Goal: Task Accomplishment & Management: Manage account settings

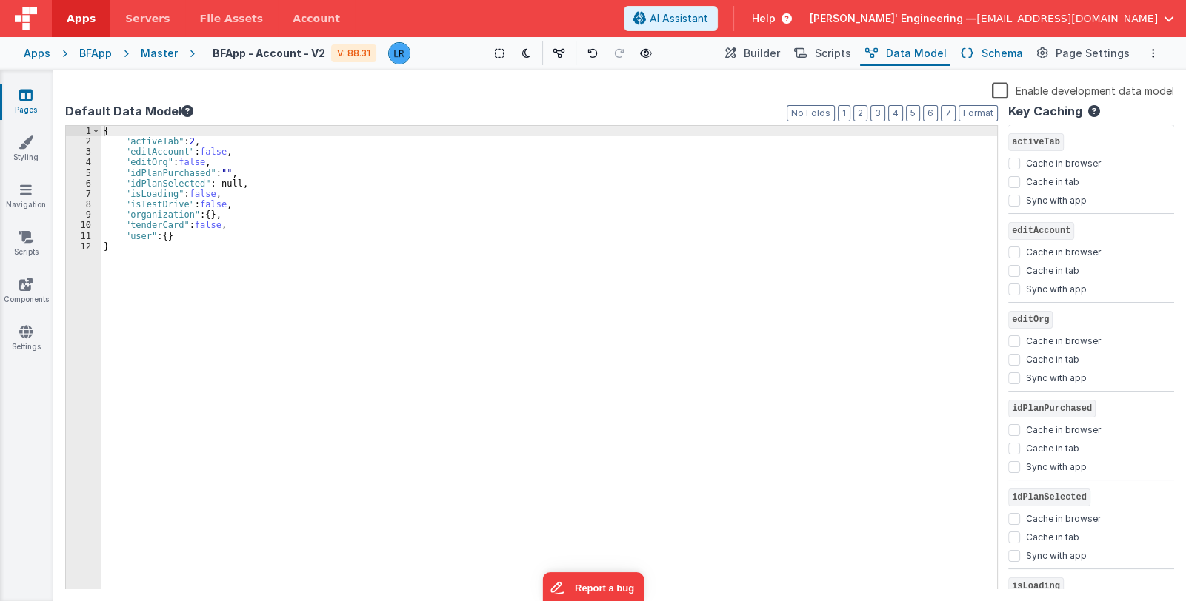
click at [1009, 54] on span "Schema" at bounding box center [1001, 53] width 41 height 15
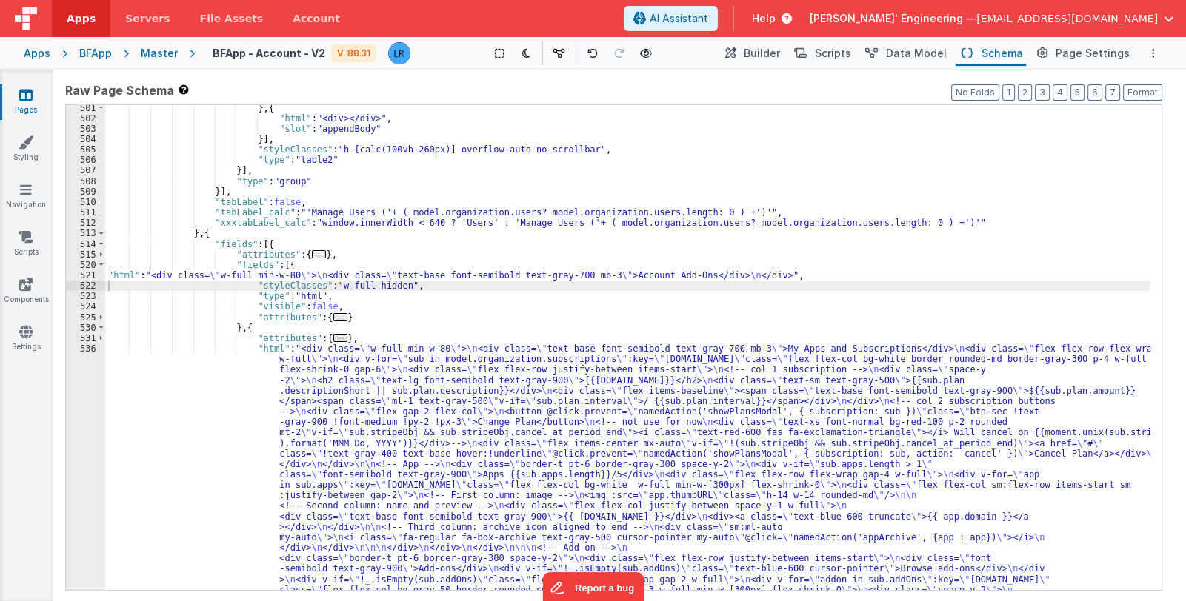
click at [411, 276] on div "} , { "html" : "<div></div>" , "slot" : "appendBody" }] , "styleClasses" : "h-[…" at bounding box center [627, 519] width 1045 height 833
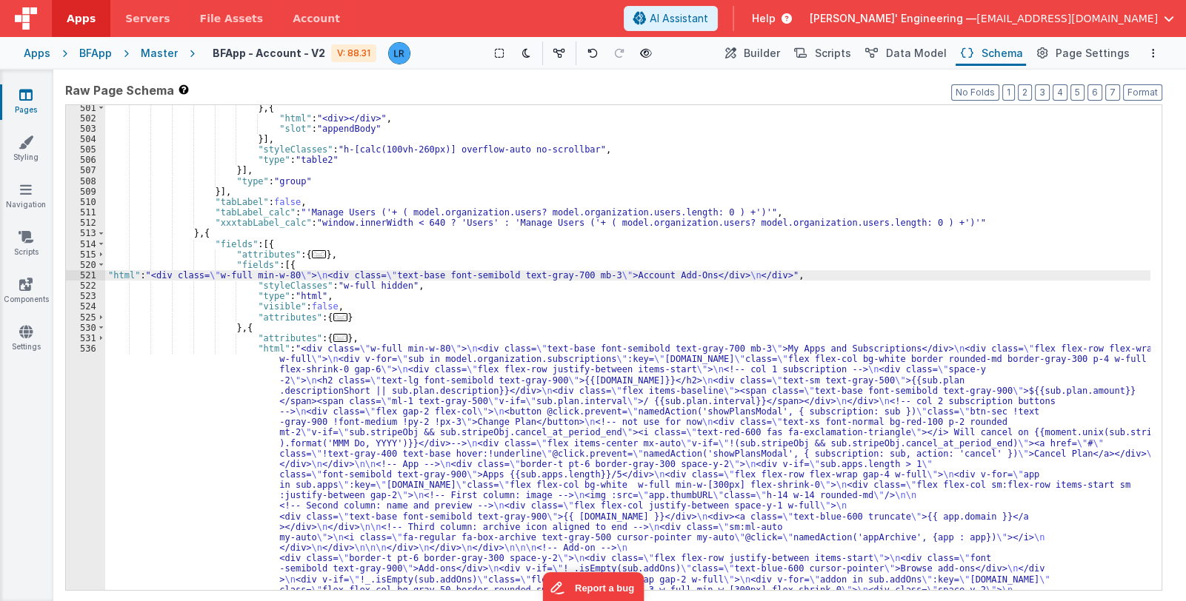
click at [89, 274] on div "521" at bounding box center [85, 275] width 39 height 10
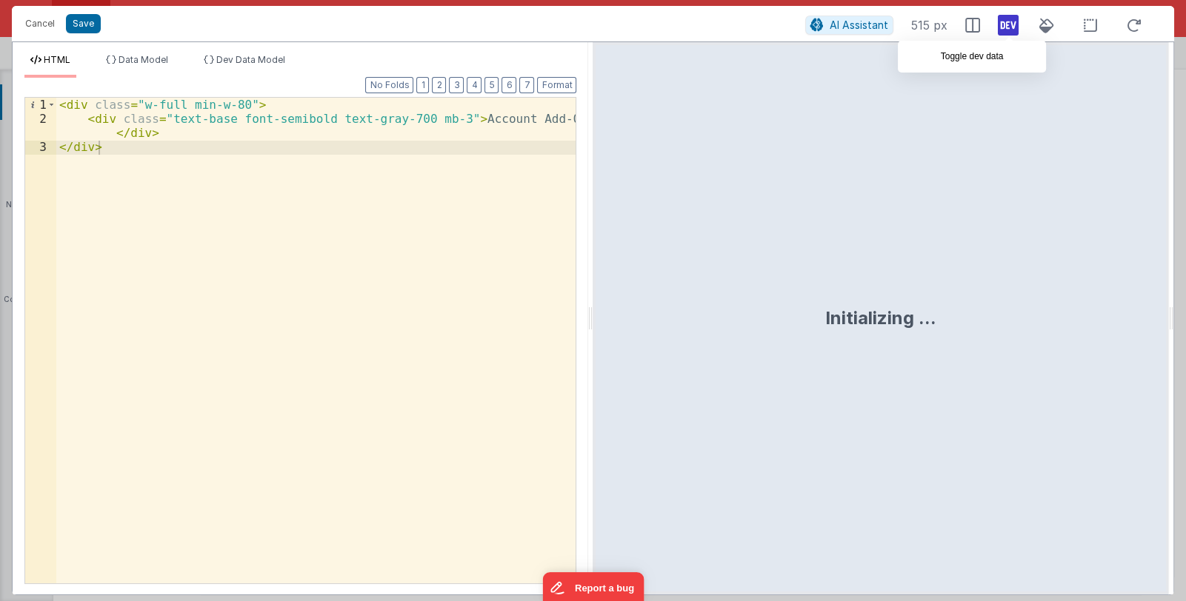
click at [1016, 28] on icon at bounding box center [1008, 25] width 21 height 24
click at [1012, 27] on icon at bounding box center [1008, 25] width 21 height 24
click at [230, 50] on div "HTML Data Model Dev Data Model Format 7 6 5 4 3 2 1 No Folds 1 2 3 < div class …" at bounding box center [301, 318] width 576 height 553
click at [230, 56] on span "Dev Data Model" at bounding box center [250, 59] width 69 height 11
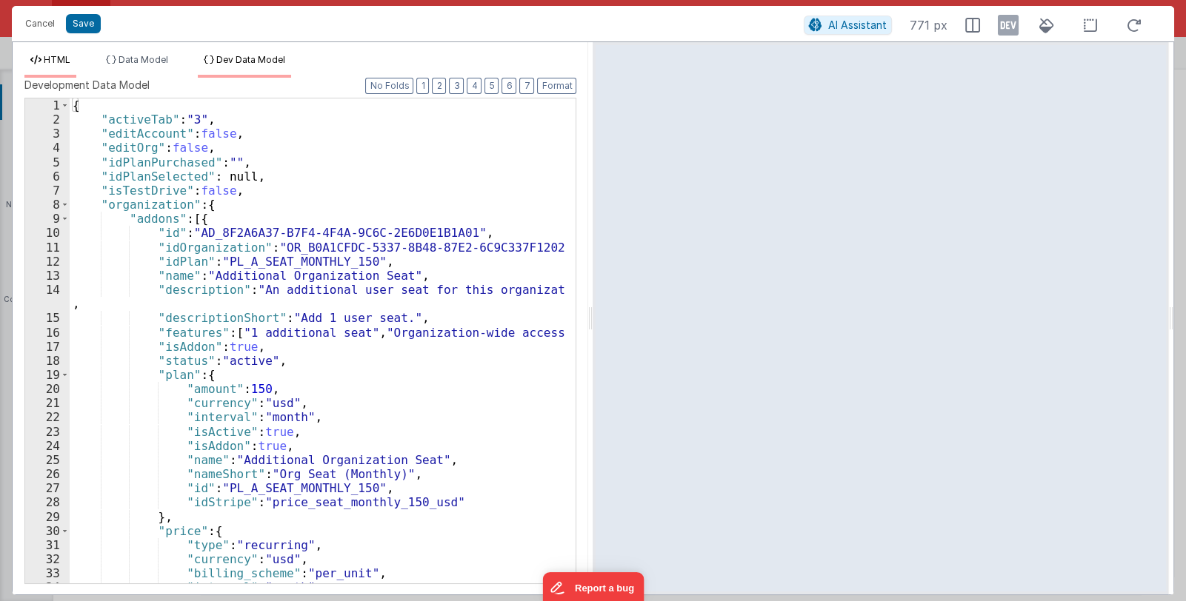
click at [67, 58] on span "HTML" at bounding box center [57, 59] width 27 height 11
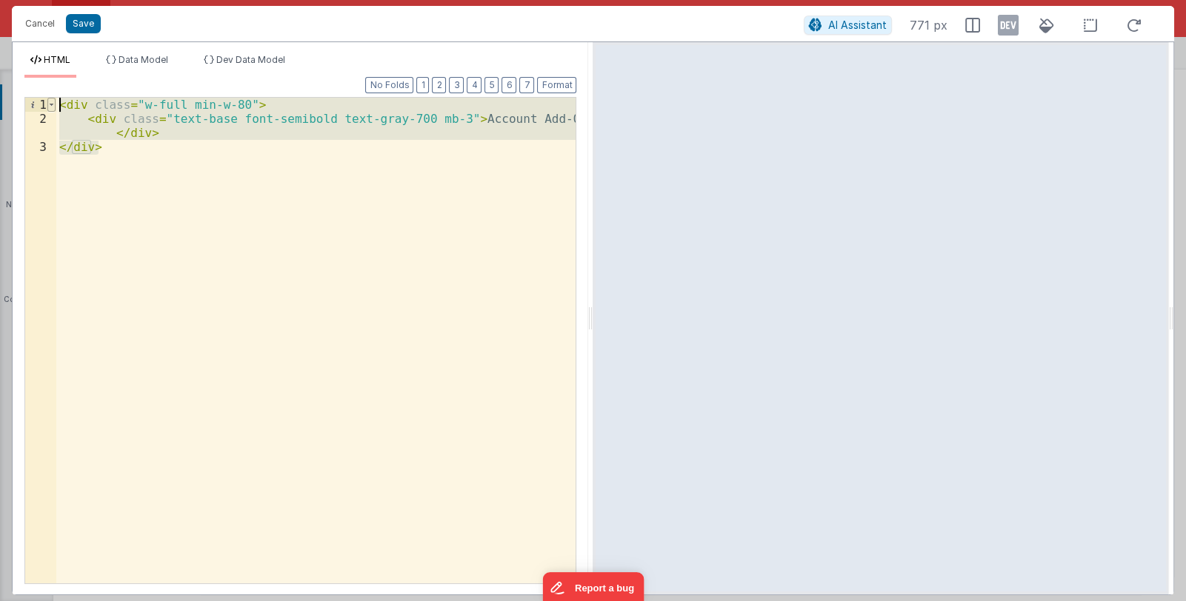
drag, startPoint x: 116, startPoint y: 147, endPoint x: 53, endPoint y: 104, distance: 75.8
click at [53, 104] on div "1 2 3 < div class = "w-full min-w-80" > < div class = "text-base font-semibold …" at bounding box center [300, 340] width 552 height 487
click at [41, 241] on div "1 2 3" at bounding box center [40, 355] width 31 height 514
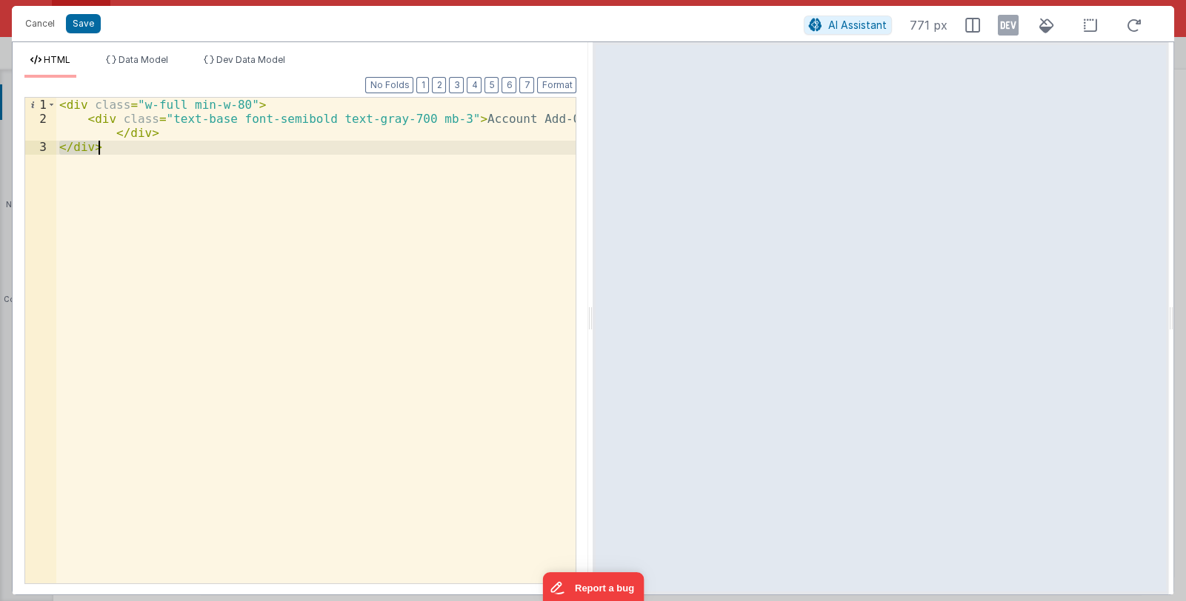
click at [155, 135] on div "< div class = "w-full min-w-80" > < div class = "text-base font-semibold text-g…" at bounding box center [316, 355] width 520 height 514
click at [37, 298] on div "1 2 3 4" at bounding box center [40, 355] width 31 height 514
click at [108, 150] on div "< div class = "w-full min-w-80" > < div class = "text-base font-semibold text-g…" at bounding box center [316, 355] width 520 height 514
click at [44, 22] on button "Cancel" at bounding box center [40, 23] width 44 height 21
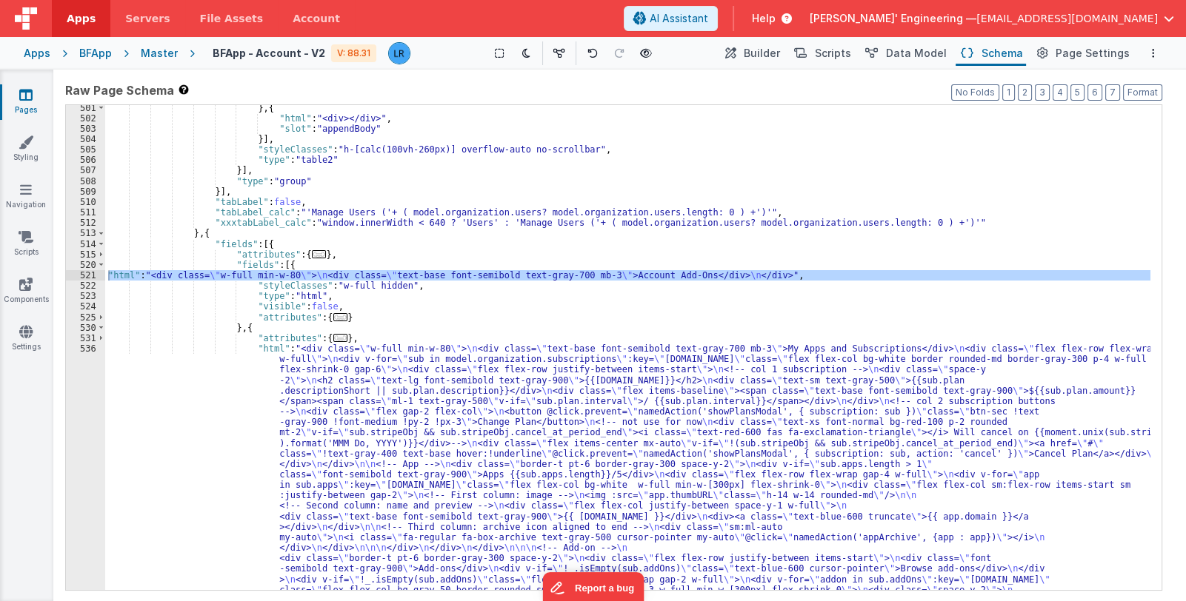
click at [286, 264] on div "} , { "html" : "<div></div>" , "slot" : "appendBody" }] , "styleClasses" : "h-[…" at bounding box center [627, 519] width 1045 height 833
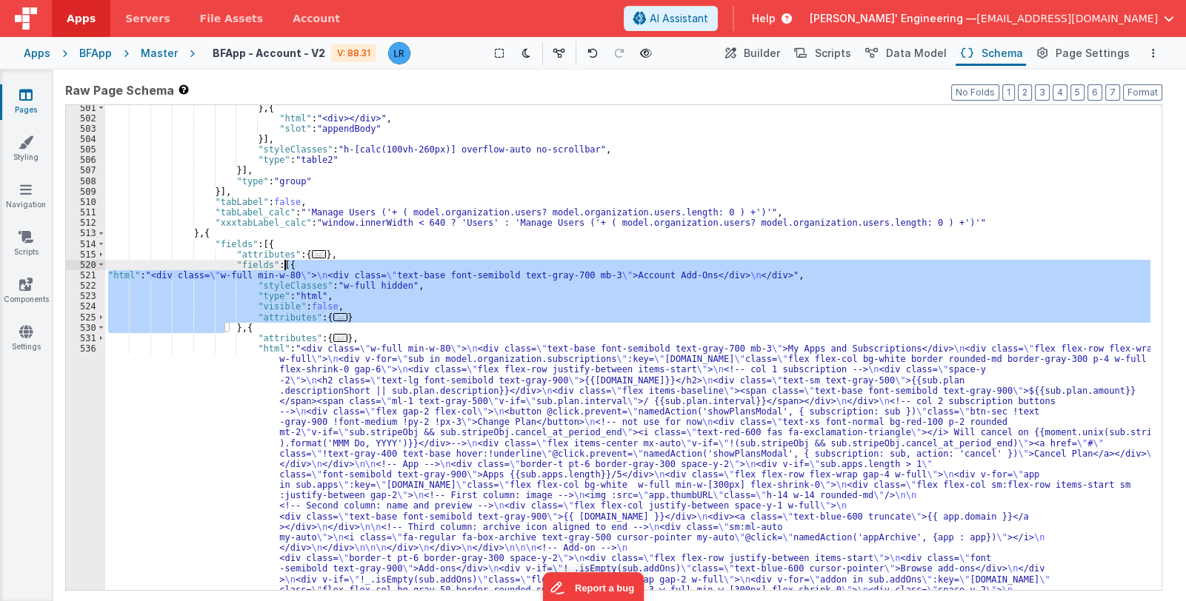
click at [286, 264] on div "} , { "html" : "<div></div>" , "slot" : "appendBody" }] , "styleClasses" : "h-[…" at bounding box center [627, 519] width 1045 height 833
drag, startPoint x: 237, startPoint y: 327, endPoint x: 280, endPoint y: 264, distance: 76.2
click at [280, 264] on div "} , { "html" : "<div></div>" , "slot" : "appendBody" }] , "styleClasses" : "h-[…" at bounding box center [627, 519] width 1045 height 833
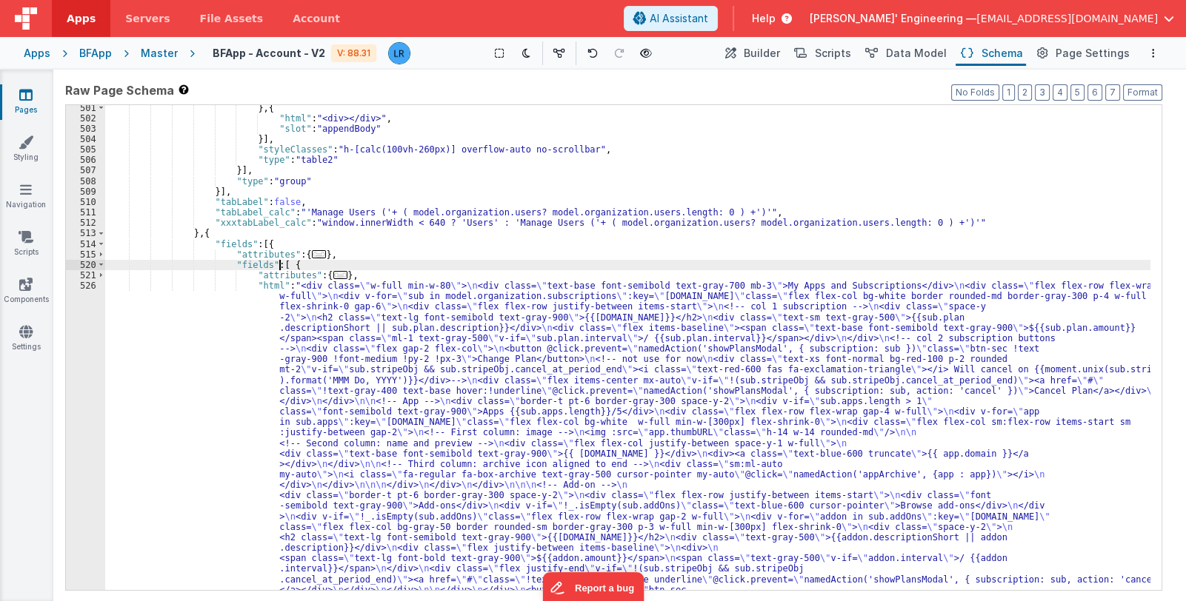
click at [284, 264] on div "} , { "html" : "<div></div>" , "slot" : "appendBody" }] , "styleClasses" : "h-[…" at bounding box center [627, 519] width 1045 height 833
click at [906, 47] on span "Data Model" at bounding box center [916, 53] width 61 height 15
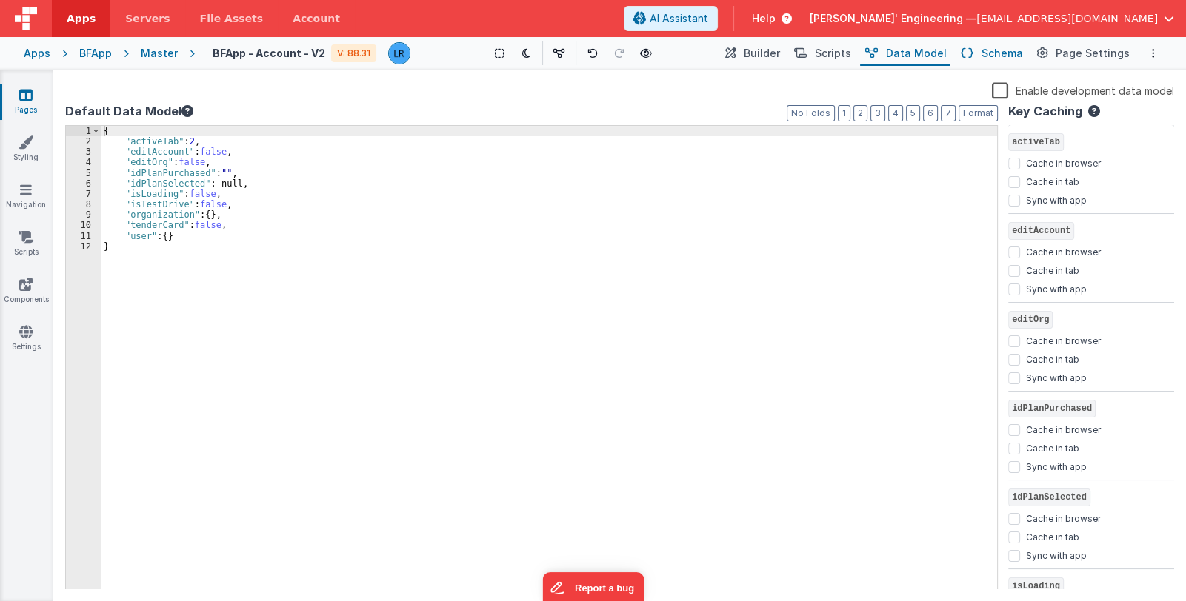
click at [985, 53] on button "Schema" at bounding box center [990, 53] width 70 height 25
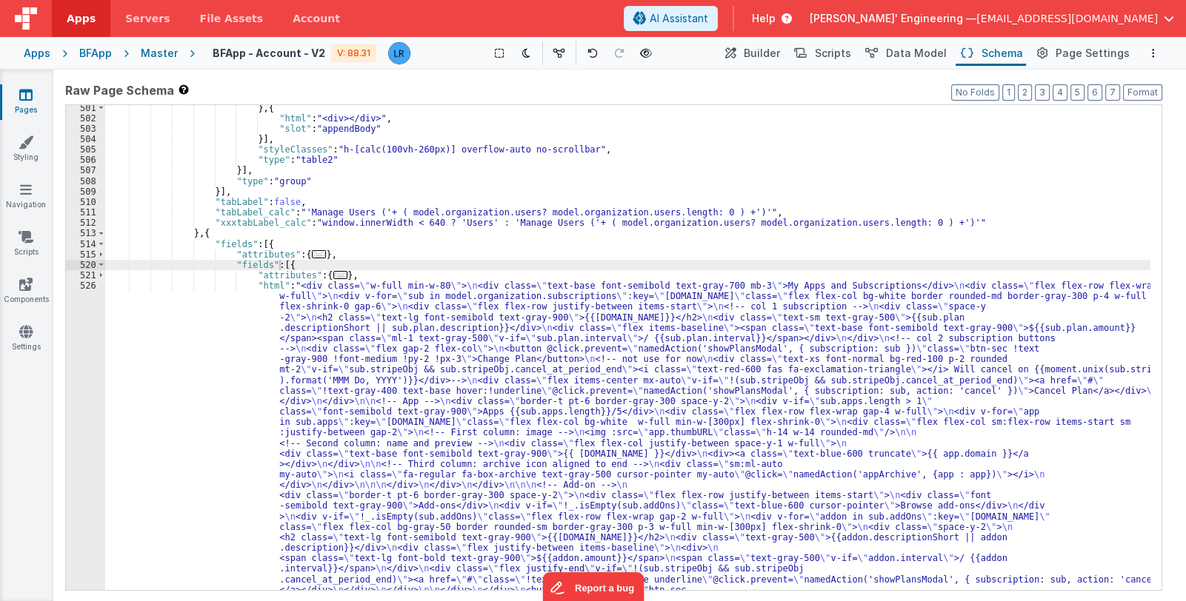
click at [359, 272] on div "} , { "html" : "<div></div>" , "slot" : "appendBody" }] , "styleClasses" : "h-[…" at bounding box center [627, 519] width 1045 height 833
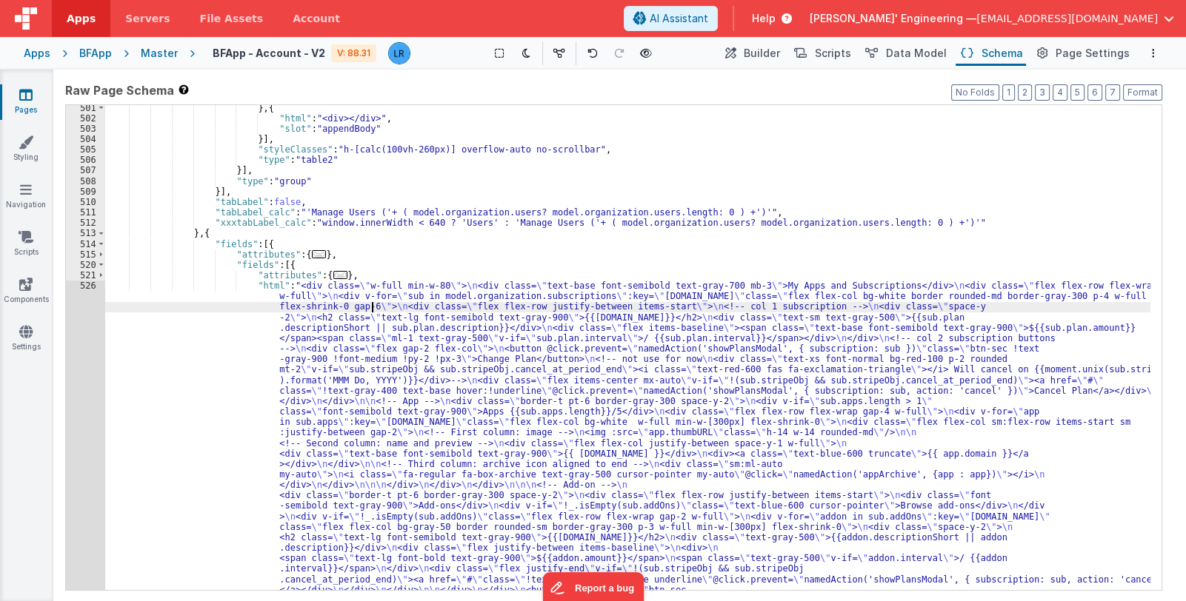
click at [372, 310] on div "} , { "html" : "<div></div>" , "slot" : "appendBody" }] , "styleClasses" : "h-[…" at bounding box center [627, 519] width 1045 height 833
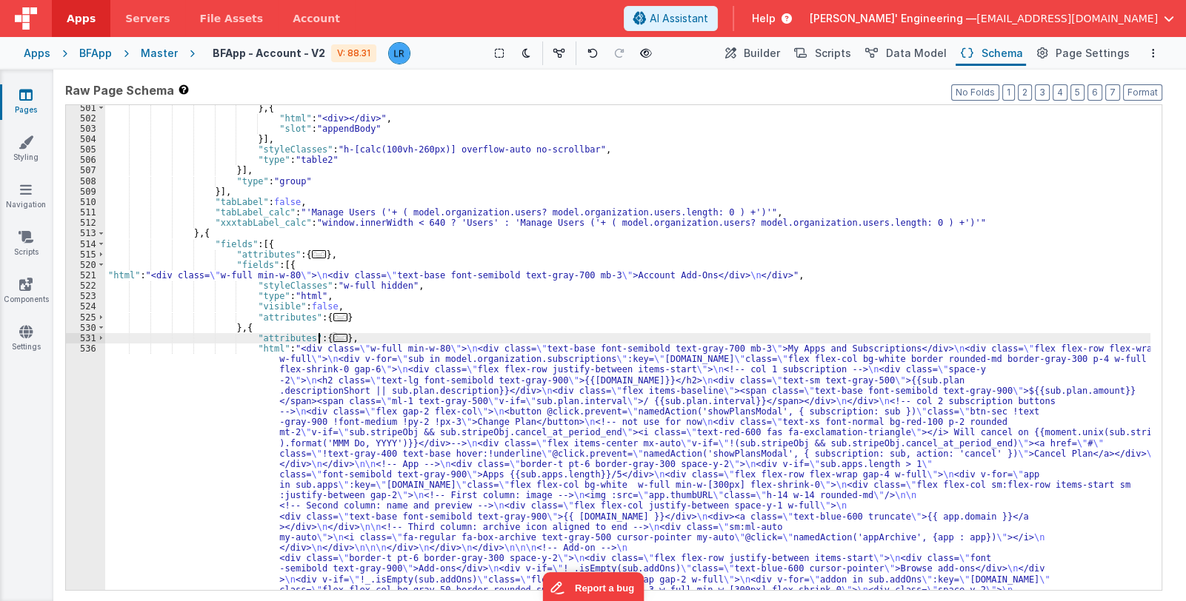
click at [333, 338] on span "..." at bounding box center [340, 338] width 15 height 8
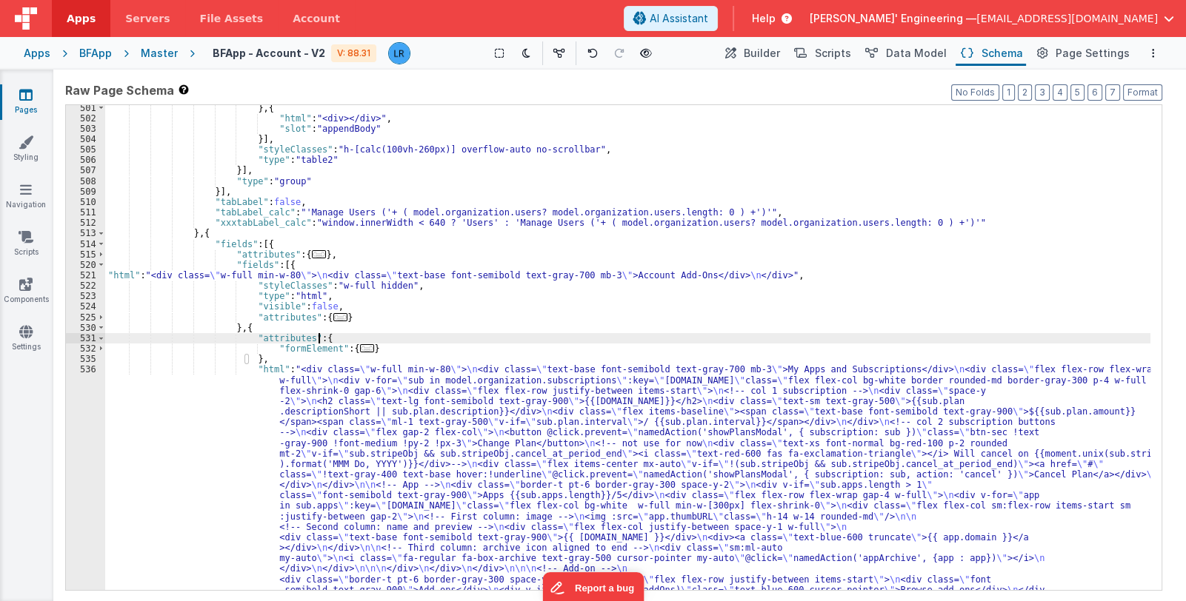
click at [360, 347] on span "..." at bounding box center [367, 348] width 15 height 8
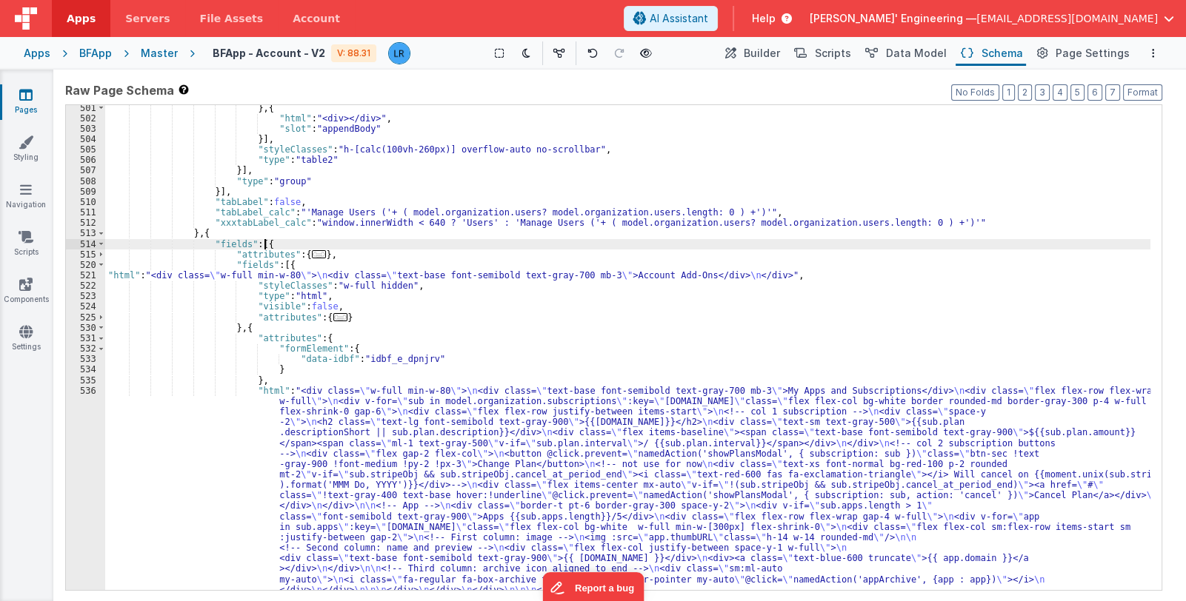
click at [270, 243] on div "} , { "html" : "<div></div>" , "slot" : "appendBody" }] , "styleClasses" : "h-[…" at bounding box center [627, 519] width 1045 height 833
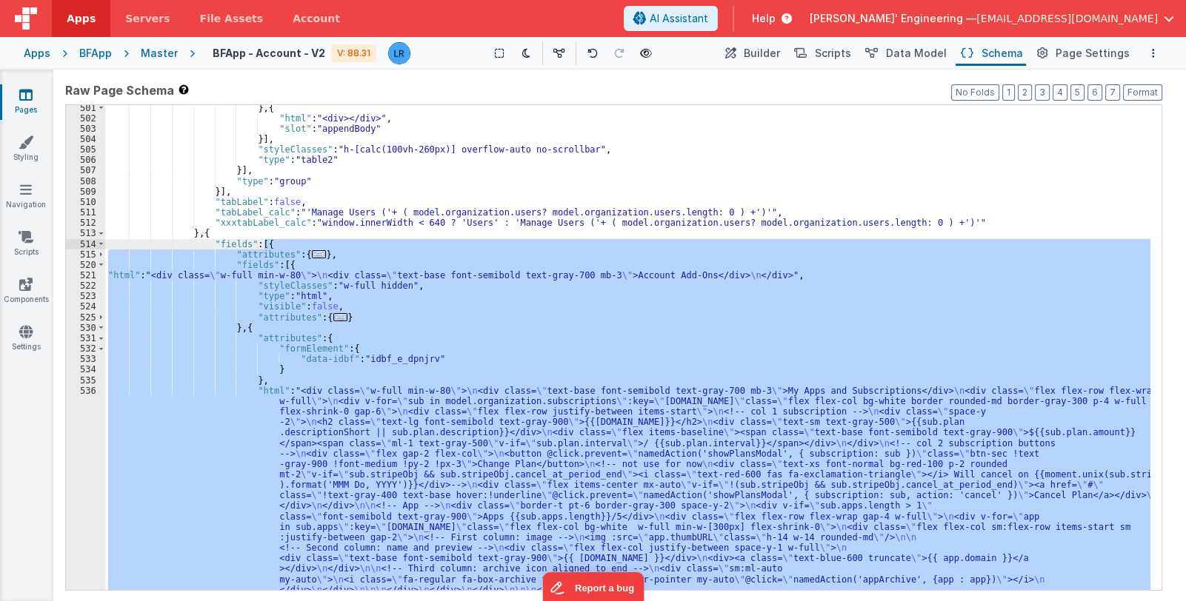
click at [271, 286] on div "} , { "html" : "<div></div>" , "slot" : "appendBody" }] , "styleClasses" : "h-[…" at bounding box center [627, 347] width 1045 height 485
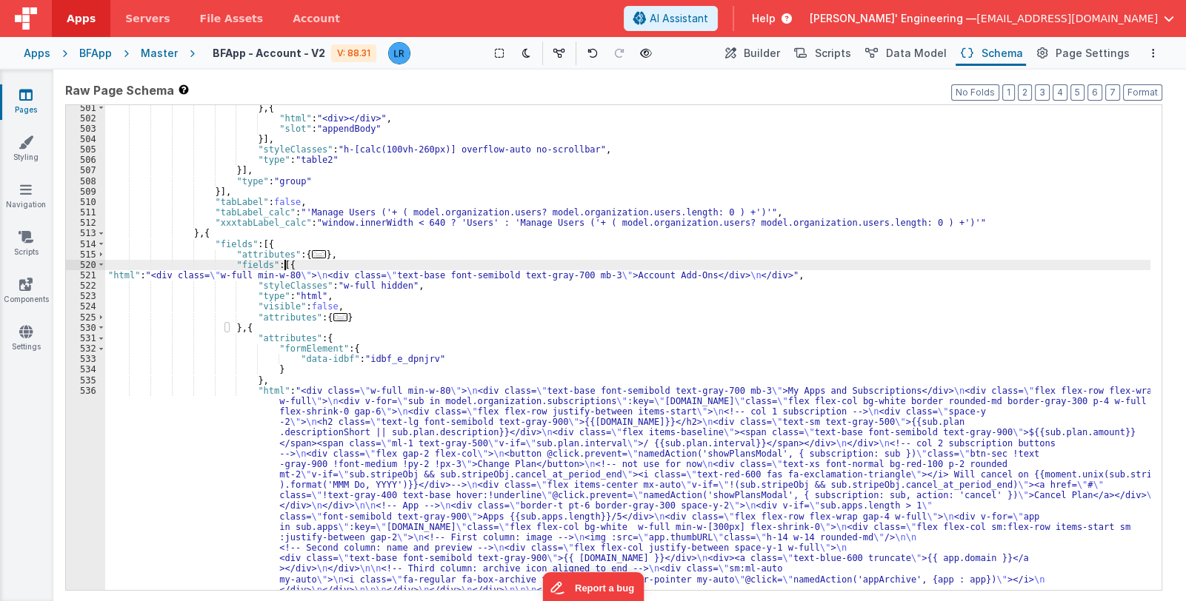
click at [290, 270] on div "} , { "html" : "<div></div>" , "slot" : "appendBody" }] , "styleClasses" : "h-[…" at bounding box center [627, 519] width 1045 height 833
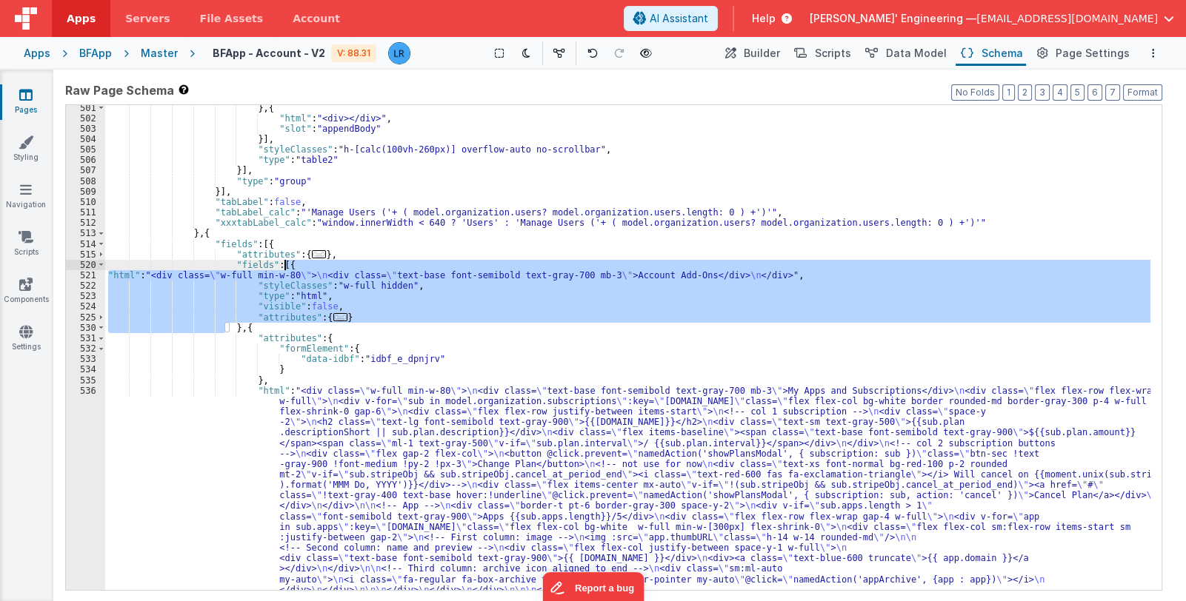
click at [290, 270] on div "} , { "html" : "<div></div>" , "slot" : "appendBody" }] , "styleClasses" : "h-[…" at bounding box center [627, 519] width 1045 height 833
drag, startPoint x: 239, startPoint y: 329, endPoint x: 278, endPoint y: 265, distance: 74.8
click at [278, 265] on div "} , { "html" : "<div></div>" , "slot" : "appendBody" }] , "styleClasses" : "h-[…" at bounding box center [627, 519] width 1045 height 833
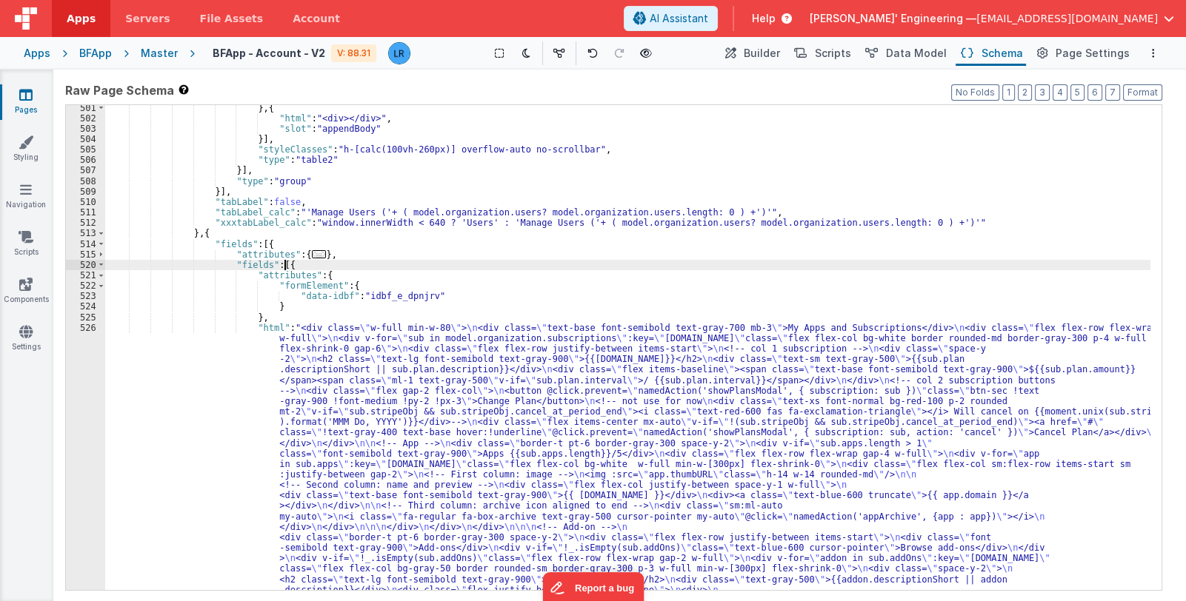
click at [293, 265] on div "} , { "html" : "<div></div>" , "slot" : "appendBody" }] , "styleClasses" : "h-[…" at bounding box center [627, 519] width 1045 height 833
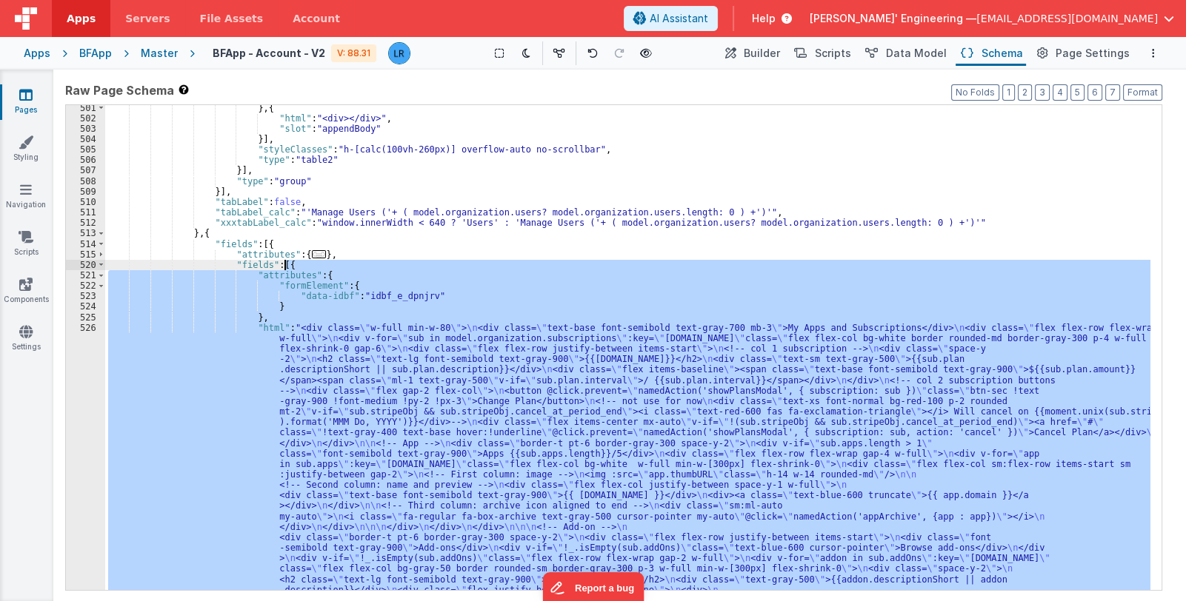
click at [293, 265] on div "} , { "html" : "<div></div>" , "slot" : "appendBody" }] , "styleClasses" : "h-[…" at bounding box center [627, 519] width 1045 height 833
click at [777, 53] on span "Builder" at bounding box center [762, 53] width 36 height 15
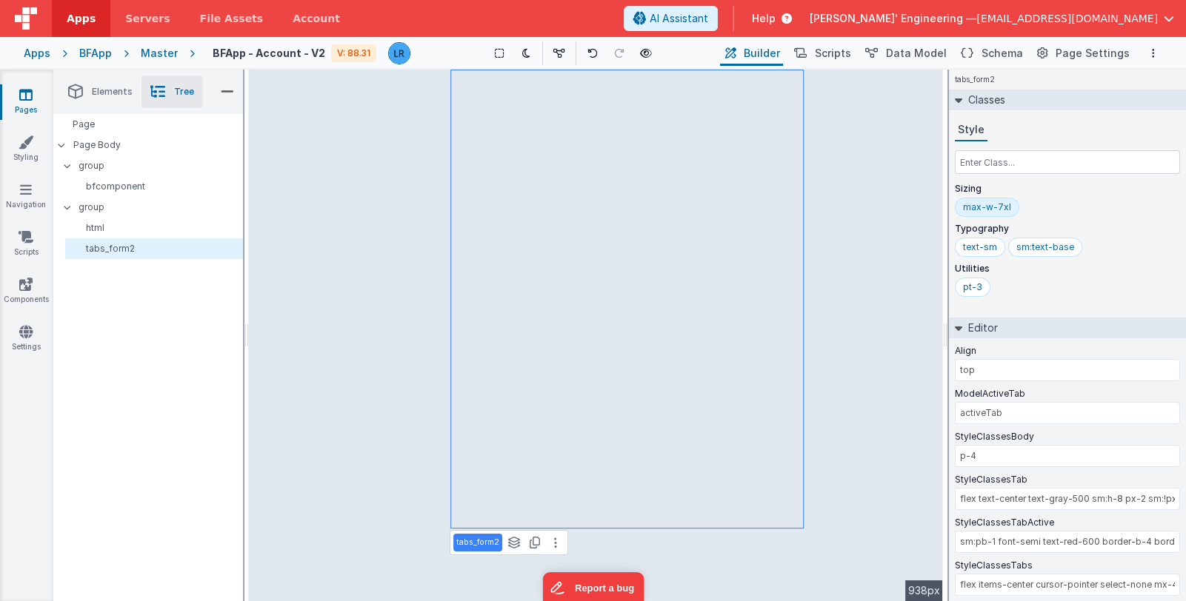
type input "model"
type input "Save"
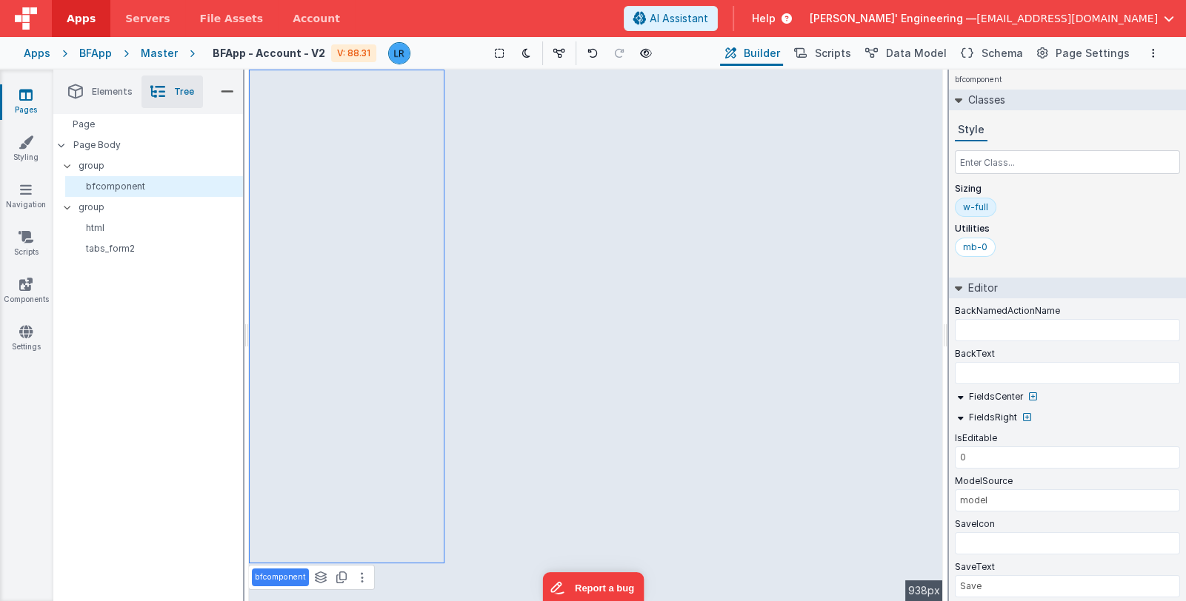
type input "top"
type input "p-4"
type input "flex text-center text-gray-500 sm:h-8 px-2 sm:!px-6 hover:text-black"
type input "sm:pb-1 font-semi text-red-600 border-b-4 border-red-500"
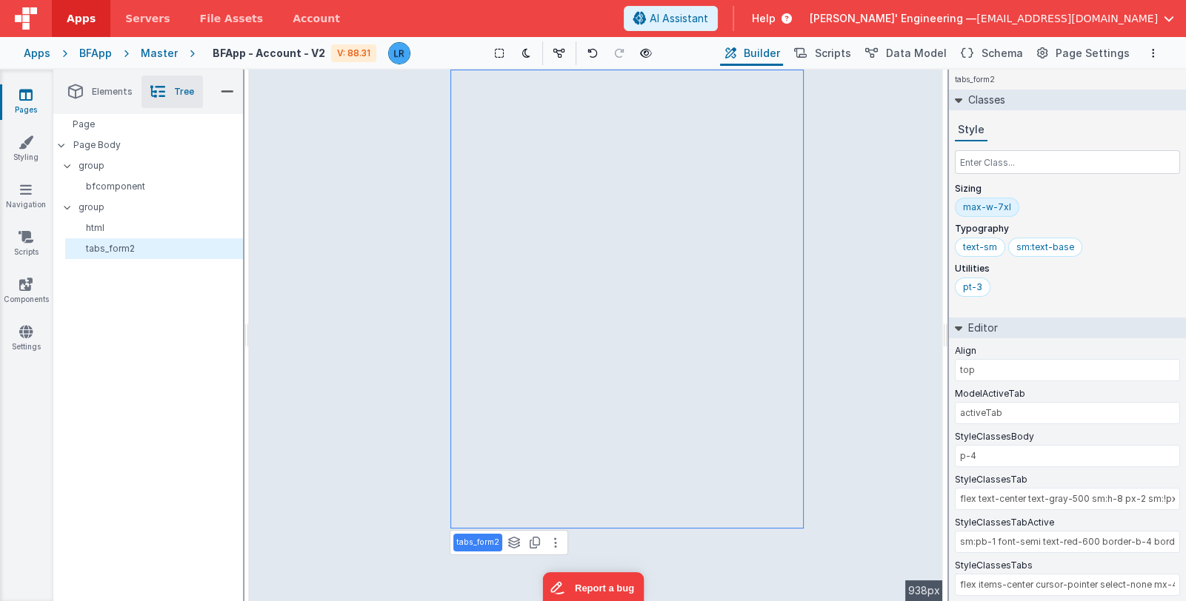
type input "model"
type input "Save"
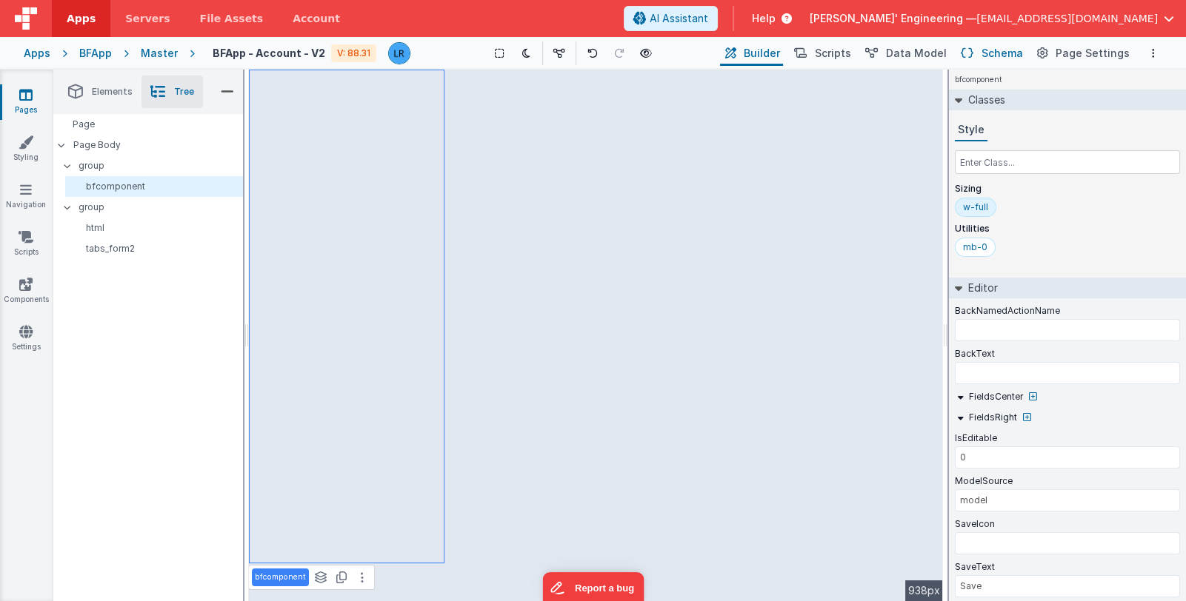
click at [973, 48] on icon at bounding box center [967, 54] width 13 height 16
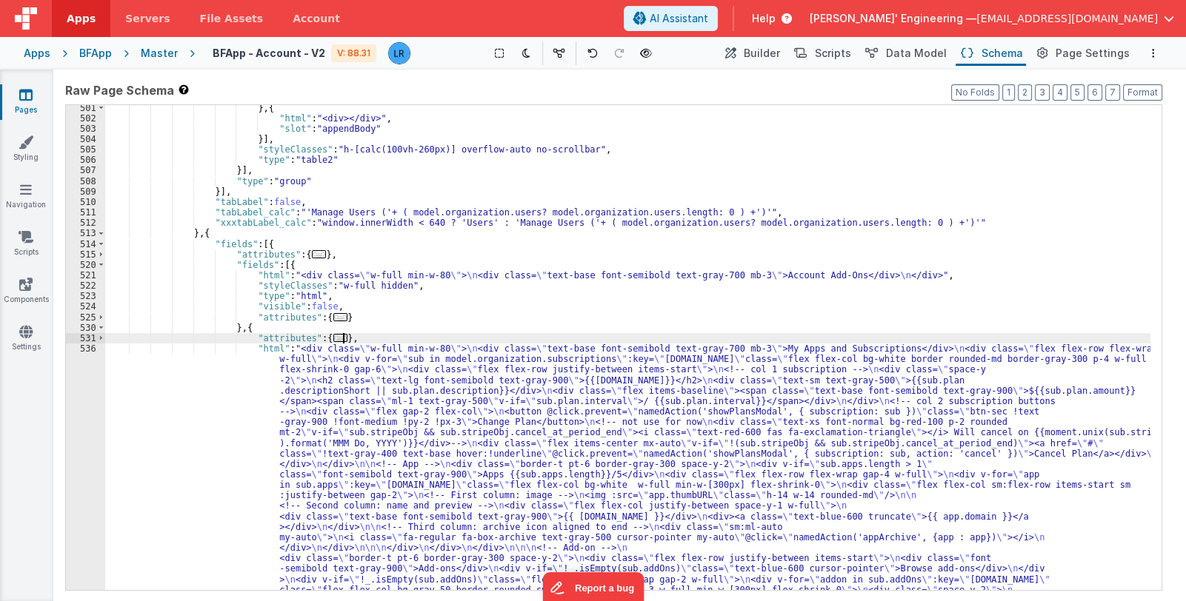
click at [502, 343] on div "} , { "html" : "<div></div>" , "slot" : "appendBody" }] , "styleClasses" : "h-[…" at bounding box center [627, 519] width 1045 height 833
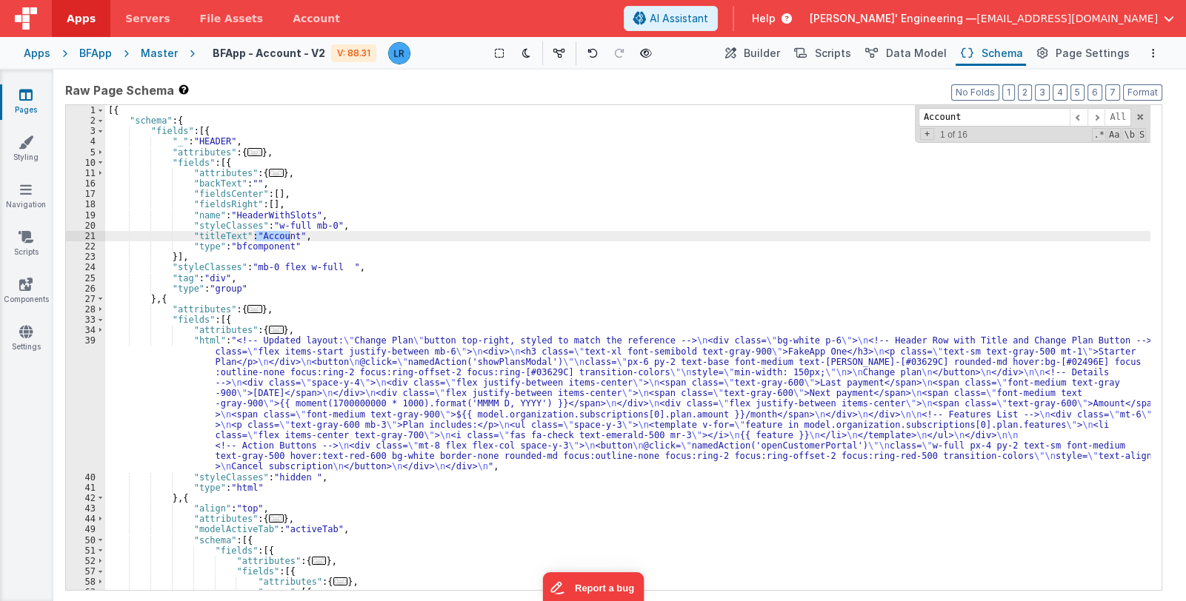
type input "Account"
click at [337, 263] on div "[{ "schema" : { "fields" : [{ "_" : "HEADER" , "attributes" : { ... } , "fields…" at bounding box center [627, 358] width 1045 height 507
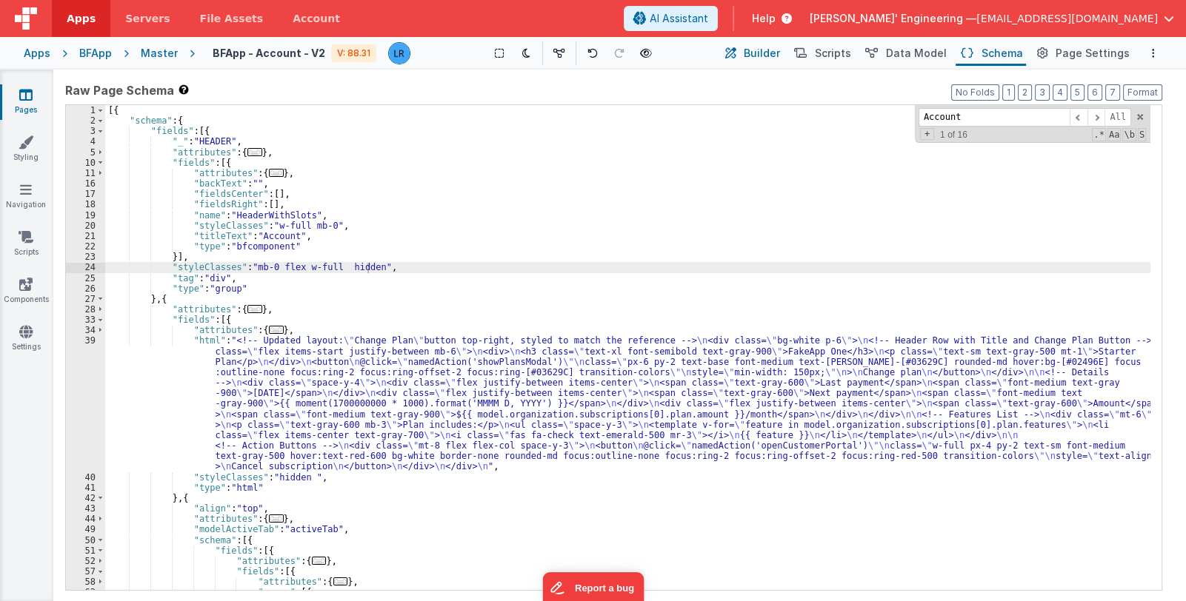
click at [763, 50] on span "Builder" at bounding box center [762, 53] width 36 height 15
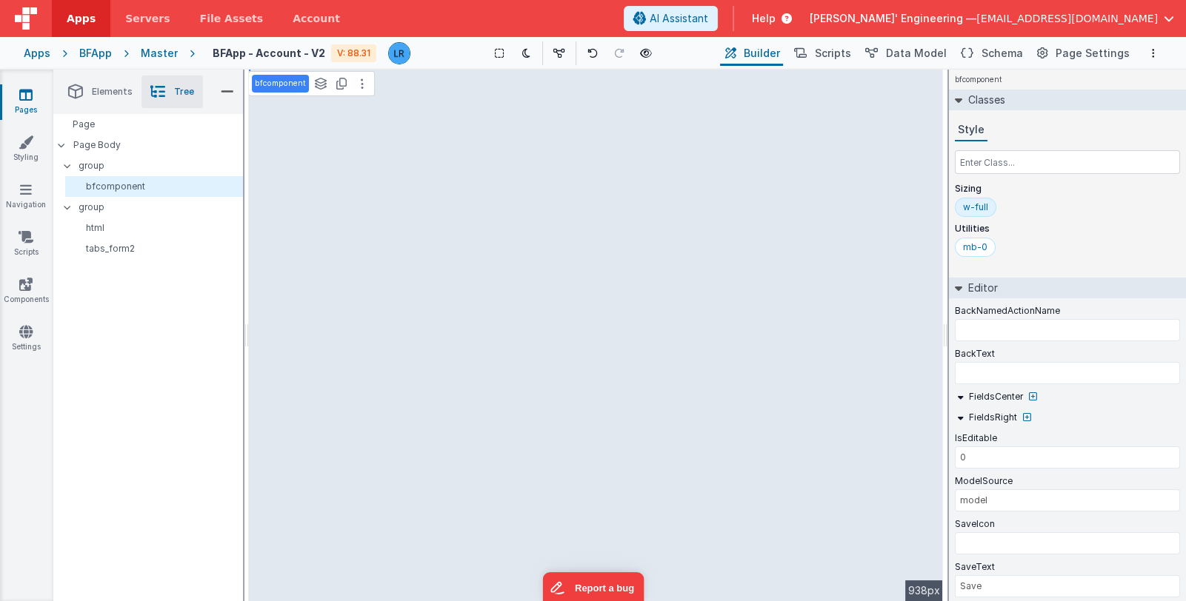
type input "top"
type input "p-4"
type input "flex text-center text-gray-500 sm:h-8 px-2 sm:!px-6 hover:text-black"
type input "sm:pb-1 font-semi text-red-600 border-b-4 border-red-500"
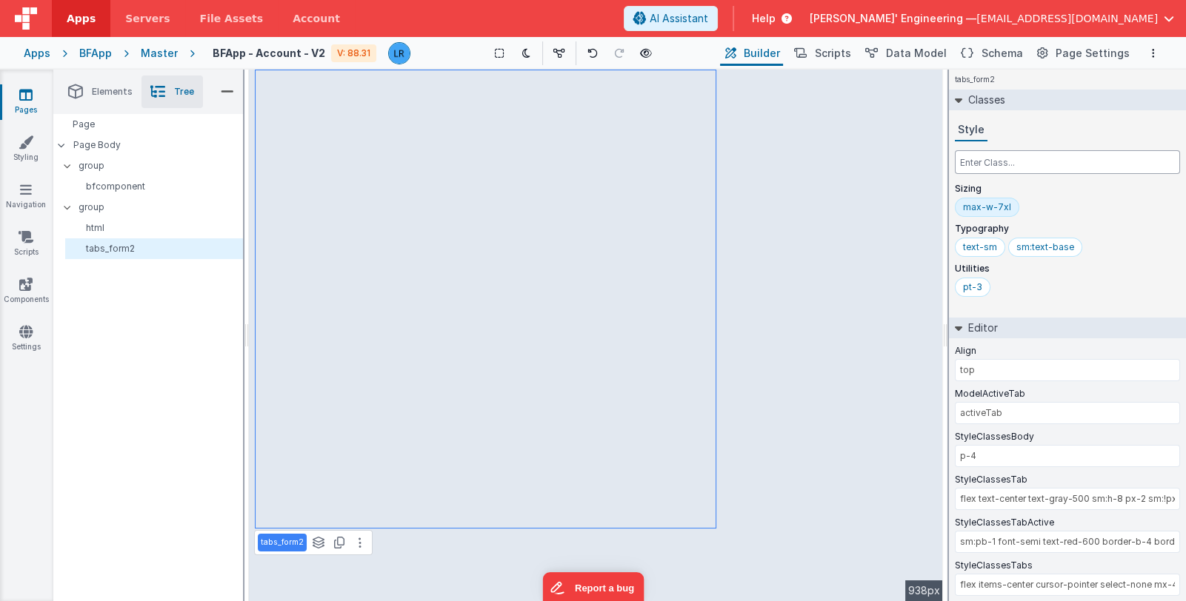
click at [1048, 161] on input "text" at bounding box center [1067, 162] width 225 height 24
type input "w-full"
click at [113, 228] on p "html" at bounding box center [156, 228] width 171 height 12
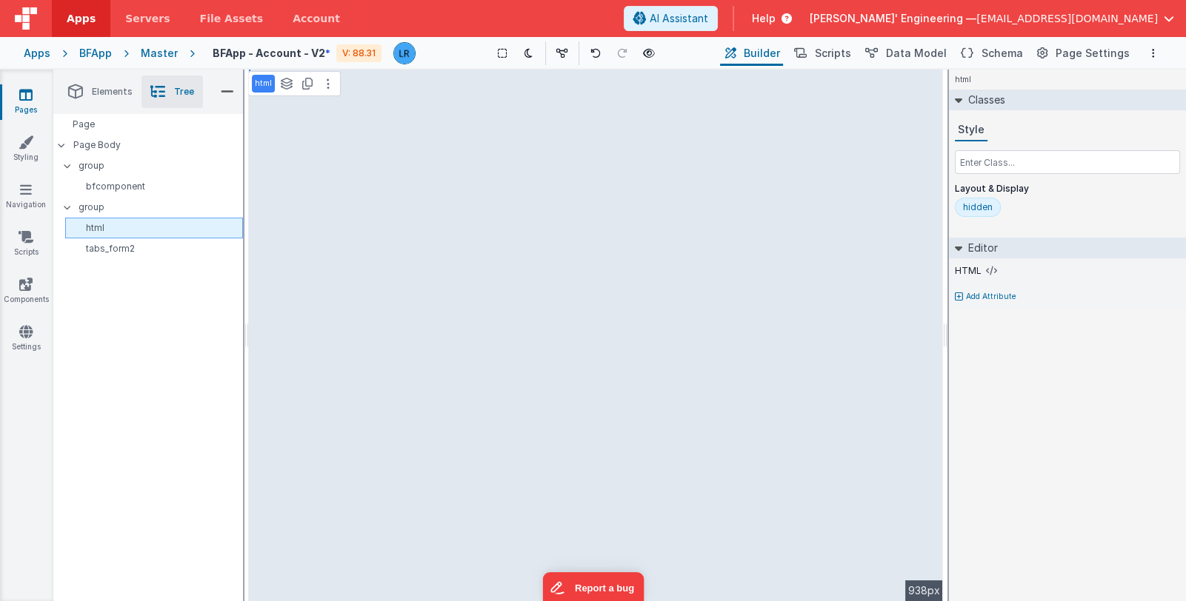
click at [113, 224] on p "html" at bounding box center [156, 228] width 171 height 12
click at [116, 207] on p "group" at bounding box center [161, 207] width 164 height 16
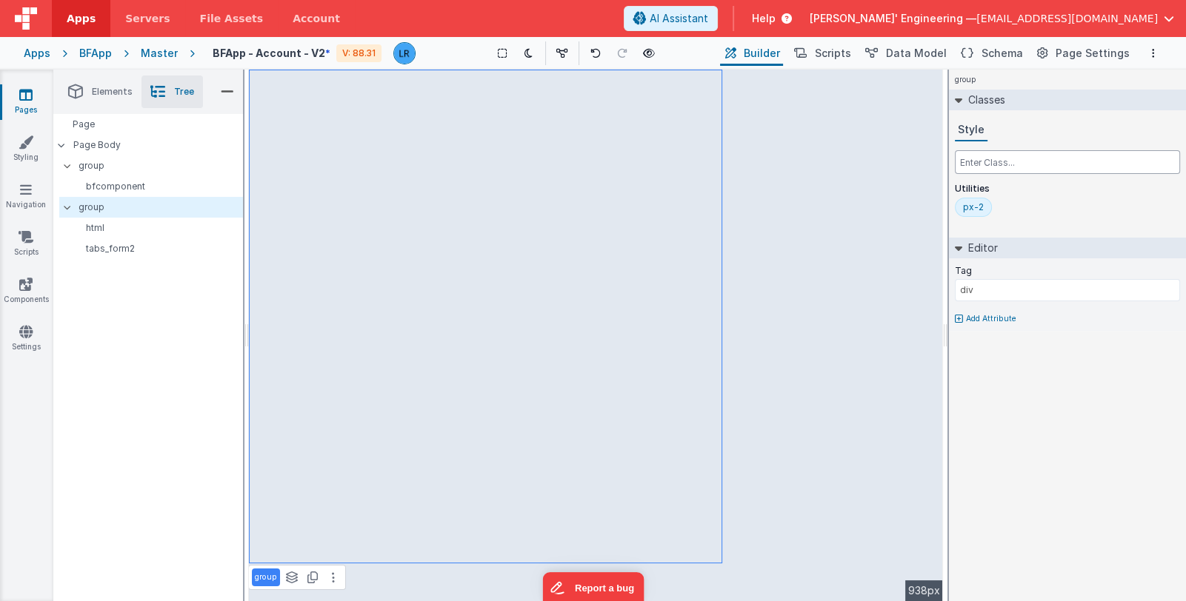
click at [1053, 162] on input "text" at bounding box center [1067, 162] width 225 height 24
type input "w-full"
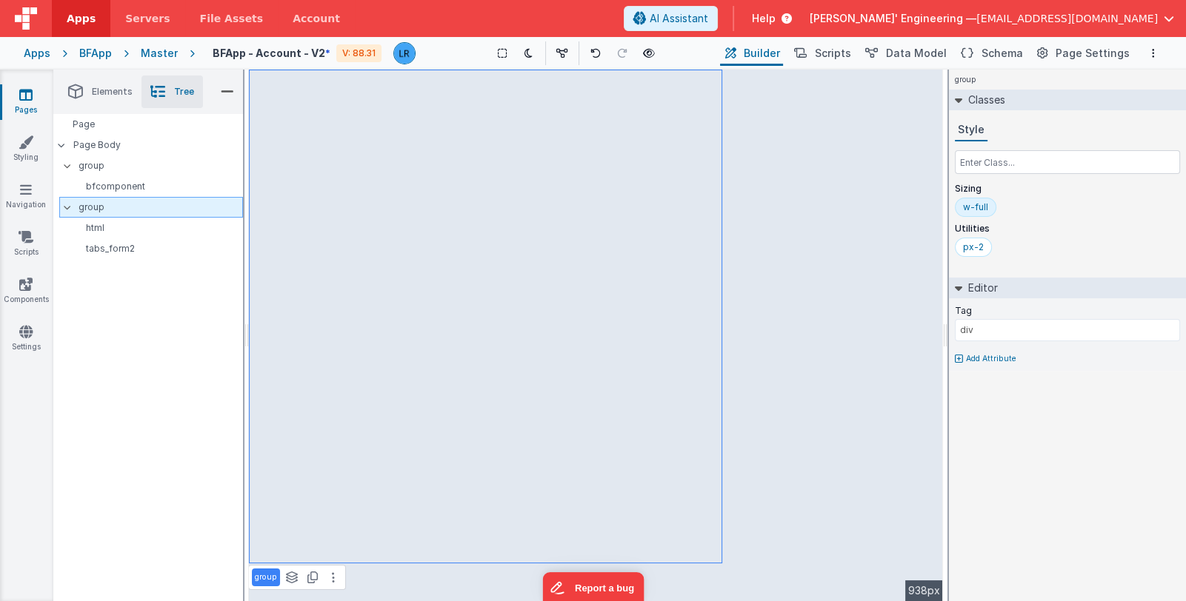
click at [106, 208] on p "group" at bounding box center [161, 207] width 164 height 16
click at [973, 209] on div "w-full" at bounding box center [975, 207] width 25 height 12
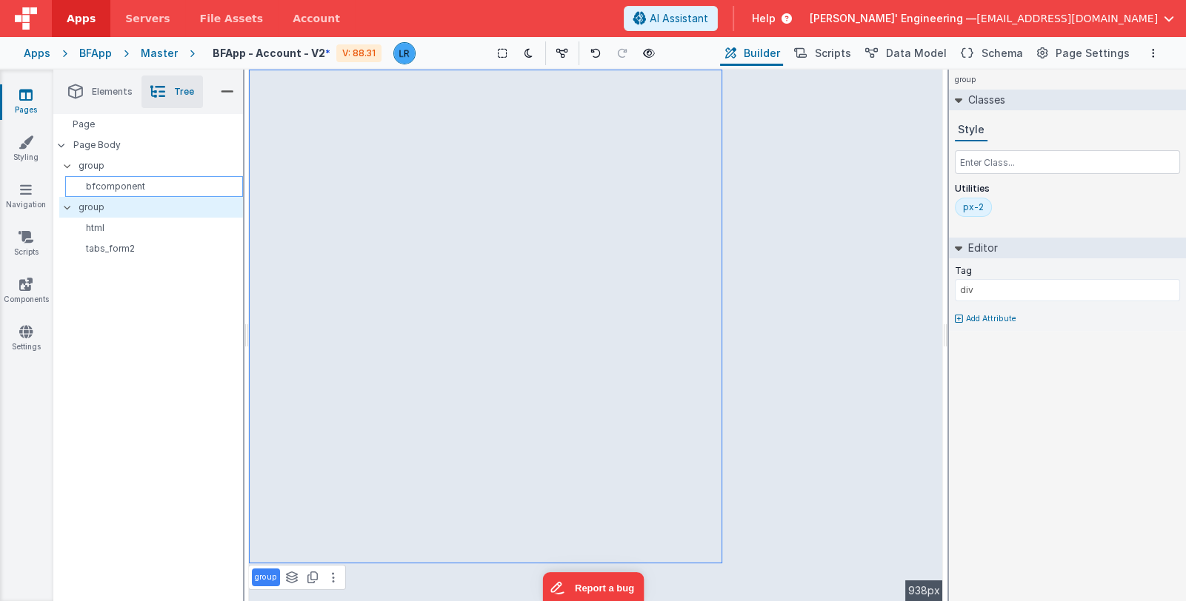
click at [153, 186] on p "bfcomponent" at bounding box center [156, 187] width 171 height 12
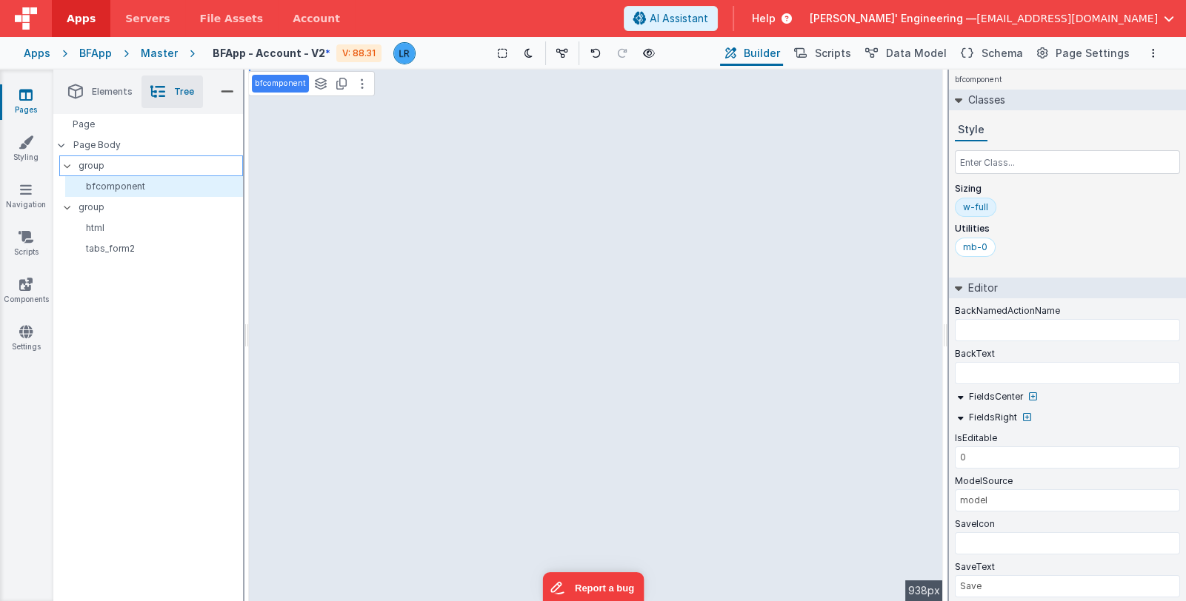
click at [157, 169] on p "group" at bounding box center [161, 166] width 164 height 16
type input "HEADER"
type input "div"
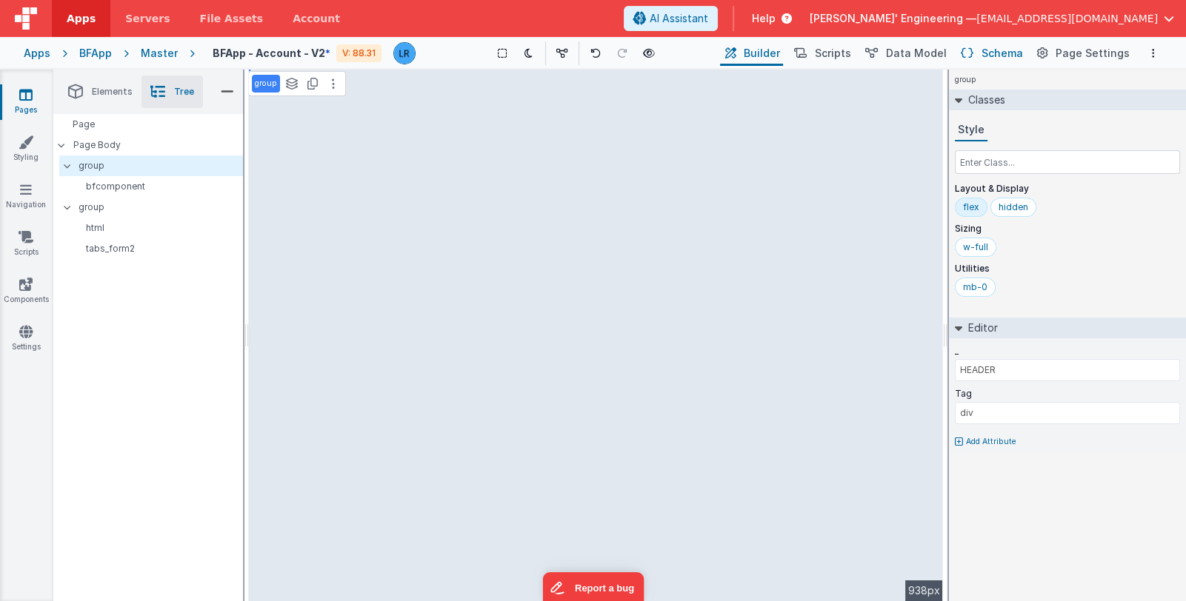
click at [994, 50] on span "Schema" at bounding box center [1001, 53] width 41 height 15
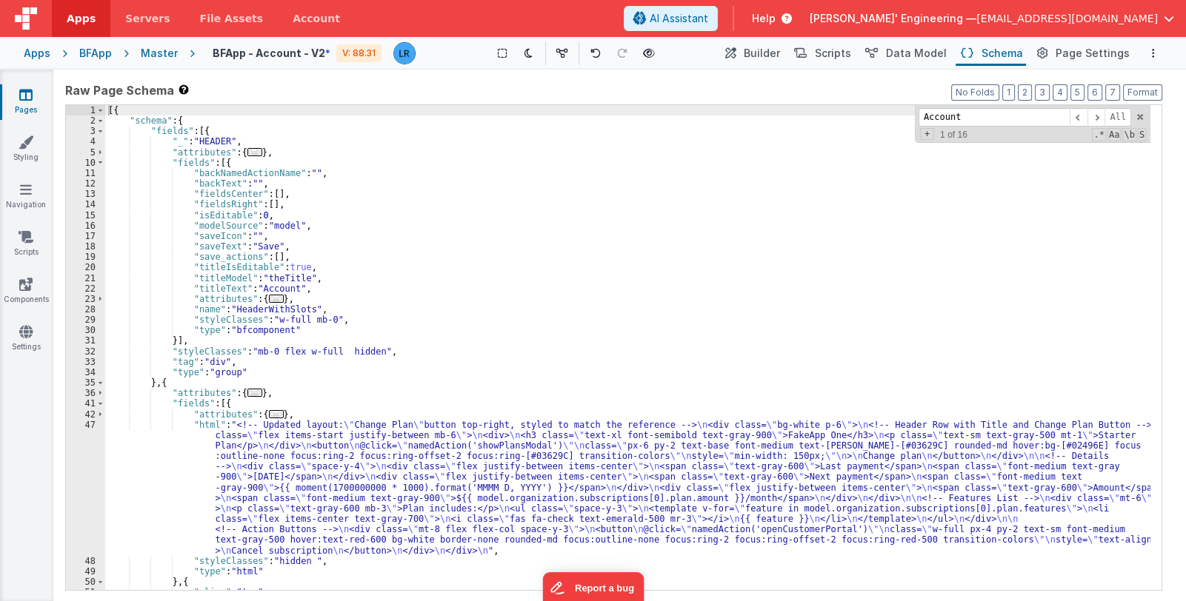
click at [170, 384] on div "[{ "schema" : { "fields" : [{ "_" : "HEADER" , "attributes" : { ... } , "fields…" at bounding box center [627, 358] width 1045 height 507
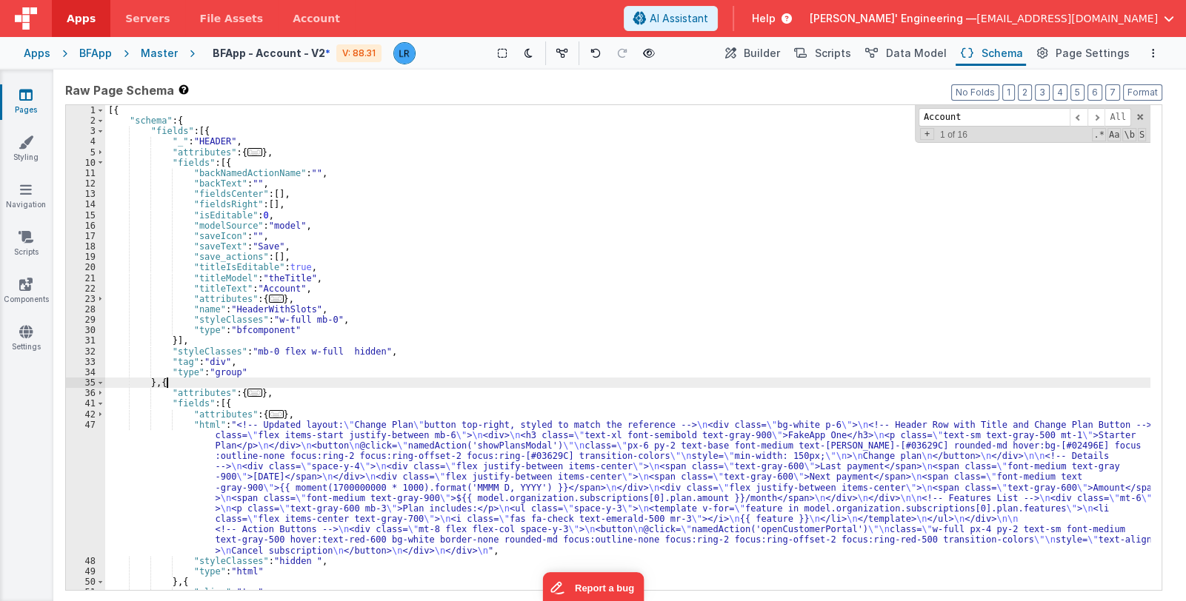
click at [170, 384] on div "[{ "schema" : { "fields" : [{ "_" : "HEADER" , "attributes" : { ... } , "fields…" at bounding box center [627, 358] width 1045 height 507
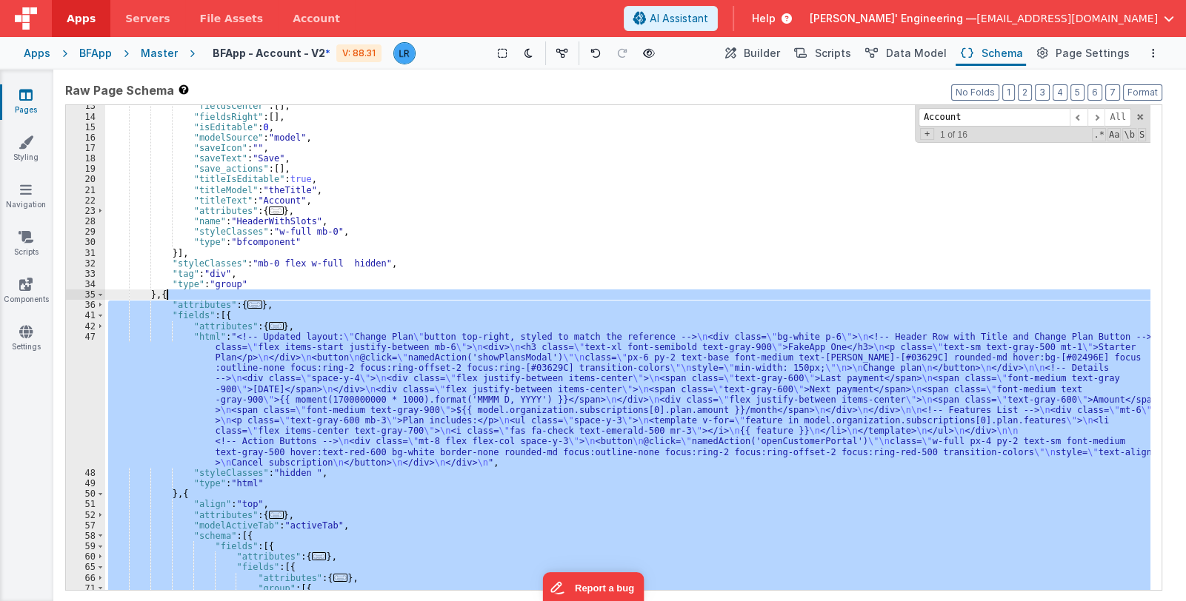
scroll to position [176, 0]
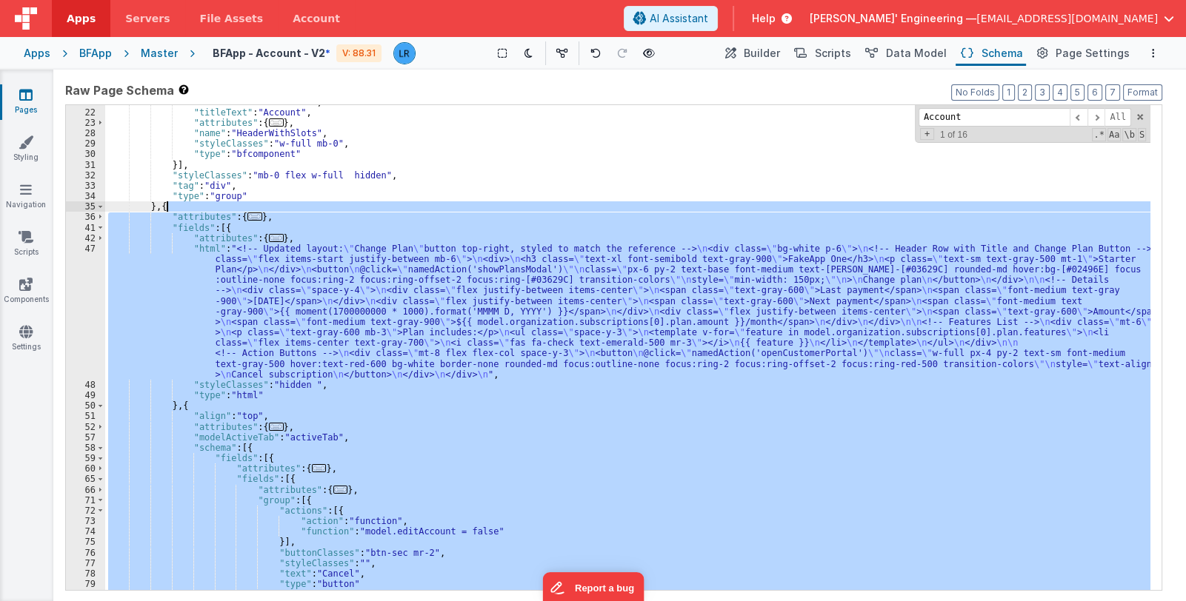
click at [409, 390] on div ""titleModel" : "theTitle" , "titleText" : "Account" , "attributes" : { ... } , …" at bounding box center [627, 347] width 1045 height 485
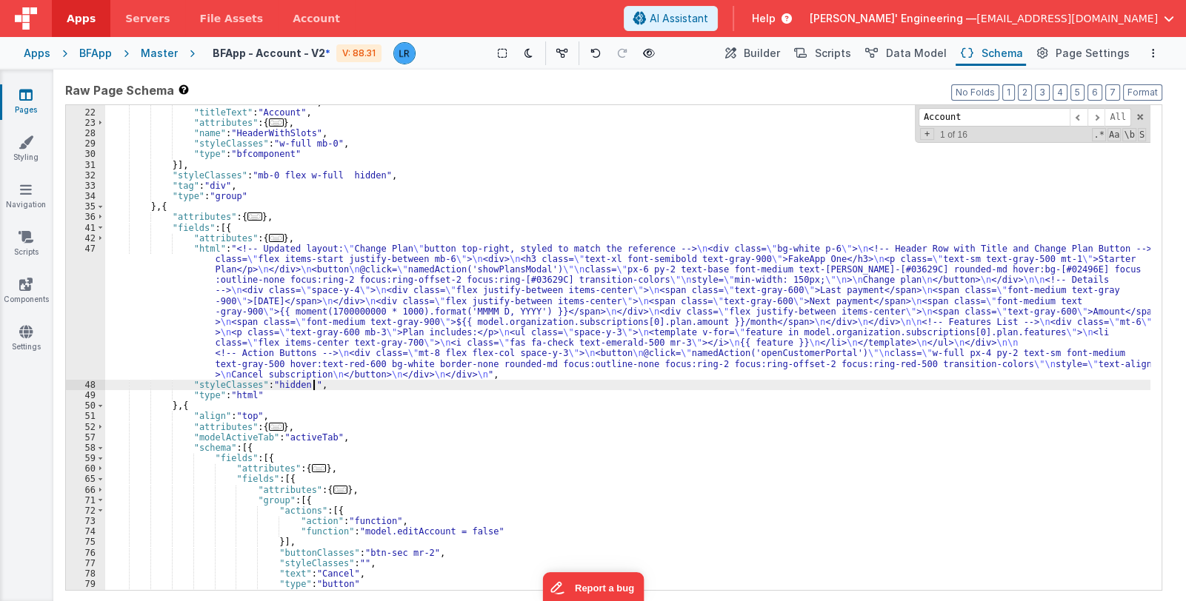
click at [198, 404] on div ""titleModel" : "theTitle" , "titleText" : "Account" , "attributes" : { ... } , …" at bounding box center [627, 350] width 1045 height 507
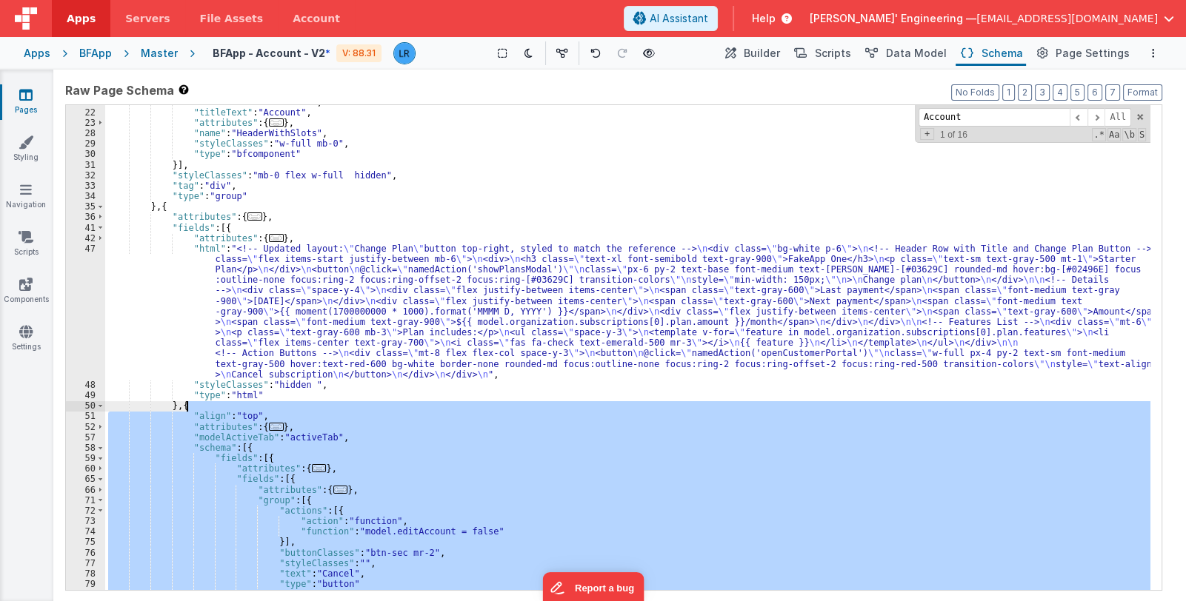
click at [198, 404] on div ""titleModel" : "theTitle" , "titleText" : "Account" , "attributes" : { ... } , …" at bounding box center [627, 350] width 1045 height 507
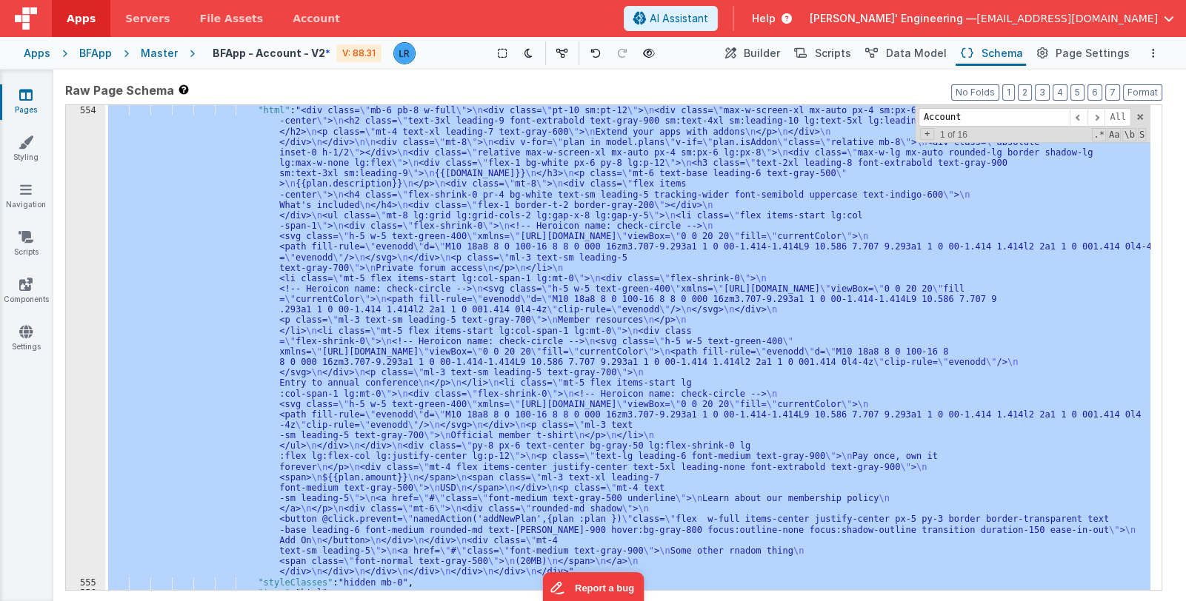
scroll to position [5120, 0]
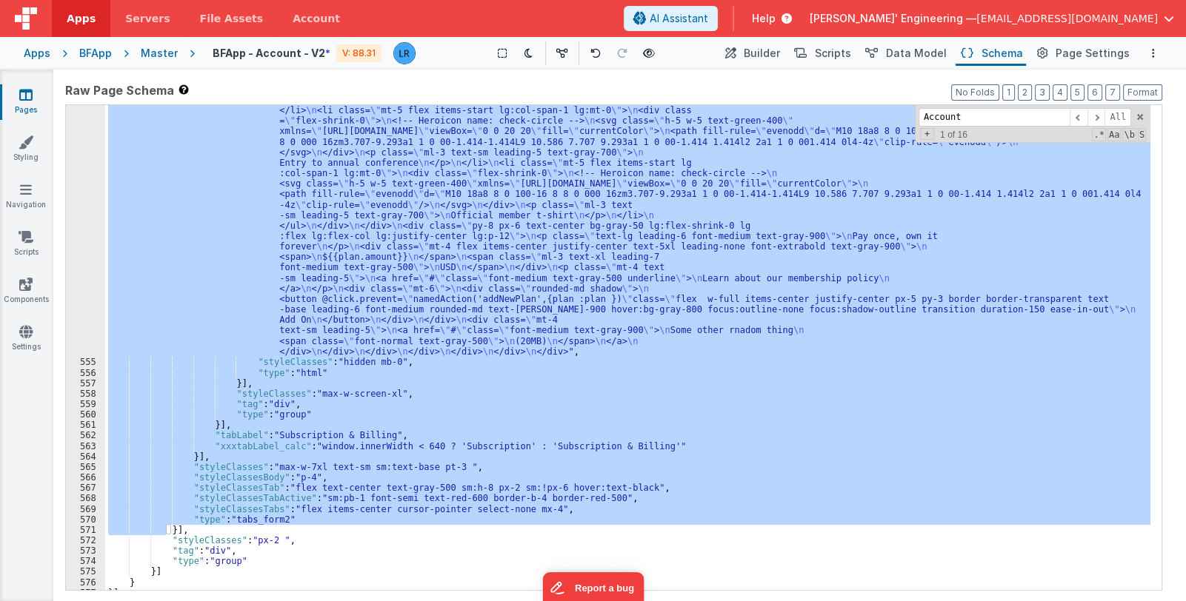
click at [317, 465] on div ""html" : "<div class= \" mb-6 pb-8 w-full \" > \n <div class= \" pt-10 sm:pt-12…" at bounding box center [627, 347] width 1045 height 485
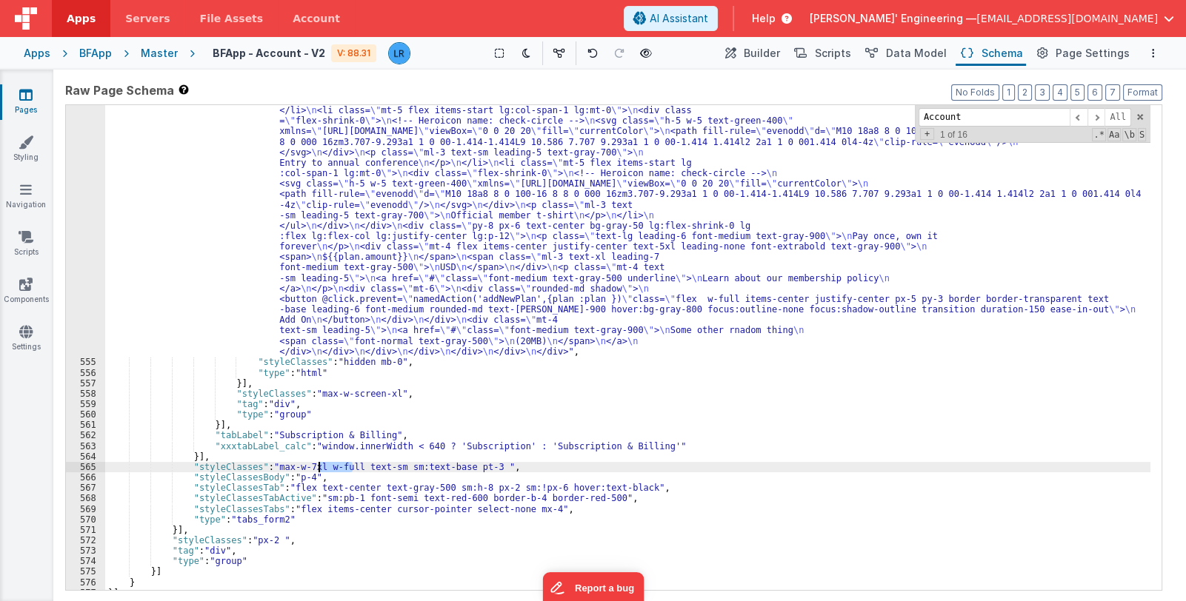
drag, startPoint x: 351, startPoint y: 467, endPoint x: 316, endPoint y: 469, distance: 34.8
click at [316, 469] on div ""html" : "<div class= \" mb-6 pb-8 w-full \" > \n <div class= \" pt-10 sm:pt-12…" at bounding box center [627, 369] width 1045 height 969
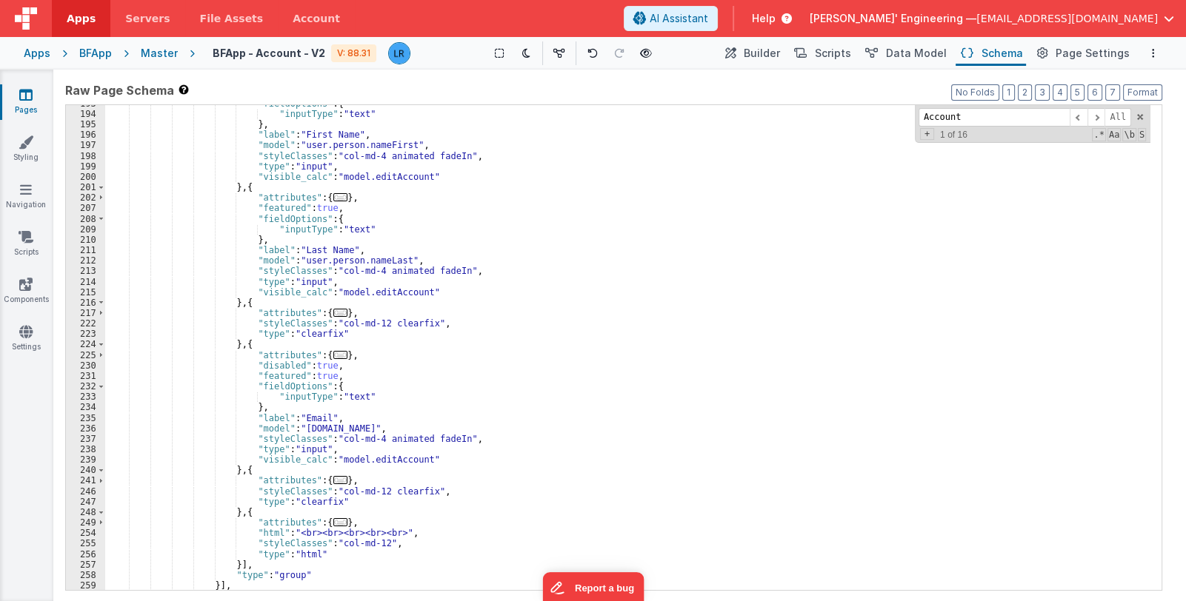
scroll to position [0, 0]
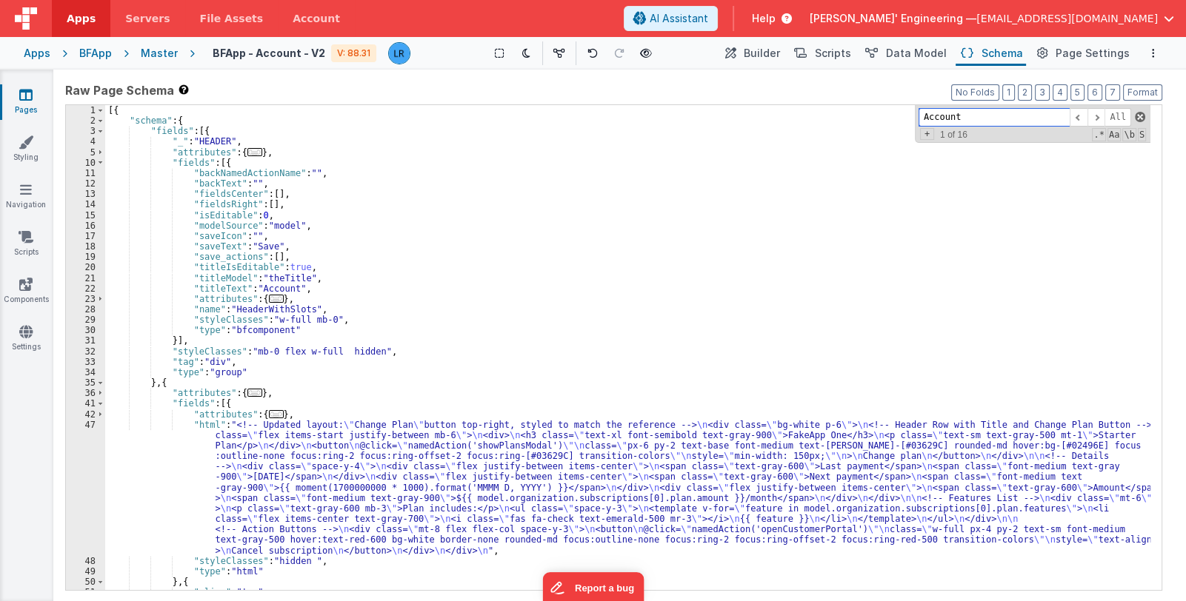
click at [1139, 113] on span at bounding box center [1140, 117] width 10 height 10
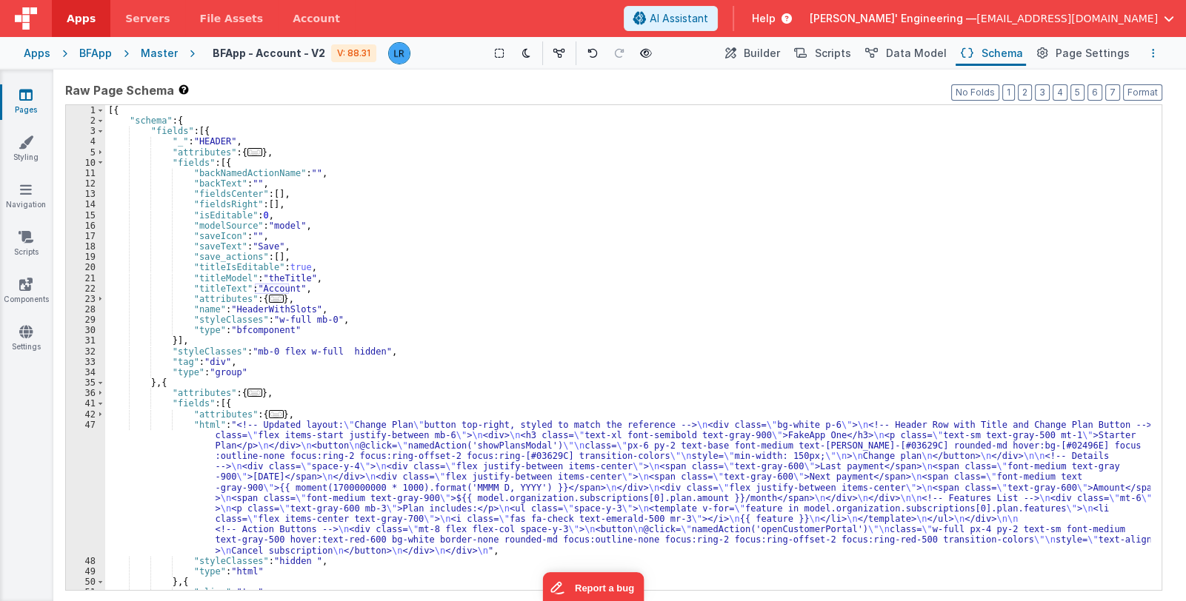
click at [1155, 50] on button "Options" at bounding box center [1153, 53] width 18 height 18
click at [1050, 133] on p "Rollback" at bounding box center [1042, 135] width 41 height 15
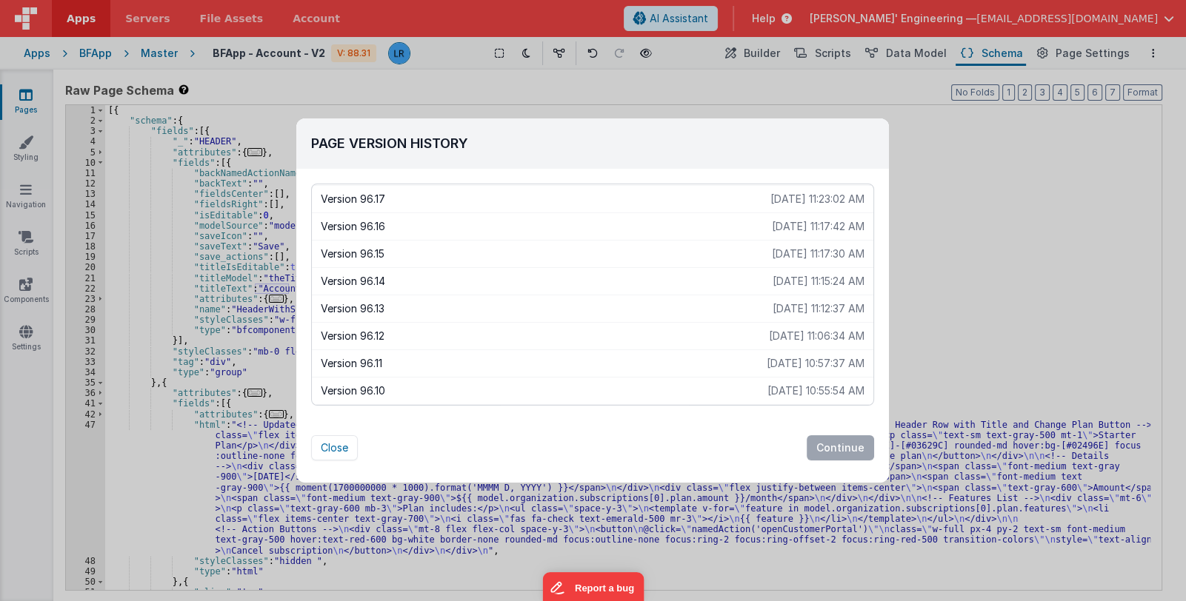
scroll to position [222, 0]
click at [769, 328] on p "[DATE] 11:06:34 AM" at bounding box center [817, 332] width 96 height 15
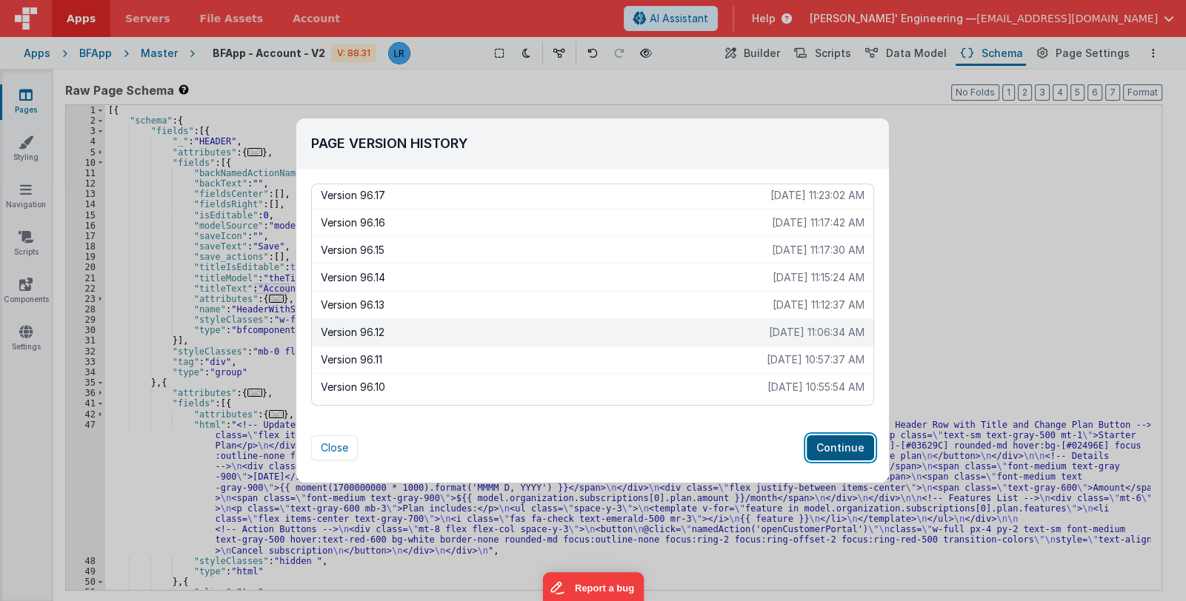
click at [844, 447] on button "Continue" at bounding box center [840, 448] width 67 height 25
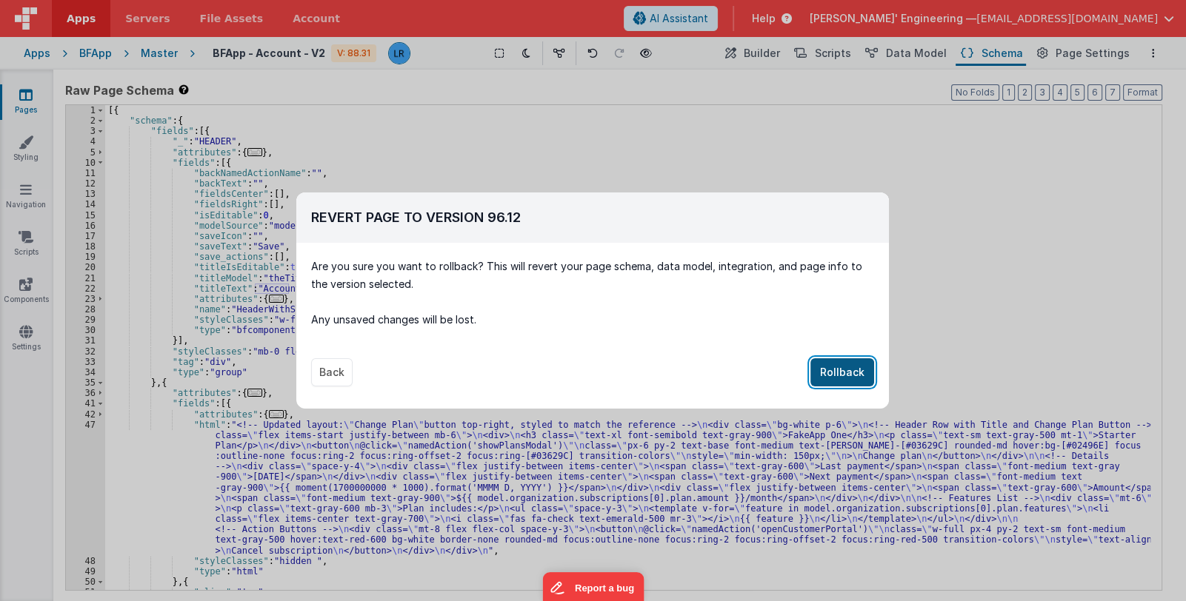
click at [848, 367] on button "Rollback" at bounding box center [842, 372] width 64 height 28
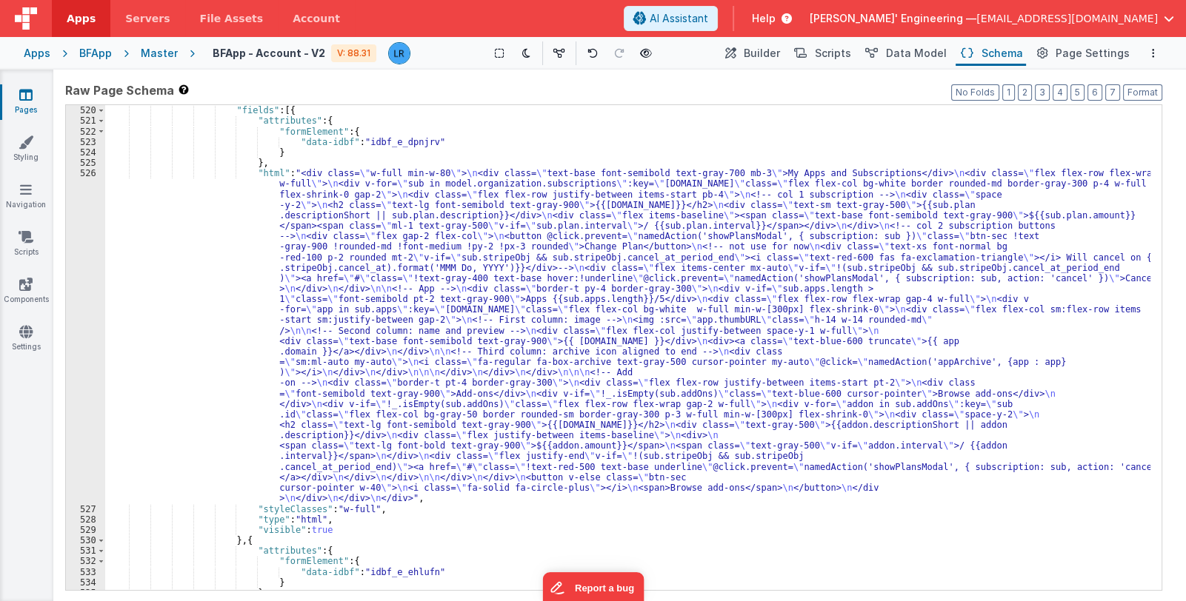
scroll to position [5774, 0]
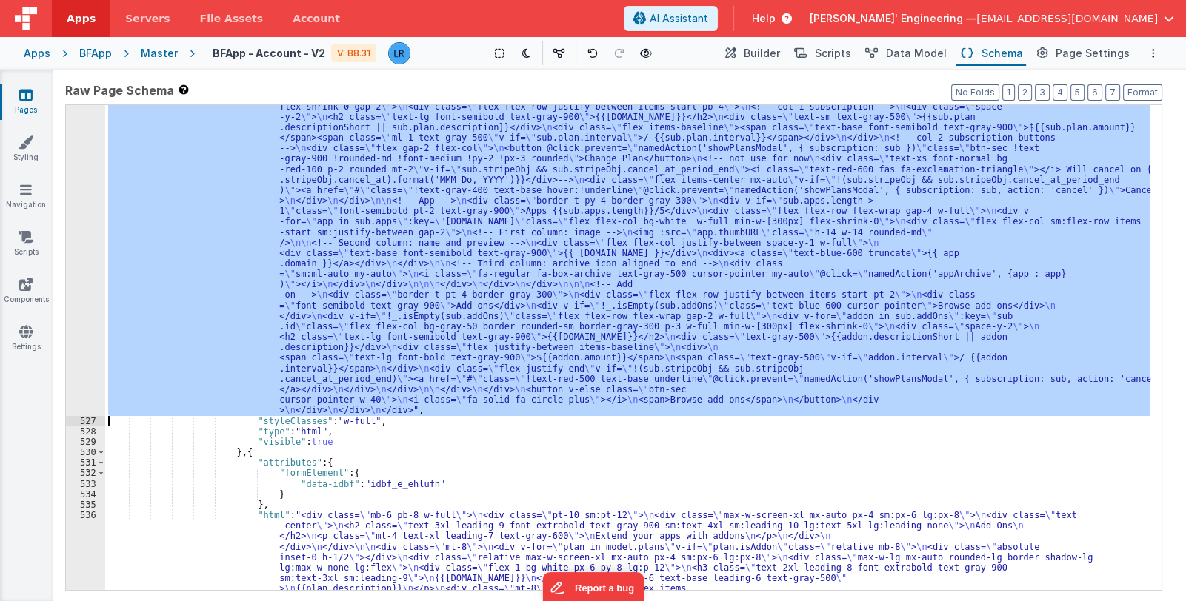
click at [79, 292] on div "526" at bounding box center [85, 248] width 39 height 336
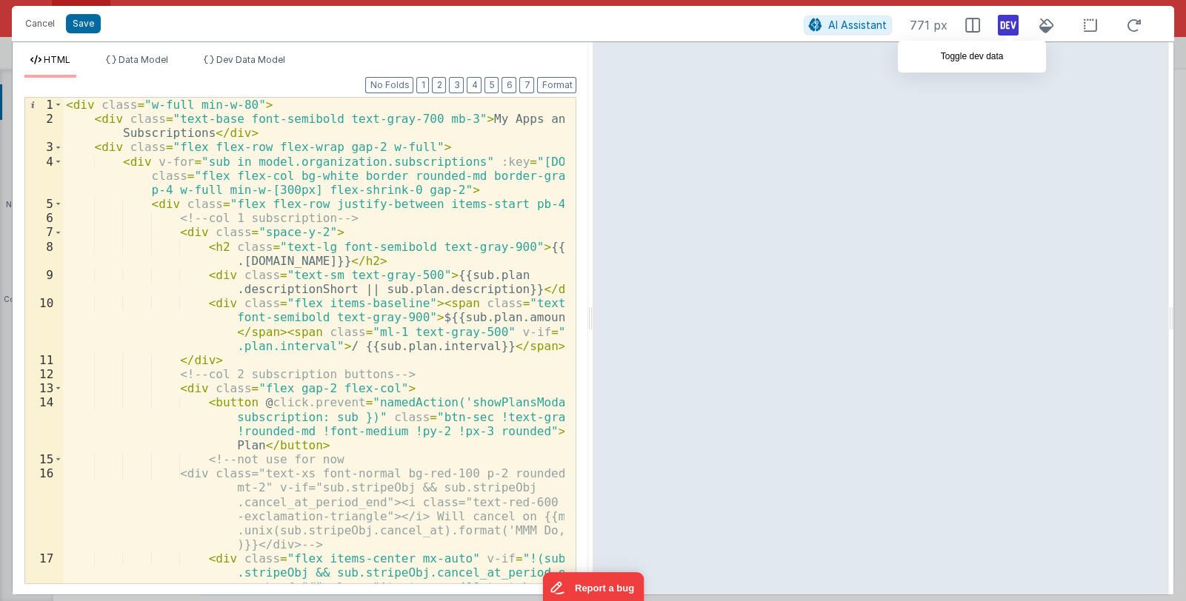
click at [1005, 27] on icon at bounding box center [1008, 25] width 21 height 24
click at [259, 58] on span "Dev Data Model" at bounding box center [250, 59] width 69 height 11
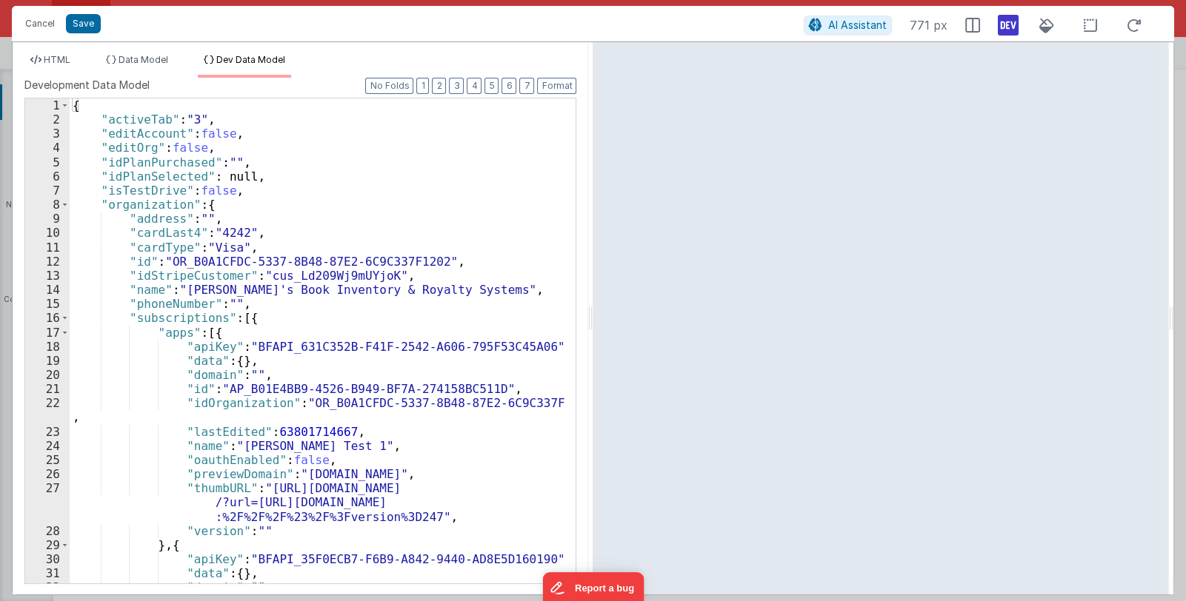
click at [214, 233] on div "{ "activeTab" : "3" , "editAccount" : false , "editOrg" : false , "idPlanPurcha…" at bounding box center [318, 355] width 496 height 513
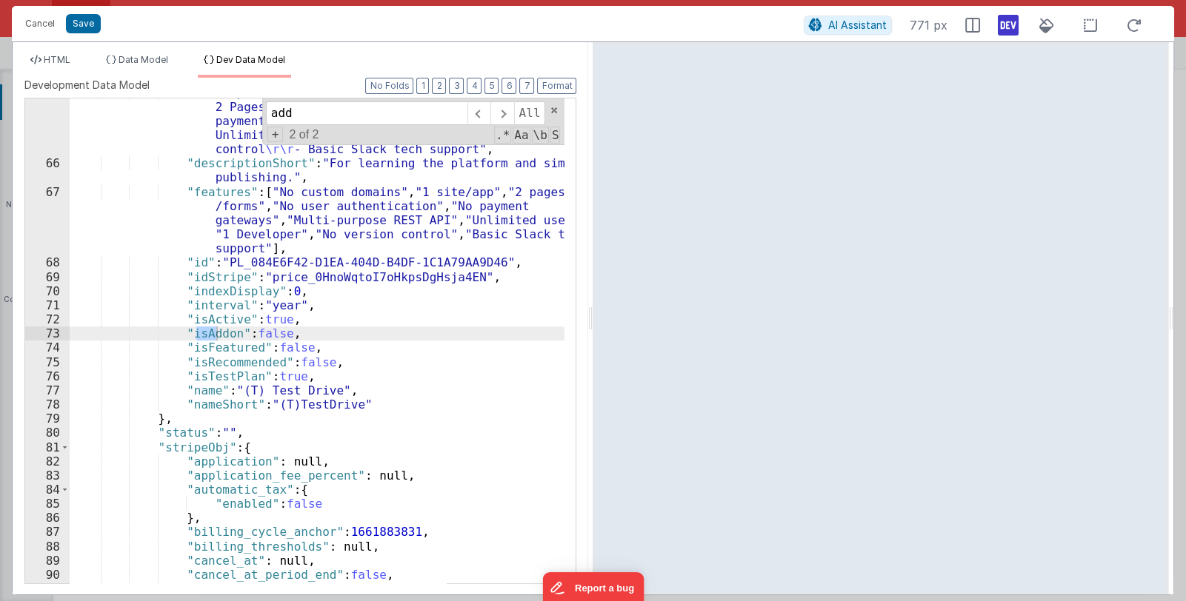
scroll to position [1049, 0]
type input "addons"
click at [68, 59] on span "HTML" at bounding box center [57, 59] width 27 height 11
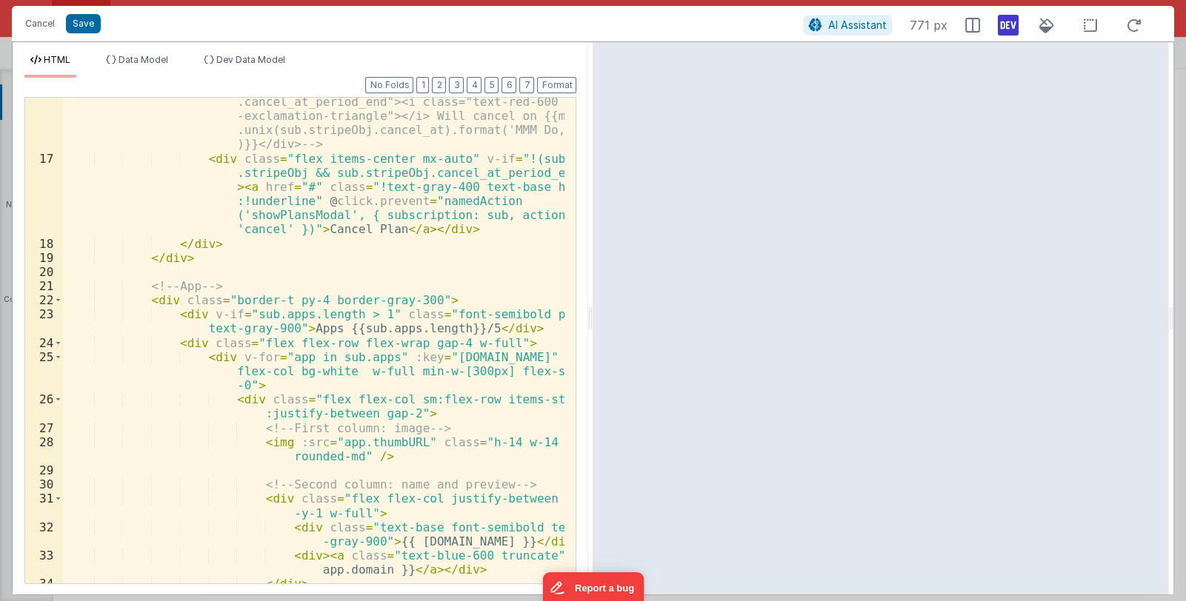
scroll to position [405, 0]
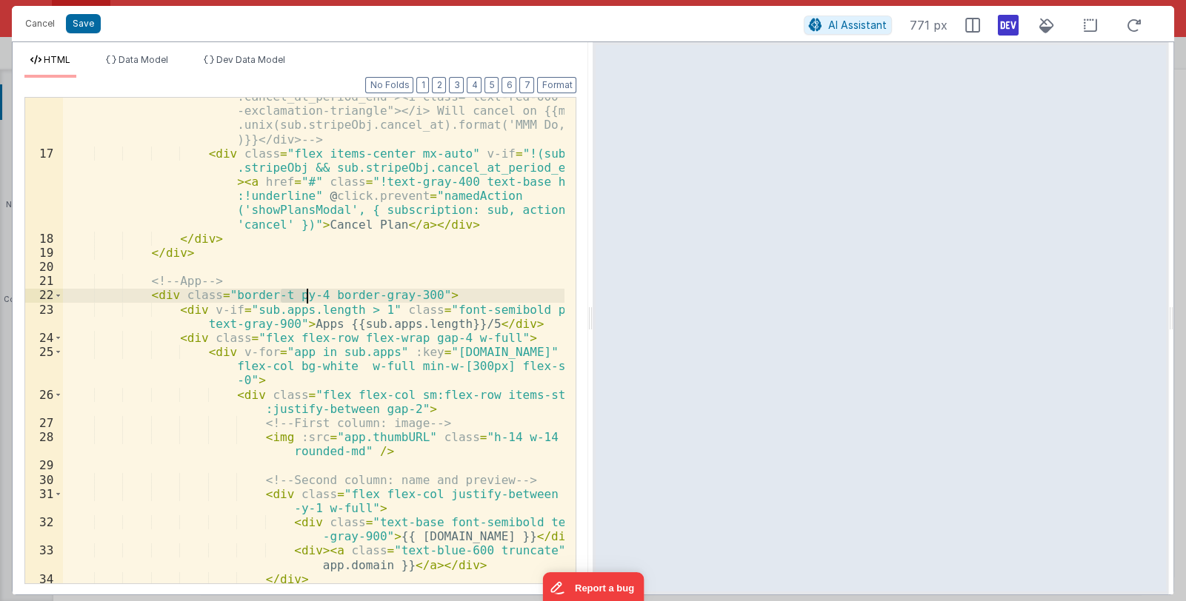
drag, startPoint x: 279, startPoint y: 295, endPoint x: 305, endPoint y: 296, distance: 26.0
click at [305, 296] on div "<div class="text-xs font-normal bg-red-100 p-2 rounded mt-2" v-if="sub.stripeOb…" at bounding box center [314, 353] width 502 height 585
drag, startPoint x: 522, startPoint y: 311, endPoint x: 541, endPoint y: 310, distance: 18.6
click at [541, 310] on div "<div class="text-xs font-normal bg-red-100 p-2 rounded mt-2" v-if="sub.stripeOb…" at bounding box center [314, 353] width 502 height 585
click at [281, 293] on div "<div class="text-xs font-normal bg-red-100 p-2 rounded mt-2" v-if="sub.stripeOb…" at bounding box center [314, 353] width 502 height 585
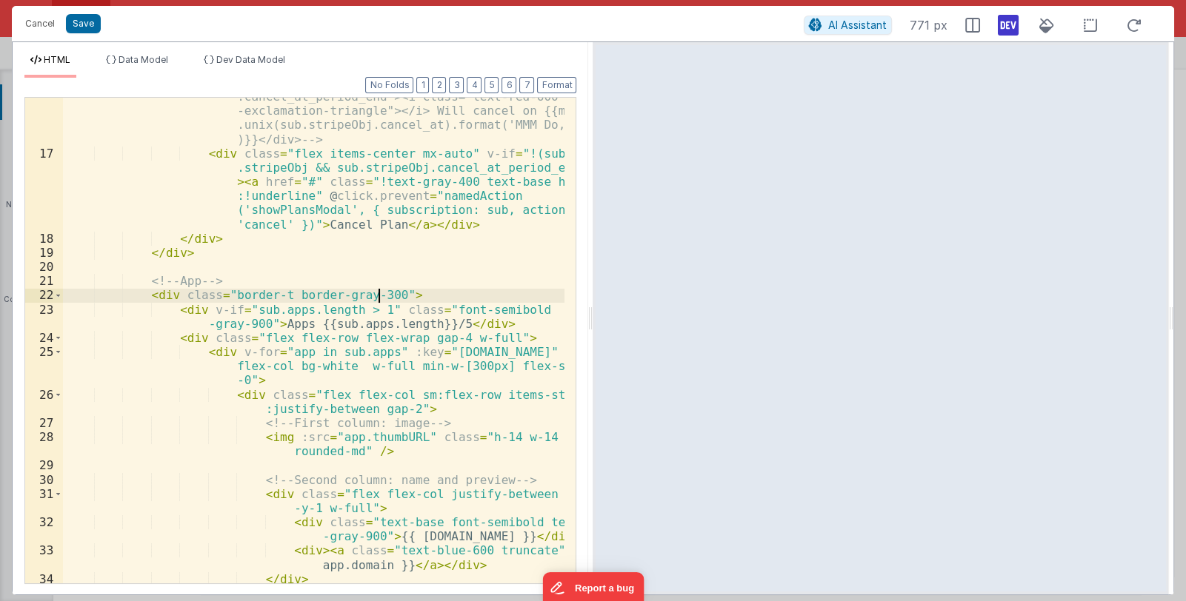
click at [378, 296] on div "<div class="text-xs font-normal bg-red-100 p-2 rounded mt-2" v-if="sub.stripeOb…" at bounding box center [314, 353] width 502 height 585
drag, startPoint x: 386, startPoint y: 295, endPoint x: 444, endPoint y: 298, distance: 58.6
click at [444, 298] on div "<div class="text-xs font-normal bg-red-100 p-2 rounded mt-2" v-if="sub.stripeOb…" at bounding box center [314, 353] width 502 height 585
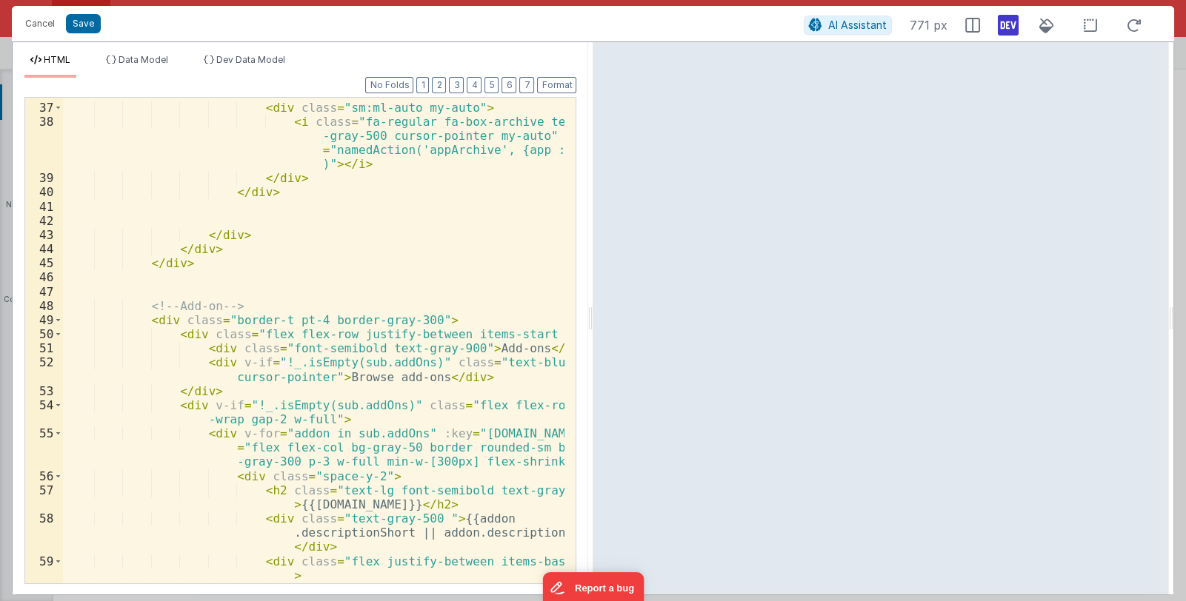
scroll to position [978, 0]
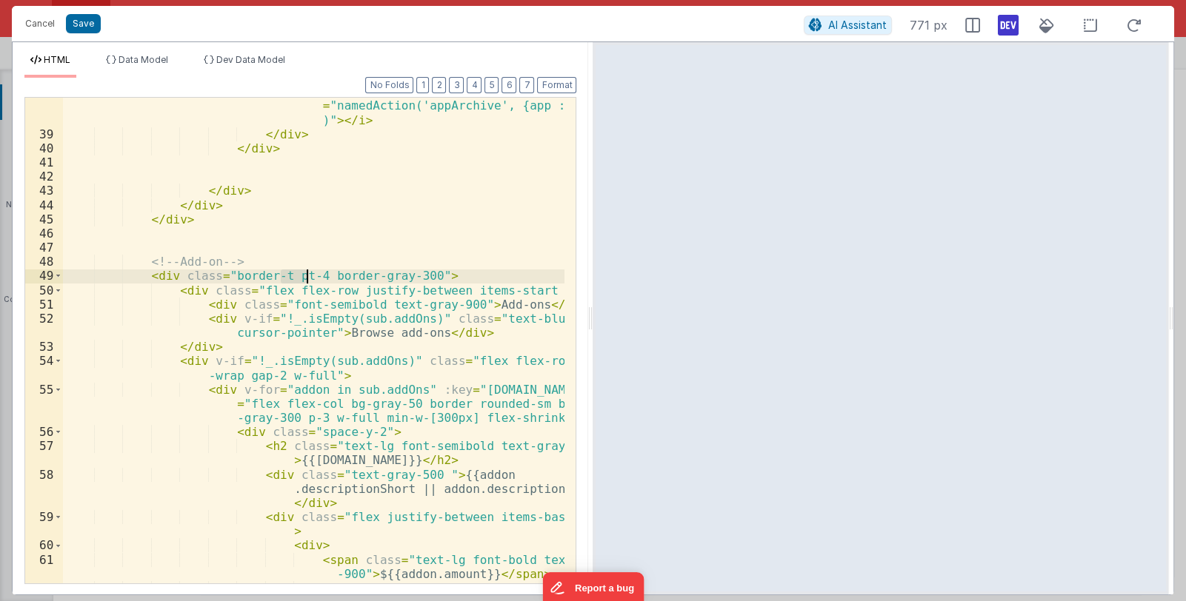
drag, startPoint x: 281, startPoint y: 276, endPoint x: 305, endPoint y: 276, distance: 23.7
click at [305, 276] on div "< i class = "fa-regular fa-box-archive text -gray-500 cursor-pointer my-auto" @…" at bounding box center [314, 355] width 502 height 571
click at [379, 275] on div "< i class = "fa-regular fa-box-archive text -gray-500 cursor-pointer my-auto" @…" at bounding box center [314, 355] width 502 height 571
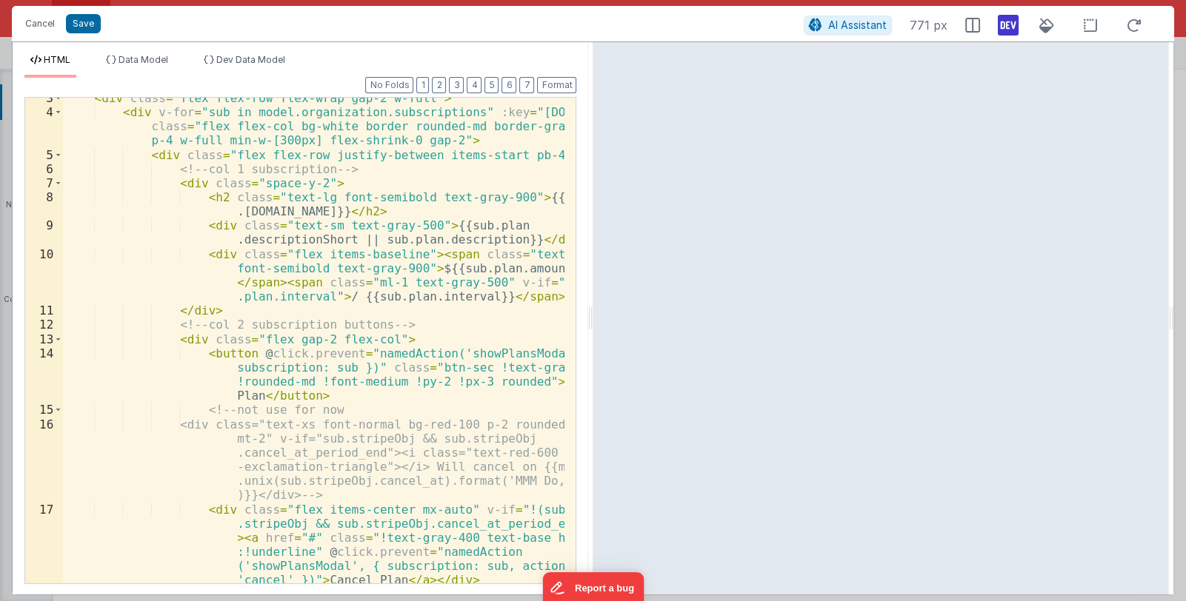
scroll to position [0, 0]
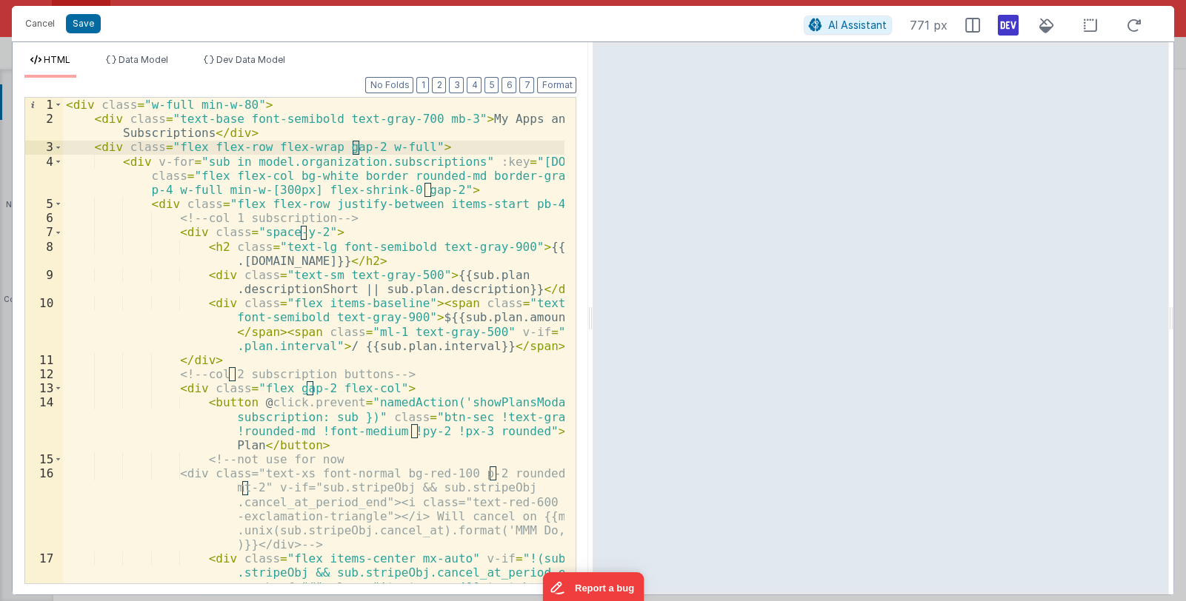
click at [358, 147] on div "< div class = "w-full min-w-80" > < div class = "text-base font-semibold text-g…" at bounding box center [314, 390] width 502 height 585
click at [429, 193] on div "< div class = "w-full min-w-80" > < div class = "text-base font-semibold text-g…" at bounding box center [314, 390] width 502 height 585
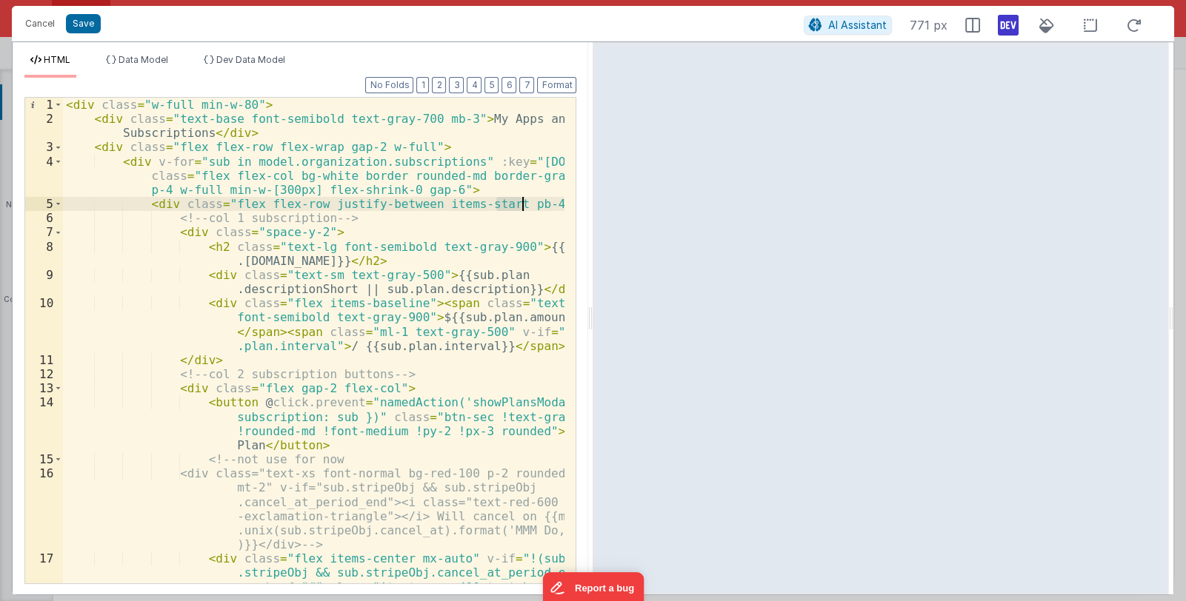
drag, startPoint x: 495, startPoint y: 200, endPoint x: 519, endPoint y: 204, distance: 24.7
click at [519, 204] on div "< div class = "w-full min-w-80" > < div class = "text-base font-semibold text-g…" at bounding box center [314, 390] width 502 height 585
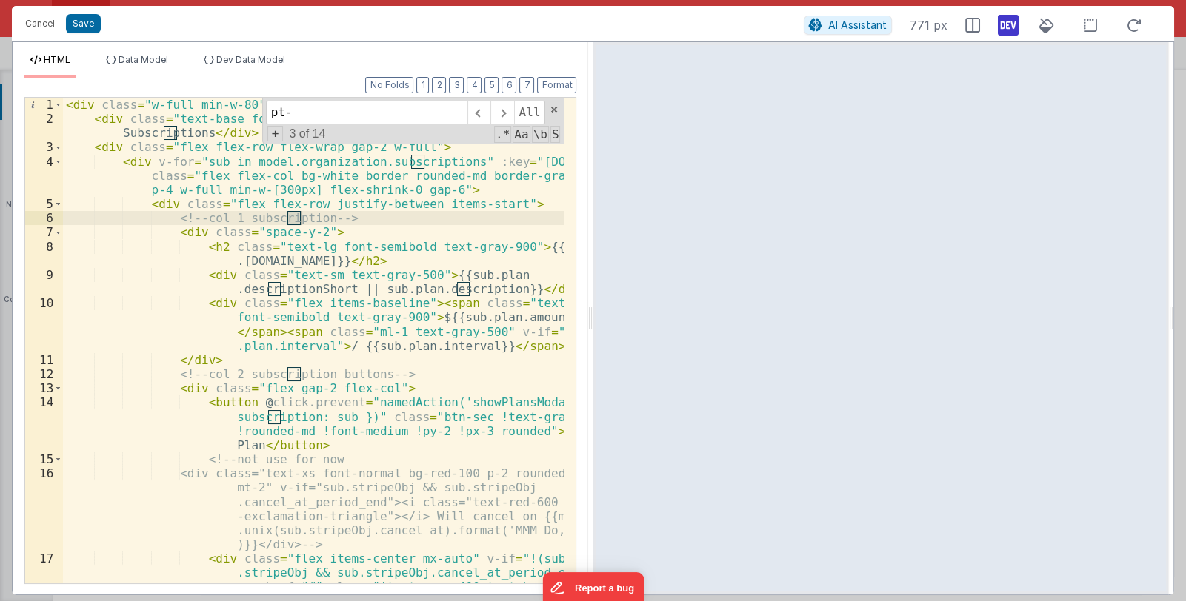
scroll to position [935, 0]
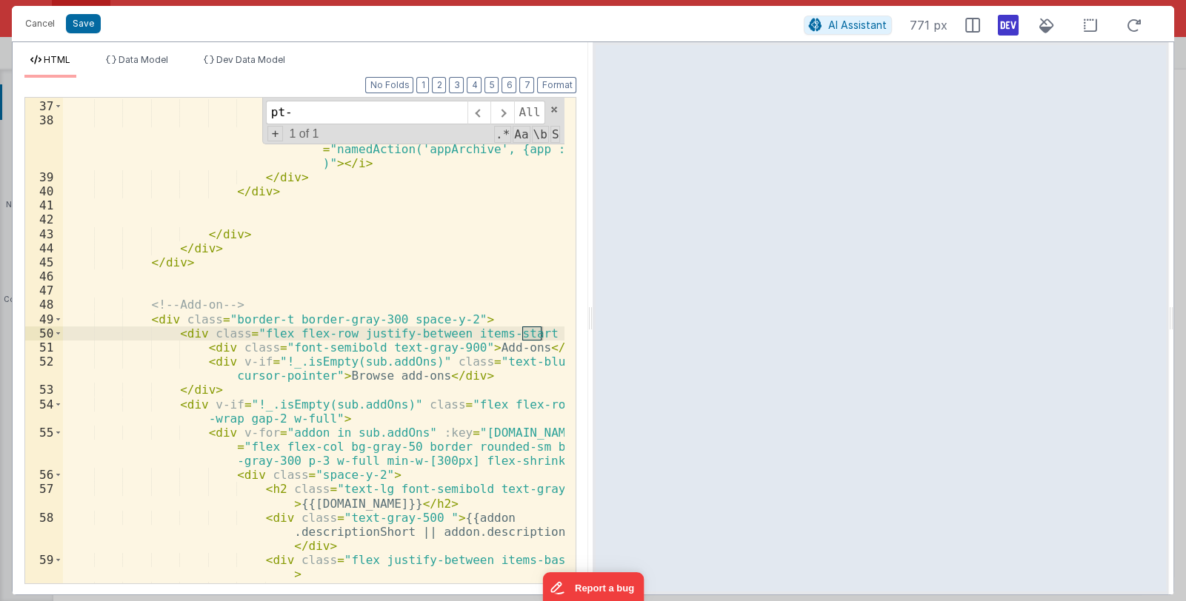
type input "pt-"
click at [518, 341] on div "<!-- Third column: archive icon aligned to end --> < div class = "sm:ml-auto my…" at bounding box center [314, 335] width 502 height 529
drag, startPoint x: 522, startPoint y: 333, endPoint x: 547, endPoint y: 333, distance: 25.2
click at [547, 333] on div "<!-- Third column: archive icon aligned to end --> < div class = "sm:ml-auto my…" at bounding box center [314, 335] width 502 height 529
click at [442, 320] on div "<!-- Third column: archive icon aligned to end --> < div class = "sm:ml-auto my…" at bounding box center [314, 335] width 502 height 529
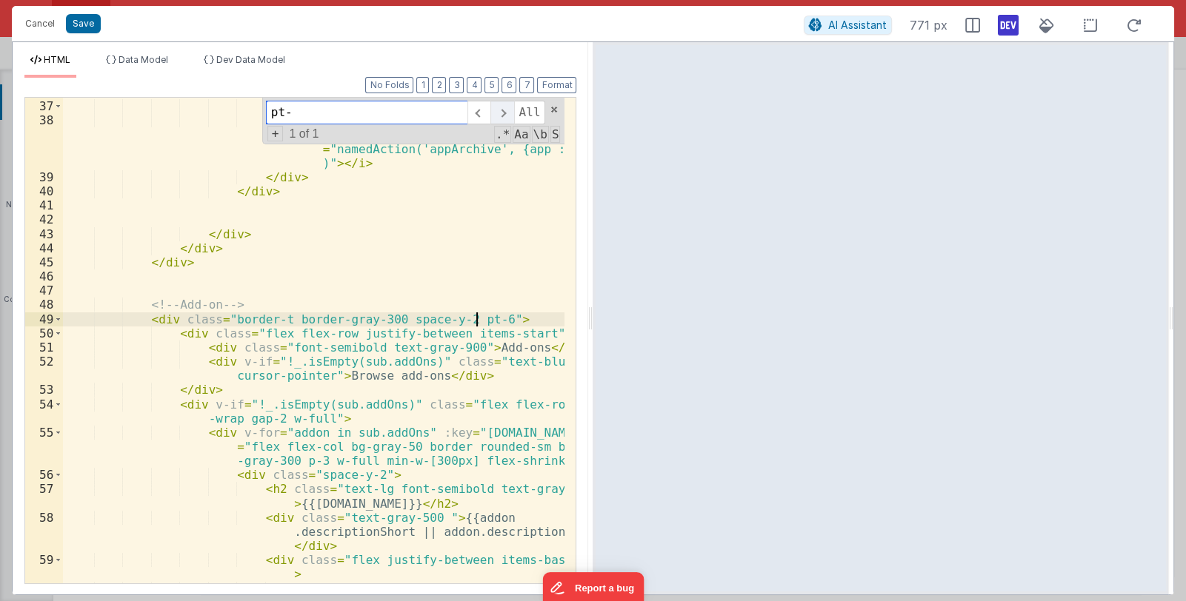
click at [501, 110] on span at bounding box center [501, 113] width 23 height 24
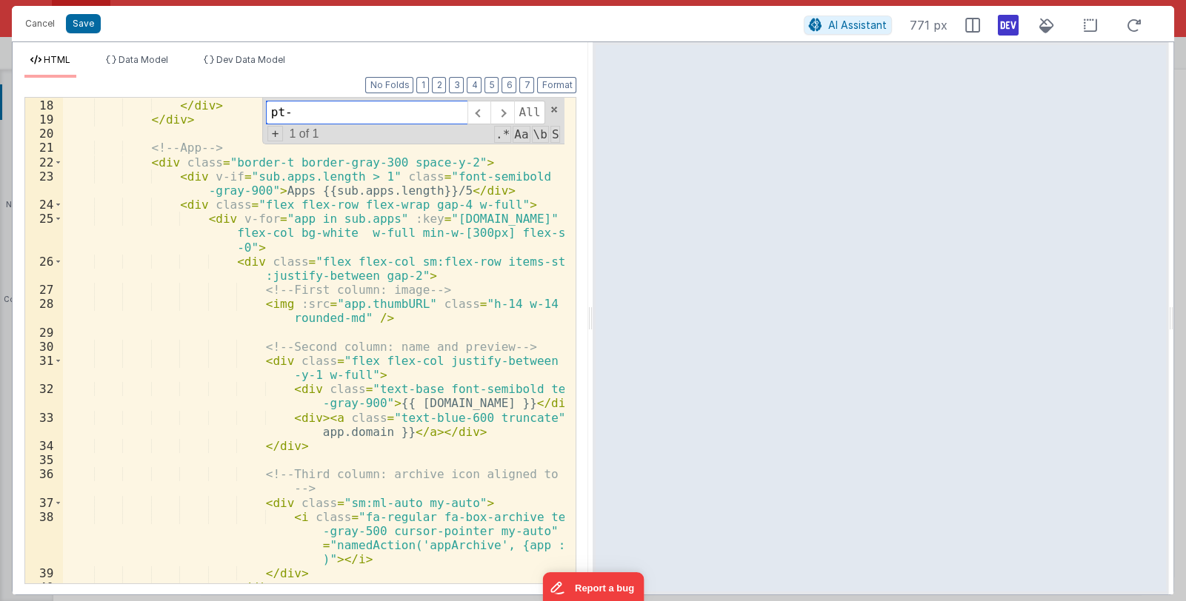
scroll to position [494, 0]
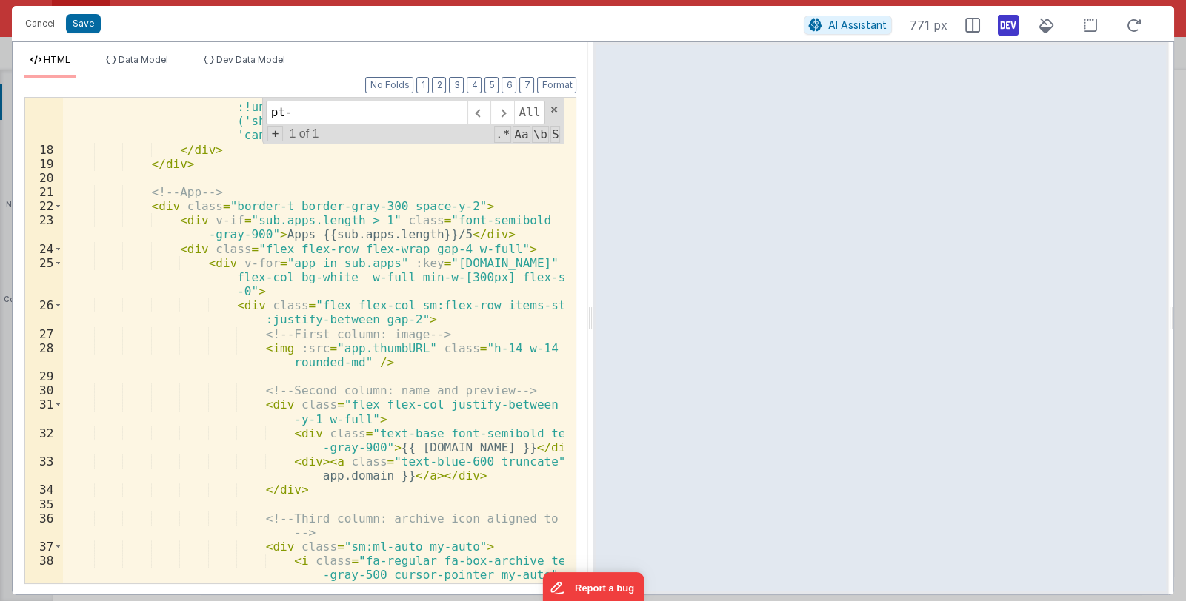
click at [441, 210] on div "< div class = "flex items-center mx-auto" v-if = "!(sub .stripeObj && sub.strip…" at bounding box center [314, 372] width 502 height 628
click at [82, 24] on button "Save" at bounding box center [83, 23] width 35 height 19
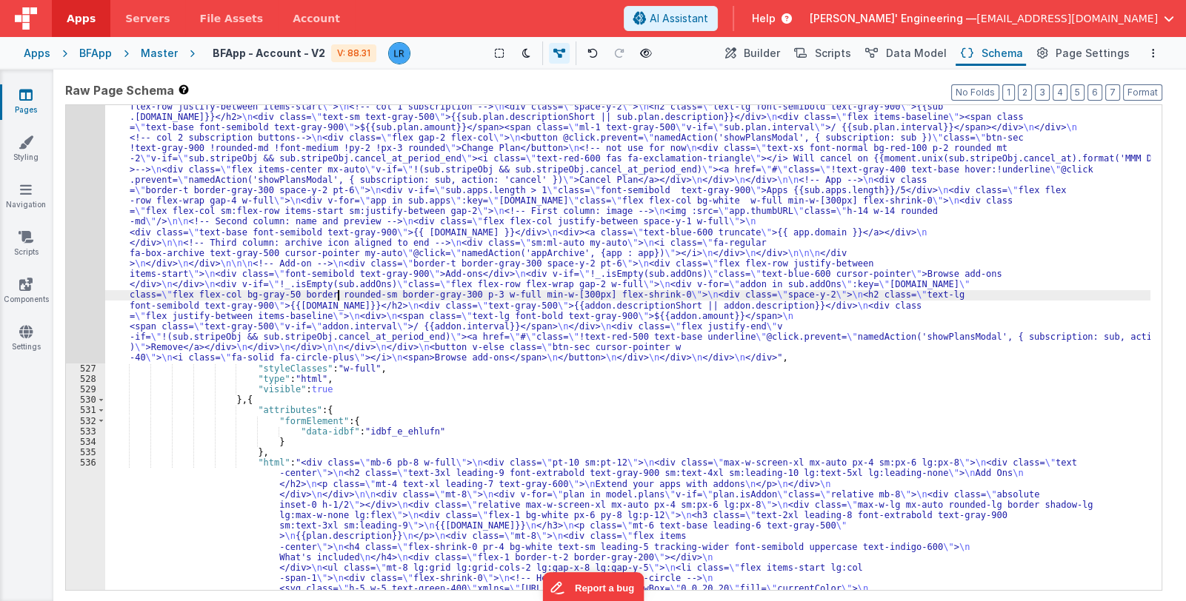
click at [911, 50] on span "Data Model" at bounding box center [916, 53] width 61 height 15
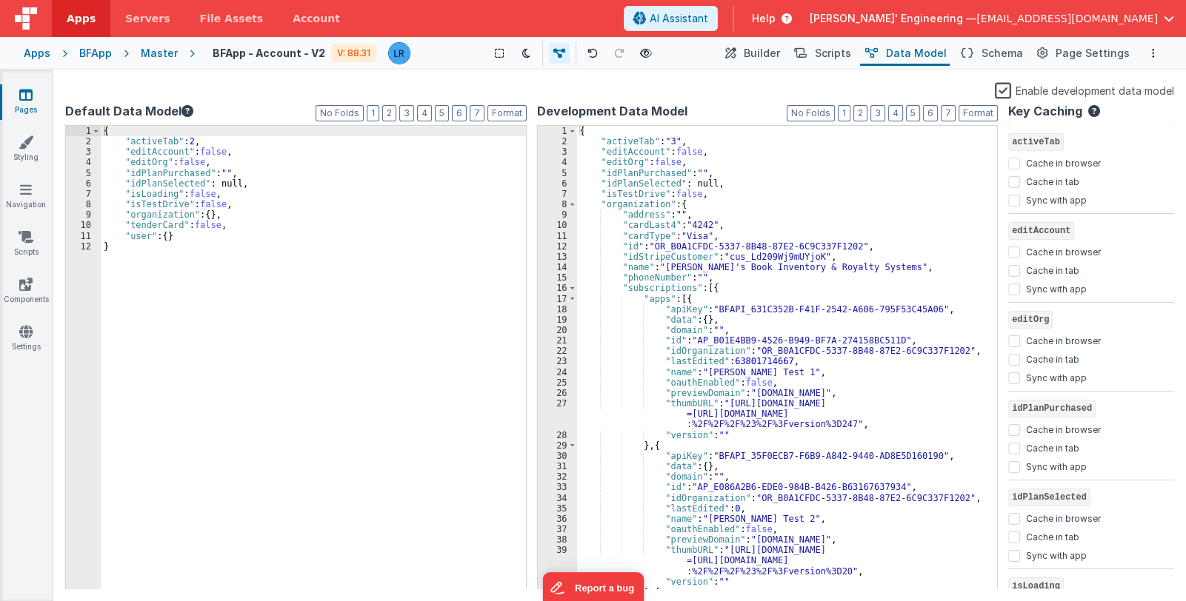
click at [27, 394] on div "Pages Styling Navigation Scripts Components Settings" at bounding box center [26, 336] width 53 height 532
click at [694, 204] on div "{ "activeTab" : "3" , "editAccount" : false , "editOrg" : false , "idPlanPurcha…" at bounding box center [782, 369] width 410 height 486
paste textarea
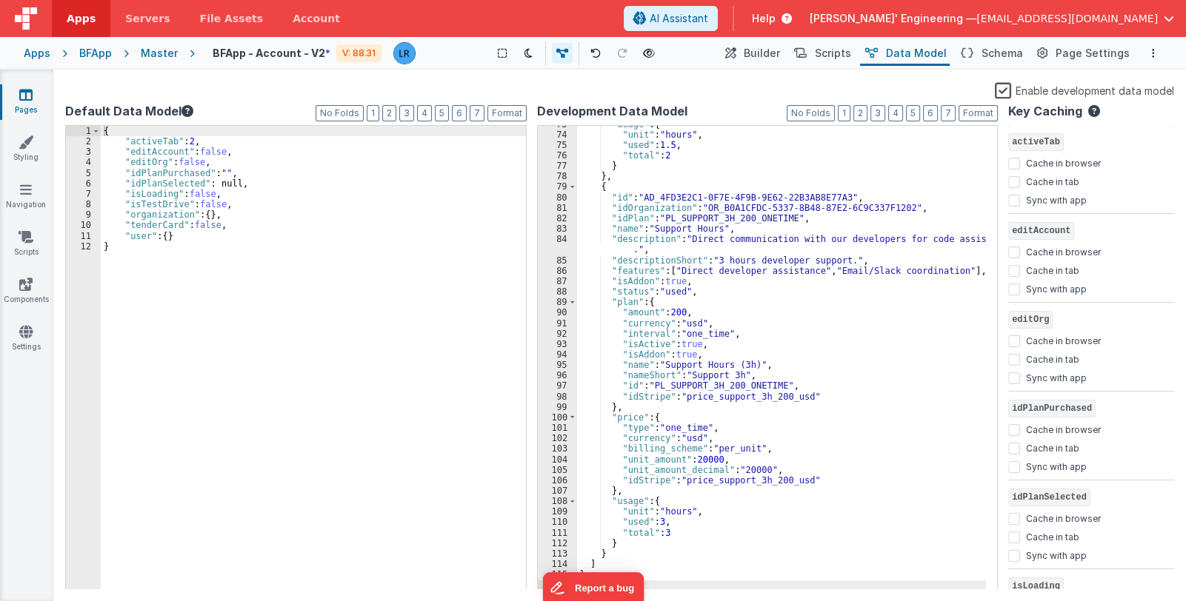
scroll to position [861, 0]
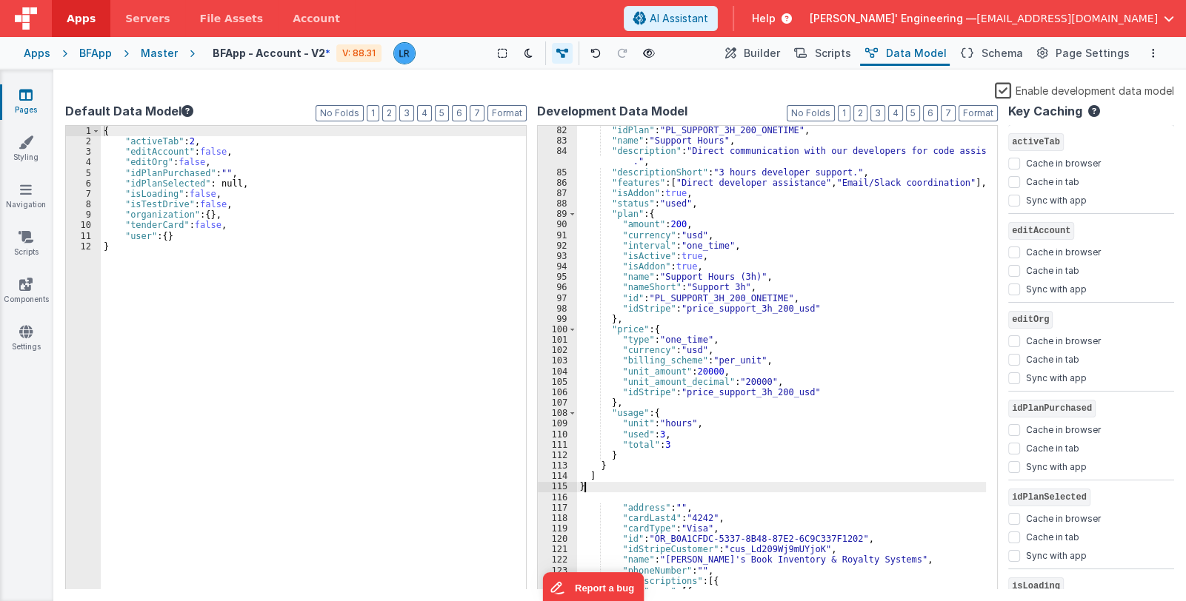
click at [593, 487] on div ""idPlan" : "PL_SUPPORT_3H_200_ONETIME" , "name" : "Support Hours" , "descriptio…" at bounding box center [782, 368] width 410 height 486
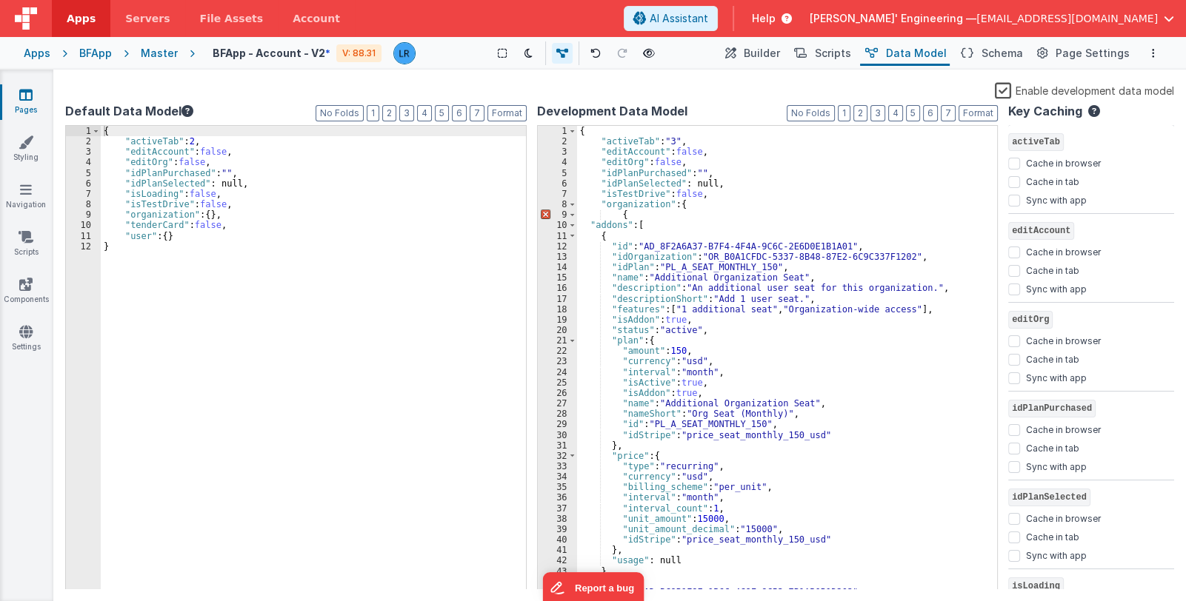
scroll to position [0, 0]
drag, startPoint x: 620, startPoint y: 238, endPoint x: 574, endPoint y: 236, distance: 46.0
click at [574, 236] on div "1 2 3 4 5 6 7 8 9 10 11 12 13 14 15 16 17 18 19 20 21 22 23 24 25 26 27 28 29 3…" at bounding box center [767, 358] width 461 height 466
drag, startPoint x: 637, startPoint y: 215, endPoint x: 561, endPoint y: 213, distance: 75.6
click at [561, 213] on div "1 2 3 4 5 6 7 8 9 10 11 12 13 14 15 16 17 18 19 20 21 22 23 24 25 26 27 28 29 3…" at bounding box center [767, 358] width 461 height 466
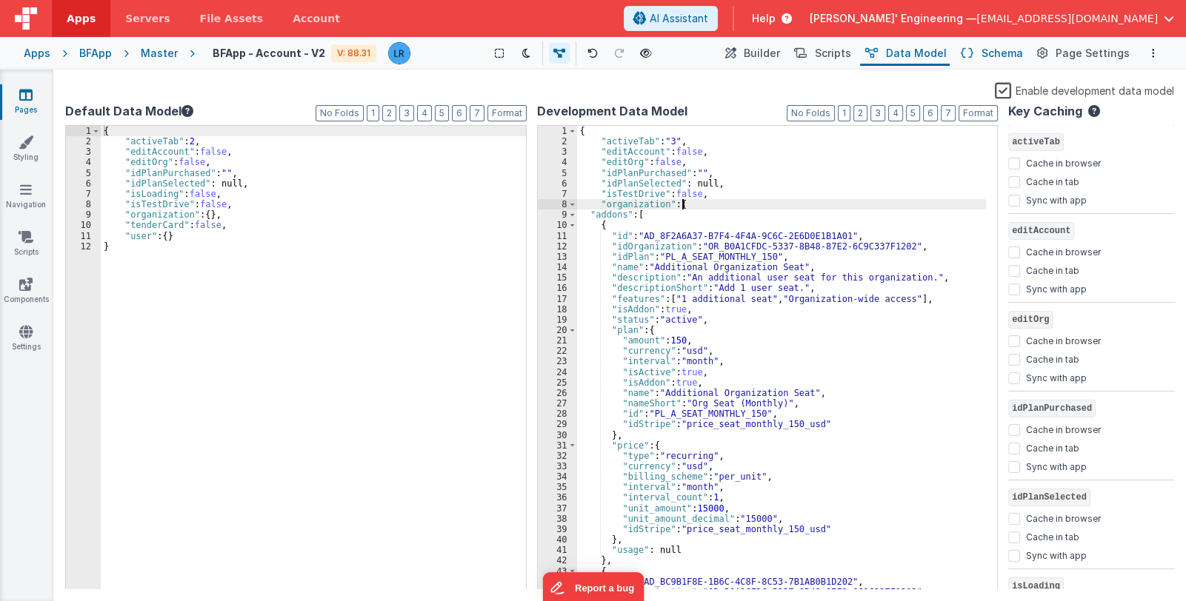
click at [1003, 53] on span "Schema" at bounding box center [1001, 53] width 41 height 15
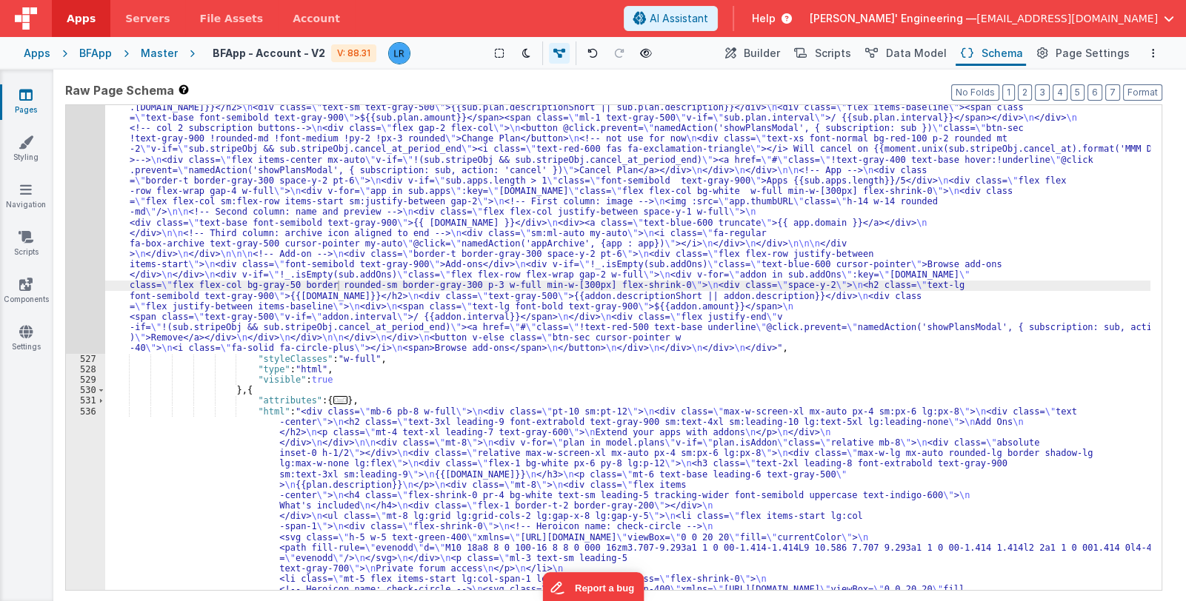
scroll to position [4267, 0]
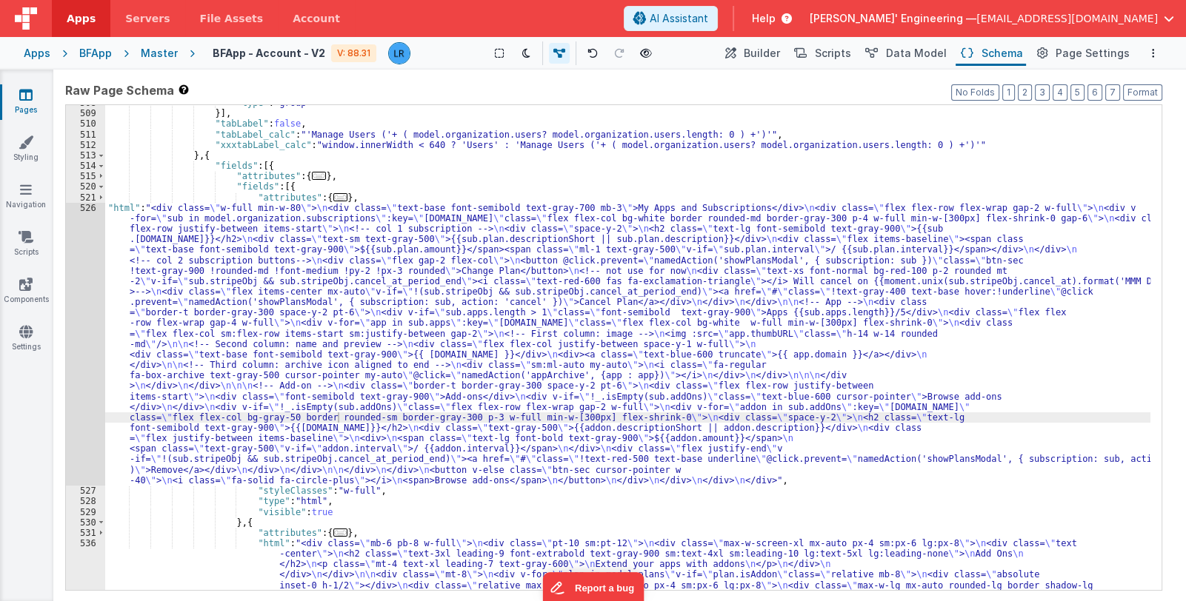
click at [273, 337] on div ""type" : "group" }] , "tabLabel" : false , "tabLabel_calc" : "'Manage Users ('+…" at bounding box center [627, 582] width 1045 height 969
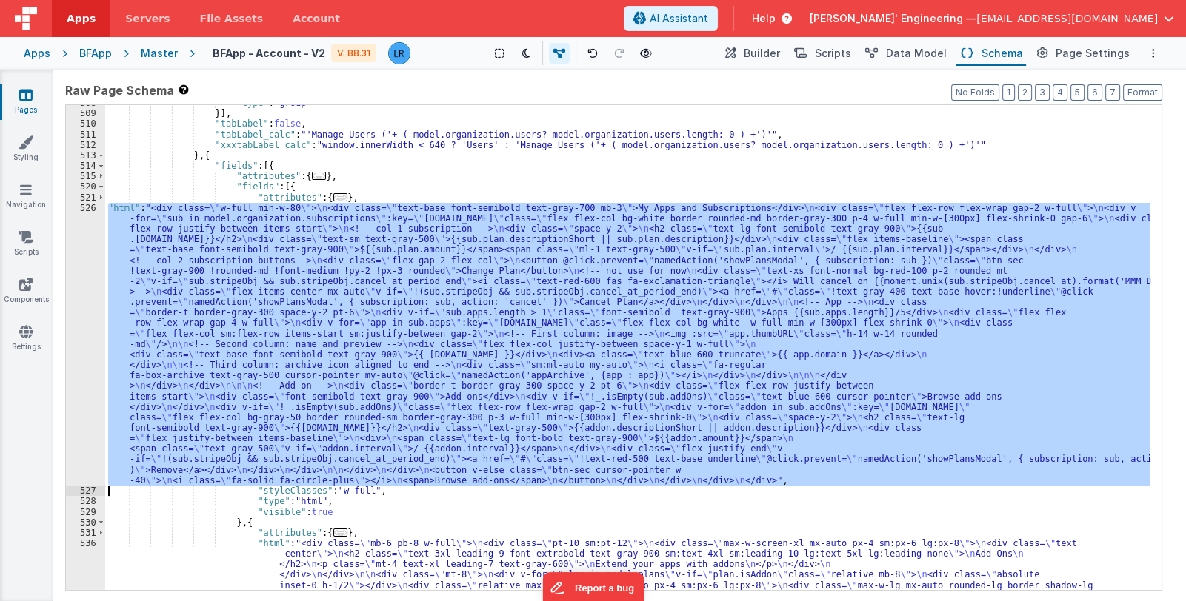
click at [81, 364] on div "526" at bounding box center [85, 345] width 39 height 284
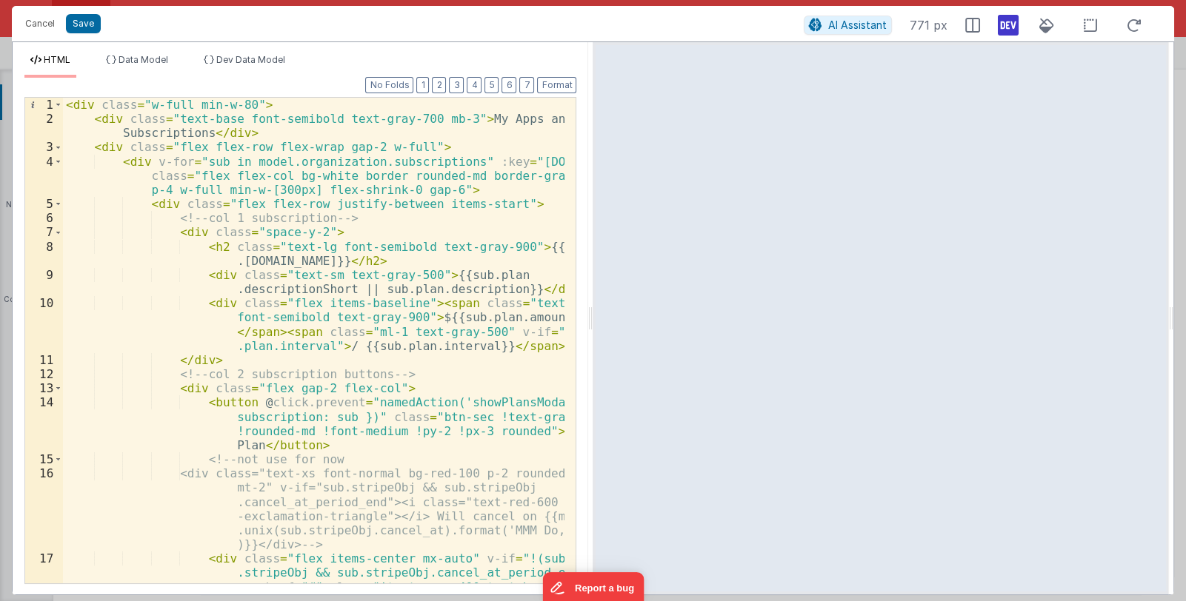
click at [48, 178] on div "4" at bounding box center [44, 176] width 38 height 43
click at [65, 102] on div "< div class = "w-full min-w-80" > < div class = "text-base font-semibold text-g…" at bounding box center [314, 390] width 502 height 585
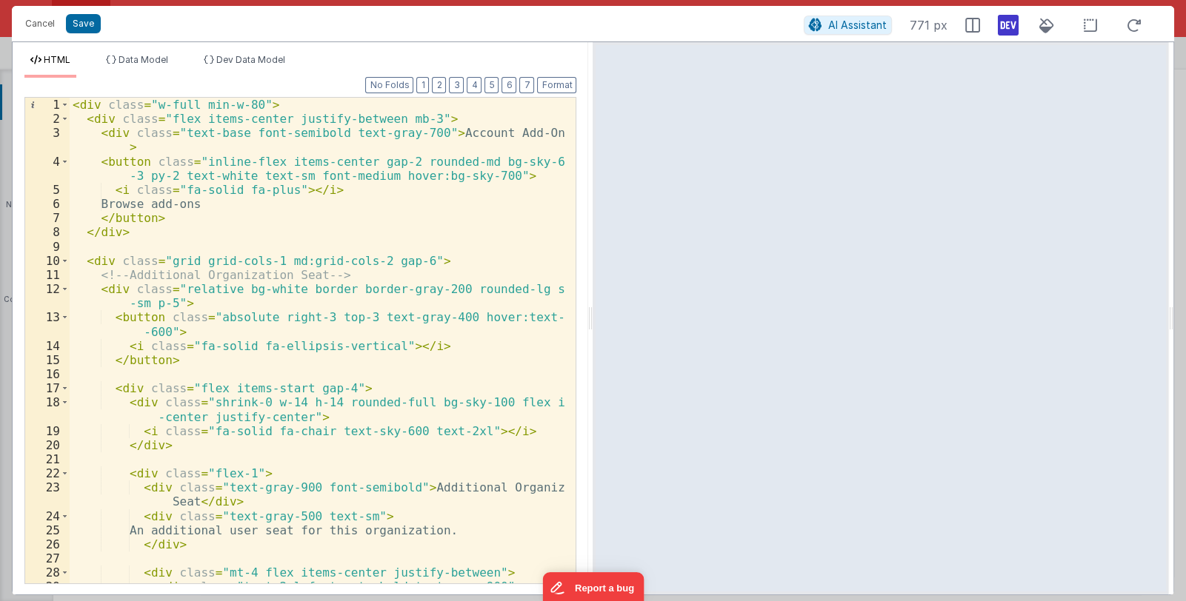
scroll to position [0, 0]
click at [74, 104] on div "< div class = "w-full min-w-80" > < div class = "flex items-center justify-betw…" at bounding box center [318, 362] width 496 height 529
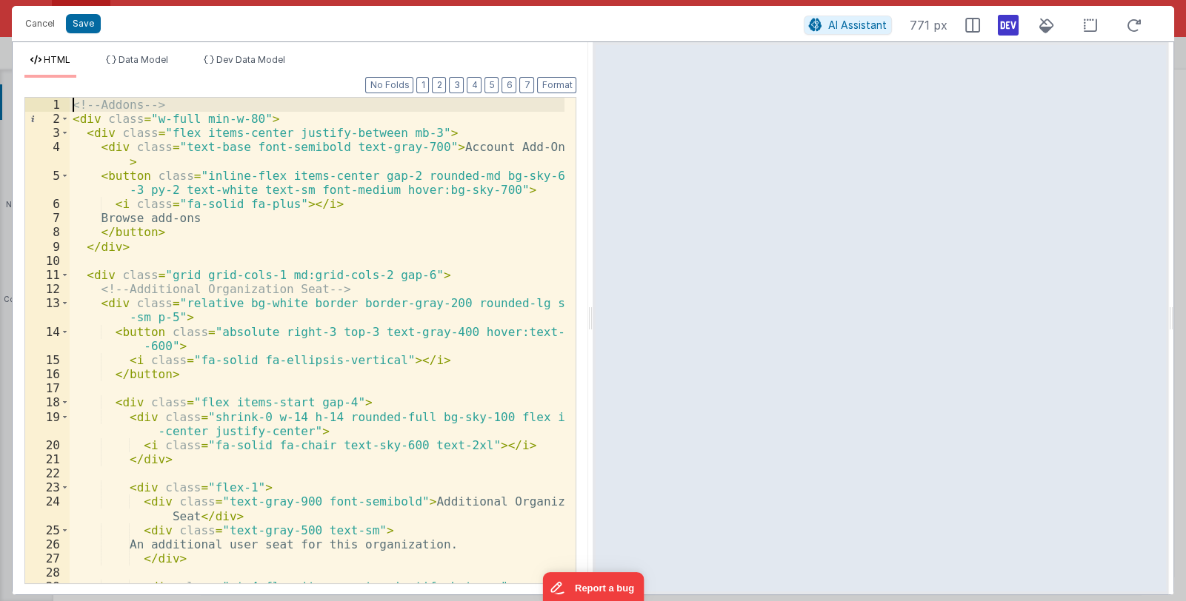
click at [178, 98] on div "<!-- Addons --> < div class = "w-full min-w-80" > < div class = "flex items-cen…" at bounding box center [318, 355] width 496 height 514
click at [179, 104] on div "<!-- Addons --> < div class = "w-full min-w-80" > < div class = "flex items-cen…" at bounding box center [318, 355] width 496 height 514
click at [65, 118] on span at bounding box center [65, 119] width 8 height 14
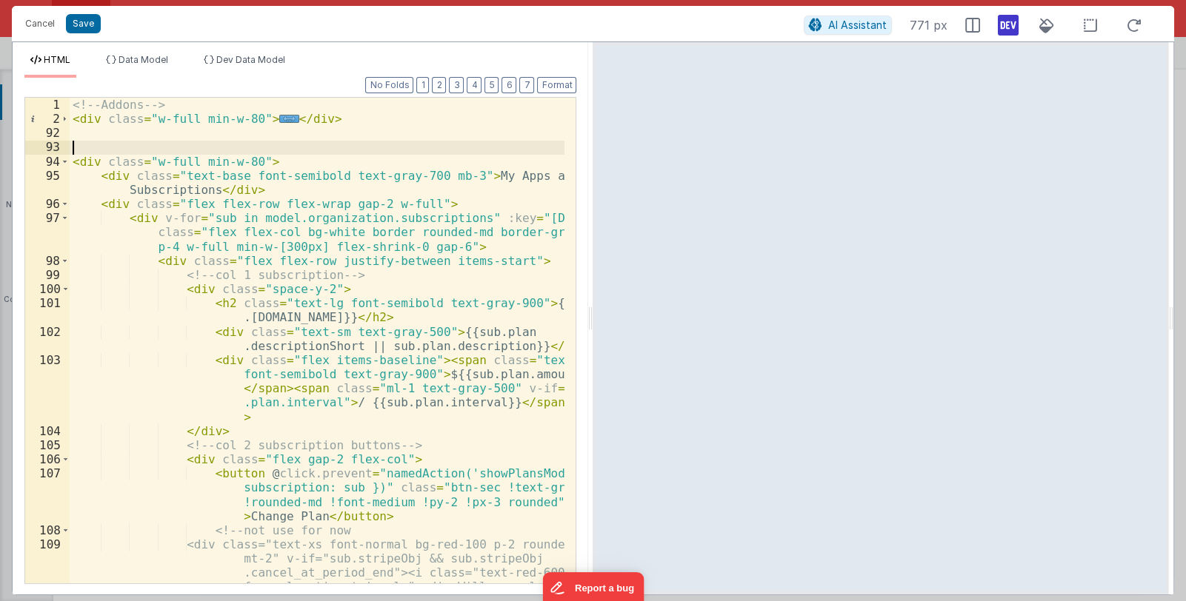
click at [94, 147] on div "<!-- Addons --> < div class = "w-full min-w-80" > ... </ div > < div class = "w…" at bounding box center [318, 390] width 496 height 585
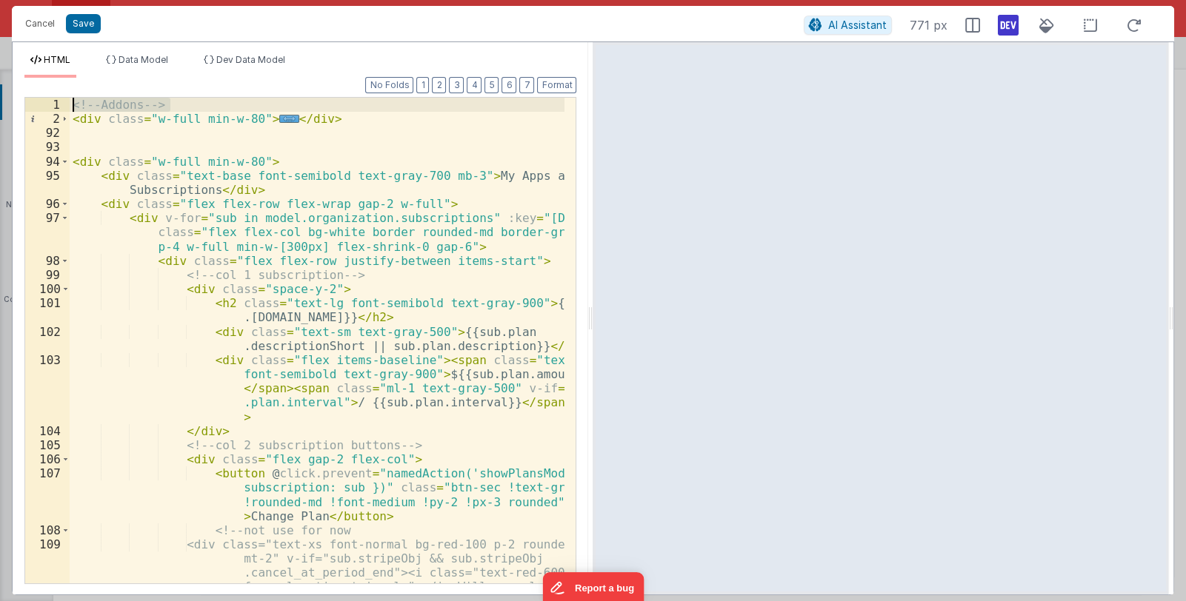
drag, startPoint x: 174, startPoint y: 99, endPoint x: 63, endPoint y: 102, distance: 111.1
click at [63, 102] on div "1 2 92 93 94 95 96 97 98 99 100 101 102 103 104 105 106 107 108 109 <!-- Addons…" at bounding box center [300, 340] width 552 height 487
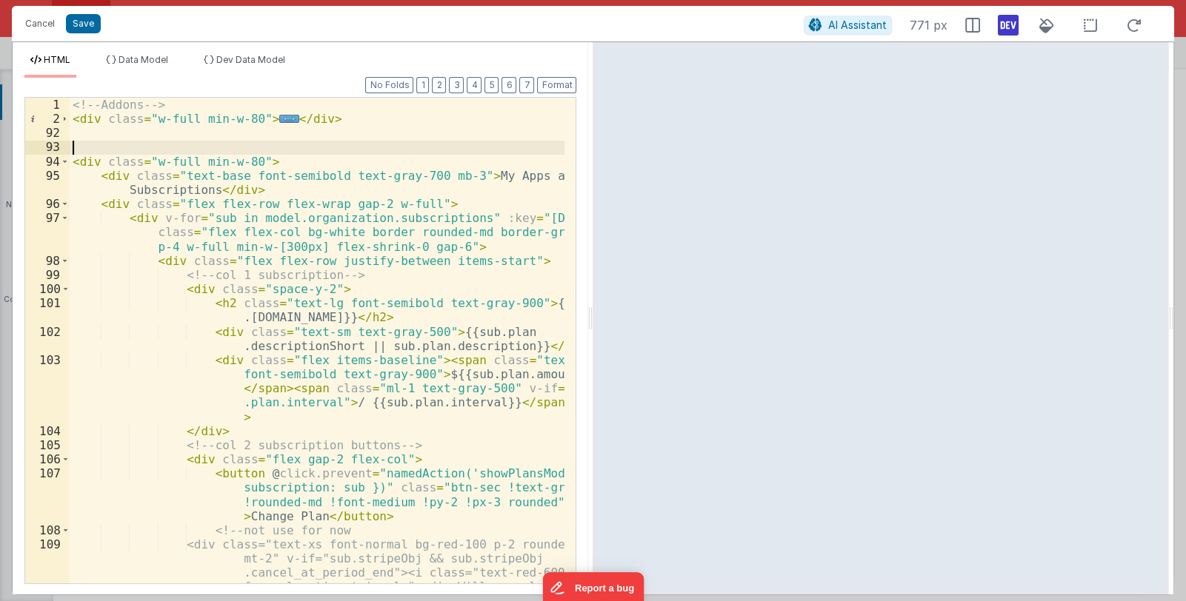
click at [94, 145] on div "<!-- Addons --> < div class = "w-full min-w-80" > ... </ div > < div class = "w…" at bounding box center [318, 390] width 496 height 585
drag, startPoint x: 107, startPoint y: 147, endPoint x: 143, endPoint y: 144, distance: 36.4
click at [143, 144] on div "<!-- Addons --> < div class = "w-full min-w-80" > ... </ div > <!-- Addons --> …" at bounding box center [318, 390] width 496 height 585
click at [279, 119] on span "..." at bounding box center [288, 119] width 19 height 8
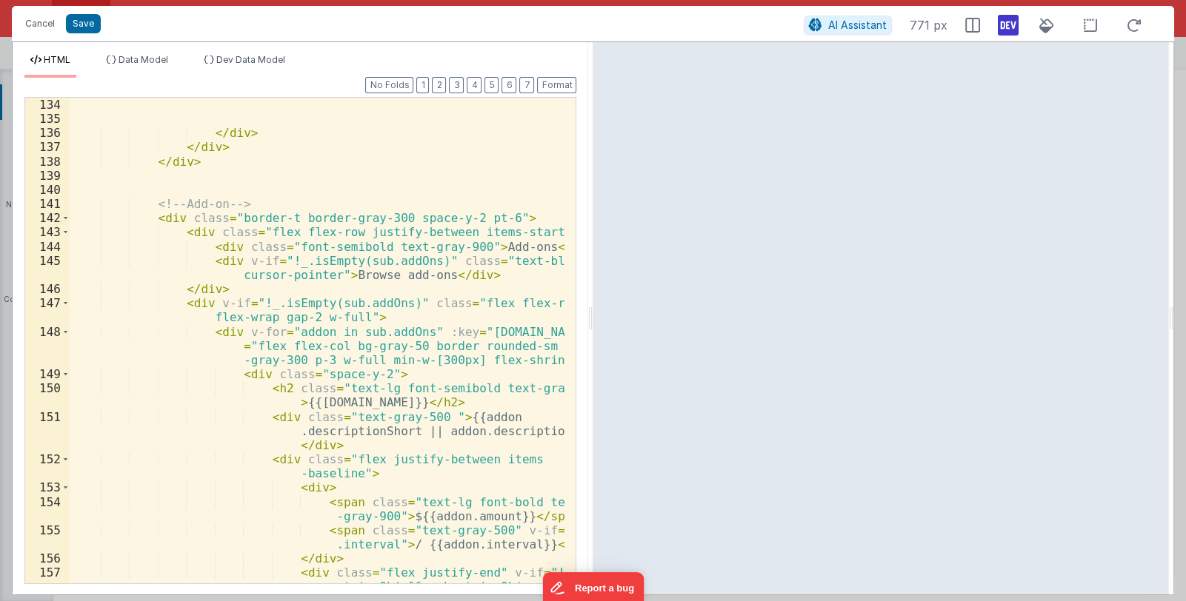
scroll to position [2892, 0]
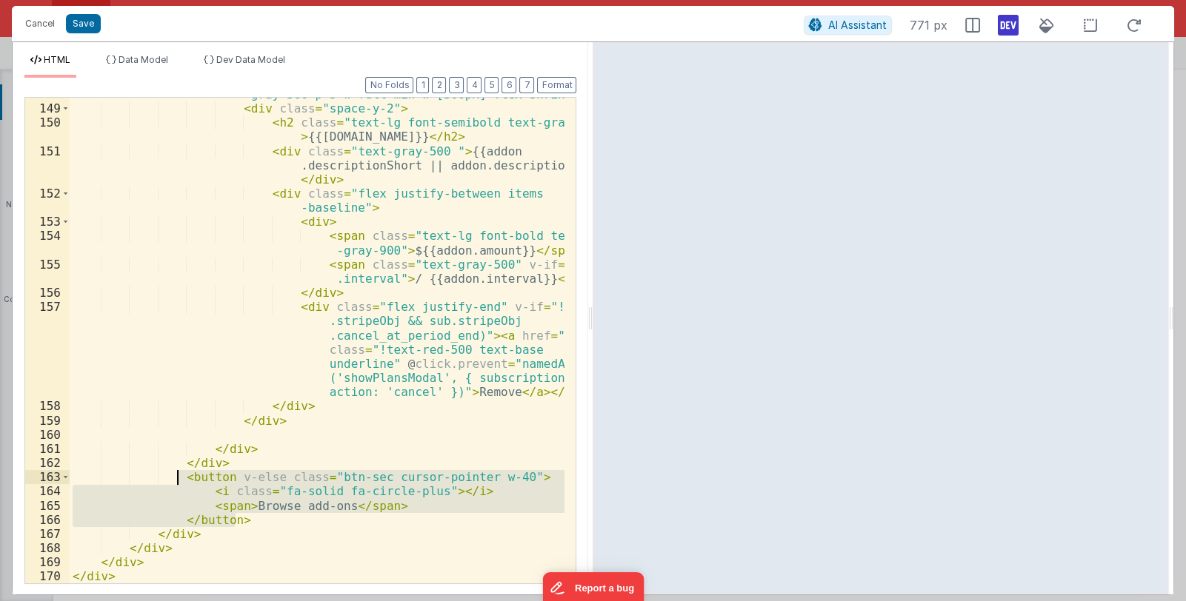
drag, startPoint x: 240, startPoint y: 521, endPoint x: 178, endPoint y: 478, distance: 75.6
click at [178, 478] on div "< div v-for = "addon in sub.addOns" :key = "[DOMAIN_NAME]" class = "flex flex-c…" at bounding box center [318, 330] width 496 height 543
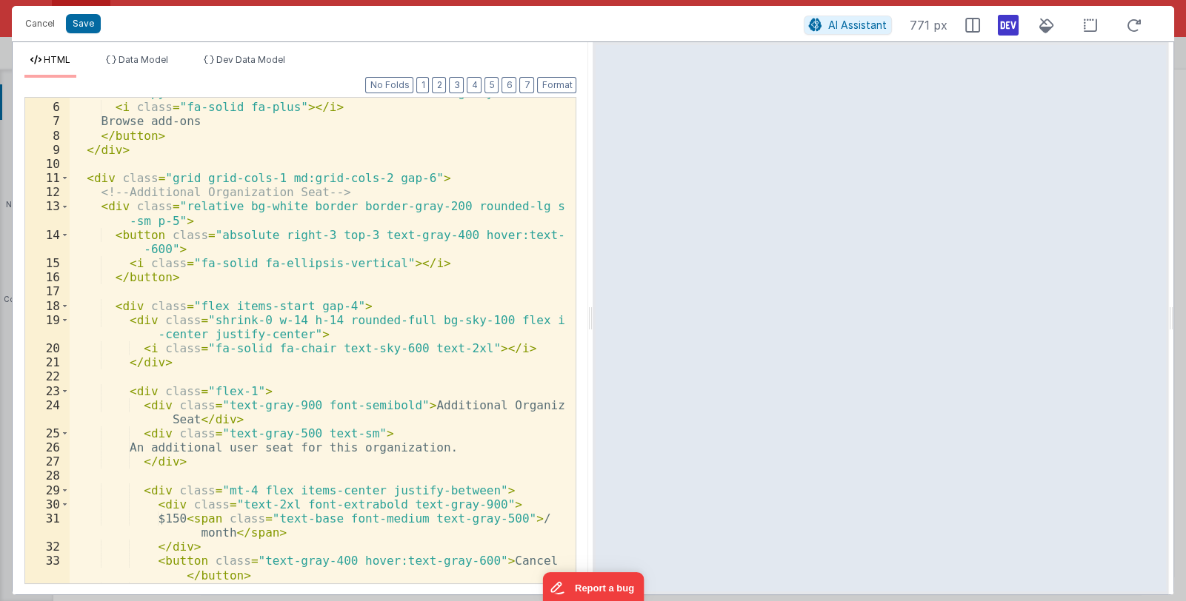
scroll to position [0, 0]
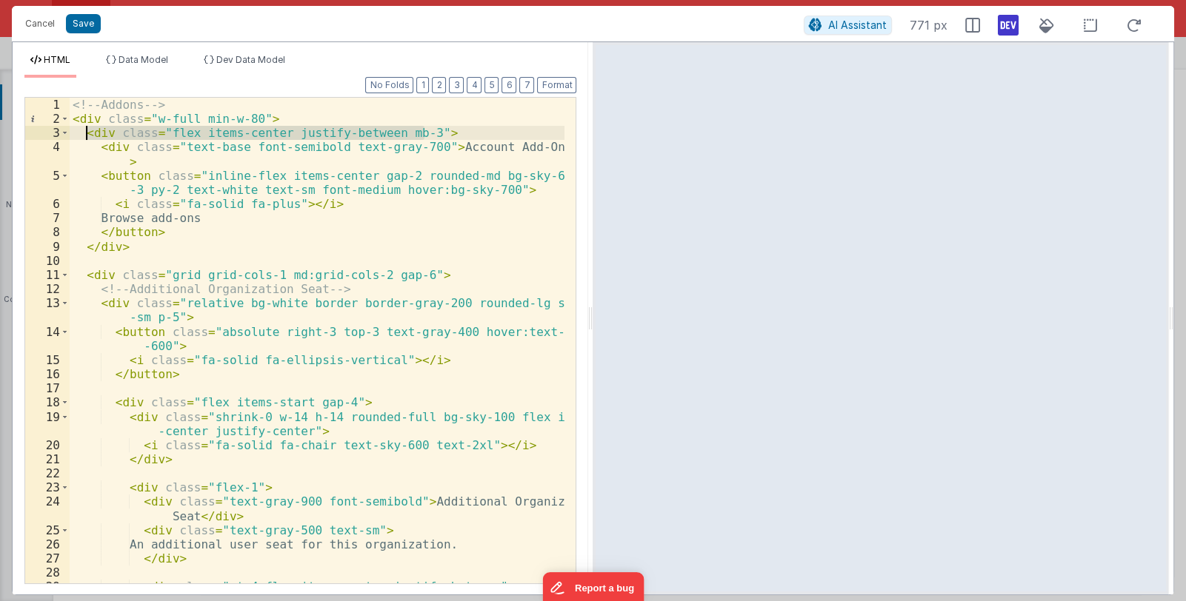
drag, startPoint x: 439, startPoint y: 132, endPoint x: 87, endPoint y: 136, distance: 351.8
click at [87, 136] on div "<!-- Addons --> < div class = "w-full min-w-80" > < div class = "flex items-cen…" at bounding box center [318, 355] width 496 height 514
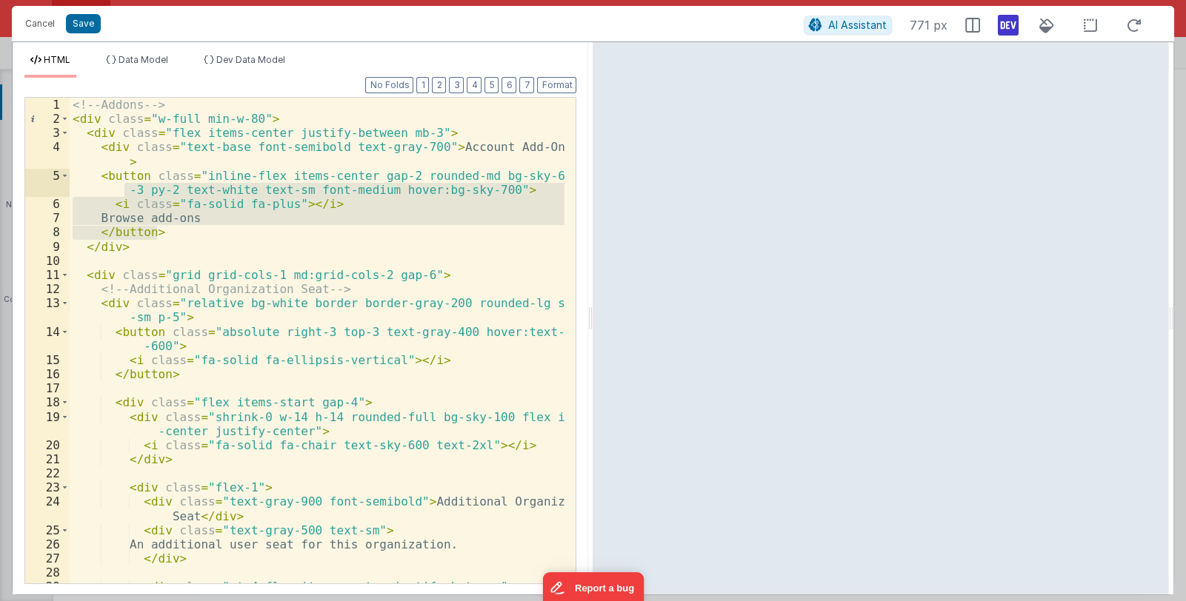
drag, startPoint x: 178, startPoint y: 230, endPoint x: 124, endPoint y: 184, distance: 69.9
click at [124, 184] on div "<!-- Addons --> < div class = "w-full min-w-80" > < div class = "flex items-cen…" at bounding box center [318, 355] width 496 height 514
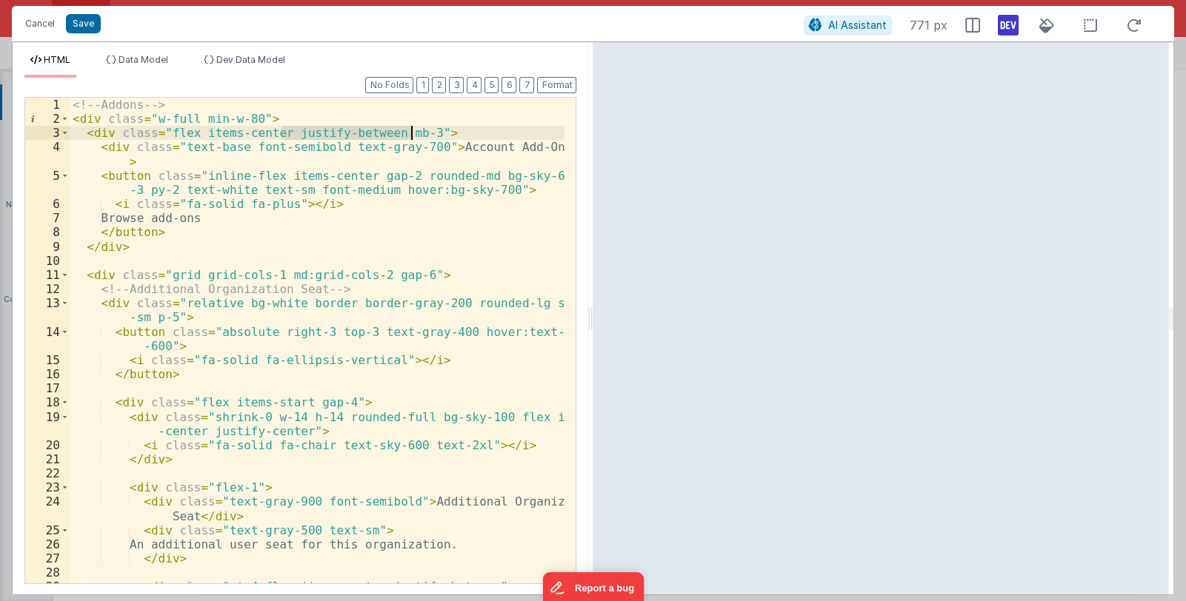
drag, startPoint x: 281, startPoint y: 132, endPoint x: 411, endPoint y: 130, distance: 129.6
click at [411, 130] on div "<!-- Addons --> < div class = "w-full min-w-80" > < div class = "flex items-cen…" at bounding box center [318, 355] width 496 height 514
click at [193, 133] on div "<!-- Addons --> < div class = "w-full min-w-80" > < div class = "flex items-cen…" at bounding box center [318, 355] width 496 height 514
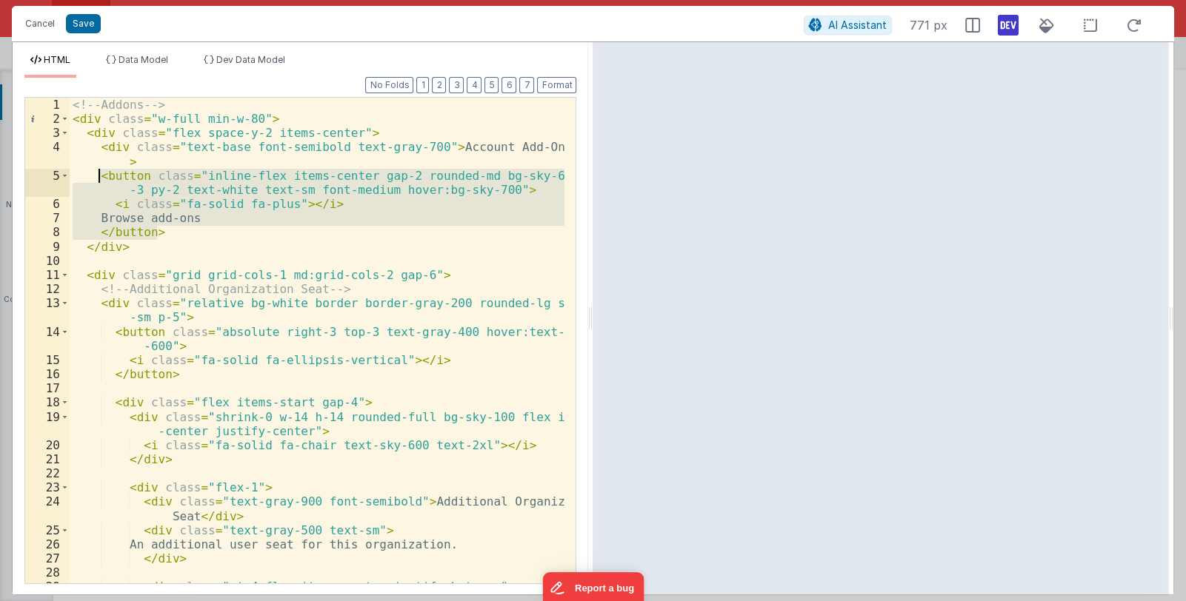
drag, startPoint x: 174, startPoint y: 230, endPoint x: 99, endPoint y: 177, distance: 91.9
click at [99, 177] on div "<!-- Addons --> < div class = "w-full min-w-80" > < div class = "flex space-y-2…" at bounding box center [318, 355] width 496 height 514
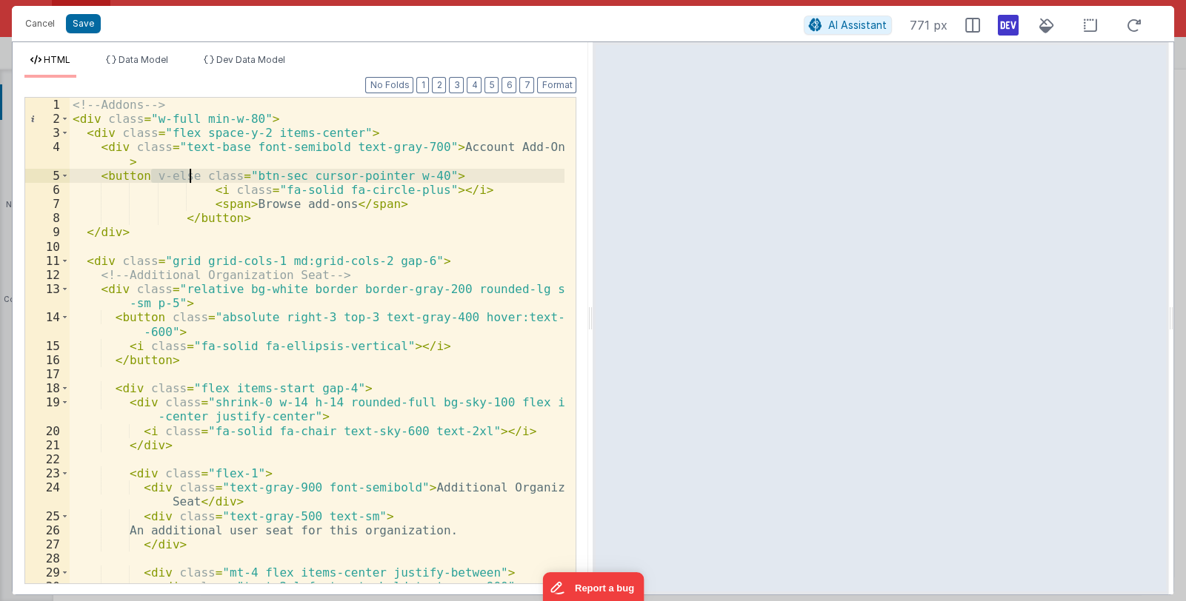
drag, startPoint x: 152, startPoint y: 177, endPoint x: 192, endPoint y: 178, distance: 40.0
click at [192, 178] on div "<!-- Addons --> < div class = "w-full min-w-80" > < div class = "flex space-y-2…" at bounding box center [318, 362] width 496 height 529
drag, startPoint x: 224, startPoint y: 174, endPoint x: 238, endPoint y: 173, distance: 14.8
click at [238, 173] on div "<!-- Addons --> < div class = "w-full min-w-80" > < div class = "flex space-y-2…" at bounding box center [318, 362] width 496 height 529
drag, startPoint x: 104, startPoint y: 172, endPoint x: 142, endPoint y: 173, distance: 38.5
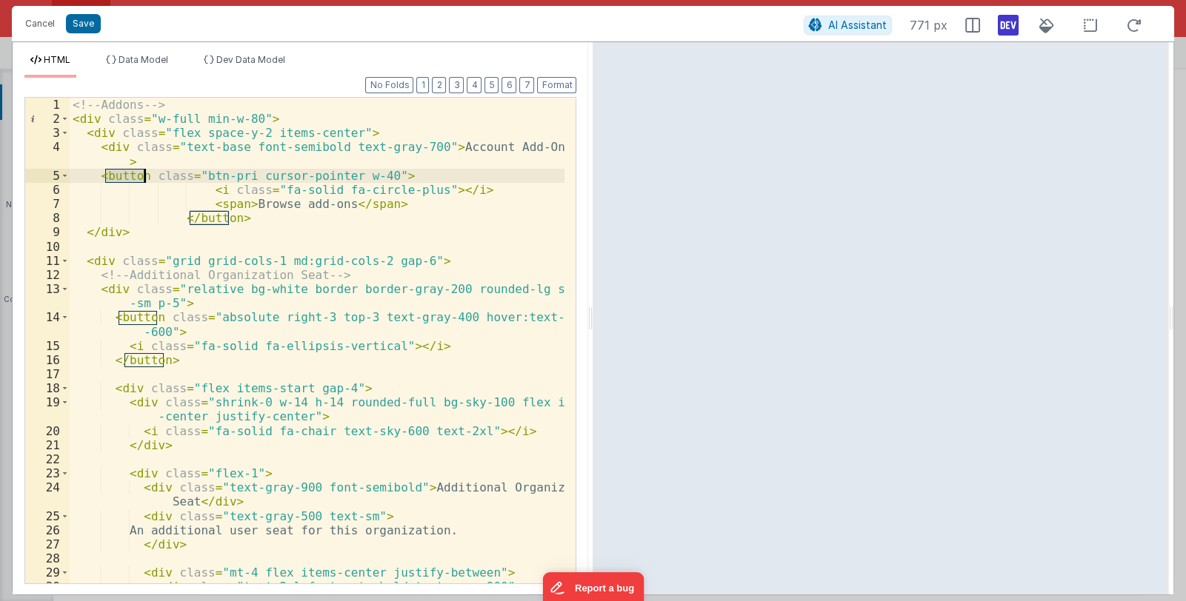
click at [142, 173] on div "<!-- Addons --> < div class = "w-full min-w-80" > < div class = "flex space-y-2…" at bounding box center [318, 362] width 496 height 529
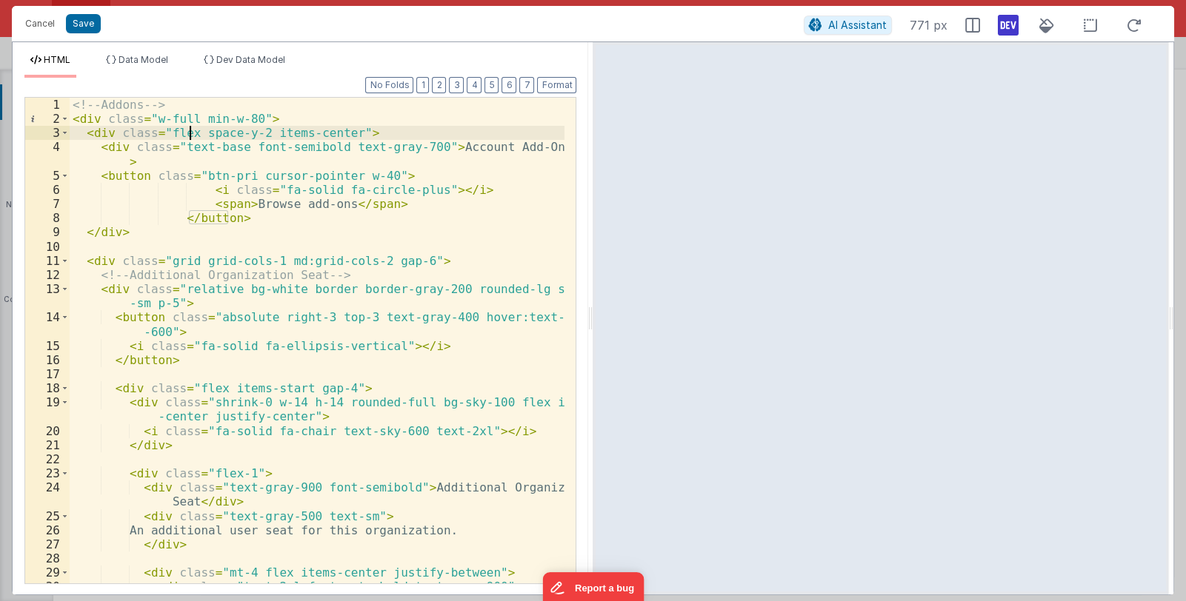
click at [191, 134] on div "<!-- Addons --> < div class = "w-full min-w-80" > < div class = "flex space-y-2…" at bounding box center [318, 362] width 496 height 529
drag, startPoint x: 197, startPoint y: 132, endPoint x: 253, endPoint y: 132, distance: 56.3
click at [253, 132] on div "<!-- Addons --> < div class = "w-full min-w-80" > < div class = "flex space-y-2…" at bounding box center [318, 362] width 496 height 529
drag, startPoint x: 253, startPoint y: 133, endPoint x: 332, endPoint y: 133, distance: 78.5
click at [332, 133] on div "<!-- Addons --> < div class = "w-full min-w-80" > < div class = "flex flex-col …" at bounding box center [318, 362] width 496 height 529
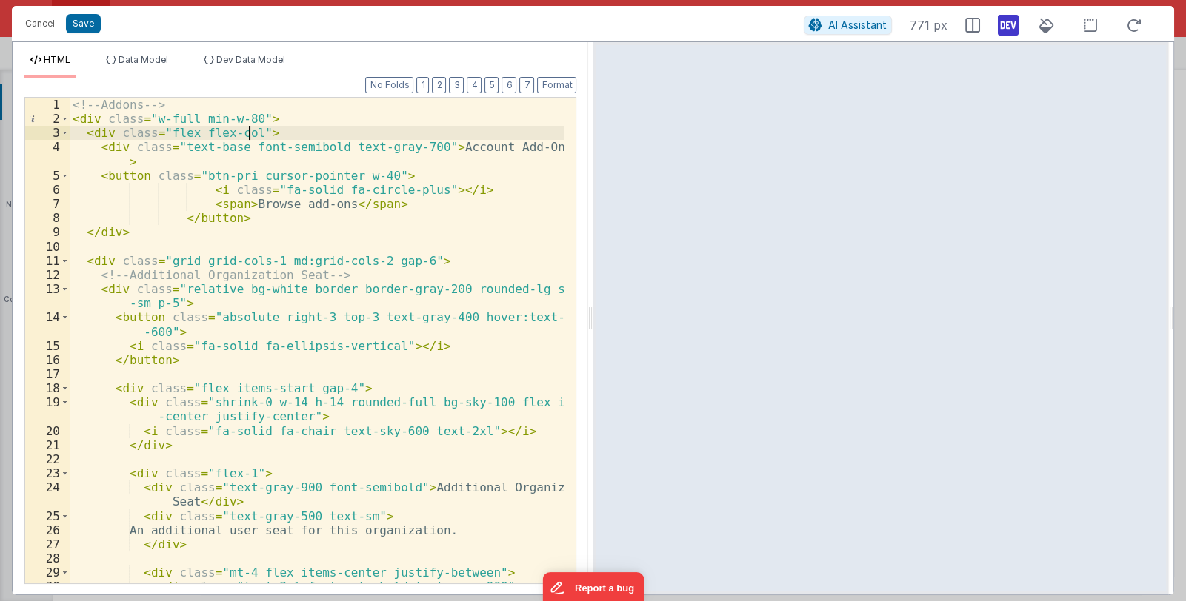
click at [249, 134] on div "<!-- Addons --> < div class = "w-full min-w-80" > < div class = "flex flex-col"…" at bounding box center [318, 362] width 496 height 529
click at [557, 88] on button "Format" at bounding box center [556, 85] width 39 height 16
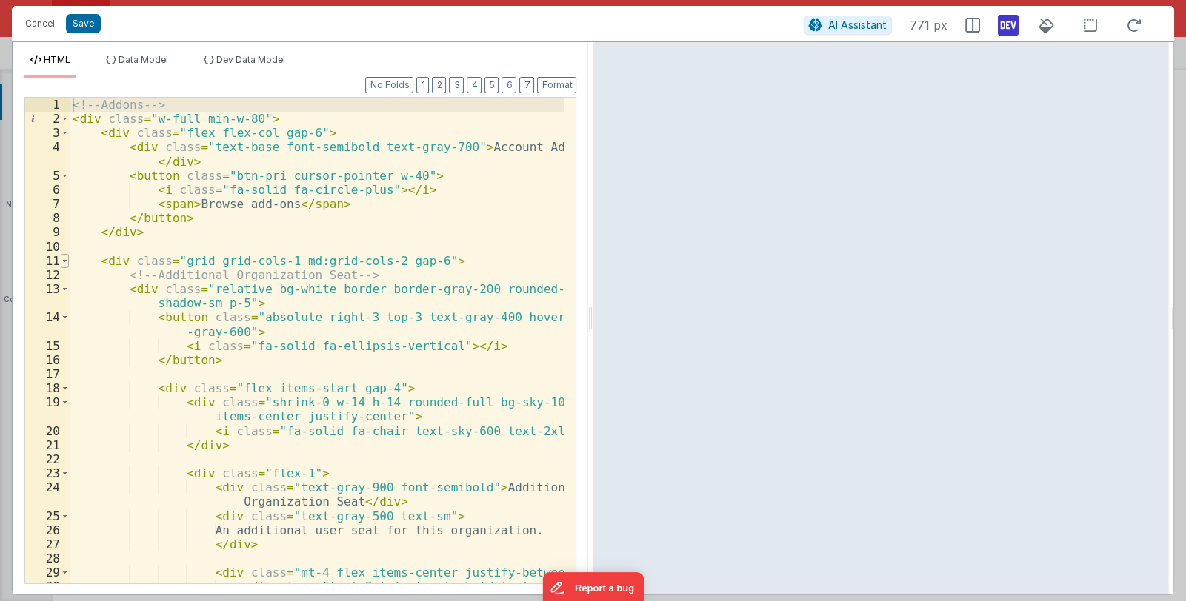
click at [64, 260] on span at bounding box center [65, 261] width 8 height 14
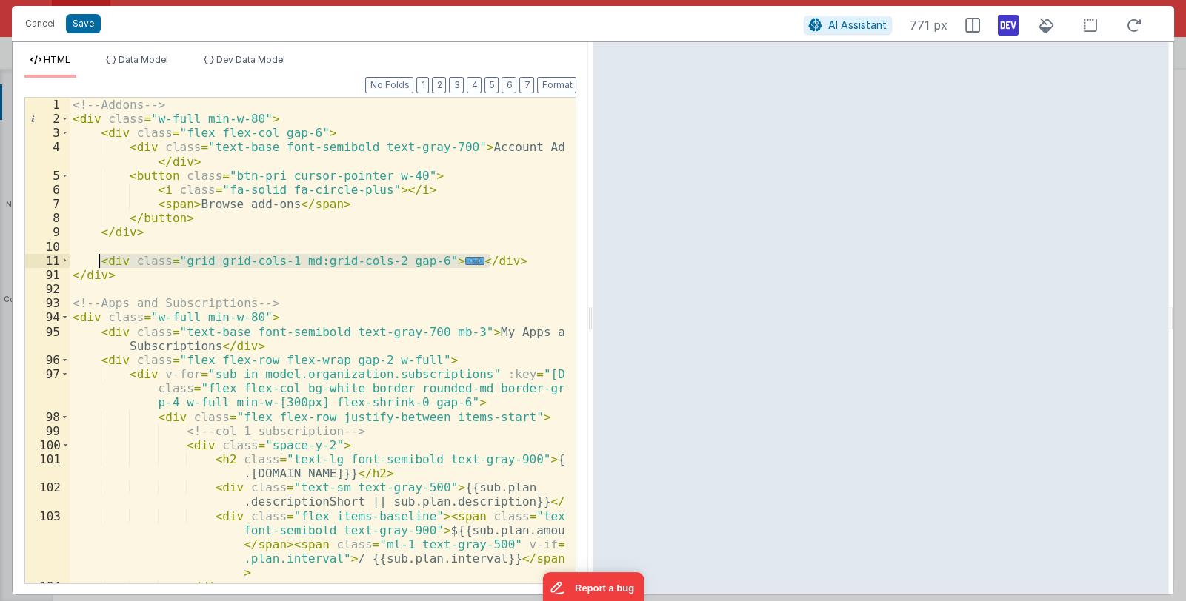
drag, startPoint x: 490, startPoint y: 257, endPoint x: 97, endPoint y: 258, distance: 392.6
click at [97, 258] on div "<!-- Addons --> < div class = "w-full min-w-80" > < div class = "flex flex-col …" at bounding box center [318, 355] width 496 height 514
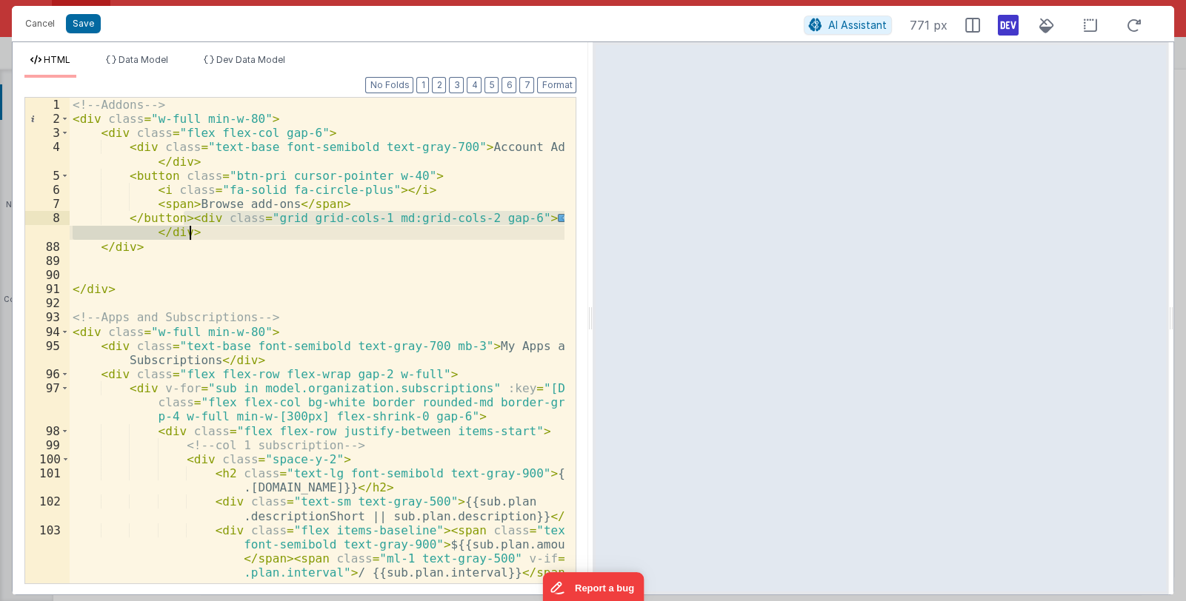
click at [181, 218] on div "<!-- Addons --> < div class = "w-full min-w-80" > < div class = "flex flex-col …" at bounding box center [317, 341] width 495 height 486
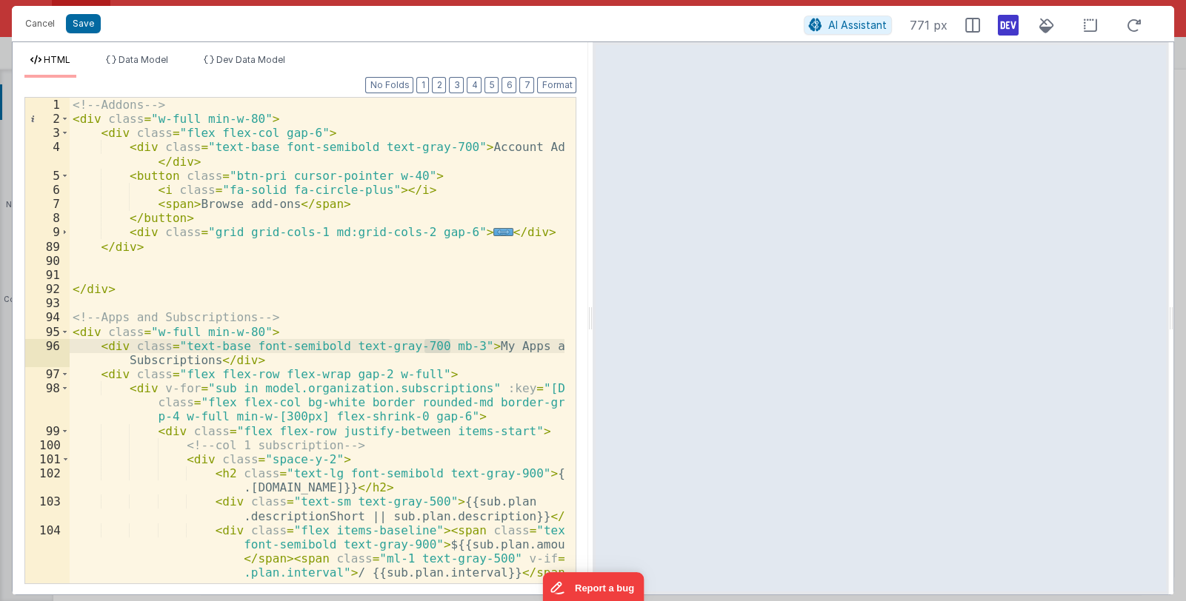
drag, startPoint x: 422, startPoint y: 347, endPoint x: 448, endPoint y: 344, distance: 26.1
click at [448, 344] on div "<!-- Addons --> < div class = "w-full min-w-80" > < div class = "flex flex-col …" at bounding box center [318, 355] width 496 height 514
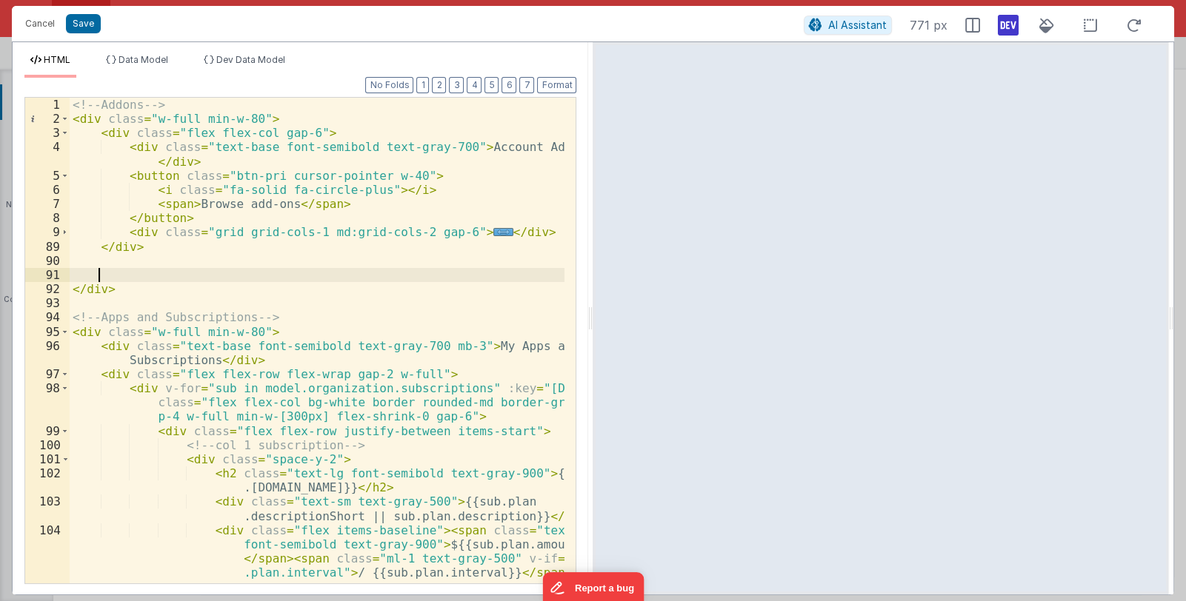
click at [110, 269] on div "<!-- Addons --> < div class = "w-full min-w-80" > < div class = "flex flex-col …" at bounding box center [318, 355] width 496 height 514
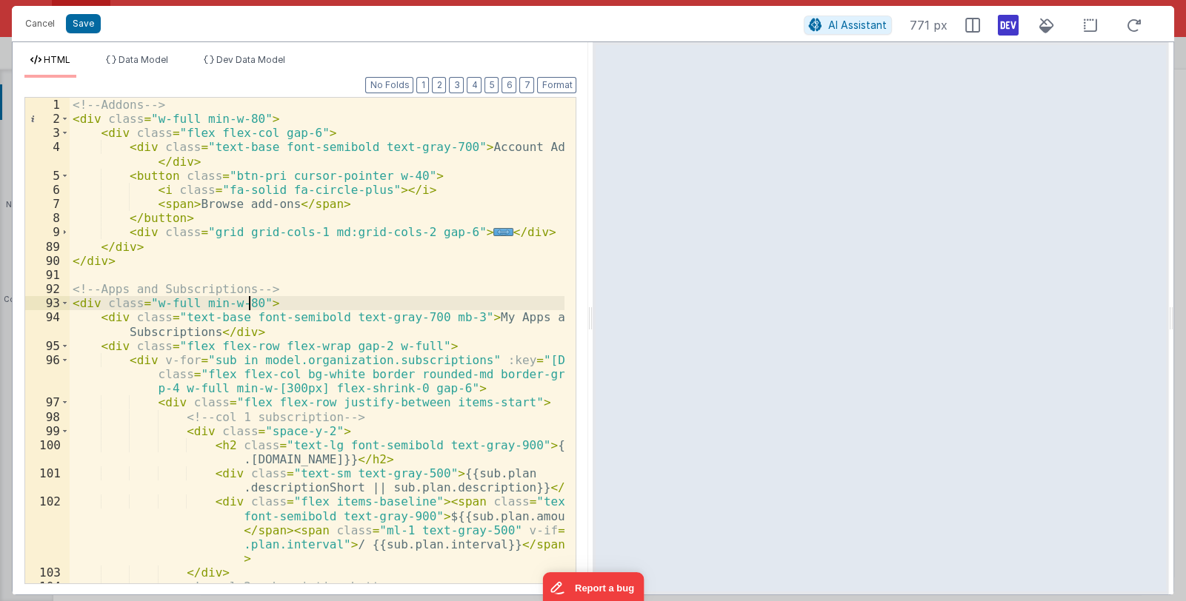
click at [250, 306] on div "<!-- Addons --> < div class = "w-full min-w-80" > < div class = "flex flex-col …" at bounding box center [318, 355] width 496 height 514
click at [276, 302] on div "<!-- Addons --> < div class = "w-full min-w-80" > < div class = "flex flex-col …" at bounding box center [318, 355] width 496 height 514
drag, startPoint x: 276, startPoint y: 302, endPoint x: 69, endPoint y: 301, distance: 206.7
click at [69, 301] on div "1 2 3 4 5 6 7 8 9 89 90 91 92 93 94 95 96 97 98 99 100 101 102 103 104 105 <!--…" at bounding box center [300, 340] width 552 height 487
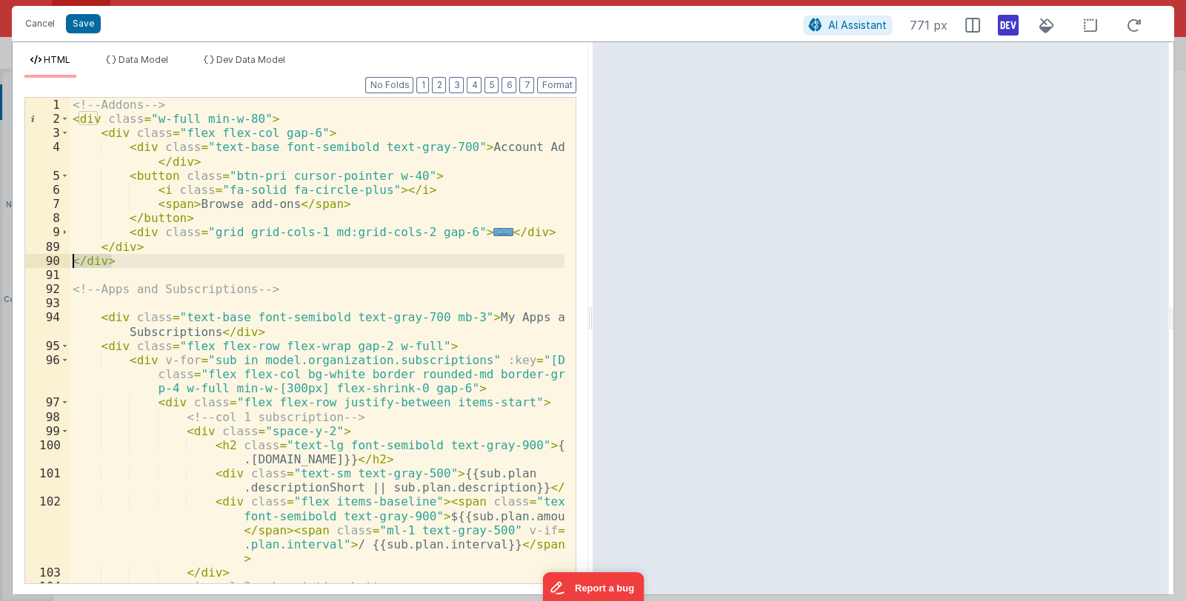
drag, startPoint x: 147, startPoint y: 264, endPoint x: 64, endPoint y: 258, distance: 83.9
click at [64, 258] on div "1 2 3 4 5 6 7 8 9 89 90 91 92 93 94 95 96 97 98 99 100 101 102 103 104 105 <!--…" at bounding box center [300, 340] width 552 height 487
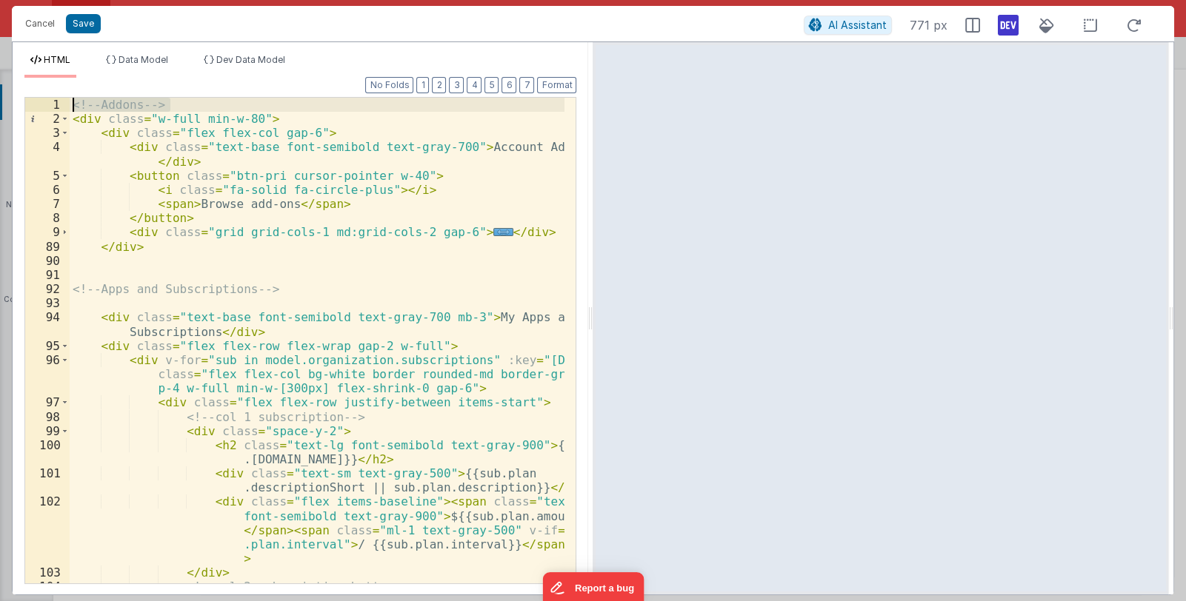
drag, startPoint x: 200, startPoint y: 104, endPoint x: 61, endPoint y: 103, distance: 138.5
click at [61, 103] on div "1 2 3 4 5 6 7 8 9 89 90 91 92 93 94 95 96 97 98 99 100 101 102 103 104 105 <!--…" at bounding box center [300, 340] width 552 height 487
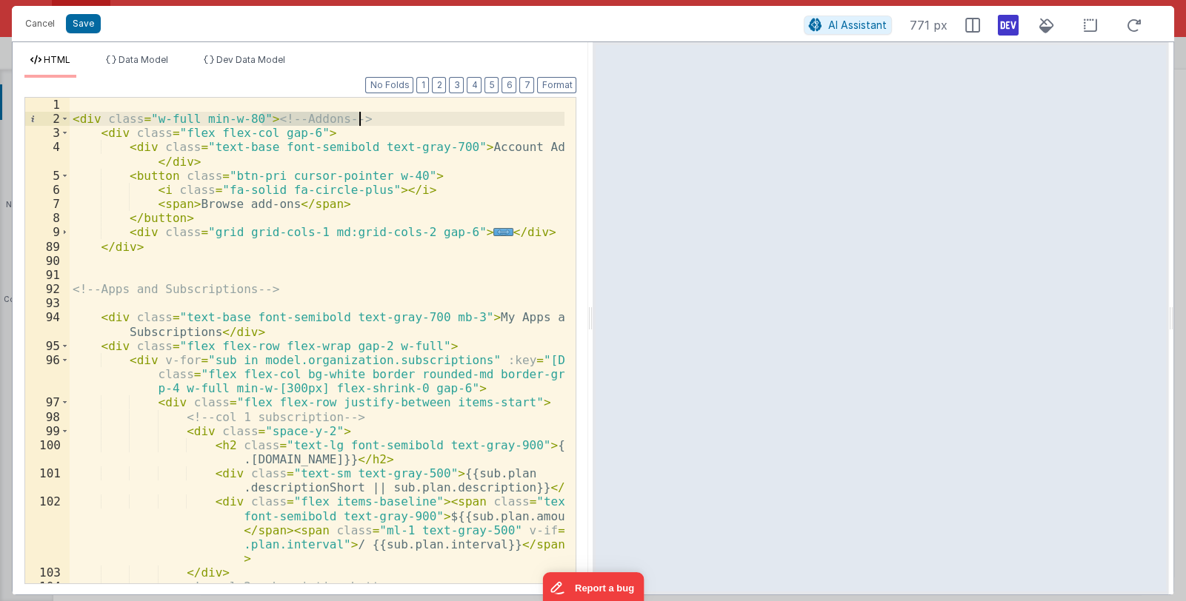
click at [261, 115] on div "< div class = "w-full min-w-80" > <!-- Addons --> < div class = "flex flex-col …" at bounding box center [317, 341] width 495 height 486
click at [73, 120] on div "< div class = "w-full min-w-80" > <!-- Addons --> < div class = "flex flex-col …" at bounding box center [318, 355] width 496 height 514
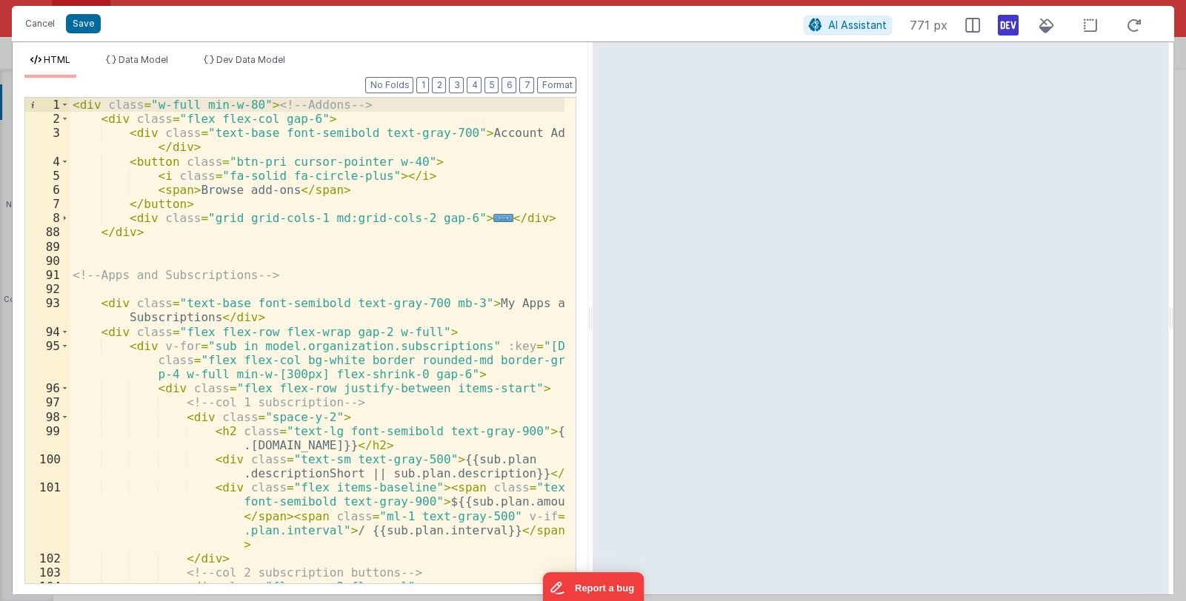
click at [263, 102] on div "< div class = "w-full min-w-80" > <!-- Addons --> < div class = "flex flex-col …" at bounding box center [318, 376] width 496 height 557
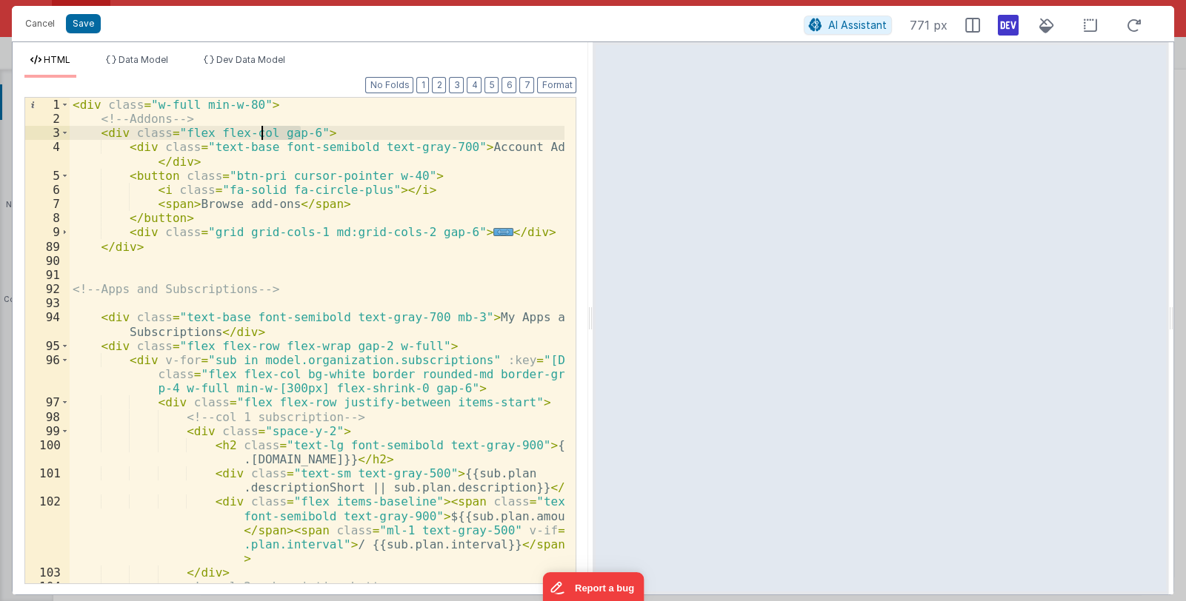
drag, startPoint x: 300, startPoint y: 133, endPoint x: 264, endPoint y: 133, distance: 35.6
click at [264, 133] on div "< div class = "w-full min-w-80" > <!-- Addons --> < div class = "flex flex-col …" at bounding box center [318, 355] width 496 height 514
drag, startPoint x: 176, startPoint y: 131, endPoint x: 302, endPoint y: 132, distance: 126.7
click at [302, 132] on div "< div class = "w-full min-w-80" > <!-- Addons --> < div class = "flex flex-col …" at bounding box center [318, 355] width 496 height 514
click at [248, 101] on div "< div class = "w-full min-w-80" > <!-- Addons --> < div class = "" > < div clas…" at bounding box center [318, 355] width 496 height 514
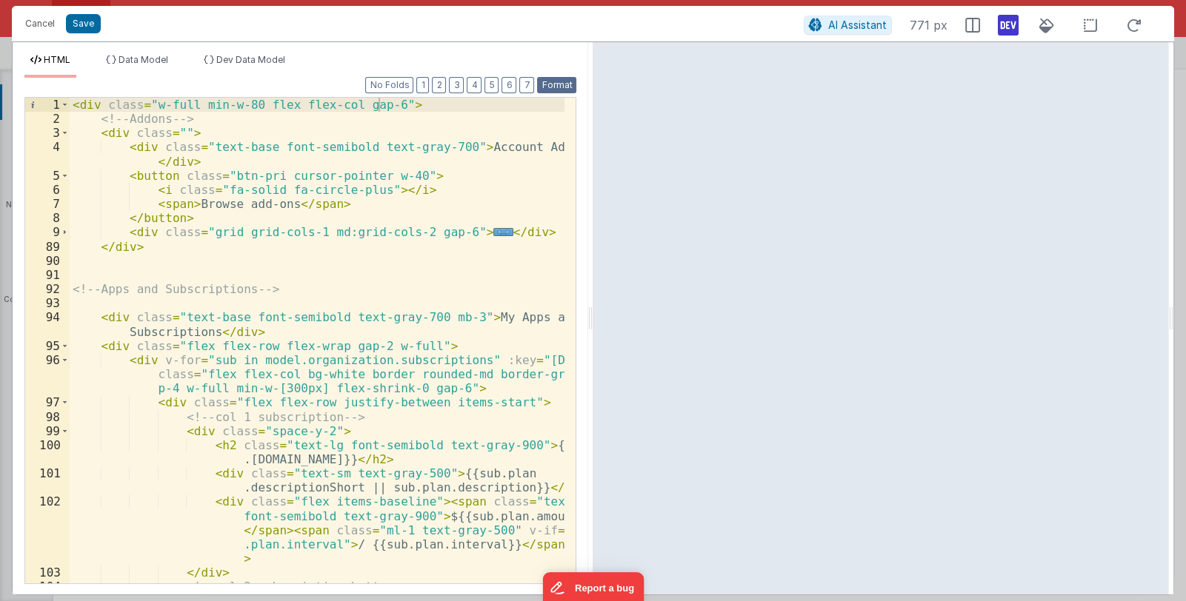
click at [554, 82] on button "Format" at bounding box center [556, 85] width 39 height 16
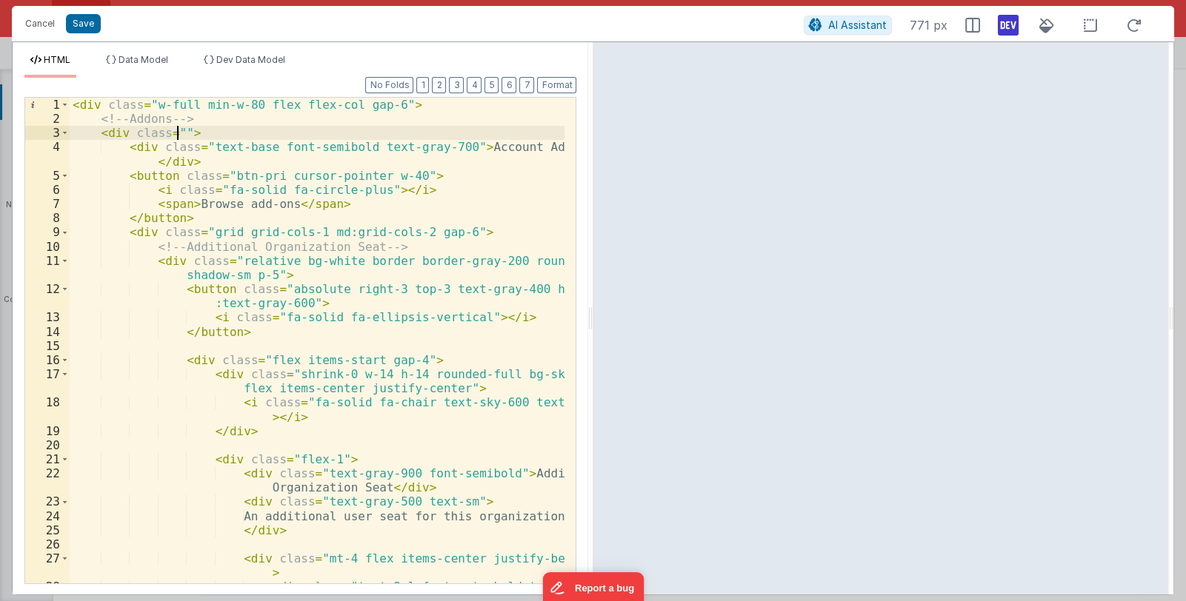
click at [178, 134] on div "< div class = "w-full min-w-80 flex flex-col gap-6" > <!-- Addons --> < div cla…" at bounding box center [318, 362] width 496 height 529
drag, startPoint x: 236, startPoint y: 134, endPoint x: 227, endPoint y: 136, distance: 9.0
click at [227, 136] on div "< div class = "w-full min-w-80 flex flex-col gap-6" > <!-- Addons --> < div cla…" at bounding box center [318, 362] width 496 height 529
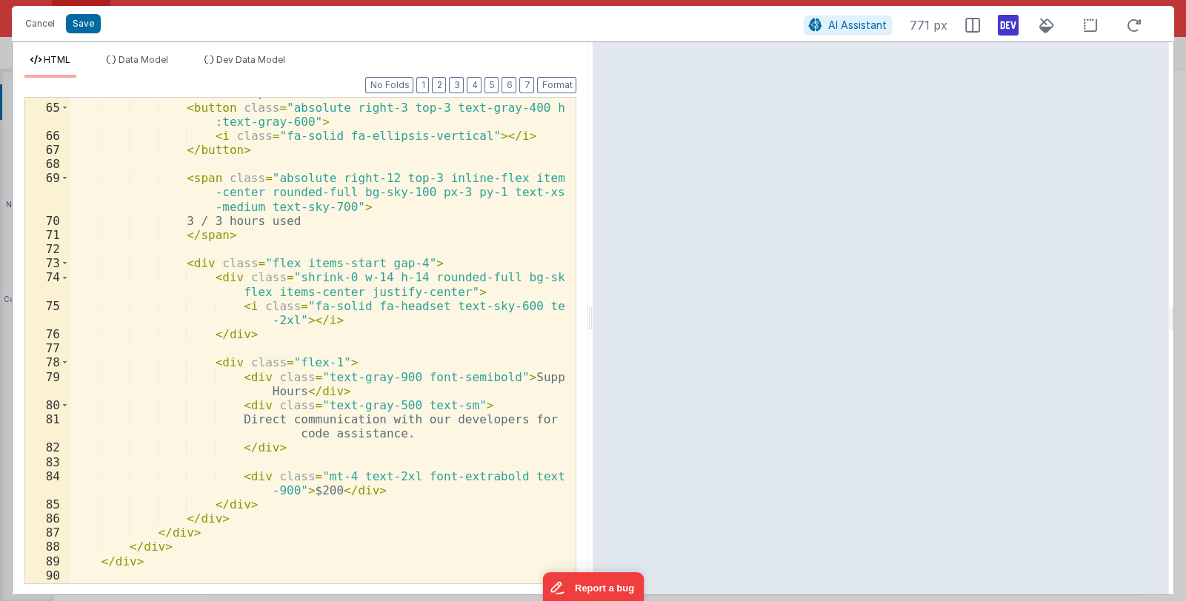
scroll to position [1366, 0]
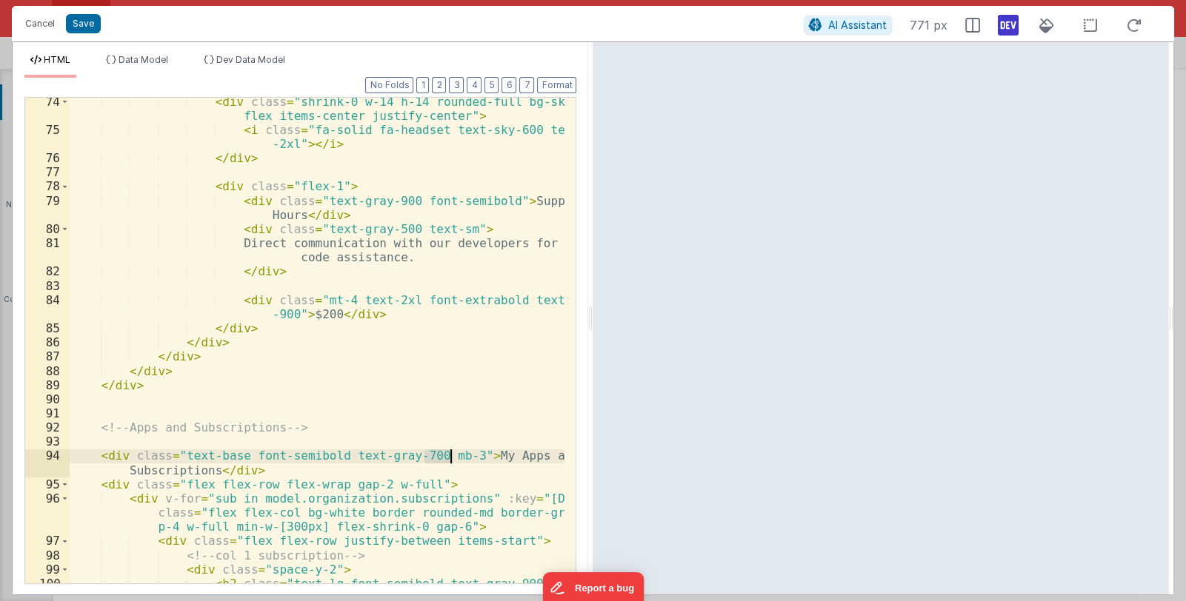
drag, startPoint x: 421, startPoint y: 458, endPoint x: 448, endPoint y: 453, distance: 27.3
click at [448, 453] on div "< div class = "shrink-0 w-14 h-14 rounded-full bg-sky-100 flex items-center jus…" at bounding box center [318, 366] width 496 height 543
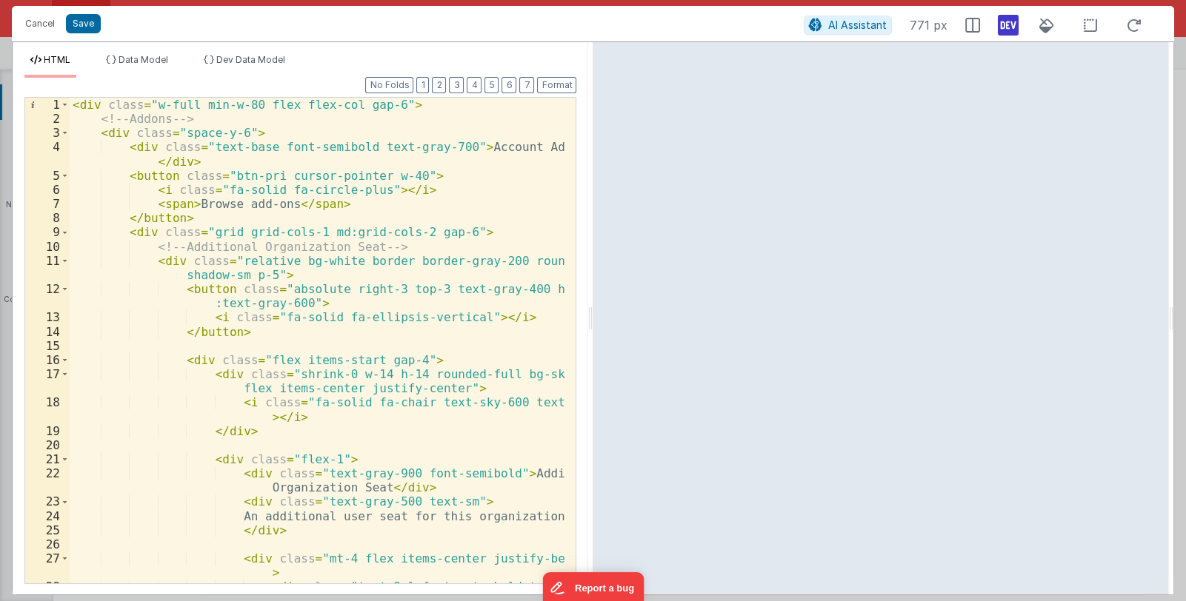
scroll to position [0, 0]
drag, startPoint x: 556, startPoint y: 258, endPoint x: 563, endPoint y: 260, distance: 7.6
click at [563, 260] on div "1 2 3 4 5 6 7 8 9 10 11 12 13 14 15 16 17 18 19 20 21 22 23 24 25 26 27 28 < di…" at bounding box center [300, 340] width 552 height 487
drag, startPoint x: 177, startPoint y: 275, endPoint x: 238, endPoint y: 273, distance: 60.8
click at [238, 273] on div "< div class = "w-full min-w-80 flex flex-col gap-6" > <!-- Addons --> < div cla…" at bounding box center [318, 362] width 496 height 529
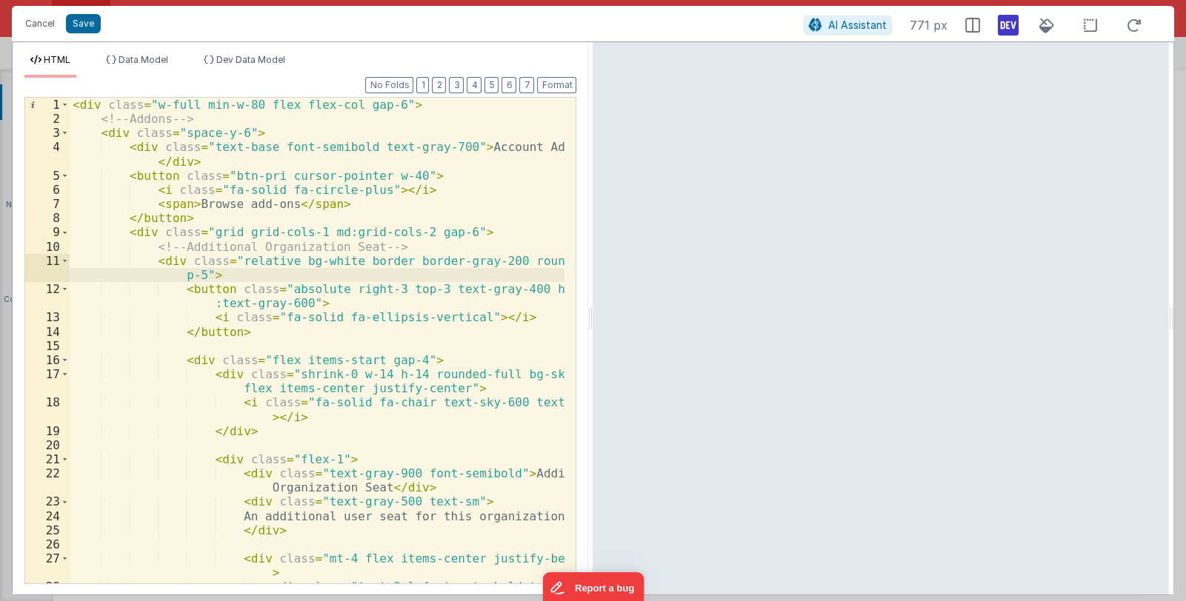
click at [183, 275] on div "< div class = "w-full min-w-80 flex flex-col gap-6" > <!-- Addons --> < div cla…" at bounding box center [318, 362] width 496 height 529
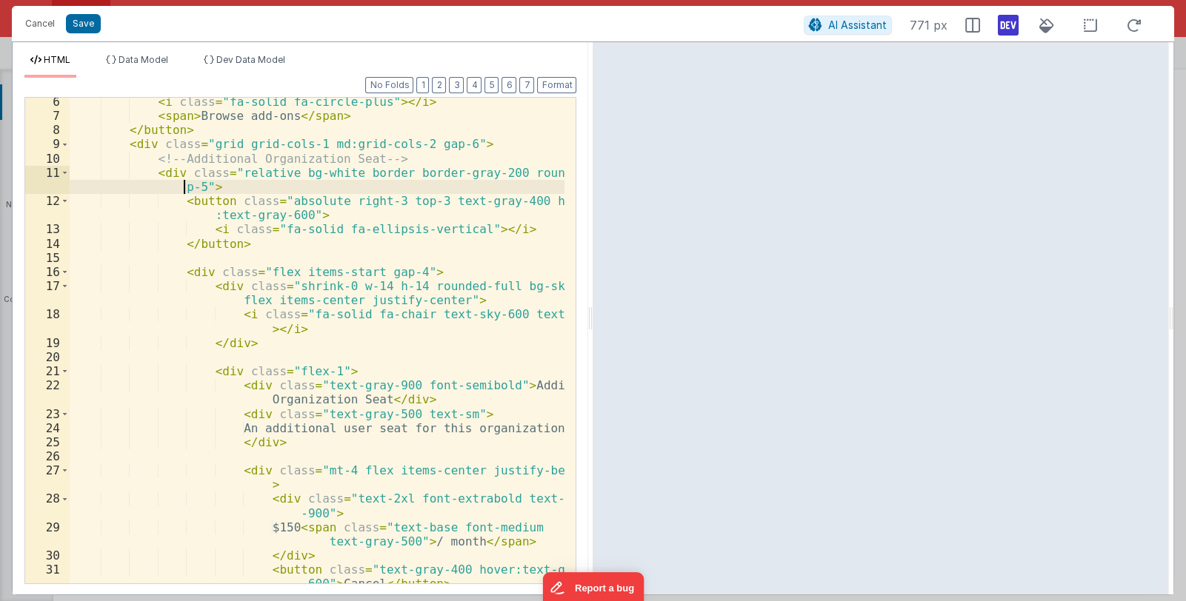
scroll to position [132, 0]
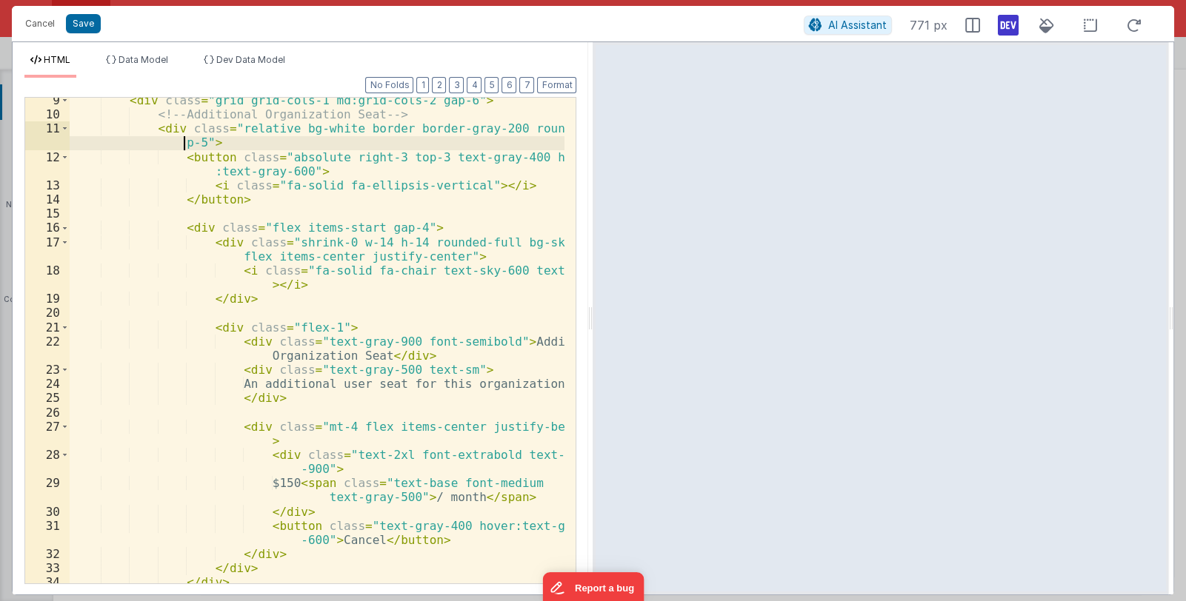
click at [385, 362] on div "< div class = "grid grid-cols-1 md:grid-cols-2 gap-6" > <!-- Additional Organiz…" at bounding box center [318, 350] width 496 height 514
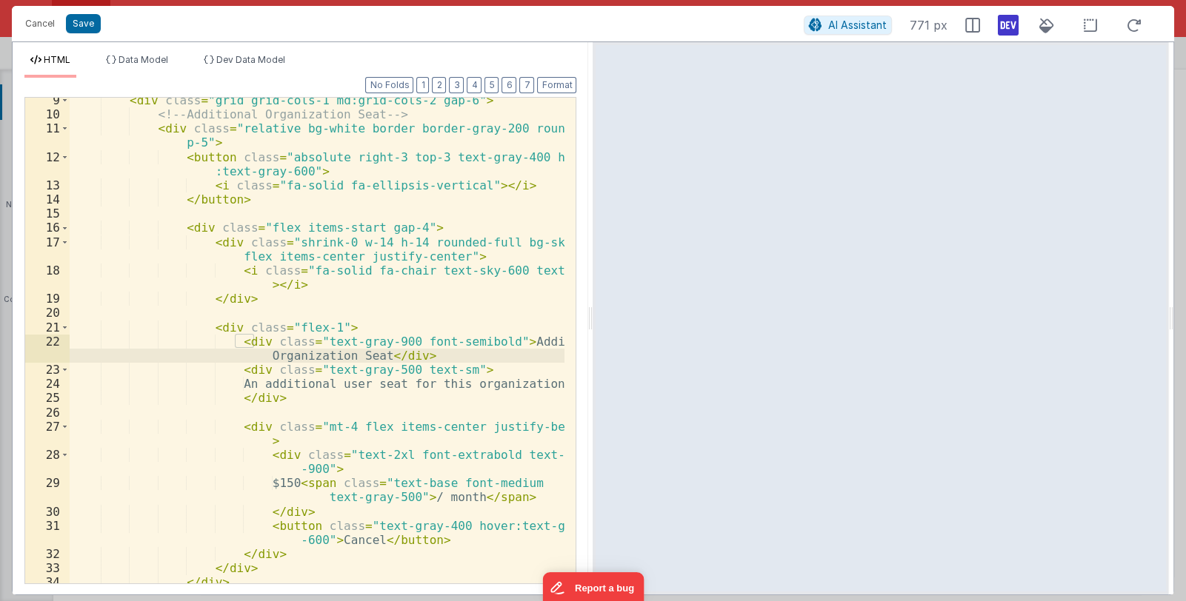
click at [355, 396] on div "< div class = "grid grid-cols-1 md:grid-cols-2 gap-6" > <!-- Additional Organiz…" at bounding box center [318, 350] width 496 height 514
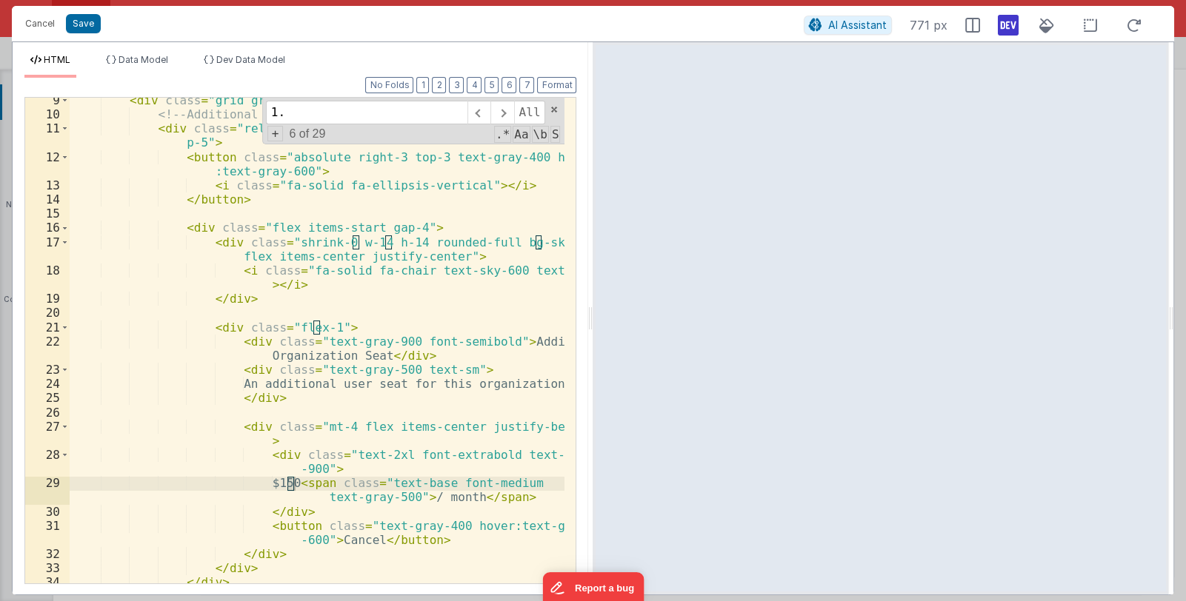
scroll to position [424, 0]
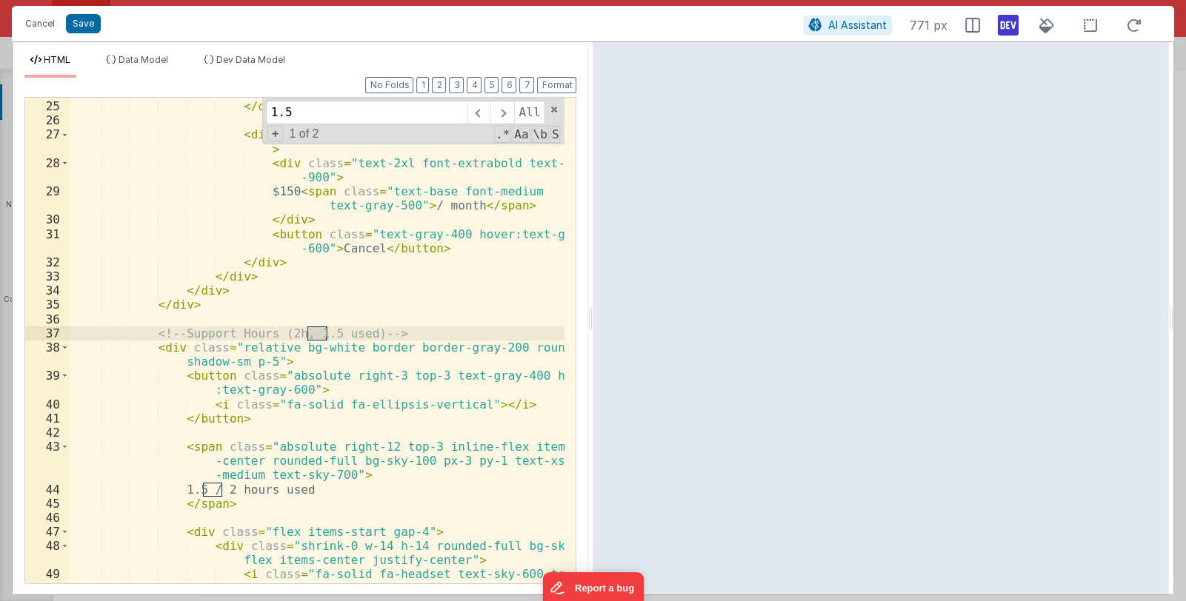
type input "1.5"
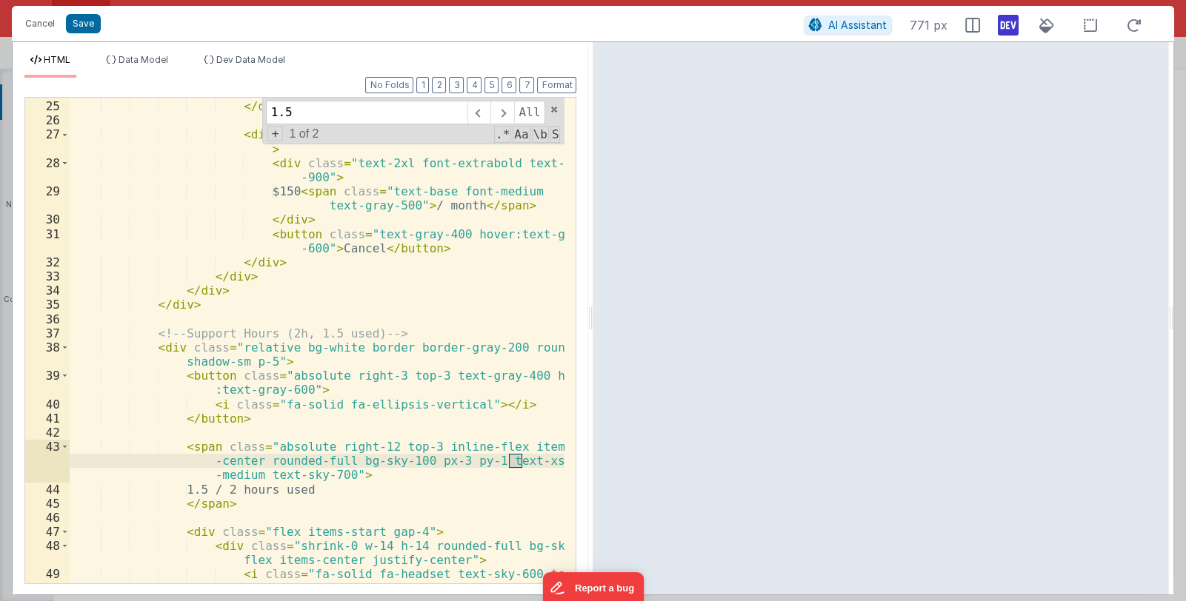
drag, startPoint x: 508, startPoint y: 460, endPoint x: 522, endPoint y: 461, distance: 14.2
click at [522, 461] on div "An additional user seat for this organization. </ div > < div class = "mt-4 fle…" at bounding box center [318, 349] width 496 height 529
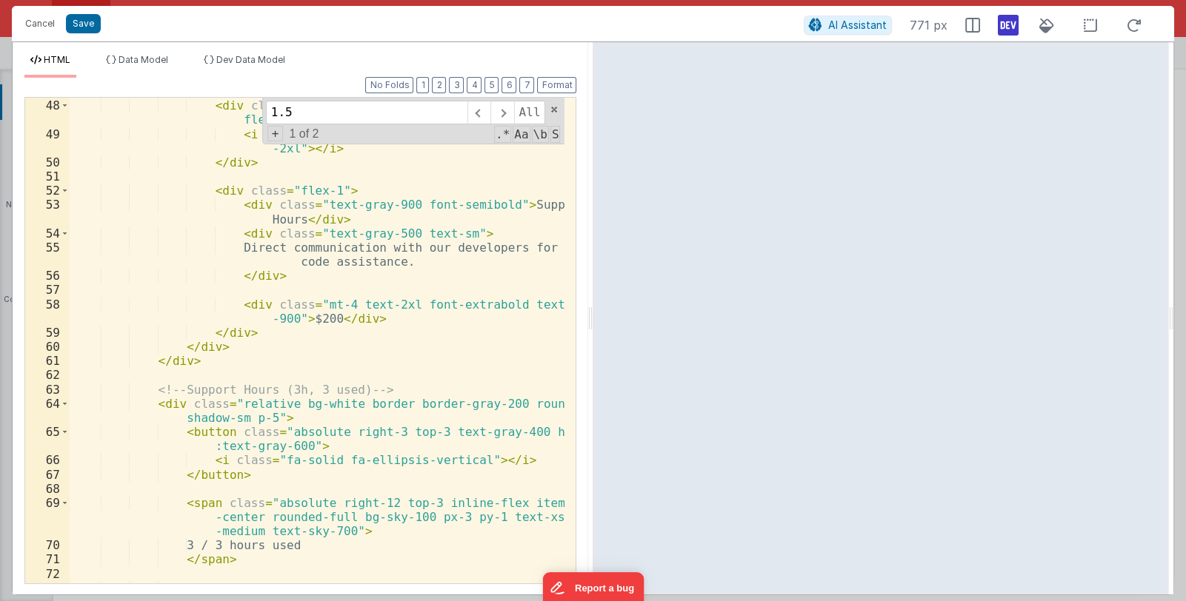
scroll to position [909, 0]
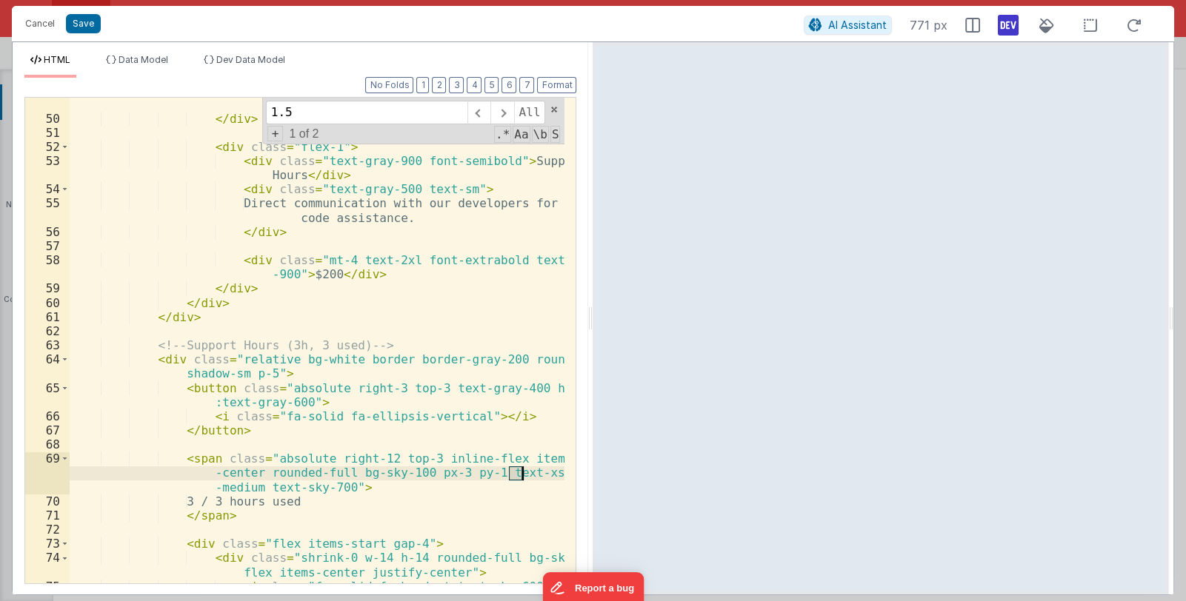
drag, startPoint x: 509, startPoint y: 476, endPoint x: 519, endPoint y: 476, distance: 10.4
click at [519, 476] on div "< i class = "fa-solid fa-headset text-sky-600 text -2xl" > </ i > </ div > < di…" at bounding box center [318, 354] width 496 height 543
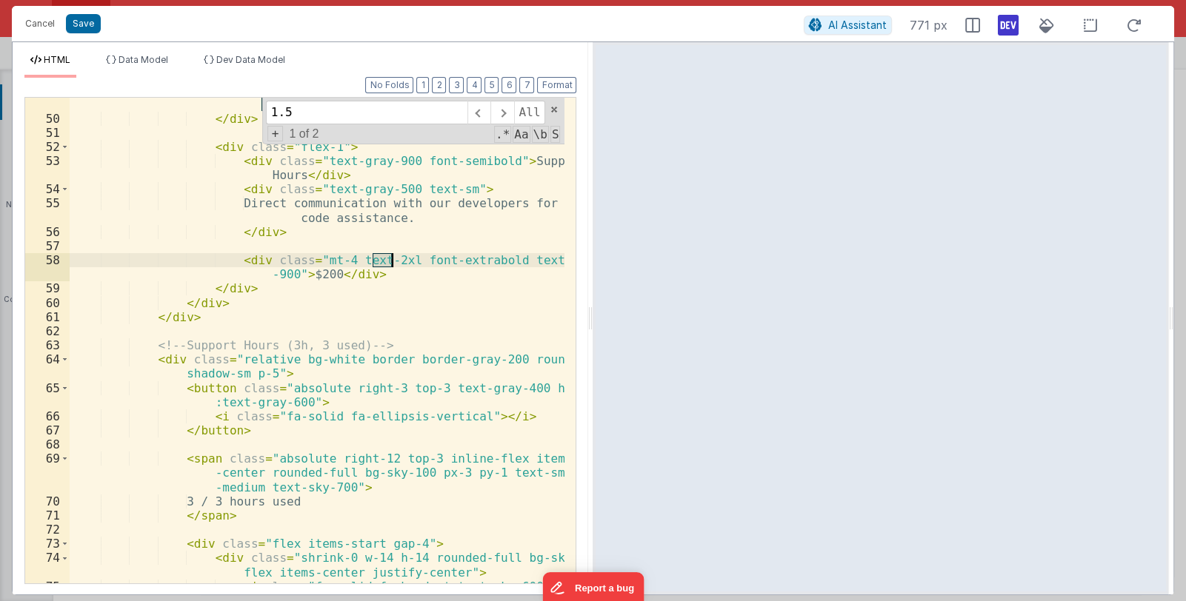
drag, startPoint x: 375, startPoint y: 262, endPoint x: 393, endPoint y: 261, distance: 17.8
click at [393, 261] on div "< i class = "fa-solid fa-headset text-sky-600 text -2xl" > </ i > </ div > < di…" at bounding box center [318, 354] width 496 height 543
drag, startPoint x: 424, startPoint y: 259, endPoint x: 458, endPoint y: 260, distance: 33.3
click at [458, 260] on div "< i class = "fa-solid fa-headset text-sky-600 text -2xl" > </ i > </ div > < di…" at bounding box center [318, 354] width 496 height 543
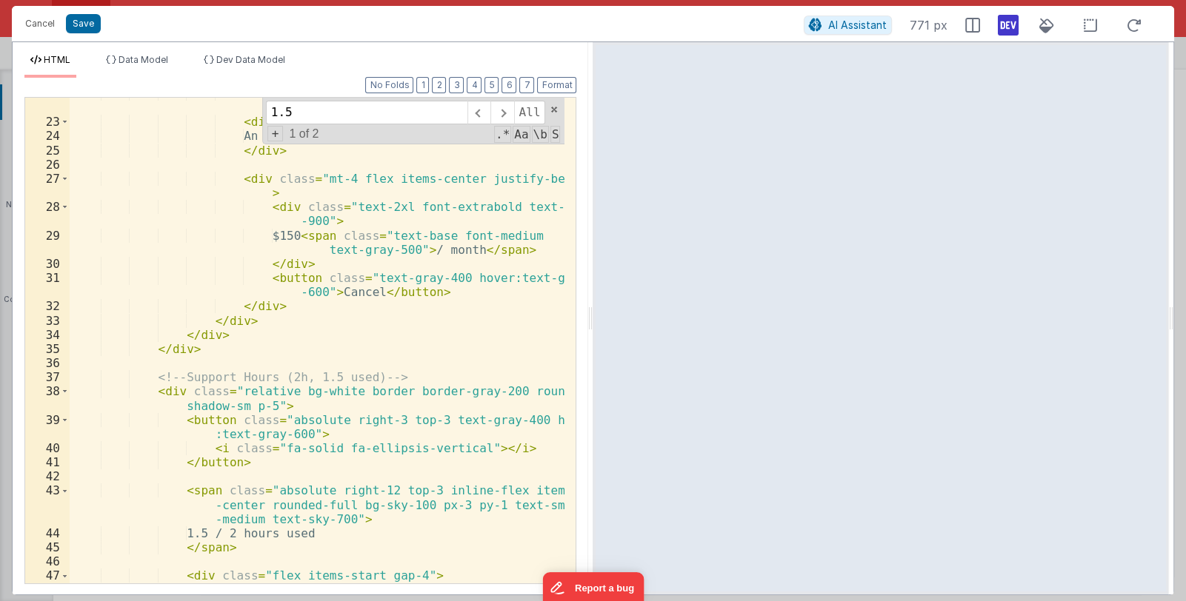
scroll to position [336, 0]
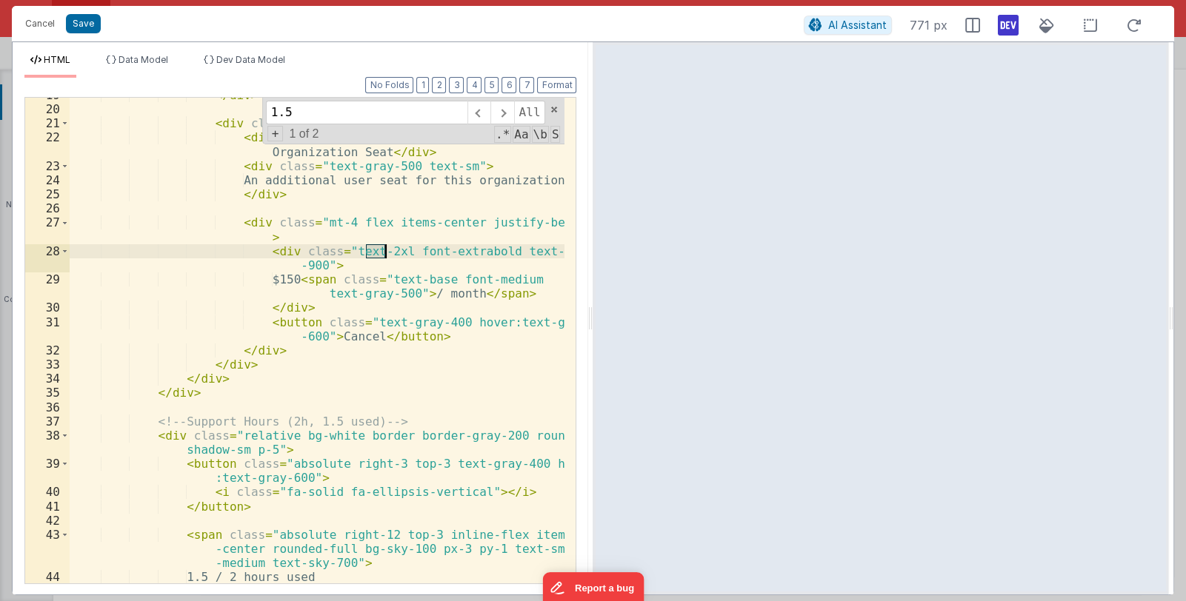
drag, startPoint x: 367, startPoint y: 254, endPoint x: 384, endPoint y: 252, distance: 17.9
click at [384, 252] on div "</ div > < div class = "flex-1" > < div class = "text-gray-900 font-semibold" >…" at bounding box center [318, 345] width 496 height 514
drag, startPoint x: 418, startPoint y: 254, endPoint x: 476, endPoint y: 251, distance: 57.8
click at [476, 251] on div "</ div > < div class = "flex-1" > < div class = "text-gray-900 font-semibold" >…" at bounding box center [318, 345] width 496 height 514
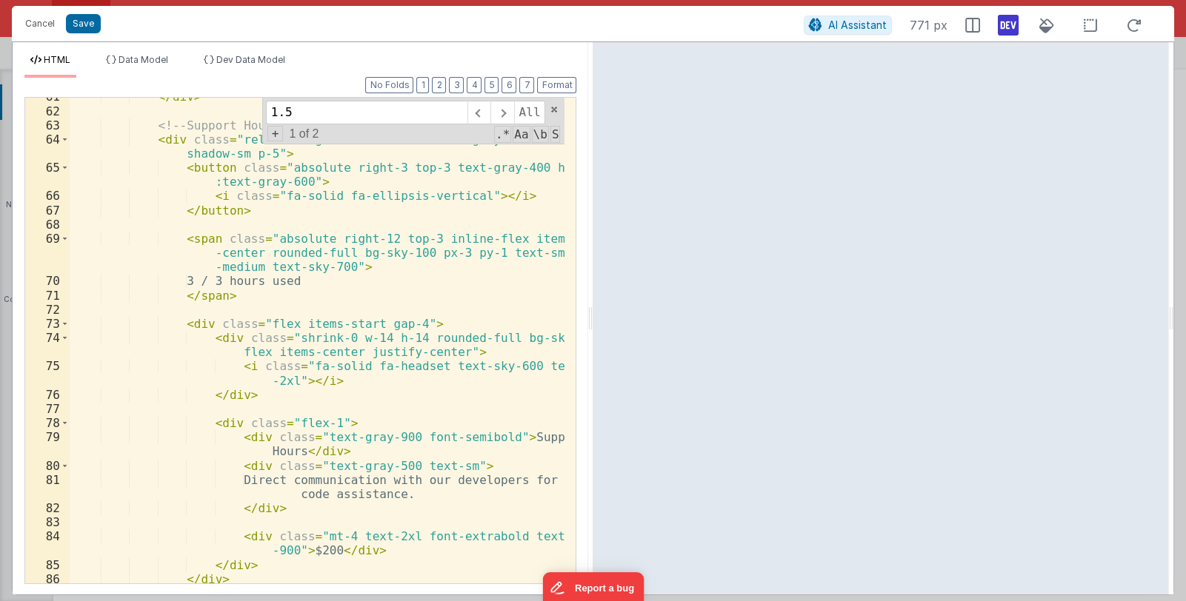
scroll to position [1173, 0]
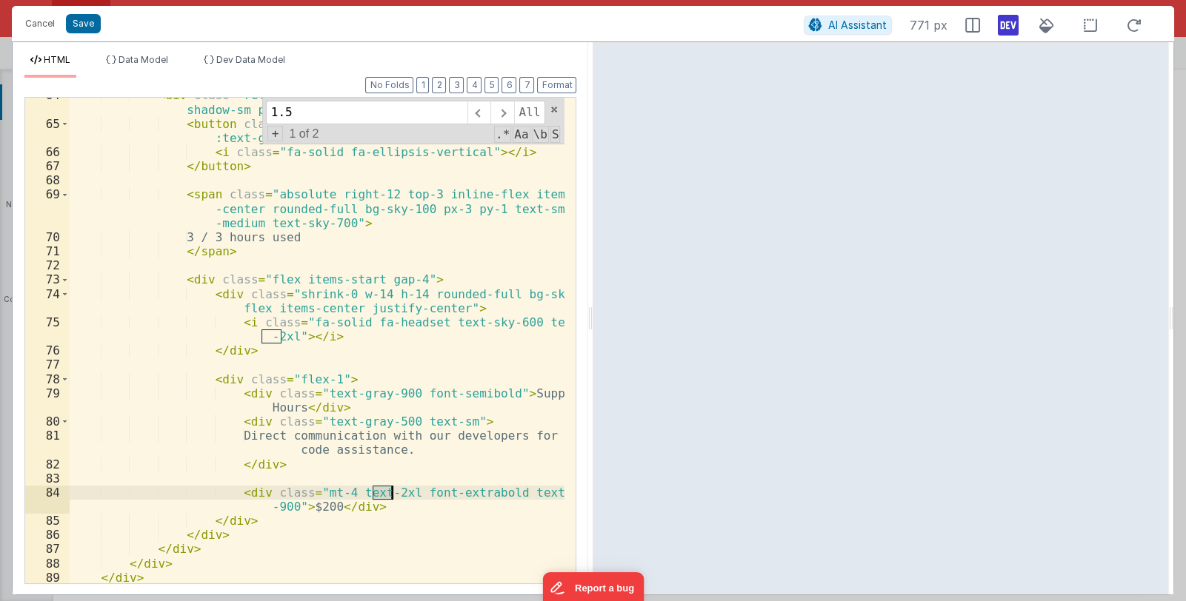
drag, startPoint x: 372, startPoint y: 490, endPoint x: 393, endPoint y: 490, distance: 20.8
click at [393, 490] on div "< div class = "relative bg-white border border-gray-200 rounded-lg shadow-sm p-…" at bounding box center [318, 352] width 496 height 529
drag, startPoint x: 427, startPoint y: 493, endPoint x: 454, endPoint y: 493, distance: 26.7
click at [454, 493] on div "< div class = "relative bg-white border border-gray-200 rounded-lg shadow-sm p-…" at bounding box center [318, 352] width 496 height 529
drag, startPoint x: 341, startPoint y: 120, endPoint x: 250, endPoint y: 105, distance: 91.6
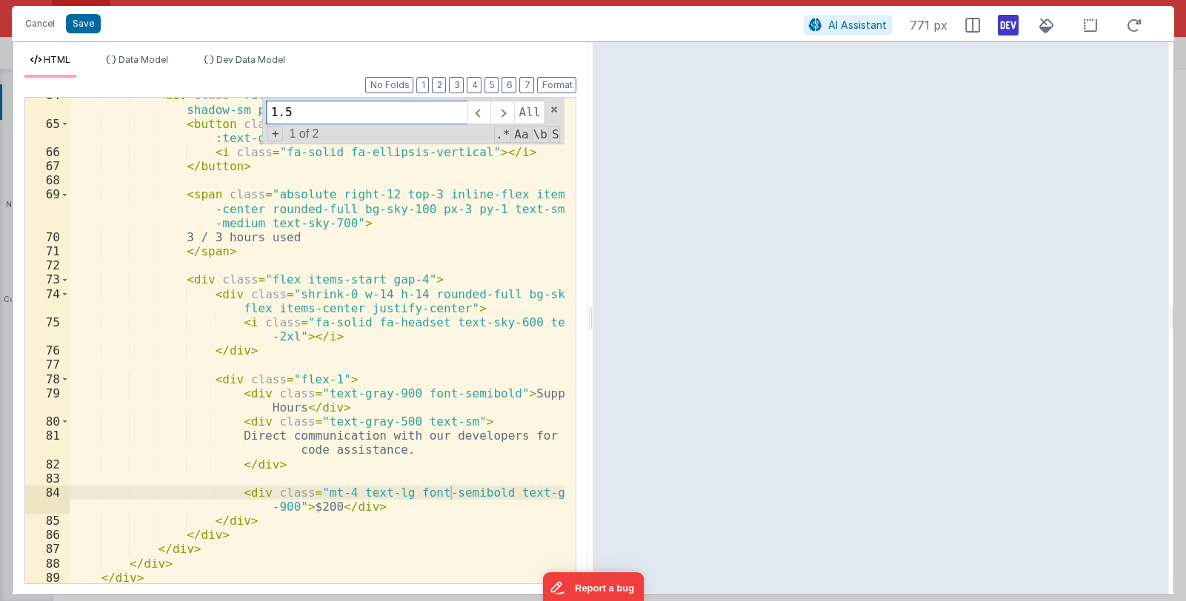
click at [250, 104] on div "< div class = "relative bg-white border border-gray-200 rounded-lg shadow-sm p-…" at bounding box center [317, 341] width 495 height 486
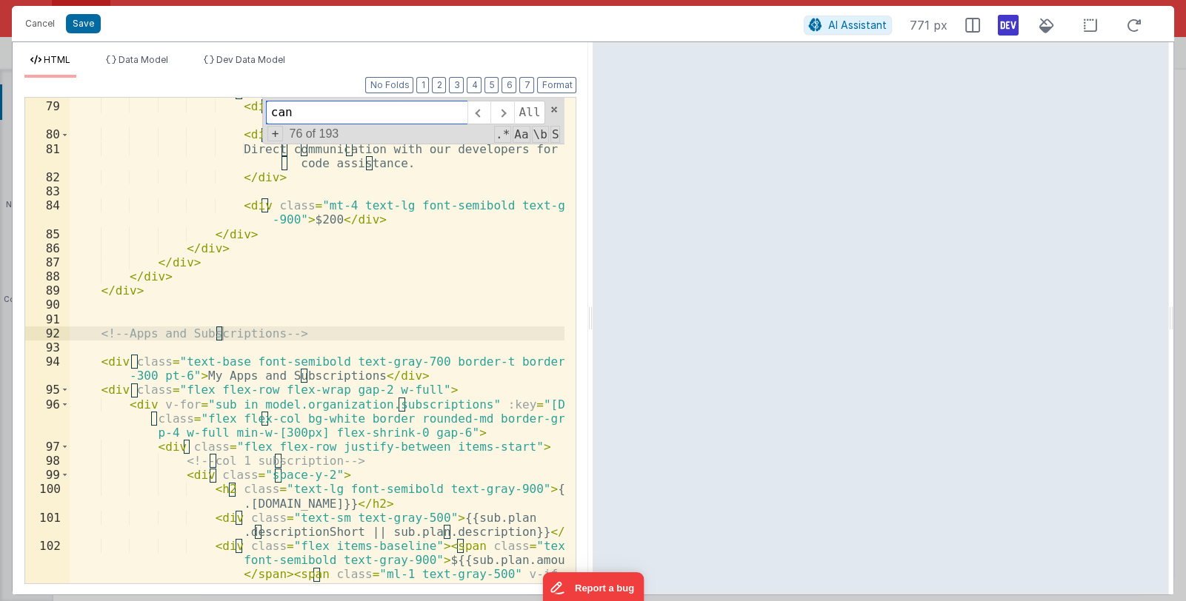
scroll to position [1886, 0]
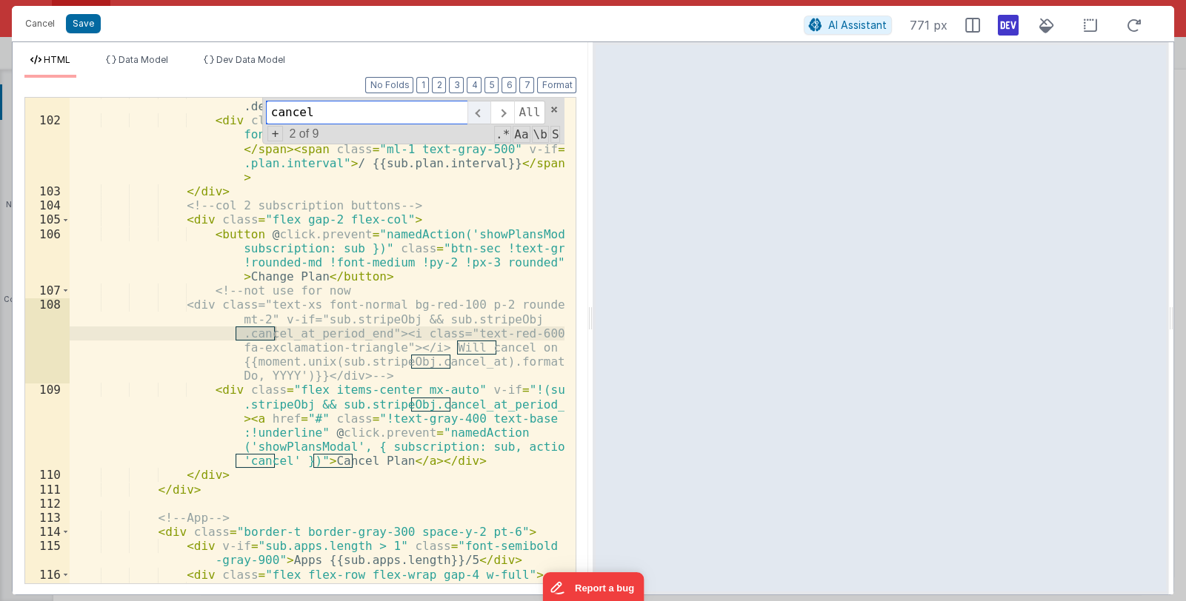
type input "cancel"
click at [485, 113] on span at bounding box center [478, 113] width 23 height 24
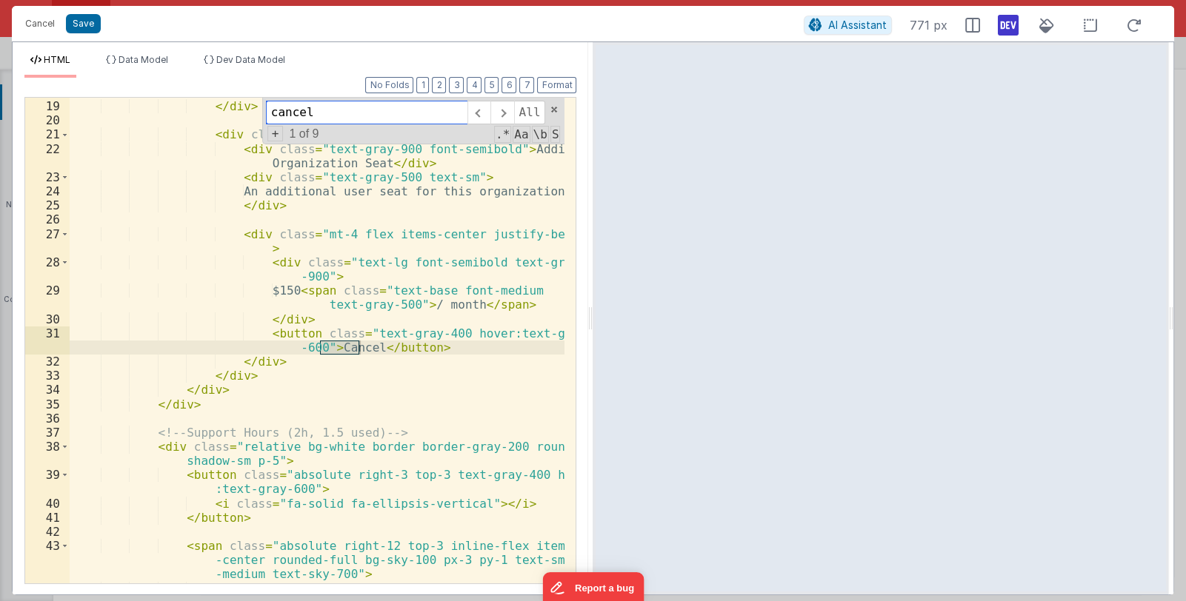
scroll to position [457, 0]
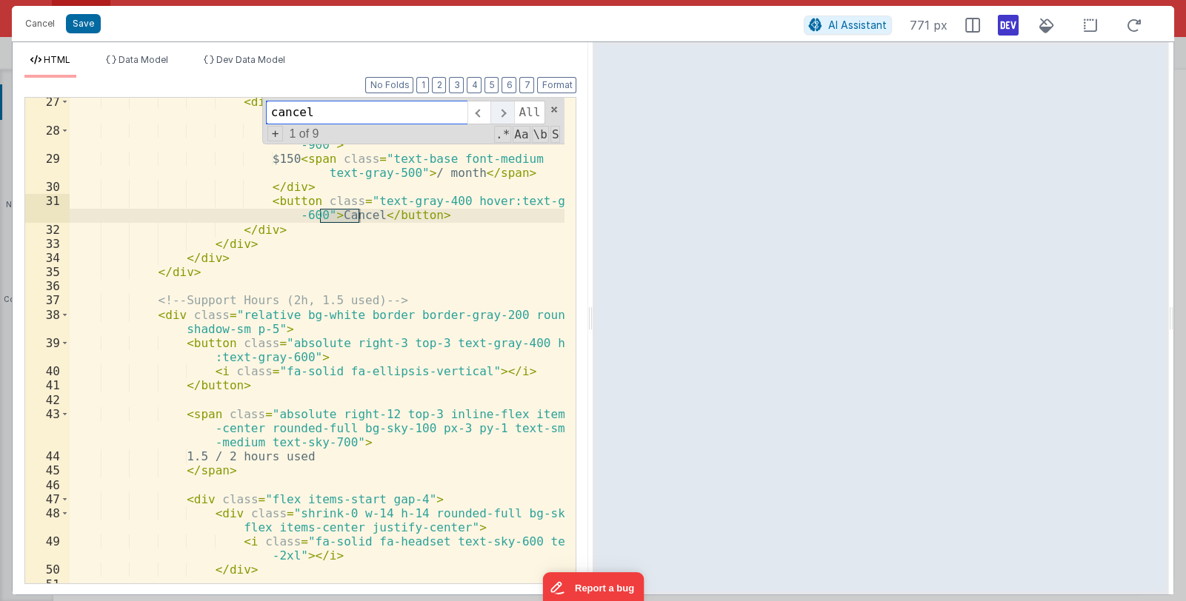
click at [503, 113] on span at bounding box center [501, 113] width 23 height 24
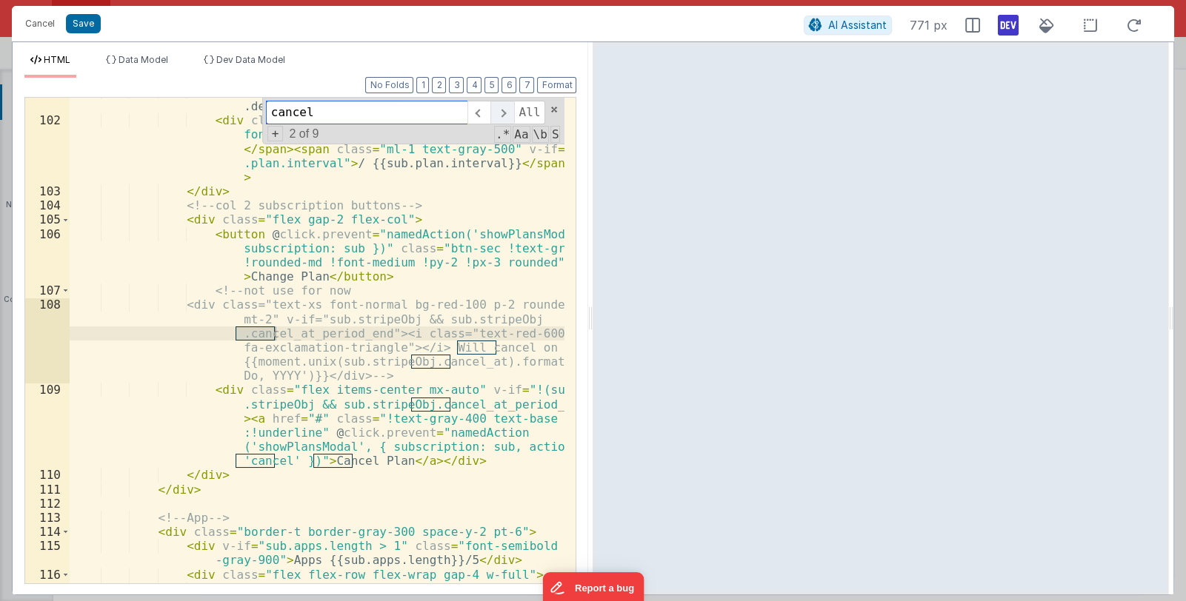
scroll to position [1886, 0]
click at [481, 113] on span at bounding box center [478, 113] width 23 height 24
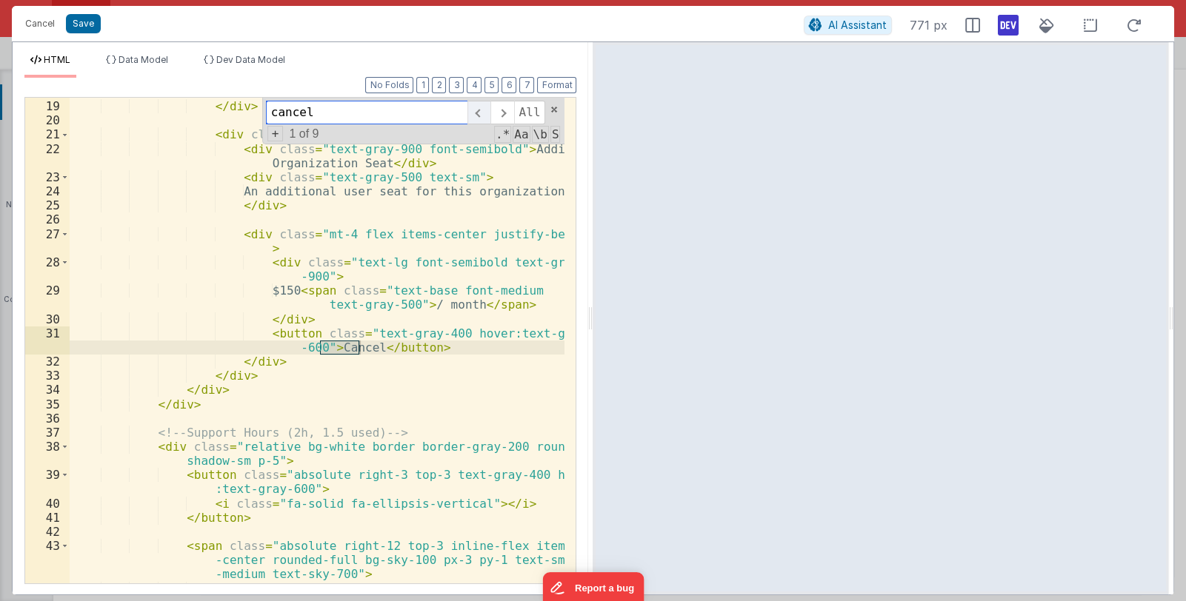
scroll to position [324, 0]
drag, startPoint x: 482, startPoint y: 333, endPoint x: 305, endPoint y: 346, distance: 177.5
click at [305, 346] on div "< i class = "fa-solid fa-chair text-sky-600 text-2xl" > </ i > </ div > < div c…" at bounding box center [318, 335] width 496 height 529
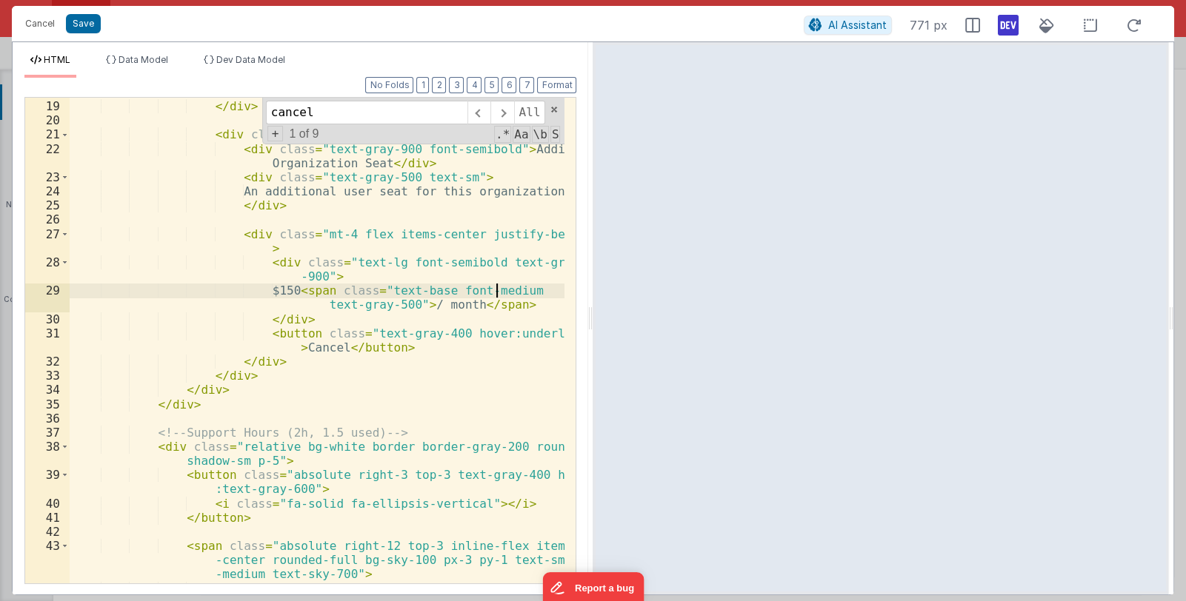
click at [494, 290] on div "< i class = "fa-solid fa-chair text-sky-600 text-2xl" > </ i > </ div > < div c…" at bounding box center [318, 335] width 496 height 529
drag, startPoint x: 464, startPoint y: 290, endPoint x: 538, endPoint y: 290, distance: 74.1
click at [538, 290] on div "< i class = "fa-solid fa-chair text-sky-600 text-2xl" > </ i > </ div > < div c…" at bounding box center [318, 335] width 496 height 529
click at [464, 292] on div "< i class = "fa-solid fa-chair text-sky-600 text-2xl" > </ i > </ div > < div c…" at bounding box center [318, 335] width 496 height 529
click at [517, 284] on div "< i class = "fa-solid fa-chair text-sky-600 text-2xl" > </ i > </ div > < div c…" at bounding box center [317, 341] width 495 height 486
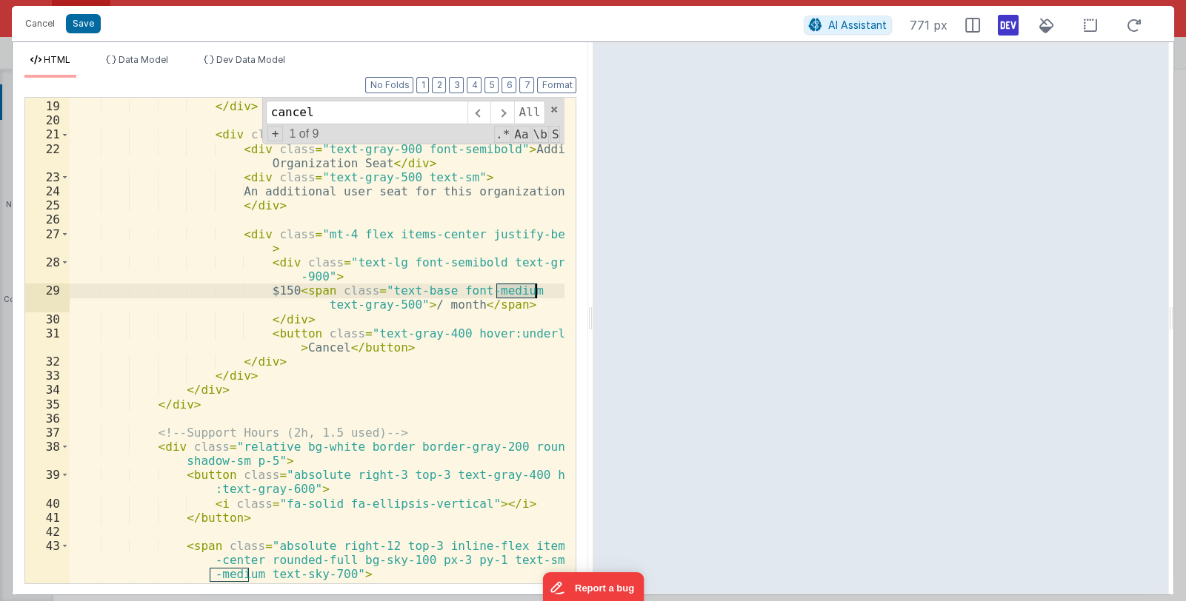
drag, startPoint x: 494, startPoint y: 293, endPoint x: 538, endPoint y: 290, distance: 43.8
click at [538, 290] on div "< i class = "fa-solid fa-chair text-sky-600 text-2xl" > </ i > </ div > < div c…" at bounding box center [318, 335] width 496 height 529
click at [464, 291] on div "< i class = "fa-solid fa-chair text-sky-600 text-2xl" > </ i > </ div > < div c…" at bounding box center [318, 335] width 496 height 529
drag, startPoint x: 503, startPoint y: 291, endPoint x: 544, endPoint y: 293, distance: 41.5
click at [548, 289] on div "< i class = "fa-solid fa-chair text-sky-600 text-2xl" > </ i > </ div > < div c…" at bounding box center [318, 335] width 496 height 529
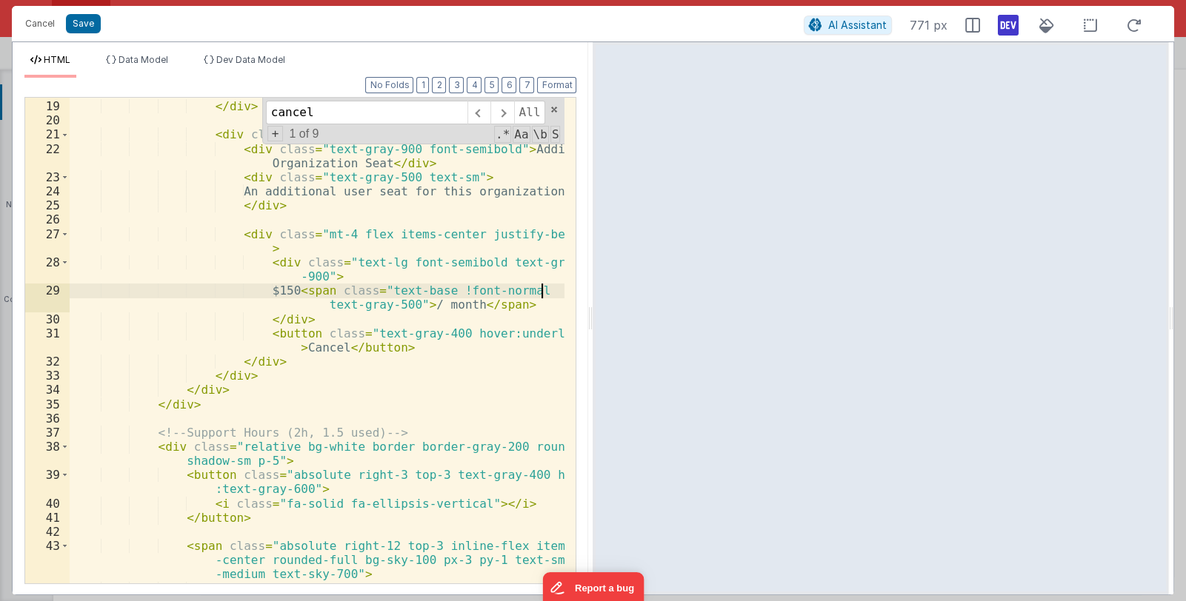
click at [470, 289] on div "< i class = "fa-solid fa-chair text-sky-600 text-2xl" > </ i > </ div > < div c…" at bounding box center [318, 335] width 496 height 529
drag, startPoint x: 324, startPoint y: 113, endPoint x: 270, endPoint y: 110, distance: 54.1
click at [270, 110] on input "cancel" at bounding box center [366, 113] width 201 height 24
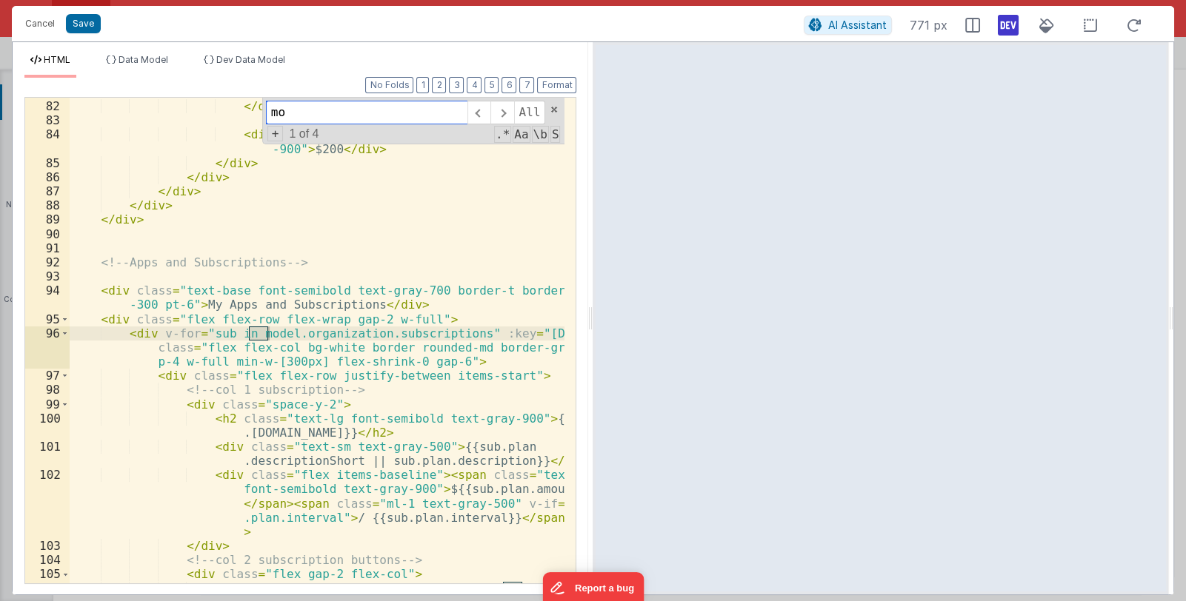
type input "m"
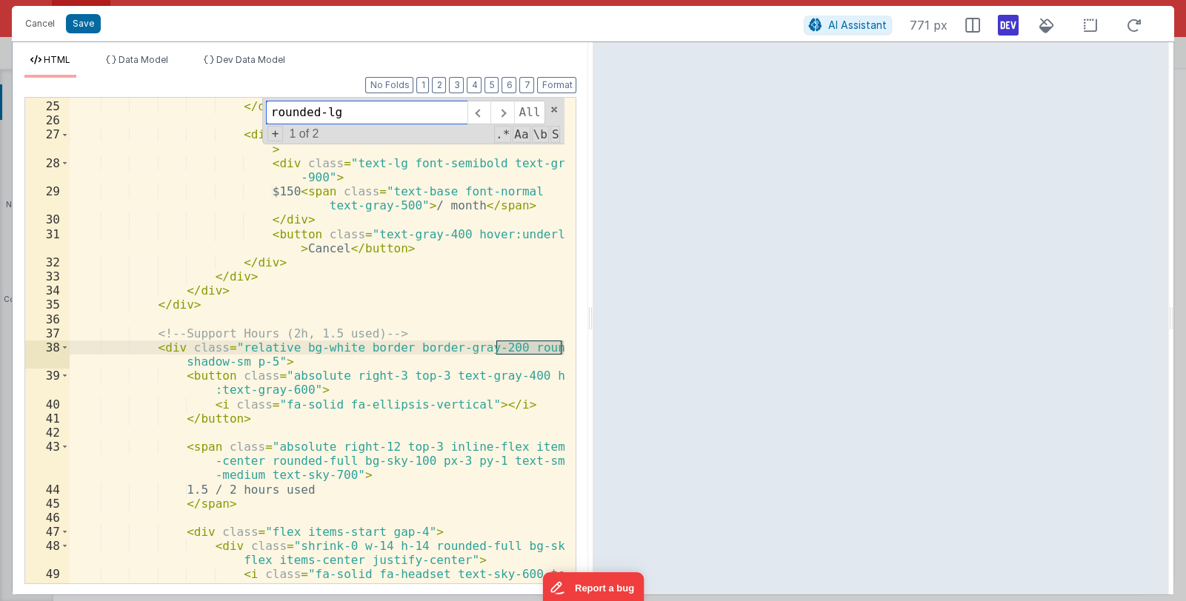
type input "rounded-lg"
click at [553, 349] on div "An additional user seat for this organization. </ div > < div class = "mt-4 fle…" at bounding box center [317, 341] width 495 height 486
drag, startPoint x: 550, startPoint y: 348, endPoint x: 563, endPoint y: 347, distance: 13.4
click at [563, 347] on div "24 25 26 27 28 29 30 31 32 33 34 35 36 37 38 39 40 41 42 43 44 45 46 47 48 49 5…" at bounding box center [300, 340] width 552 height 487
click at [507, 112] on span at bounding box center [501, 113] width 23 height 24
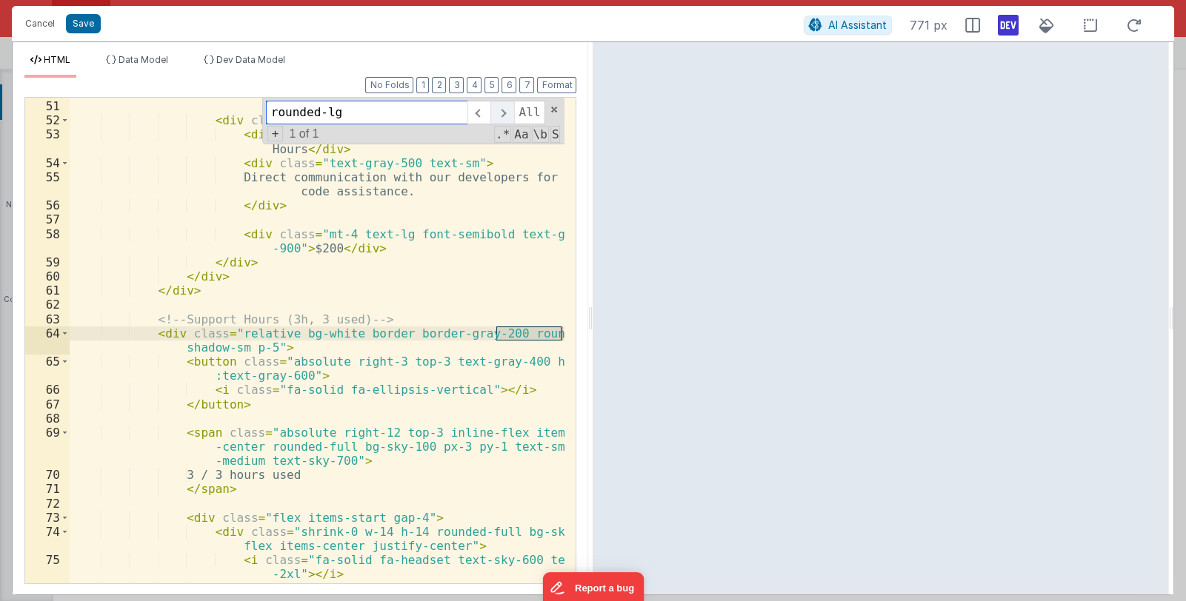
scroll to position [935, 0]
click at [547, 336] on div "</ div > < div class = "flex-1" > < div class = "text-gray-900 font-semibold" >…" at bounding box center [317, 341] width 495 height 486
drag, startPoint x: 550, startPoint y: 333, endPoint x: 559, endPoint y: 333, distance: 8.9
click at [559, 333] on div "</ div > < div class = "flex-1" > < div class = "text-gray-900 font-semibold" >…" at bounding box center [318, 342] width 496 height 514
click at [510, 113] on span at bounding box center [501, 113] width 23 height 24
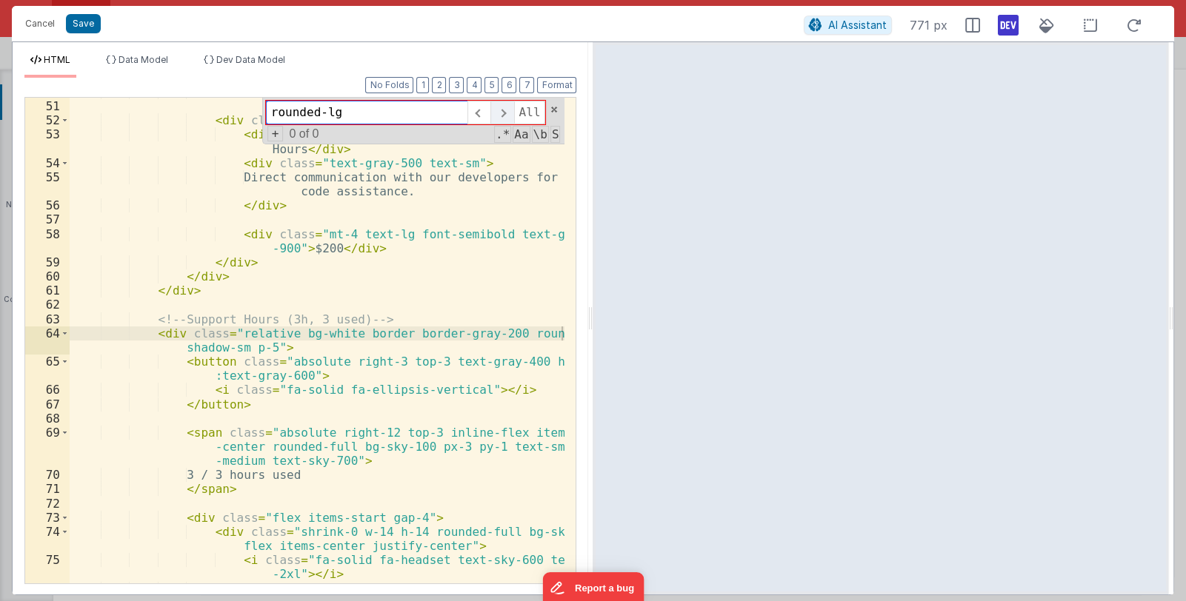
click at [510, 113] on span at bounding box center [501, 113] width 23 height 24
drag, startPoint x: 176, startPoint y: 347, endPoint x: 240, endPoint y: 343, distance: 64.6
click at [240, 343] on div "</ div > < div class = "flex-1" > < div class = "text-gray-900 font-semibold" >…" at bounding box center [318, 342] width 496 height 514
click at [437, 270] on div "</ div > < div class = "flex-1" > < div class = "text-gray-900 font-semibold" >…" at bounding box center [318, 342] width 496 height 514
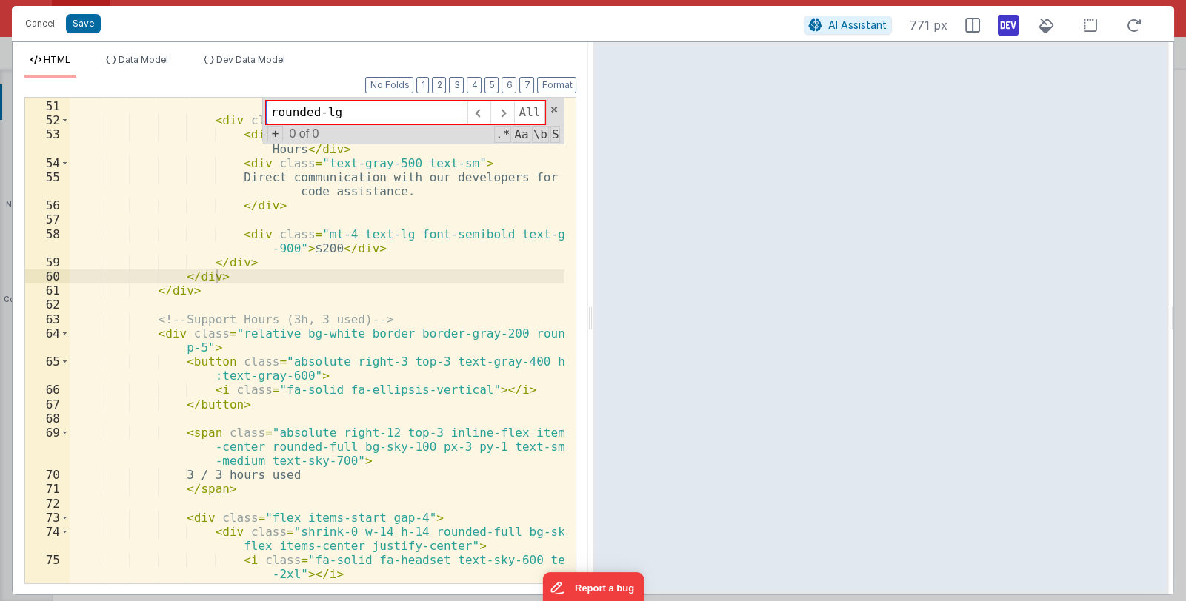
drag, startPoint x: 353, startPoint y: 116, endPoint x: 196, endPoint y: 84, distance: 159.5
click at [196, 84] on div "Format 7 6 5 4 3 2 1 No Folds 50 51 52 53 54 55 56 57 58 59 60 61 62 63 64 65 6…" at bounding box center [300, 330] width 552 height 505
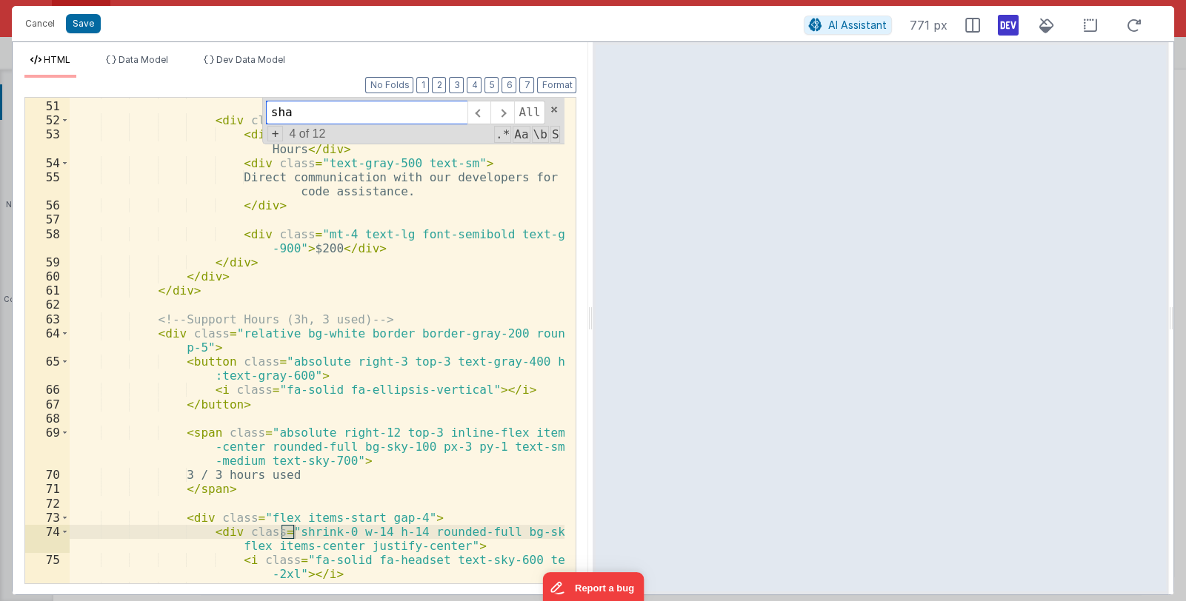
scroll to position [438, 0]
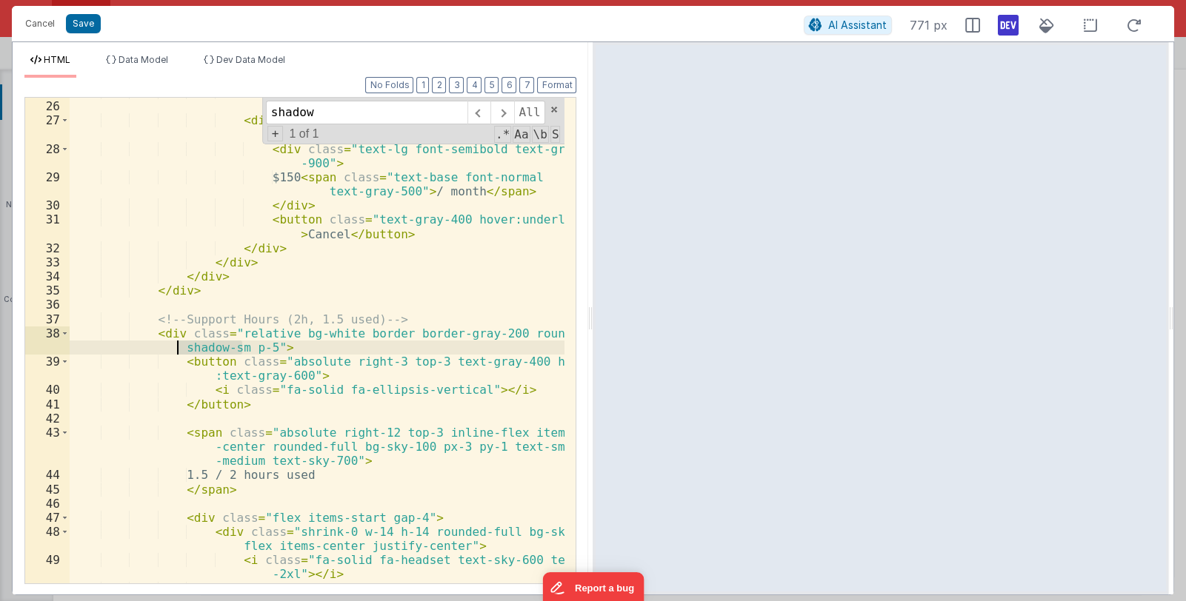
drag, startPoint x: 240, startPoint y: 347, endPoint x: 174, endPoint y: 349, distance: 65.9
click at [174, 349] on div "</ div > < div class = "mt-4 flex items-center justify-between" > < div class =…" at bounding box center [318, 342] width 496 height 514
drag, startPoint x: 380, startPoint y: 115, endPoint x: 270, endPoint y: 113, distance: 109.6
click at [270, 113] on input "shadow" at bounding box center [366, 113] width 201 height 24
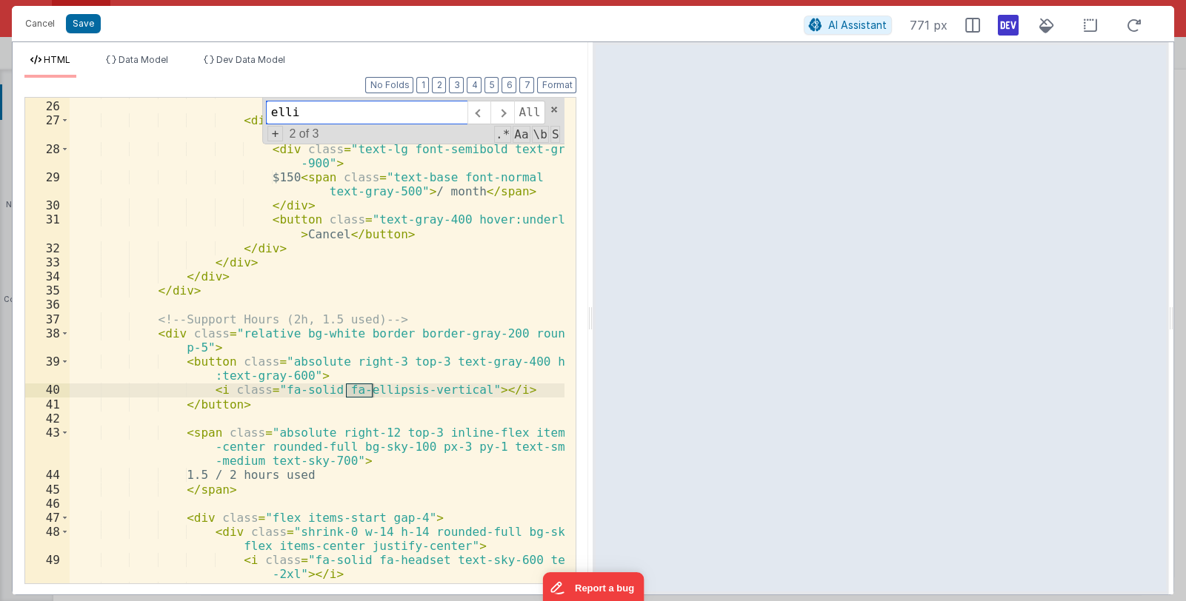
type input "elli"
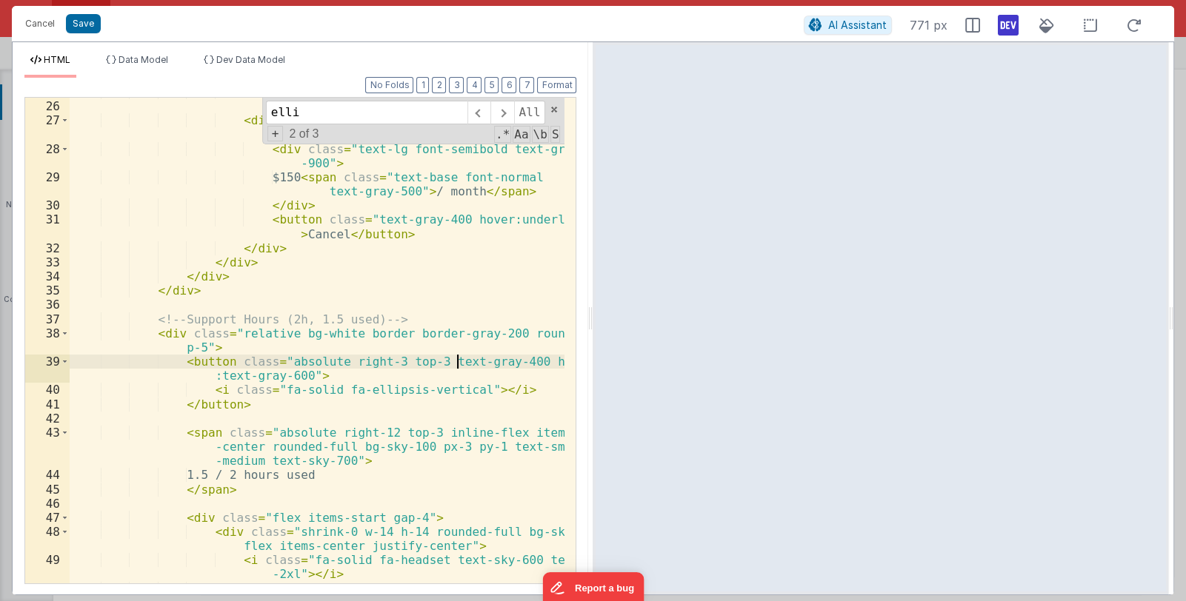
click at [456, 364] on div "</ div > < div class = "mt-4 flex items-center justify-between" > < div class =…" at bounding box center [318, 342] width 496 height 514
click at [497, 361] on div "</ div > < div class = "mt-4 flex items-center justify-between" > < div class =…" at bounding box center [318, 342] width 496 height 514
click at [510, 112] on span at bounding box center [501, 113] width 23 height 24
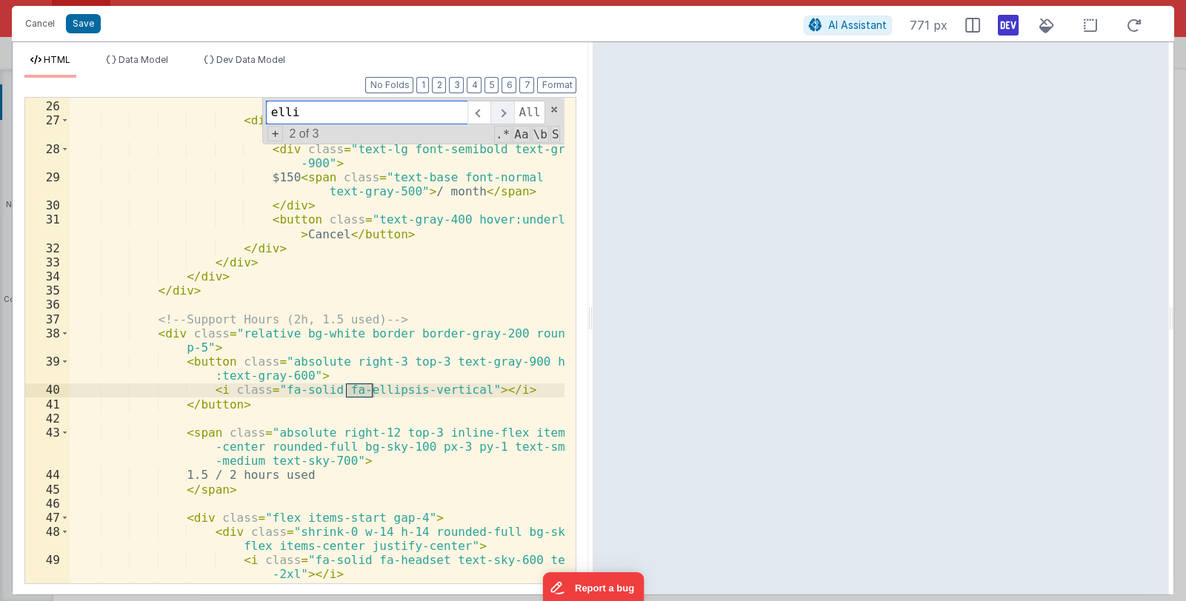
click at [510, 112] on span at bounding box center [501, 113] width 23 height 24
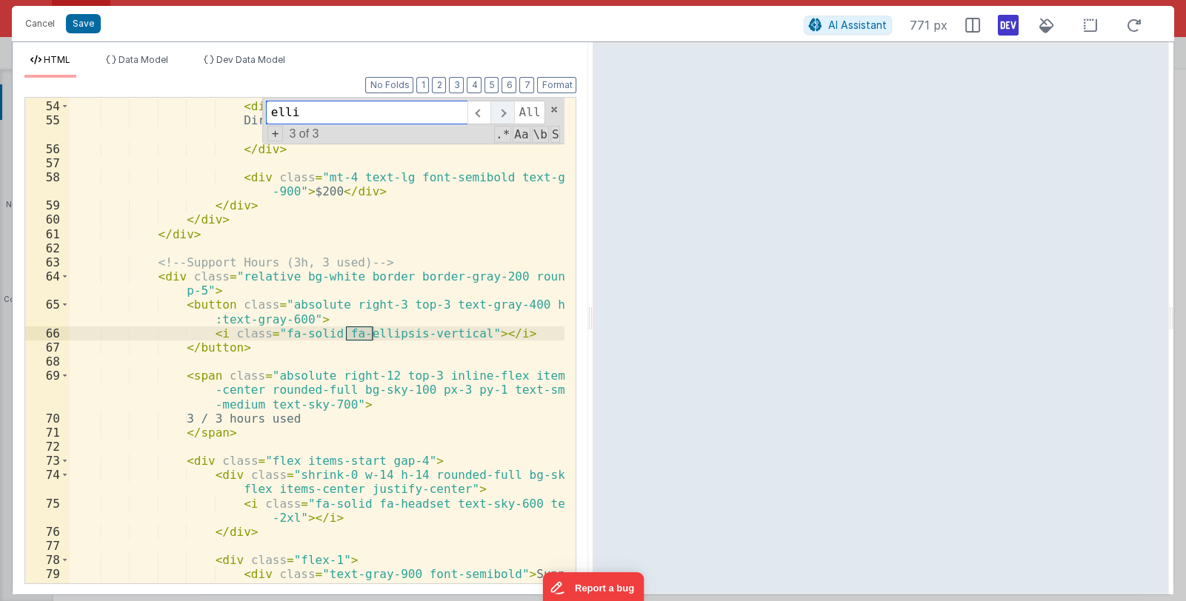
scroll to position [992, 0]
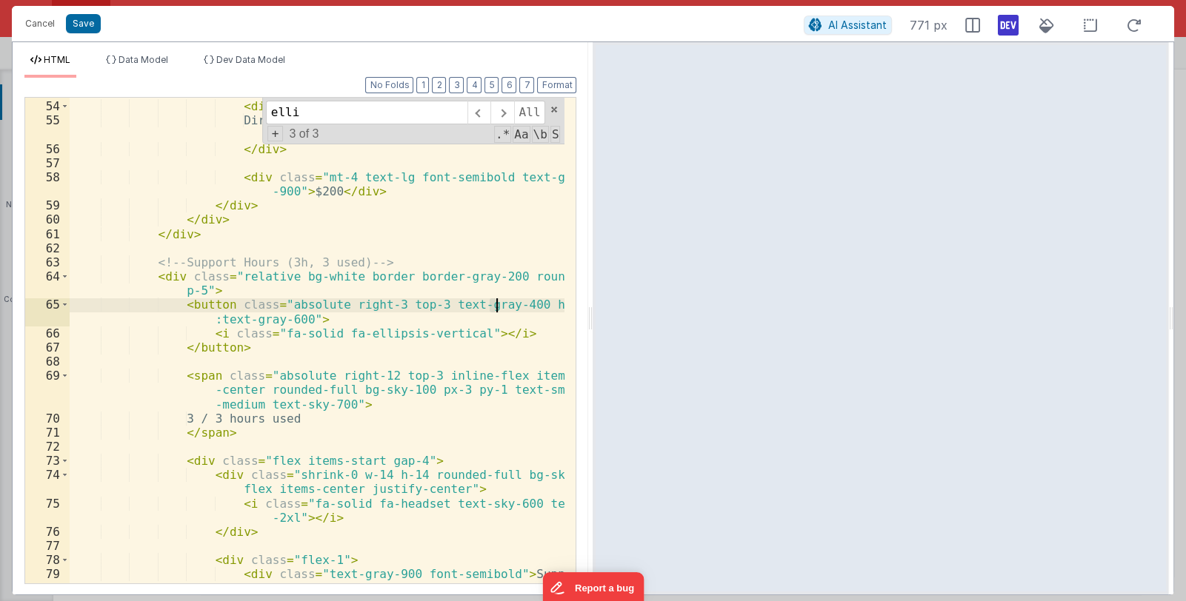
click at [496, 302] on div "< div class = "text-gray-900 font-semibold" > Support Hours </ div > < div clas…" at bounding box center [318, 342] width 496 height 543
click at [483, 117] on span at bounding box center [478, 113] width 23 height 24
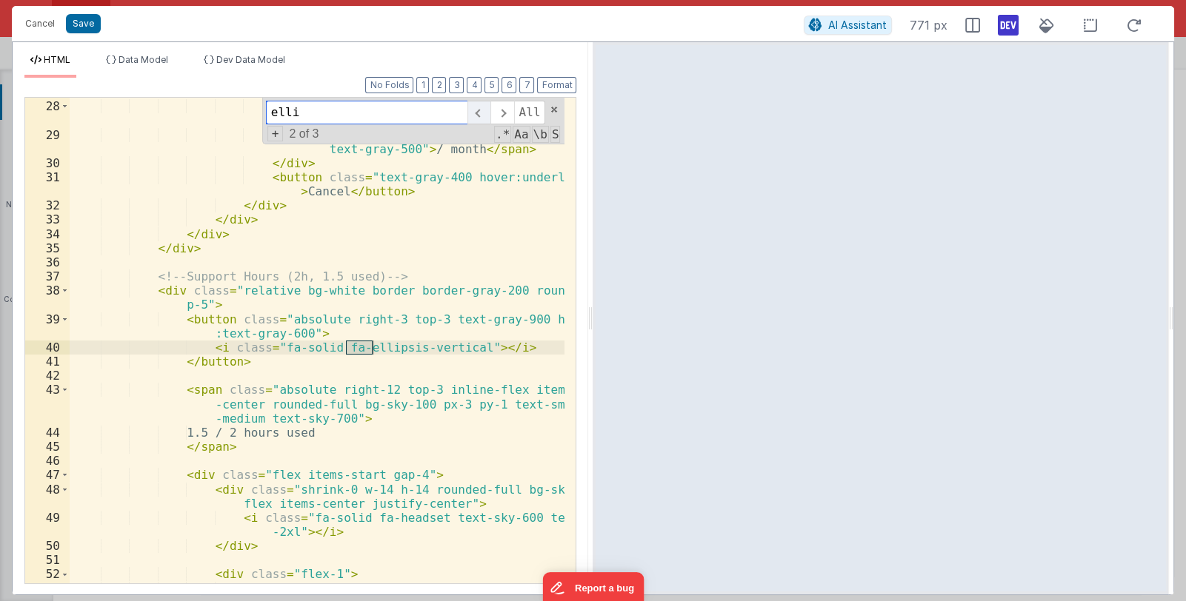
scroll to position [481, 0]
click at [483, 117] on span at bounding box center [478, 113] width 23 height 24
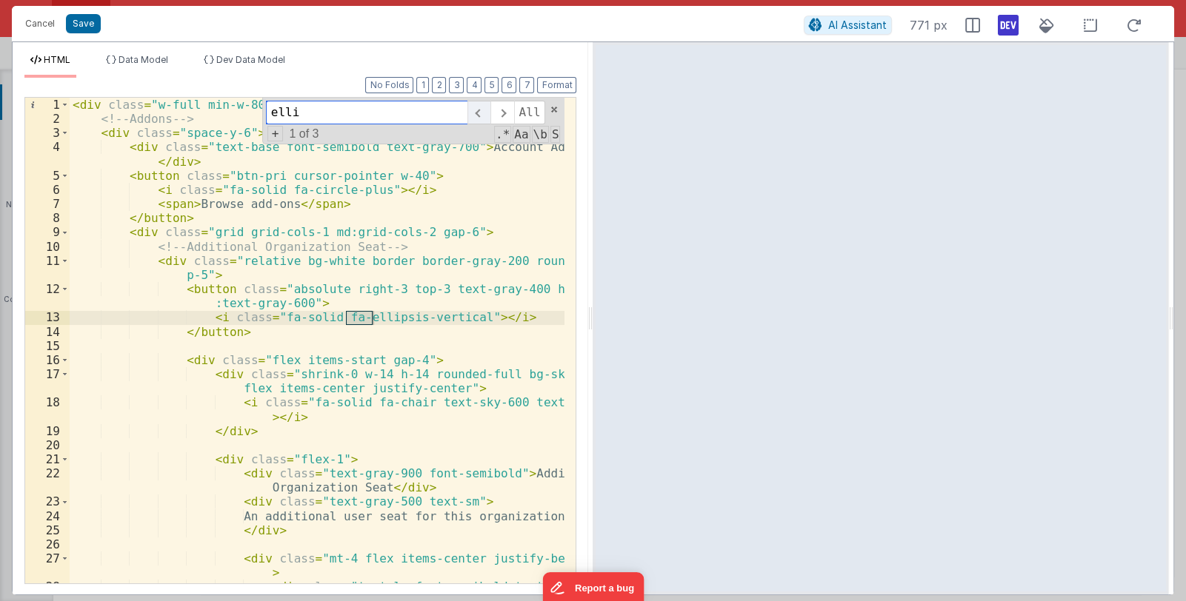
scroll to position [0, 0]
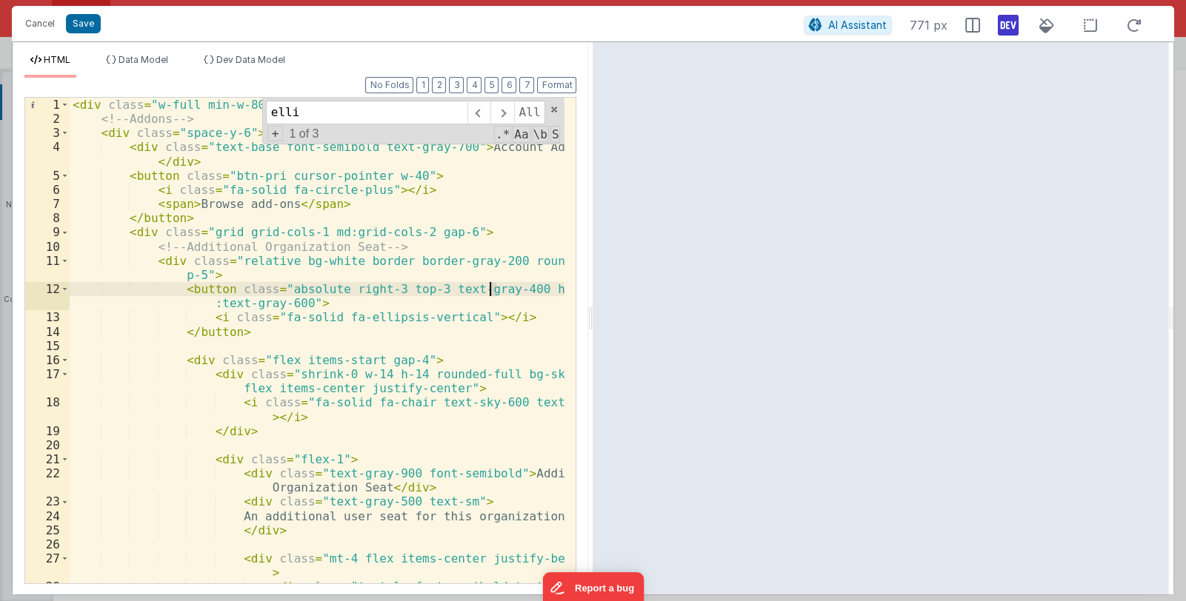
click at [493, 291] on div "< div class = "w-full min-w-80 flex flex-col gap-6" > <!-- Addons --> < div cla…" at bounding box center [318, 362] width 496 height 529
click at [79, 24] on button "Save" at bounding box center [83, 23] width 35 height 19
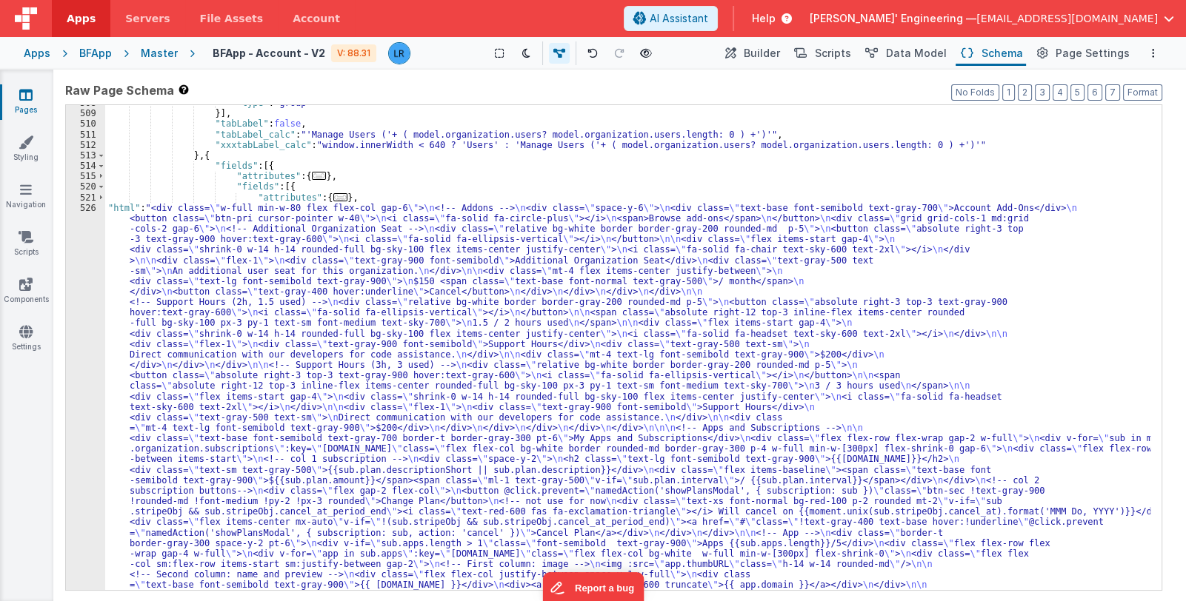
click at [269, 369] on div ""type" : "group" }] , "tabLabel" : false , "tabLabel_calc" : "'Manage Users ('+…" at bounding box center [627, 603] width 1045 height 1010
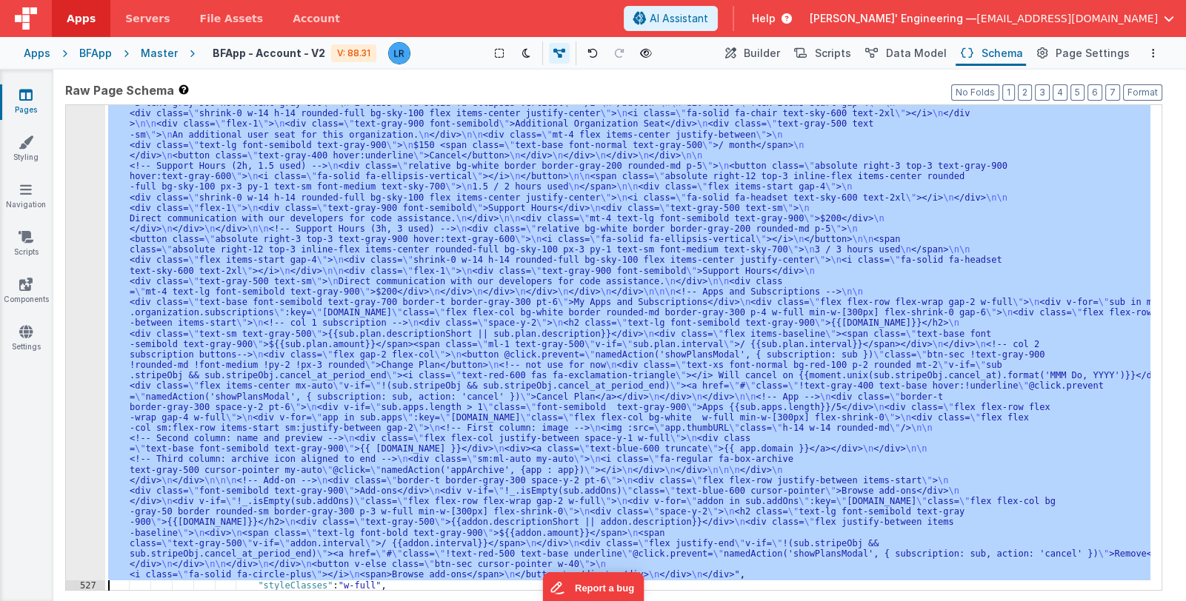
scroll to position [4403, 0]
click at [90, 414] on div "526" at bounding box center [85, 324] width 39 height 514
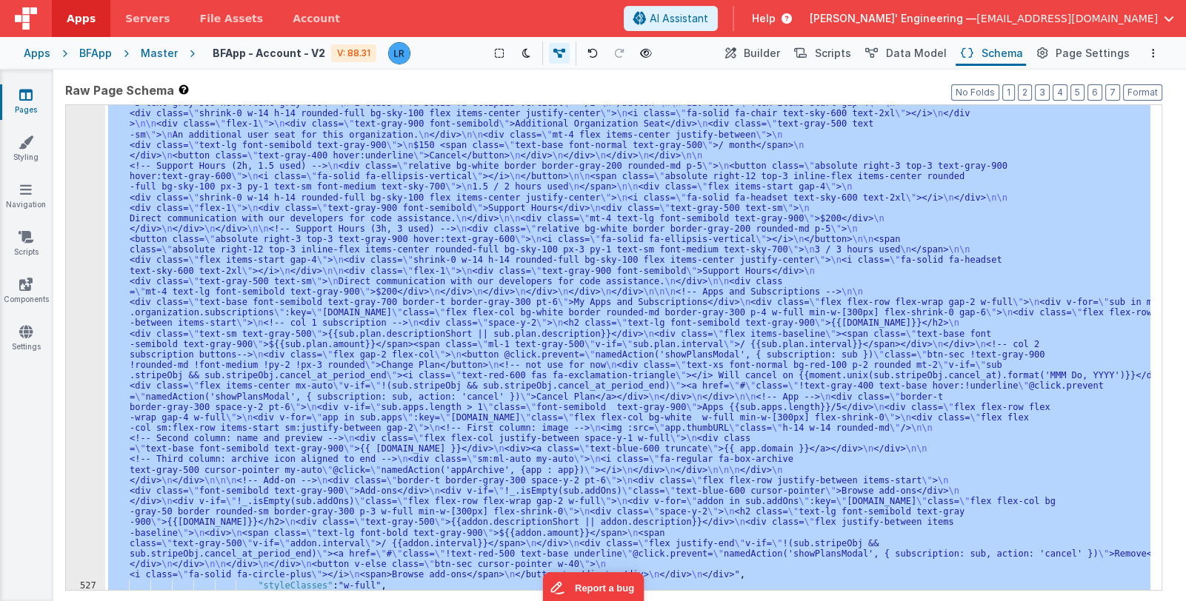
click at [90, 414] on div "526" at bounding box center [85, 324] width 39 height 514
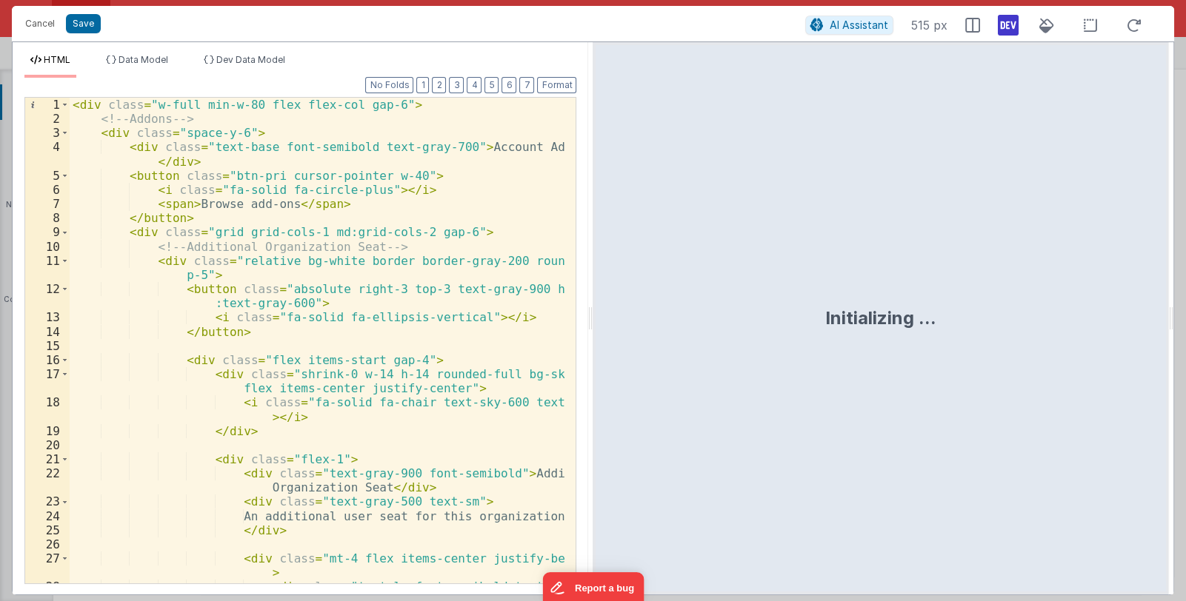
click at [403, 402] on div "< div class = "w-full min-w-80 flex flex-col gap-6" > <!-- Addons --> < div cla…" at bounding box center [318, 362] width 496 height 529
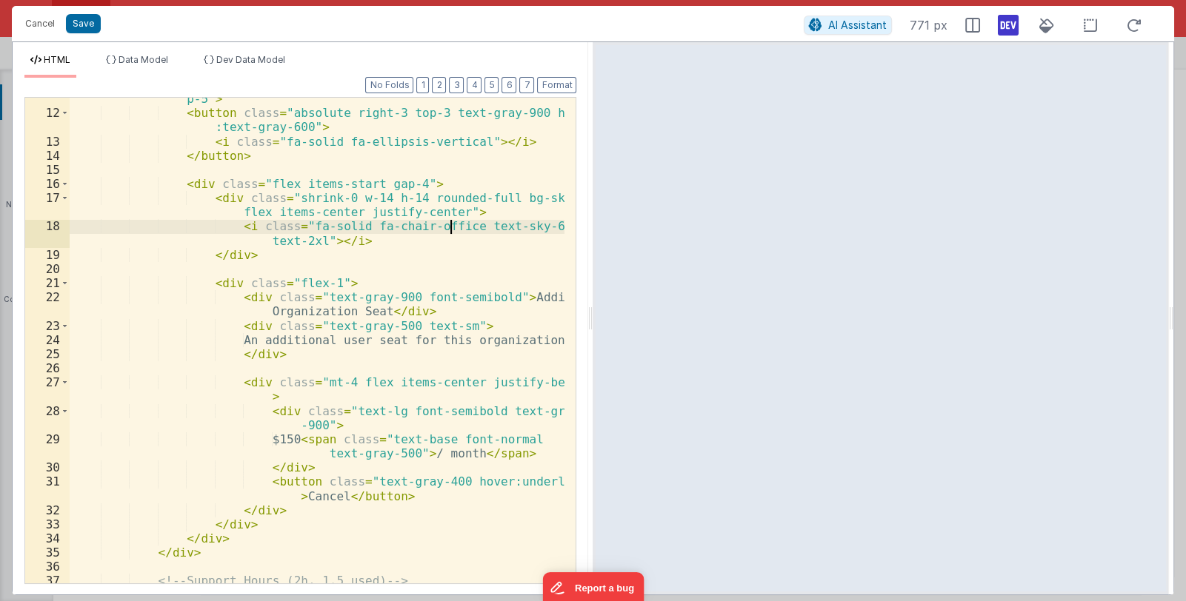
scroll to position [176, 0]
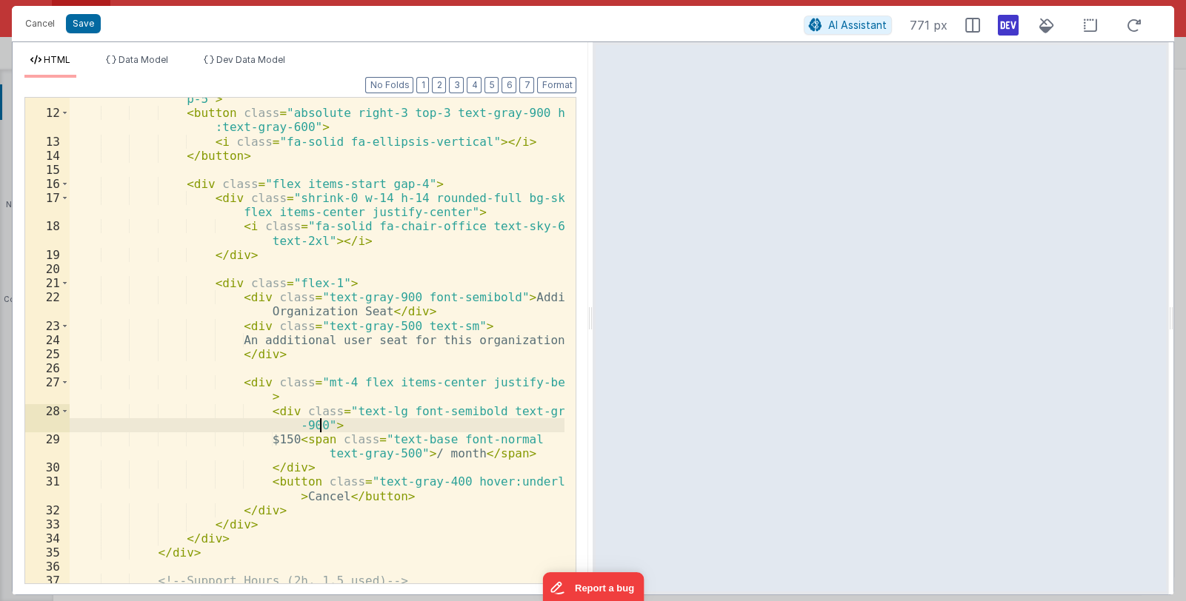
click at [375, 430] on div "< div class = "relative bg-white border border-gray-200 rounded-md p-5" > < but…" at bounding box center [318, 349] width 496 height 543
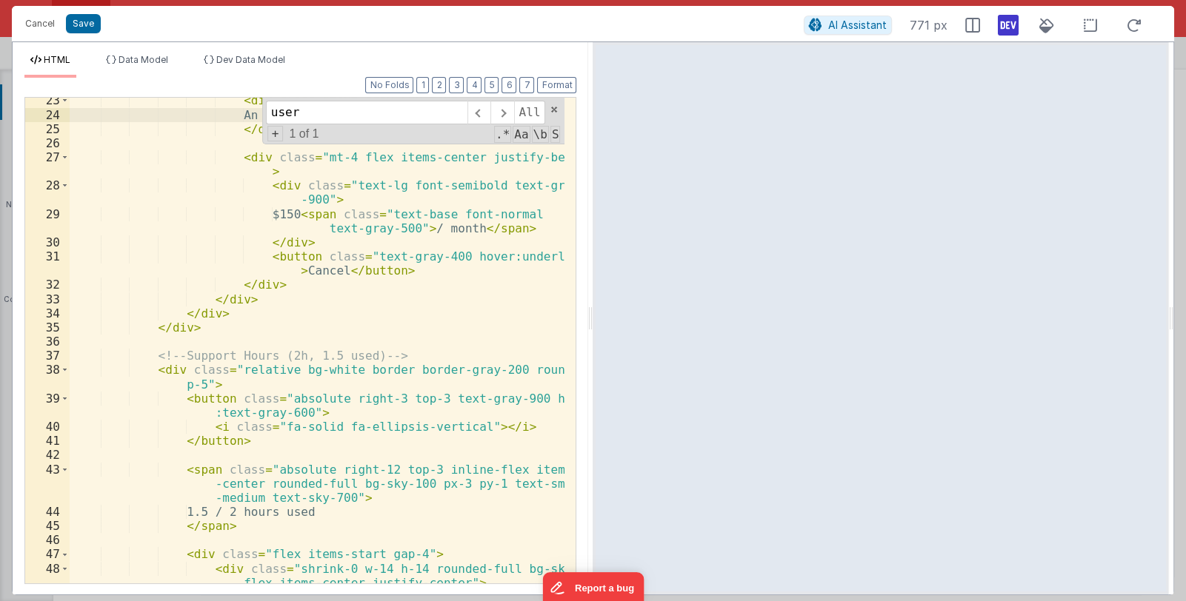
scroll to position [490, 0]
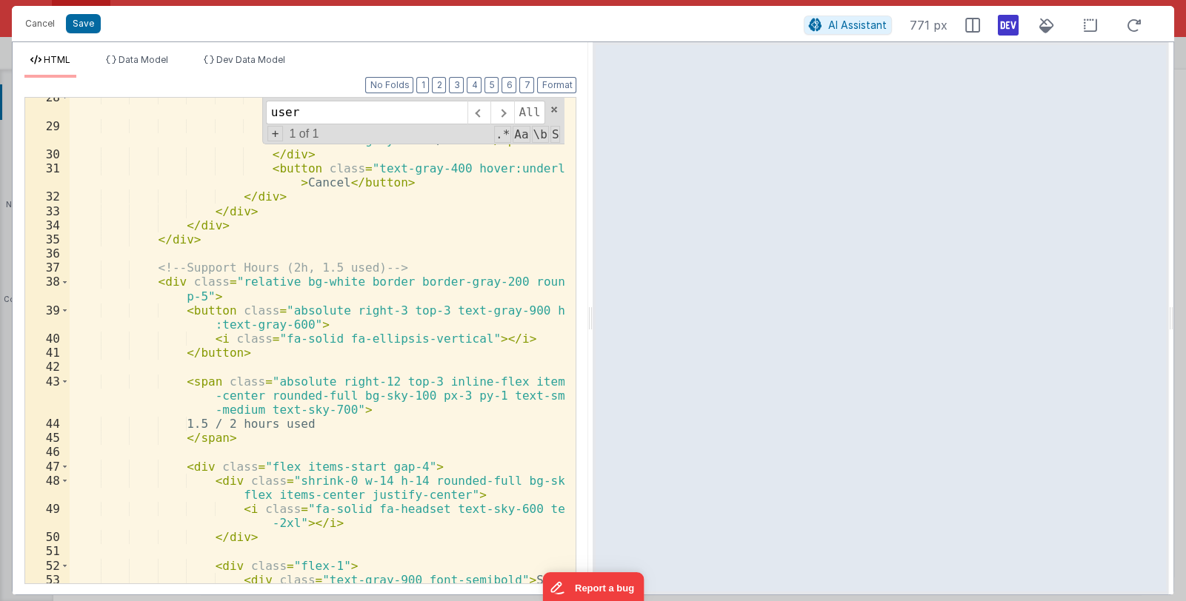
type input "user"
click at [370, 511] on div "< div class = "text-lg font-semibold text-gray -900" > $150 < span class = "tex…" at bounding box center [318, 361] width 496 height 543
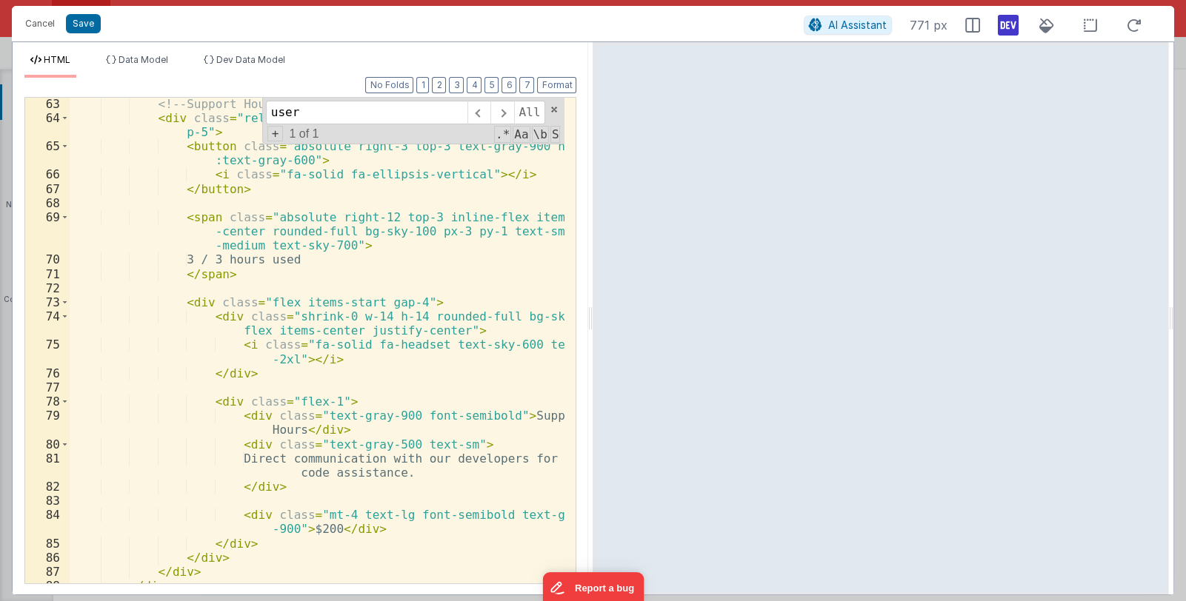
scroll to position [1195, 0]
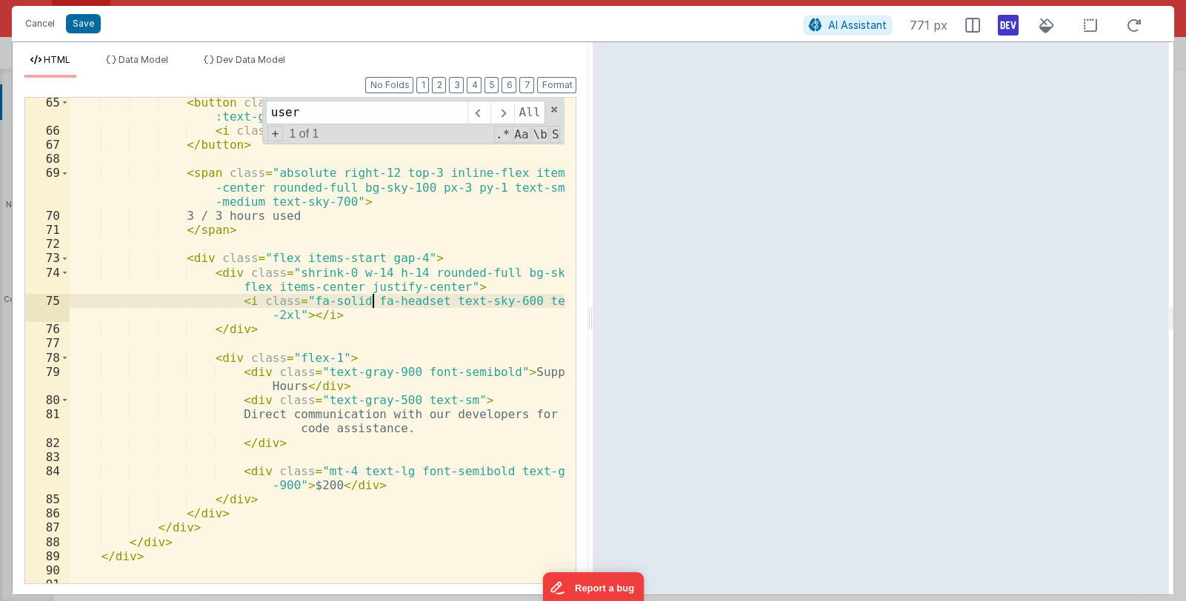
click at [370, 299] on div "< button class = "absolute right-3 top-3 text-gray-900 hover :text-gray-600" > …" at bounding box center [318, 360] width 496 height 529
click at [79, 27] on button "Save" at bounding box center [83, 23] width 35 height 19
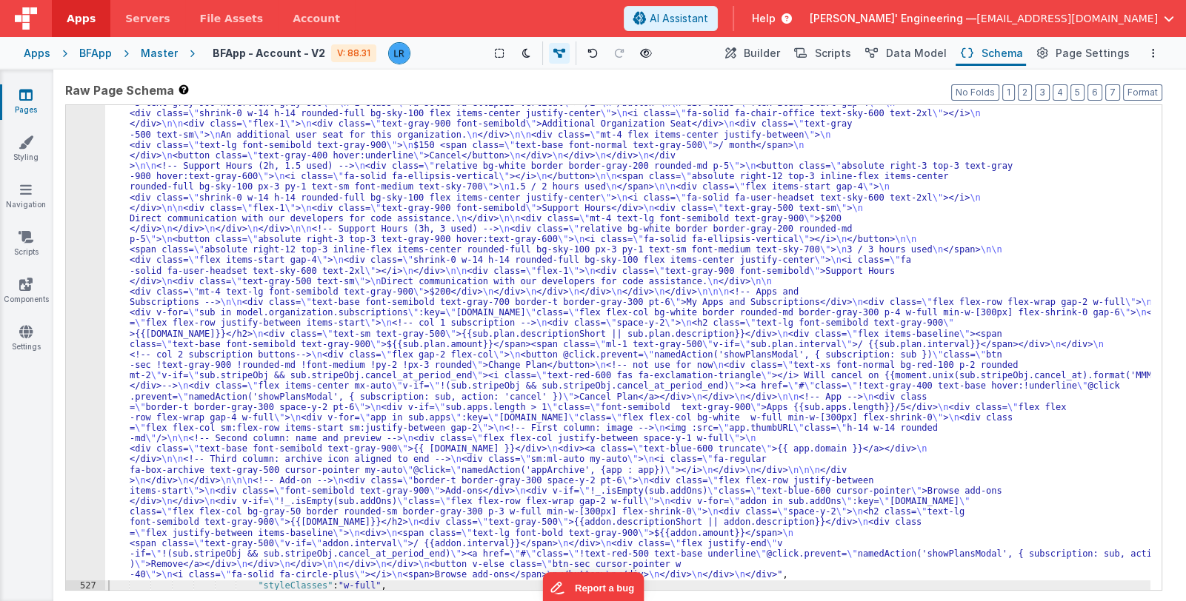
click at [312, 373] on div ""html" : "<div class= \" w-full min-w-80 flex flex-col gap-6 \" > \n <!-- Addon…" at bounding box center [627, 572] width 1045 height 1010
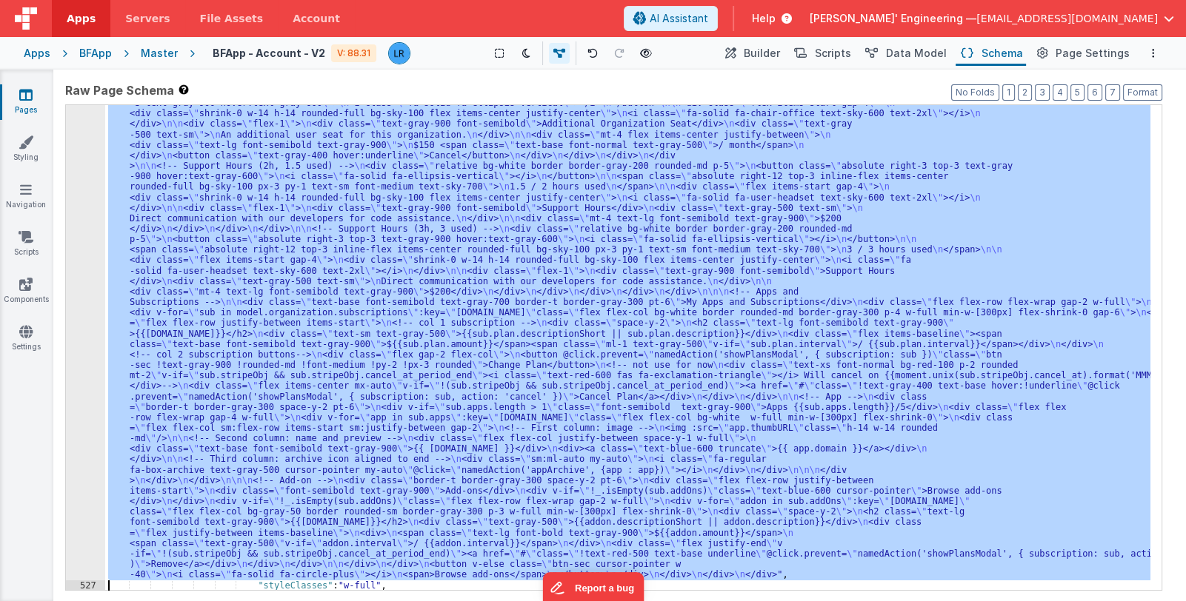
click at [90, 378] on div "526" at bounding box center [85, 324] width 39 height 514
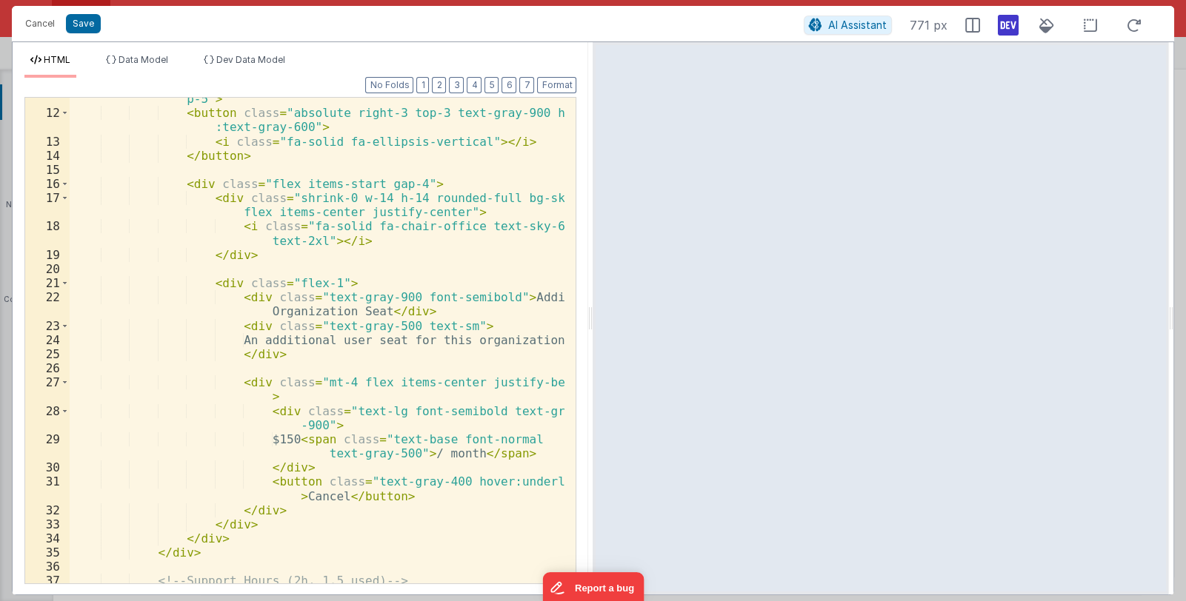
scroll to position [308, 0]
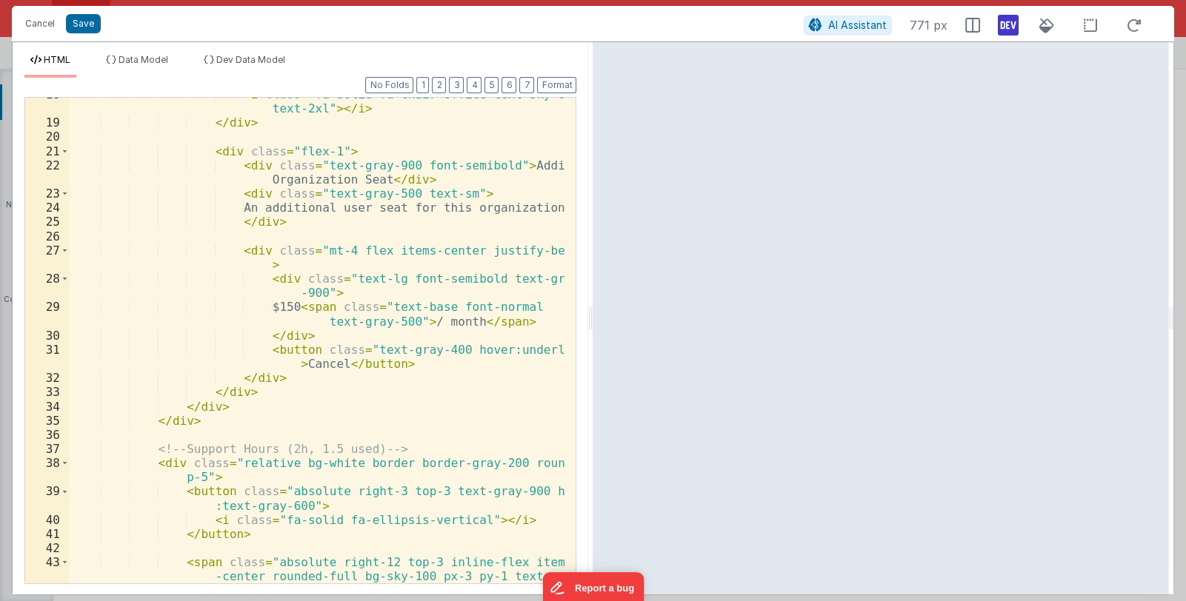
click at [347, 356] on div "< i class = "fa-solid fa-chair-office text-sky-600 text-2xl" > </ i > </ div > …" at bounding box center [318, 365] width 496 height 557
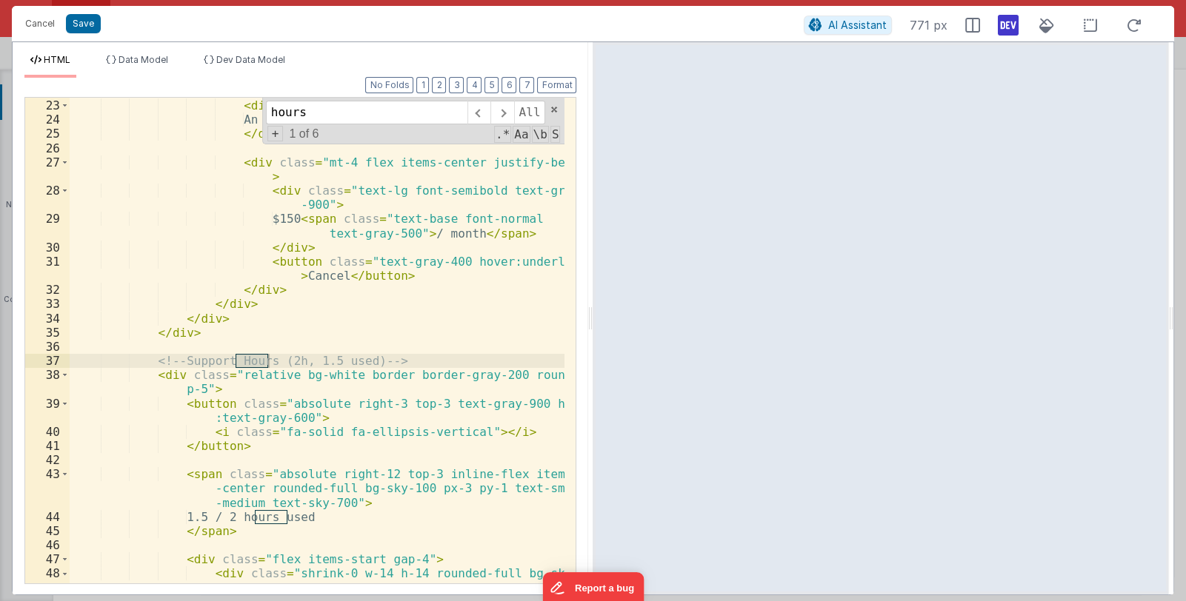
scroll to position [441, 0]
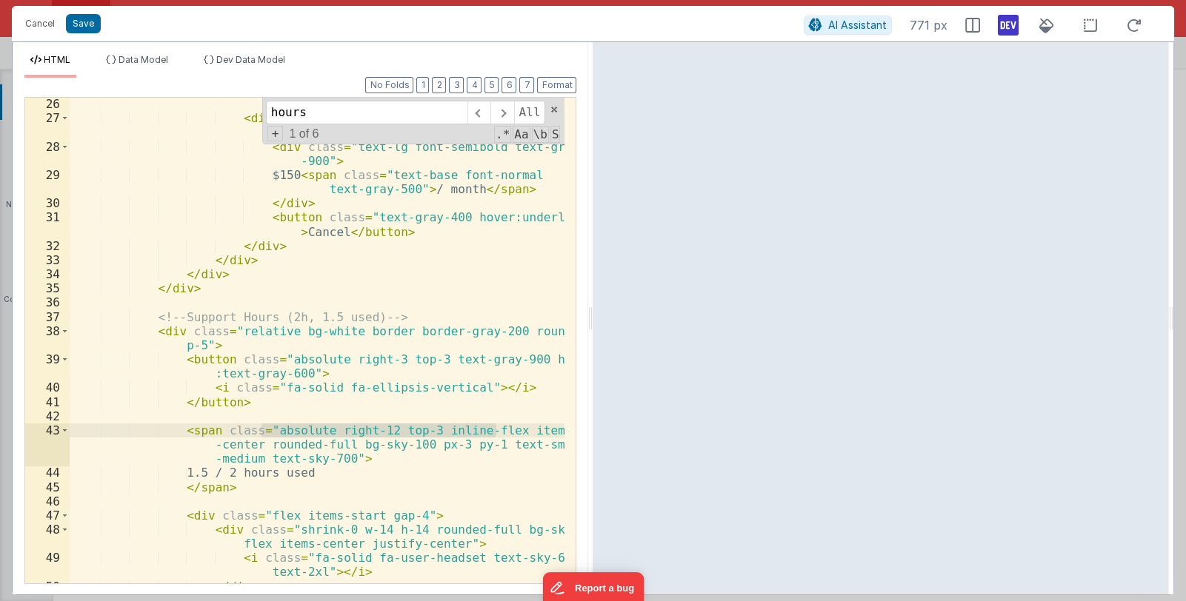
drag, startPoint x: 264, startPoint y: 432, endPoint x: 494, endPoint y: 430, distance: 229.6
click at [494, 430] on div "< div class = "mt-4 flex items-center justify-between" > < div class = "text-lg…" at bounding box center [318, 354] width 496 height 514
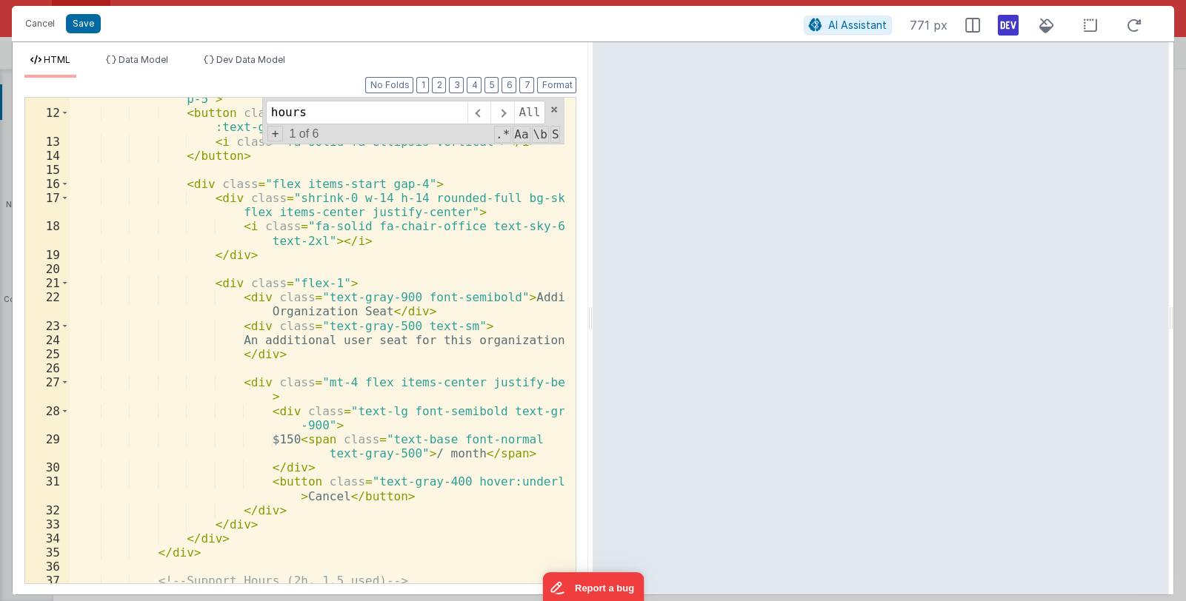
scroll to position [0, 0]
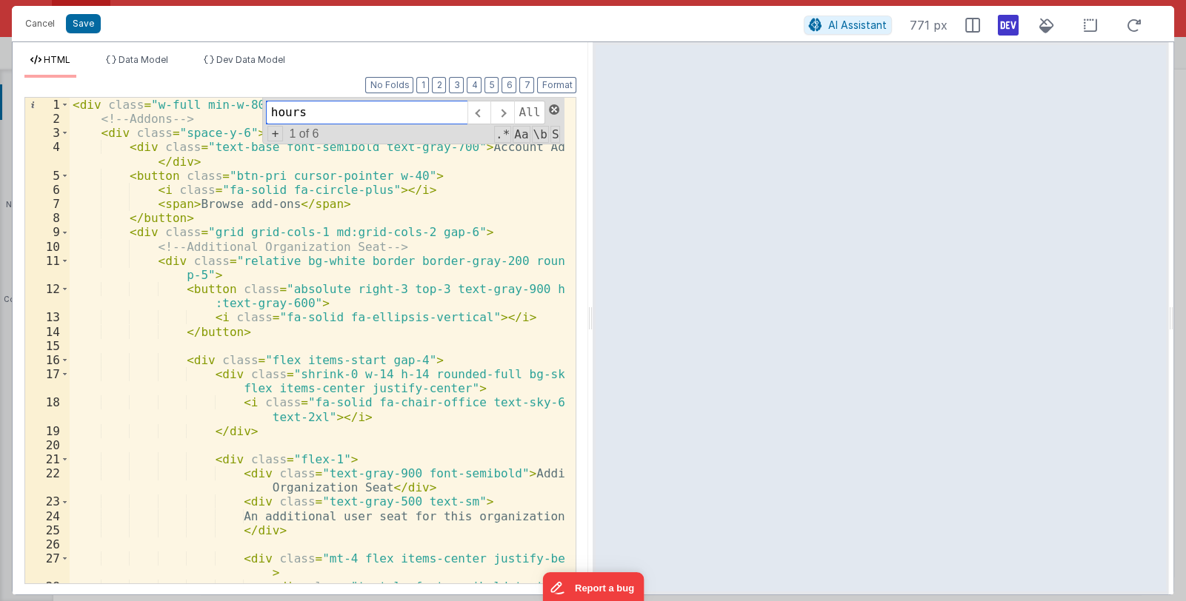
click at [553, 110] on span at bounding box center [554, 109] width 10 height 10
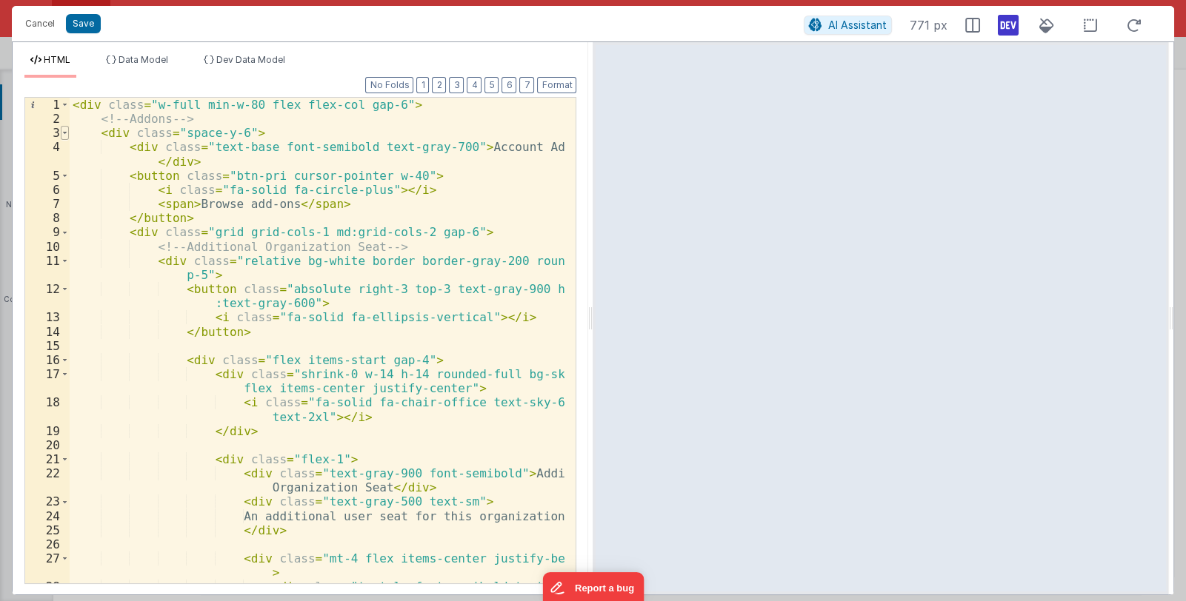
click at [63, 133] on span at bounding box center [65, 133] width 8 height 14
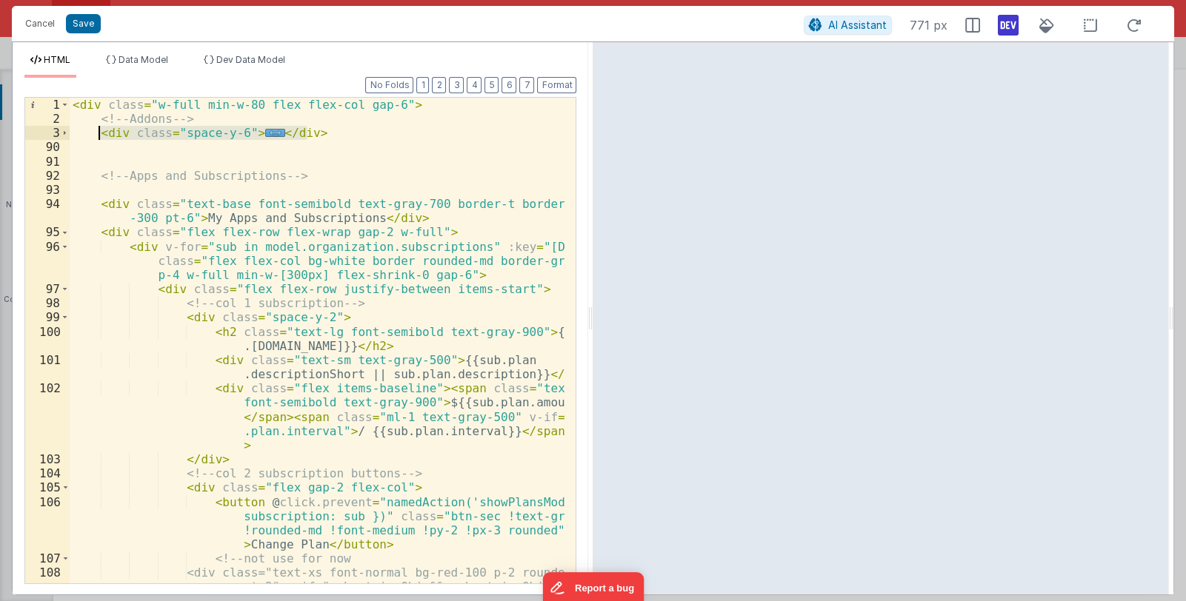
drag, startPoint x: 336, startPoint y: 138, endPoint x: 100, endPoint y: 137, distance: 236.3
click at [100, 137] on div "< div class = "w-full min-w-80 flex flex-col gap-6" > <!-- Addons --> < div cla…" at bounding box center [318, 390] width 496 height 585
click at [393, 398] on div "< div class = "w-full min-w-80 flex flex-col gap-6" > <!-- Addons --> < div cla…" at bounding box center [318, 390] width 496 height 585
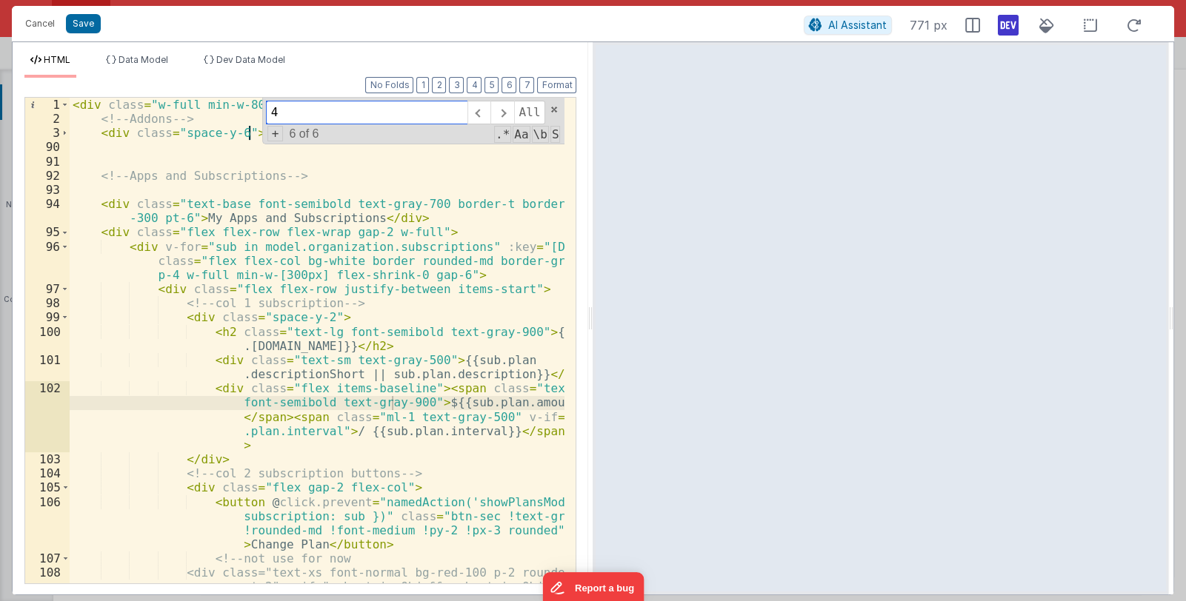
scroll to position [353, 0]
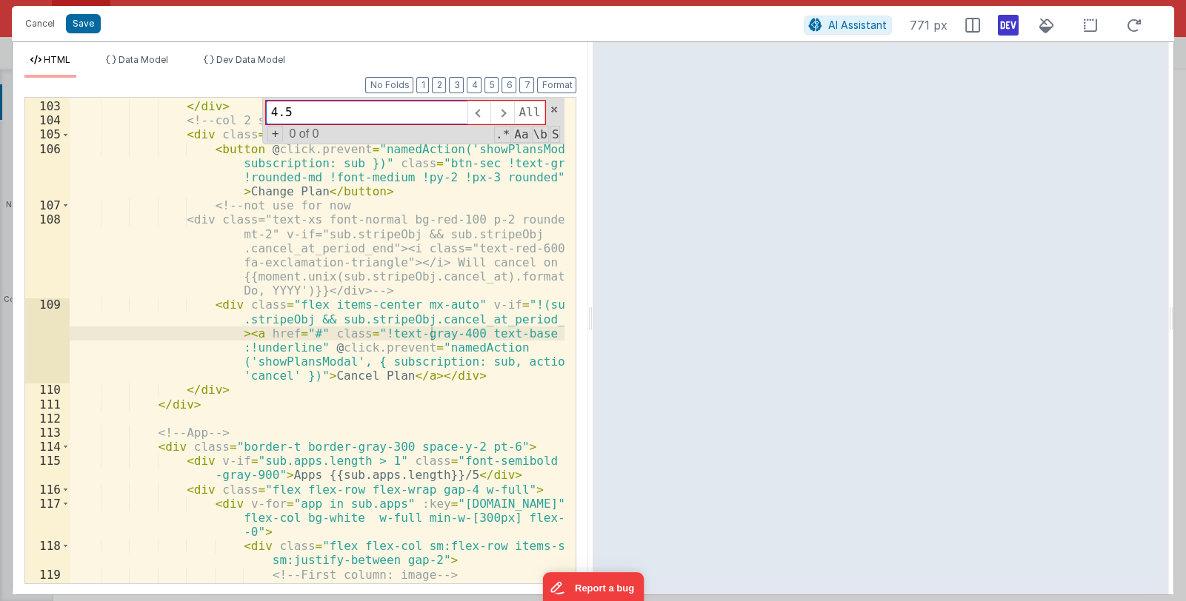
drag, startPoint x: 304, startPoint y: 113, endPoint x: 239, endPoint y: 116, distance: 64.5
click at [239, 116] on div "< div class = "flex items-baseline" > < span class = "text-base font-semibold t…" at bounding box center [317, 341] width 495 height 486
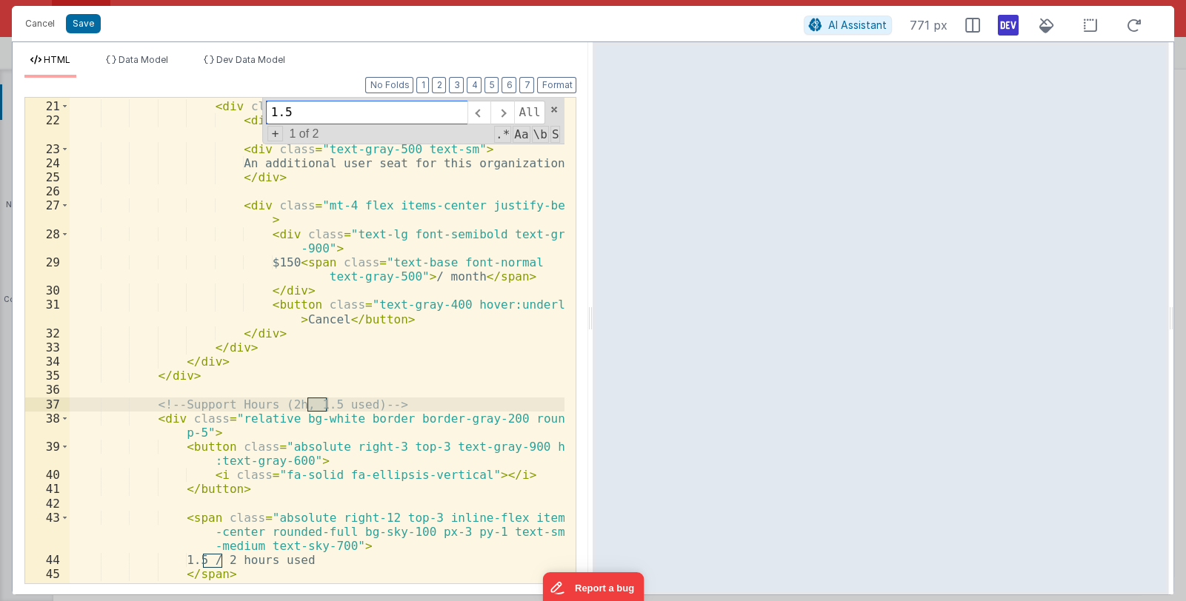
type input "1.5"
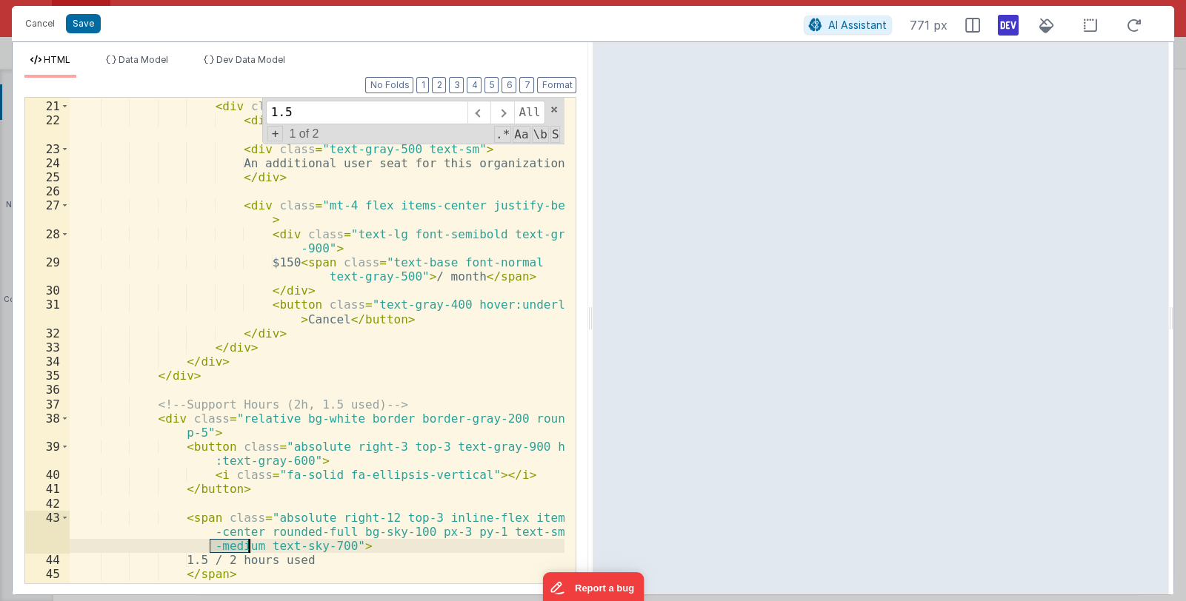
drag, startPoint x: 210, startPoint y: 546, endPoint x: 250, endPoint y: 547, distance: 40.8
click at [250, 547] on div "< div class = "flex-1" > < div class = "text-gray-900 font-semibold" > Addition…" at bounding box center [318, 342] width 496 height 514
click at [528, 536] on div "< div class = "flex-1" > < div class = "text-gray-900 font-semibold" > Addition…" at bounding box center [318, 342] width 496 height 514
drag, startPoint x: 528, startPoint y: 533, endPoint x: 252, endPoint y: 550, distance: 276.8
click at [252, 550] on div "< div class = "flex-1" > < div class = "text-gray-900 font-semibold" > Addition…" at bounding box center [318, 342] width 496 height 514
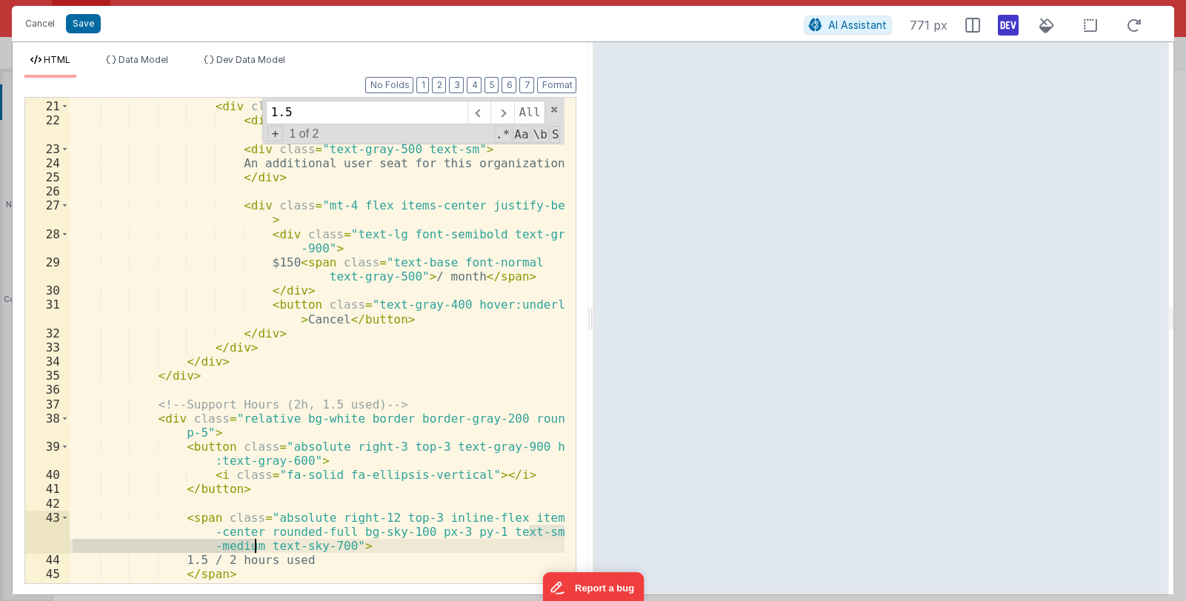
click at [550, 530] on div "< div class = "flex-1" > < div class = "text-gray-900 font-semibold" > Addition…" at bounding box center [317, 341] width 495 height 486
drag, startPoint x: 529, startPoint y: 532, endPoint x: 249, endPoint y: 544, distance: 280.3
click at [249, 544] on div "< div class = "flex-1" > < div class = "text-gray-900 font-semibold" > Addition…" at bounding box center [318, 342] width 496 height 514
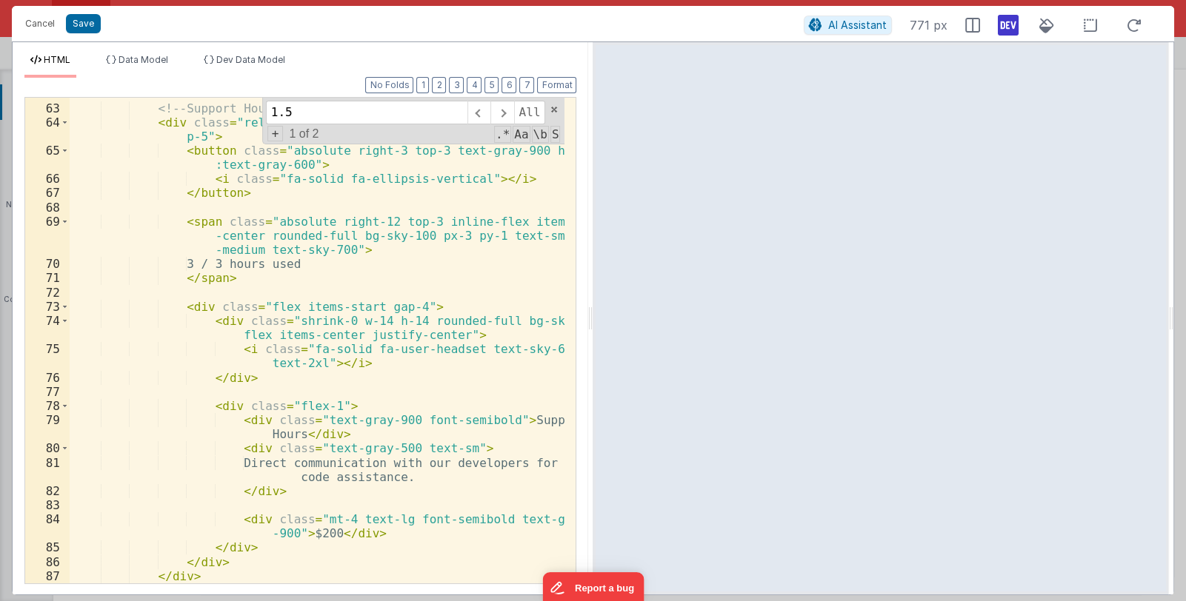
scroll to position [1147, 0]
drag, startPoint x: 528, startPoint y: 235, endPoint x: 248, endPoint y: 250, distance: 280.4
click at [248, 250] on div "<!-- Support Hours (3h, 3 used) --> < div class = "relative bg-white border bor…" at bounding box center [318, 344] width 496 height 514
click at [550, 105] on span at bounding box center [554, 109] width 10 height 10
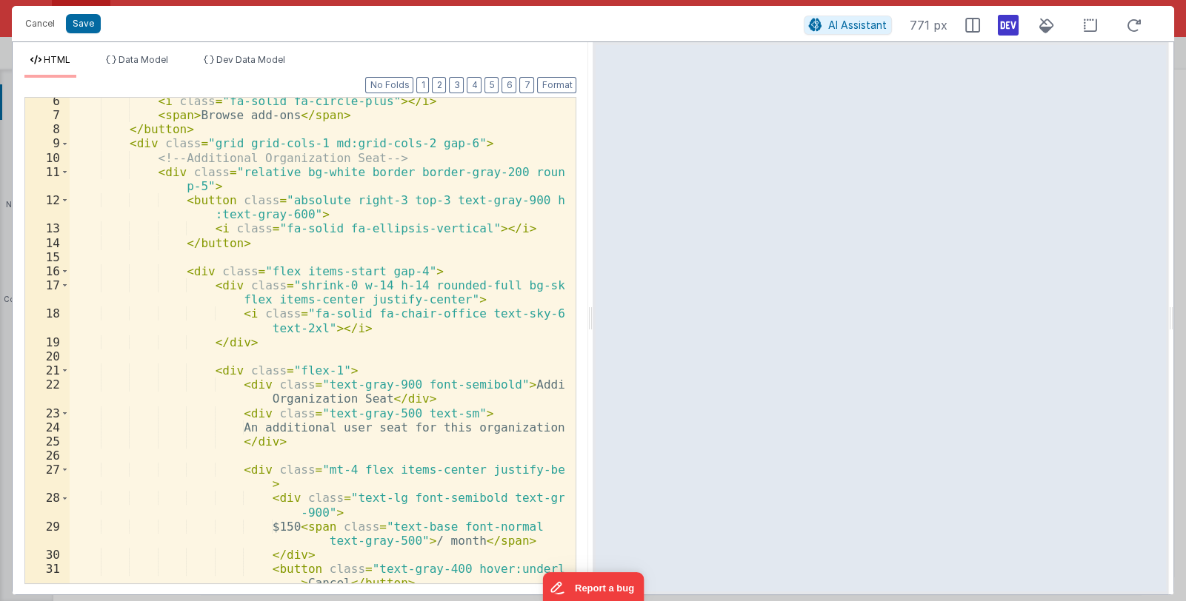
scroll to position [0, 0]
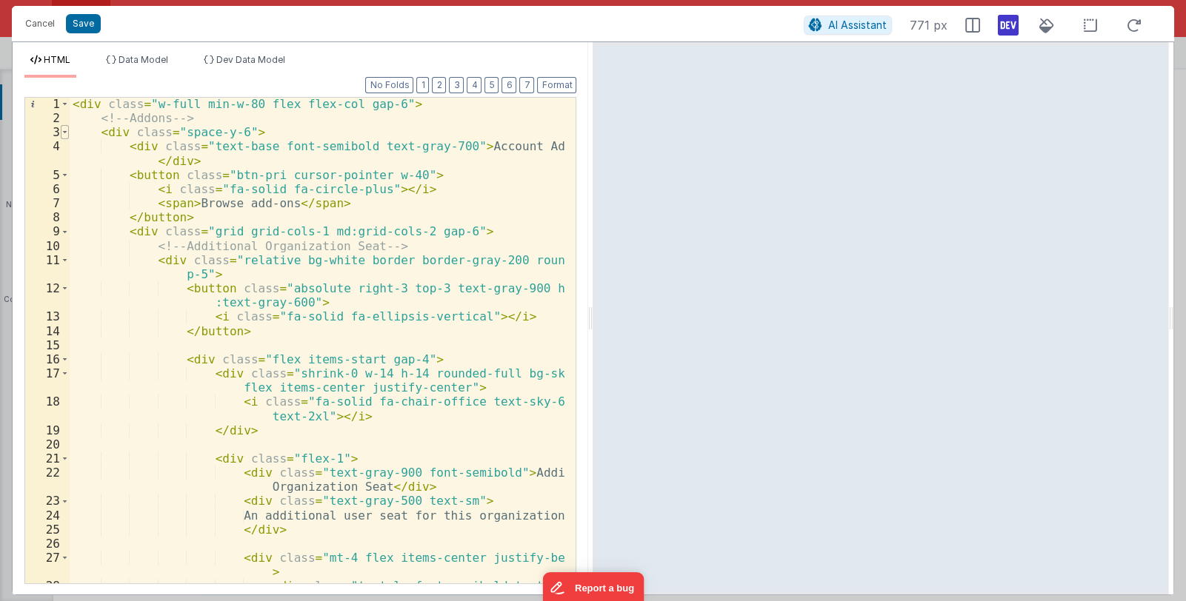
click at [63, 129] on span at bounding box center [65, 132] width 8 height 14
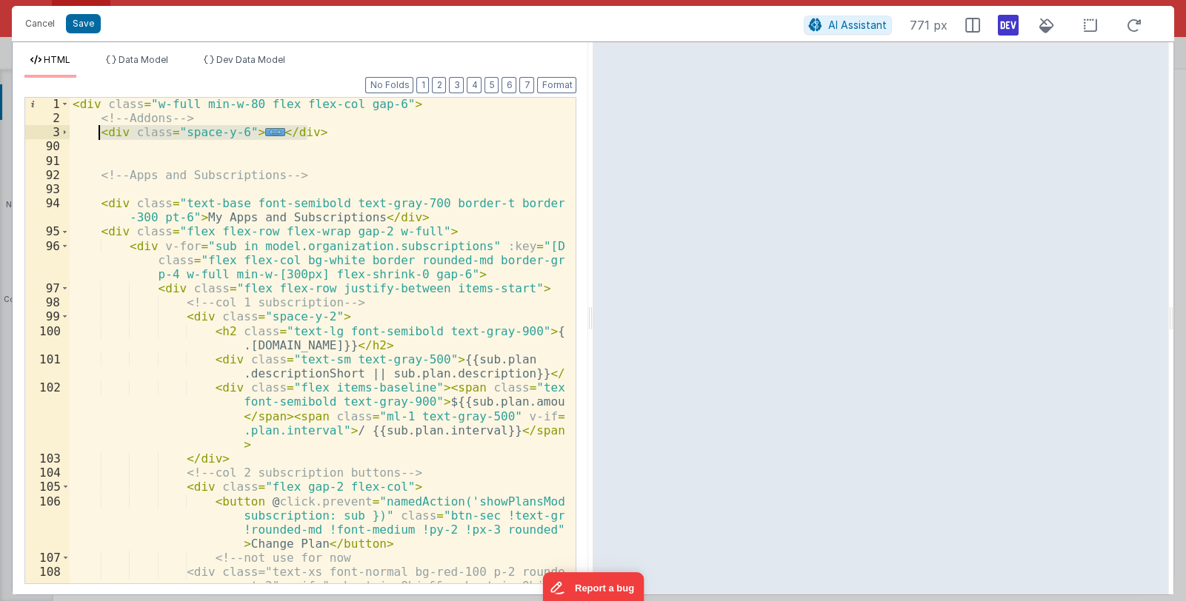
drag, startPoint x: 316, startPoint y: 131, endPoint x: 99, endPoint y: 132, distance: 216.3
click at [99, 132] on div "< div class = "w-full min-w-80 flex flex-col gap-6" > <!-- Addons --> < div cla…" at bounding box center [318, 389] width 496 height 585
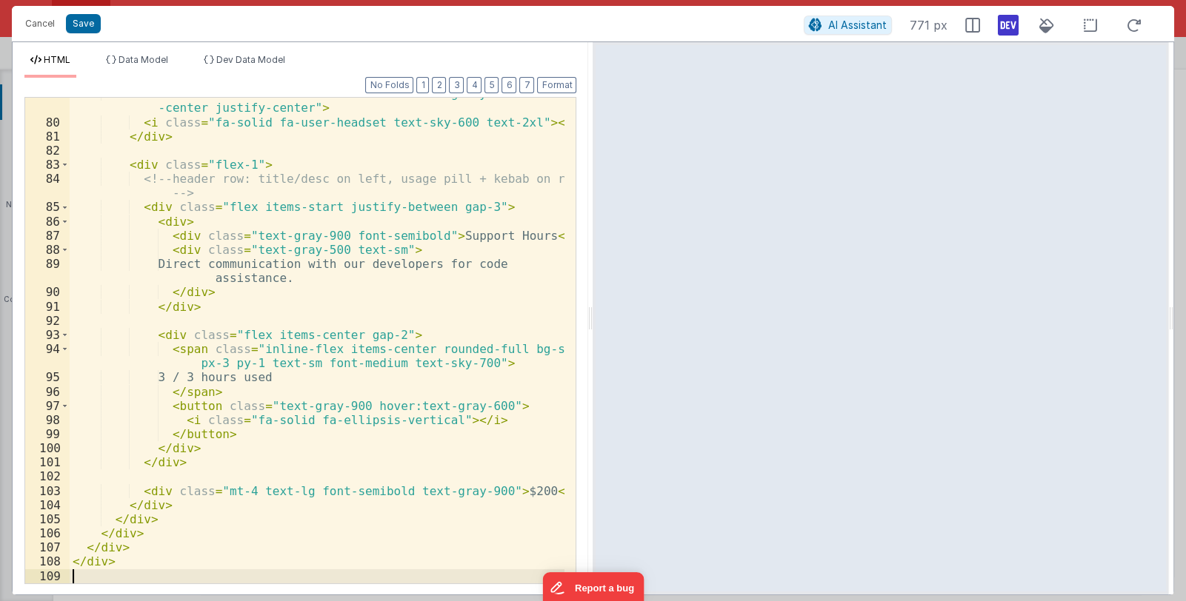
scroll to position [1218, 0]
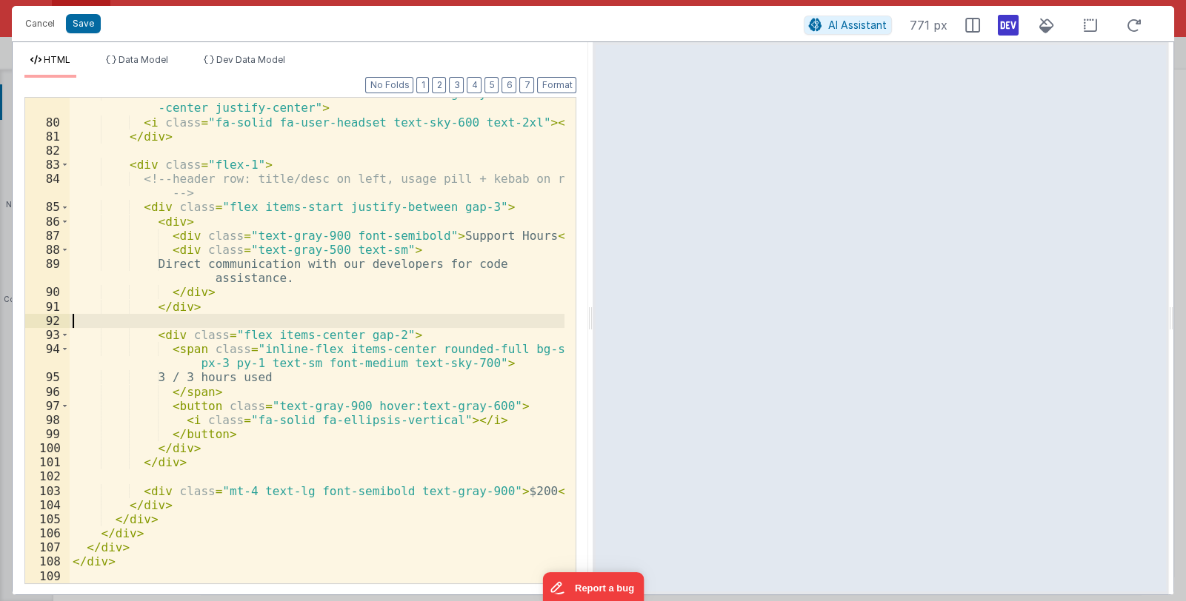
click at [397, 325] on div "< div class = "shrink-0 w-14 h-14 rounded-full bg-sky-100 flex items -center ju…" at bounding box center [318, 351] width 496 height 529
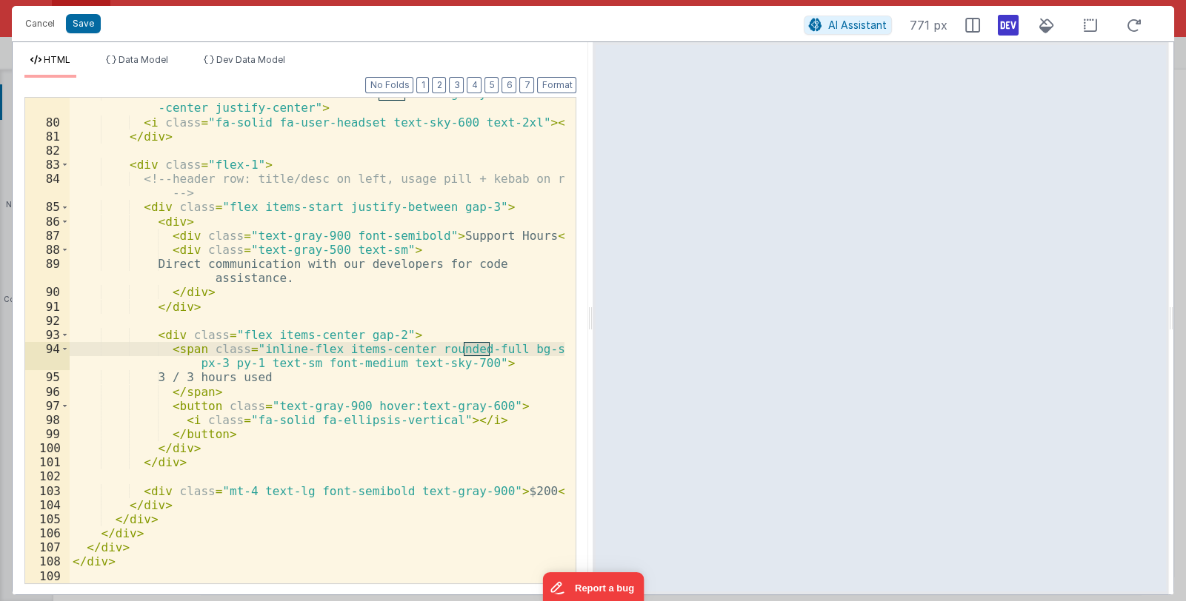
drag, startPoint x: 463, startPoint y: 349, endPoint x: 488, endPoint y: 350, distance: 25.2
click at [488, 350] on div "< div class = "shrink-0 w-14 h-14 rounded-full bg-sky-100 flex items -center ju…" at bounding box center [318, 351] width 496 height 529
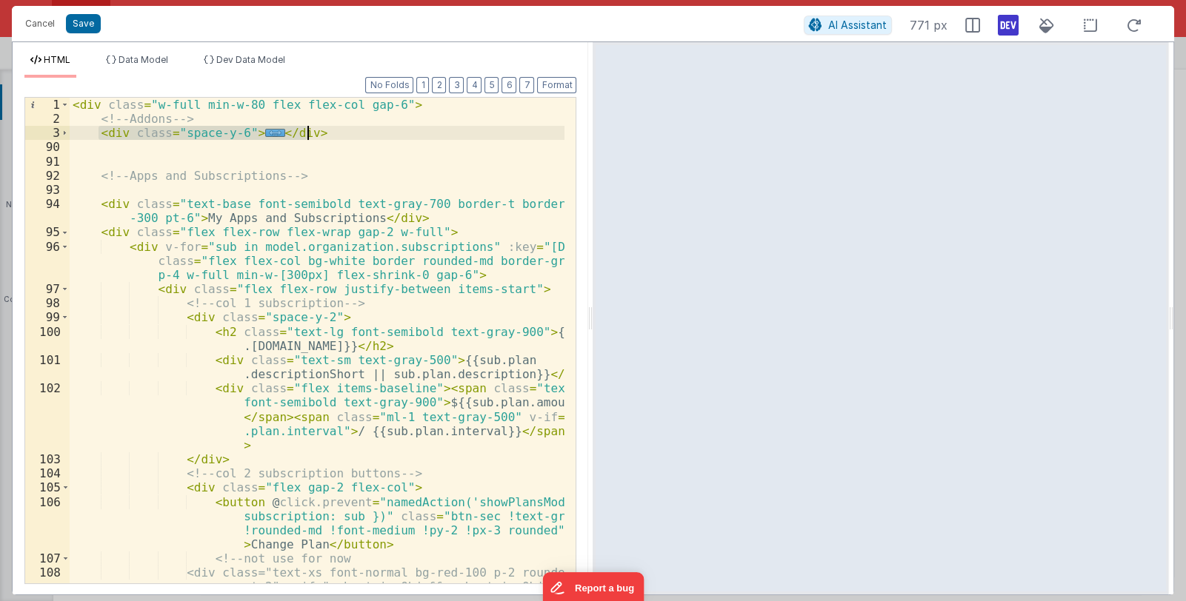
scroll to position [0, 0]
click at [256, 130] on div "< div class = "w-full min-w-80 flex flex-col gap-6" > <!-- Addons --> < div cla…" at bounding box center [317, 341] width 495 height 486
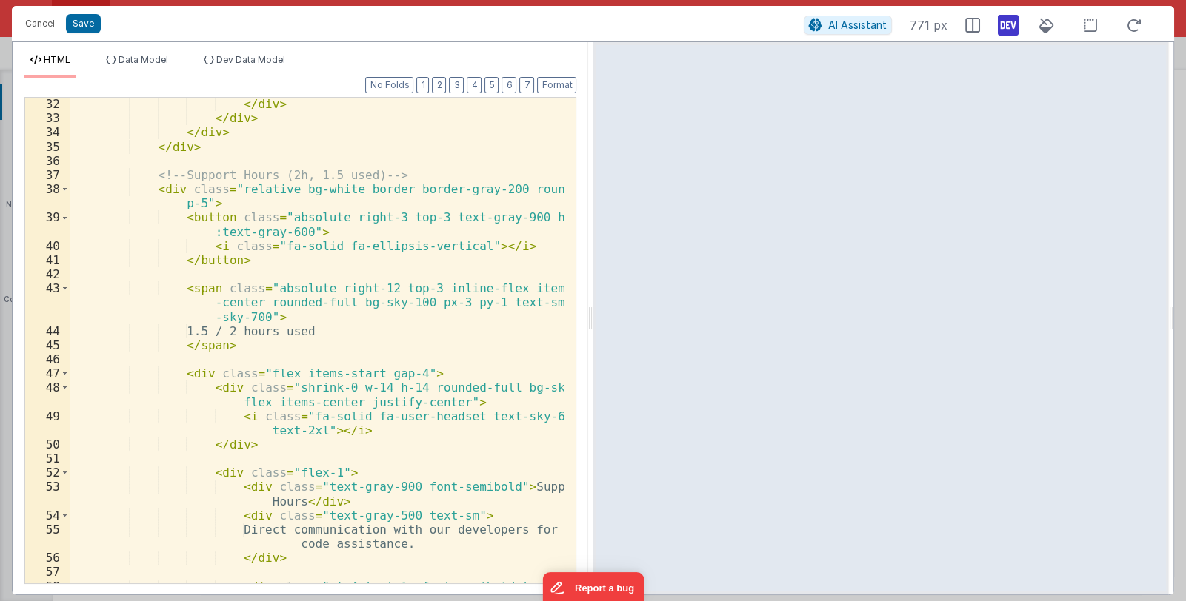
scroll to position [582, 0]
click at [431, 304] on div "</ div > </ div > </ div > </ div > <!-- Support Hours (2h, 1.5 used) --> < div…" at bounding box center [318, 361] width 496 height 529
drag, startPoint x: 259, startPoint y: 288, endPoint x: 418, endPoint y: 287, distance: 158.5
click at [418, 287] on div "</ div > </ div > </ div > </ div > <!-- Support Hours (2h, 1.5 used) --> < div…" at bounding box center [318, 361] width 496 height 529
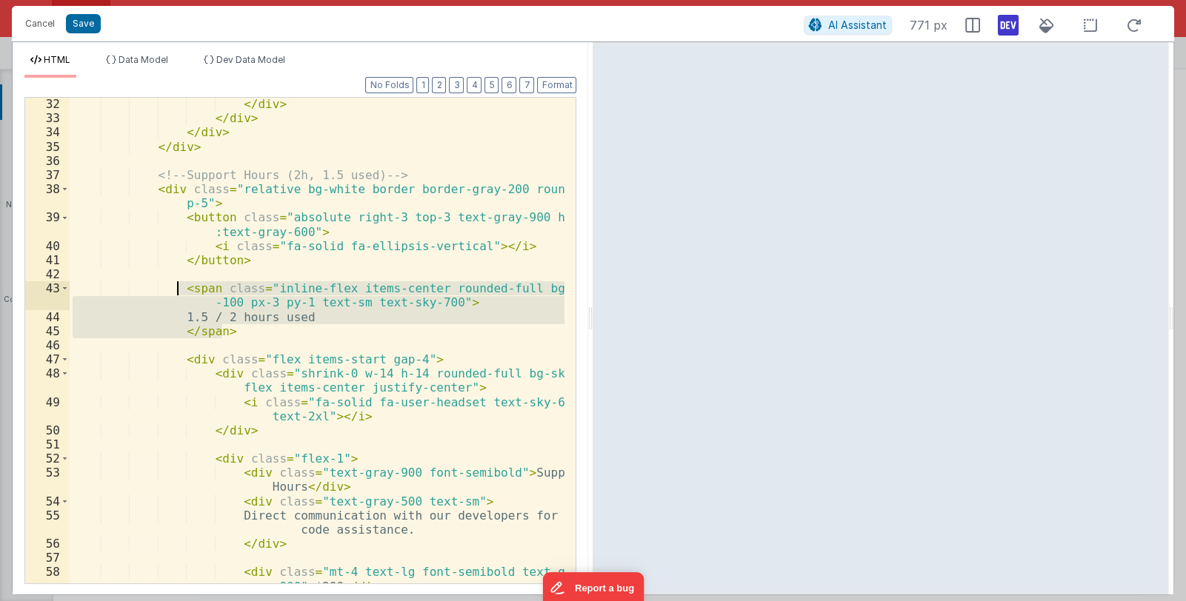
drag, startPoint x: 232, startPoint y: 329, endPoint x: 175, endPoint y: 284, distance: 72.8
click at [175, 284] on div "</ div > </ div > </ div > </ div > <!-- Support Hours (2h, 1.5 used) --> < div…" at bounding box center [318, 354] width 496 height 514
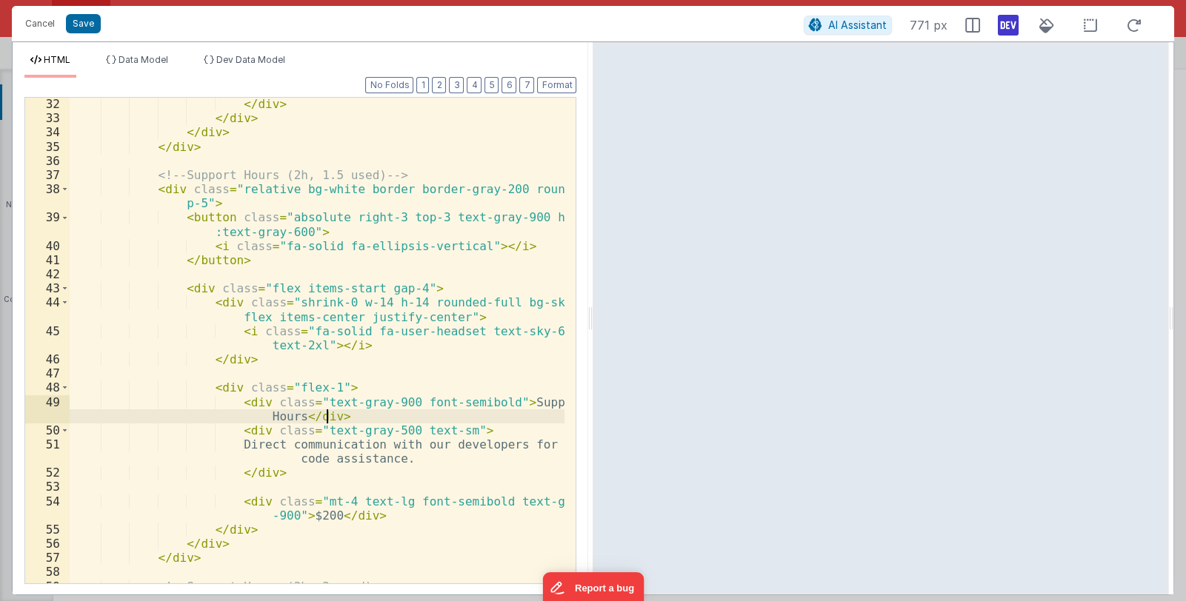
click at [333, 413] on div "</ div > </ div > </ div > </ div > <!-- Support Hours (2h, 1.5 used) --> < div…" at bounding box center [318, 361] width 496 height 529
click at [330, 416] on div "</ div > </ div > </ div > </ div > <!-- Support Hours (2h, 1.5 used) --> < div…" at bounding box center [318, 361] width 496 height 529
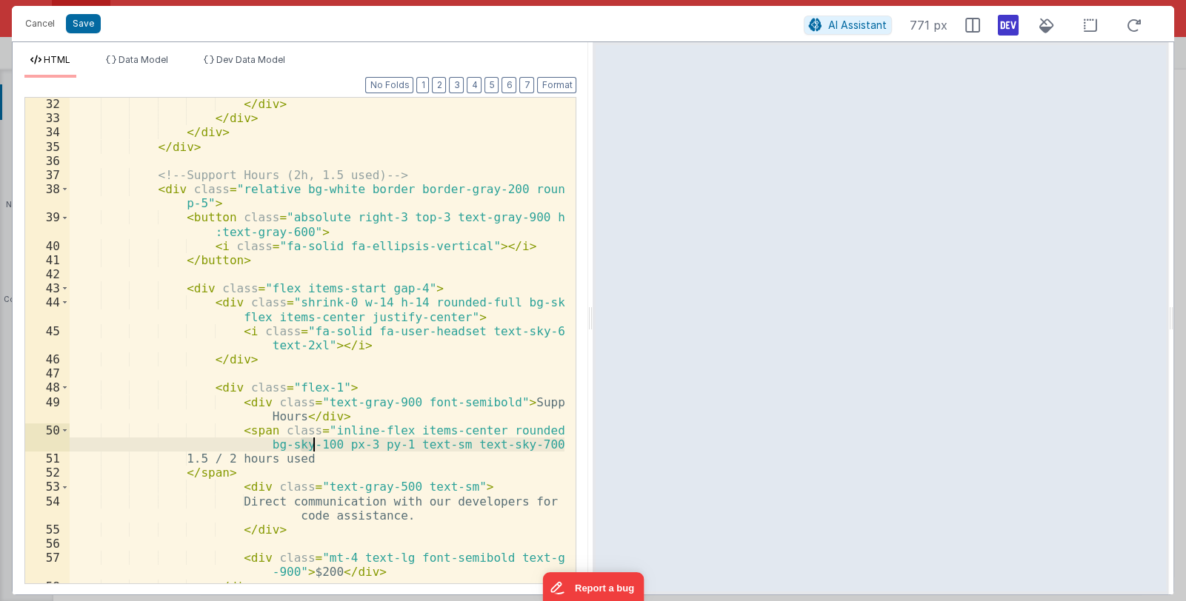
drag, startPoint x: 302, startPoint y: 443, endPoint x: 311, endPoint y: 443, distance: 8.9
click at [311, 443] on div "</ div > </ div > </ div > </ div > <!-- Support Hours (2h, 1.5 used) --> < div…" at bounding box center [318, 354] width 496 height 514
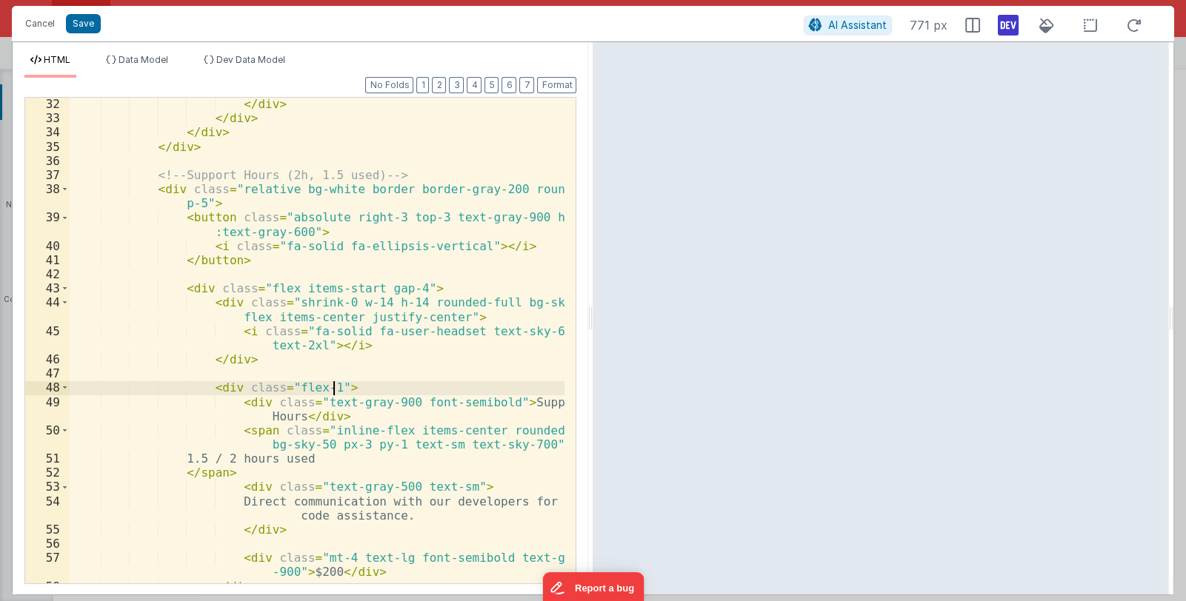
click at [339, 391] on div "</ div > </ div > </ div > </ div > <!-- Support Hours (2h, 1.5 used) --> < div…" at bounding box center [318, 354] width 496 height 514
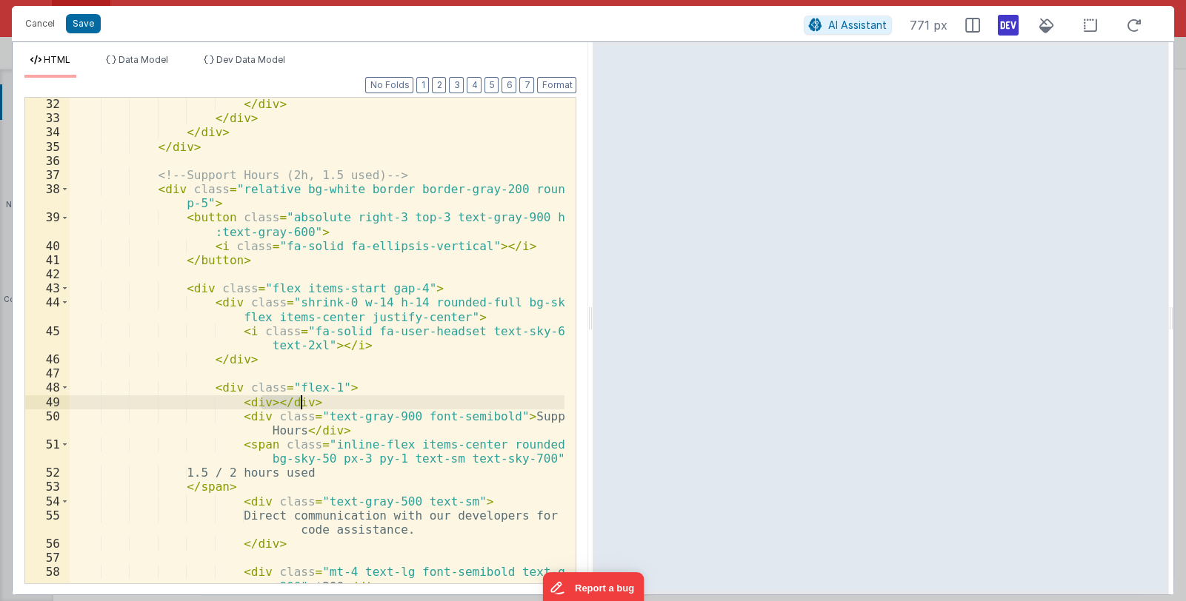
drag, startPoint x: 261, startPoint y: 401, endPoint x: 315, endPoint y: 404, distance: 53.4
click at [315, 404] on div "</ div > </ div > </ div > </ div > <!-- Support Hours (2h, 1.5 used) --> < div…" at bounding box center [318, 354] width 496 height 514
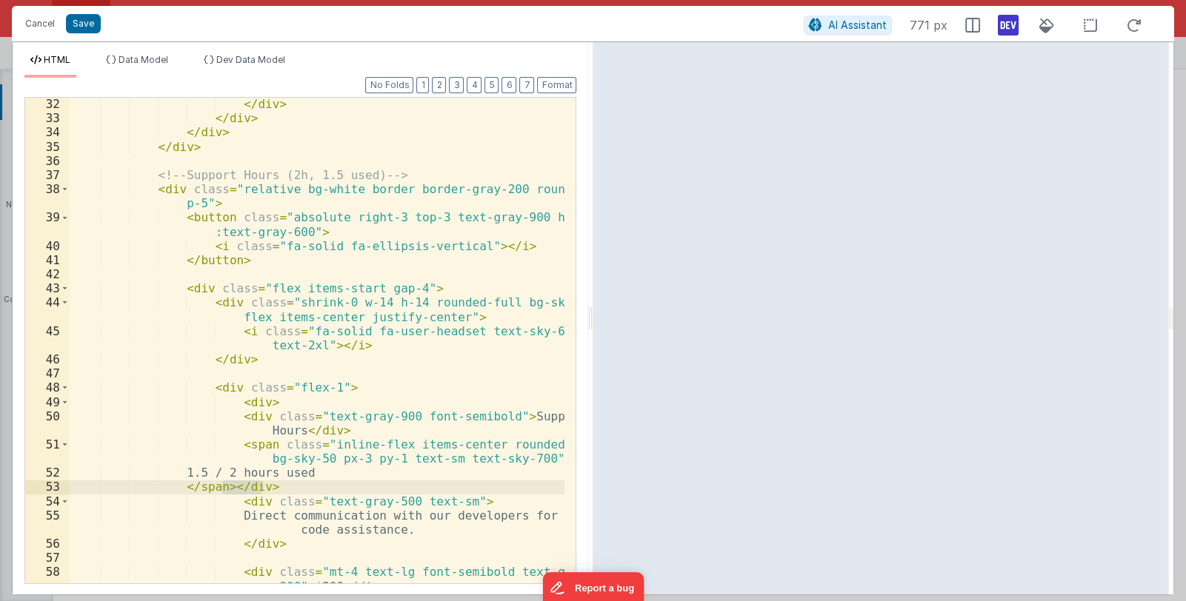
click at [255, 400] on div "</ div > </ div > </ div > </ div > <!-- Support Hours (2h, 1.5 used) --> < div…" at bounding box center [318, 354] width 496 height 514
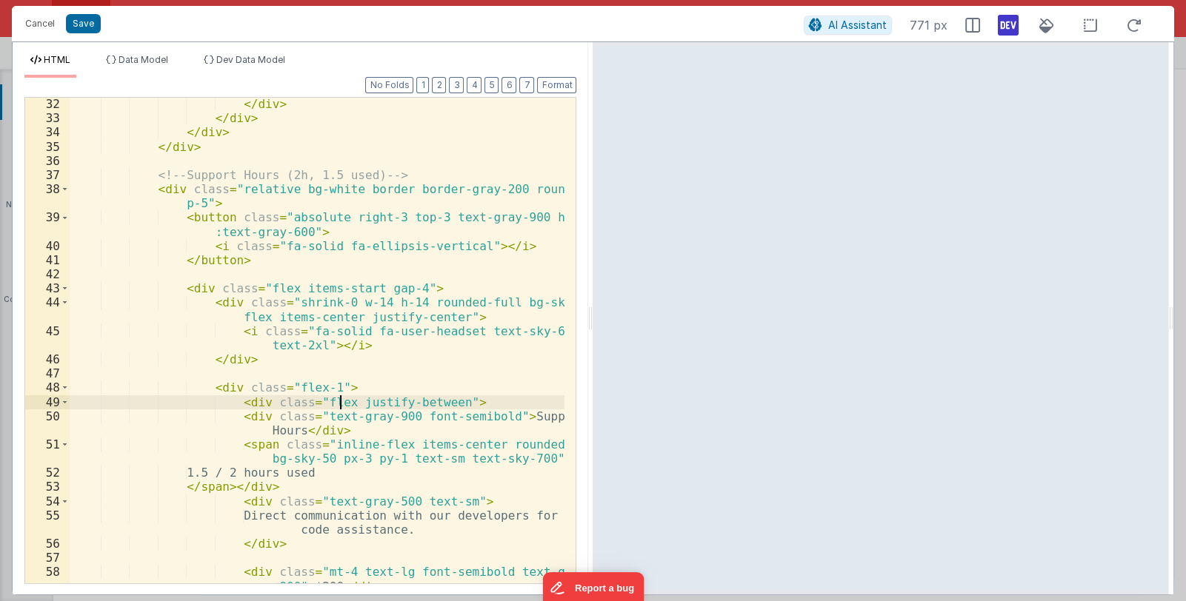
click at [339, 402] on div "</ div > </ div > </ div > </ div > <!-- Support Hours (2h, 1.5 used) --> < div…" at bounding box center [318, 354] width 496 height 514
click at [336, 401] on div "</ div > </ div > </ div > </ div > <!-- Support Hours (2h, 1.5 used) --> < div…" at bounding box center [318, 354] width 496 height 514
click at [418, 402] on div "</ div > </ div > </ div > </ div > <!-- Support Hours (2h, 1.5 used) --> < div…" at bounding box center [318, 354] width 496 height 514
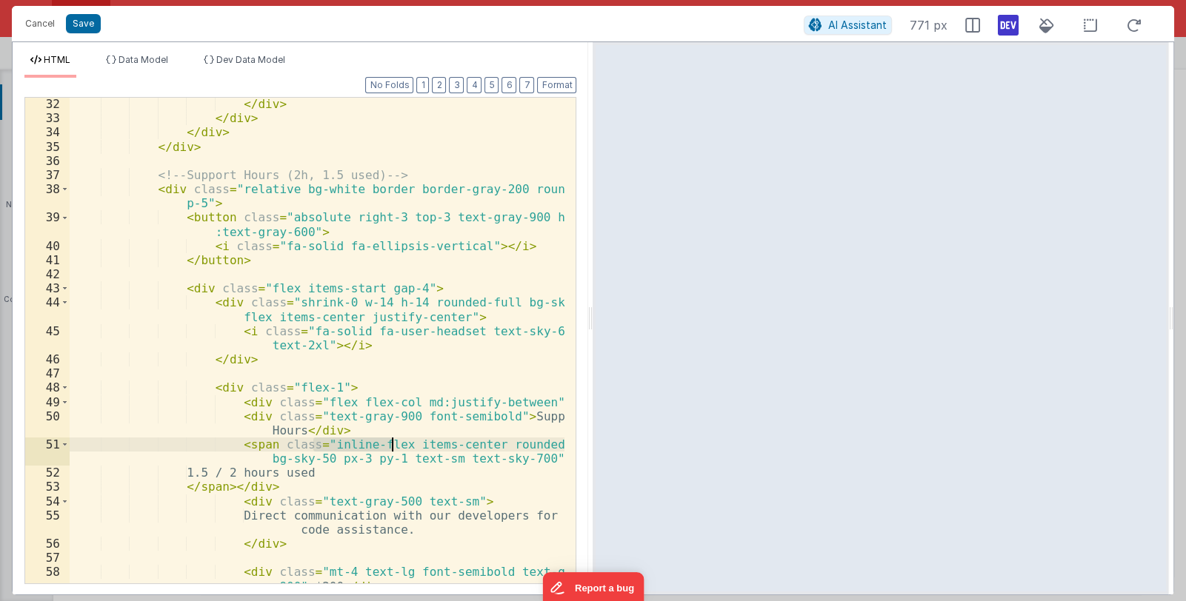
drag, startPoint x: 316, startPoint y: 447, endPoint x: 392, endPoint y: 444, distance: 76.3
click at [392, 444] on div "</ div > </ div > </ div > </ div > <!-- Support Hours (2h, 1.5 used) --> < div…" at bounding box center [318, 354] width 496 height 514
drag, startPoint x: 530, startPoint y: 443, endPoint x: 550, endPoint y: 443, distance: 20.0
click at [550, 443] on div "</ div > </ div > </ div > </ div > <!-- Support Hours (2h, 1.5 used) --> < div…" at bounding box center [318, 354] width 496 height 514
drag, startPoint x: 315, startPoint y: 445, endPoint x: 390, endPoint y: 444, distance: 74.8
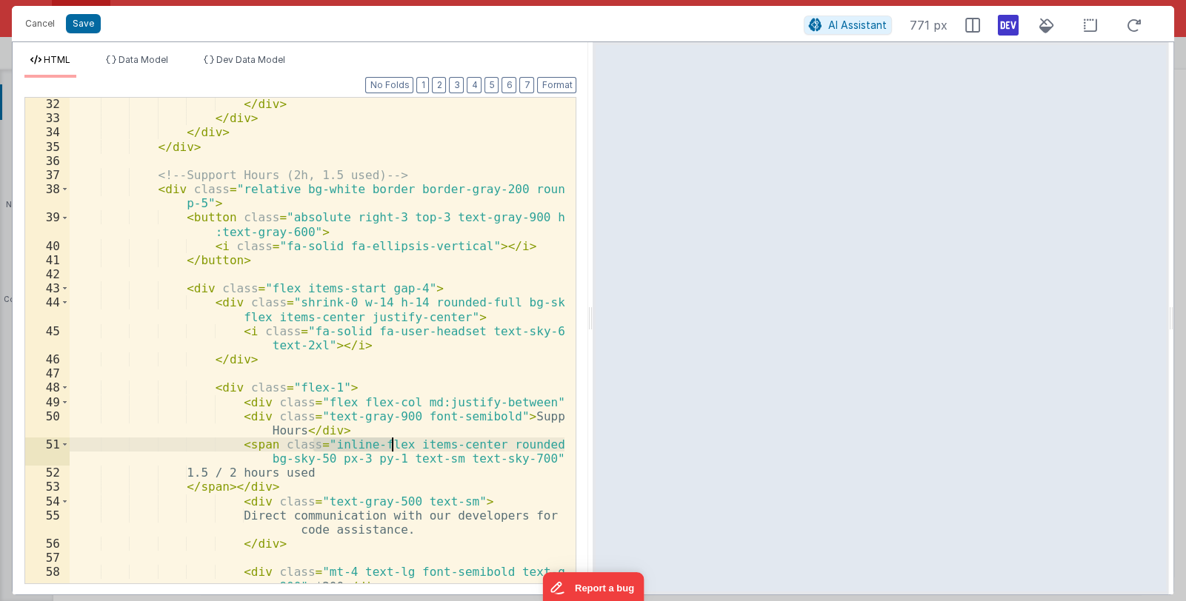
click at [390, 444] on div "</ div > </ div > </ div > </ div > <!-- Support Hours (2h, 1.5 used) --> < div…" at bounding box center [318, 354] width 496 height 514
drag, startPoint x: 398, startPoint y: 444, endPoint x: 311, endPoint y: 442, distance: 86.7
click at [311, 442] on div "</ div > </ div > </ div > </ div > <!-- Support Hours (2h, 1.5 used) --> < div…" at bounding box center [318, 354] width 496 height 514
click at [550, 84] on button "Format" at bounding box center [556, 85] width 39 height 16
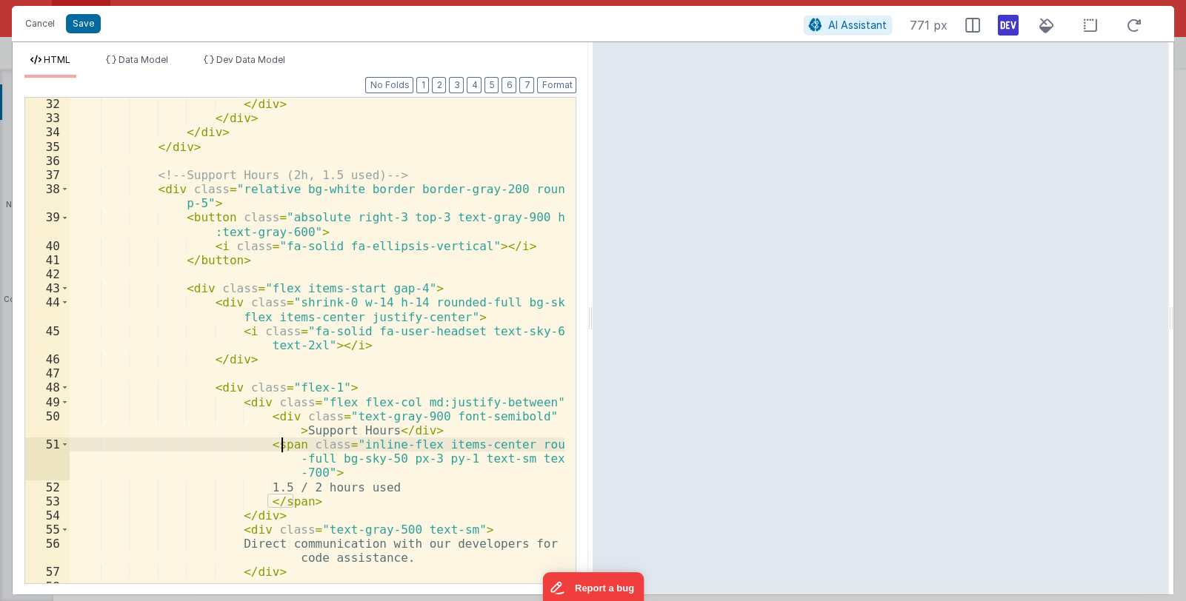
click at [278, 447] on div "</ div > </ div > </ div > </ div > <!-- Support Hours (2h, 1.5 used) --> < div…" at bounding box center [318, 361] width 496 height 529
drag, startPoint x: 287, startPoint y: 444, endPoint x: 261, endPoint y: 447, distance: 25.4
click at [261, 447] on div "</ div > </ div > </ div > </ div > <!-- Support Hours (2h, 1.5 used) --> < div…" at bounding box center [318, 361] width 496 height 529
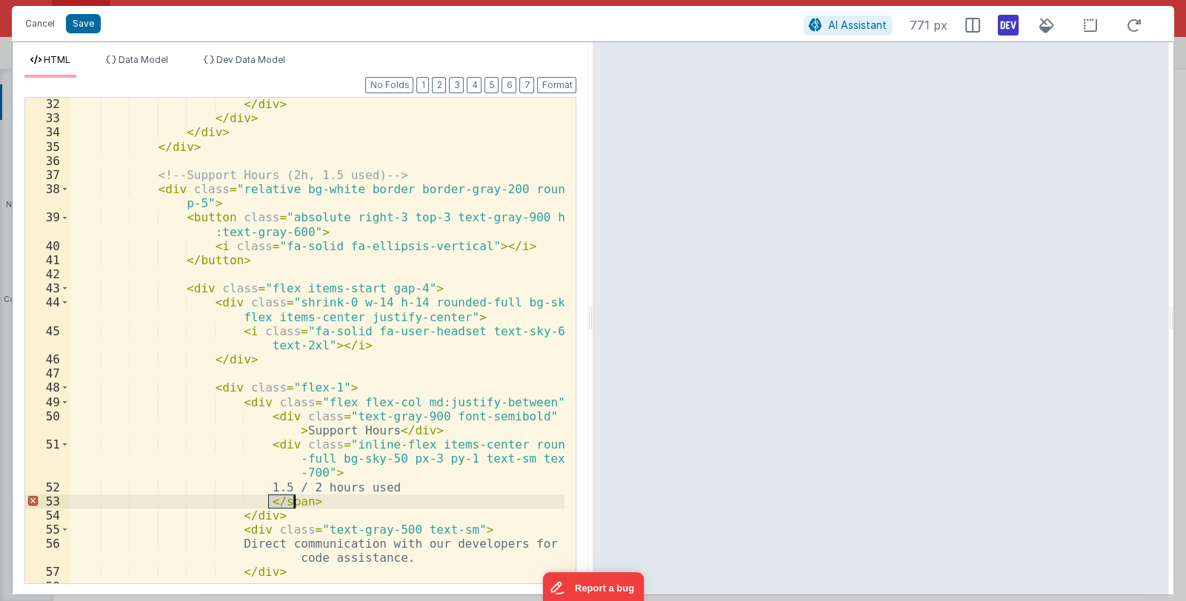
drag, startPoint x: 270, startPoint y: 502, endPoint x: 294, endPoint y: 501, distance: 24.5
click at [294, 501] on div "</ div > </ div > </ div > </ div > <!-- Support Hours (2h, 1.5 used) --> < div…" at bounding box center [318, 361] width 496 height 529
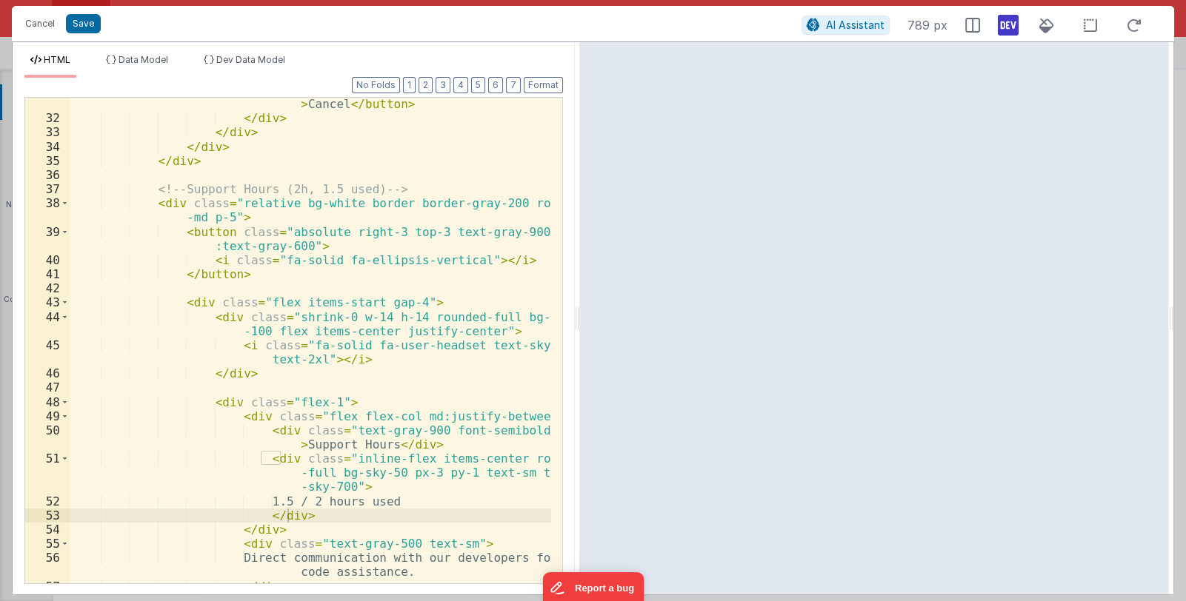
drag, startPoint x: 590, startPoint y: 318, endPoint x: 578, endPoint y: 345, distance: 29.2
click at [578, 345] on html "Cancel Save AI Assistant 789 px HTML Data Model Dev Data Model Format 7 6 5 4 3…" at bounding box center [593, 300] width 1186 height 601
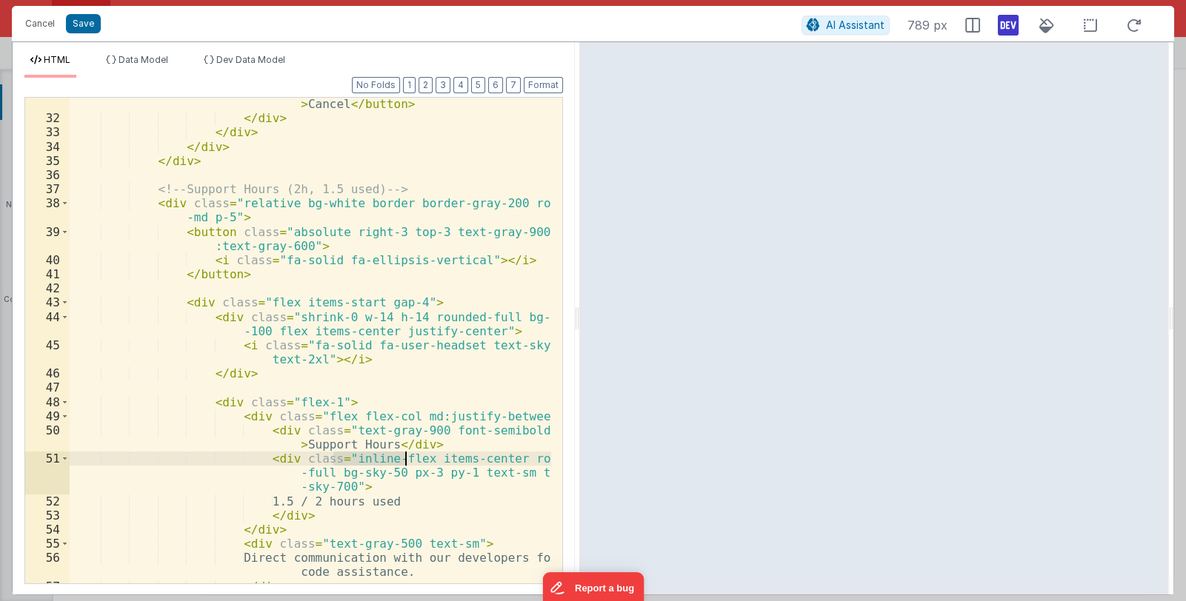
drag, startPoint x: 335, startPoint y: 458, endPoint x: 405, endPoint y: 458, distance: 70.4
click at [405, 458] on div "< button class = "text-gray-400 hover:underline" > Cancel </ button > </ div > …" at bounding box center [311, 347] width 482 height 529
click at [89, 24] on button "Save" at bounding box center [83, 23] width 35 height 19
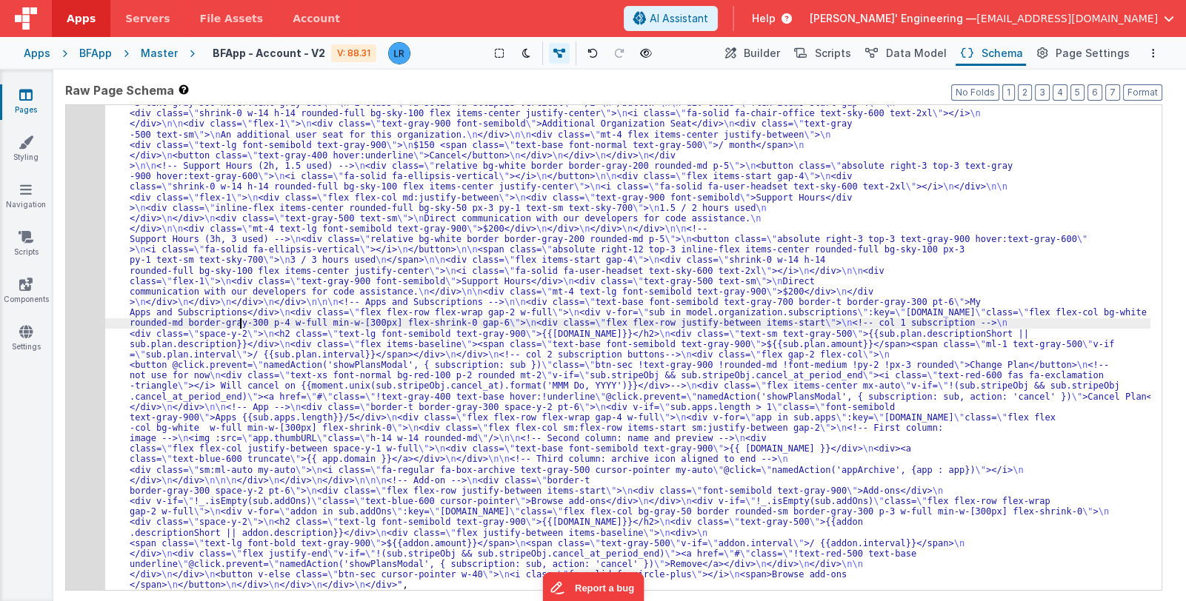
click at [241, 320] on div ""html" : "<div class= \" w-full min-w-80 flex flex-col gap-6 \" > \n <!-- Addon…" at bounding box center [627, 577] width 1045 height 1021
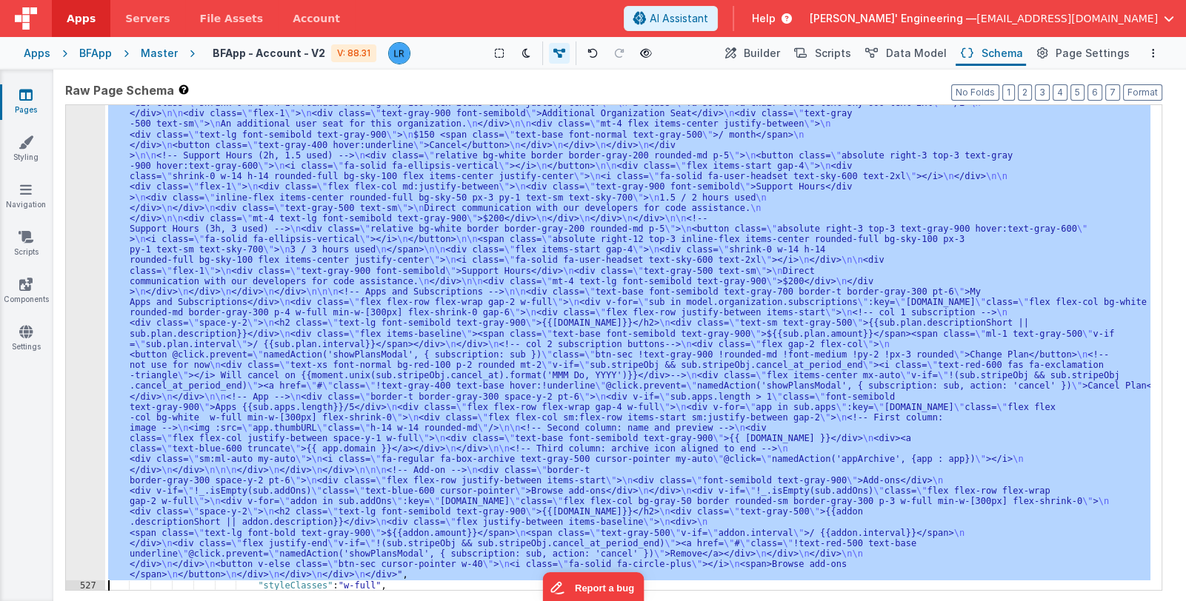
click at [84, 356] on div "526" at bounding box center [85, 318] width 39 height 524
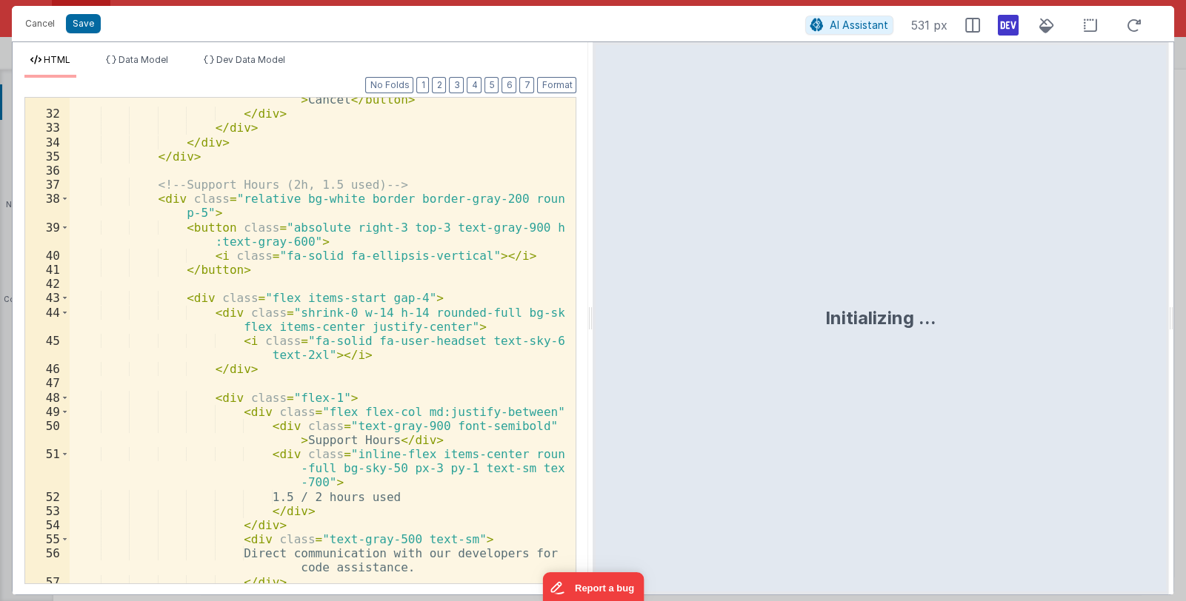
scroll to position [573, 0]
drag, startPoint x: 338, startPoint y: 411, endPoint x: 516, endPoint y: 410, distance: 177.8
click at [518, 406] on div "< button class = "text-gray-400 hover:underline" > Cancel </ button > </ div > …" at bounding box center [318, 343] width 496 height 529
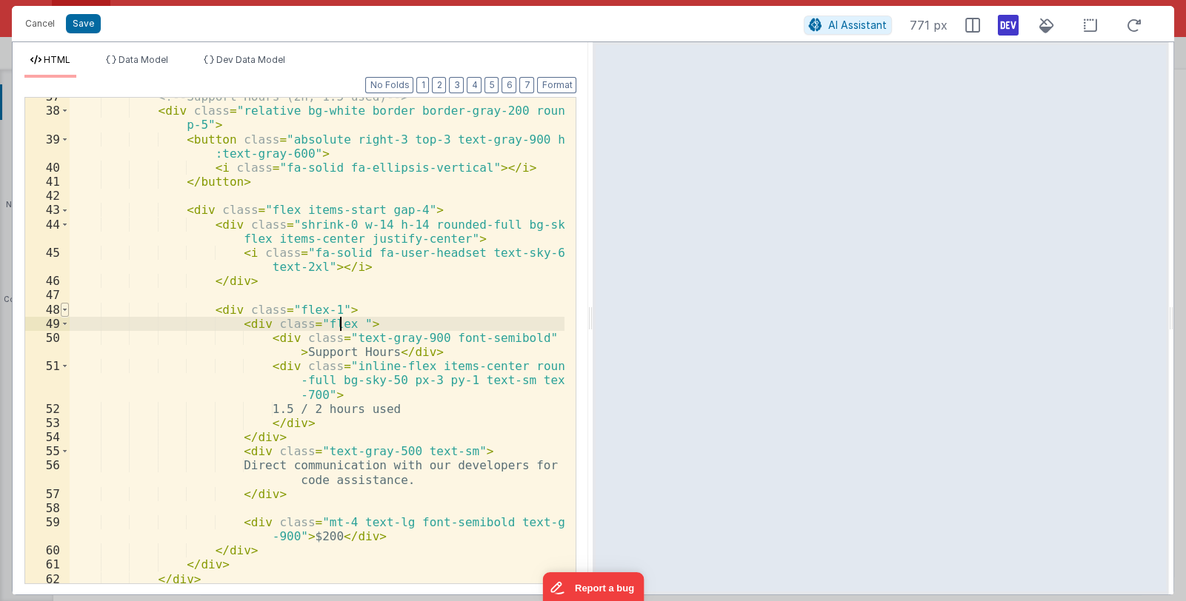
click at [64, 309] on span at bounding box center [65, 310] width 8 height 14
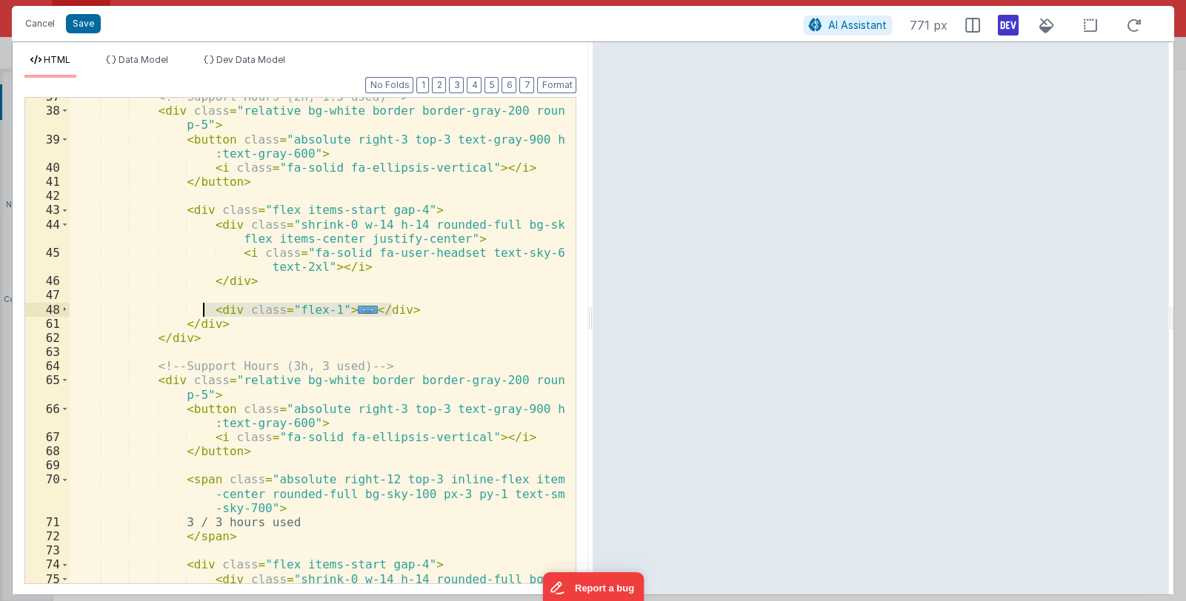
drag, startPoint x: 396, startPoint y: 307, endPoint x: 204, endPoint y: 306, distance: 191.1
click at [204, 306] on div "<!-- Support Hours (2h, 1.5 used) --> < div class = "relative bg-white border b…" at bounding box center [318, 354] width 496 height 529
click at [345, 310] on div "<!-- Support Hours (2h, 1.5 used) --> < div class = "relative bg-white border b…" at bounding box center [317, 341] width 495 height 486
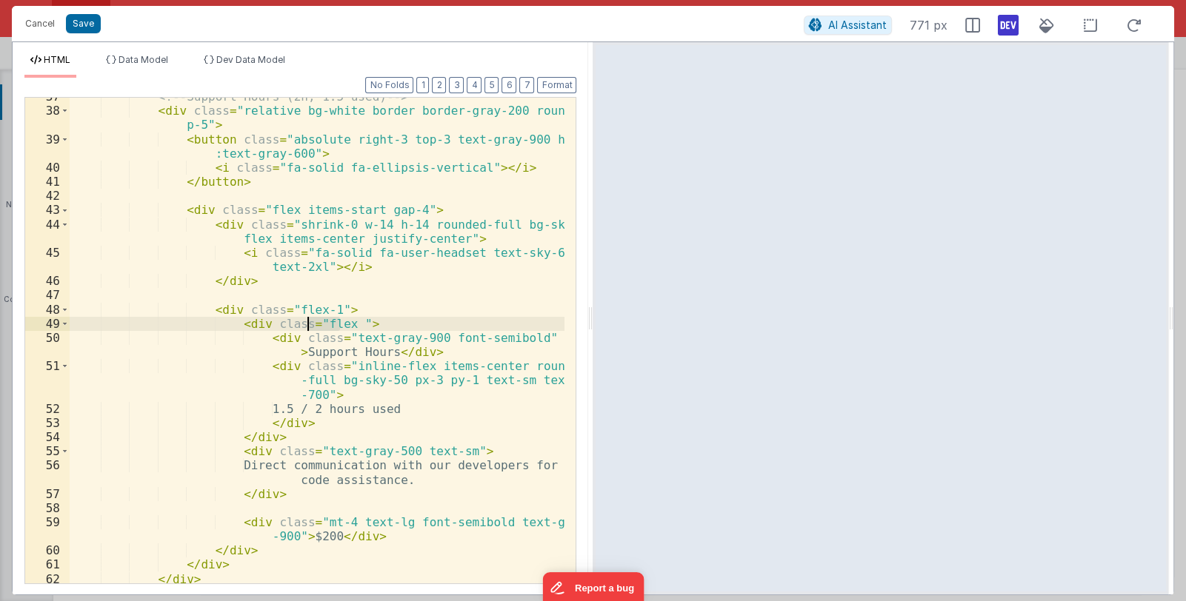
drag, startPoint x: 339, startPoint y: 322, endPoint x: 310, endPoint y: 323, distance: 29.6
click at [310, 323] on div "<!-- Support Hours (2h, 1.5 used) --> < div class = "relative bg-white border b…" at bounding box center [318, 347] width 496 height 514
click at [62, 309] on span at bounding box center [65, 310] width 8 height 14
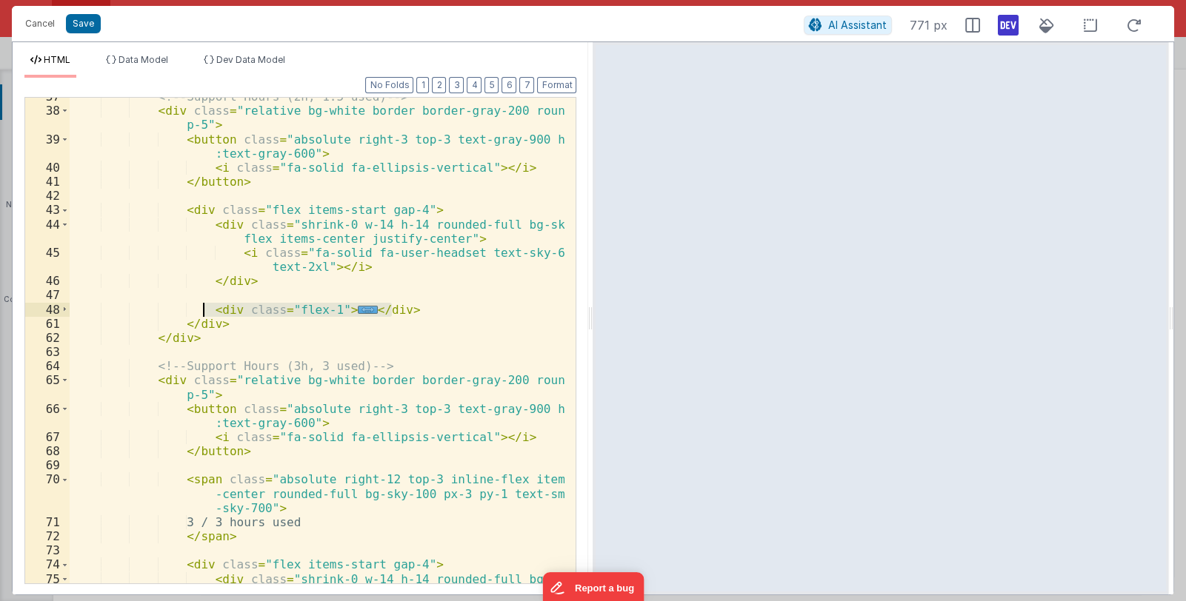
drag, startPoint x: 401, startPoint y: 310, endPoint x: 201, endPoint y: 304, distance: 199.3
click at [201, 304] on div "<!-- Support Hours (2h, 1.5 used) --> < div class = "relative bg-white border b…" at bounding box center [318, 354] width 496 height 529
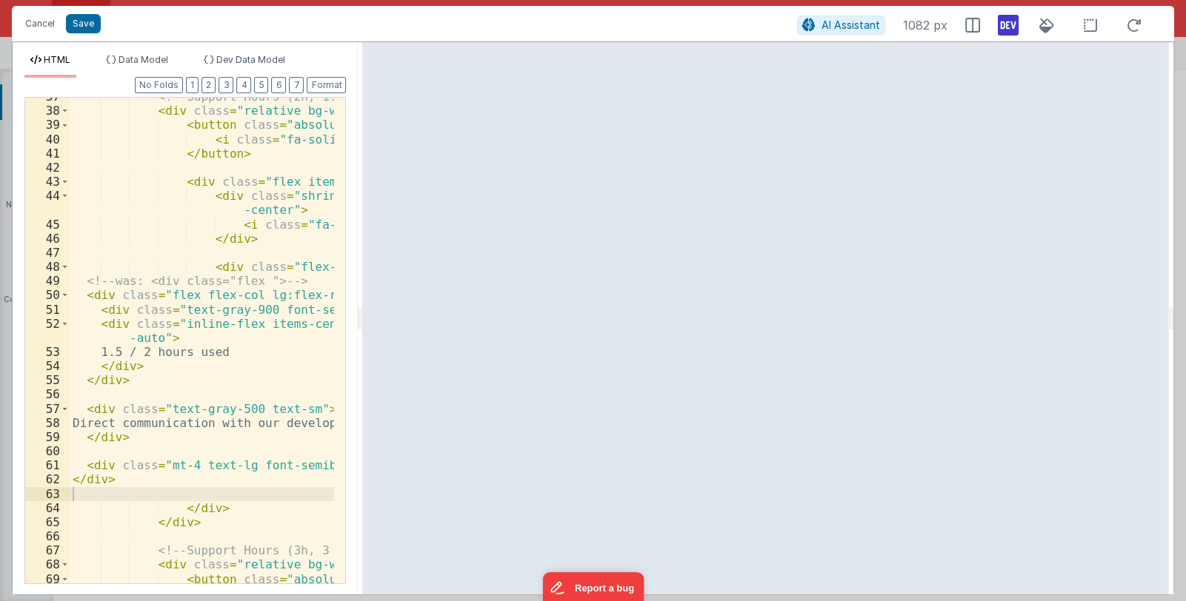
scroll to position [803, 0]
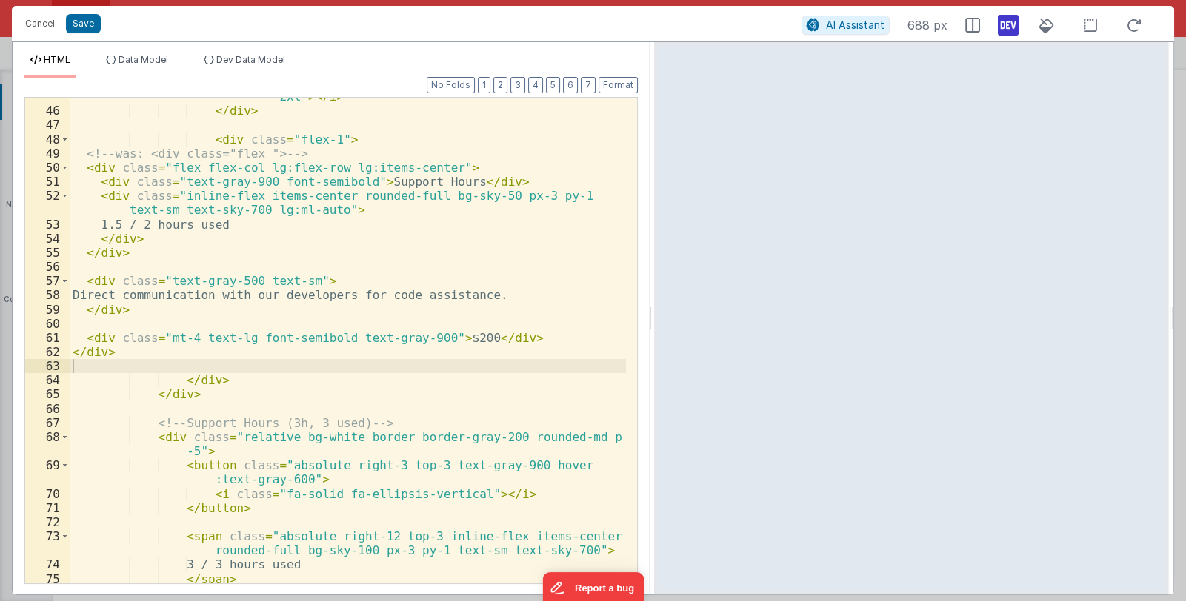
drag, startPoint x: 590, startPoint y: 313, endPoint x: 654, endPoint y: 341, distance: 69.3
click at [654, 341] on html "Cancel Save AI Assistant 688 px HTML Data Model Dev Data Model Format 7 6 5 4 3…" at bounding box center [593, 300] width 1186 height 601
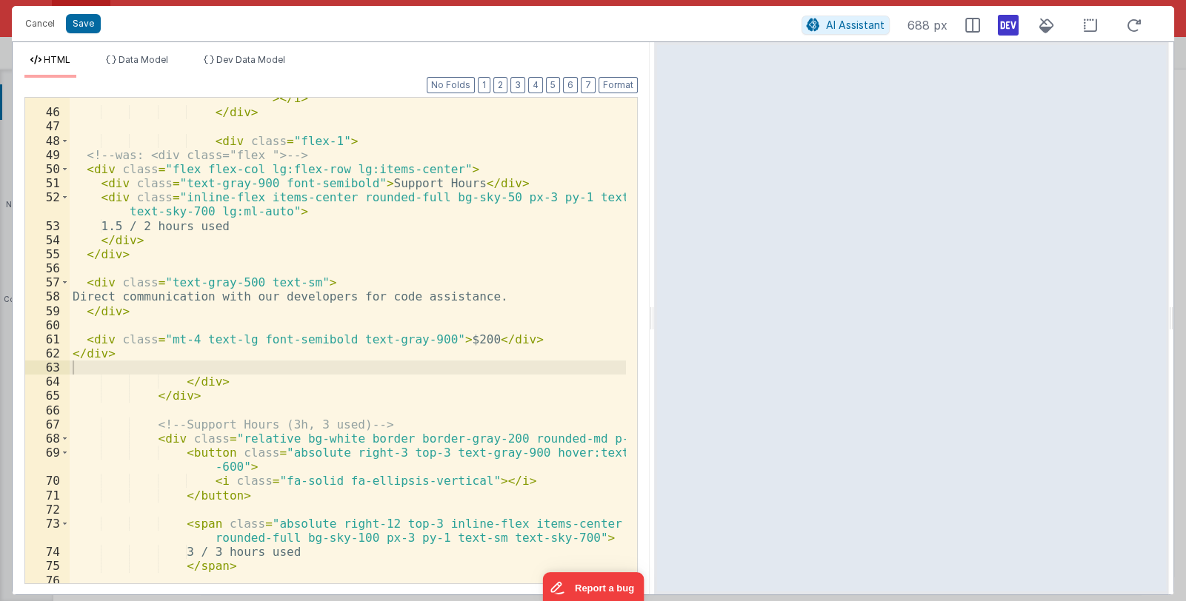
scroll to position [670, 0]
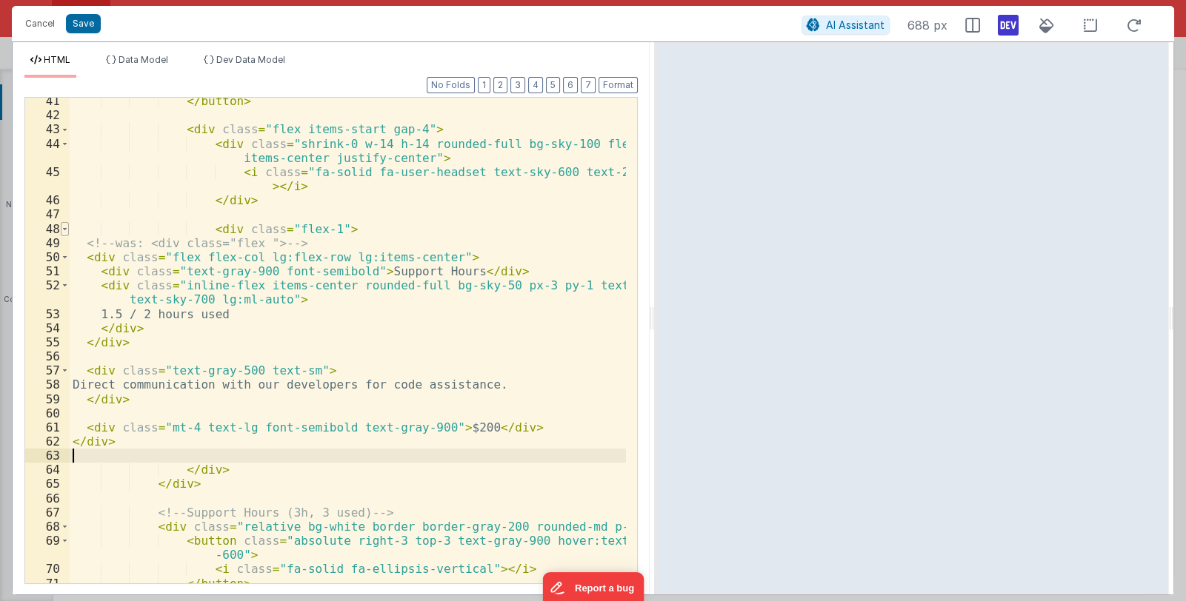
click at [64, 228] on span at bounding box center [65, 229] width 8 height 14
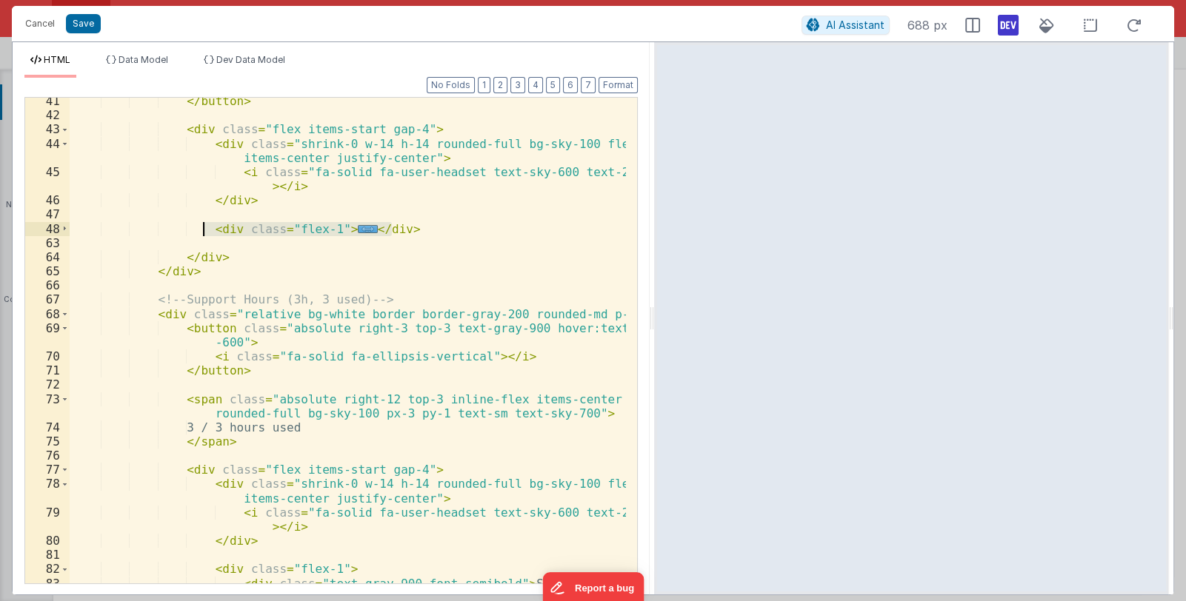
drag, startPoint x: 396, startPoint y: 226, endPoint x: 204, endPoint y: 224, distance: 191.8
click at [204, 224] on div "</ button > < div class = "flex items-start gap-4" > < div class = "shrink-0 w-…" at bounding box center [348, 351] width 557 height 514
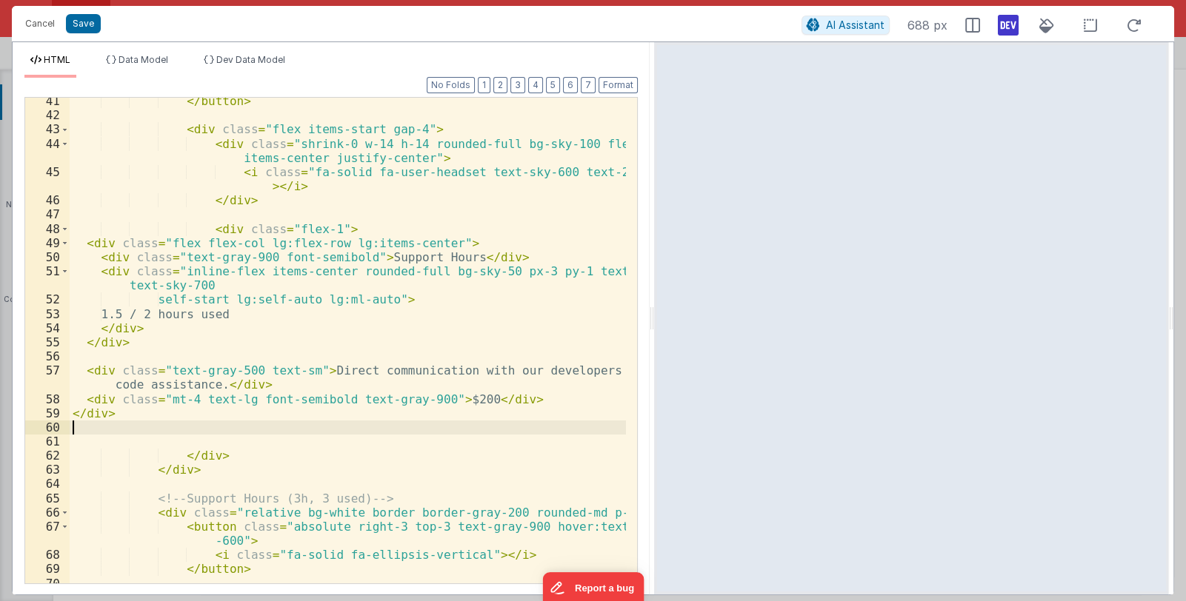
scroll to position [759, 0]
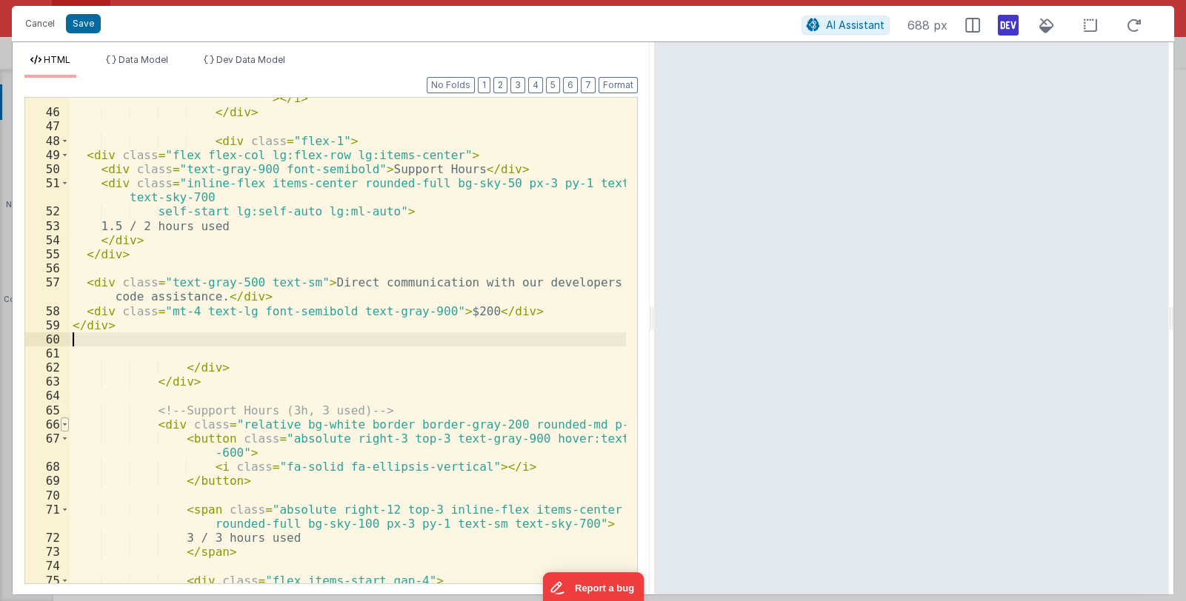
click at [67, 422] on span at bounding box center [65, 425] width 8 height 14
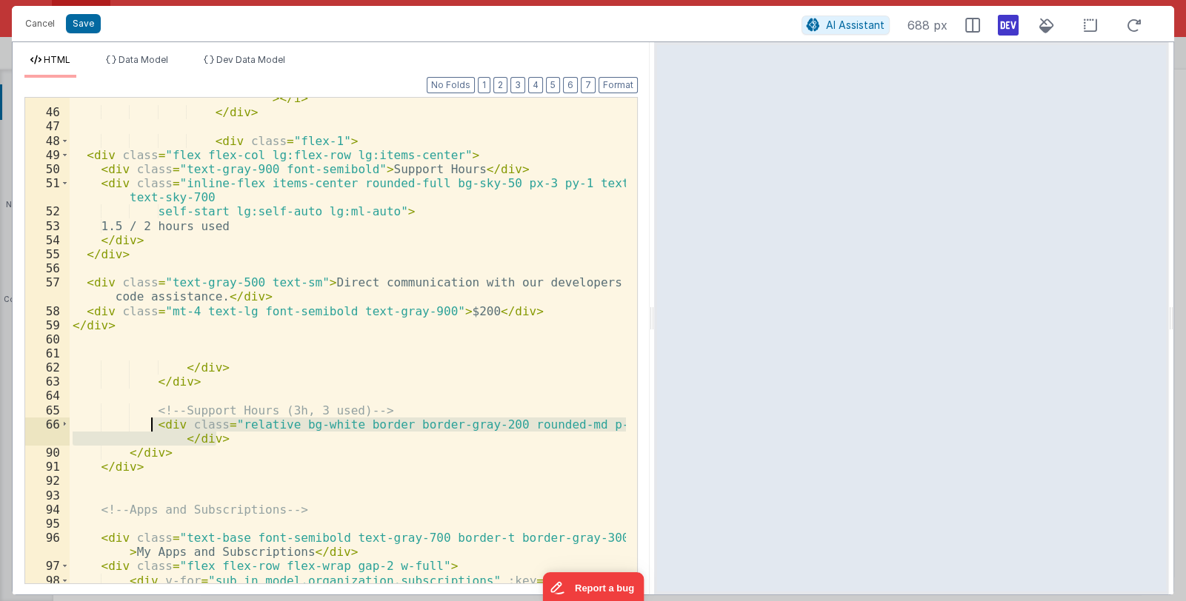
drag, startPoint x: 224, startPoint y: 440, endPoint x: 152, endPoint y: 425, distance: 74.1
click at [152, 425] on div "< i class = "fa-solid fa-user-headset text-sky-600 text-2xl" > </ i > </ div > …" at bounding box center [348, 355] width 557 height 557
click at [216, 439] on div "< i class = "fa-solid fa-user-headset text-sky-600 text-2xl" > </ i > </ div > …" at bounding box center [348, 341] width 556 height 486
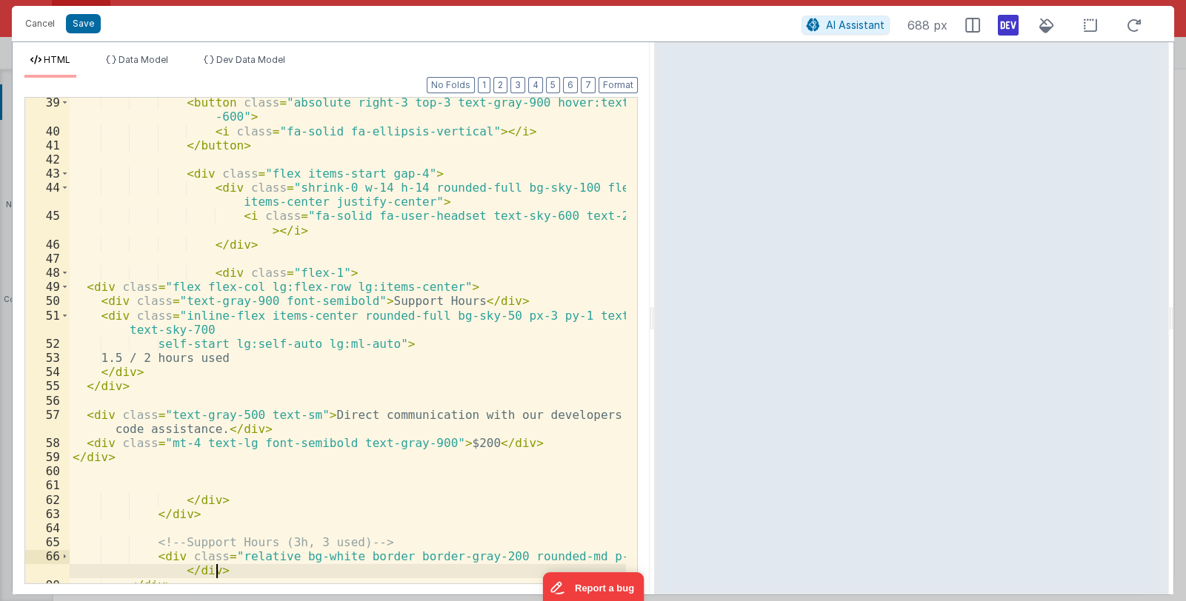
scroll to position [670, 0]
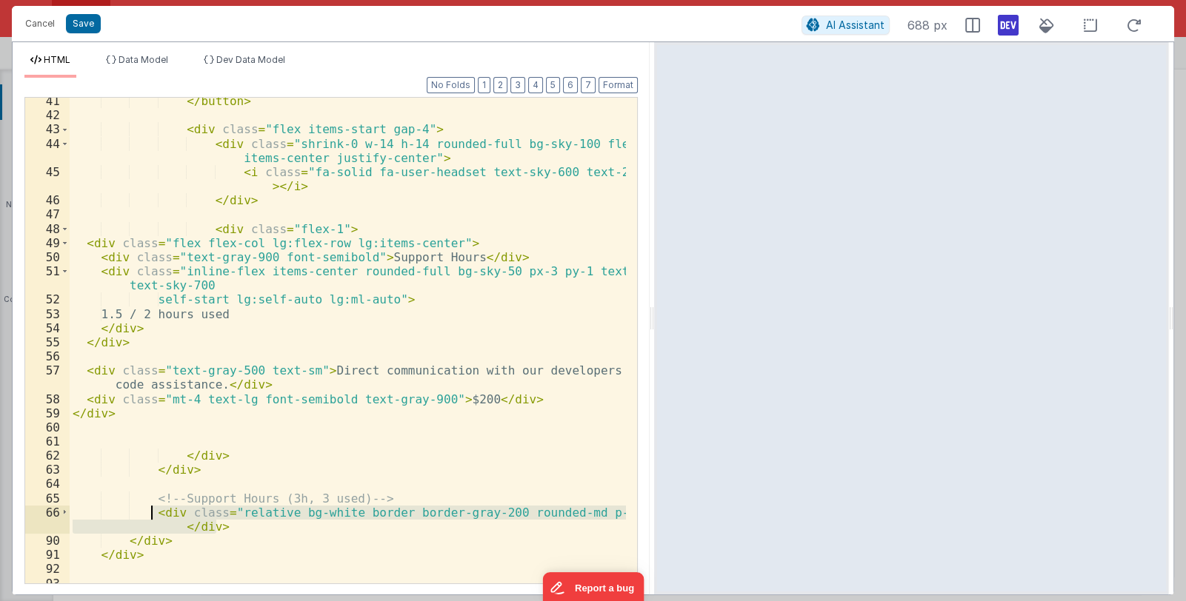
drag, startPoint x: 220, startPoint y: 527, endPoint x: 152, endPoint y: 513, distance: 69.6
click at [152, 513] on div "</ button > < div class = "flex items-start gap-4" > < div class = "shrink-0 w-…" at bounding box center [348, 351] width 557 height 514
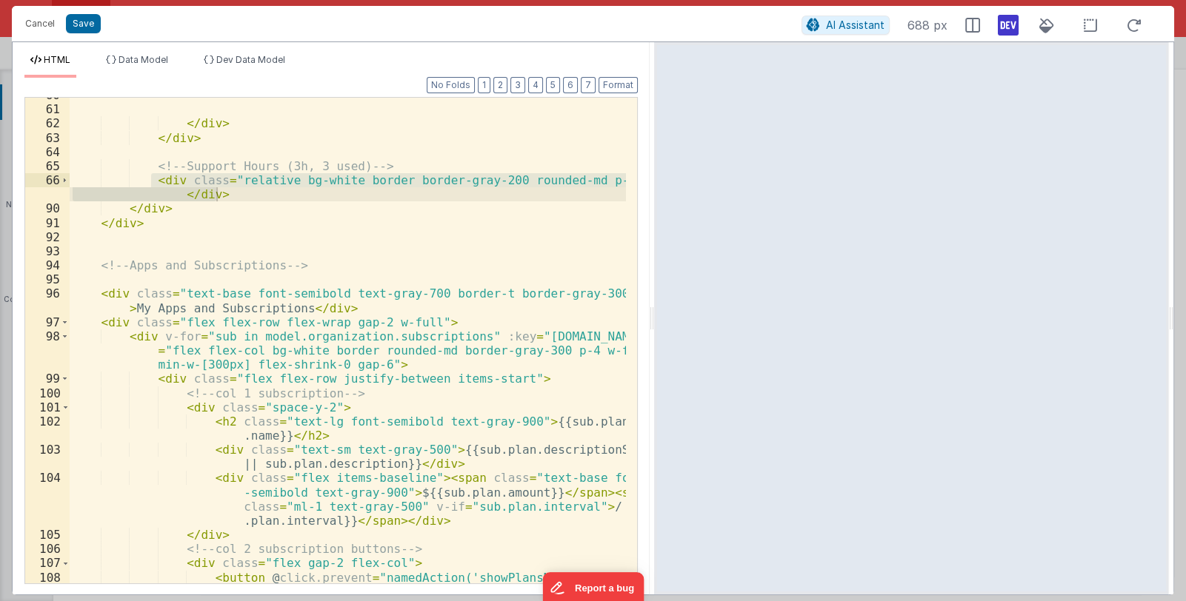
scroll to position [915, 0]
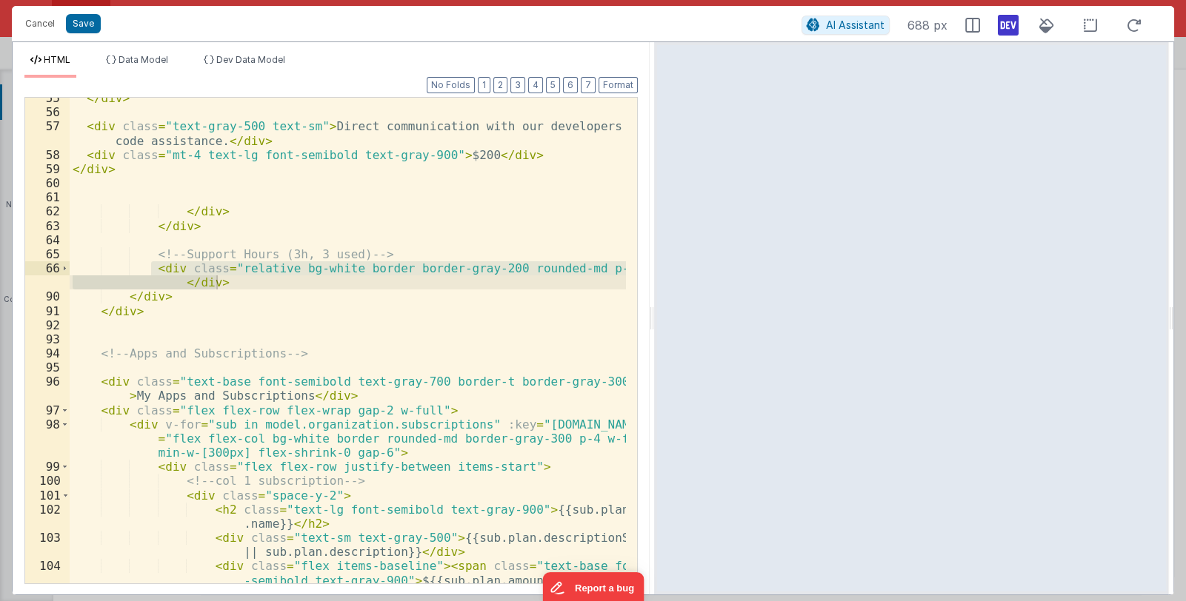
click at [605, 267] on div "</ div > < div class = "text-gray-500 text-sm" > Direct communication with our …" at bounding box center [348, 341] width 556 height 486
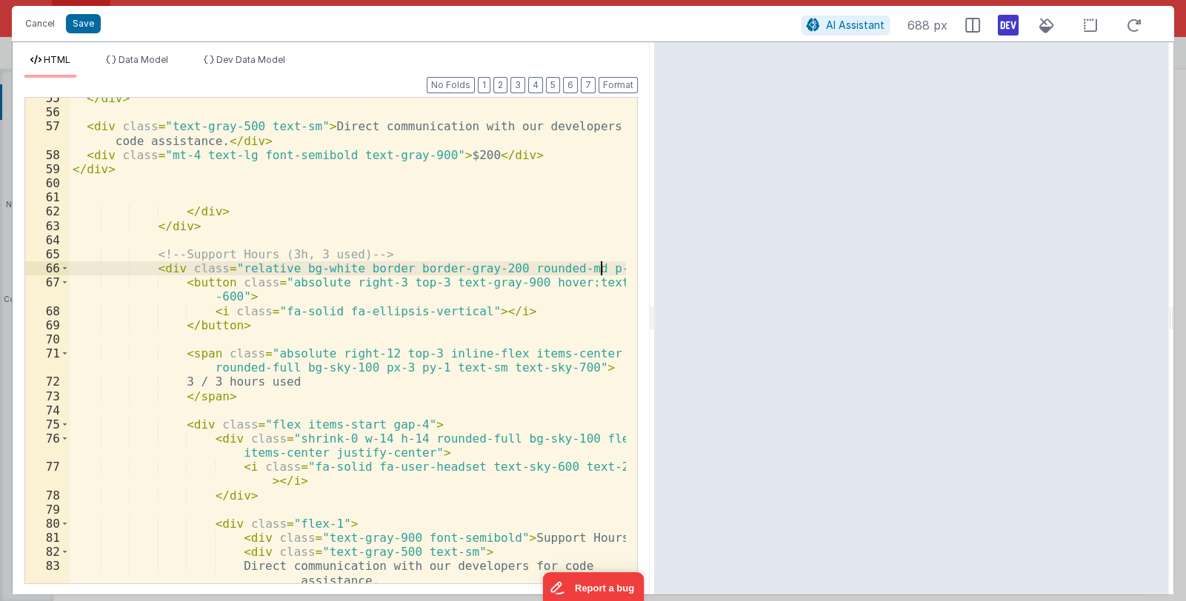
scroll to position [1003, 0]
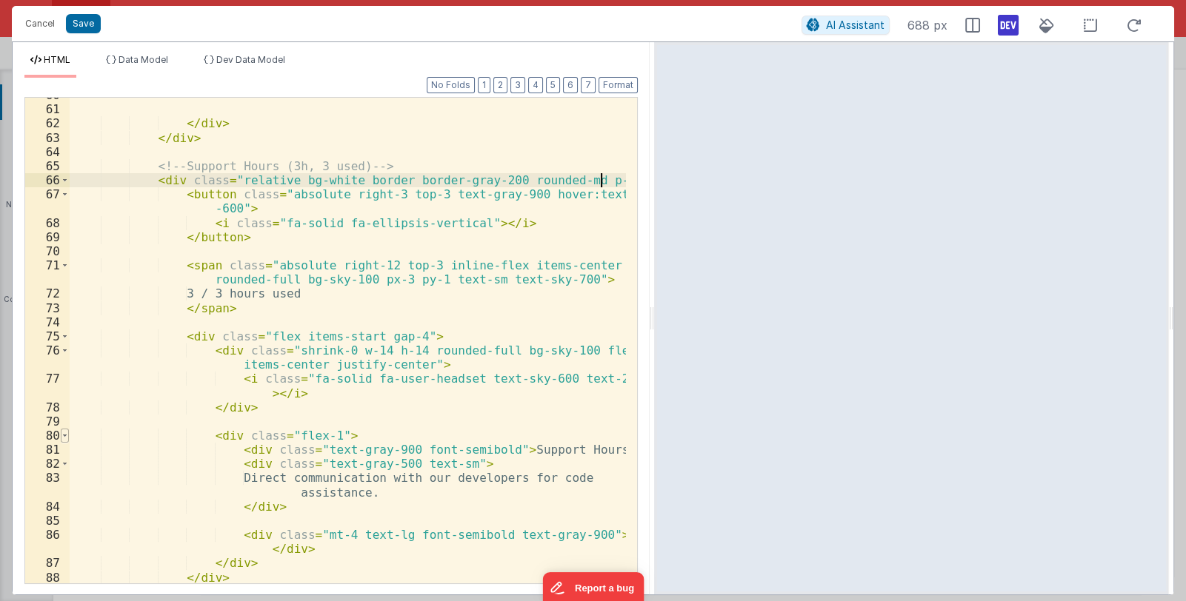
click at [67, 436] on span at bounding box center [65, 436] width 8 height 14
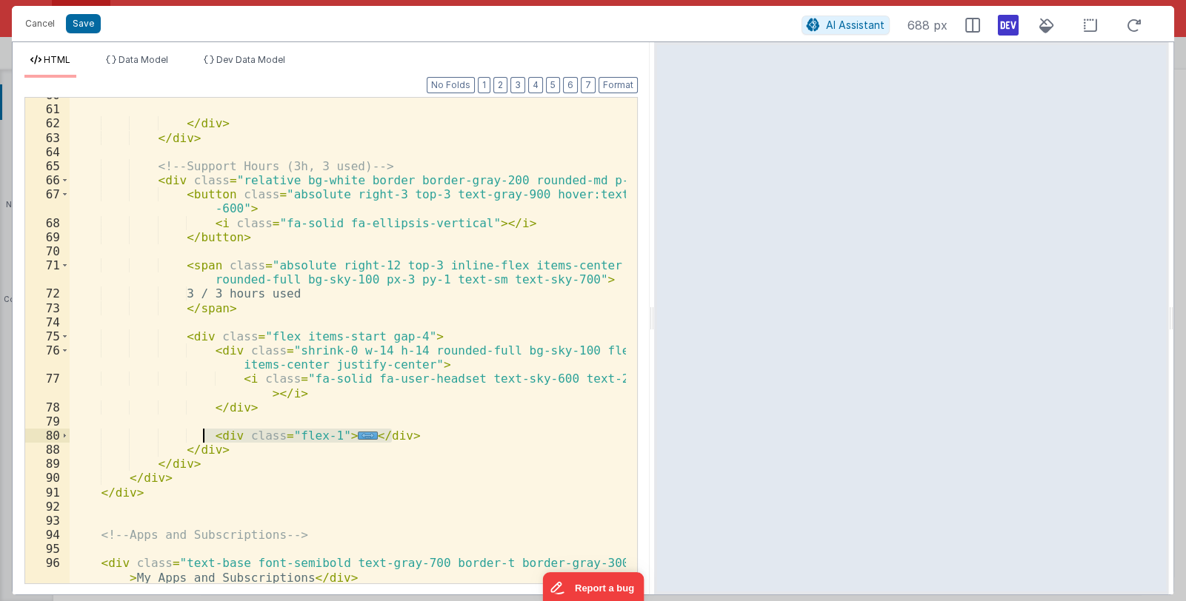
drag, startPoint x: 407, startPoint y: 436, endPoint x: 203, endPoint y: 435, distance: 204.4
click at [203, 435] on div "</ div > </ div > <!-- Support Hours (3h, 3 used) --> < div class = "relative b…" at bounding box center [348, 345] width 557 height 514
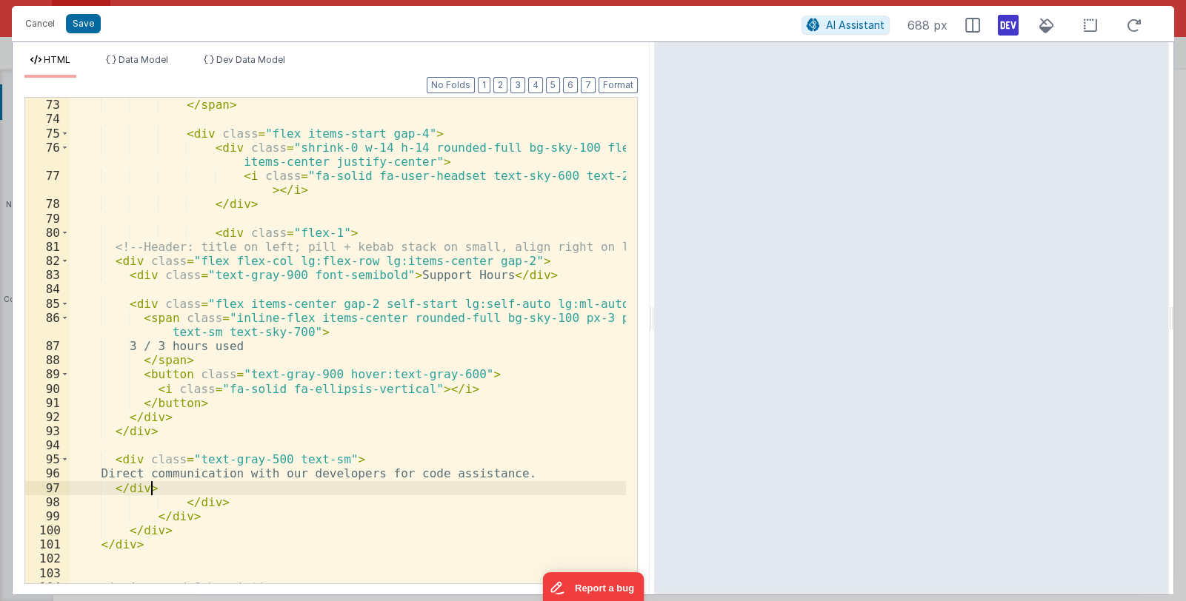
scroll to position [1207, 0]
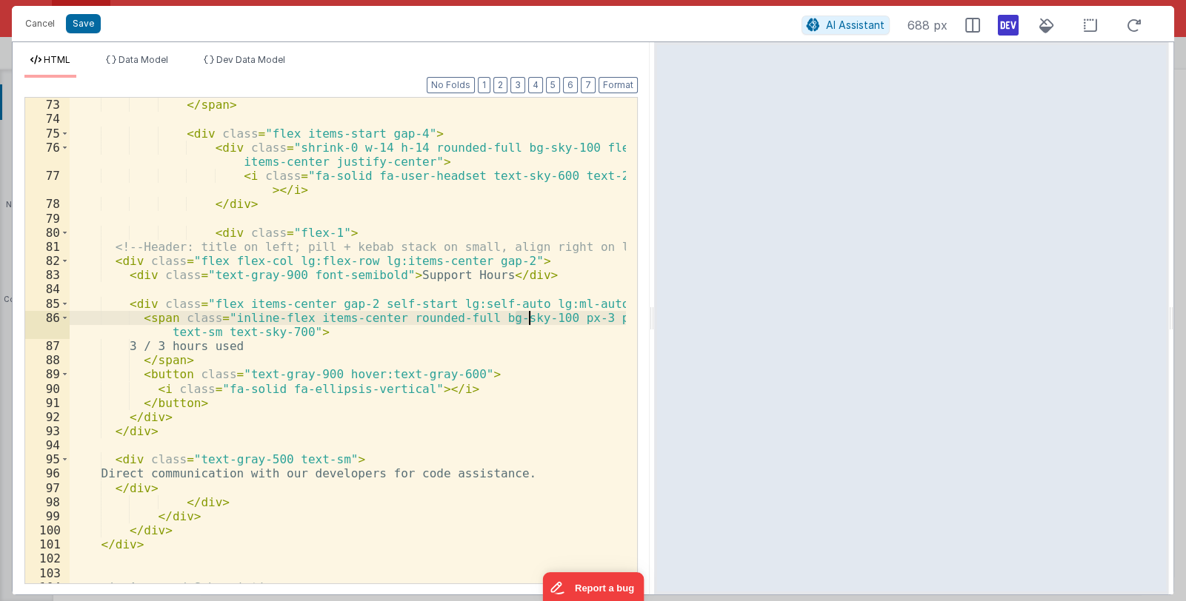
drag, startPoint x: 517, startPoint y: 317, endPoint x: 527, endPoint y: 317, distance: 9.6
click at [527, 317] on div "3 / 3 hours used </ span > < div class = "flex items-start gap-4" > < div class…" at bounding box center [348, 341] width 557 height 514
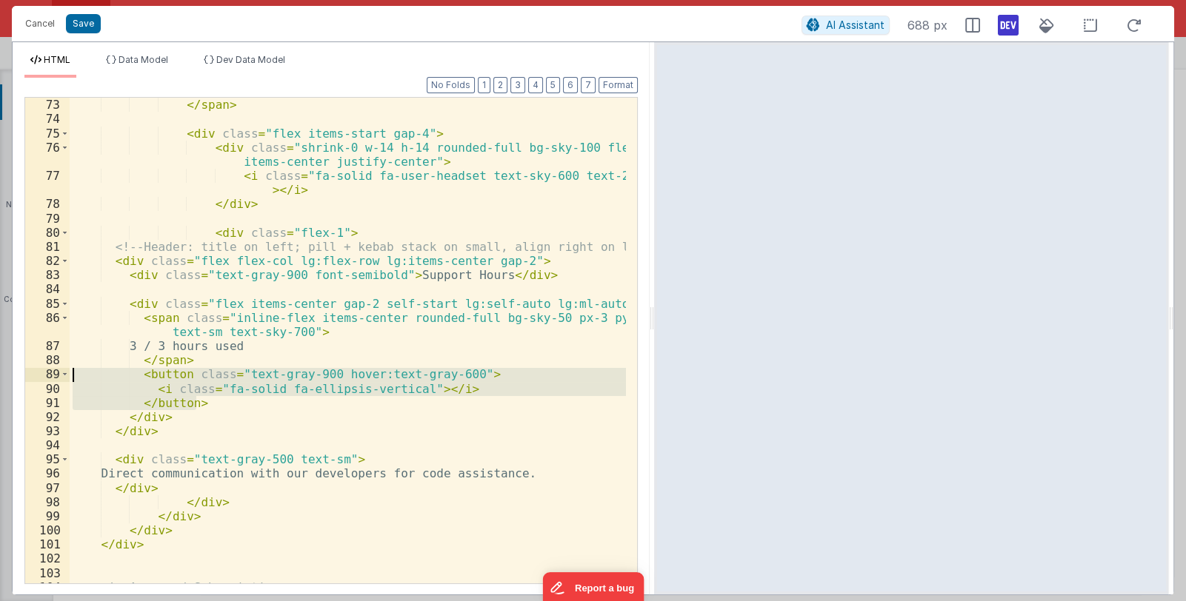
drag, startPoint x: 213, startPoint y: 401, endPoint x: 70, endPoint y: 375, distance: 144.6
click at [70, 375] on div "3 / 3 hours used </ span > < div class = "flex items-start gap-4" > < div class…" at bounding box center [348, 341] width 557 height 514
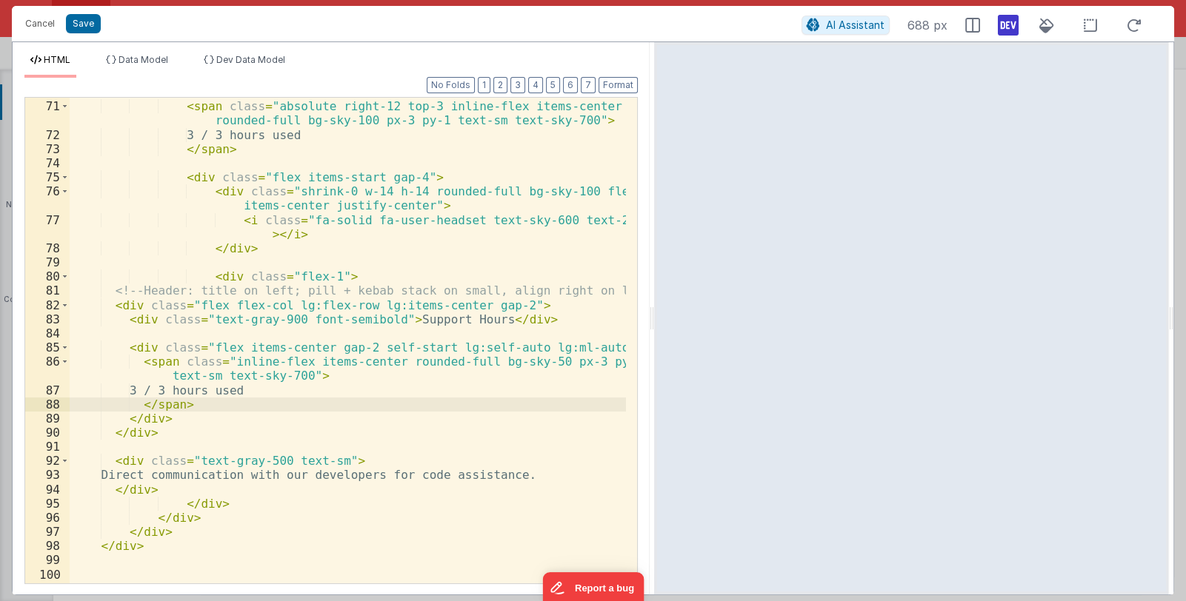
scroll to position [1074, 0]
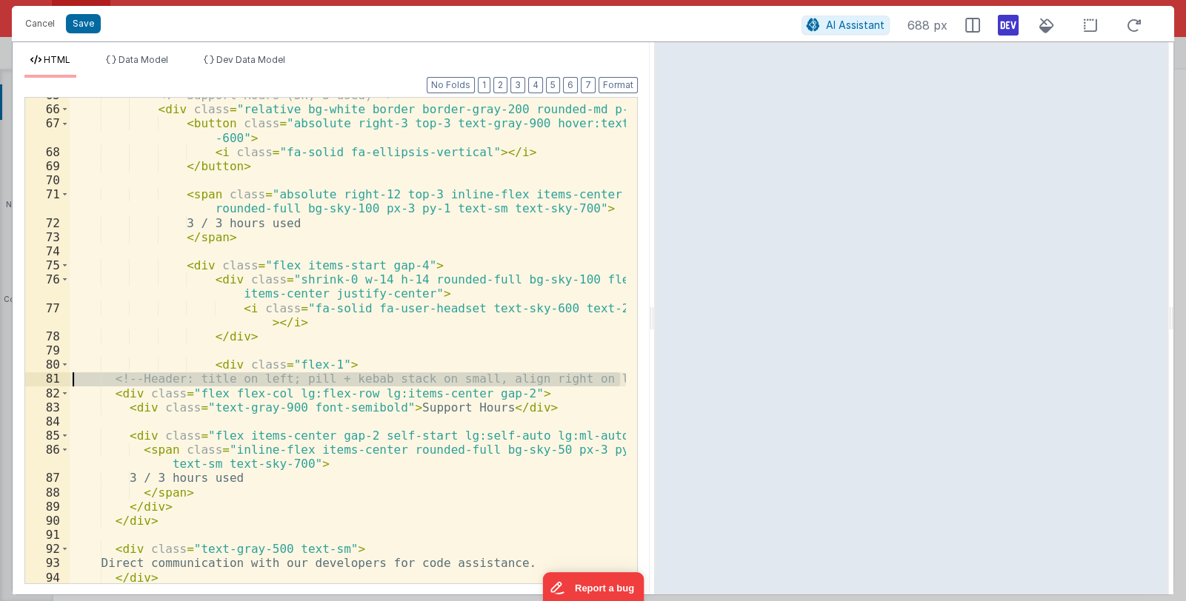
drag, startPoint x: 621, startPoint y: 376, endPoint x: 52, endPoint y: 372, distance: 568.9
click at [52, 372] on div "65 66 67 68 69 70 71 72 73 74 75 76 77 78 79 80 81 82 83 84 85 86 87 88 89 90 9…" at bounding box center [330, 340] width 613 height 487
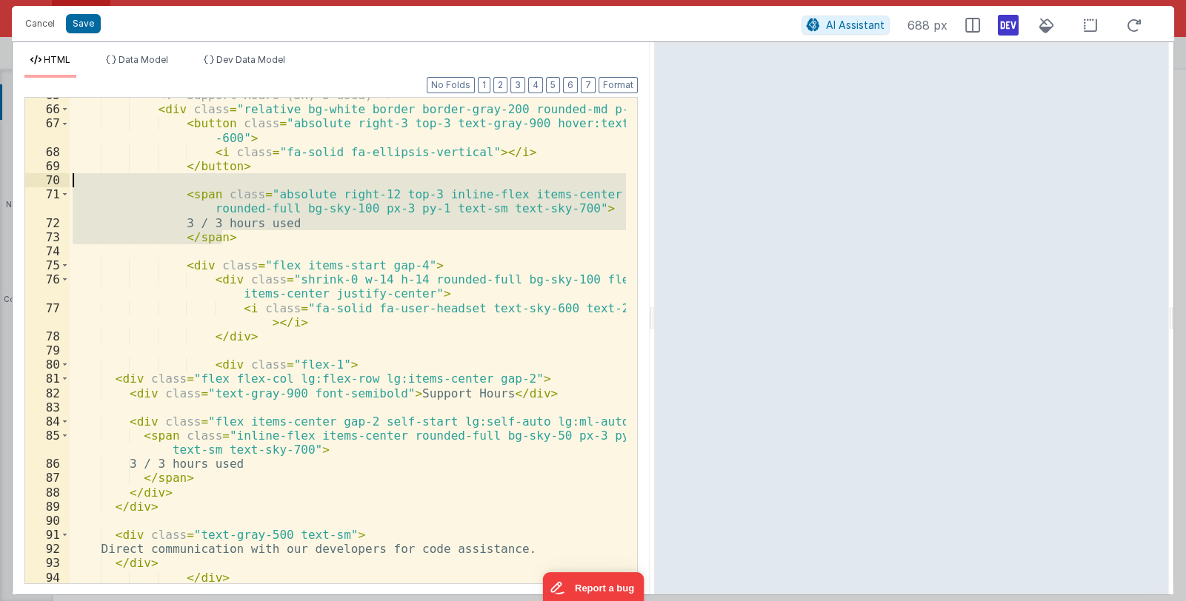
drag, startPoint x: 225, startPoint y: 238, endPoint x: 16, endPoint y: 182, distance: 216.1
click at [16, 182] on div "Format 7 6 5 4 3 2 1 No Folds 65 66 67 68 69 70 71 72 73 74 75 76 77 78 79 80 8…" at bounding box center [331, 336] width 637 height 517
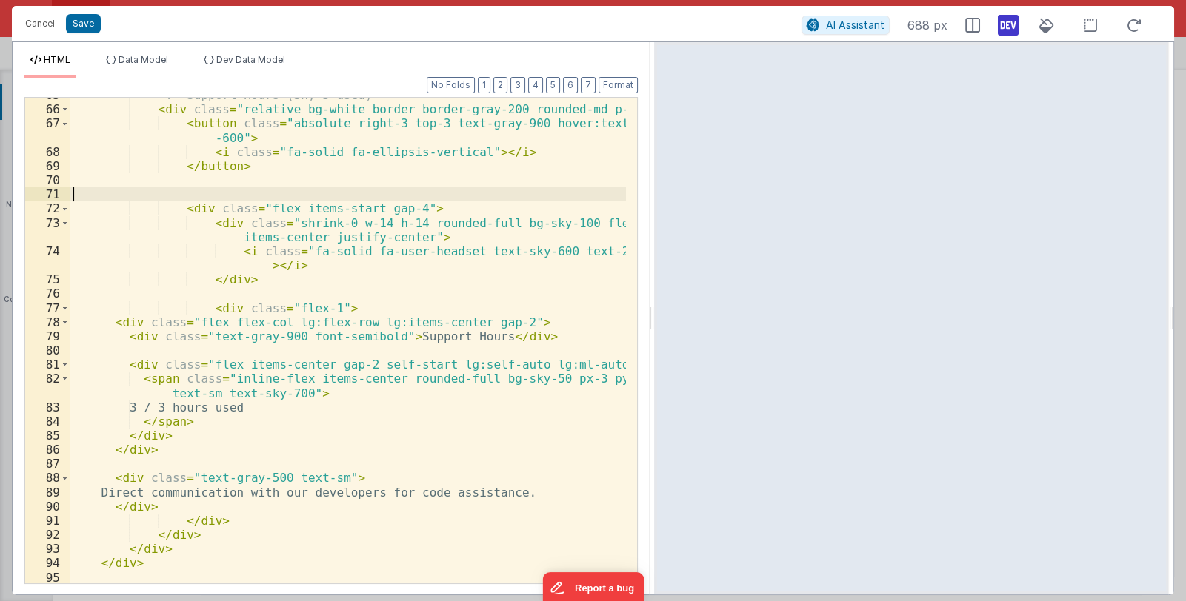
click at [174, 193] on div "<!-- Support Hours (3h, 3 used) --> < div class = "relative bg-white border bor…" at bounding box center [348, 345] width 557 height 514
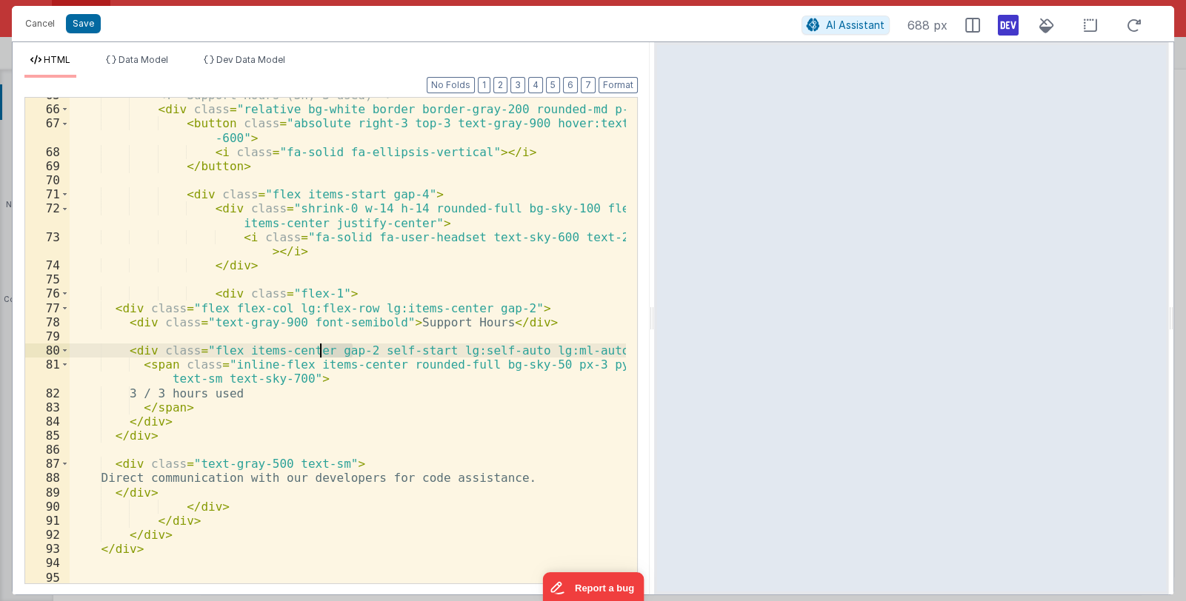
drag, startPoint x: 353, startPoint y: 349, endPoint x: 321, endPoint y: 347, distance: 32.7
click at [321, 347] on div "<!-- Support Hours (3h, 3 used) --> < div class = "relative bg-white border bor…" at bounding box center [348, 345] width 557 height 514
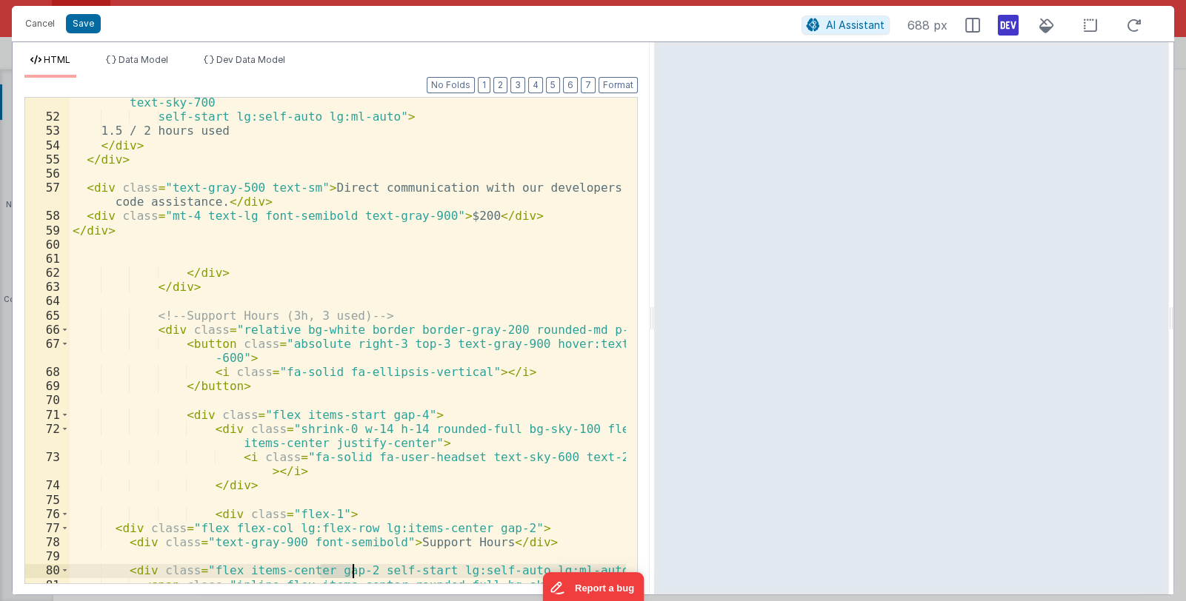
scroll to position [853, 0]
drag, startPoint x: 463, startPoint y: 527, endPoint x: 498, endPoint y: 524, distance: 34.9
click at [498, 524] on div "< div class = "inline-flex items-center rounded-full bg-sky-50 px-3 py-1 text-s…" at bounding box center [348, 352] width 557 height 543
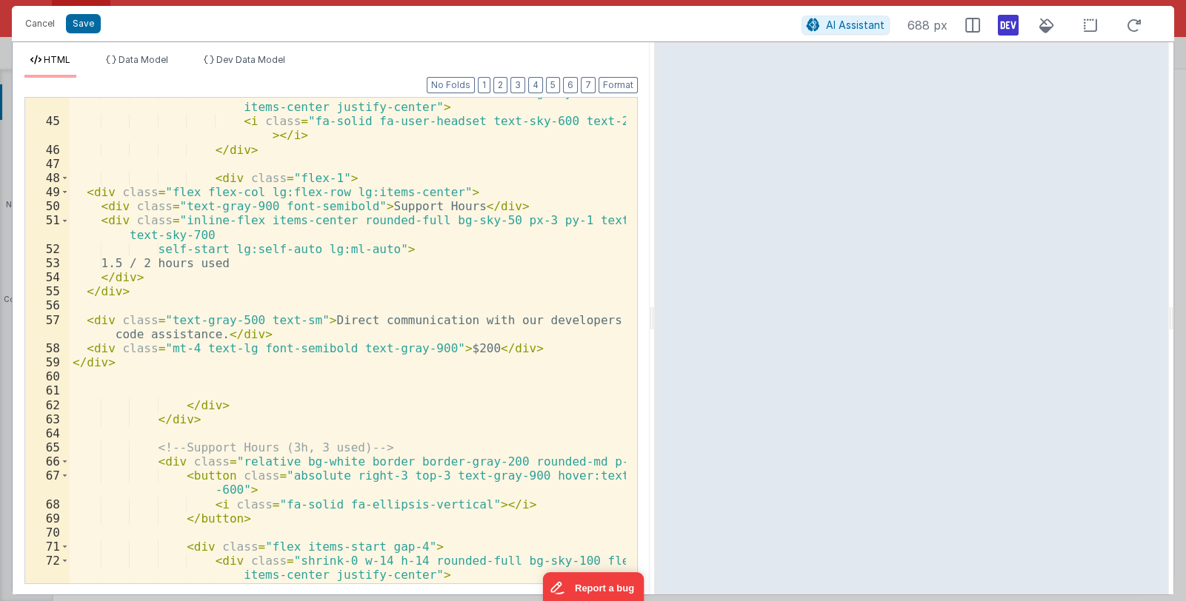
scroll to position [721, 0]
click at [430, 193] on div "< div class = "shrink-0 w-14 h-14 rounded-full bg-sky-100 flex items-center jus…" at bounding box center [348, 357] width 557 height 543
click at [77, 18] on button "Save" at bounding box center [83, 23] width 35 height 19
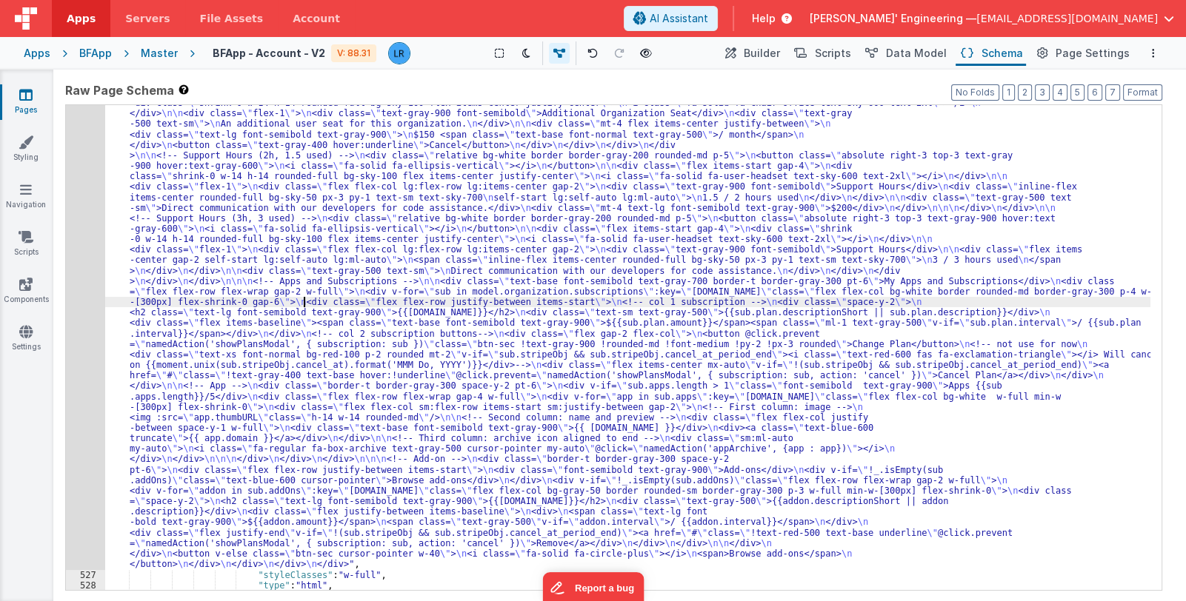
click at [303, 305] on div ""html" : "<div class= \" w-full min-w-80 flex flex-col gap-6 \" > \n <!-- Addon…" at bounding box center [627, 561] width 1045 height 1010
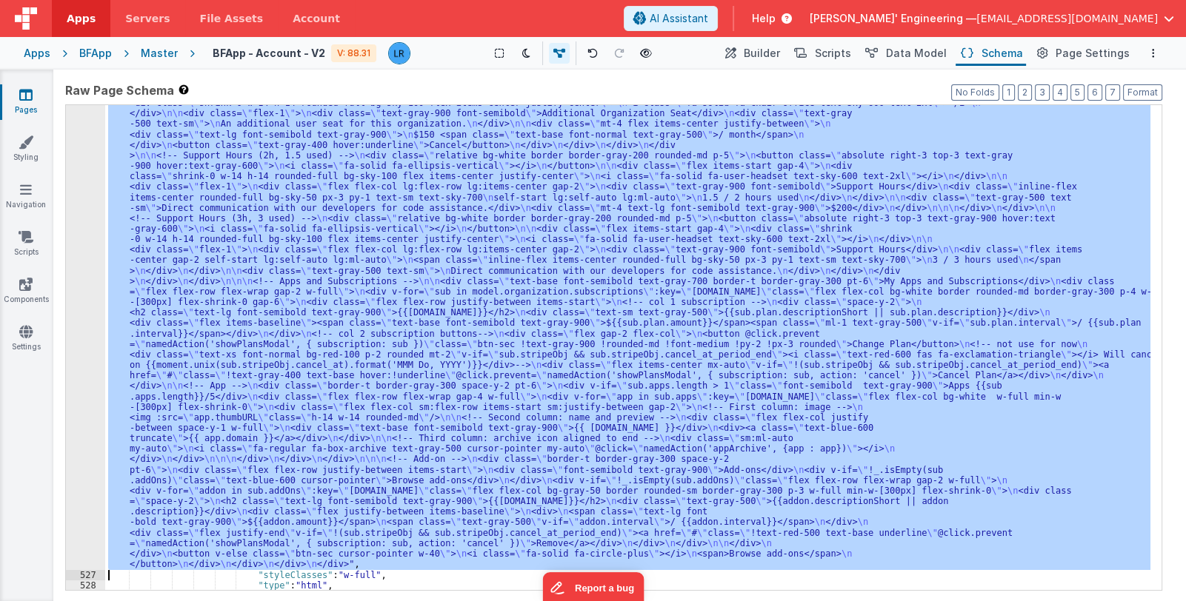
click at [91, 351] on div "526" at bounding box center [85, 313] width 39 height 514
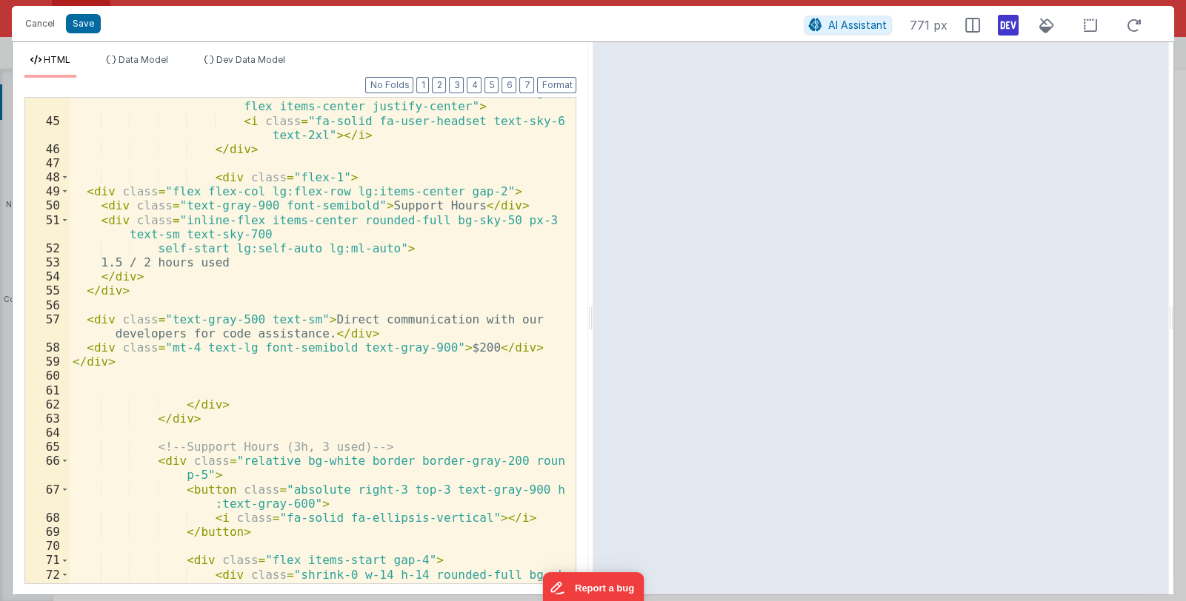
scroll to position [881, 0]
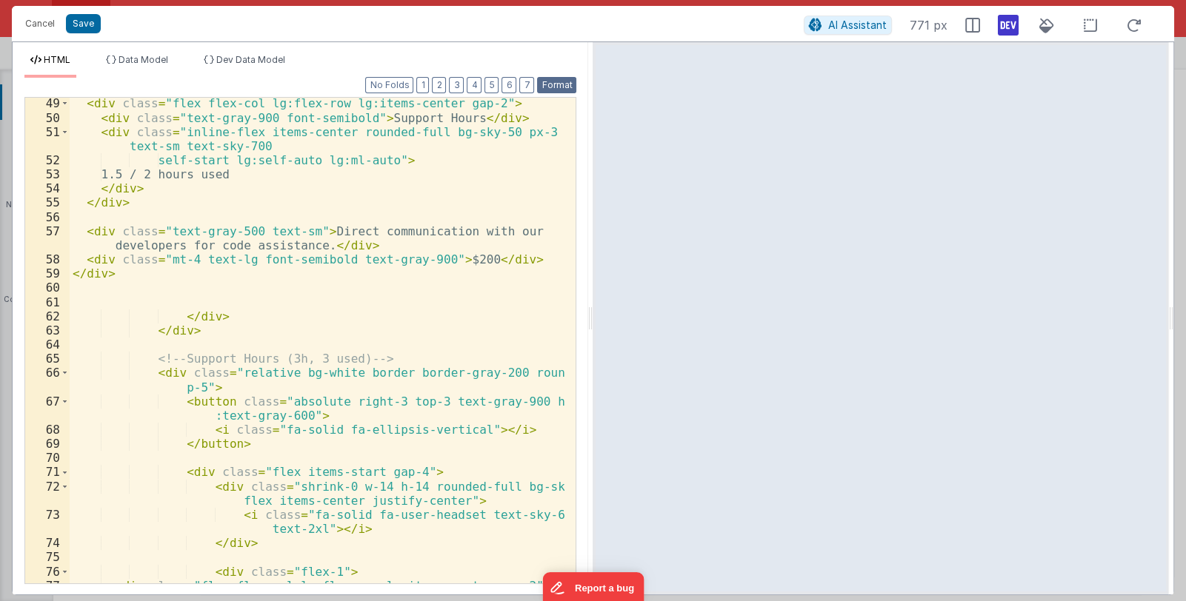
click at [551, 81] on button "Format" at bounding box center [556, 85] width 39 height 16
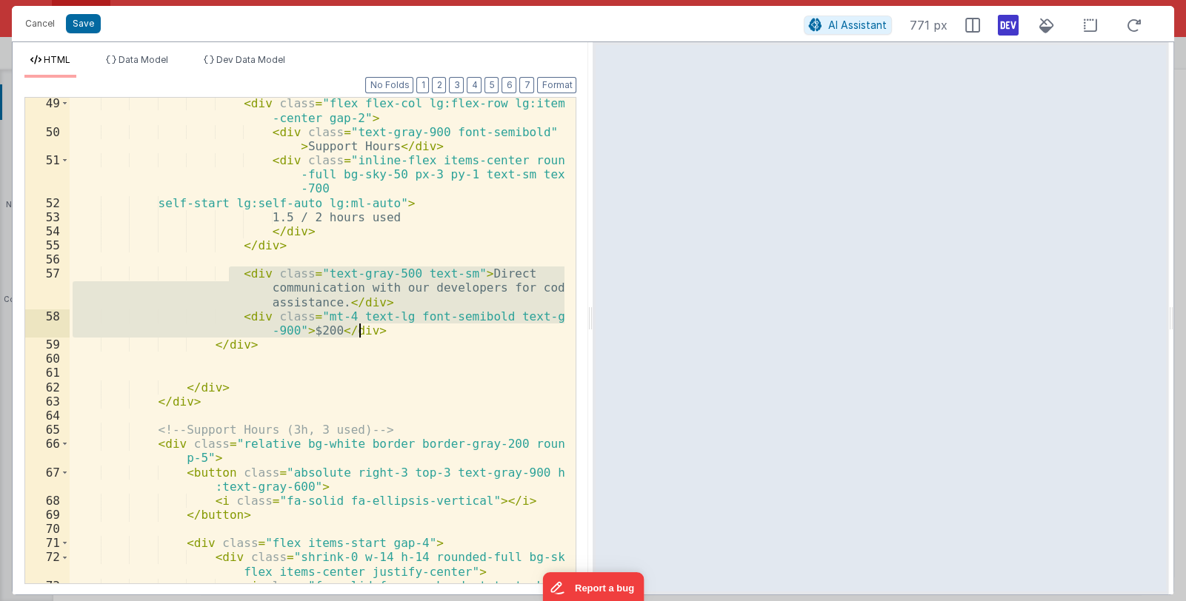
drag, startPoint x: 230, startPoint y: 274, endPoint x: 377, endPoint y: 329, distance: 156.6
click at [377, 329] on div "< div class = "flex flex-col lg:flex-row lg:items -center gap-2" > < div class …" at bounding box center [318, 367] width 496 height 543
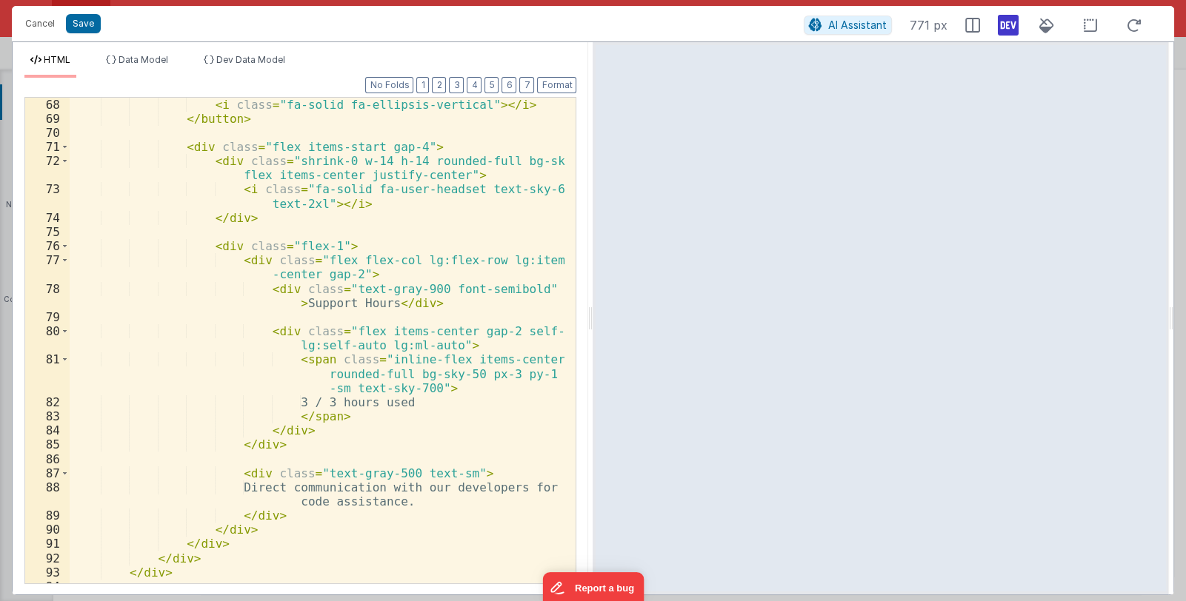
scroll to position [1321, 0]
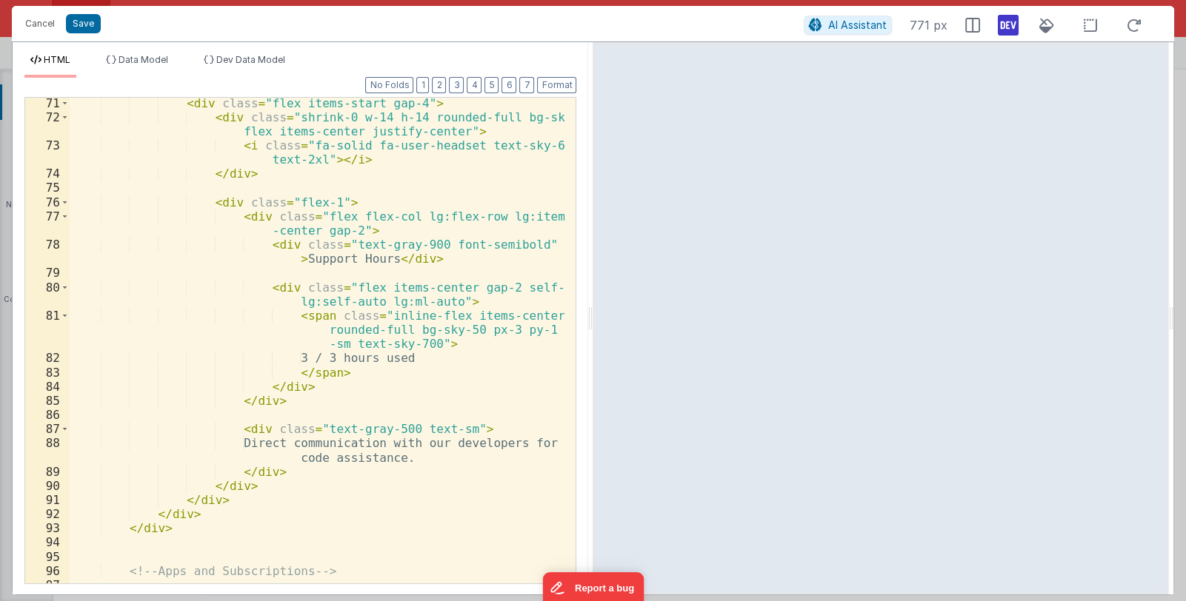
click at [278, 470] on div "< div class = "flex items-start gap-4" > < div class = "shrink-0 w-14 h-14 roun…" at bounding box center [318, 360] width 496 height 529
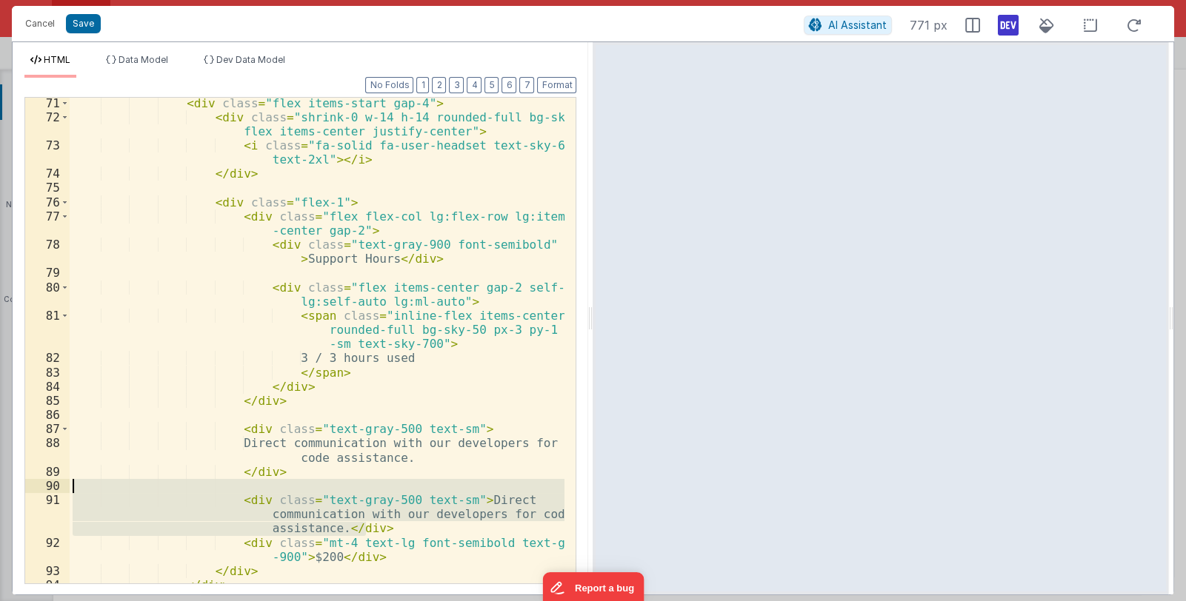
drag, startPoint x: 378, startPoint y: 523, endPoint x: 56, endPoint y: 489, distance: 324.0
click at [57, 488] on div "71 72 73 74 75 76 77 78 79 80 81 82 83 84 85 86 87 88 89 90 91 92 93 94 95 96 <…" at bounding box center [300, 340] width 552 height 487
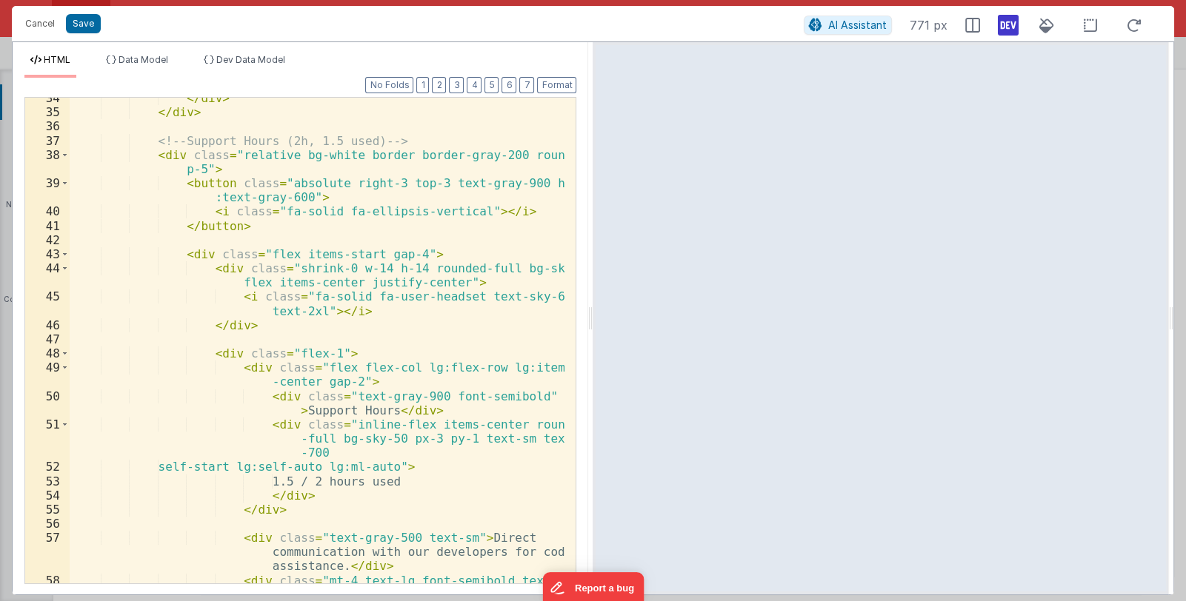
scroll to position [617, 0]
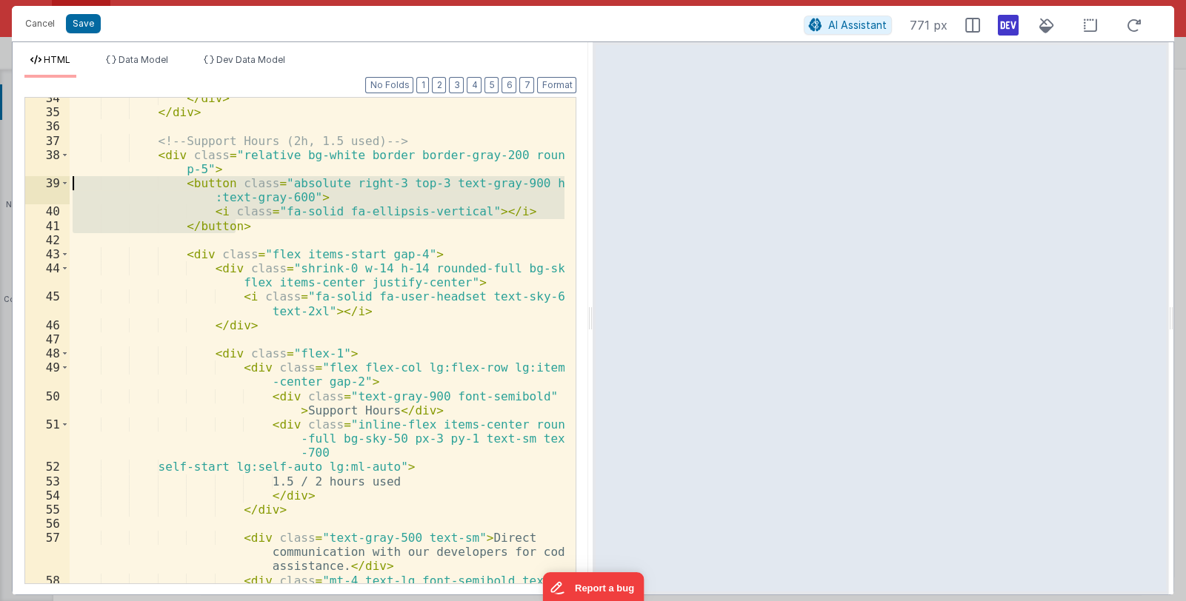
drag, startPoint x: 237, startPoint y: 225, endPoint x: 52, endPoint y: 183, distance: 189.9
click at [52, 183] on div "34 35 36 37 38 39 40 41 42 43 44 45 46 47 48 49 50 51 52 53 54 55 56 57 58 59 <…" at bounding box center [300, 340] width 552 height 487
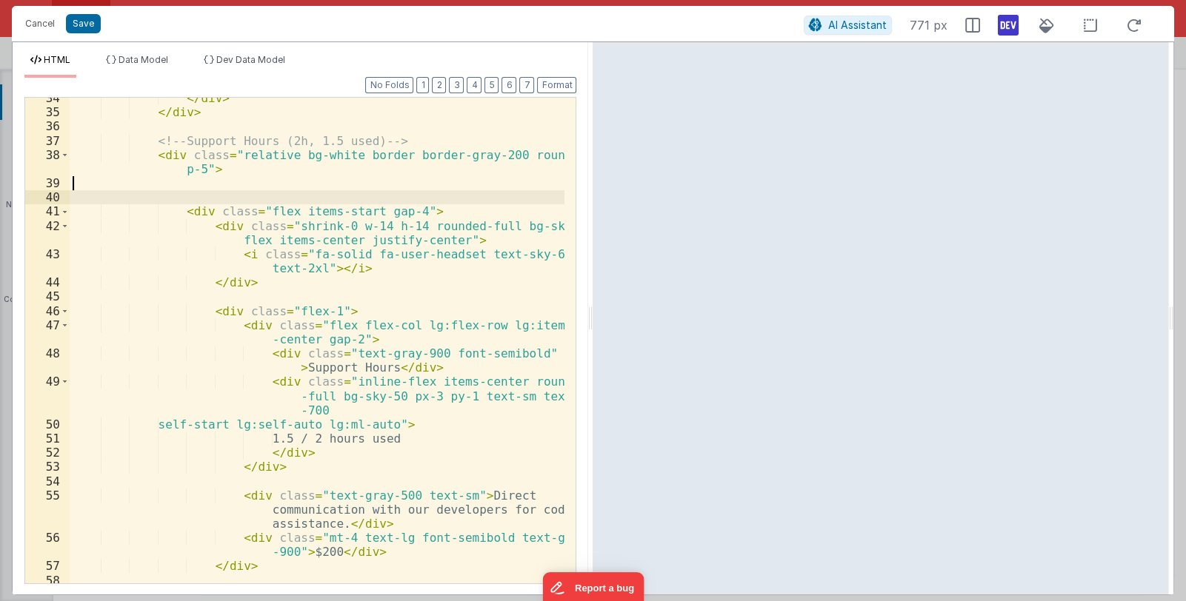
click at [170, 195] on div "</ div > </ div > <!-- Support Hours (2h, 1.5 used) --> < div class = "relative…" at bounding box center [318, 348] width 496 height 514
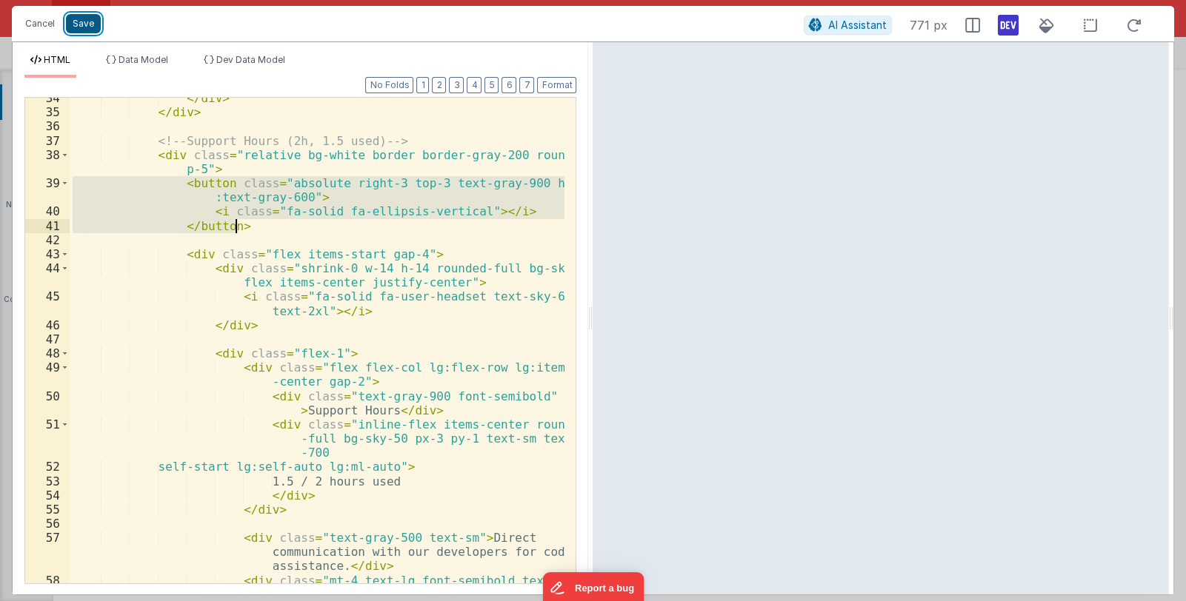
click at [77, 24] on button "Save" at bounding box center [83, 23] width 35 height 19
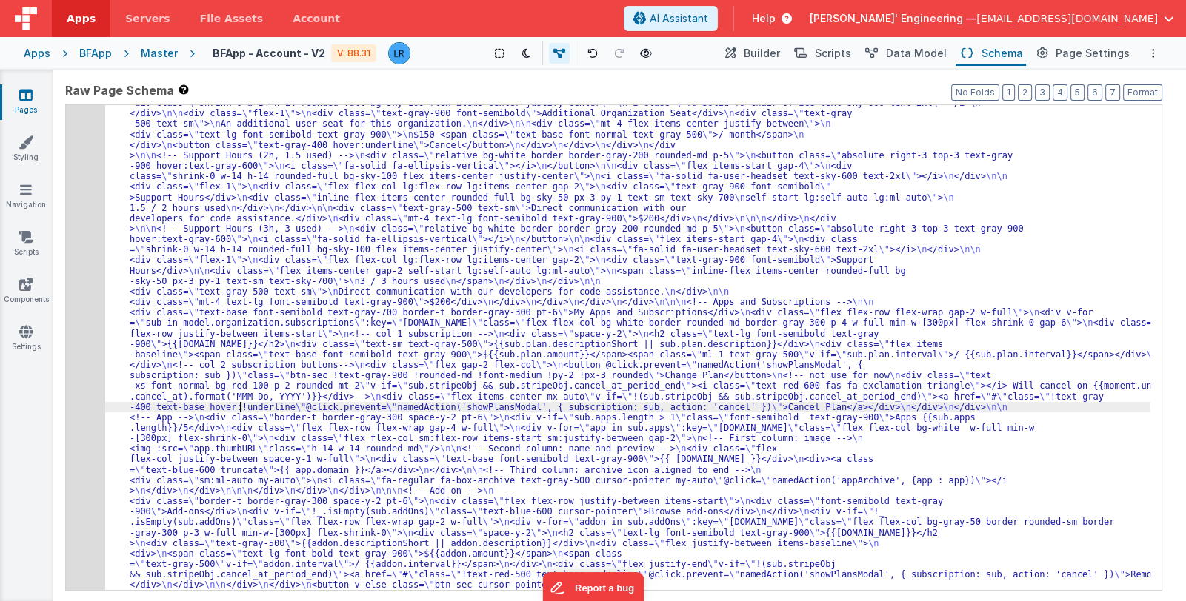
click at [89, 430] on div "526" at bounding box center [85, 334] width 39 height 556
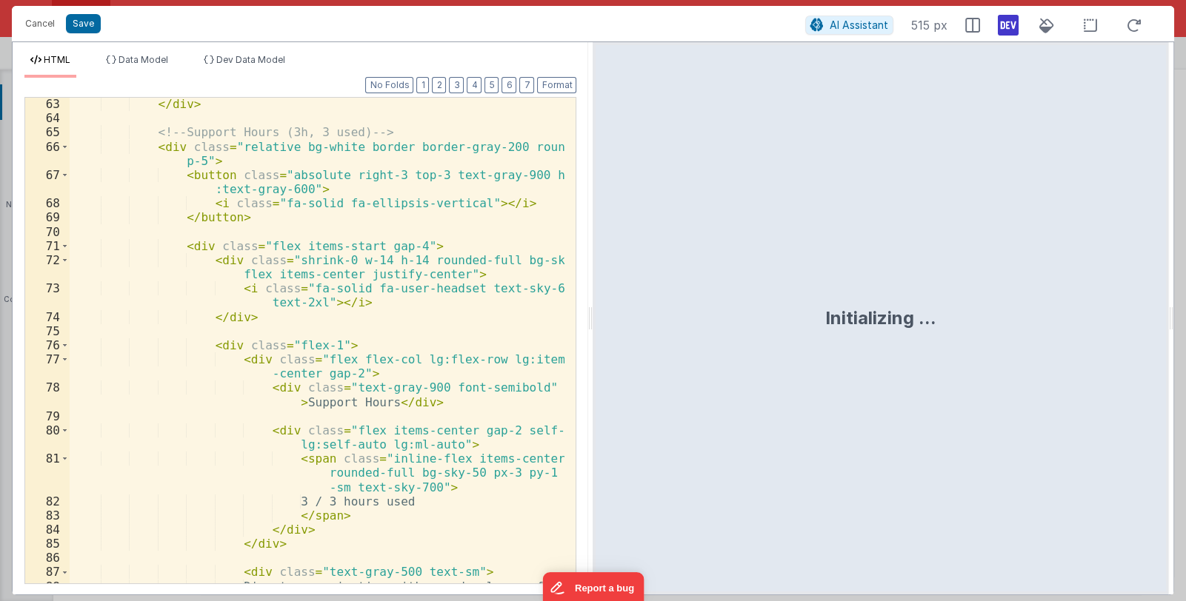
scroll to position [1153, 0]
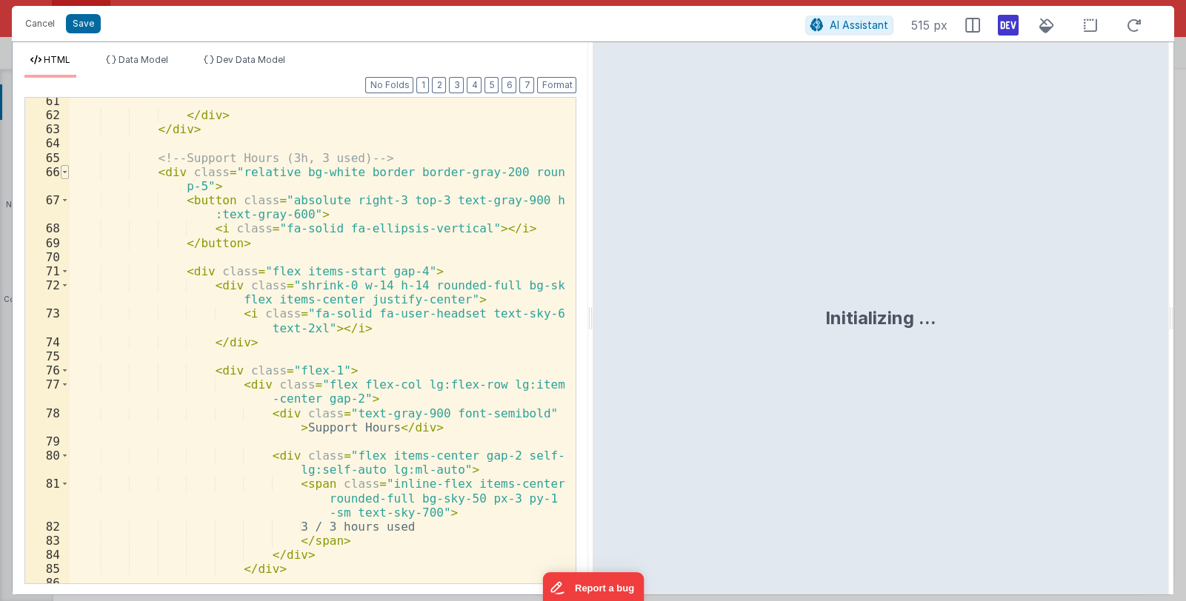
click at [61, 170] on span at bounding box center [65, 172] width 8 height 14
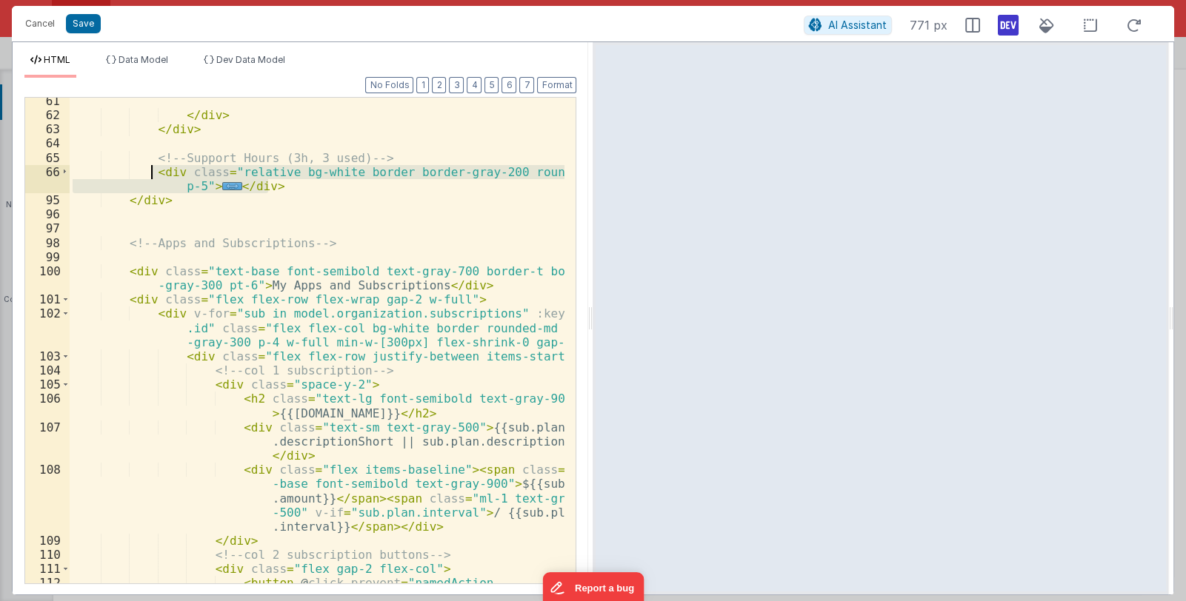
drag, startPoint x: 273, startPoint y: 186, endPoint x: 153, endPoint y: 173, distance: 121.5
click at [153, 173] on div "</ div > </ div > <!-- Support Hours (3h, 3 used) --> < div class = "relative b…" at bounding box center [318, 379] width 496 height 571
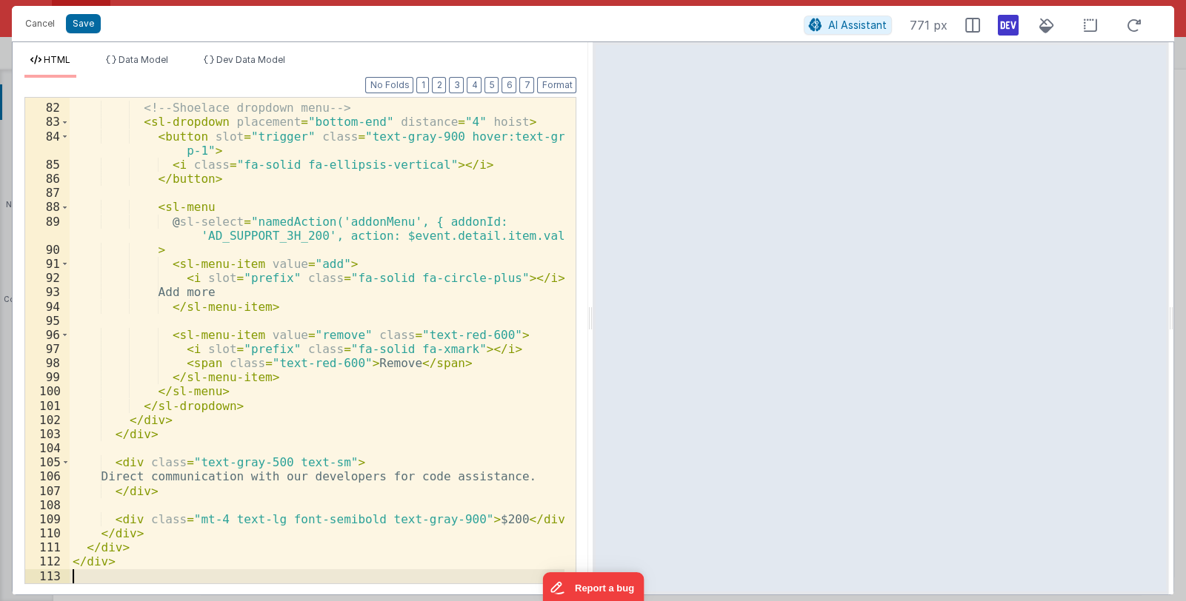
scroll to position [1501, 0]
click at [405, 341] on div "<!-- Shoelace dropdown menu --> < sl-dropdown placement = "bottom-end" distance…" at bounding box center [318, 344] width 496 height 514
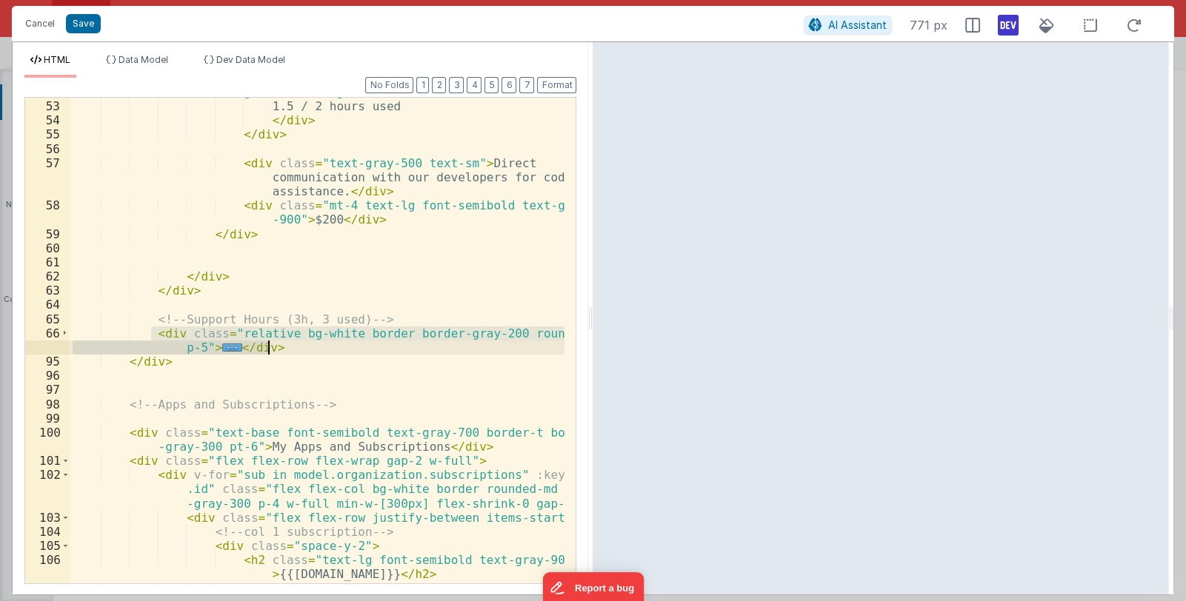
scroll to position [992, 0]
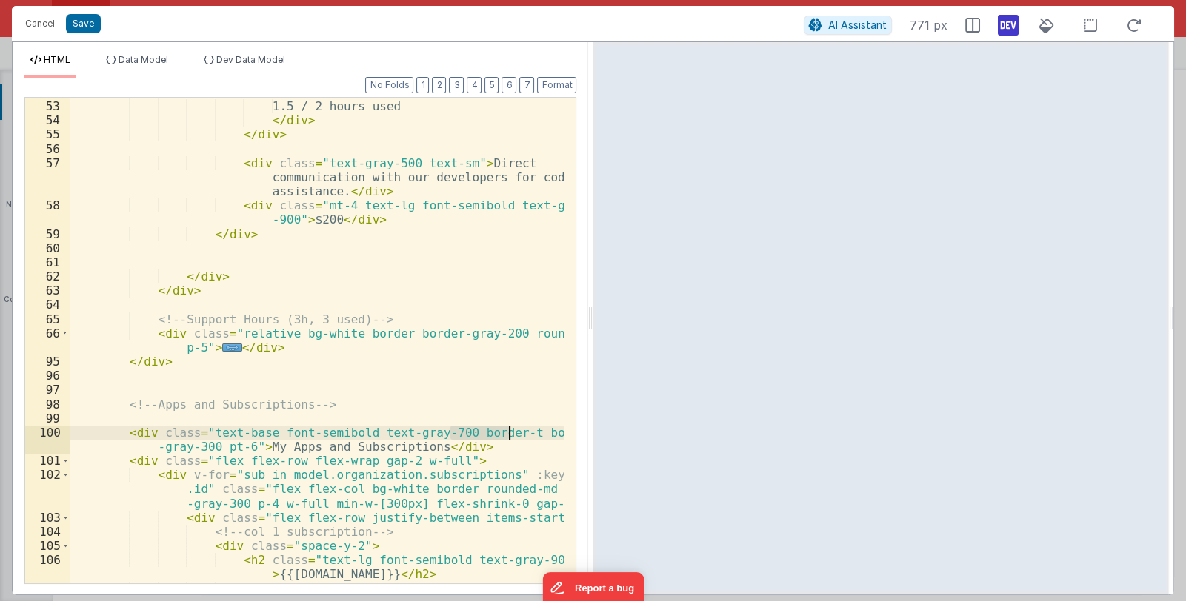
drag, startPoint x: 450, startPoint y: 432, endPoint x: 510, endPoint y: 432, distance: 60.0
click at [510, 432] on div "self-start lg:self-auto lg:ml-auto" > 1.5 / 2 hours used </ div > </ div > < di…" at bounding box center [318, 356] width 496 height 543
click at [510, 432] on div "self-start lg:self-auto lg:ml-auto" > 1.5 / 2 hours used </ div > </ div > < di…" at bounding box center [317, 341] width 495 height 486
drag, startPoint x: 451, startPoint y: 431, endPoint x: 242, endPoint y: 449, distance: 209.6
click at [242, 449] on div "self-start lg:self-auto lg:ml-auto" > 1.5 / 2 hours used </ div > </ div > < di…" at bounding box center [318, 356] width 496 height 543
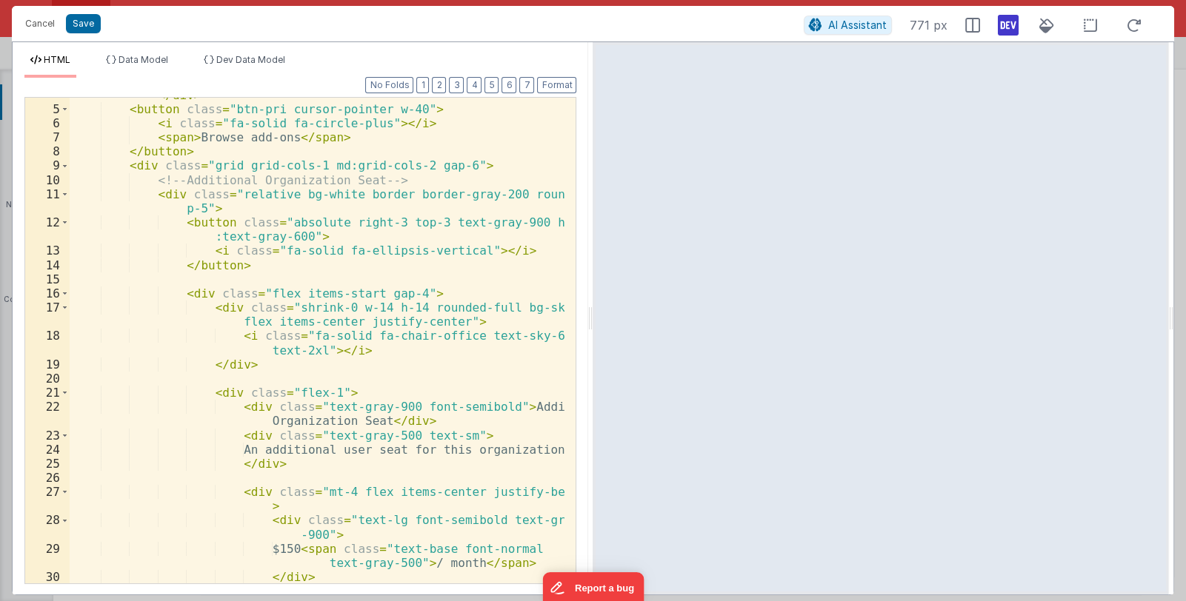
scroll to position [0, 0]
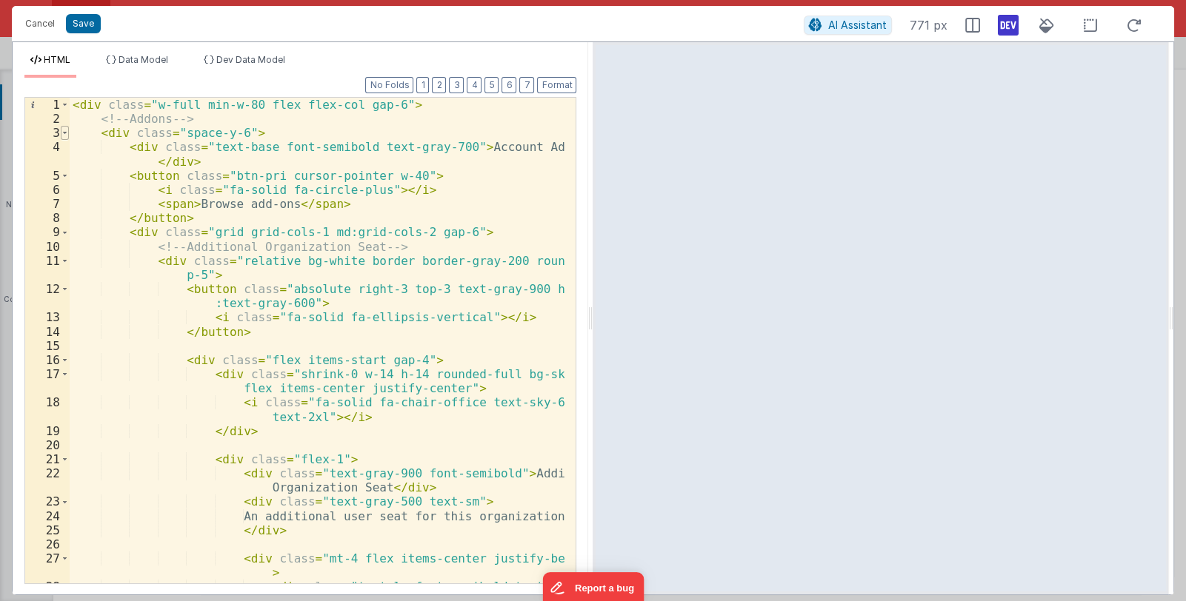
click at [67, 133] on span at bounding box center [65, 133] width 8 height 14
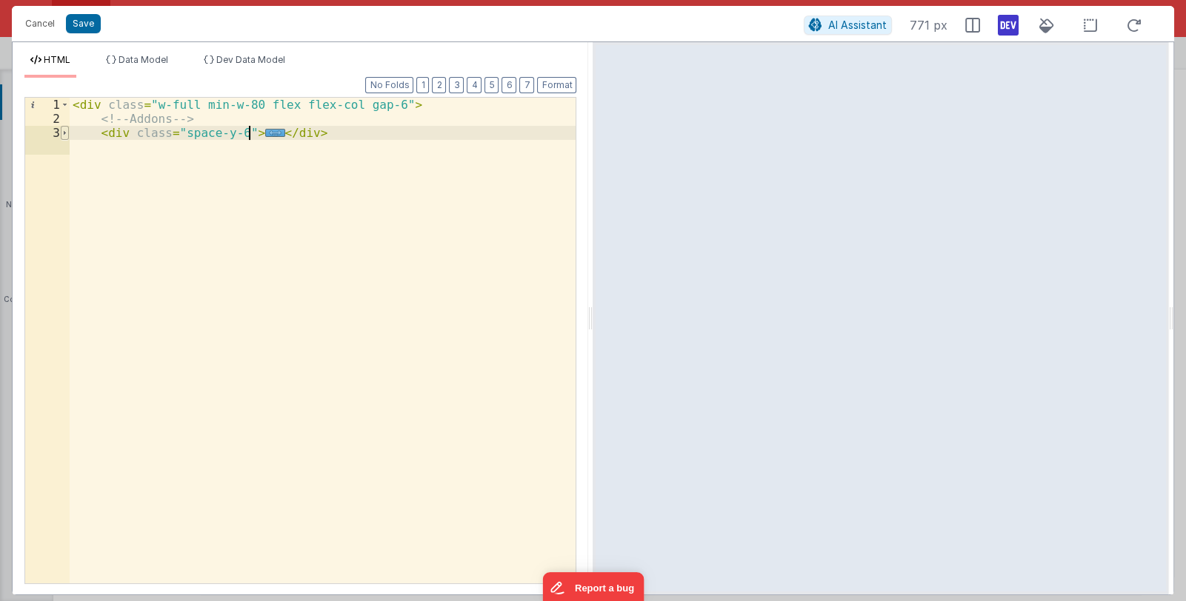
click at [67, 133] on span at bounding box center [65, 133] width 8 height 14
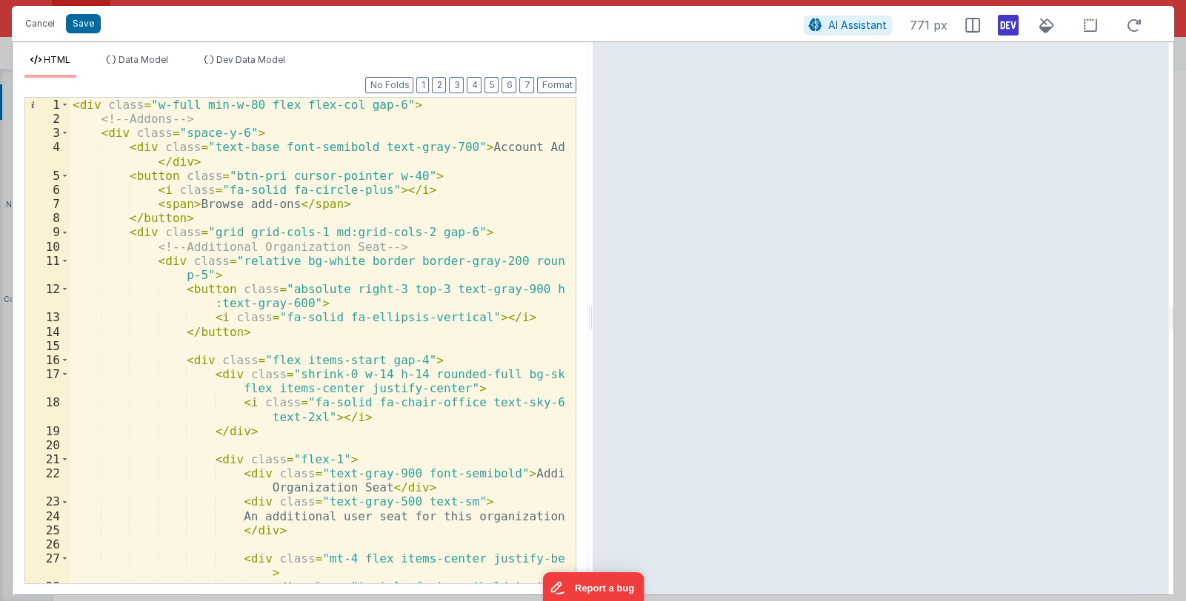
click at [121, 146] on div "< div class = "w-full min-w-80 flex flex-col gap-6" > <!-- Addons --> < div cla…" at bounding box center [318, 362] width 496 height 529
click at [133, 147] on div "< div class = "w-full min-w-80 flex flex-col gap-6" > <!-- Addons --> < div cla…" at bounding box center [318, 362] width 496 height 529
click at [126, 148] on div "< div class = "w-full min-w-80 flex flex-col gap-6" > <!-- Addons --> < div cla…" at bounding box center [318, 362] width 496 height 529
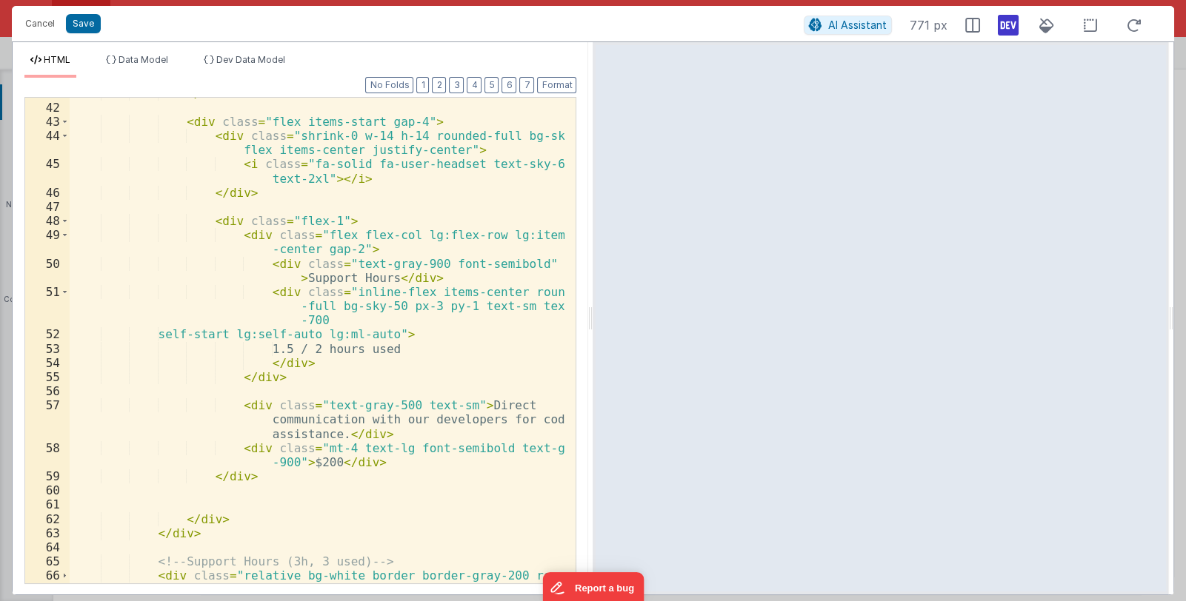
scroll to position [970, 0]
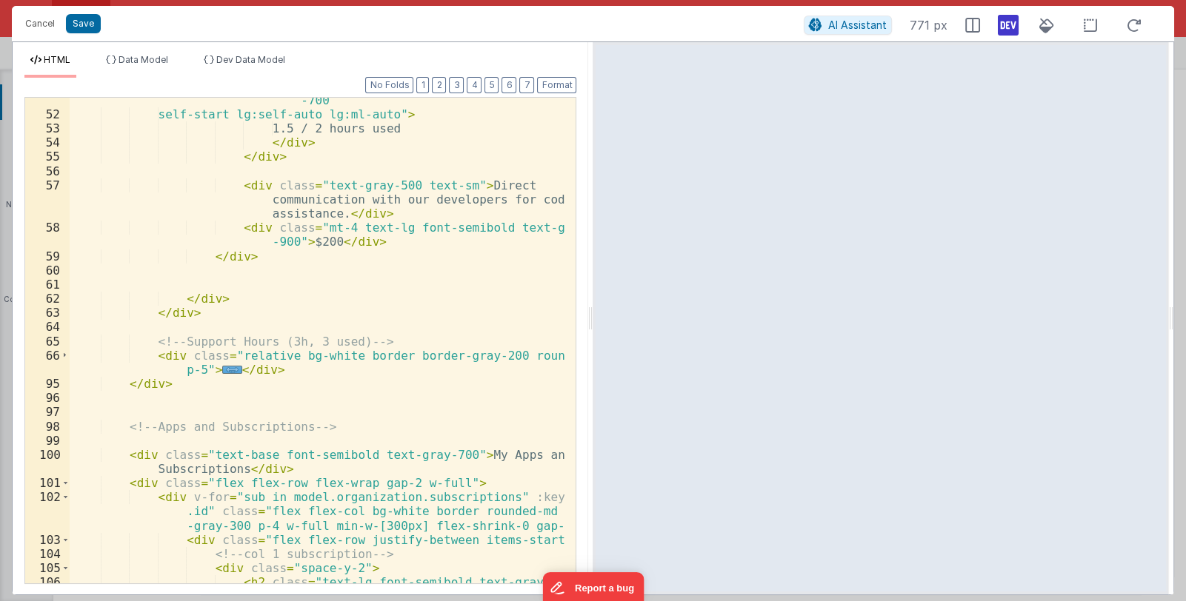
click at [158, 381] on div "< div class = "inline-flex items-center rounded -full bg-sky-50 px-3 py-1 text-…" at bounding box center [318, 343] width 496 height 557
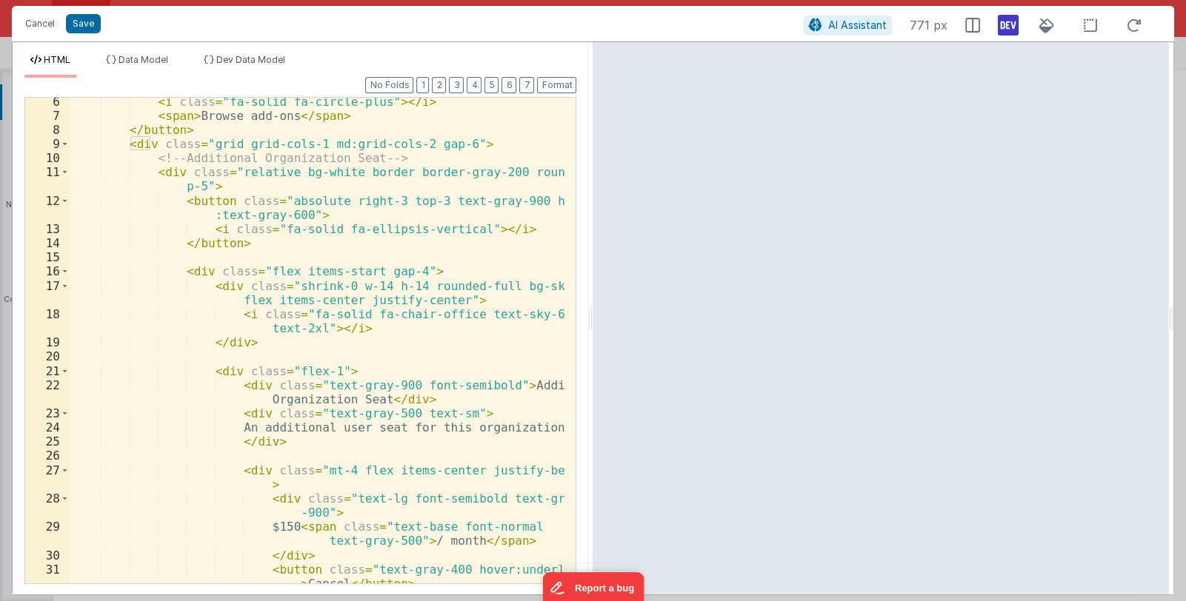
scroll to position [0, 0]
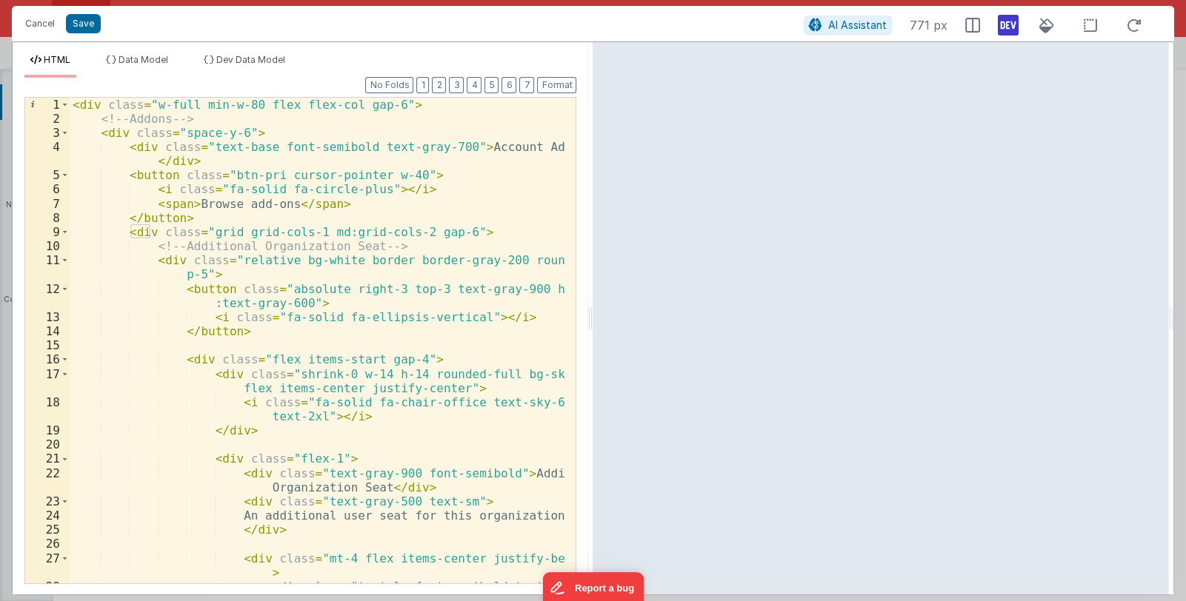
click at [443, 233] on div "< div class = "w-full min-w-80 flex flex-col gap-6" > <!-- Addons --> < div cla…" at bounding box center [318, 362] width 496 height 529
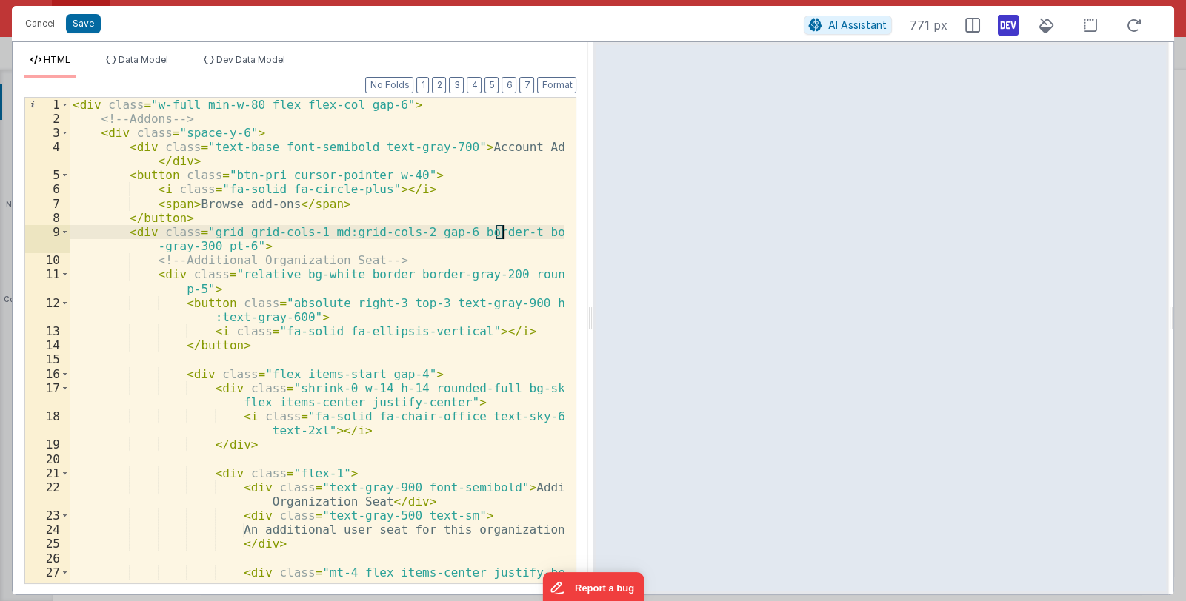
click at [501, 234] on div "< div class = "w-full min-w-80 flex flex-col gap-6" > <!-- Addons --> < div cla…" at bounding box center [318, 362] width 496 height 529
click at [226, 242] on div "< div class = "w-full min-w-80 flex flex-col gap-6" > <!-- Addons --> < div cla…" at bounding box center [318, 362] width 496 height 529
click at [64, 230] on span at bounding box center [65, 232] width 8 height 14
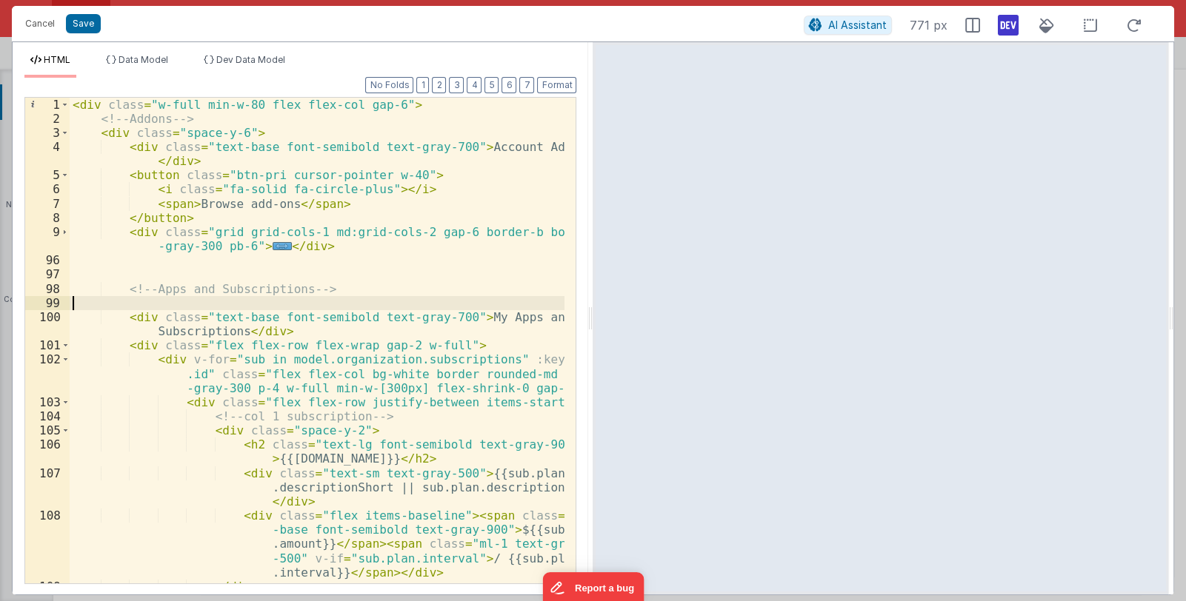
click at [138, 306] on div "< div class = "w-full min-w-80 flex flex-col gap-6" > <!-- Addons --> < div cla…" at bounding box center [318, 355] width 496 height 514
click at [142, 304] on div "< div class = "w-full min-w-80 flex flex-col gap-6" > <!-- Addons --> < div cla…" at bounding box center [318, 355] width 496 height 514
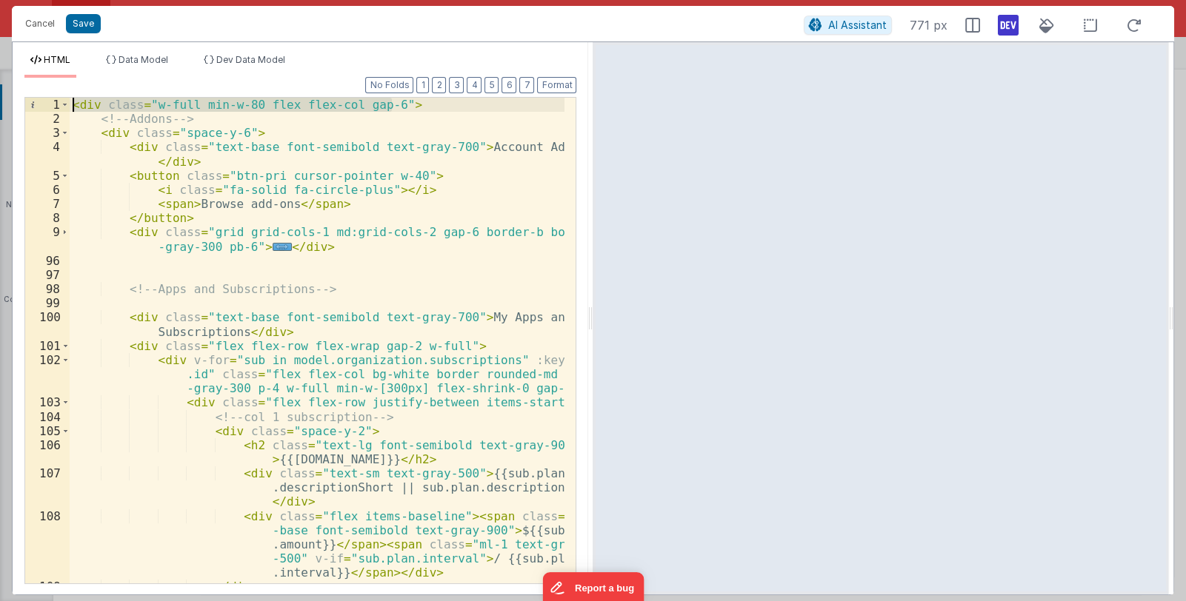
drag, startPoint x: 394, startPoint y: 104, endPoint x: 52, endPoint y: 105, distance: 342.2
click at [52, 105] on div "1 2 3 4 5 6 7 8 9 96 97 98 99 100 101 102 103 104 105 106 107 108 109 110 < div…" at bounding box center [300, 340] width 552 height 487
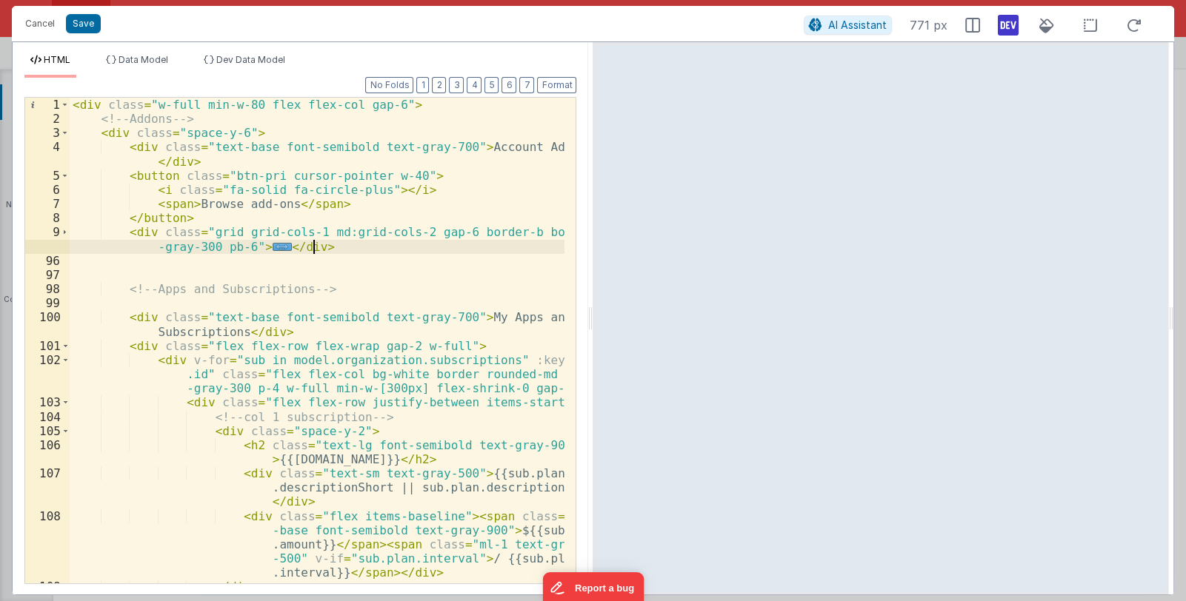
click at [332, 252] on div "< div class = "w-full min-w-80 flex flex-col gap-6" > <!-- Addons --> < div cla…" at bounding box center [318, 355] width 496 height 514
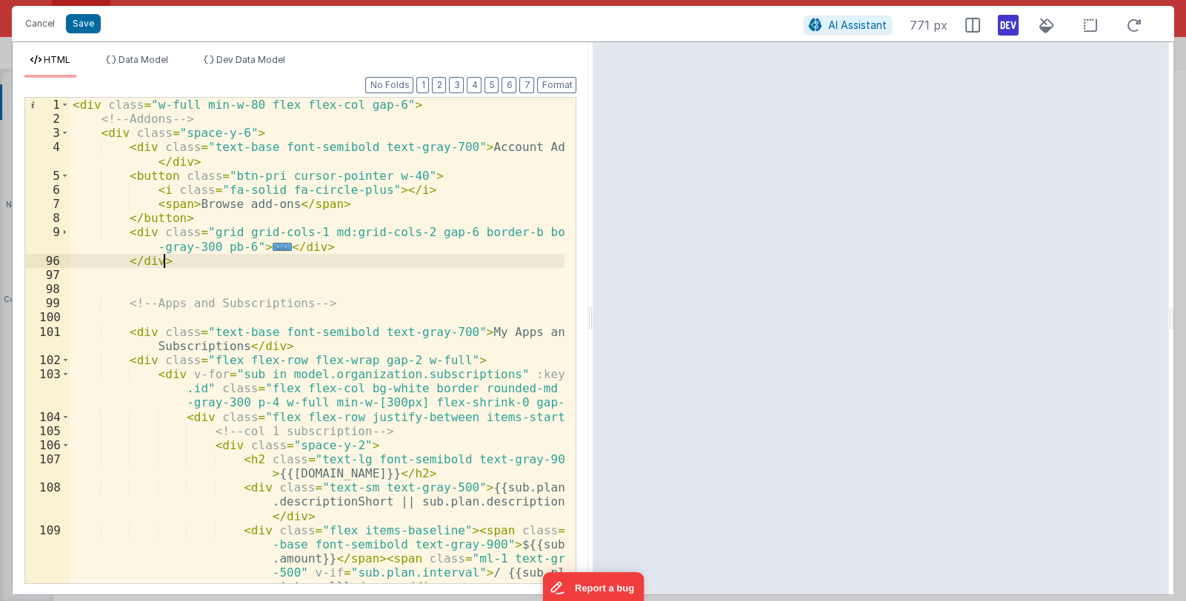
click at [147, 316] on div "< div class = "w-full min-w-80 flex flex-col gap-6" > <!-- Addons --> < div cla…" at bounding box center [318, 355] width 496 height 514
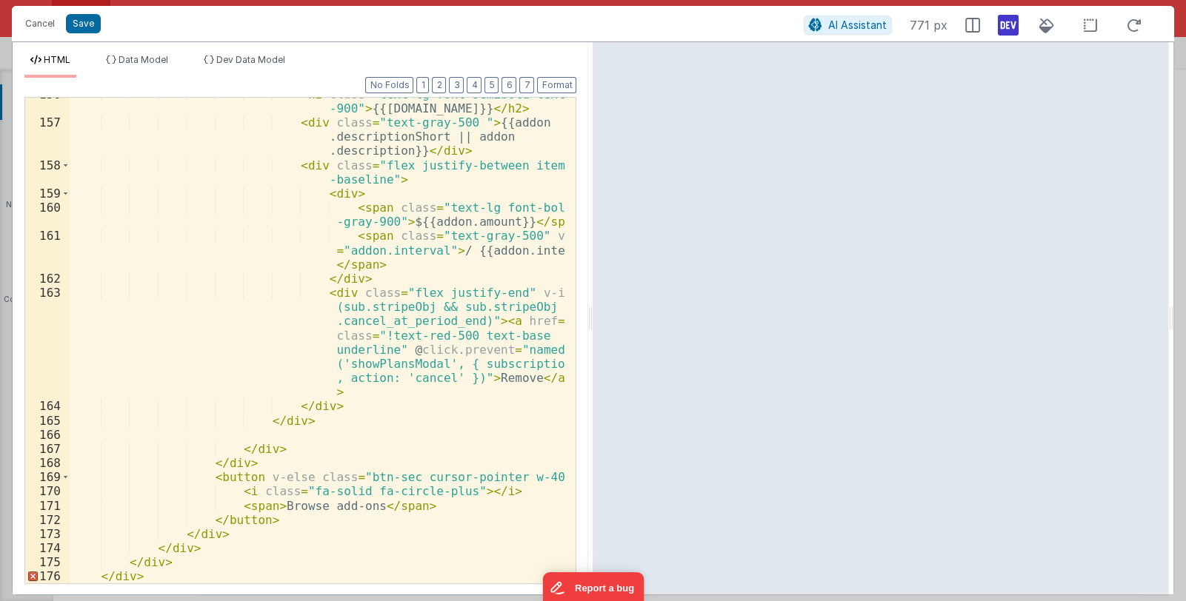
scroll to position [1629, 0]
click at [154, 577] on div "< h2 class = "text-lg font-semibold text-gray -900" > {{[DOMAIN_NAME]}} </ h2 >…" at bounding box center [318, 351] width 496 height 529
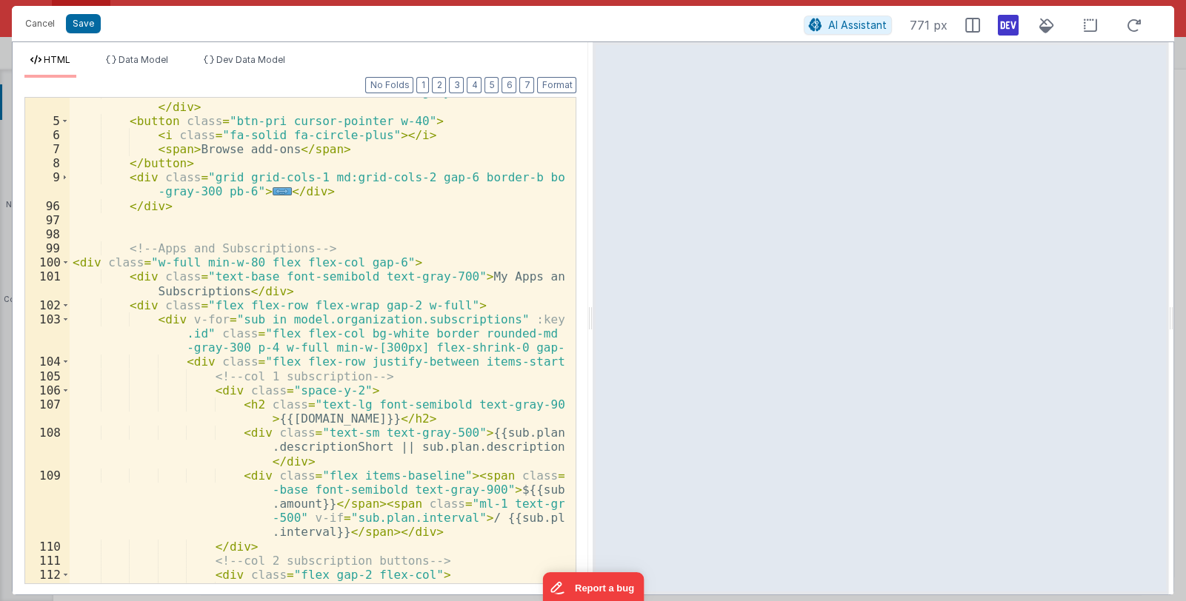
scroll to position [0, 0]
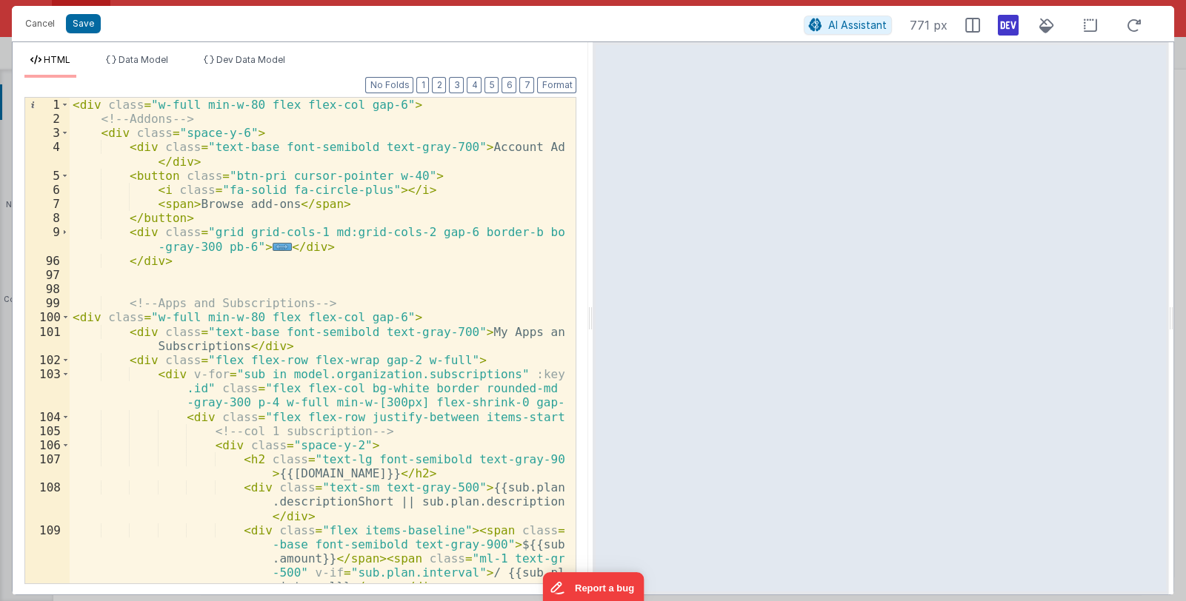
click at [251, 317] on div "< div class = "w-full min-w-80 flex flex-col gap-6" > <!-- Addons --> < div cla…" at bounding box center [318, 355] width 496 height 514
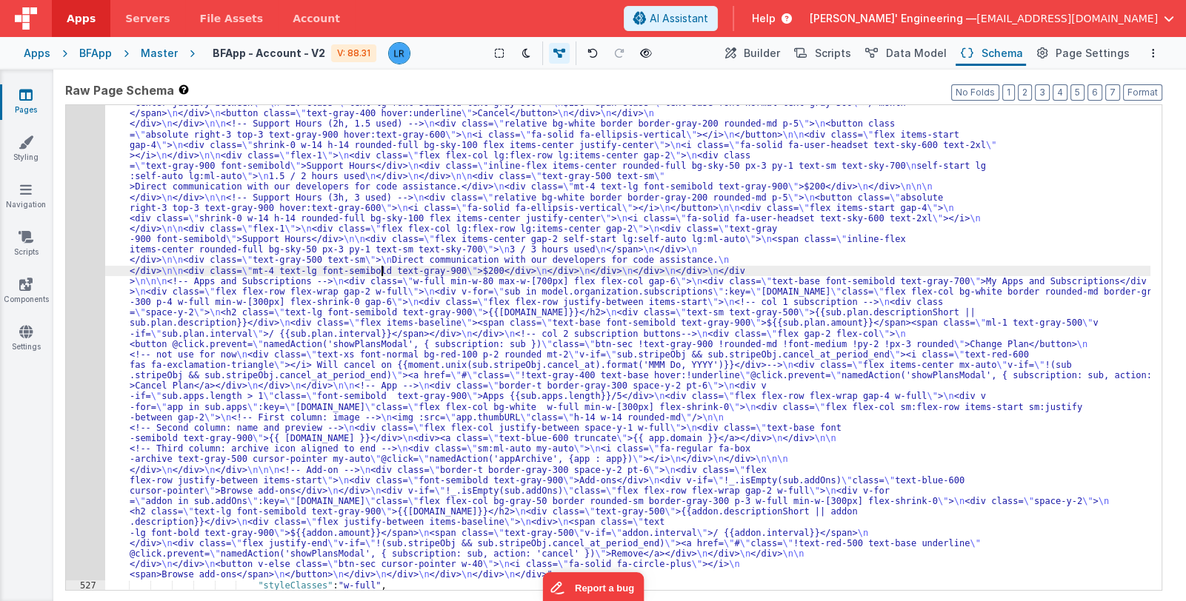
click at [381, 273] on div ""html" : "<div class= \" w-full min-w-80 flex flex-col gap-6 \" > \n <!-- Addon…" at bounding box center [627, 550] width 1045 height 1052
click at [85, 331] on div "526" at bounding box center [85, 302] width 39 height 556
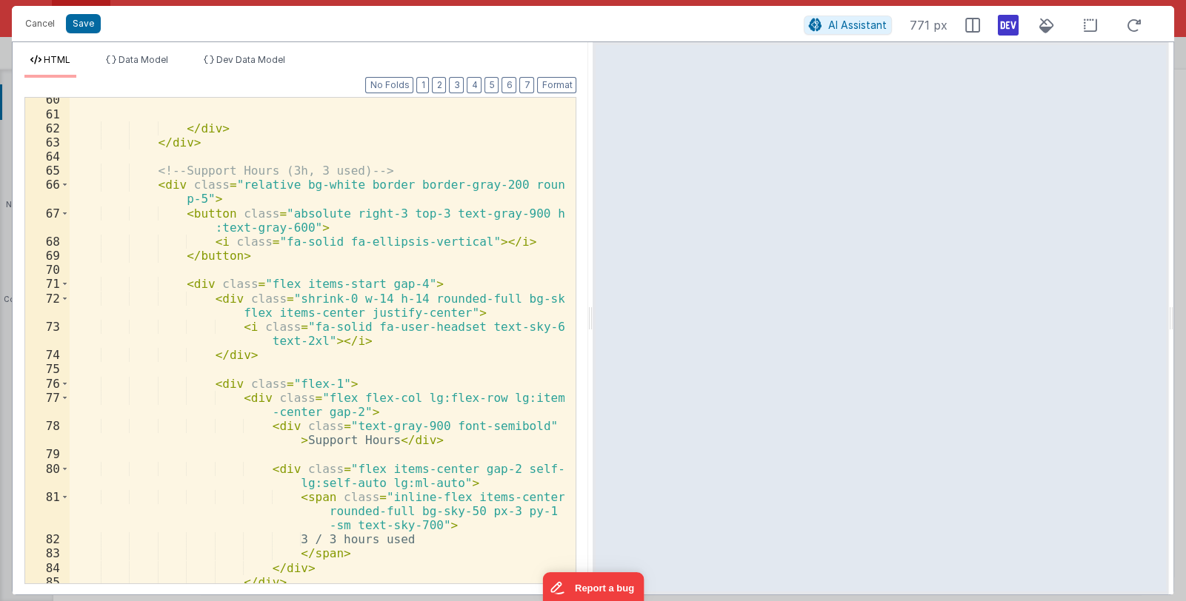
scroll to position [1155, 0]
click at [66, 184] on span at bounding box center [65, 185] width 8 height 14
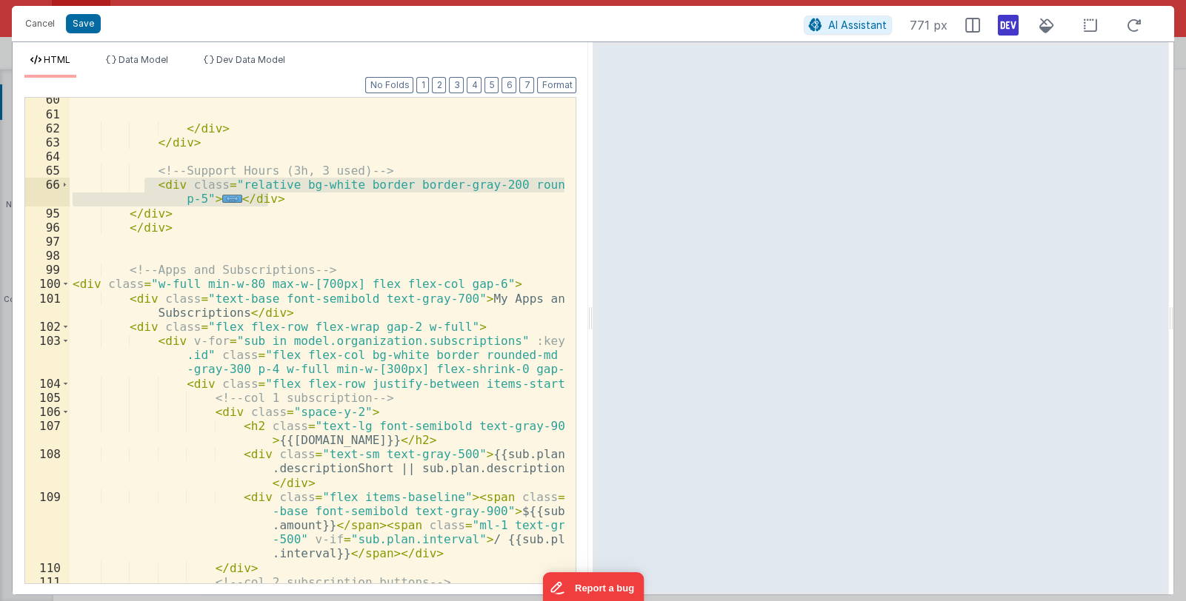
drag, startPoint x: 278, startPoint y: 202, endPoint x: 141, endPoint y: 186, distance: 138.0
click at [141, 186] on div "</ div > </ div > <!-- Support Hours (3h, 3 used) --> < div class = "relative b…" at bounding box center [318, 350] width 496 height 514
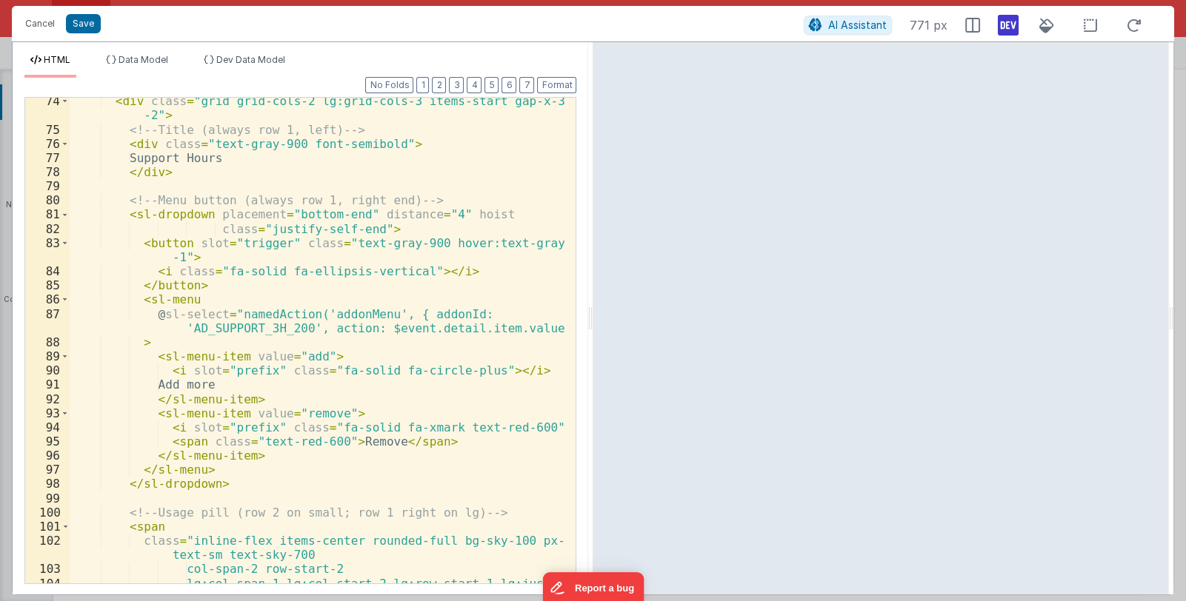
scroll to position [1278, 0]
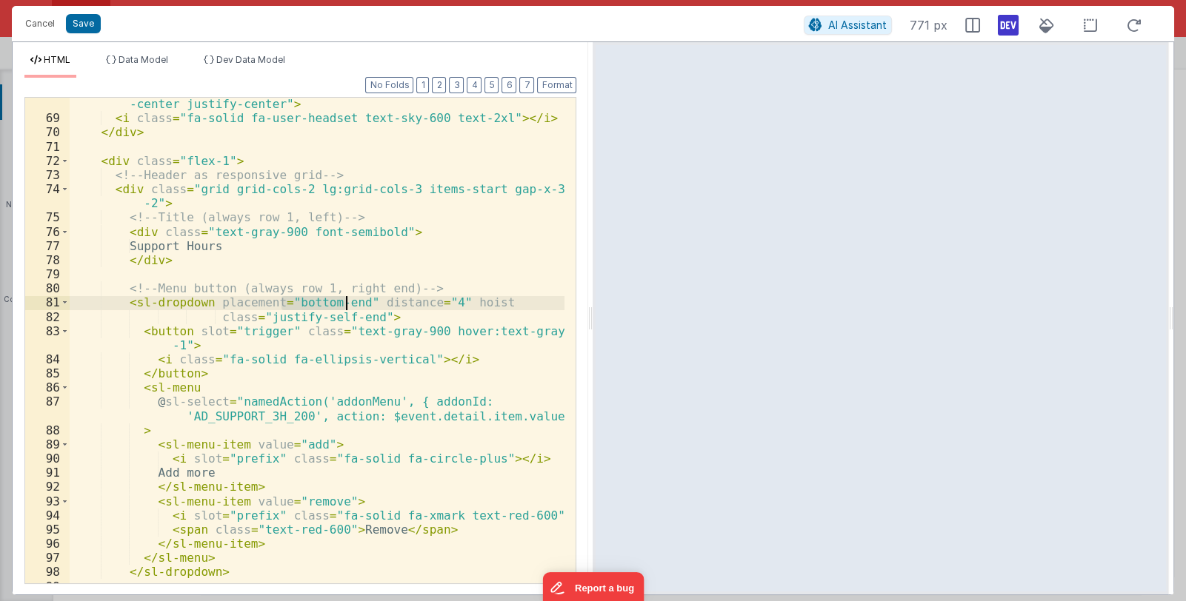
drag, startPoint x: 285, startPoint y: 302, endPoint x: 344, endPoint y: 305, distance: 59.3
click at [344, 305] on div "< div class = "shrink-0 w-14 h-14 rounded-full bg-sky-100 flex items -center ju…" at bounding box center [318, 347] width 496 height 529
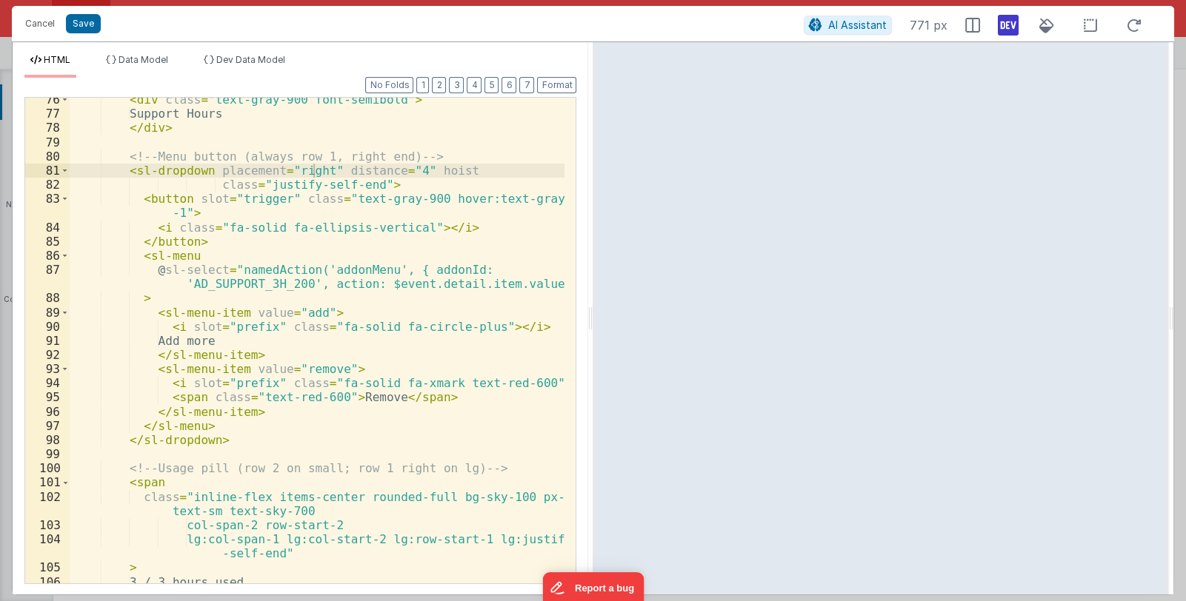
scroll to position [1366, 0]
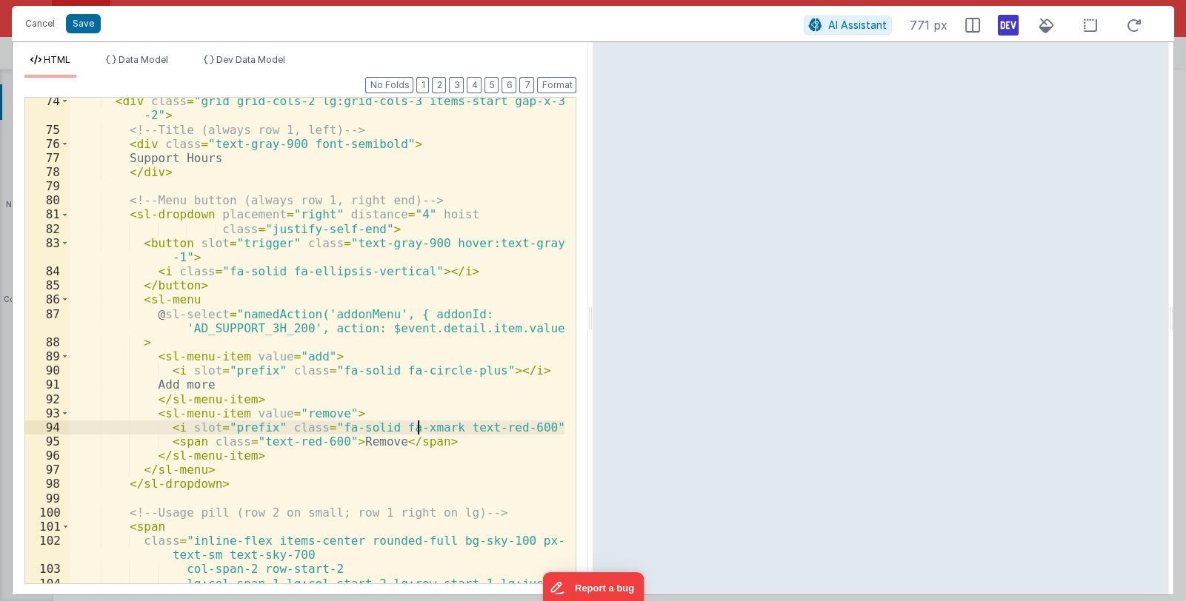
click at [418, 425] on div "< div class = "grid grid-cols-2 lg:grid-cols-3 items-start gap-x-3 gap-y -2" > …" at bounding box center [318, 365] width 496 height 543
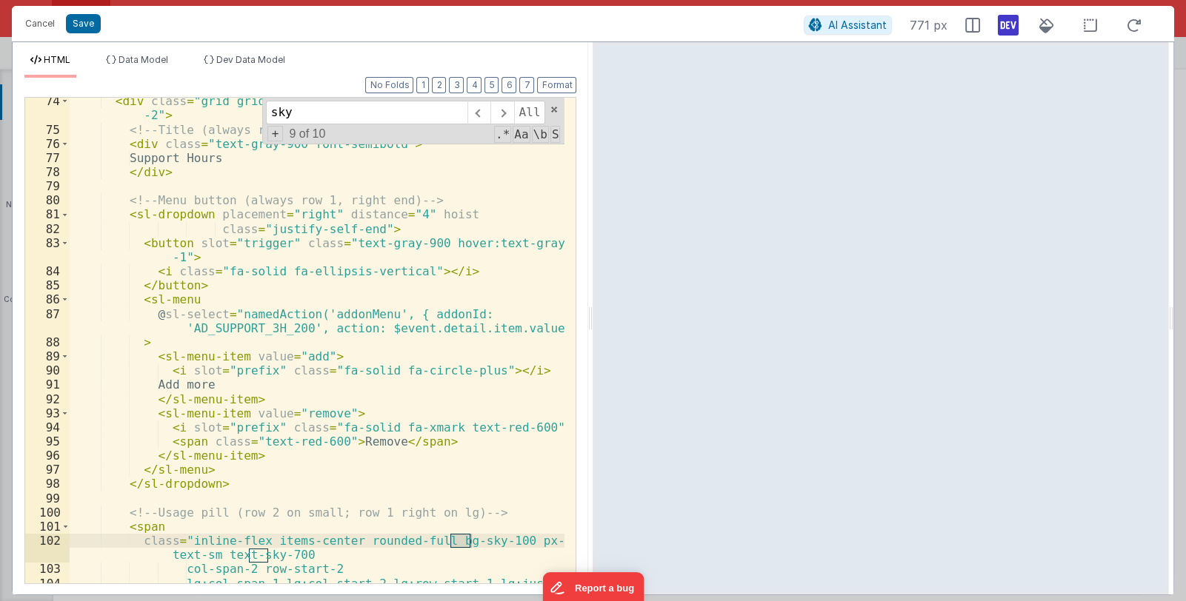
type input "sky"
click at [481, 541] on div "< div class = "grid grid-cols-2 lg:grid-cols-3 items-start gap-x-3 gap-y -2" > …" at bounding box center [318, 365] width 496 height 543
click at [491, 538] on div "< div class = "grid grid-cols-2 lg:grid-cols-3 items-start gap-x-3 gap-y -2" > …" at bounding box center [318, 365] width 496 height 543
click at [494, 538] on div "< div class = "grid grid-cols-2 lg:grid-cols-3 items-start gap-x-3 gap-y -2" > …" at bounding box center [318, 365] width 496 height 543
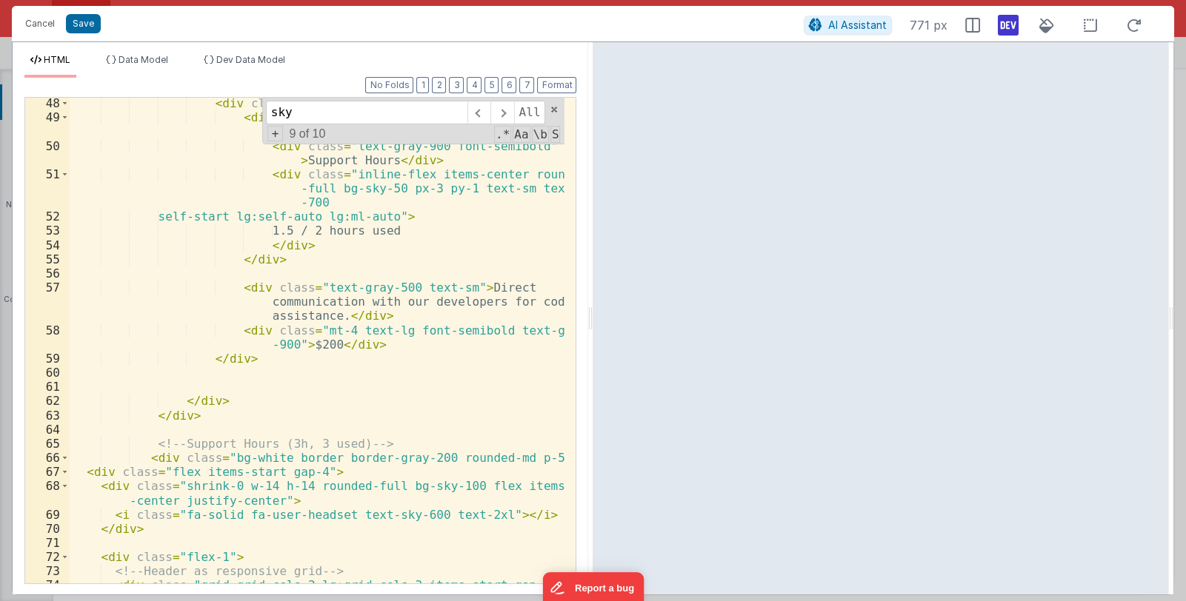
scroll to position [749, 0]
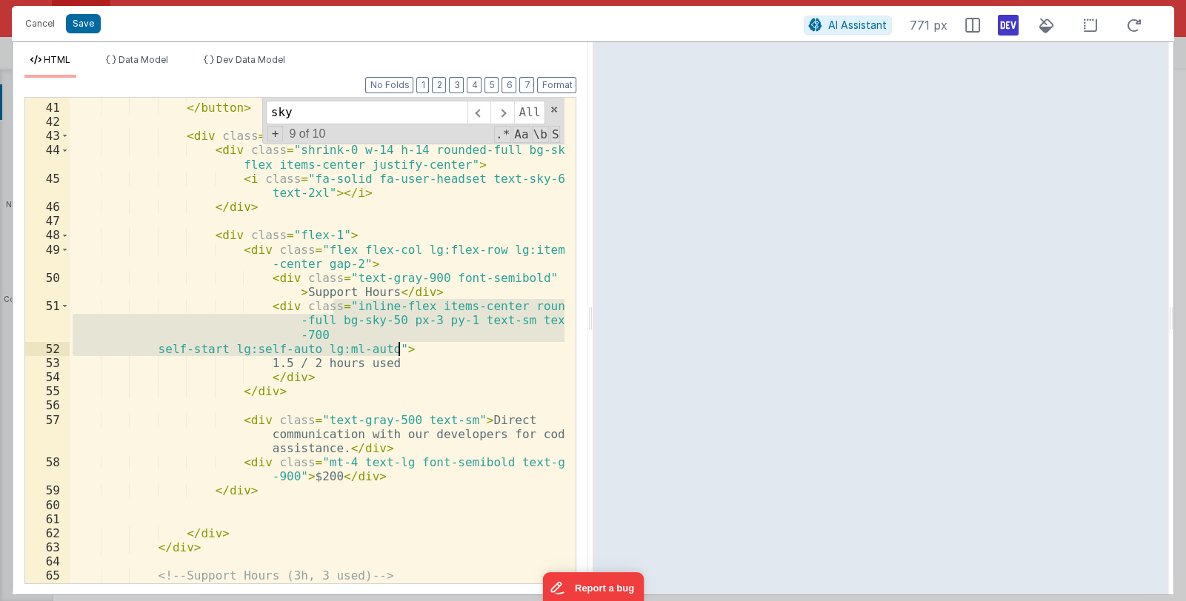
drag, startPoint x: 333, startPoint y: 302, endPoint x: 400, endPoint y: 348, distance: 80.9
click at [400, 348] on div "< i class = "fa-solid fa-ellipsis-vertical" > </ i > </ button > < div class = …" at bounding box center [318, 344] width 496 height 514
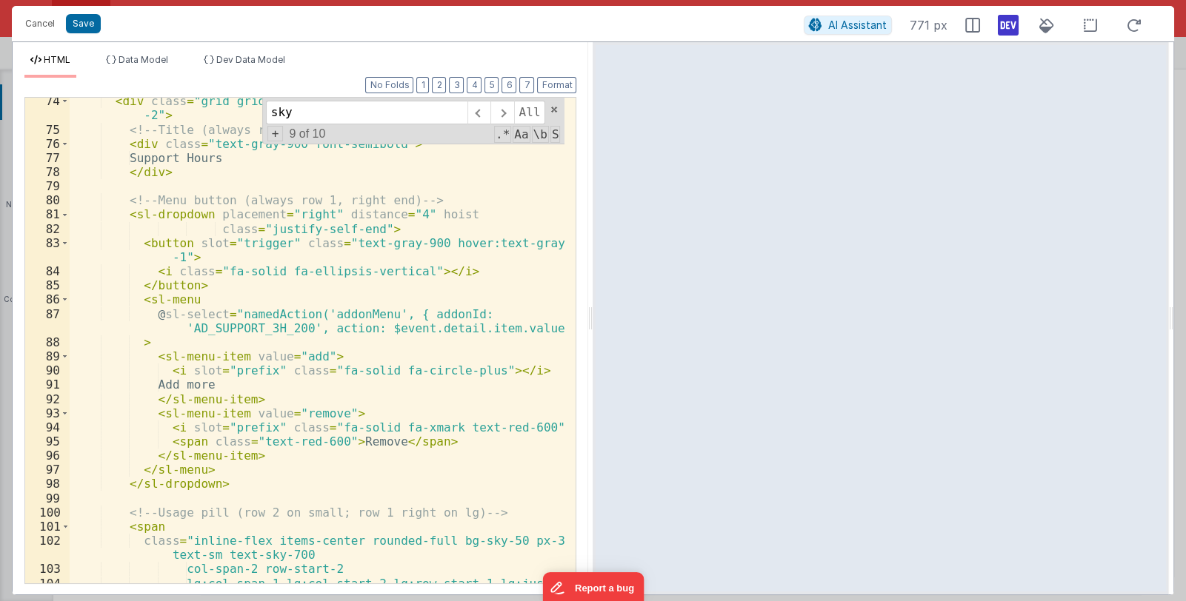
scroll to position [1542, 0]
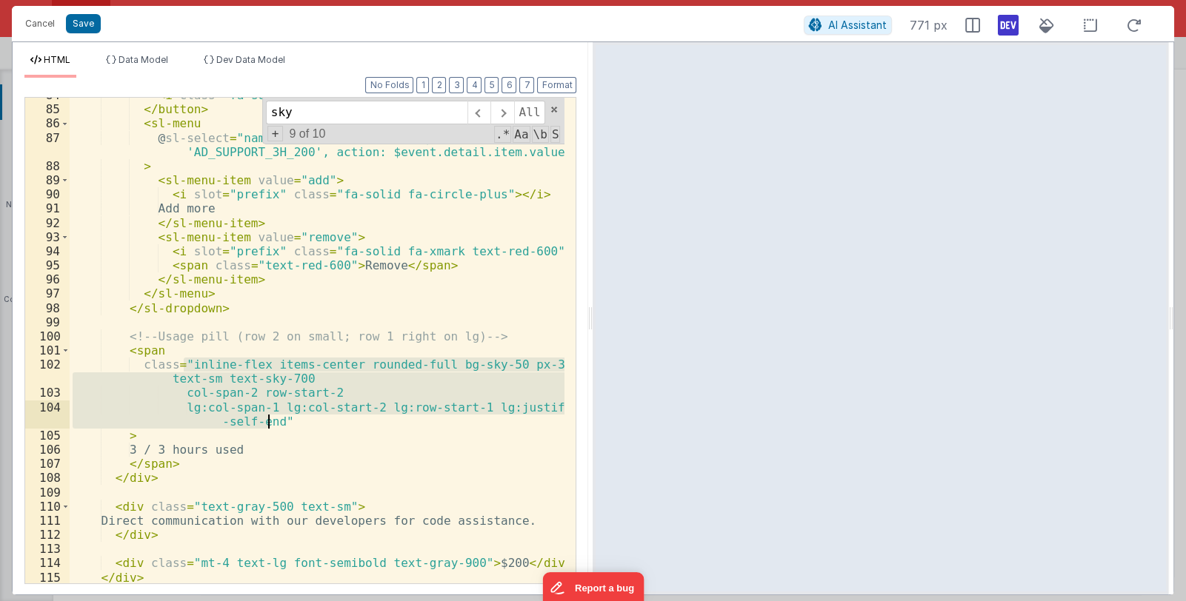
drag, startPoint x: 185, startPoint y: 363, endPoint x: 267, endPoint y: 418, distance: 98.8
click at [267, 418] on div "< i class = "fa-solid fa-ellipsis-vertical" > </ i > </ button > < sl-menu @ sl…" at bounding box center [318, 345] width 496 height 514
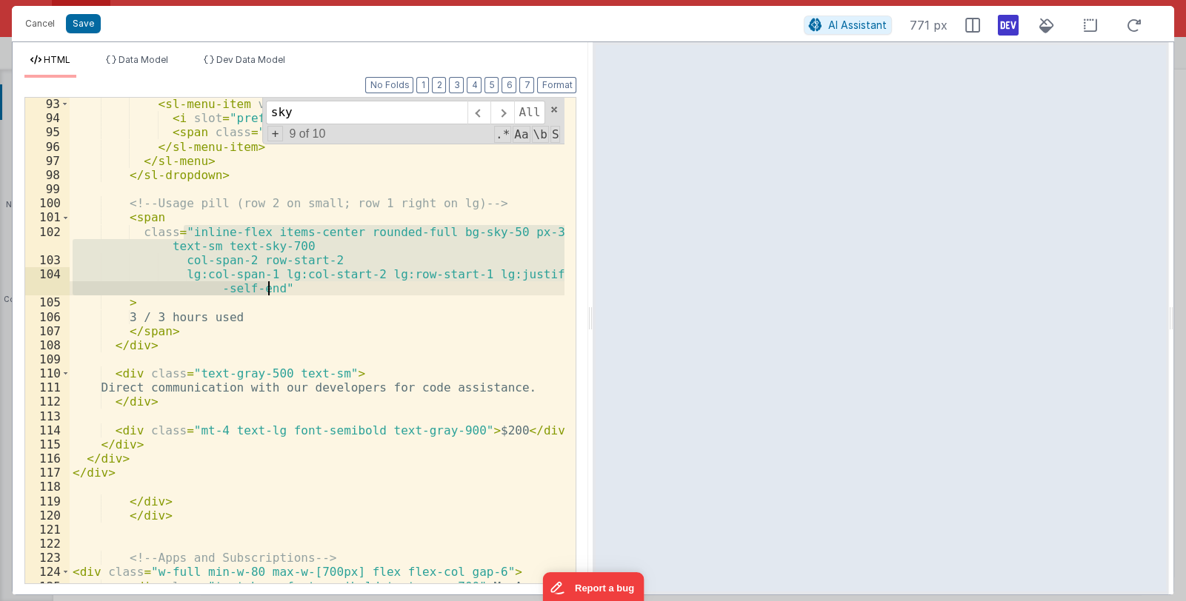
scroll to position [1675, 0]
click at [268, 287] on div "< sl-menu-item value = "remove" > < i slot = "prefix" class = "fa-solid fa-xmar…" at bounding box center [317, 341] width 495 height 486
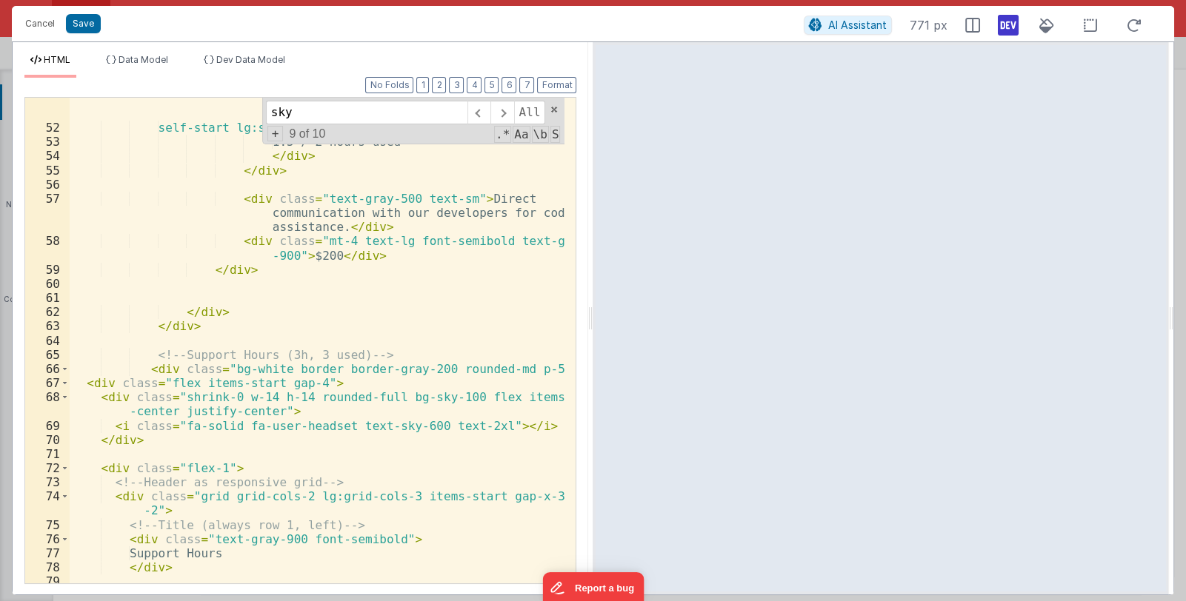
scroll to position [882, 0]
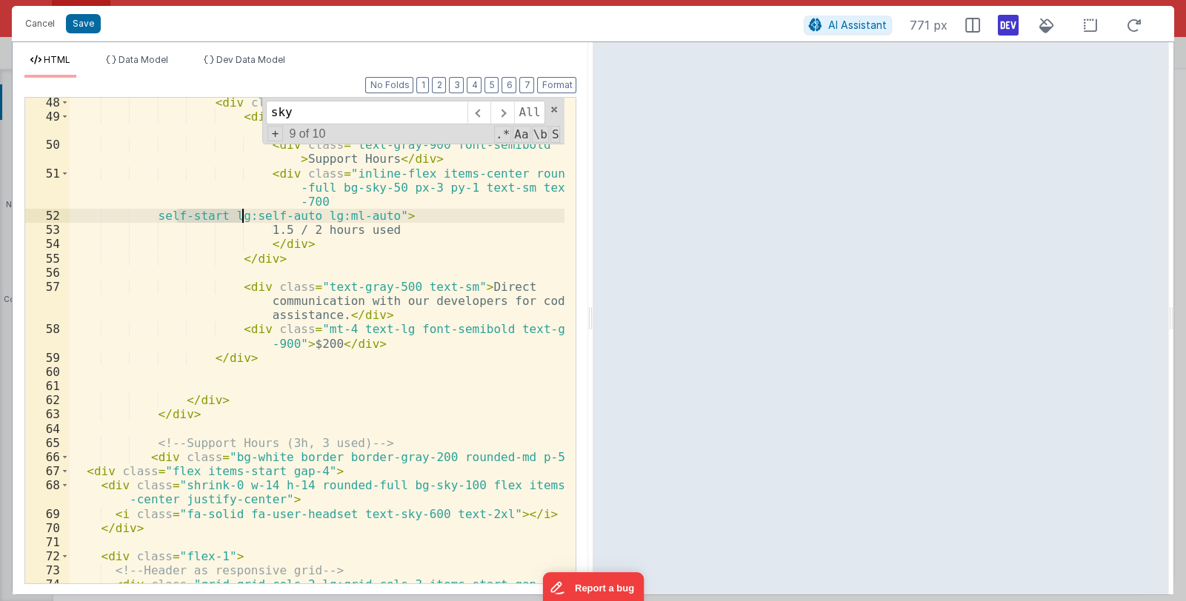
drag, startPoint x: 178, startPoint y: 218, endPoint x: 241, endPoint y: 213, distance: 63.1
click at [241, 213] on div "< div class = "flex-1" > < div class = "flex flex-col lg:flex-row lg:items -cen…" at bounding box center [318, 360] width 496 height 529
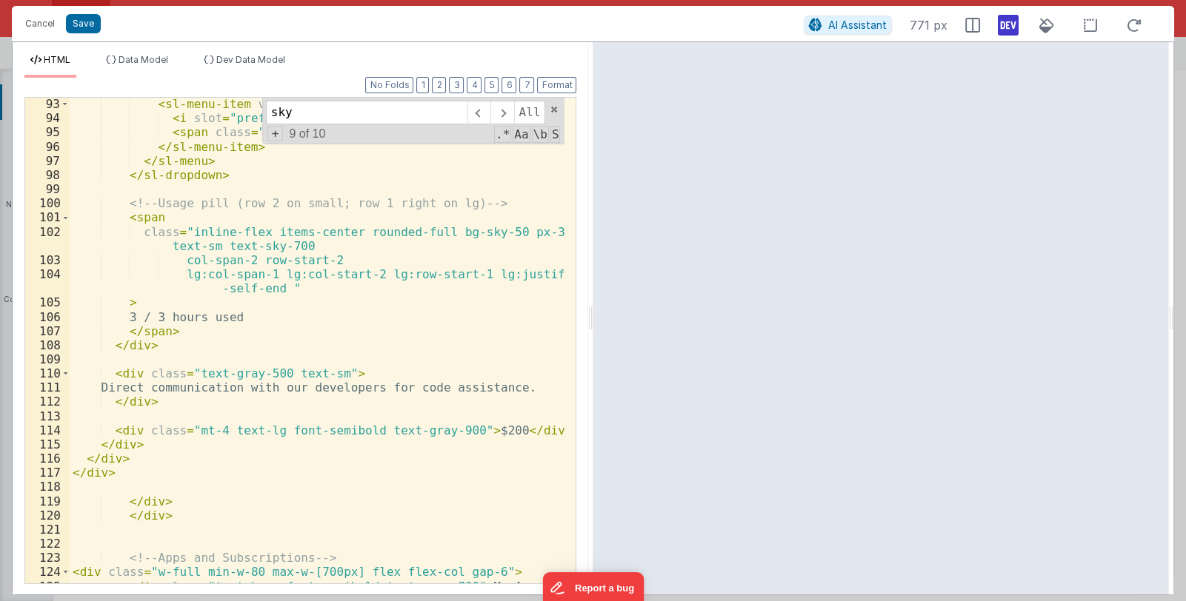
scroll to position [1675, 0]
drag, startPoint x: 184, startPoint y: 259, endPoint x: 248, endPoint y: 261, distance: 64.5
click at [248, 261] on div "< sl-menu-item value = "remove" > < i slot = "prefix" class = "fa-solid fa-xmar…" at bounding box center [318, 361] width 496 height 529
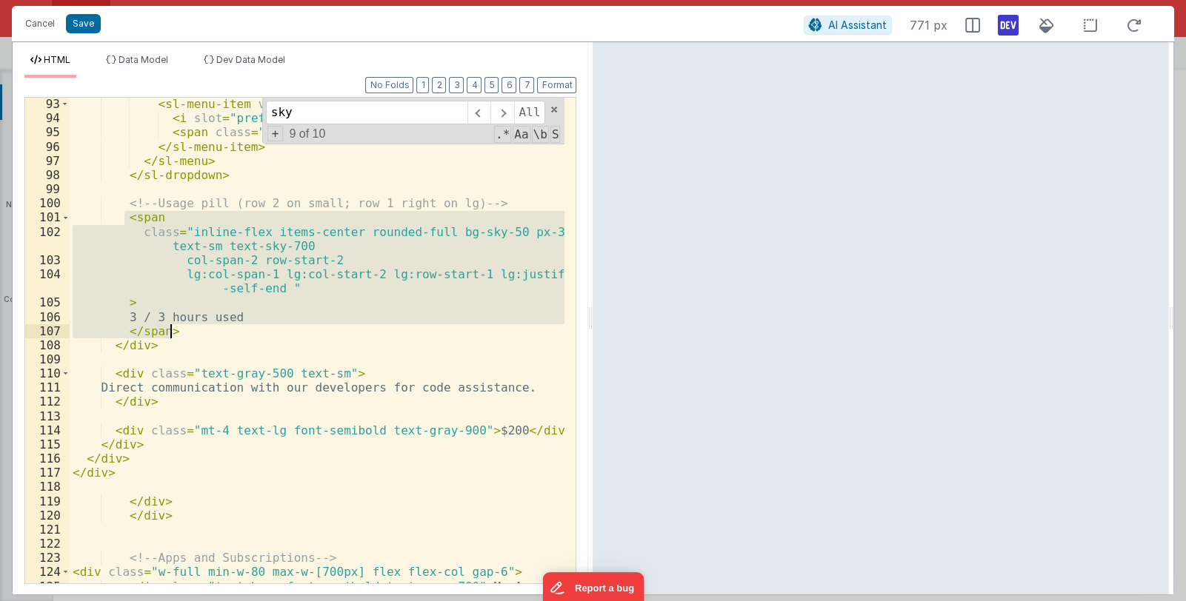
drag, startPoint x: 124, startPoint y: 218, endPoint x: 181, endPoint y: 330, distance: 126.2
click at [181, 330] on div "< sl-menu-item value = "remove" > < i slot = "prefix" class = "fa-solid fa-xmar…" at bounding box center [318, 361] width 496 height 529
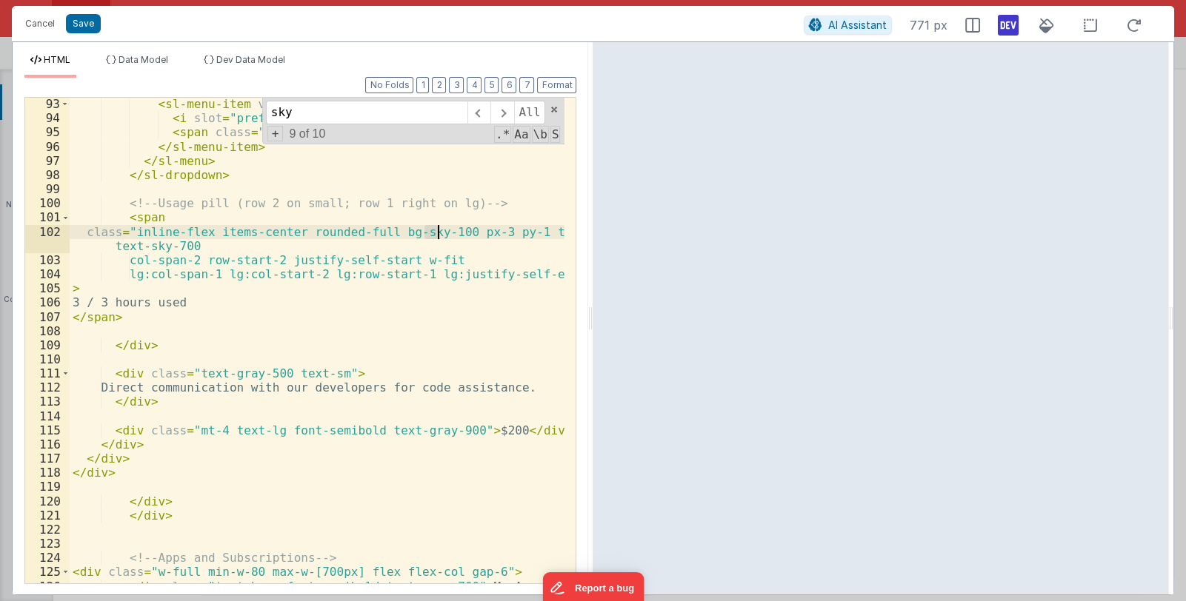
drag, startPoint x: 426, startPoint y: 232, endPoint x: 436, endPoint y: 232, distance: 10.4
click at [436, 232] on div "< sl-menu-item value = "remove" > < i slot = "prefix" class = "fa-solid fa-xmar…" at bounding box center [318, 361] width 496 height 529
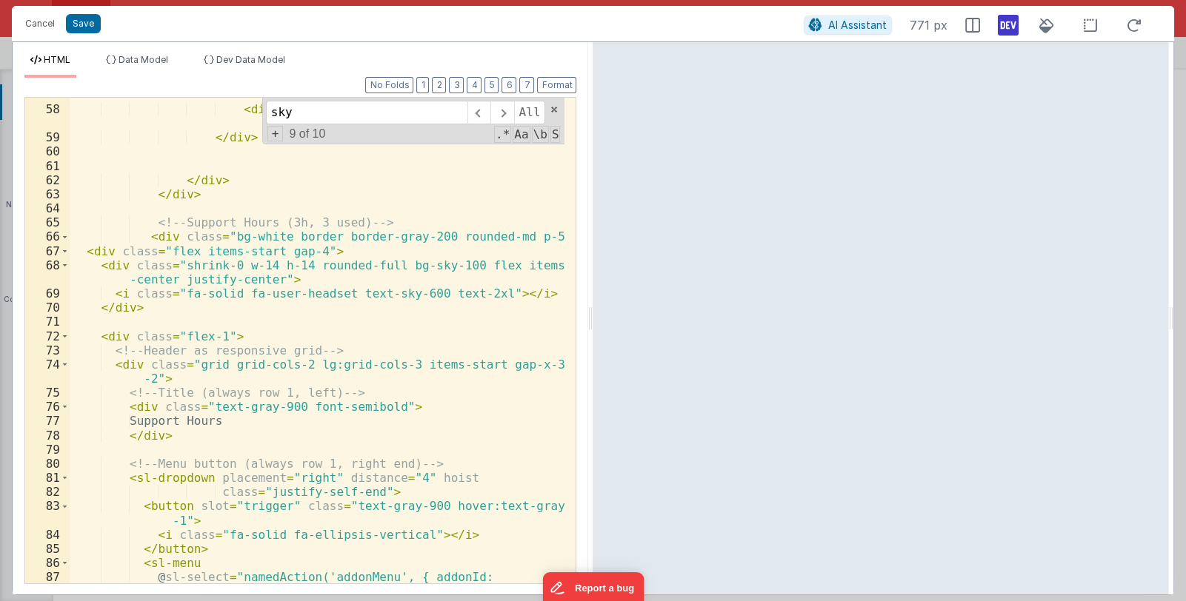
scroll to position [1103, 0]
click at [219, 52] on div "HTML Data Model Dev Data Model Format 7 6 5 4 3 2 1 No Folds 57 58 59 60 61 62 …" at bounding box center [301, 318] width 576 height 553
click at [229, 57] on span "Dev Data Model" at bounding box center [250, 59] width 69 height 11
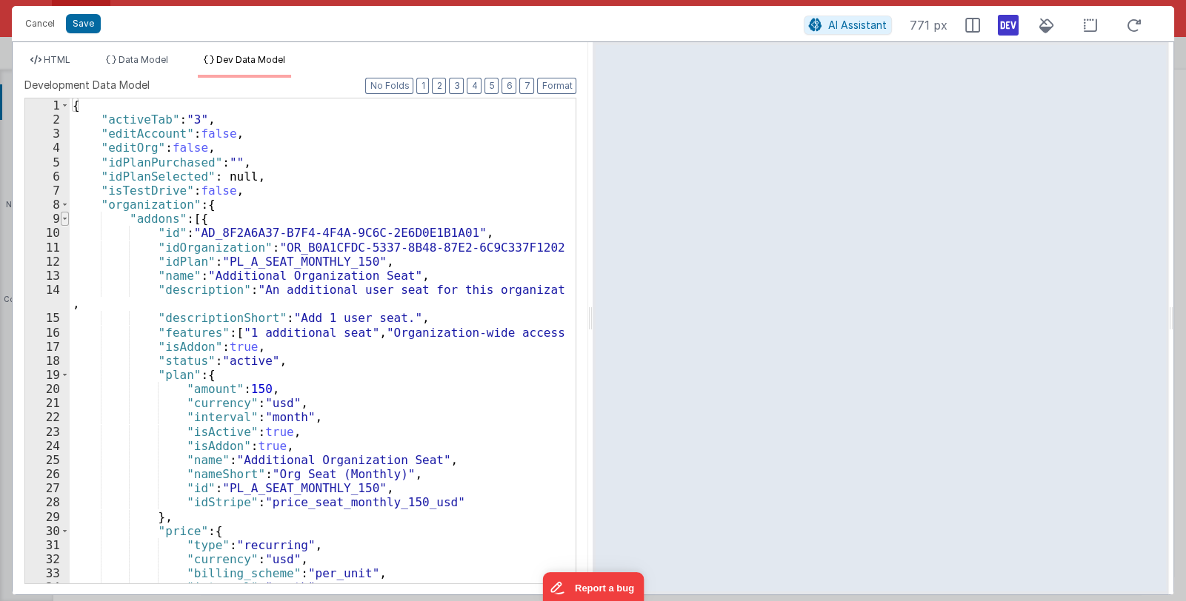
click at [64, 218] on span at bounding box center [65, 219] width 8 height 14
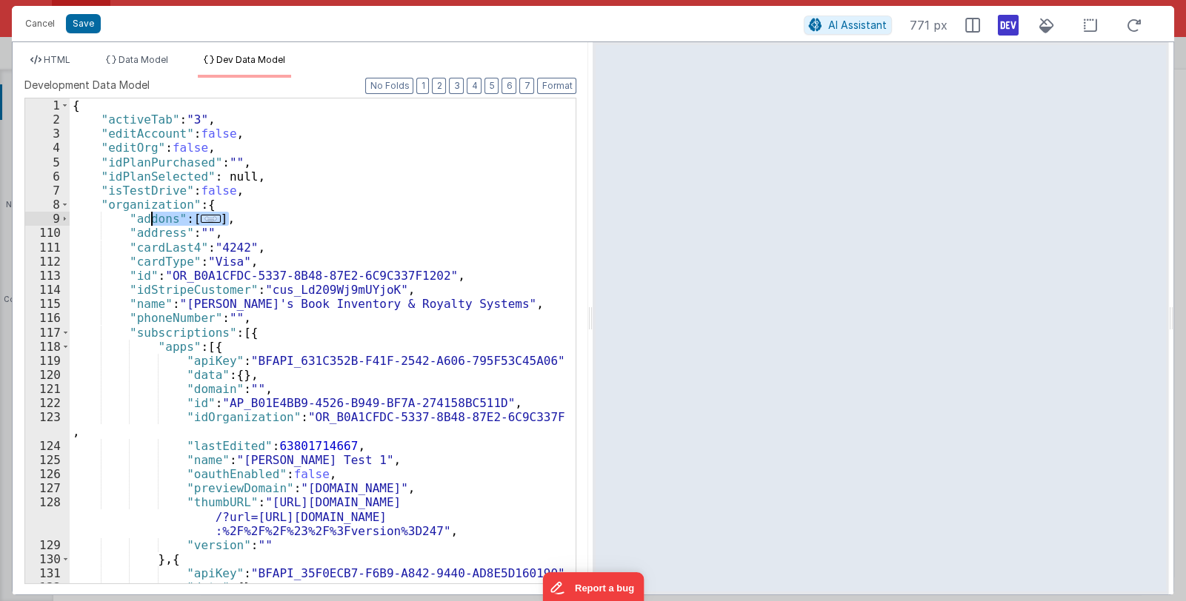
drag, startPoint x: 239, startPoint y: 219, endPoint x: 152, endPoint y: 216, distance: 87.5
click at [152, 216] on div "{ "activeTab" : "3" , "editAccount" : false , "editOrg" : false , "idPlanPurcha…" at bounding box center [318, 355] width 496 height 513
click at [87, 24] on button "Save" at bounding box center [83, 23] width 35 height 19
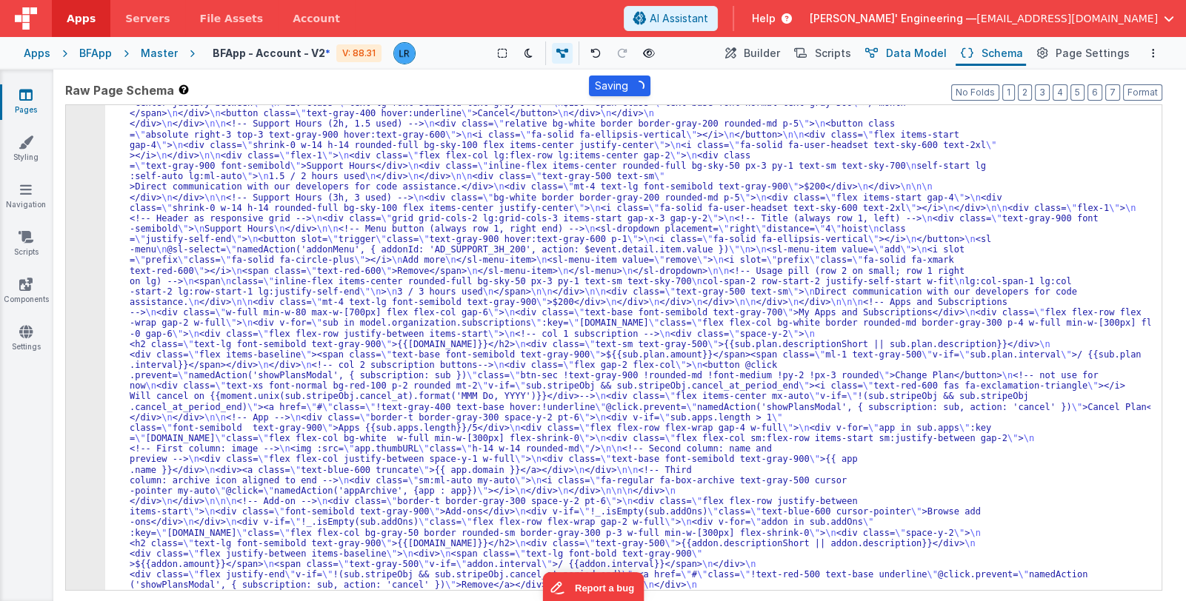
click at [898, 47] on span "Data Model" at bounding box center [916, 53] width 61 height 15
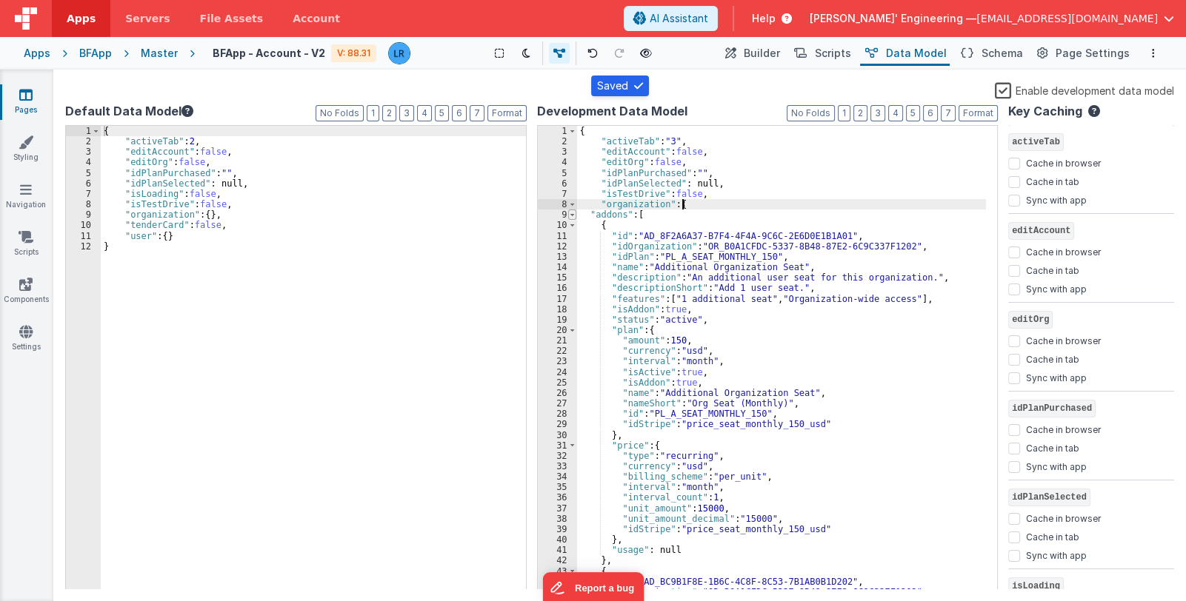
click at [575, 213] on span at bounding box center [572, 215] width 8 height 10
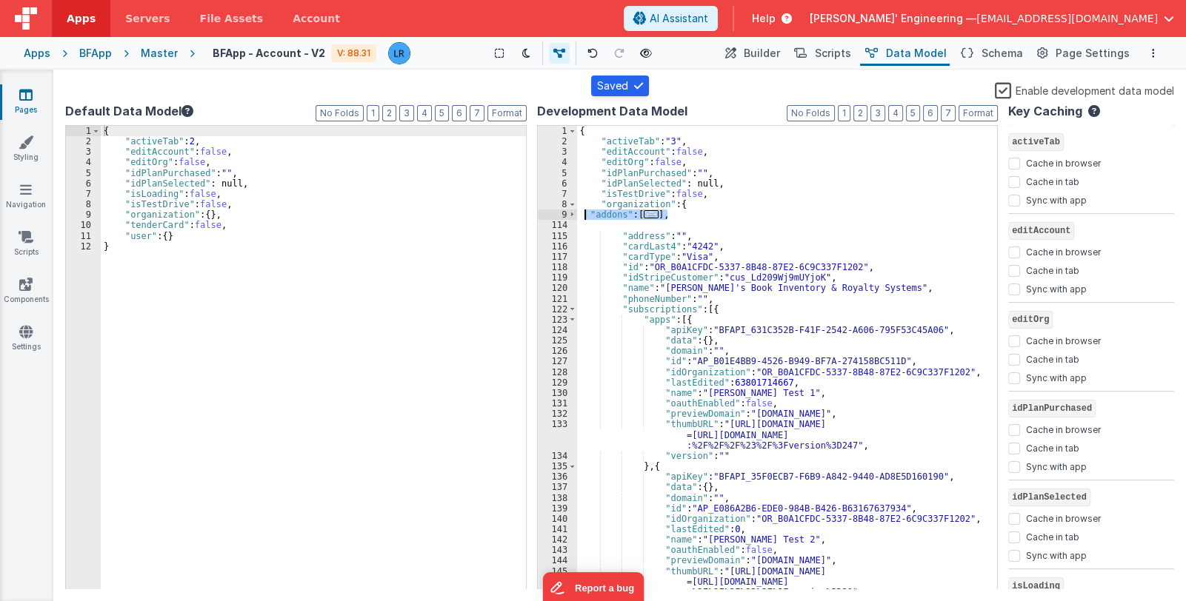
drag, startPoint x: 687, startPoint y: 219, endPoint x: 579, endPoint y: 211, distance: 107.7
click at [579, 211] on div "{ "activeTab" : "3" , "editAccount" : false , "editOrg" : false , "idPlanPurcha…" at bounding box center [782, 369] width 410 height 486
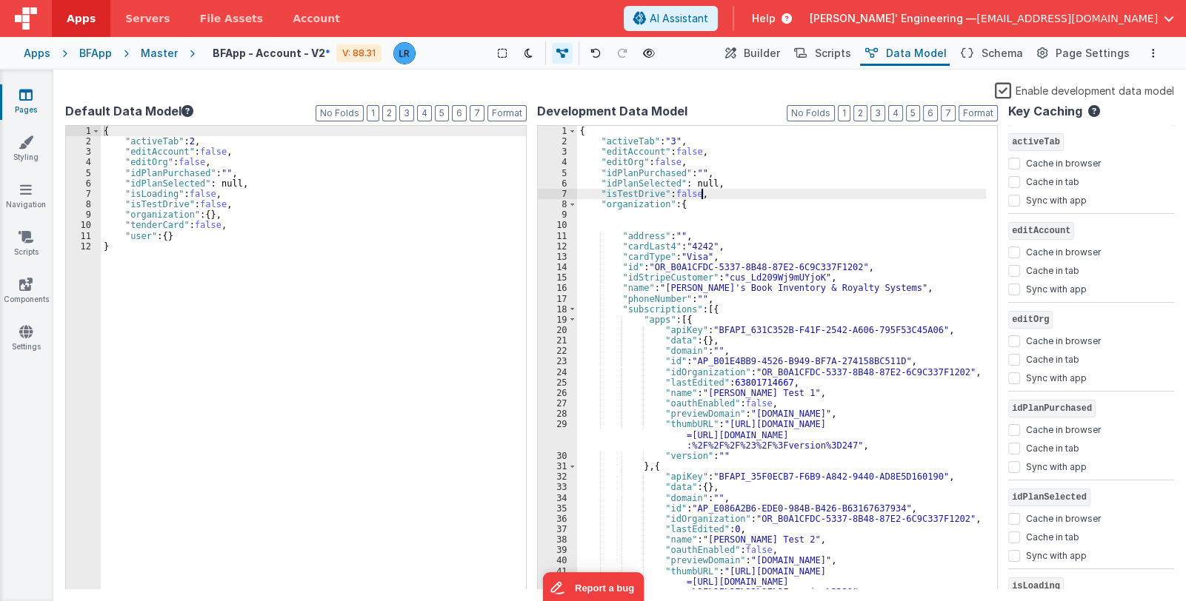
click at [718, 194] on div "{ "activeTab" : "3" , "editAccount" : false , "editOrg" : false , "idPlanPurcha…" at bounding box center [782, 369] width 410 height 486
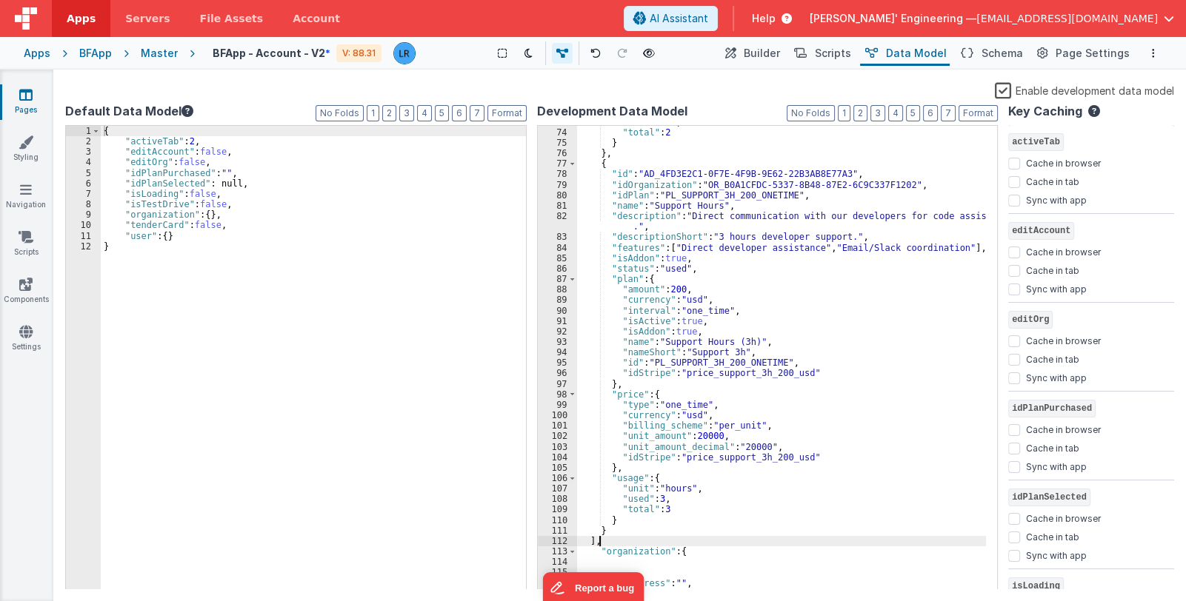
scroll to position [907, 0]
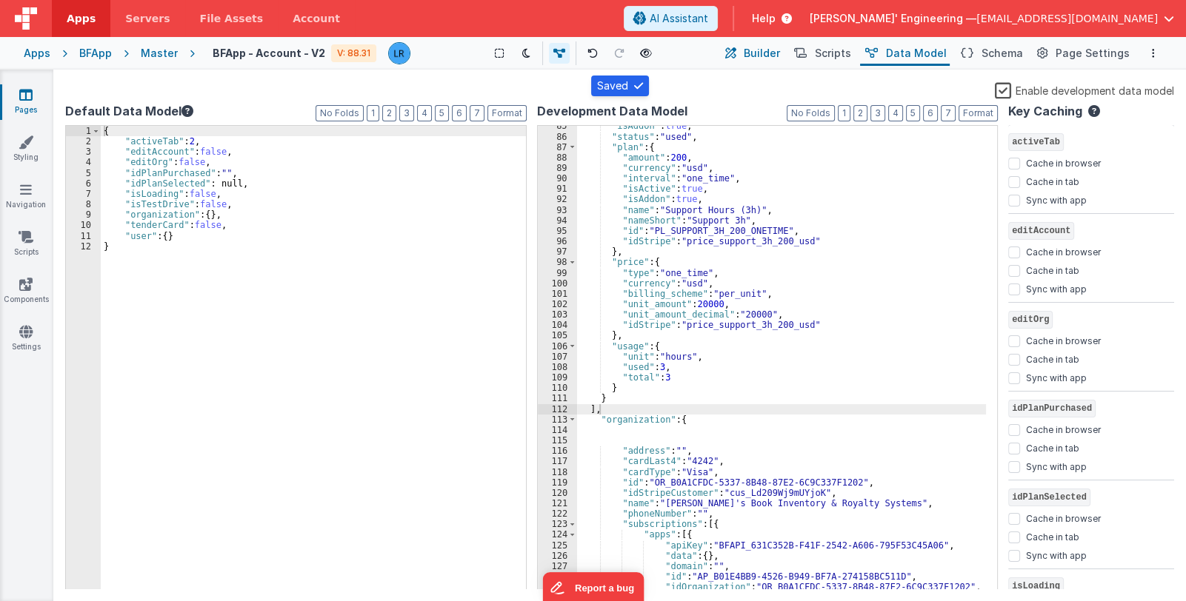
click at [776, 53] on span "Builder" at bounding box center [762, 53] width 36 height 15
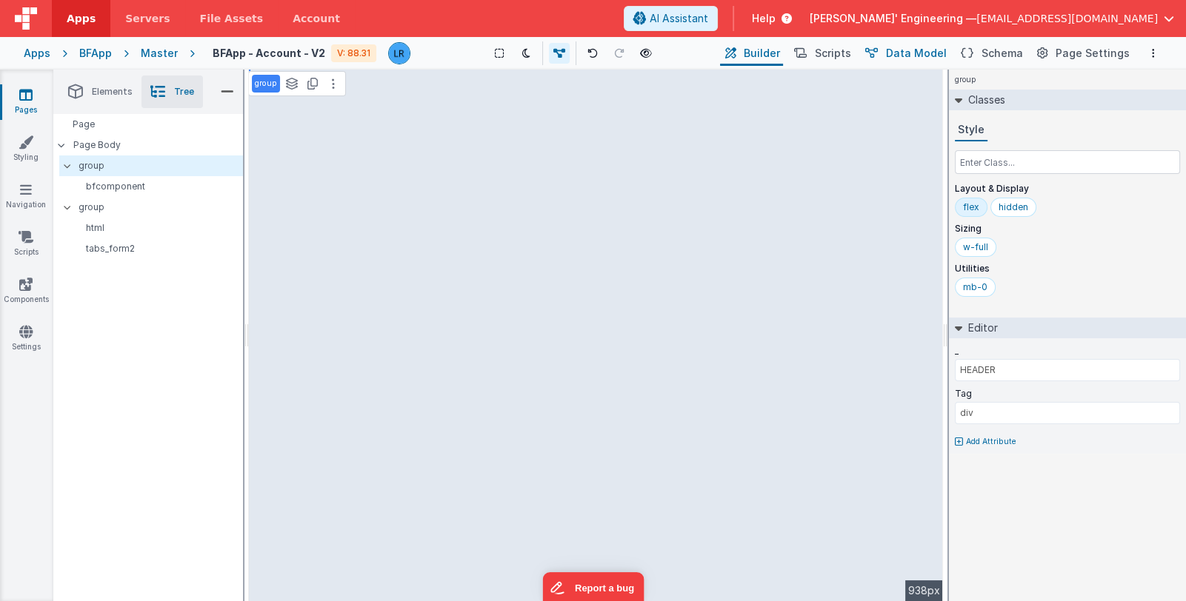
click at [907, 50] on span "Data Model" at bounding box center [916, 53] width 61 height 15
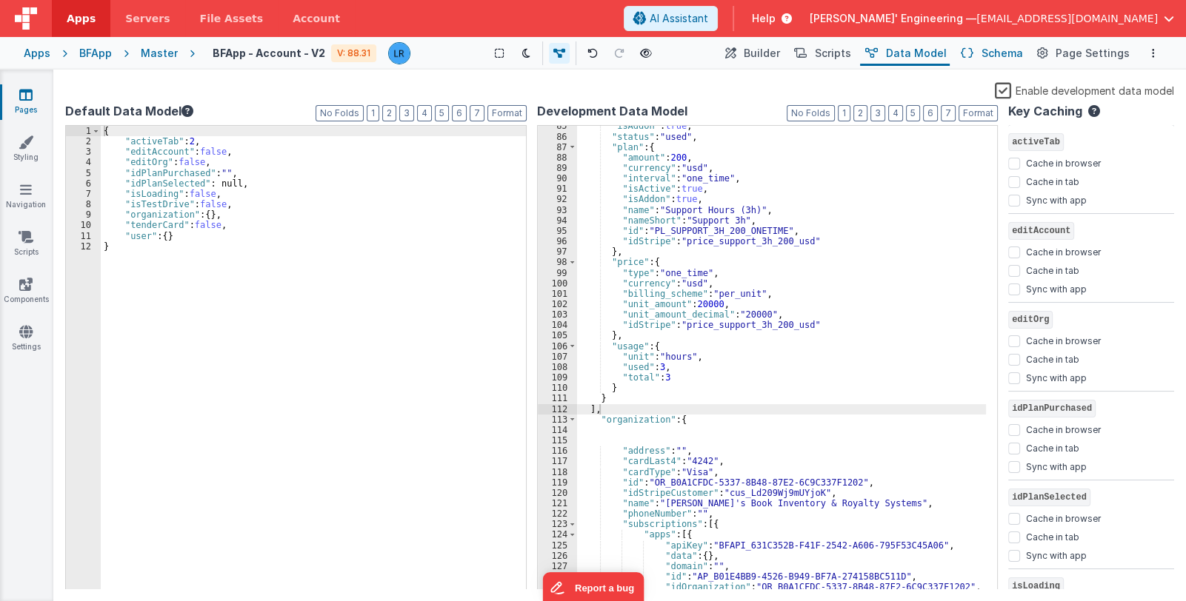
click at [1009, 54] on span "Schema" at bounding box center [1001, 53] width 41 height 15
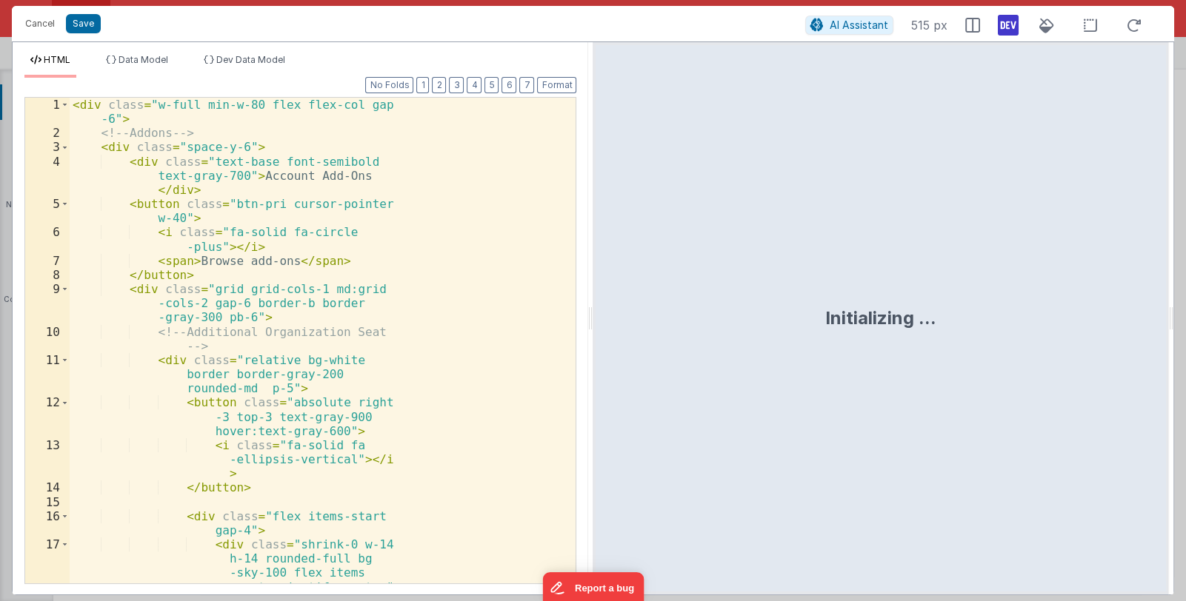
scroll to position [4645, 0]
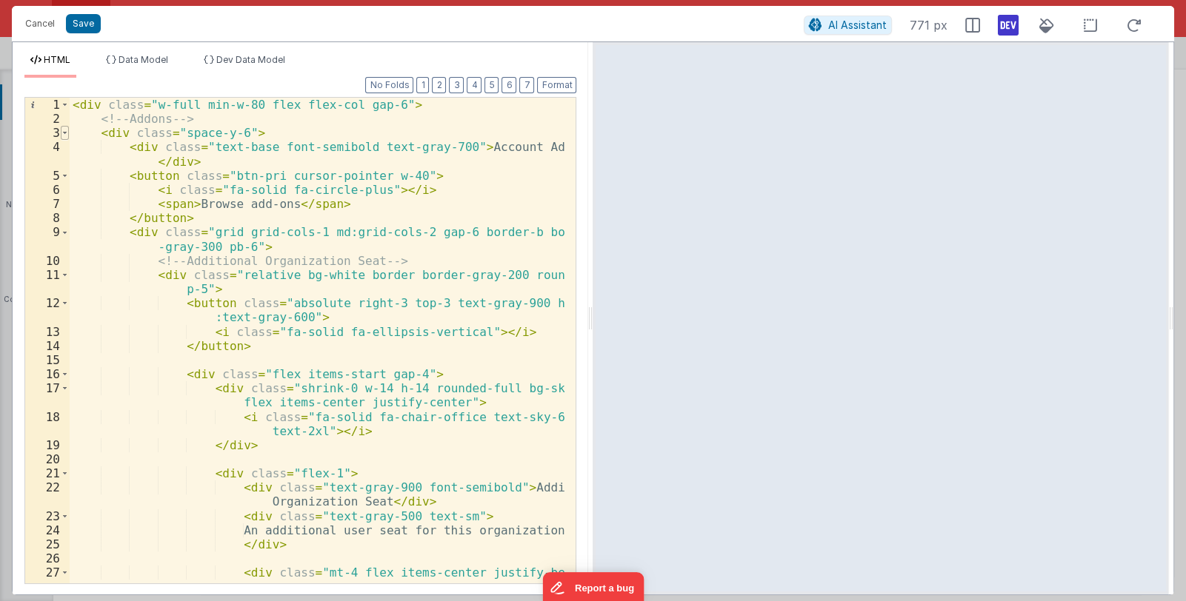
click at [64, 130] on span at bounding box center [65, 133] width 8 height 14
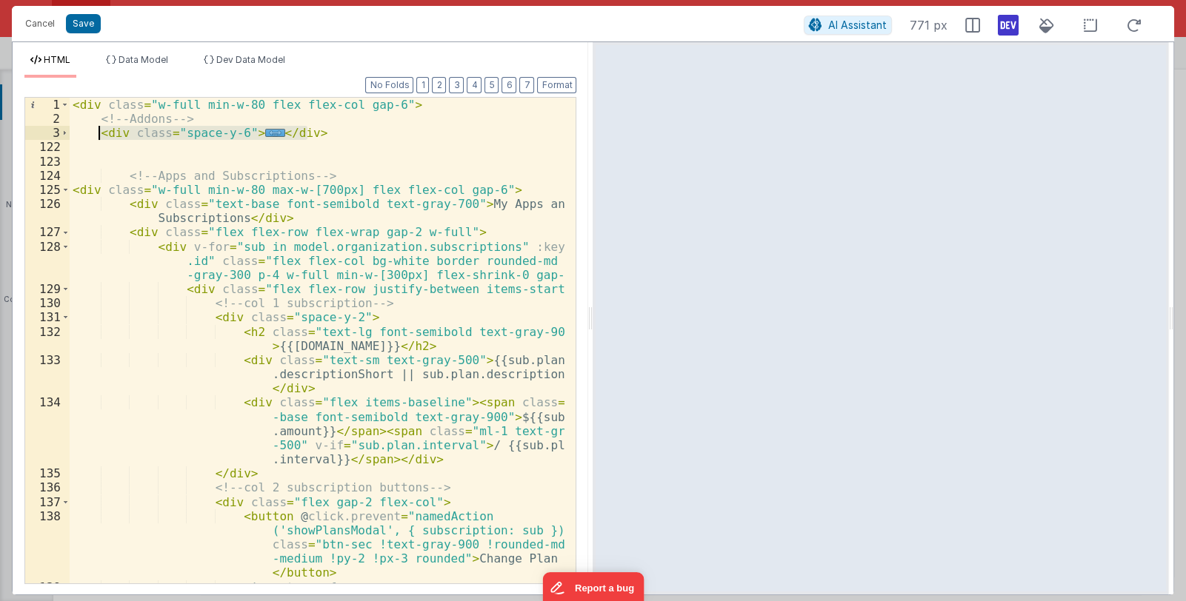
drag, startPoint x: 315, startPoint y: 132, endPoint x: 100, endPoint y: 133, distance: 214.8
click at [100, 133] on div "< div class = "w-full min-w-80 flex flex-col gap-6" > <!-- Addons --> < div cla…" at bounding box center [318, 390] width 496 height 585
click at [258, 132] on div "< div class = "w-full min-w-80 flex flex-col gap-6" > <!-- Addons --> < div cla…" at bounding box center [317, 341] width 495 height 486
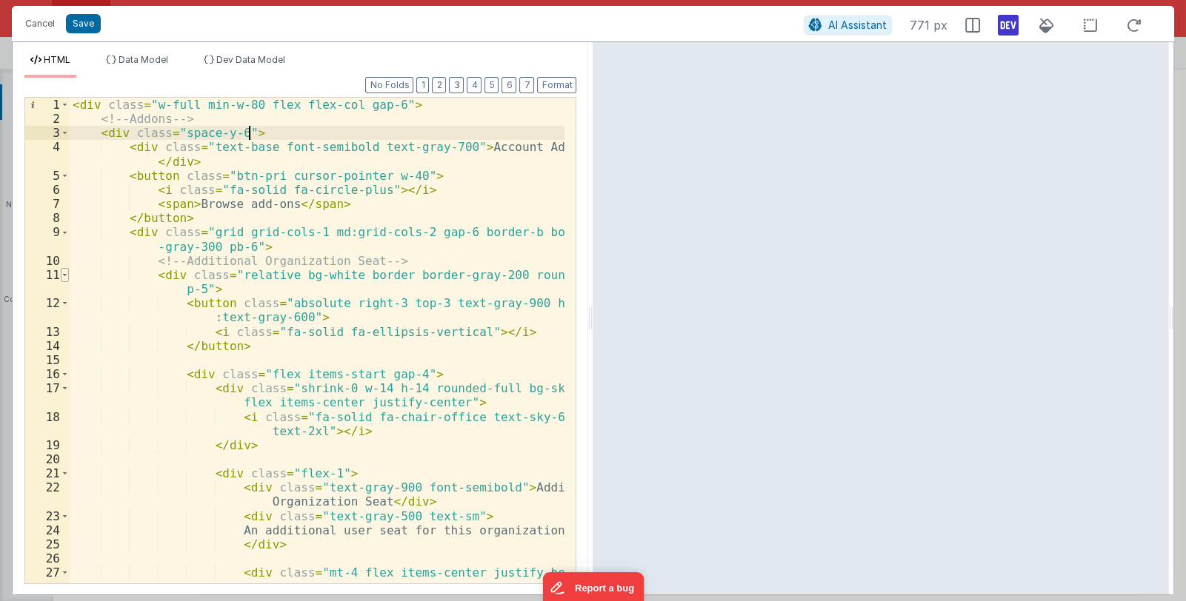
click at [67, 273] on span at bounding box center [65, 275] width 8 height 14
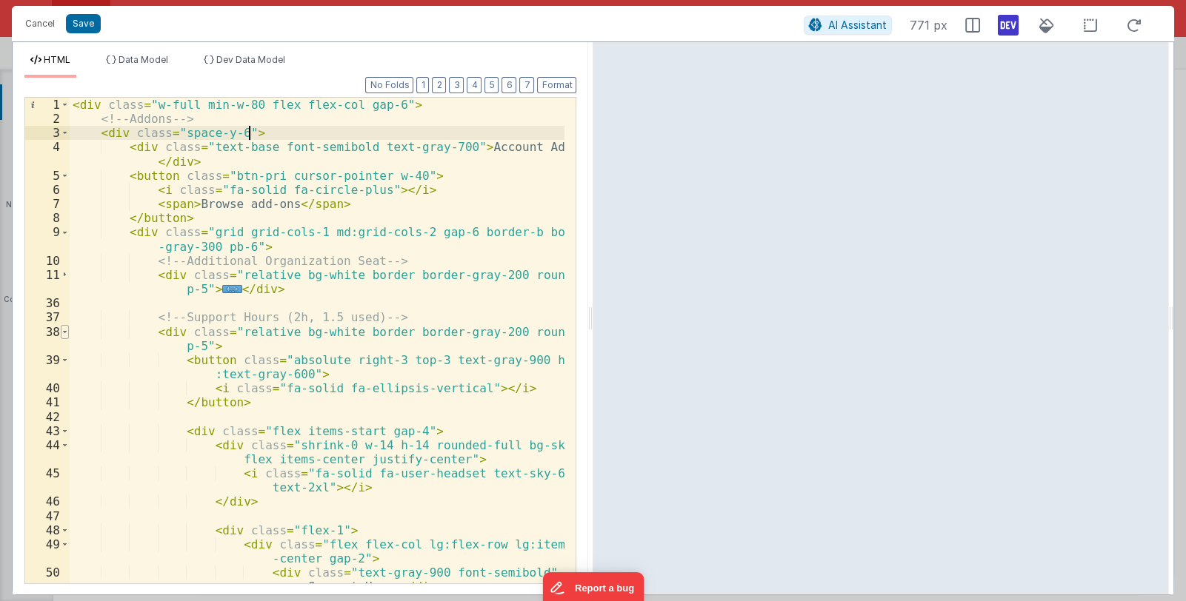
click at [67, 331] on span at bounding box center [65, 332] width 8 height 14
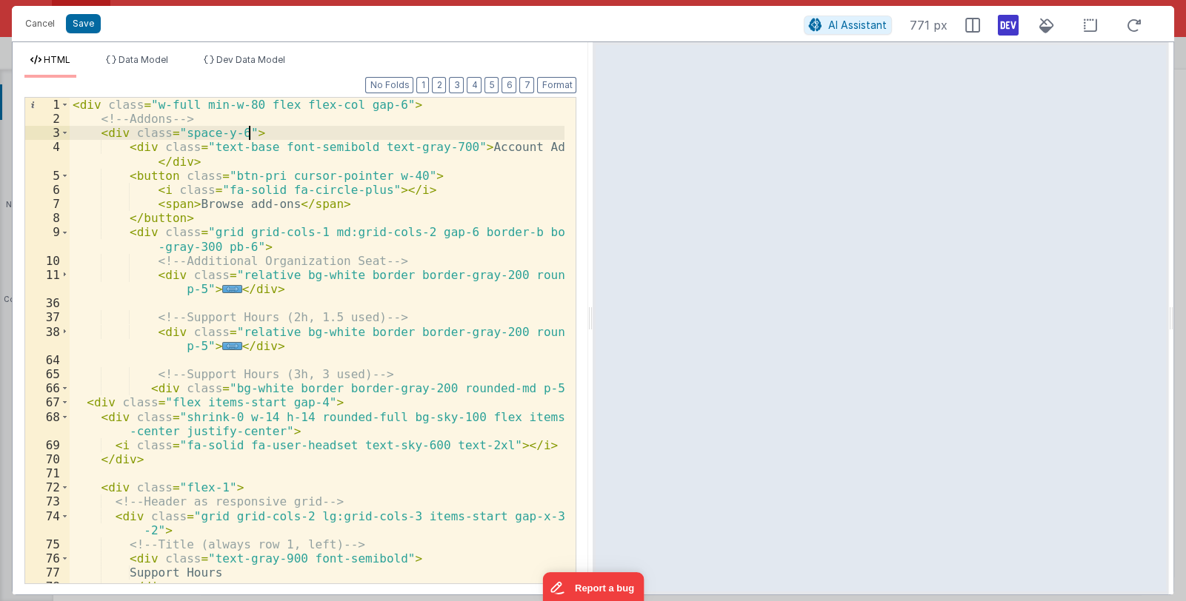
scroll to position [0, 0]
click at [62, 132] on span at bounding box center [65, 133] width 8 height 14
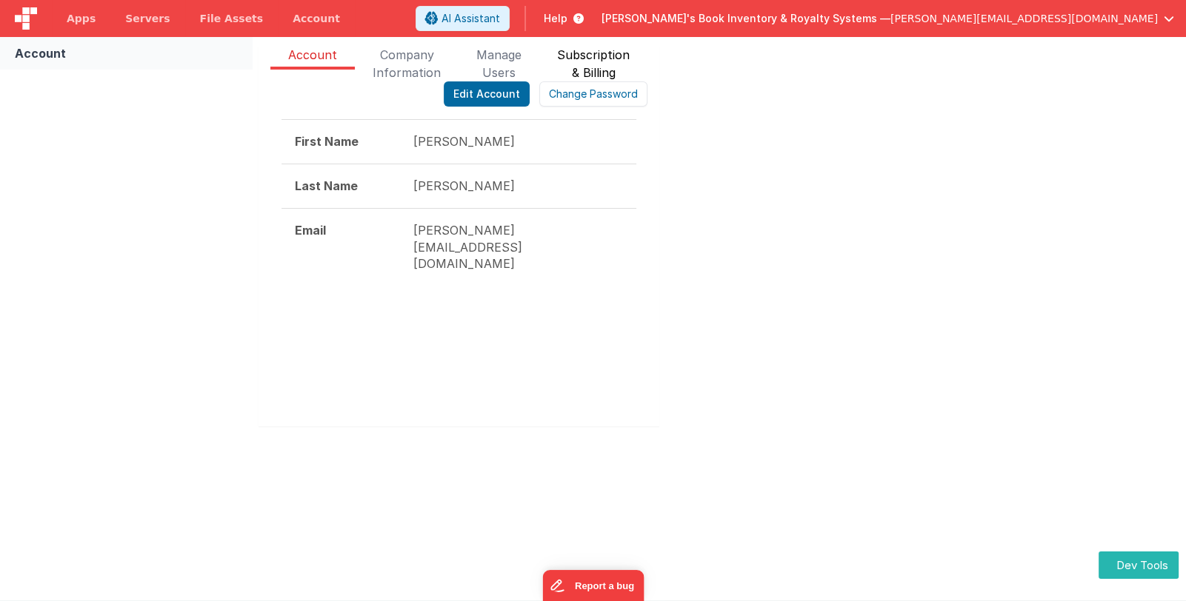
click at [584, 65] on span "Subscription & Billing" at bounding box center [593, 58] width 73 height 24
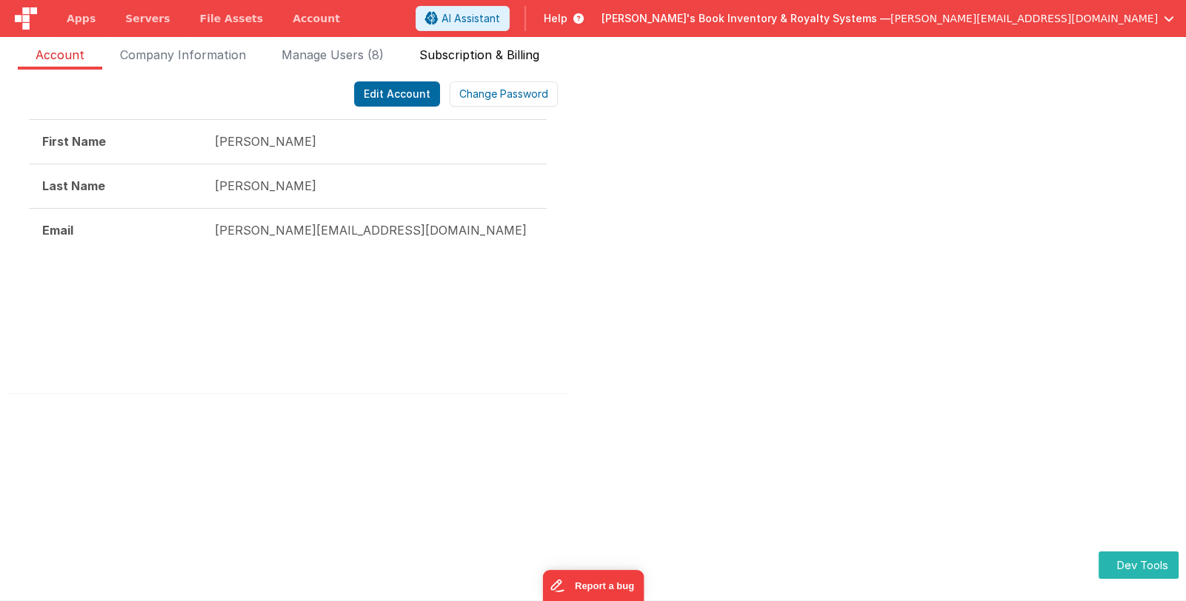
click at [493, 52] on span "Subscription & Billing" at bounding box center [479, 58] width 120 height 24
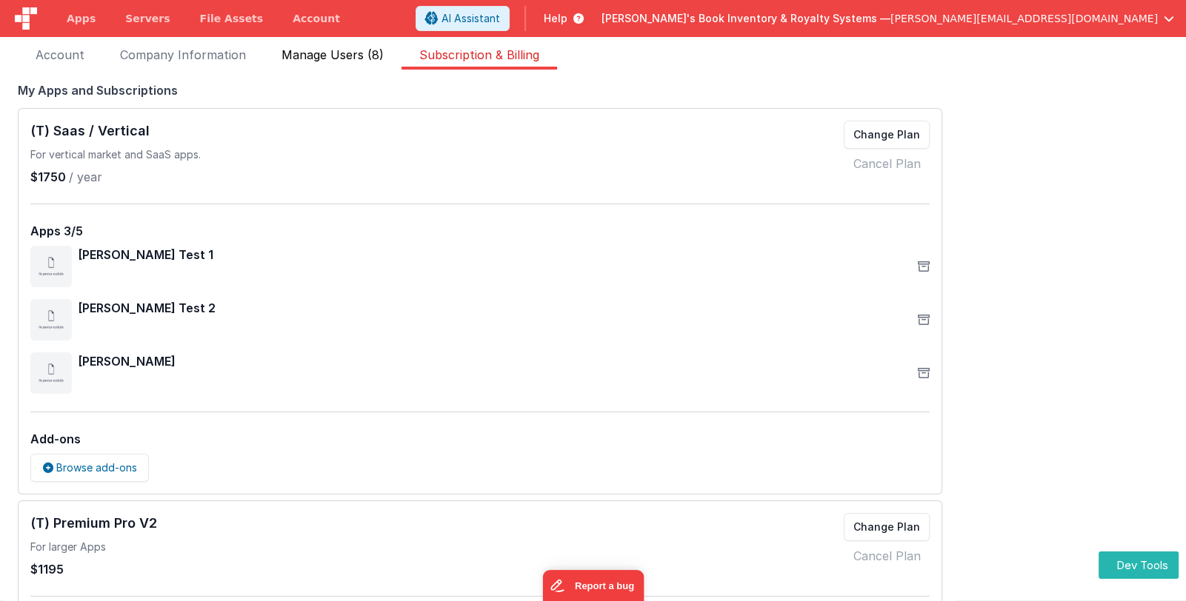
click at [352, 50] on span "Manage Users (8)" at bounding box center [332, 58] width 102 height 24
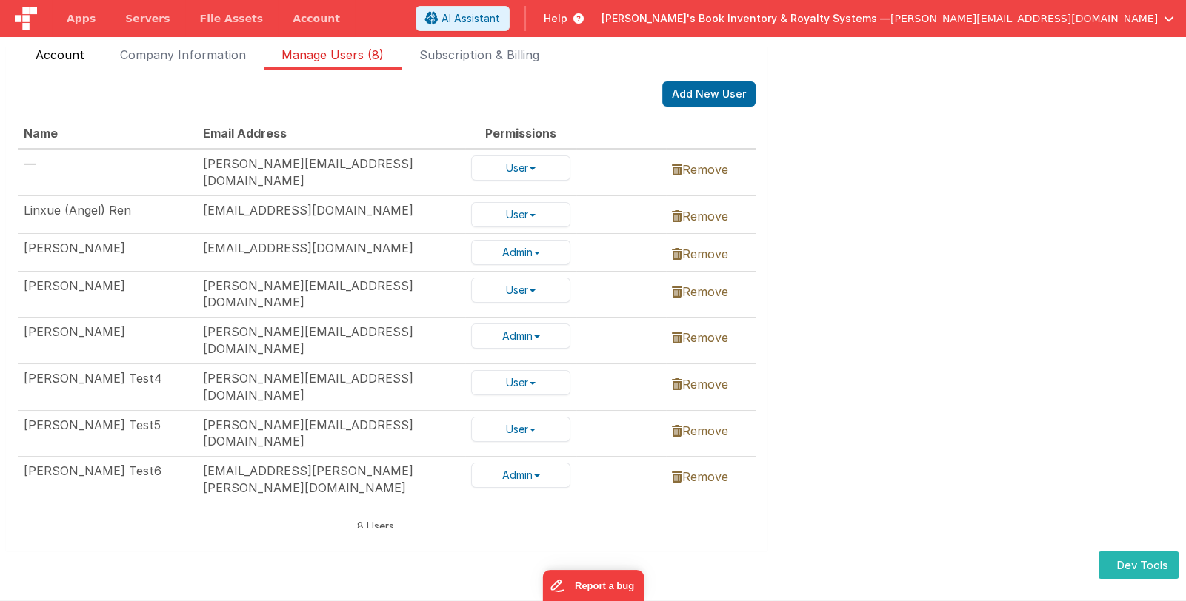
click at [70, 61] on span "Account" at bounding box center [60, 58] width 49 height 24
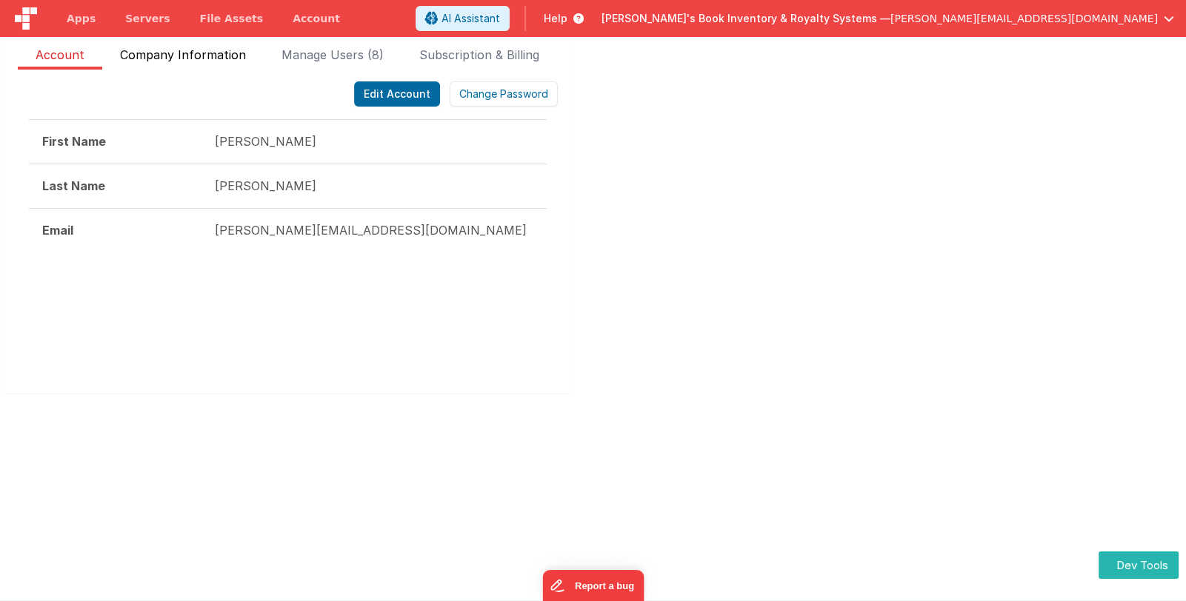
click at [181, 58] on span "Company Information" at bounding box center [183, 58] width 126 height 24
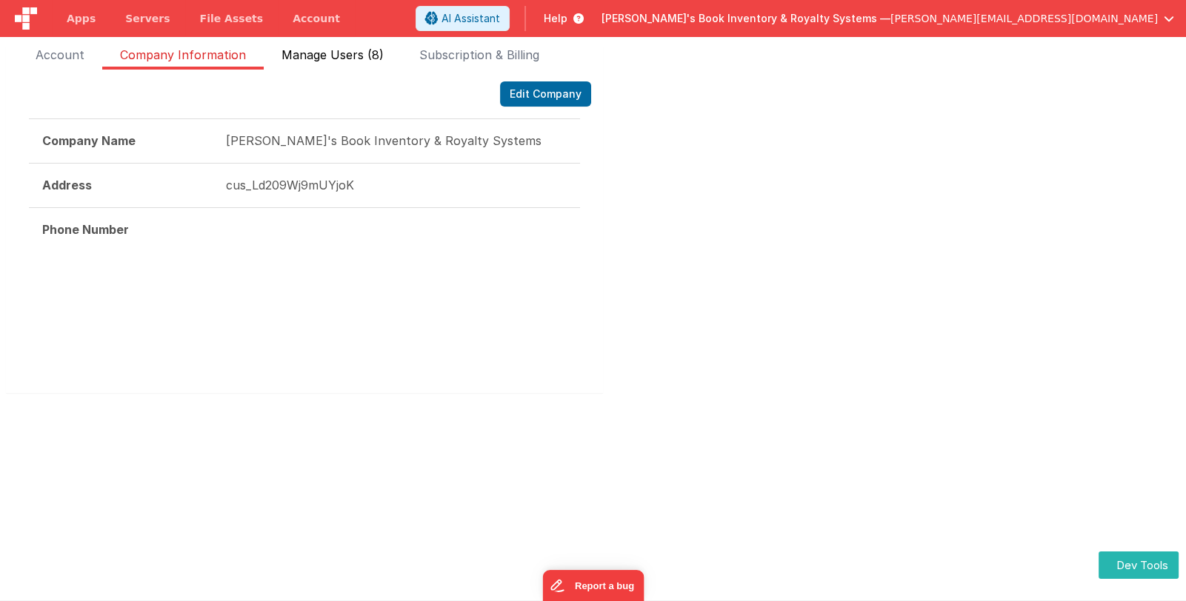
click at [327, 61] on span "Manage Users (8)" at bounding box center [332, 58] width 102 height 24
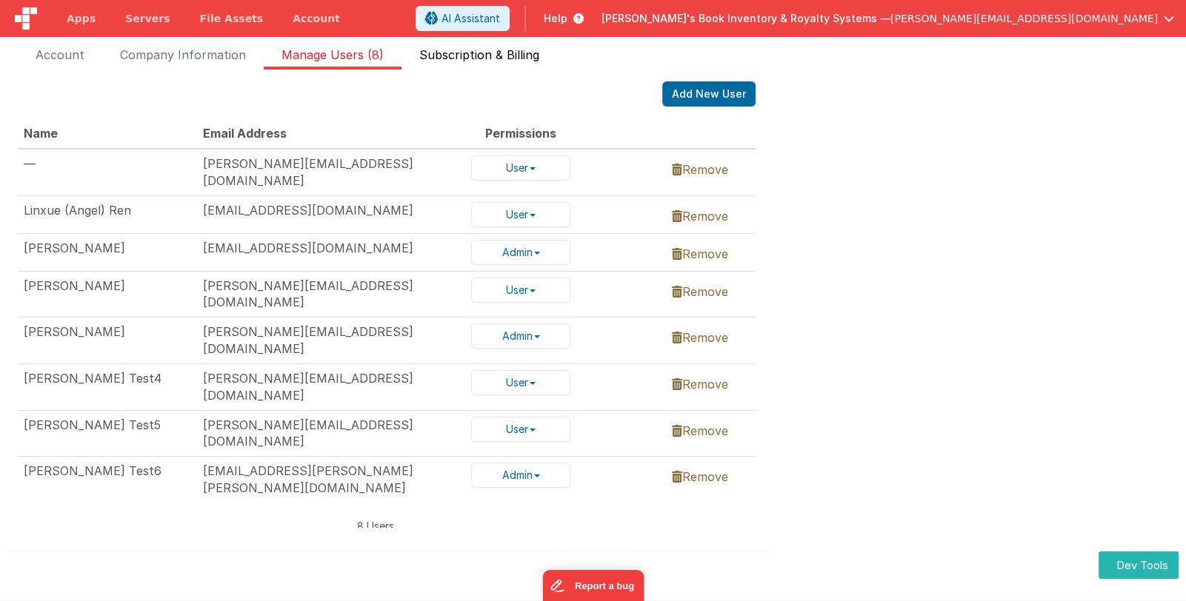
click at [496, 54] on span "Subscription & Billing" at bounding box center [479, 58] width 120 height 24
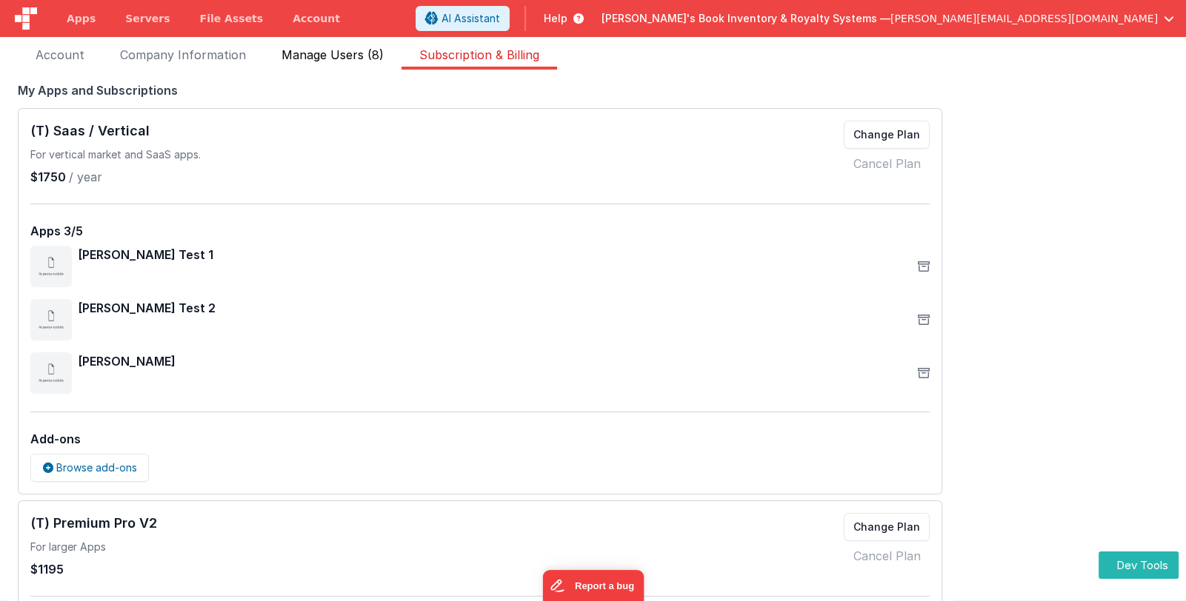
click at [350, 54] on span "Manage Users (8)" at bounding box center [332, 58] width 102 height 24
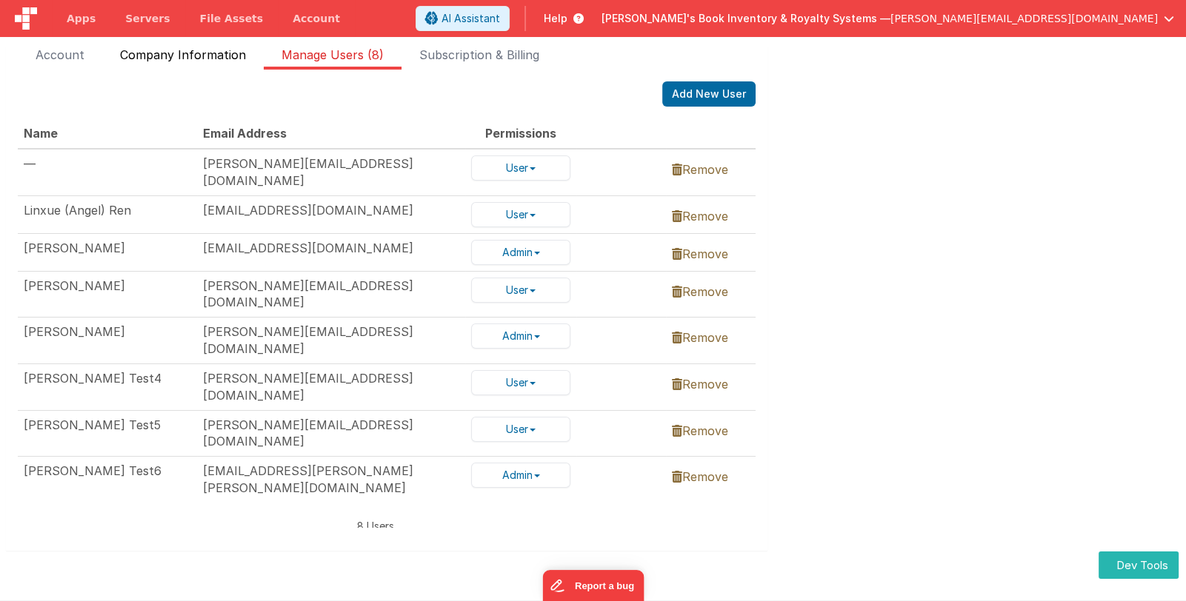
click at [229, 53] on span "Company Information" at bounding box center [183, 58] width 126 height 24
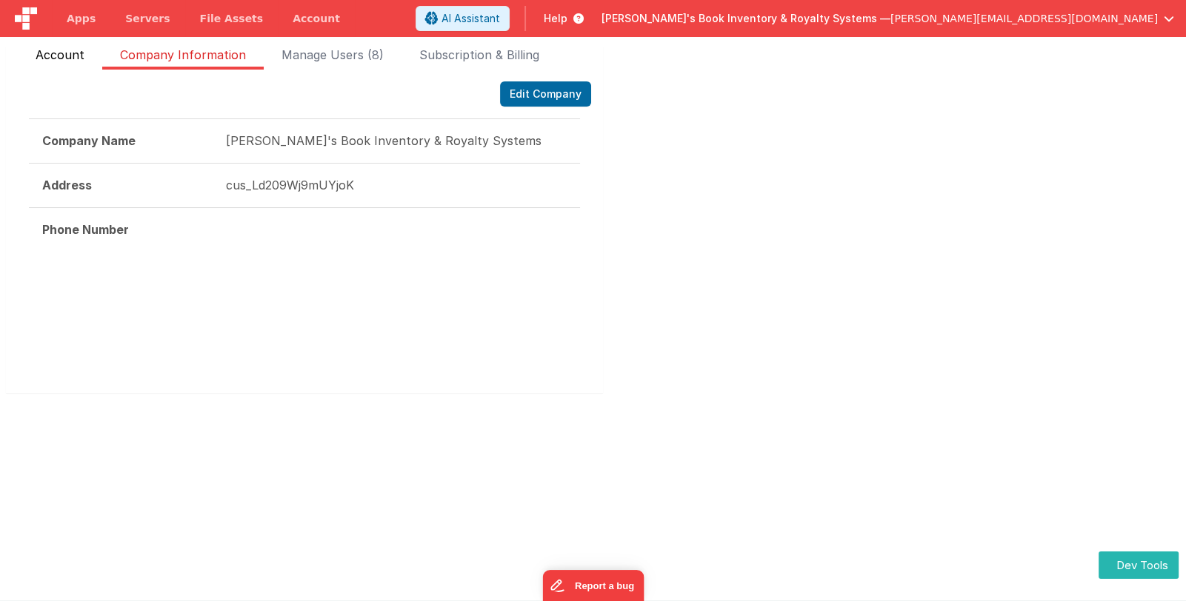
click at [71, 54] on span "Account" at bounding box center [60, 58] width 49 height 24
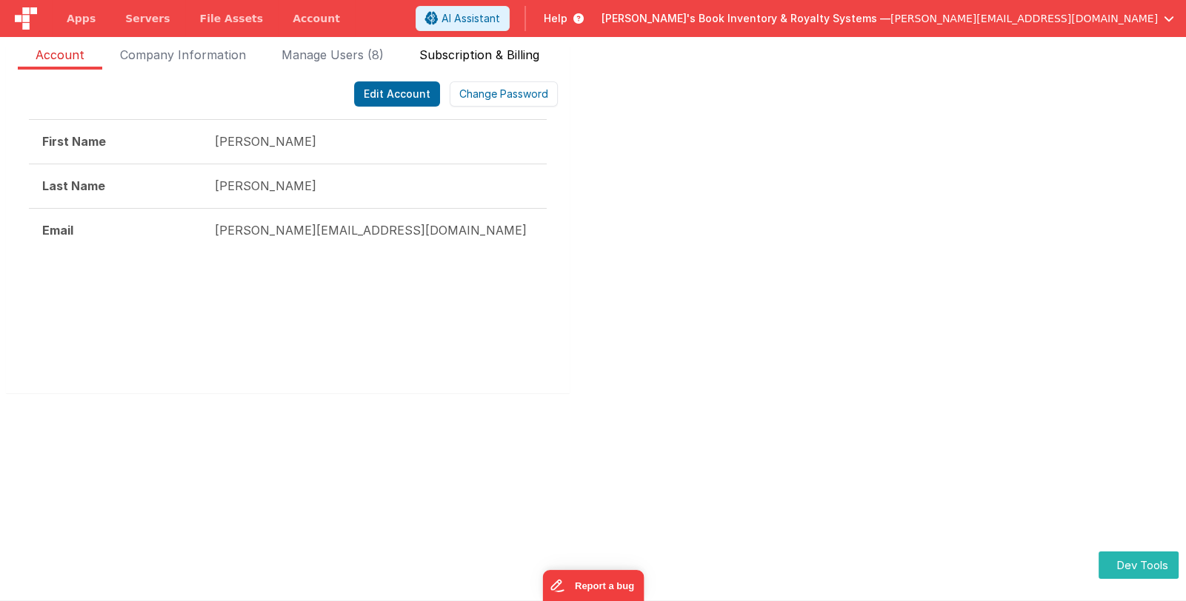
click at [516, 51] on span "Subscription & Billing" at bounding box center [479, 58] width 120 height 24
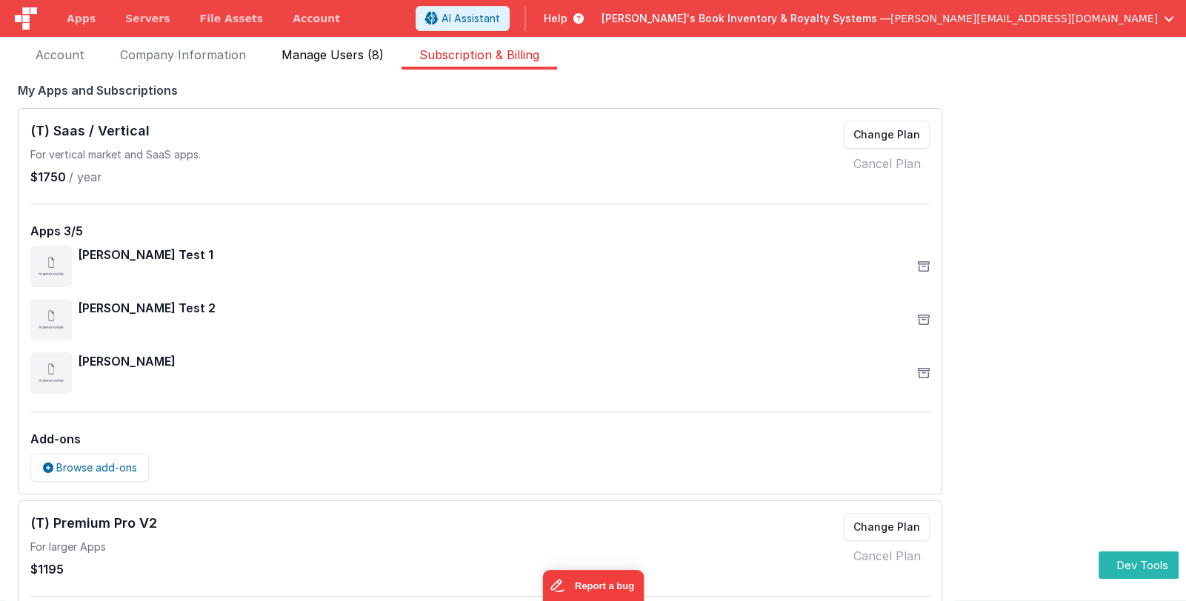
click at [369, 55] on span "Manage Users (8)" at bounding box center [332, 58] width 102 height 24
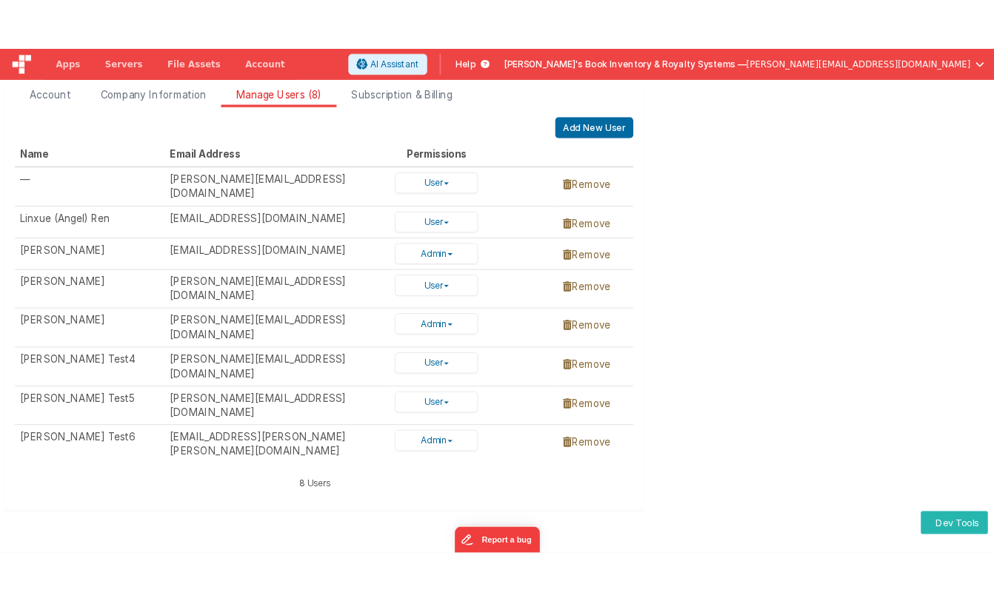
scroll to position [70, 0]
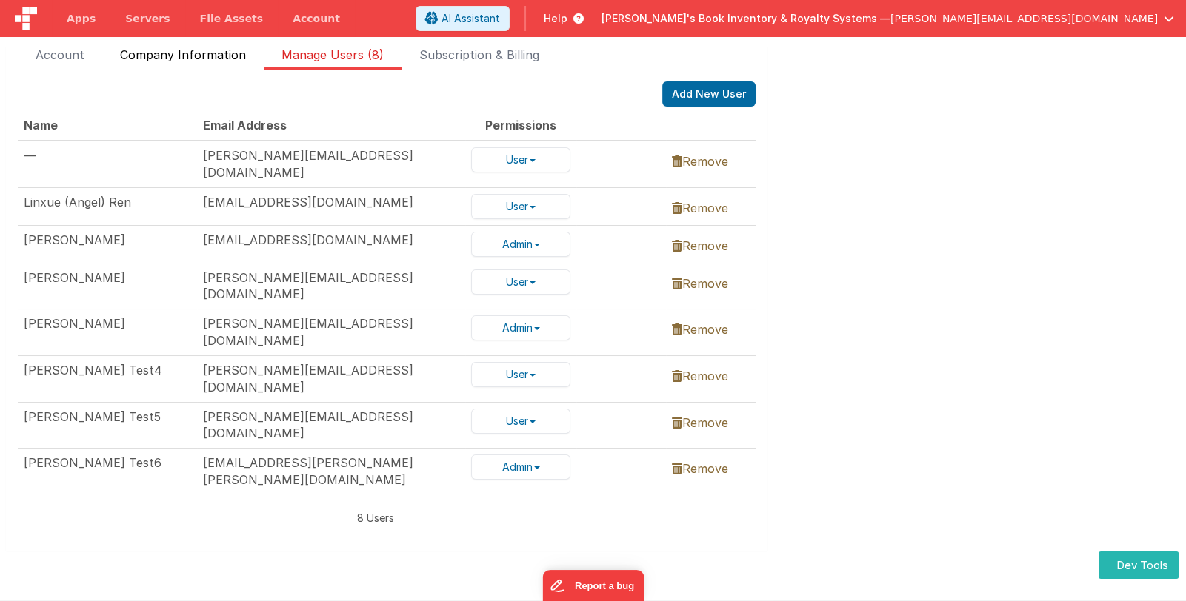
click at [218, 54] on span "Company Information" at bounding box center [183, 58] width 126 height 24
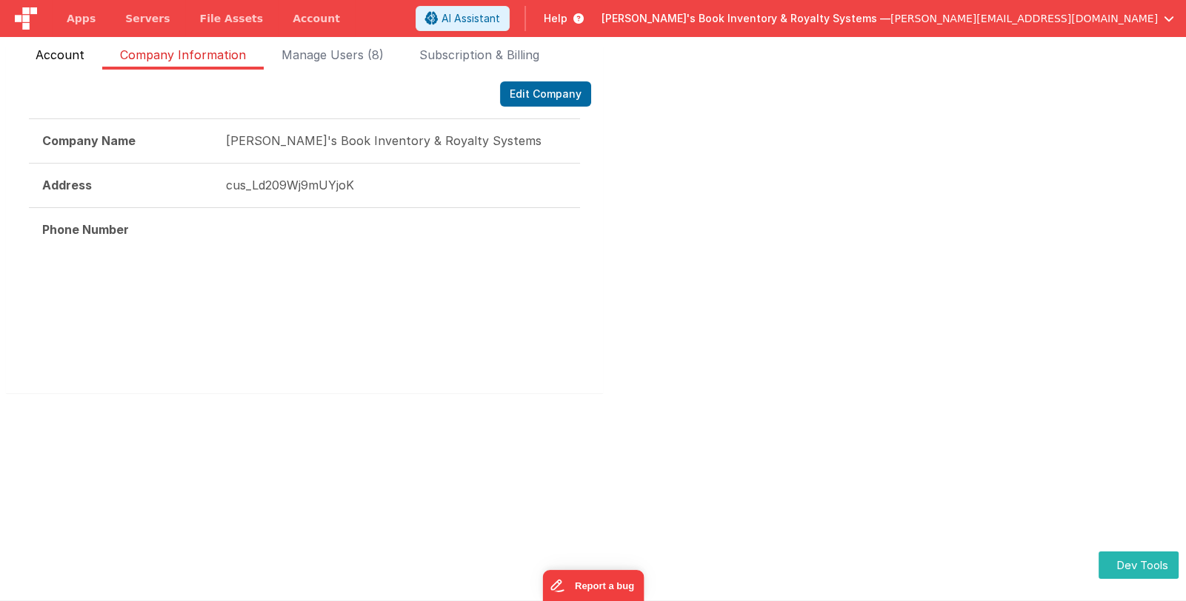
click at [82, 59] on span "Account" at bounding box center [60, 58] width 49 height 24
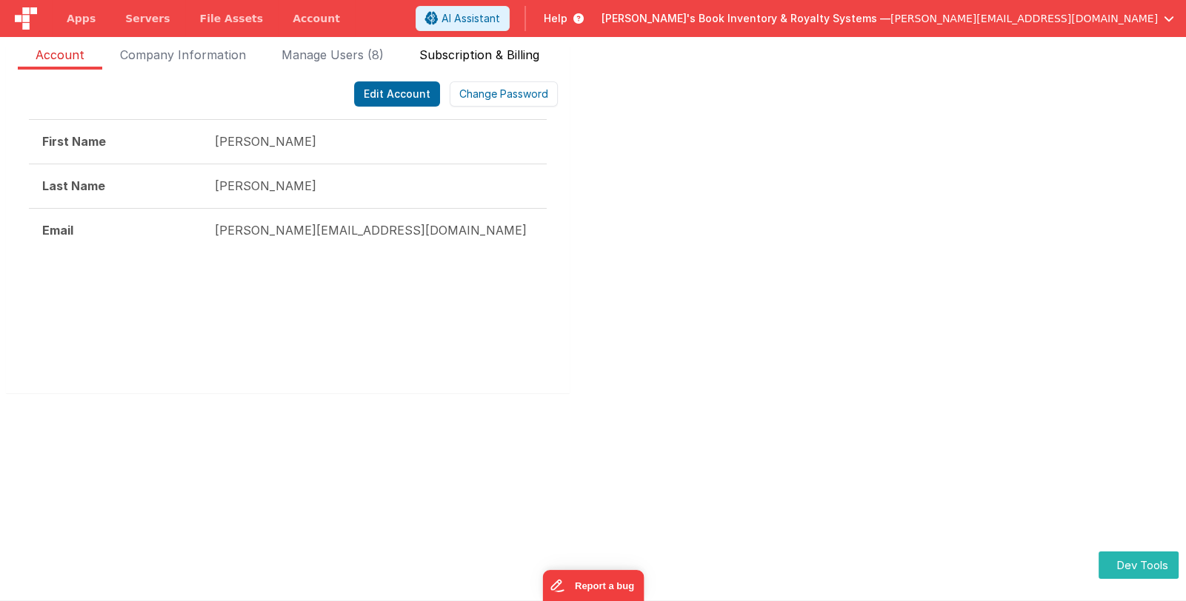
click at [451, 50] on span "Subscription & Billing" at bounding box center [479, 58] width 120 height 24
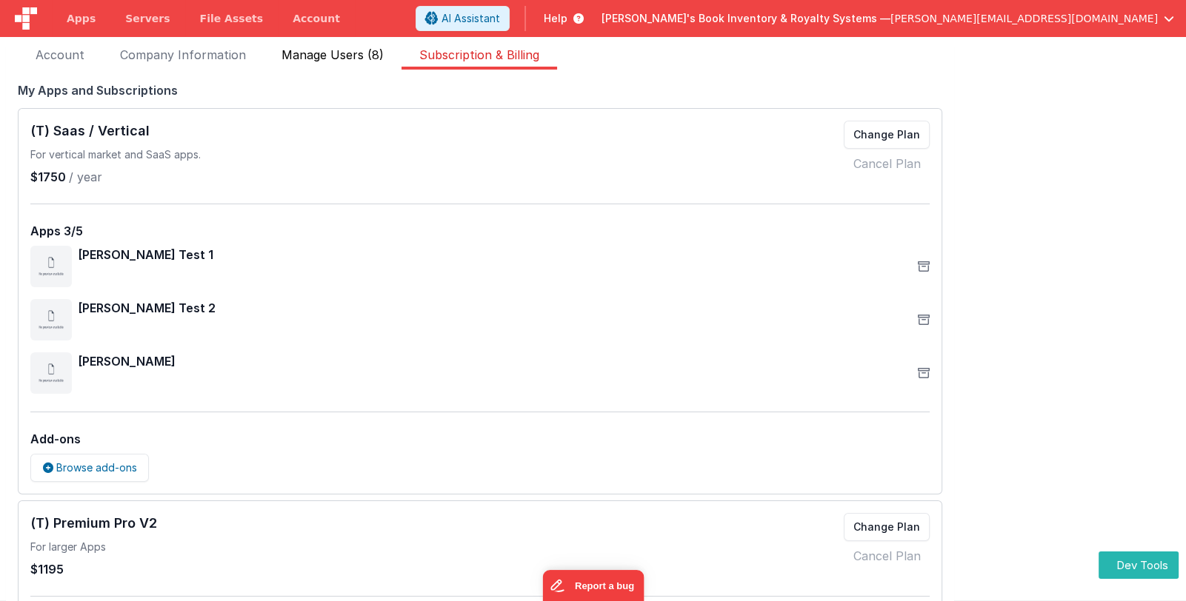
click at [342, 51] on span "Manage Users (8)" at bounding box center [332, 58] width 102 height 24
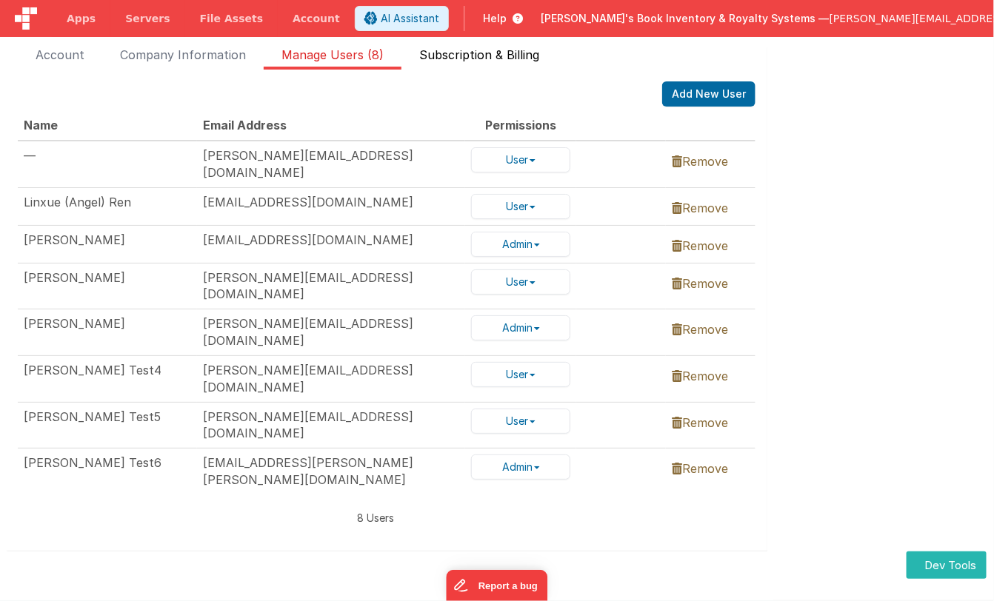
click at [482, 50] on span "Subscription & Billing" at bounding box center [479, 58] width 120 height 24
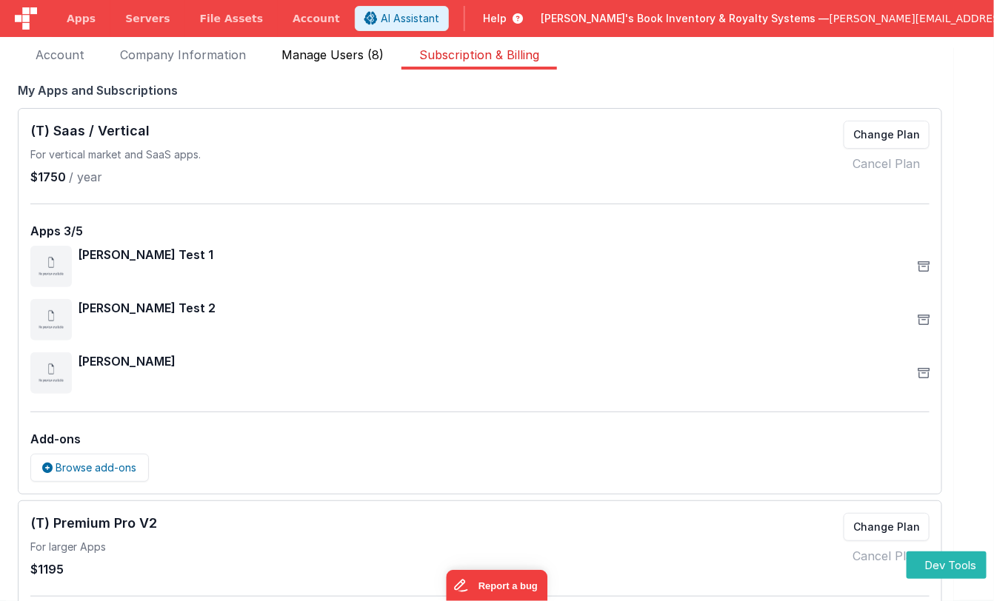
click at [363, 52] on span "Manage Users (8)" at bounding box center [332, 58] width 102 height 24
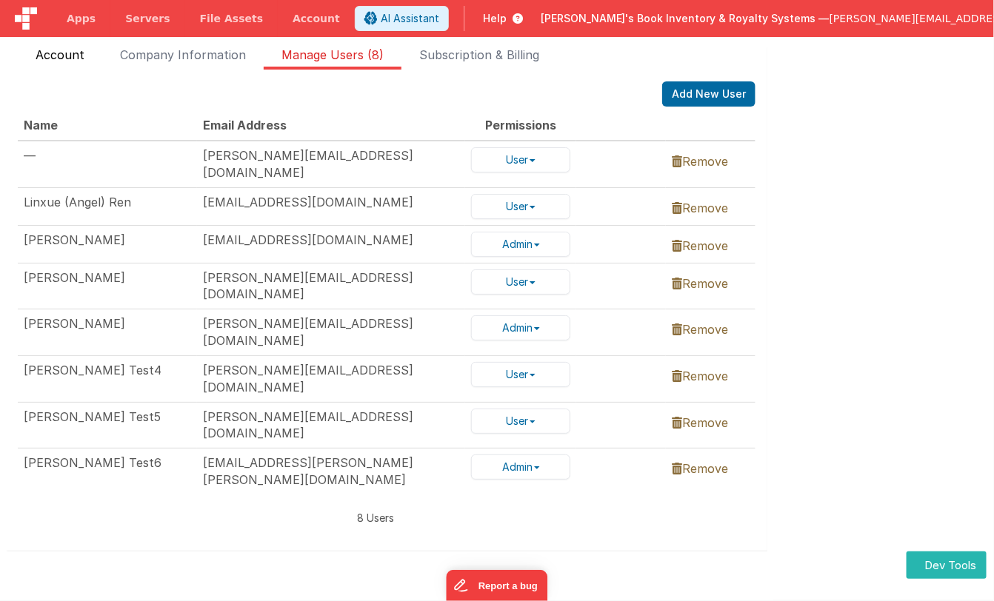
click at [59, 53] on span "Account" at bounding box center [60, 58] width 49 height 24
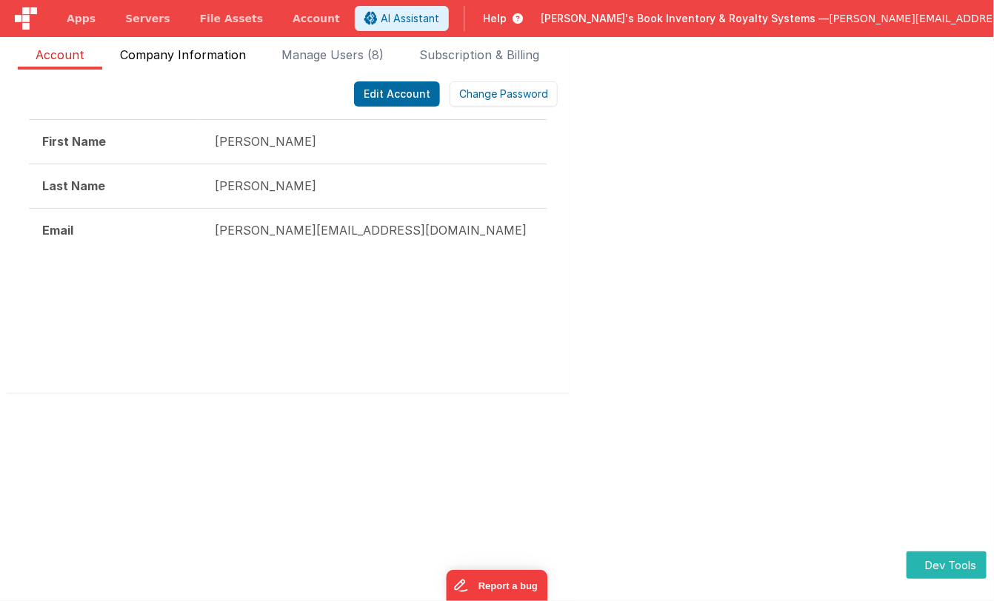
click at [186, 57] on span "Company Information" at bounding box center [183, 58] width 126 height 24
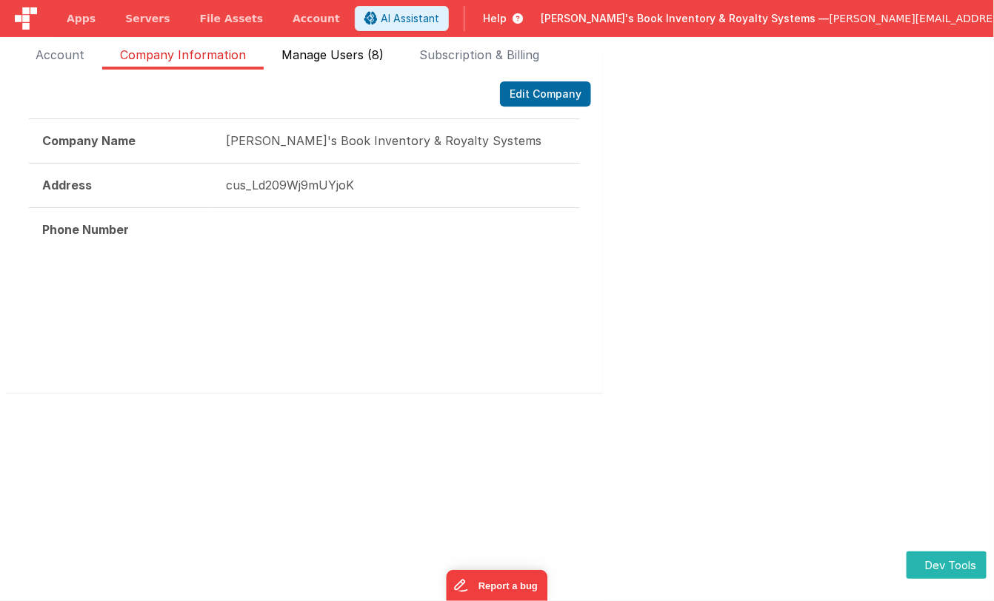
click at [327, 59] on span "Manage Users (8)" at bounding box center [332, 58] width 102 height 24
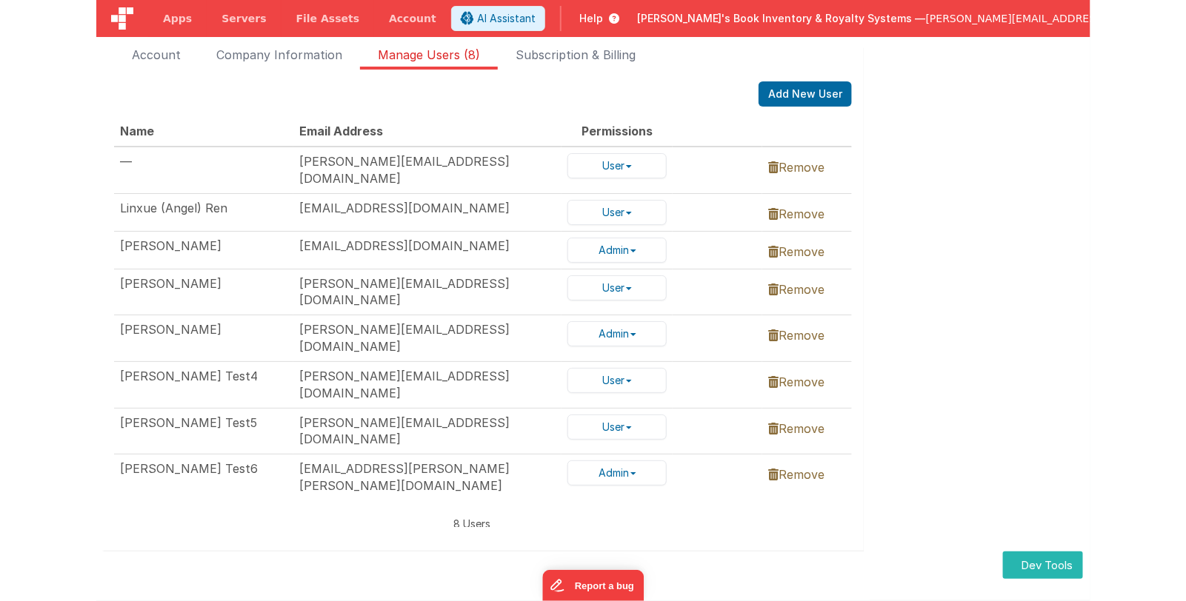
scroll to position [0, 0]
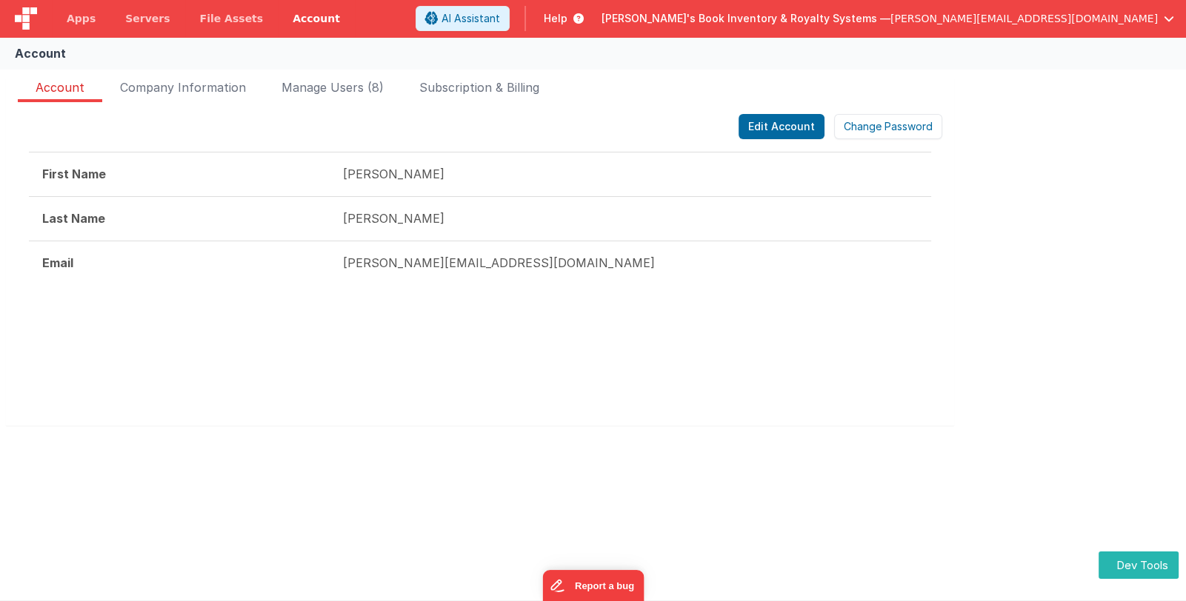
click at [296, 22] on link "Account" at bounding box center [316, 18] width 77 height 37
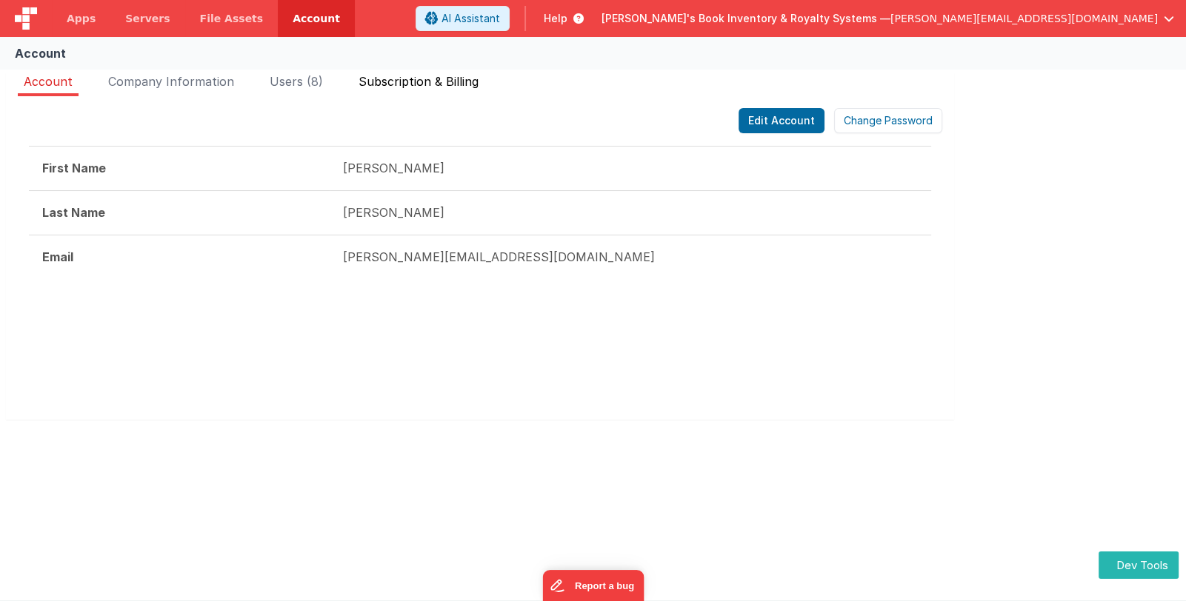
click at [452, 87] on span "Subscription & Billing" at bounding box center [418, 81] width 120 height 15
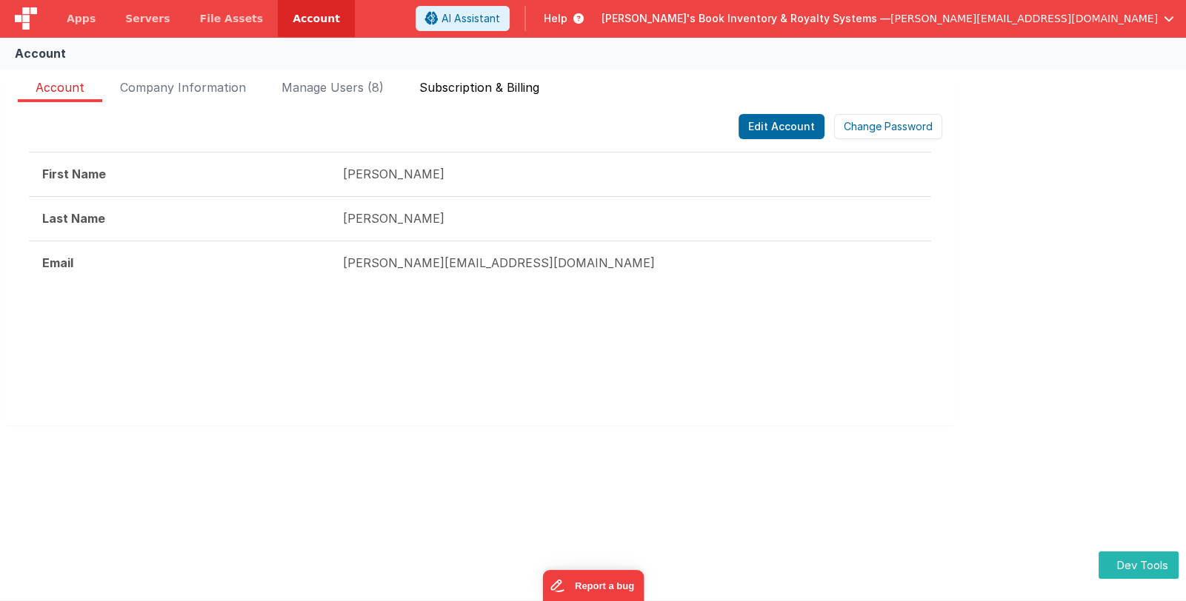
click at [460, 88] on span "Subscription & Billing" at bounding box center [479, 91] width 120 height 24
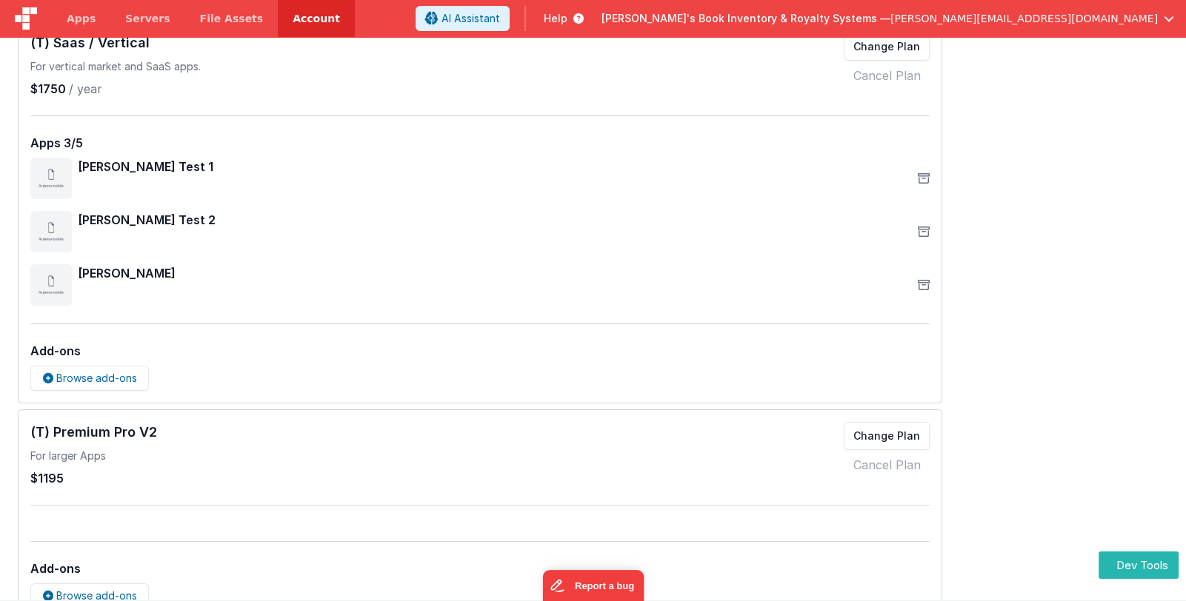
scroll to position [115, 0]
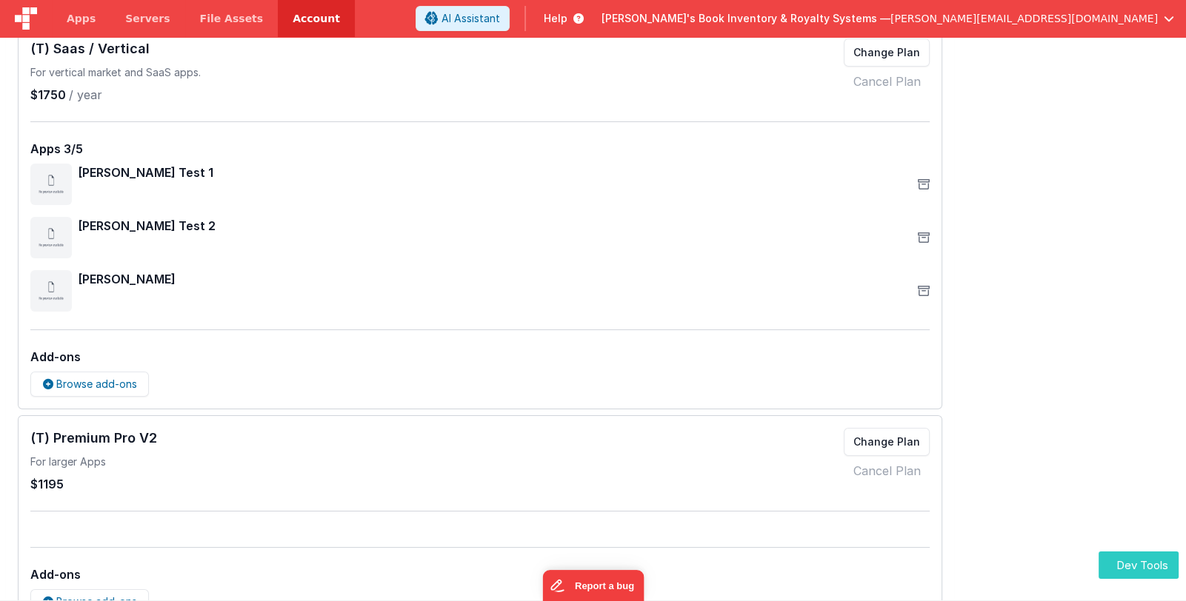
click at [1141, 569] on button "Dev Tools" at bounding box center [1138, 565] width 80 height 27
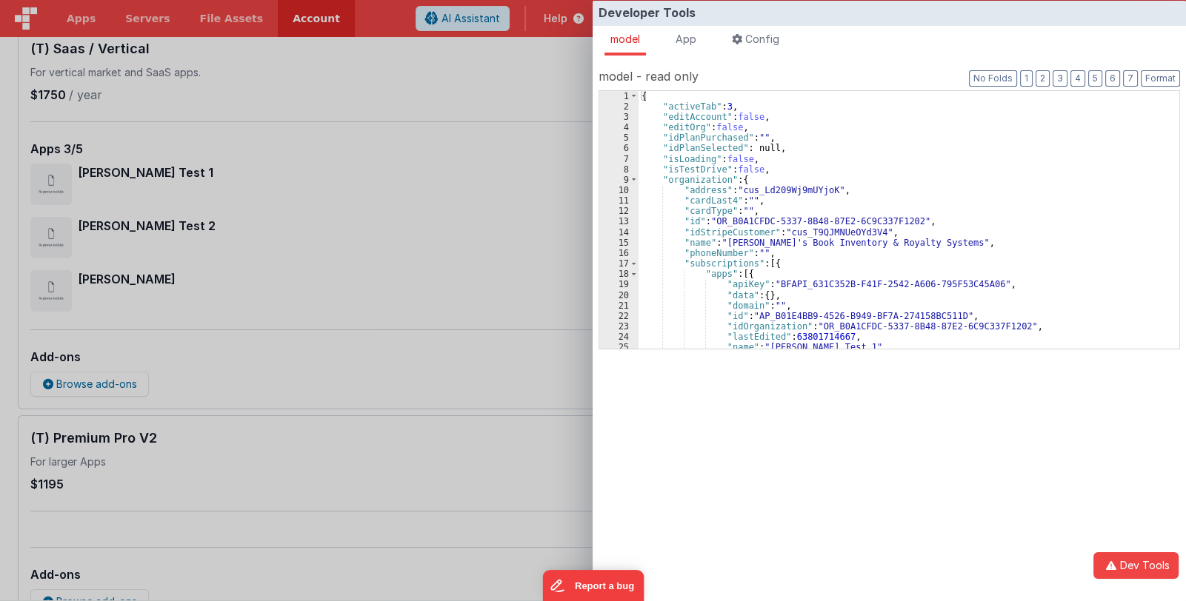
click at [775, 265] on div "{ "activeTab" : 3 , "editAccount" : false , "editOrg" : false , "idPlanPurchase…" at bounding box center [903, 230] width 530 height 278
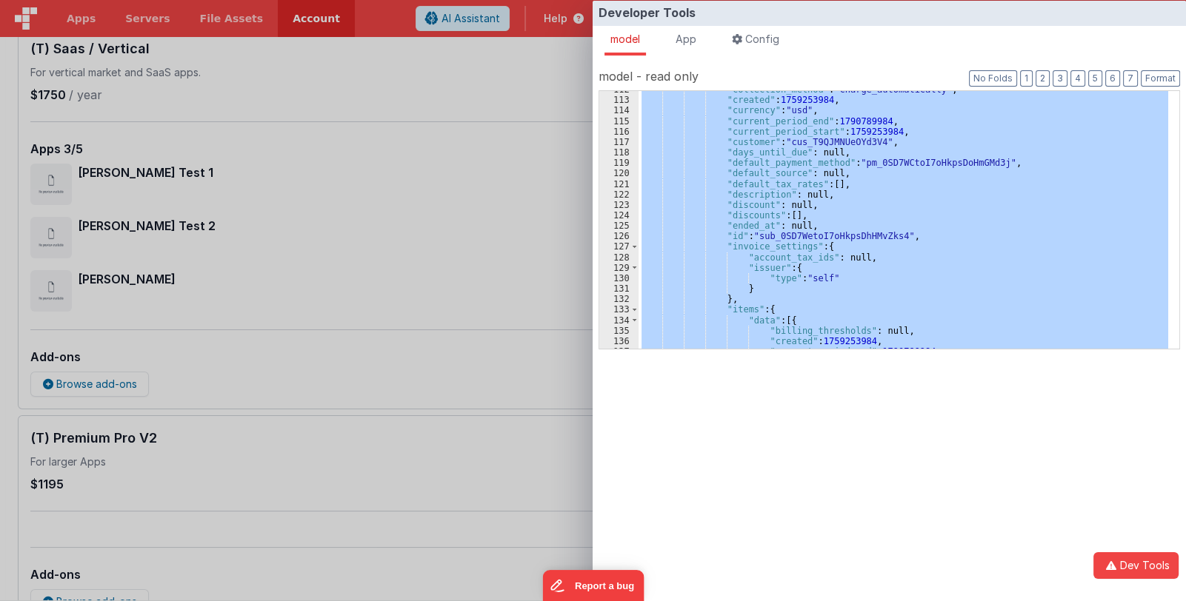
scroll to position [1366, 0]
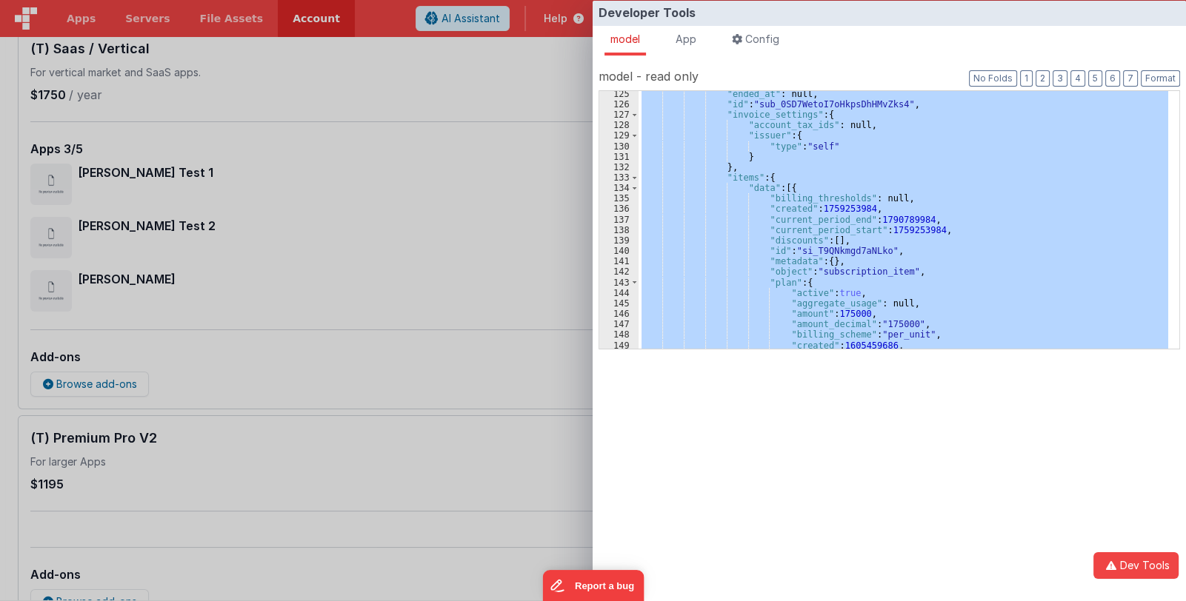
click at [774, 277] on div ""ended_at" : null, "id" : "sub_0SD7WetoI7oHkpsDhHMvZks4" , "invoice_settings" :…" at bounding box center [903, 220] width 530 height 258
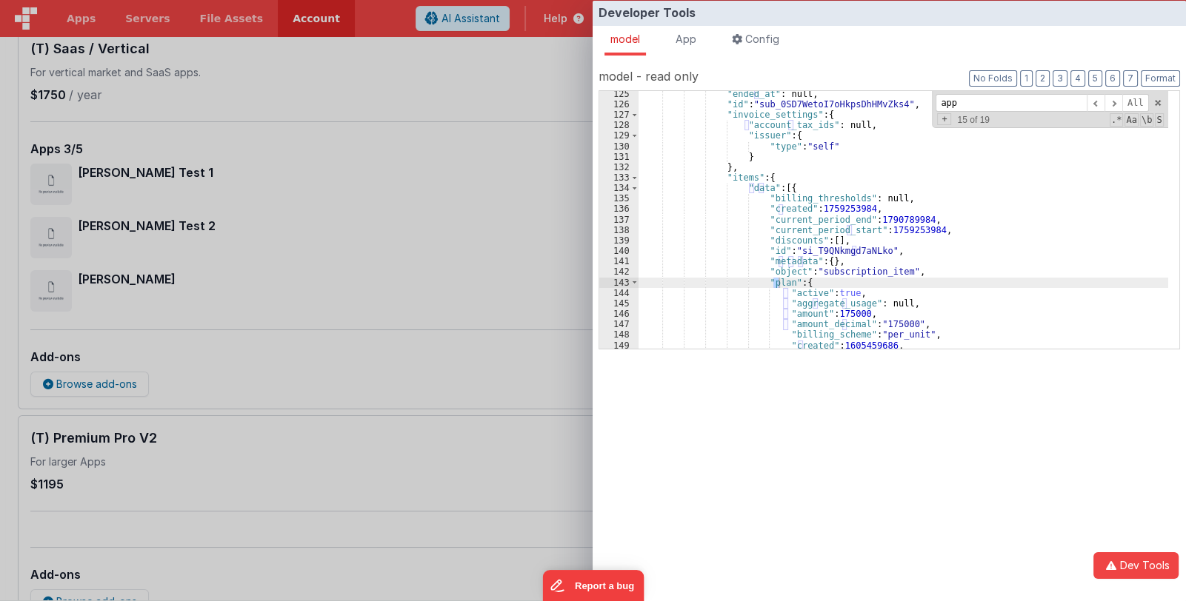
type input "apps"
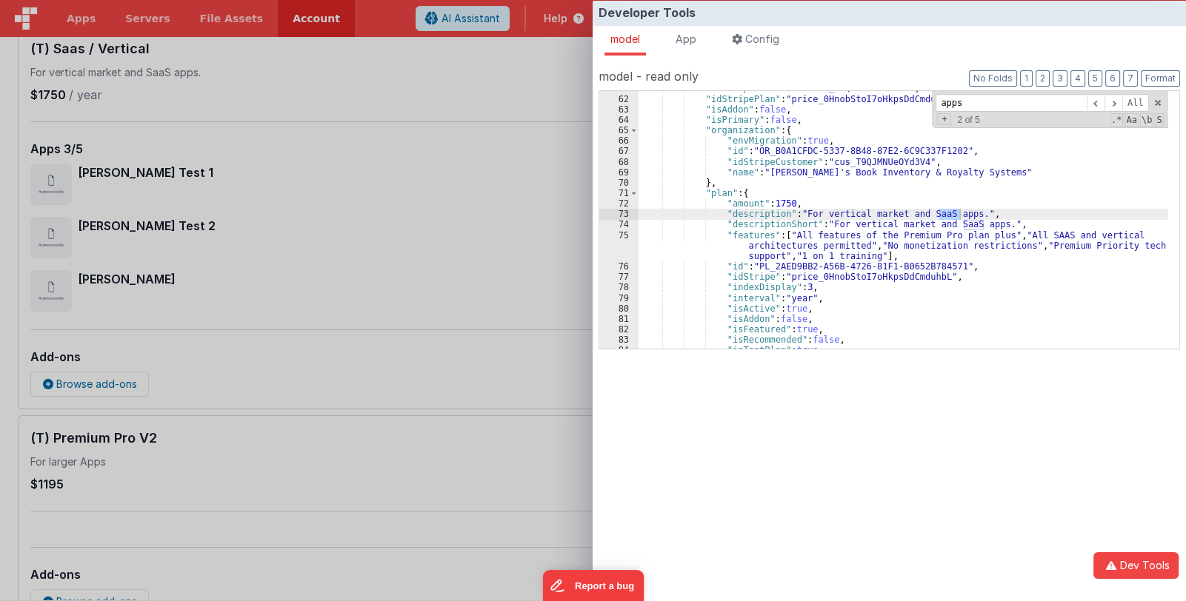
scroll to position [678, 0]
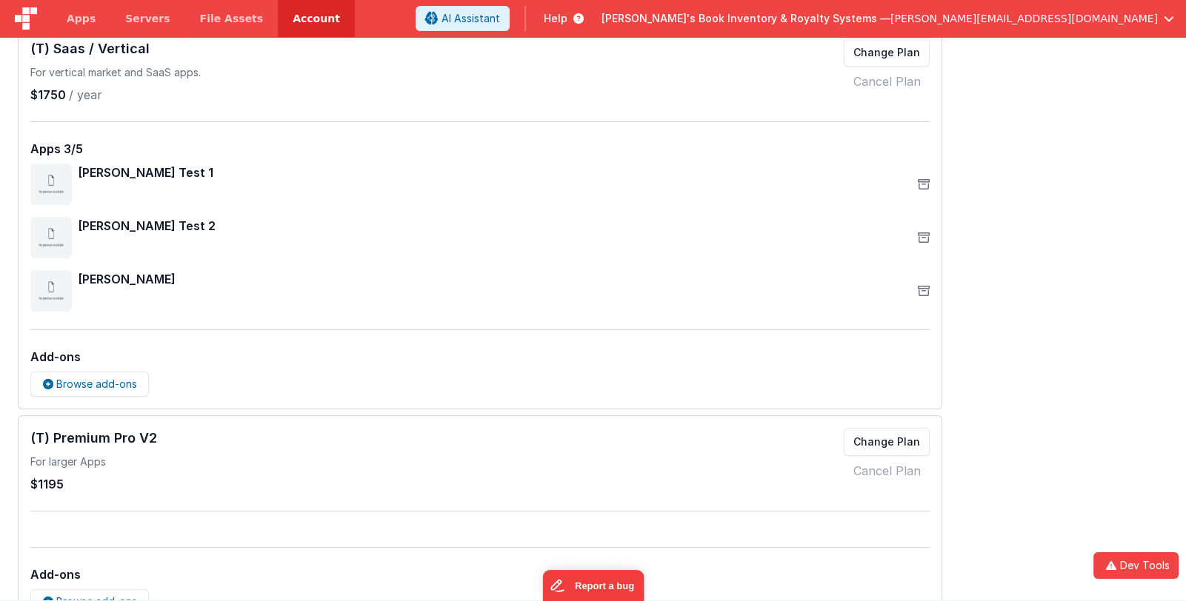
click at [315, 358] on div "Developer Tools model App Params Log (1) Misc Windows Config model - read only …" at bounding box center [593, 300] width 1186 height 601
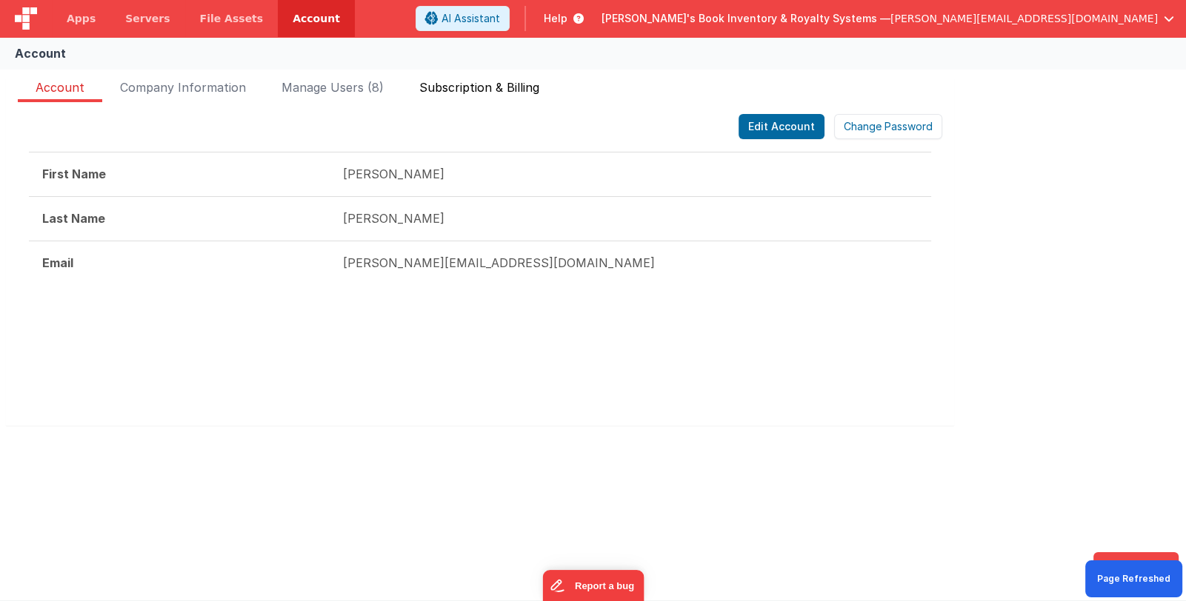
click at [496, 86] on span "Subscription & Billing" at bounding box center [479, 91] width 120 height 24
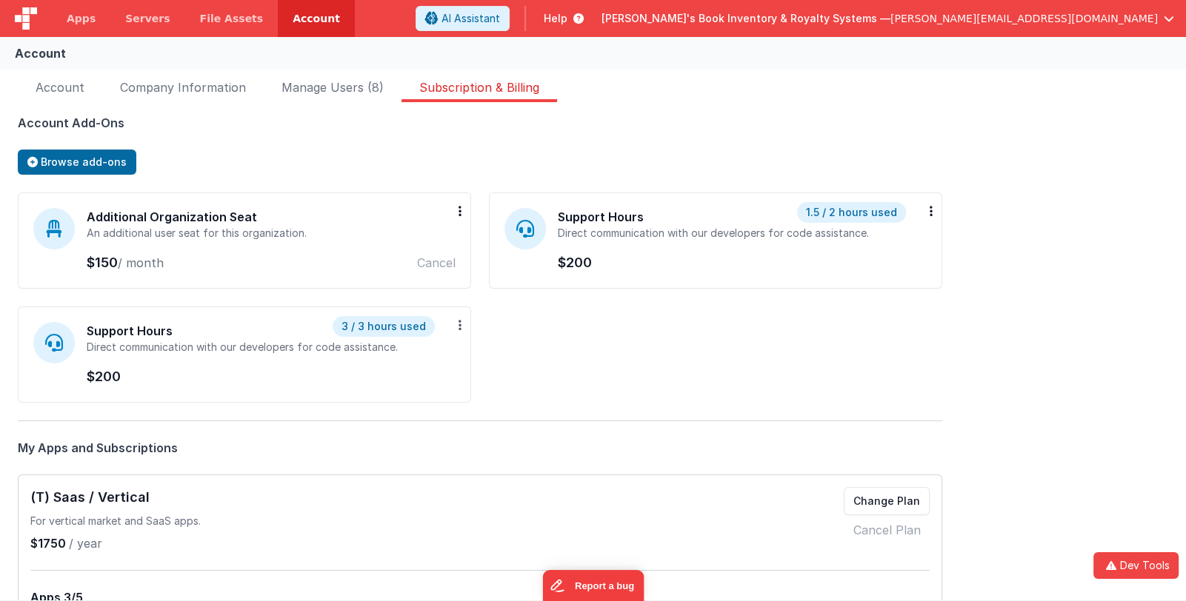
click at [459, 324] on icon at bounding box center [459, 325] width 3 height 12
click at [573, 332] on div "Additional Organization Seat An additional user seat for this organization. $15…" at bounding box center [480, 298] width 924 height 210
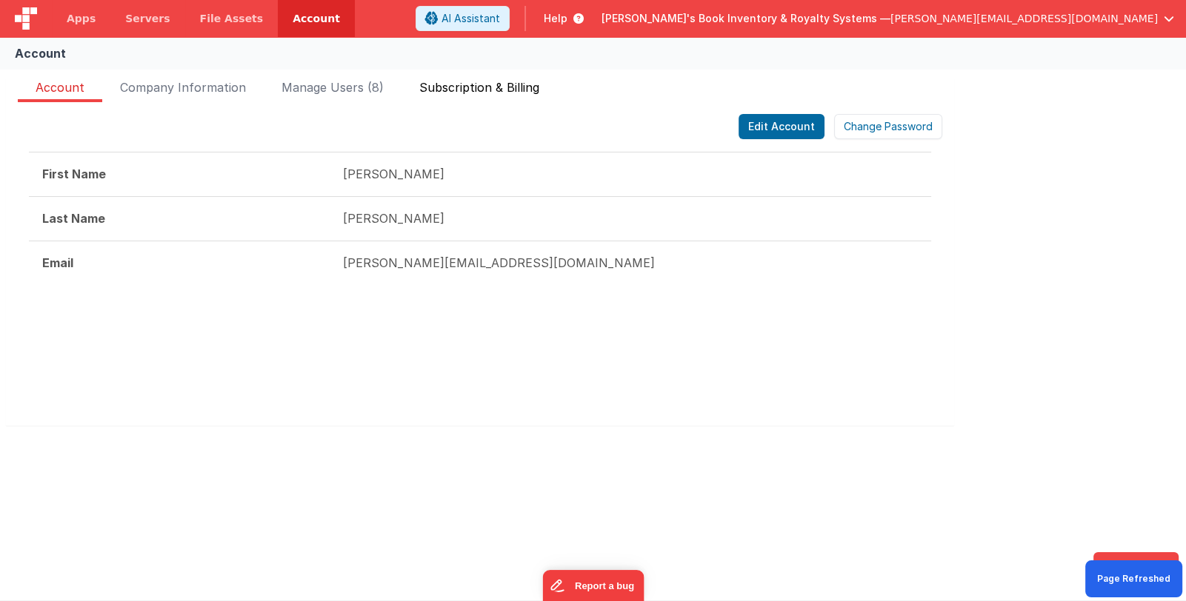
click at [496, 84] on span "Subscription & Billing" at bounding box center [479, 91] width 120 height 24
click at [476, 85] on span "Subscription & Billing" at bounding box center [479, 91] width 120 height 24
click at [500, 86] on span "Subscription & Billing" at bounding box center [479, 91] width 120 height 24
click at [521, 87] on span "Subscription & Billing" at bounding box center [479, 91] width 120 height 24
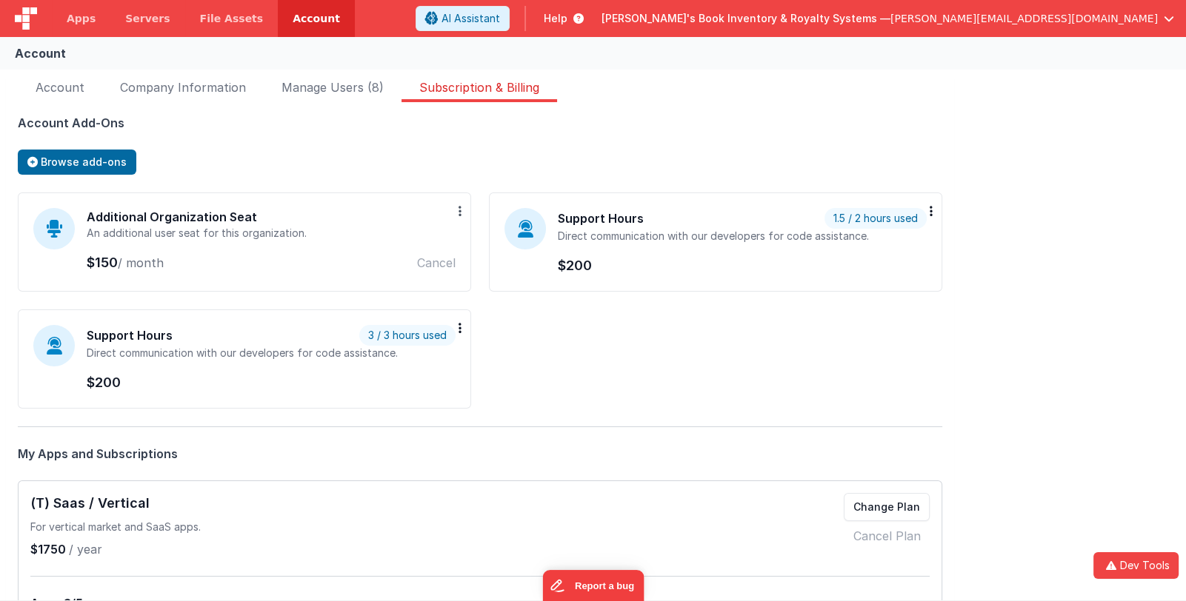
click at [459, 212] on icon at bounding box center [459, 211] width 3 height 12
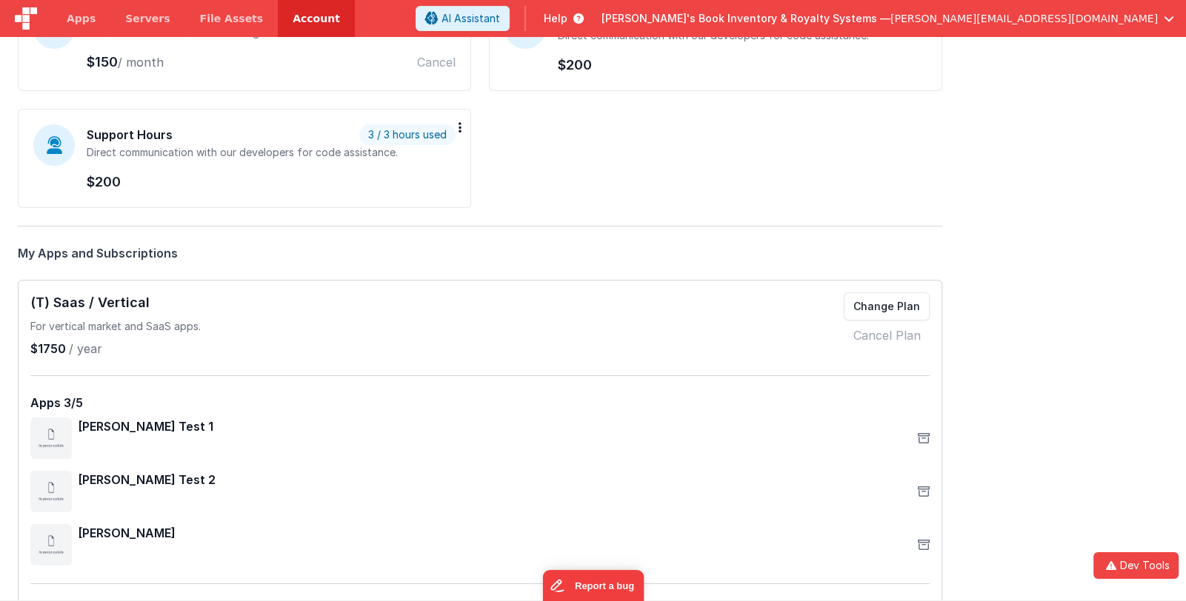
scroll to position [147, 0]
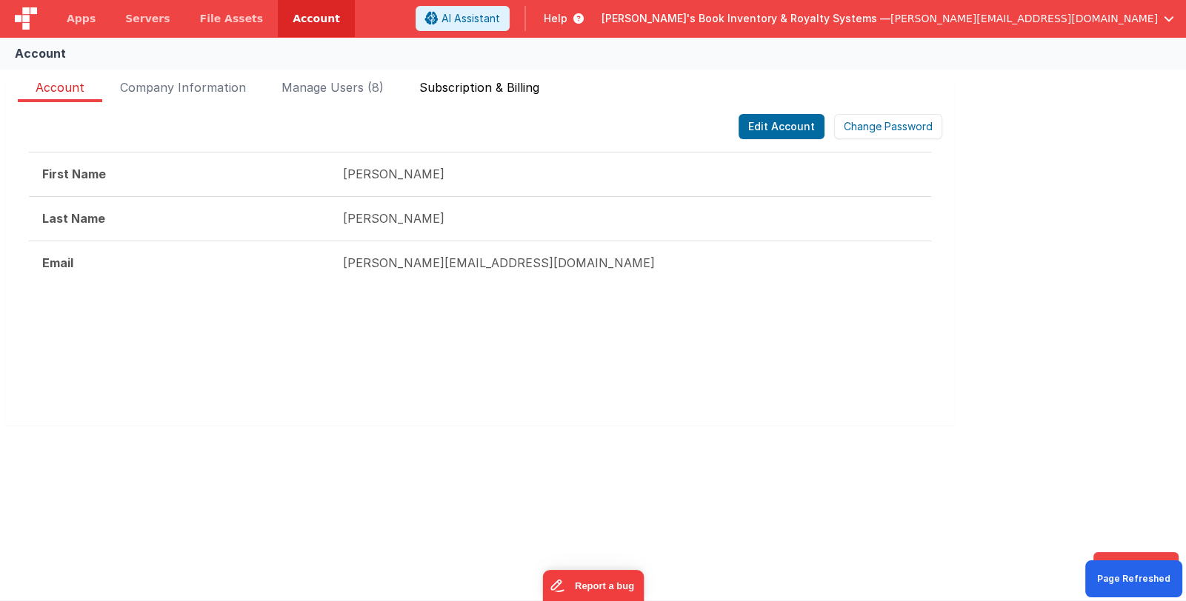
click at [488, 91] on span "Subscription & Billing" at bounding box center [479, 91] width 120 height 24
click at [504, 84] on span "Subscription & Billing" at bounding box center [479, 91] width 120 height 24
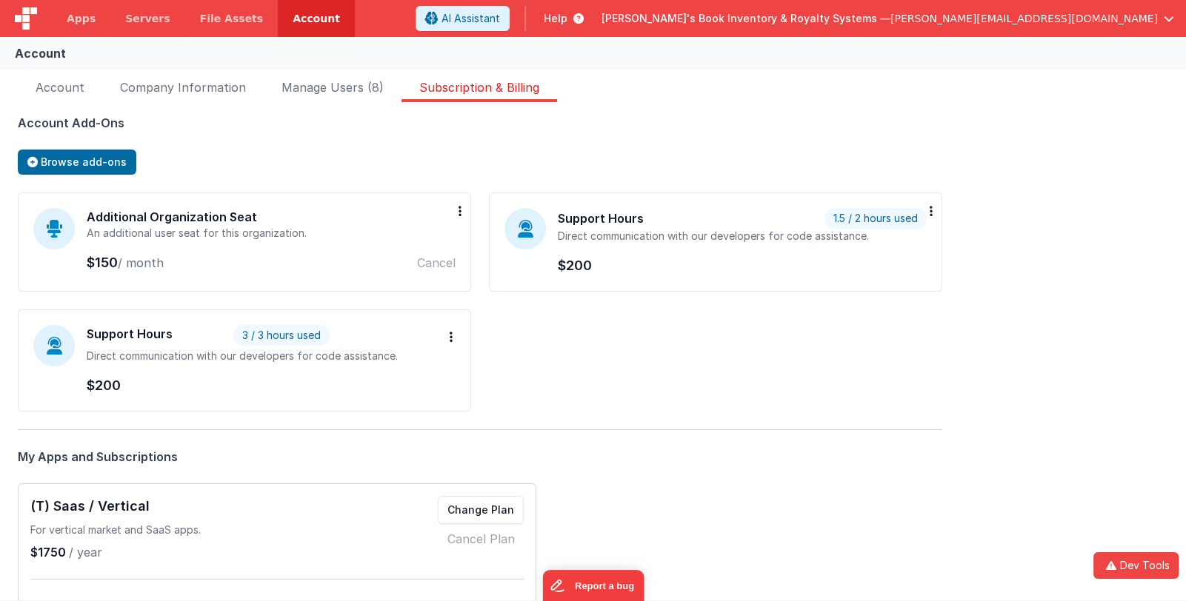
click at [445, 333] on div "Support Hours Add more Remove 3 / 3 hours used" at bounding box center [271, 337] width 369 height 24
click at [451, 335] on icon at bounding box center [451, 337] width 3 height 12
click at [618, 321] on div "Additional Organization Seat An additional user seat for this organization. $15…" at bounding box center [480, 312] width 924 height 238
click at [461, 207] on icon at bounding box center [459, 211] width 3 height 12
click at [450, 333] on icon at bounding box center [451, 337] width 3 height 12
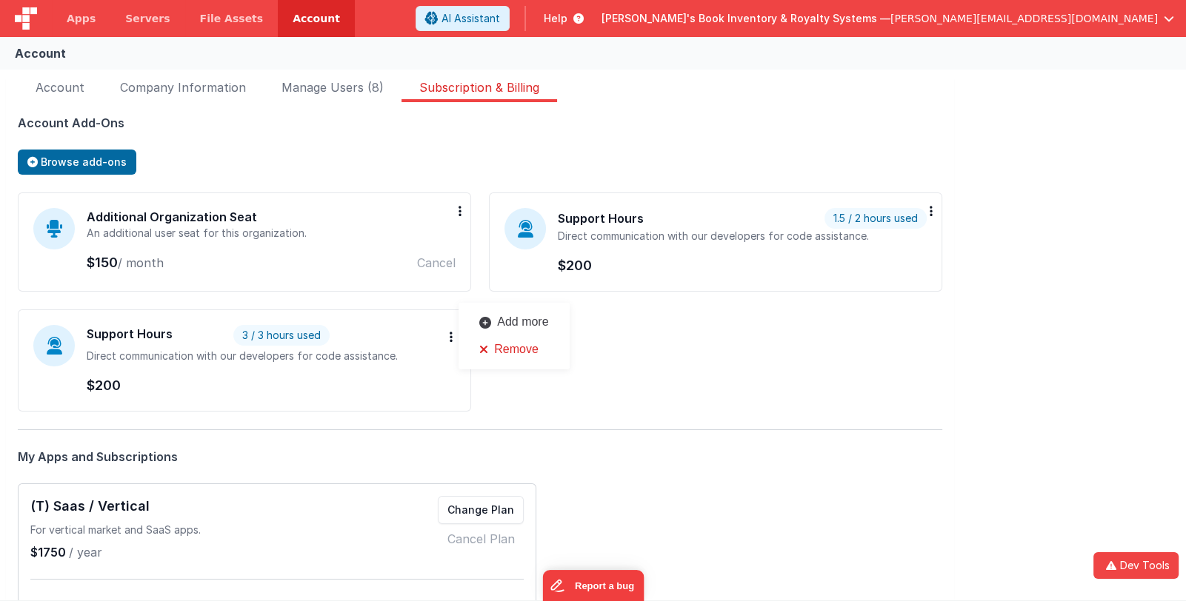
click at [518, 355] on span "Remove" at bounding box center [516, 349] width 44 height 13
click at [450, 339] on icon at bounding box center [451, 337] width 3 height 12
click at [496, 324] on slot at bounding box center [488, 322] width 18 height 21
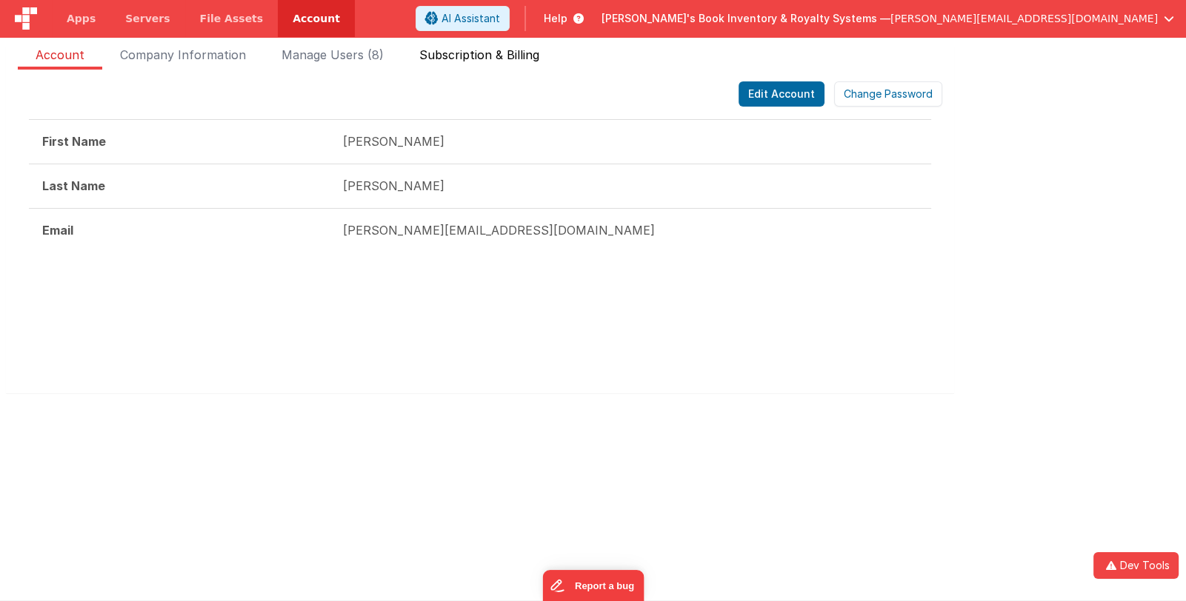
click at [487, 58] on span "Subscription & Billing" at bounding box center [479, 58] width 120 height 24
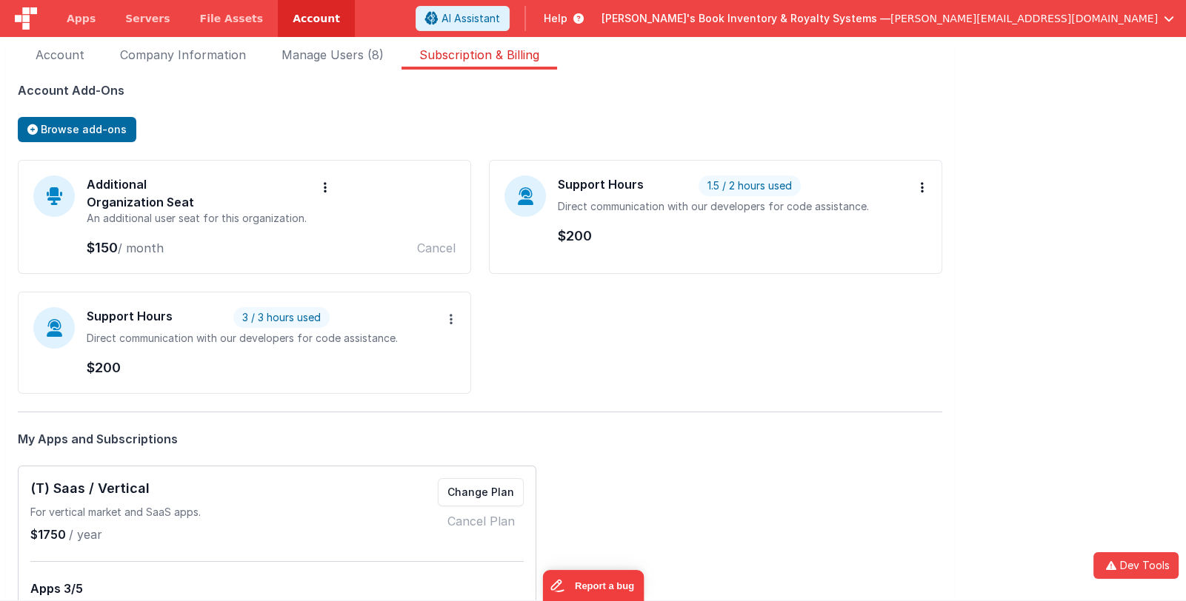
click at [448, 317] on button at bounding box center [451, 319] width 9 height 24
click at [922, 187] on icon at bounding box center [922, 187] width 3 height 12
click at [326, 185] on icon at bounding box center [325, 187] width 3 height 12
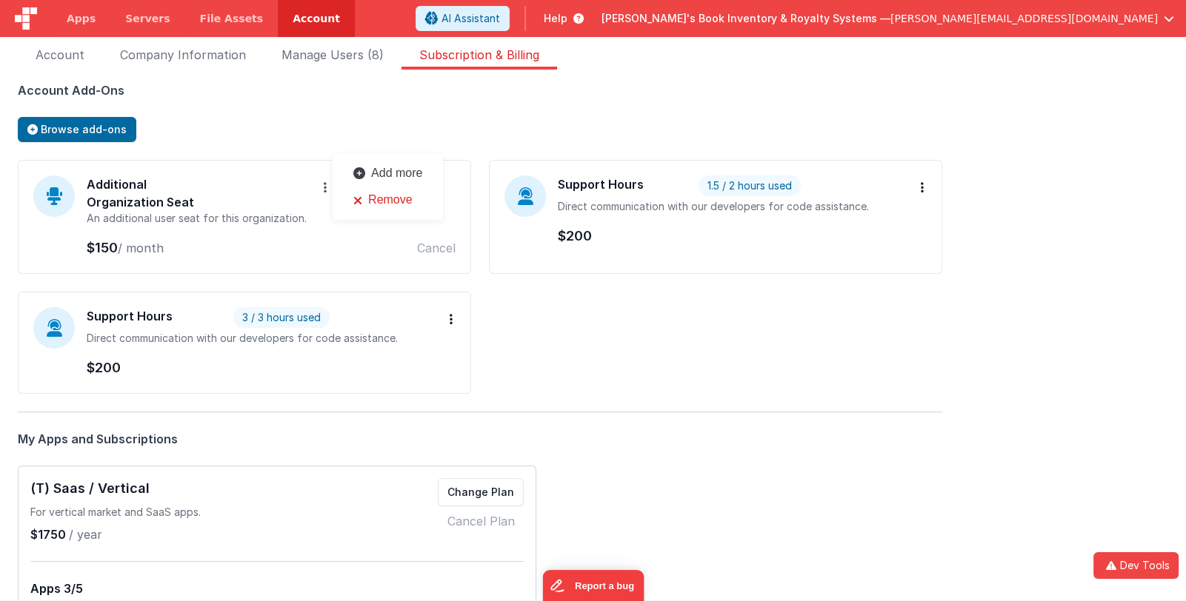
click at [326, 185] on icon at bounding box center [325, 187] width 3 height 12
click at [91, 22] on span "Apps" at bounding box center [81, 18] width 29 height 15
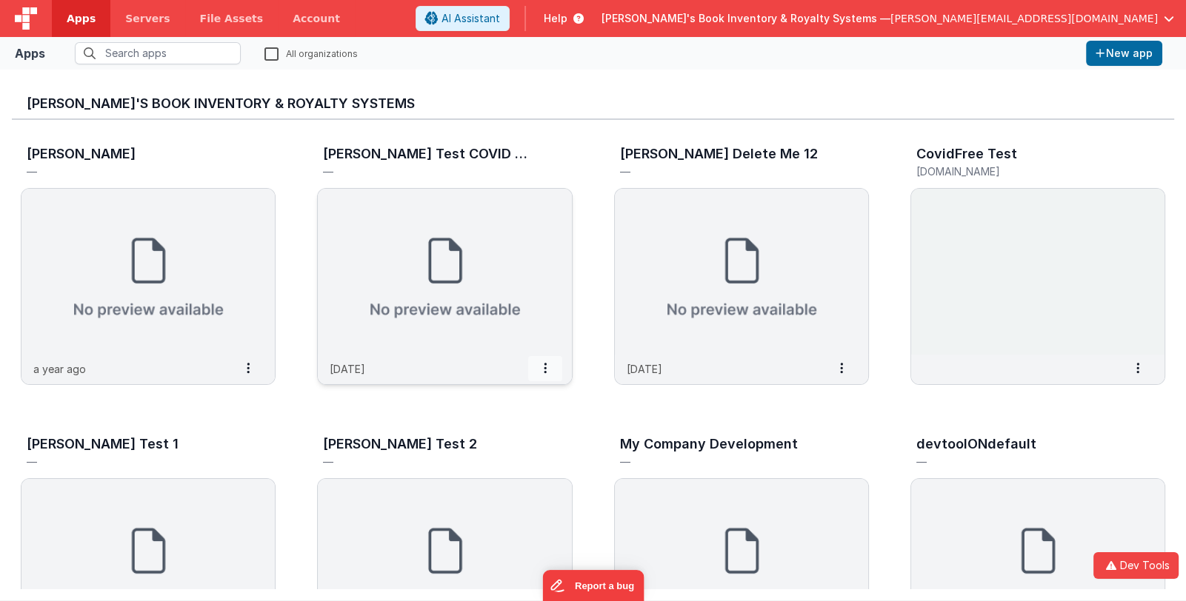
click at [552, 368] on span at bounding box center [545, 368] width 34 height 25
click at [594, 413] on div "Andrew Test — a year ago Settings Copy API Key Merge App Delete App Andrew Test…" at bounding box center [593, 415] width 1162 height 590
click at [300, 21] on link "Account" at bounding box center [316, 18] width 77 height 37
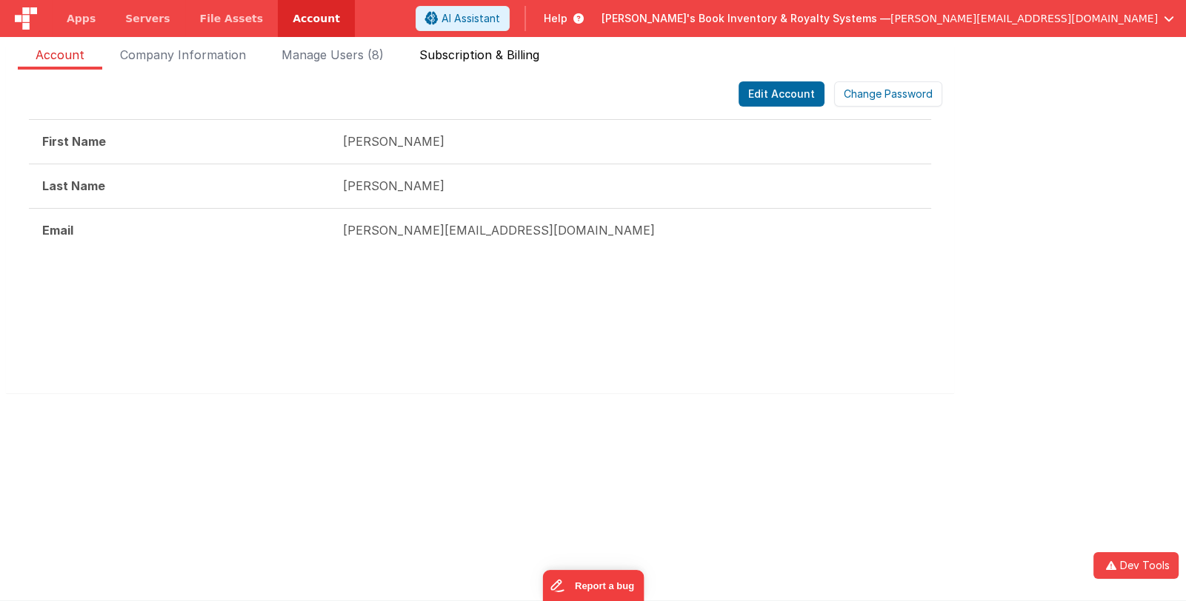
click at [475, 54] on span "Subscription & Billing" at bounding box center [479, 58] width 120 height 24
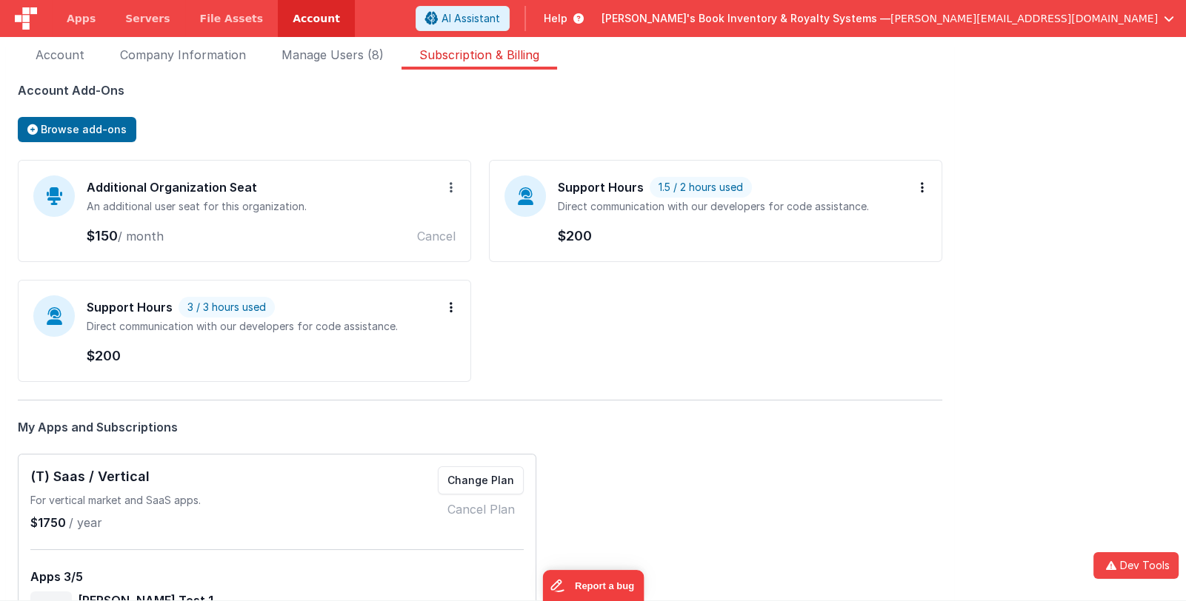
click at [453, 187] on button at bounding box center [451, 188] width 9 height 24
click at [570, 308] on div "Additional Organization Seat Add more seats Remove An additional user seat for …" at bounding box center [480, 280] width 924 height 241
click at [448, 304] on button at bounding box center [451, 308] width 9 height 24
click at [707, 298] on div "Additional Organization Seat Add more seats Remove An additional user seat for …" at bounding box center [480, 280] width 924 height 241
click at [921, 182] on icon at bounding box center [922, 187] width 3 height 12
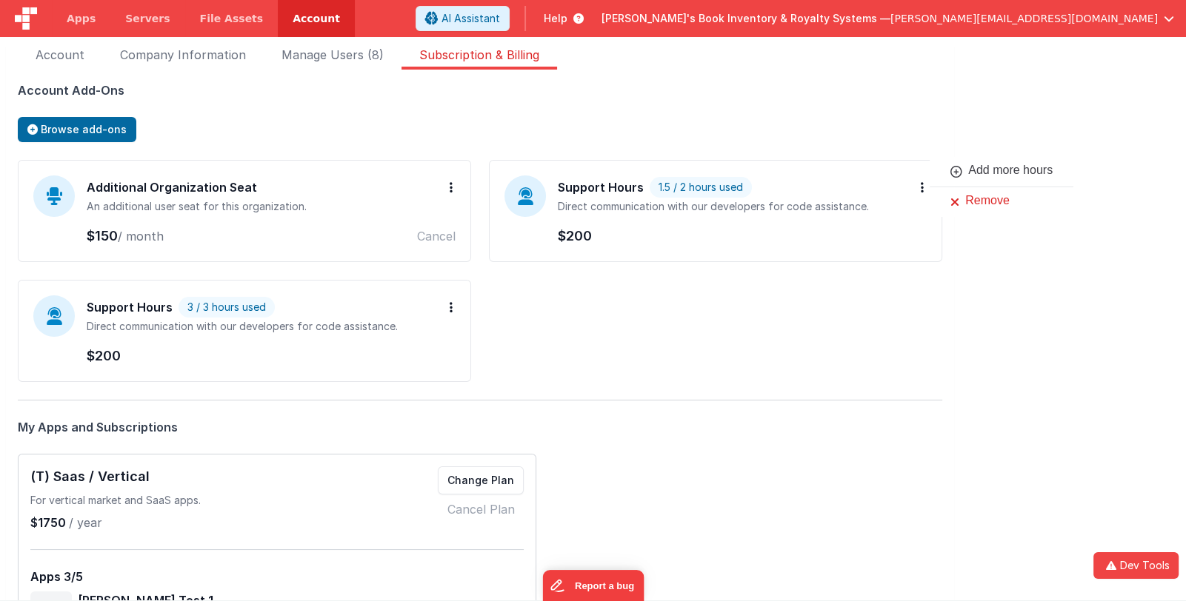
click at [700, 347] on div "Additional Organization Seat Add more seats Remove An additional user seat for …" at bounding box center [480, 280] width 924 height 241
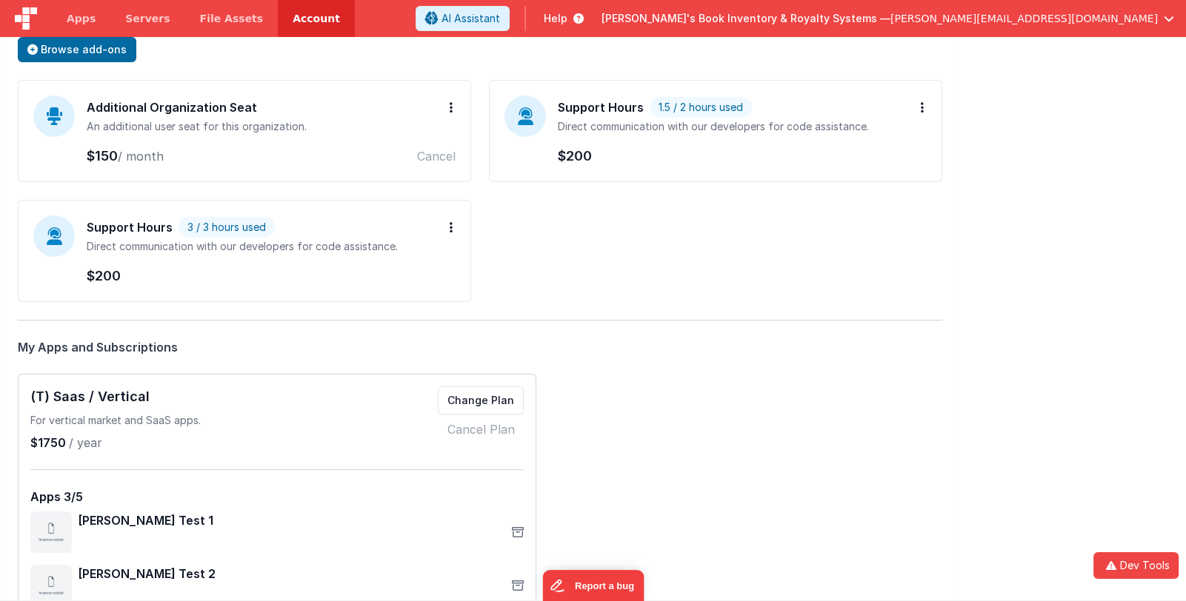
scroll to position [57, 0]
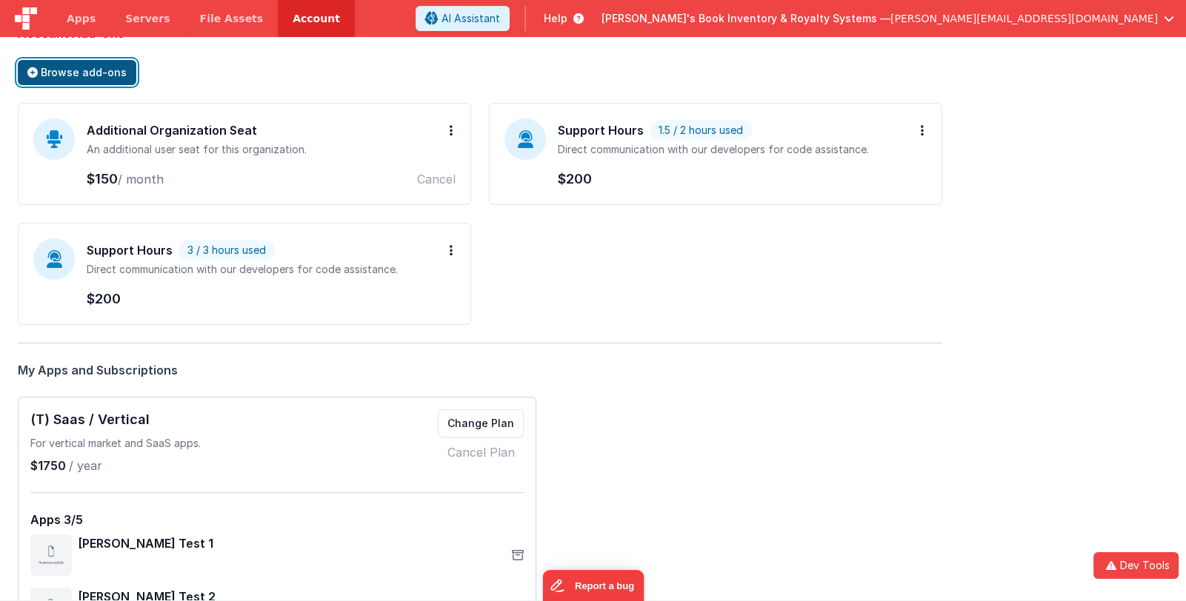
click at [101, 69] on span "Browse add-ons" at bounding box center [84, 72] width 86 height 13
click at [541, 273] on div "Additional Organization Seat Add more seats Remove An additional user seat for …" at bounding box center [480, 223] width 924 height 241
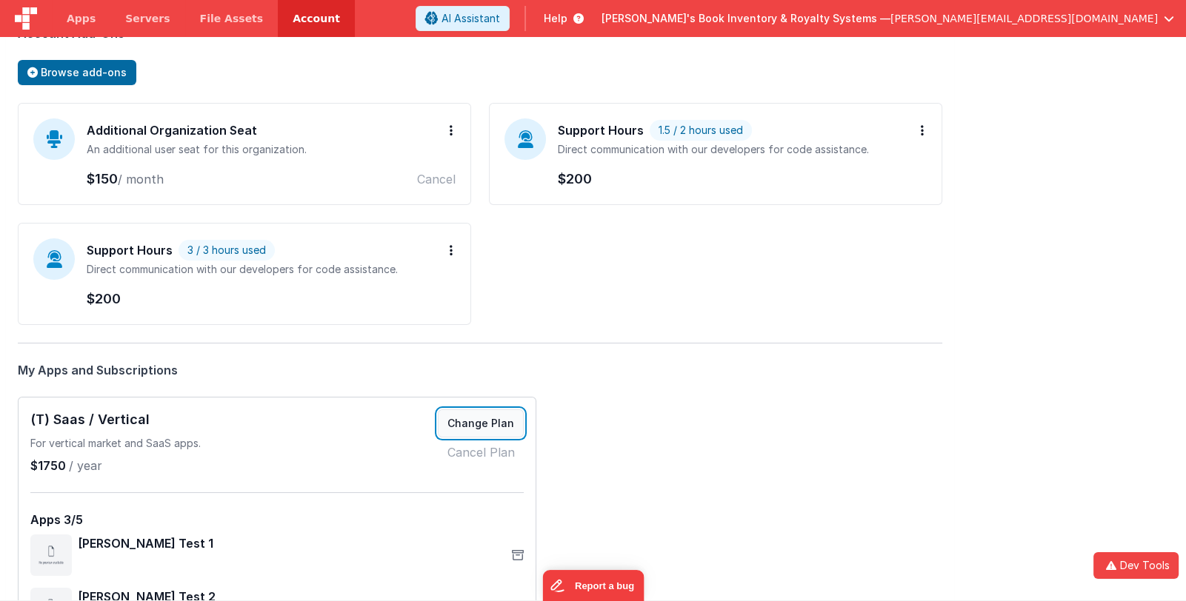
click at [494, 415] on button "Change Plan" at bounding box center [481, 424] width 86 height 28
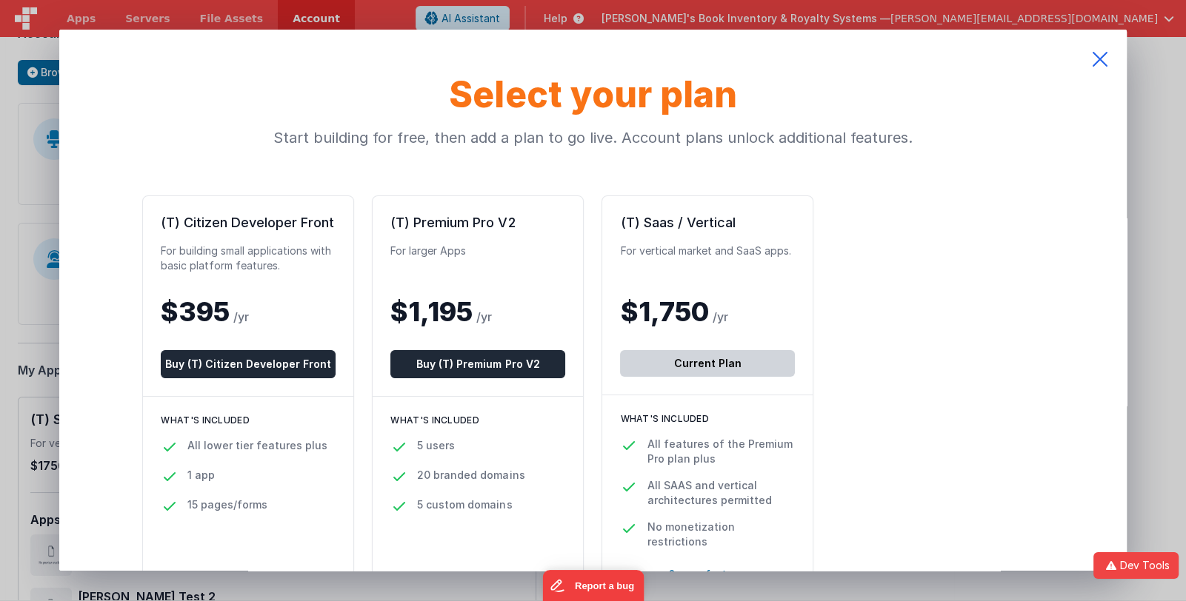
click at [1101, 60] on icon at bounding box center [1099, 59] width 53 height 59
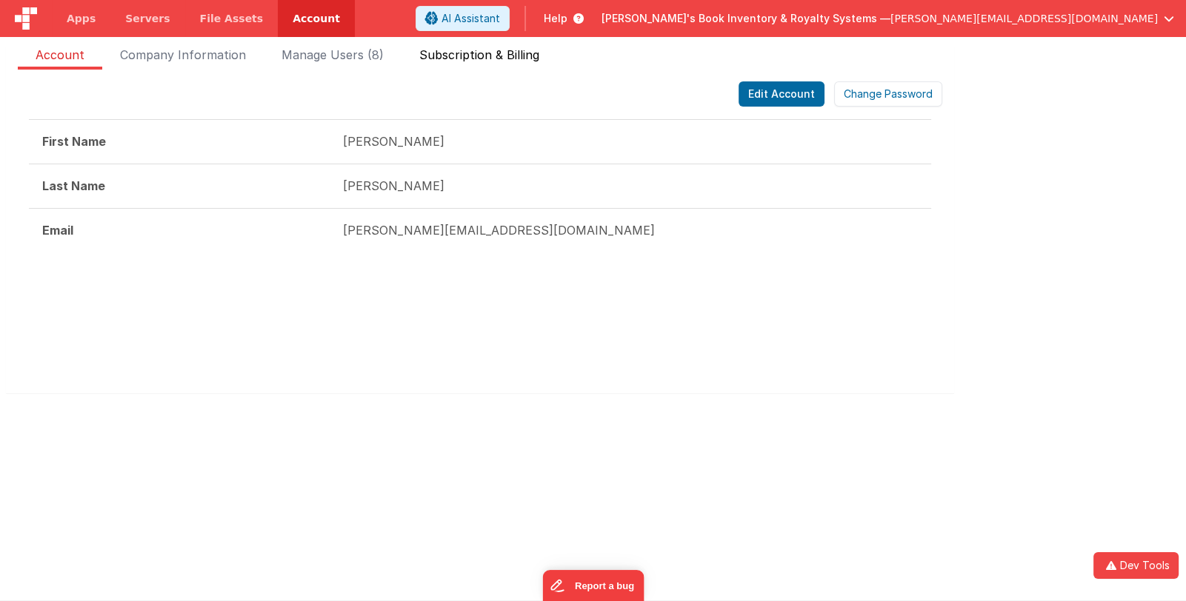
click at [470, 53] on span "Subscription & Billing" at bounding box center [479, 58] width 120 height 24
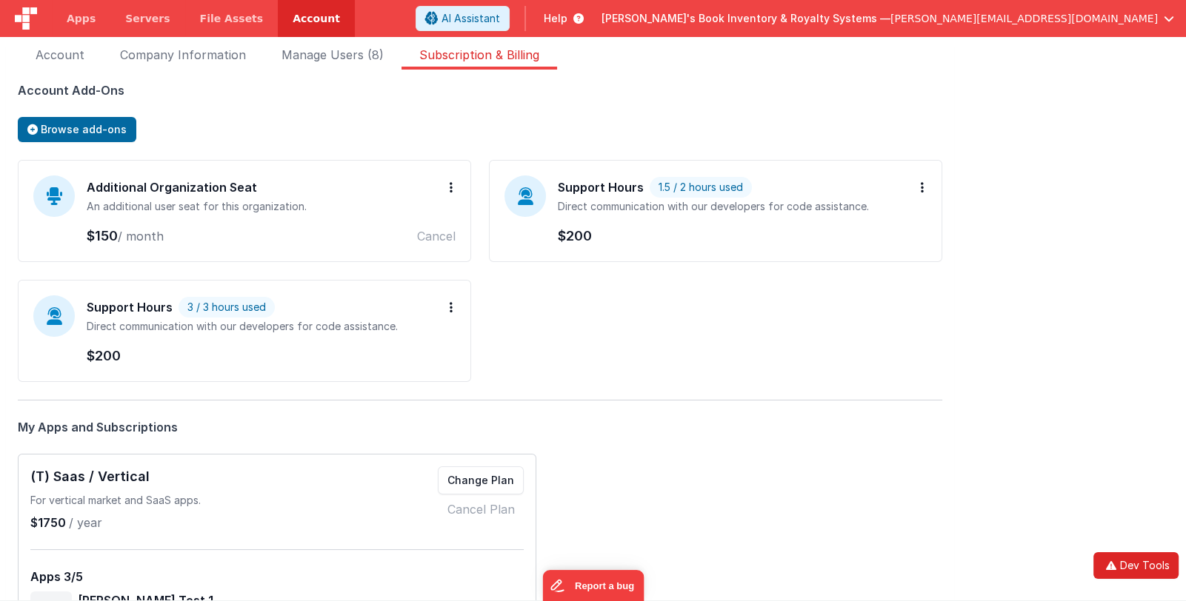
click at [1136, 561] on button "Dev Tools" at bounding box center [1135, 566] width 85 height 27
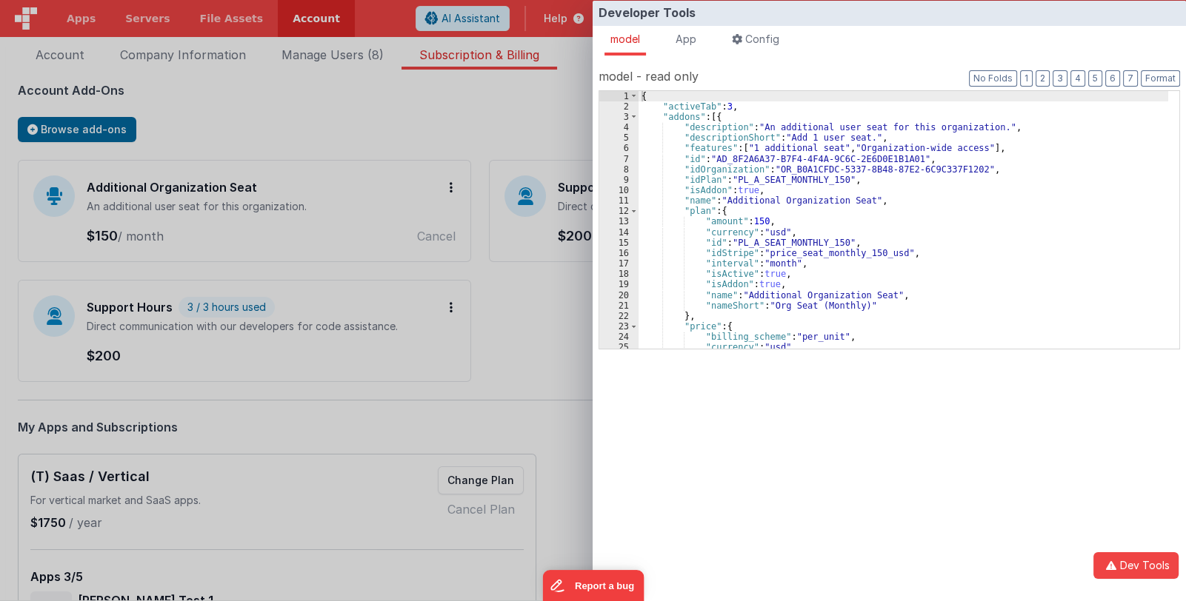
click at [541, 357] on div "Developer Tools model App Params Log (4) Misc Windows Config model - read only …" at bounding box center [593, 300] width 1186 height 601
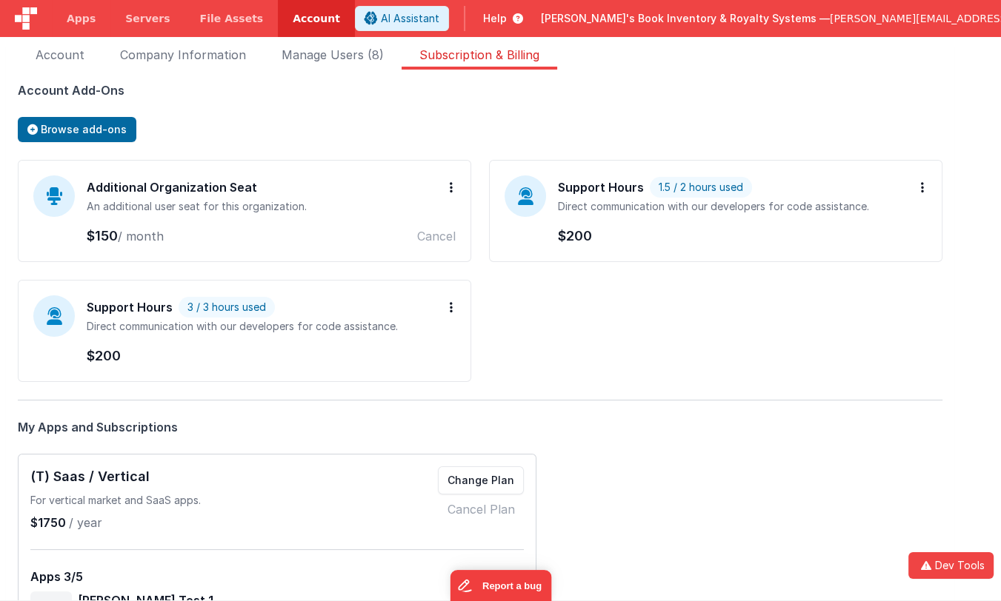
click at [742, 182] on span "1.5 / 2 hours used" at bounding box center [701, 187] width 102 height 21
click at [741, 185] on span "1.5 / 2 hours used" at bounding box center [701, 187] width 102 height 21
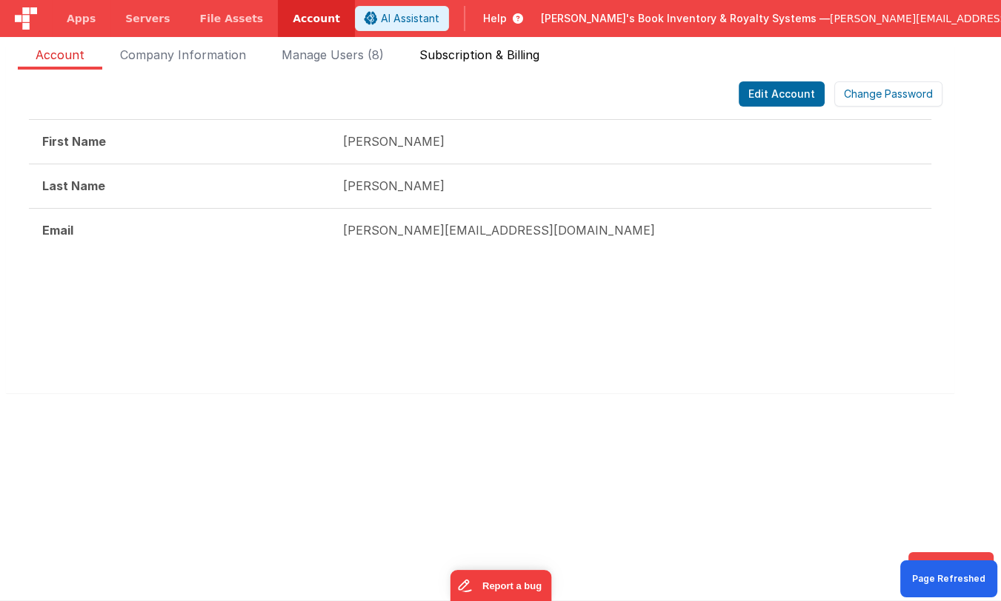
click at [490, 62] on span "Subscription & Billing" at bounding box center [479, 58] width 120 height 24
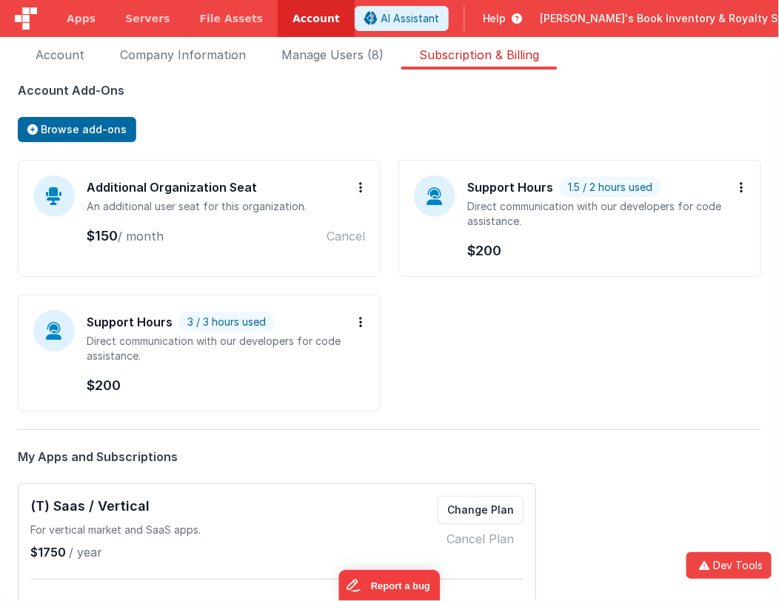
click at [581, 339] on div "Additional Organization Seat Add more seats Remove An additional user seat for …" at bounding box center [390, 295] width 744 height 270
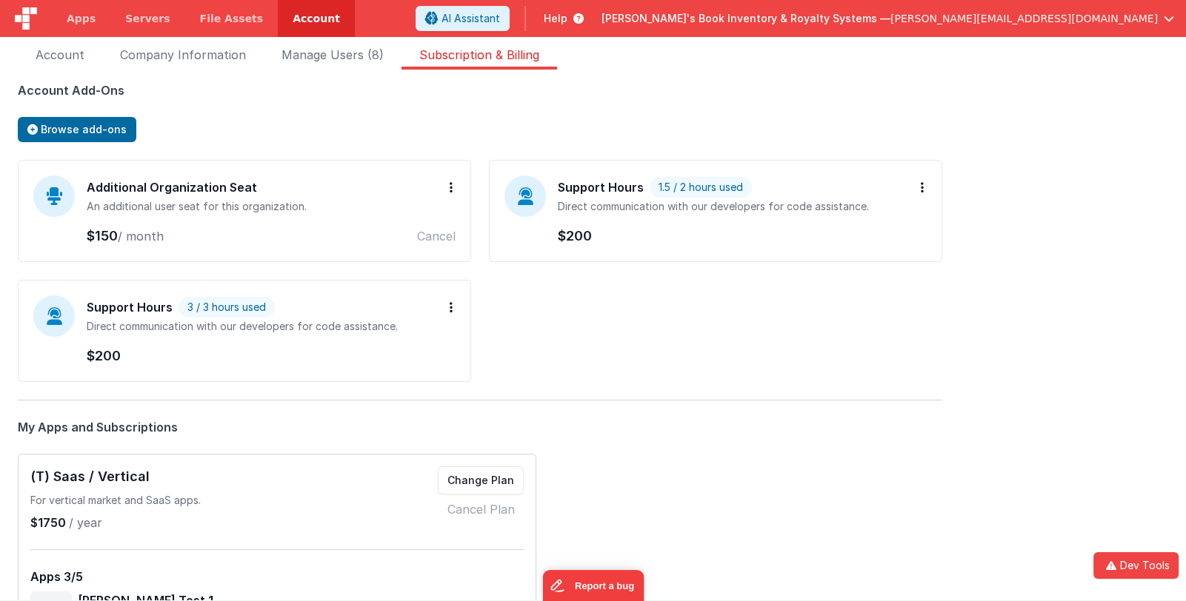
click at [329, 380] on div "Support Hours 3 / 3 hours used Add more hours Remove Direct communication with …" at bounding box center [244, 331] width 453 height 102
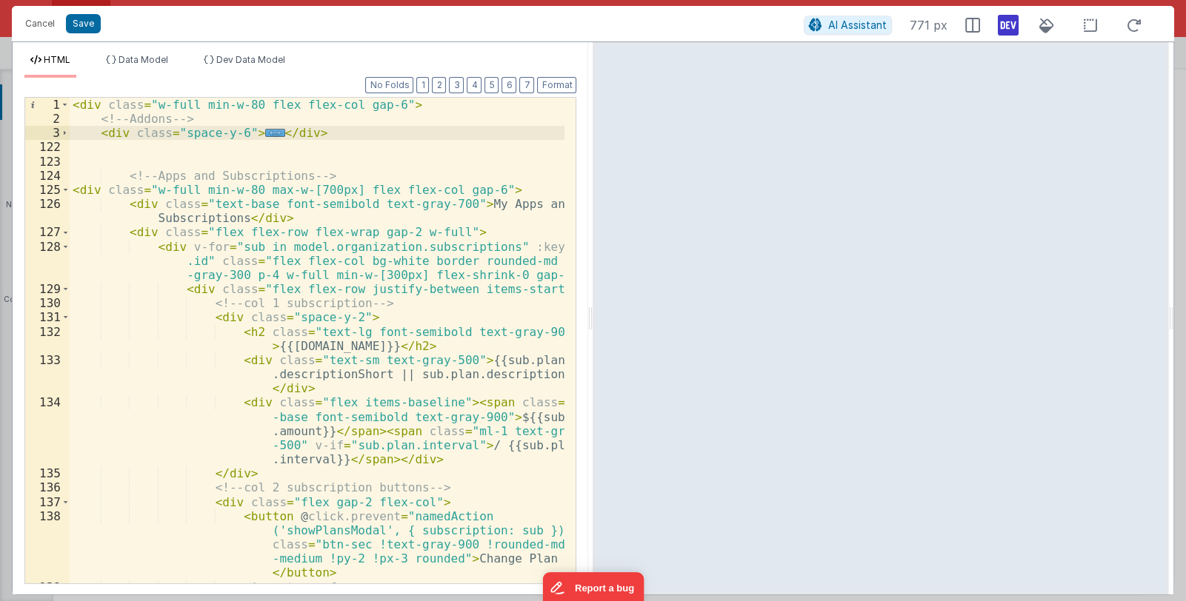
scroll to position [4645, 0]
click at [330, 138] on div "< div class = "w-full min-w-80 flex flex-col gap-6" > <!-- Addons --> < div cla…" at bounding box center [318, 390] width 496 height 585
drag, startPoint x: 329, startPoint y: 136, endPoint x: 101, endPoint y: 132, distance: 227.4
click at [101, 132] on div "< div class = "w-full min-w-80 flex flex-col gap-6" > <!-- Addons --> < div cla…" at bounding box center [318, 390] width 496 height 585
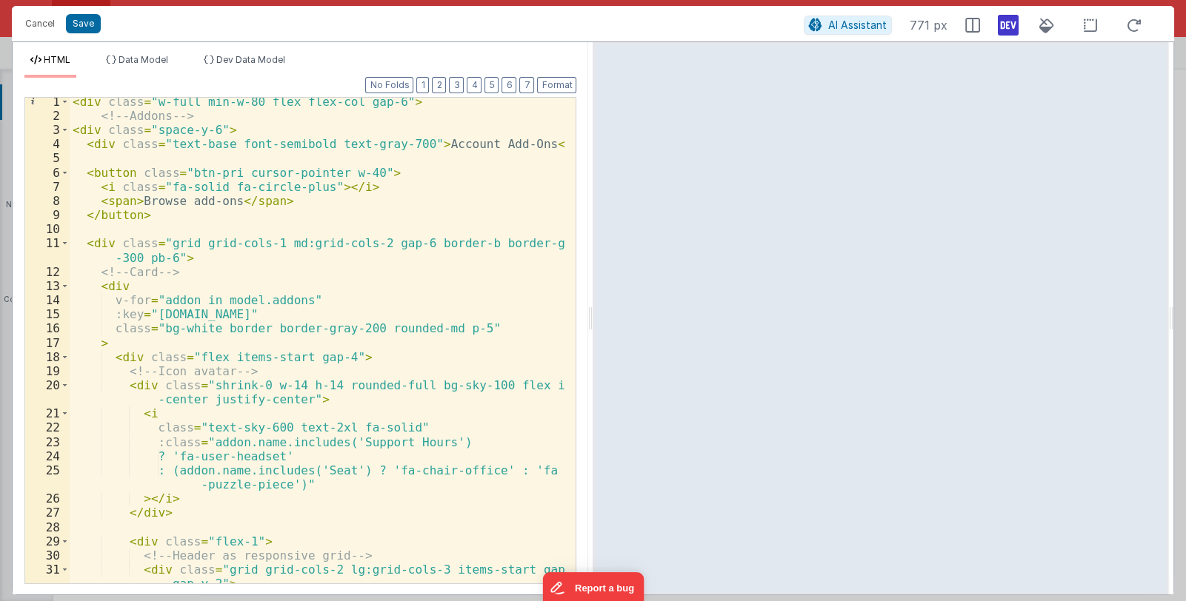
scroll to position [0, 0]
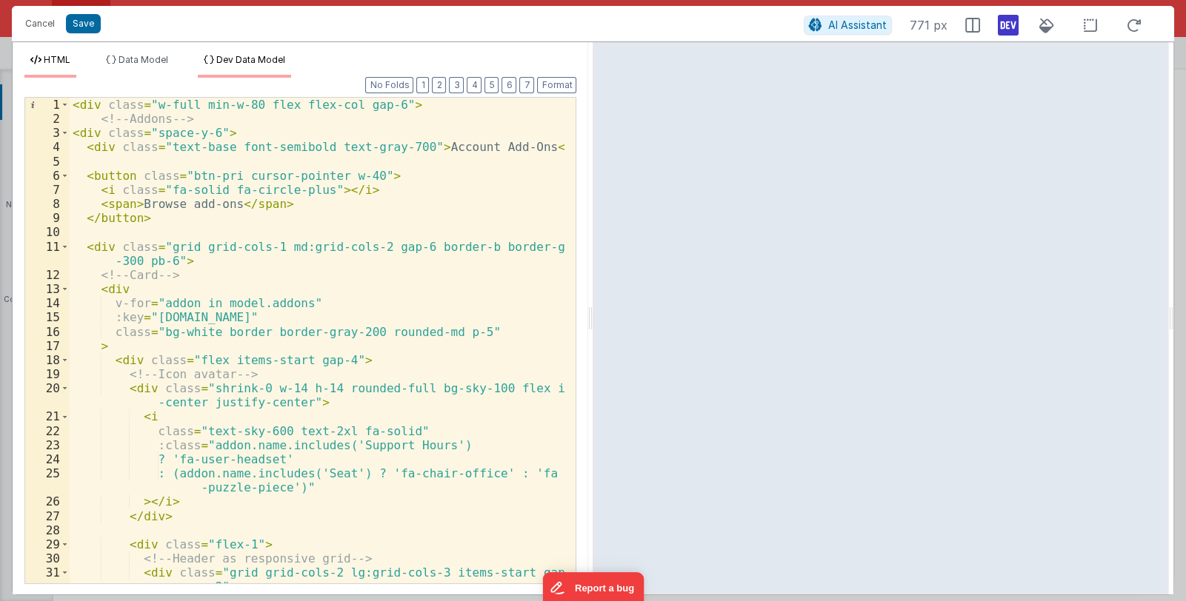
click at [234, 61] on span "Dev Data Model" at bounding box center [250, 59] width 69 height 11
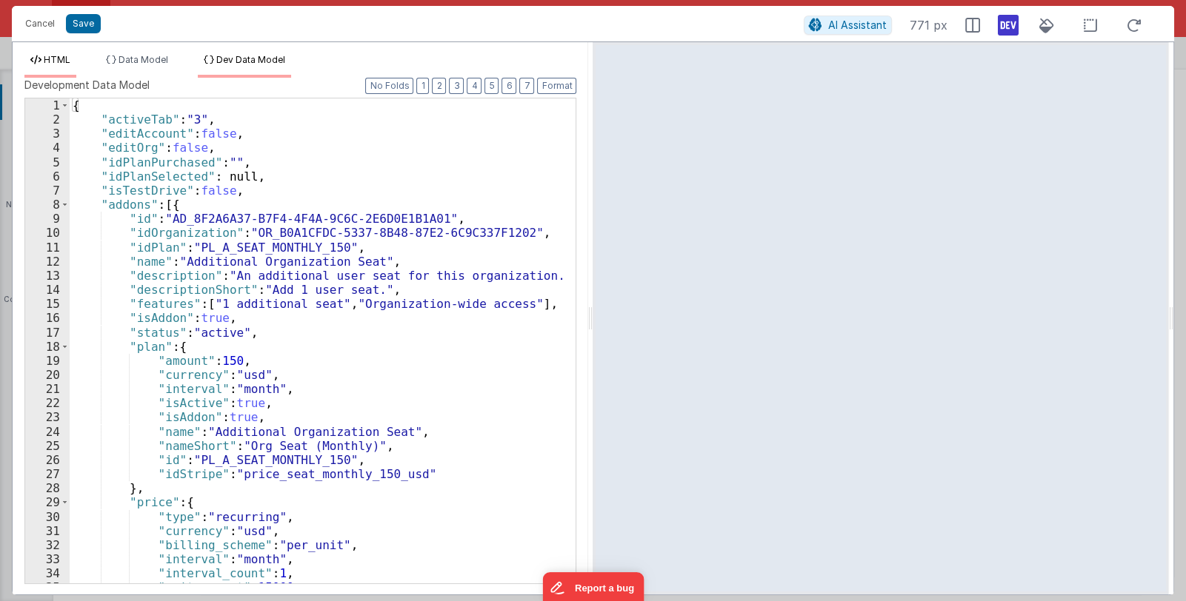
click at [55, 58] on span "HTML" at bounding box center [57, 59] width 27 height 11
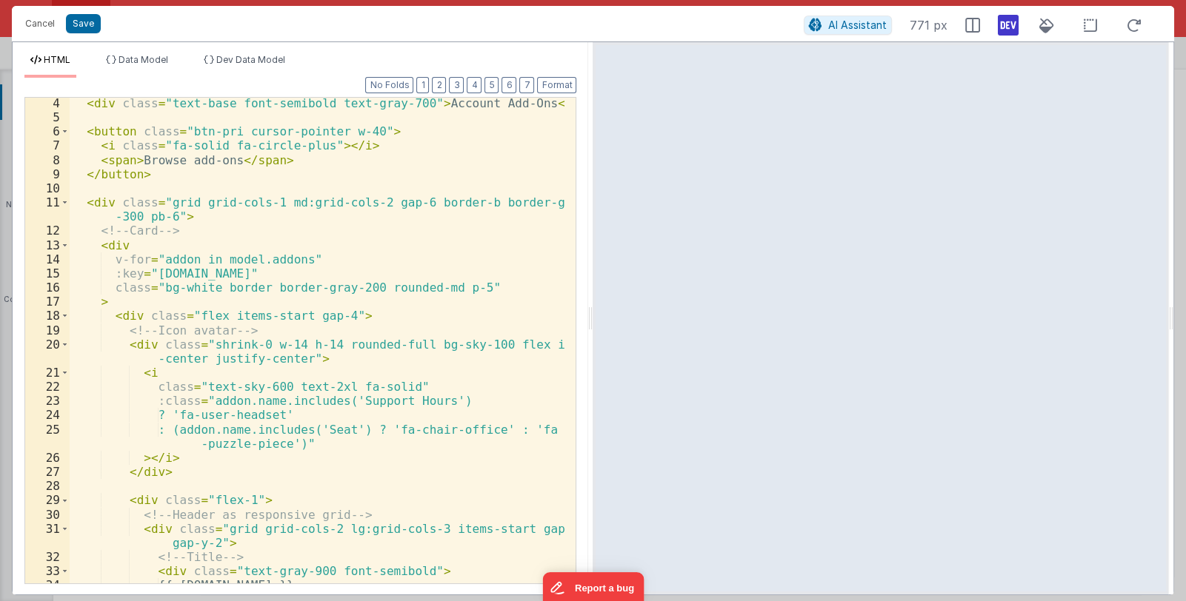
scroll to position [88, 0]
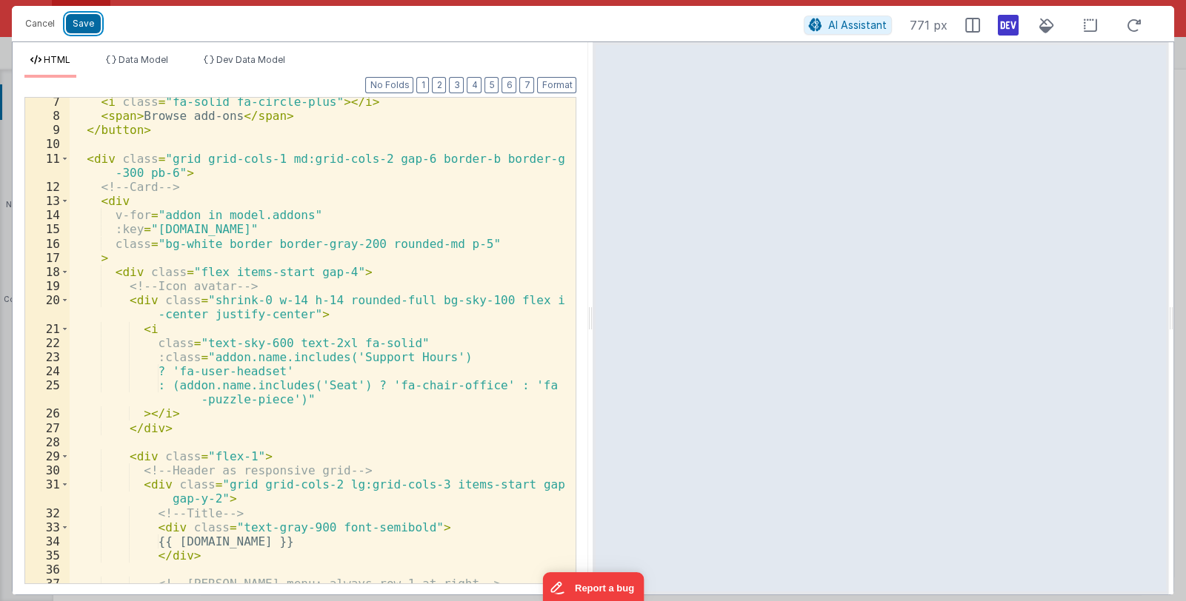
click at [82, 26] on button "Save" at bounding box center [83, 23] width 35 height 19
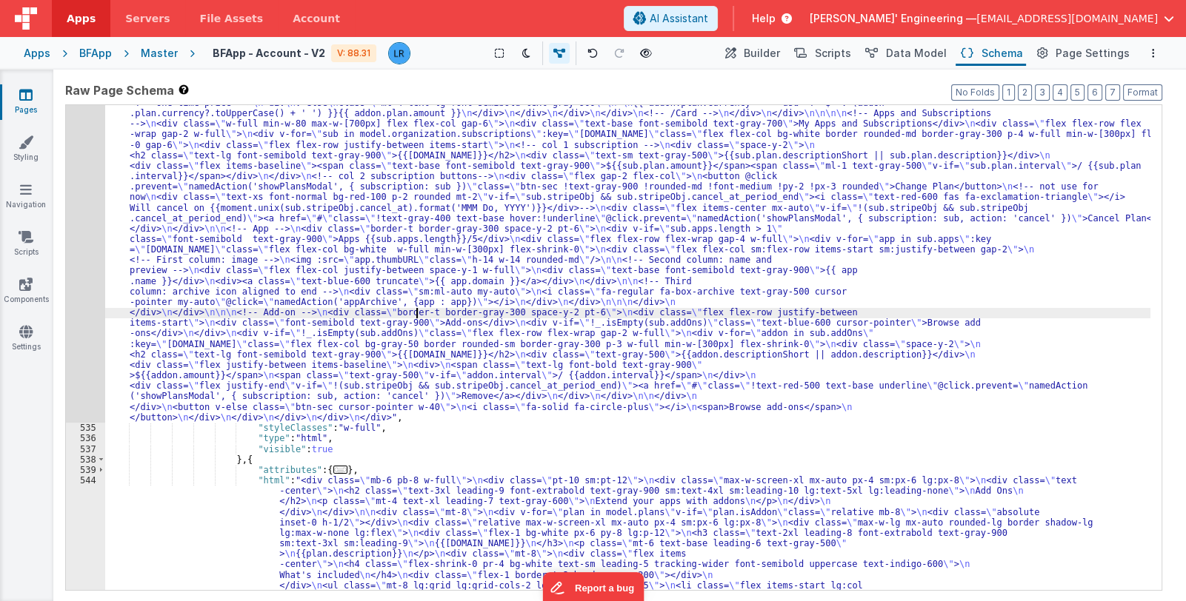
click at [87, 298] on div "534" at bounding box center [85, 166] width 39 height 514
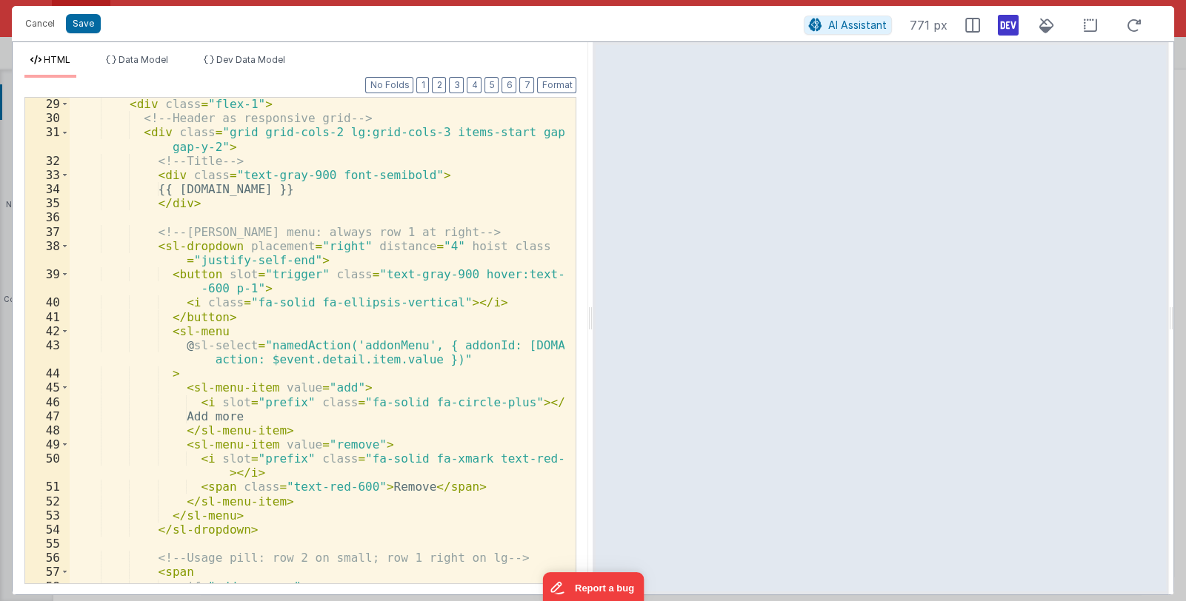
scroll to position [396, 0]
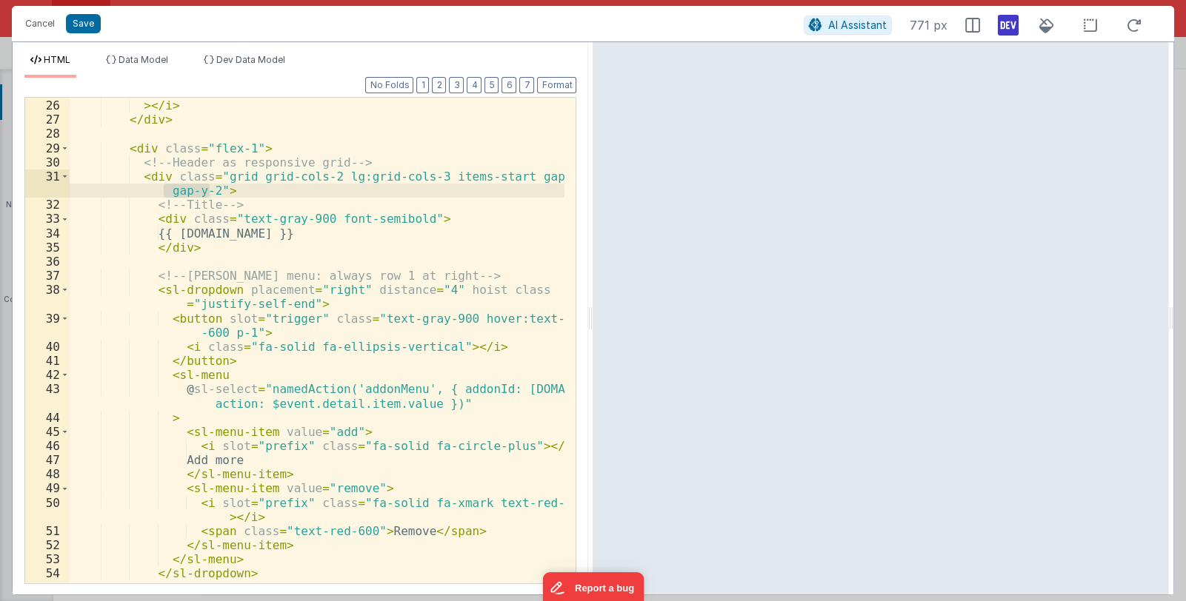
drag, startPoint x: 209, startPoint y: 190, endPoint x: 162, endPoint y: 193, distance: 46.8
click at [162, 193] on div ": (addon.name.includes('Seat') ? 'fa-chair-office' : 'fa -puzzle-piece')" > </ …" at bounding box center [318, 334] width 496 height 529
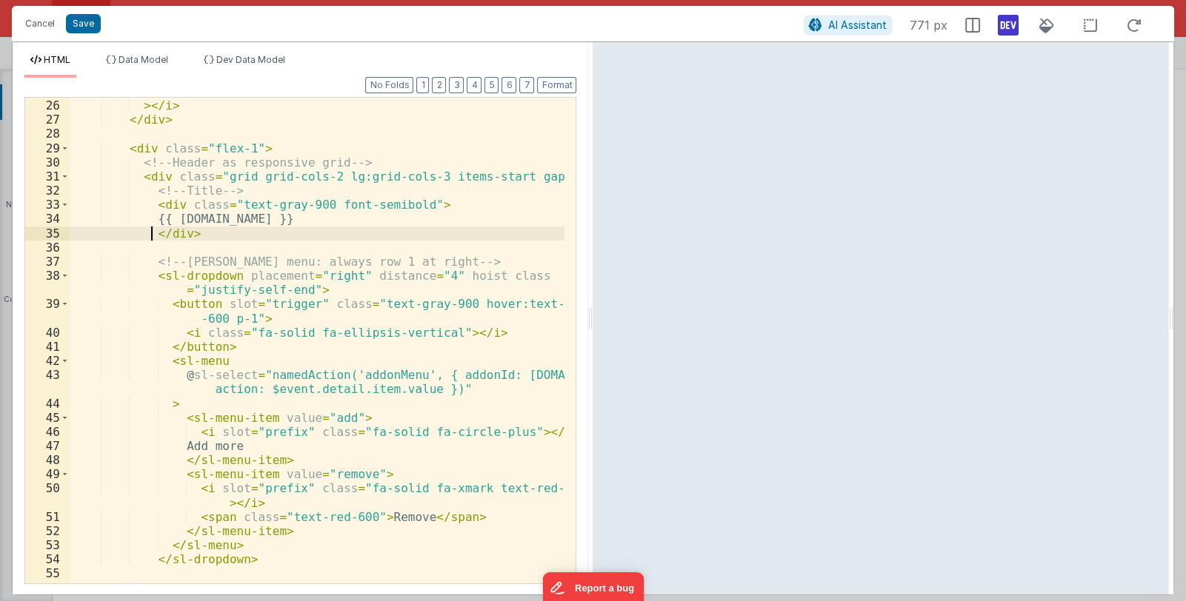
click at [147, 228] on div ": (addon.name.includes('Seat') ? 'fa-chair-office' : 'fa -puzzle-piece')" > </ …" at bounding box center [318, 334] width 496 height 529
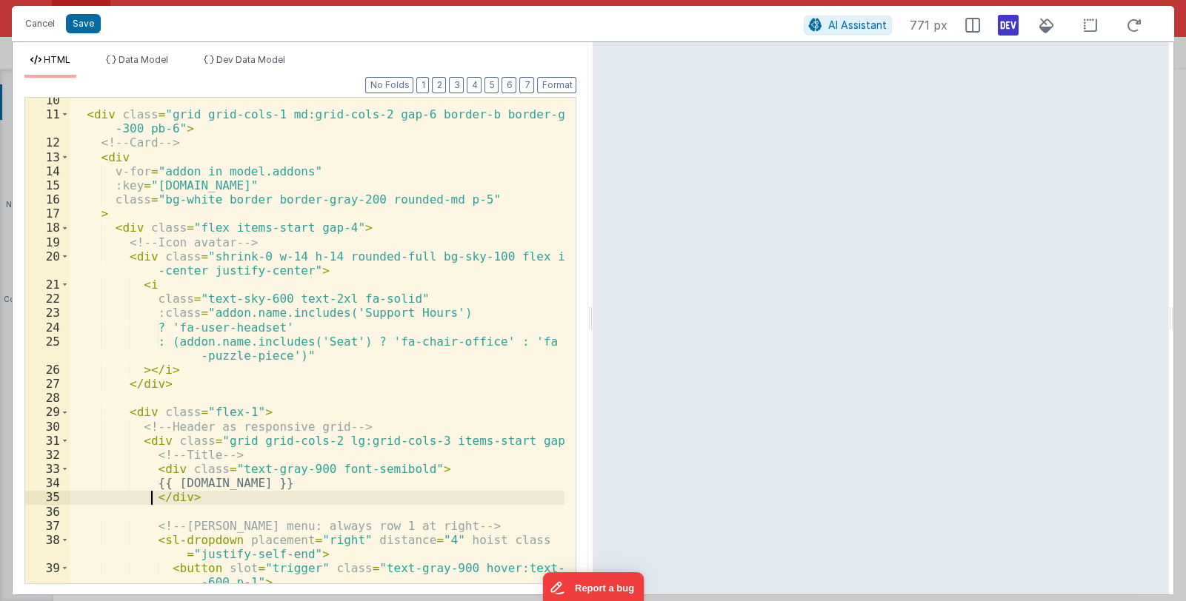
scroll to position [0, 0]
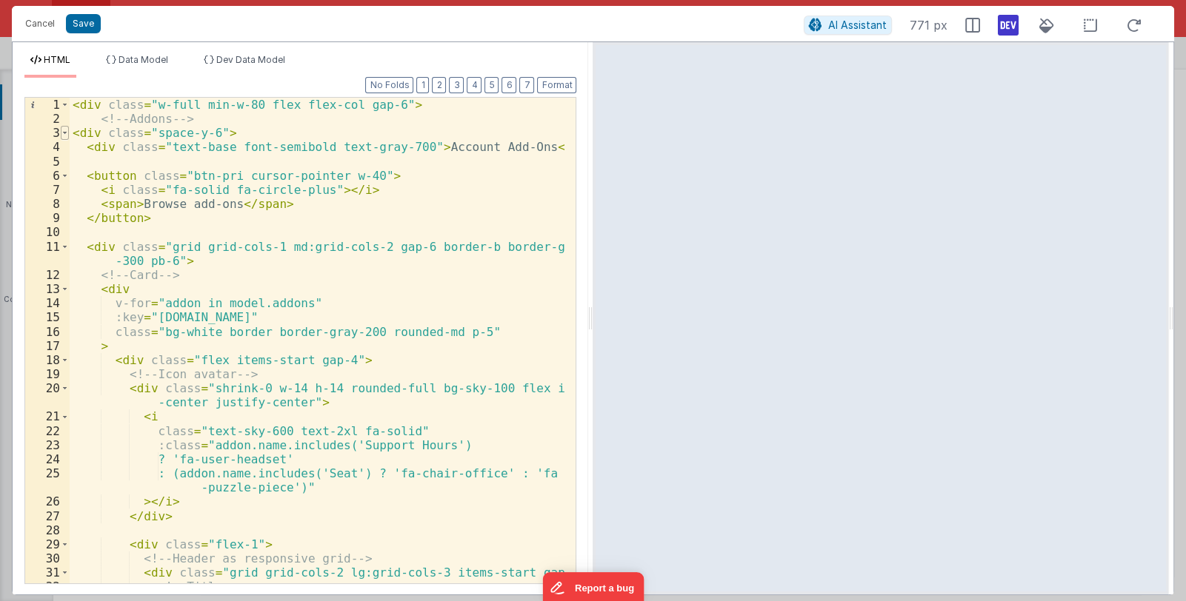
click at [63, 128] on span at bounding box center [65, 133] width 8 height 14
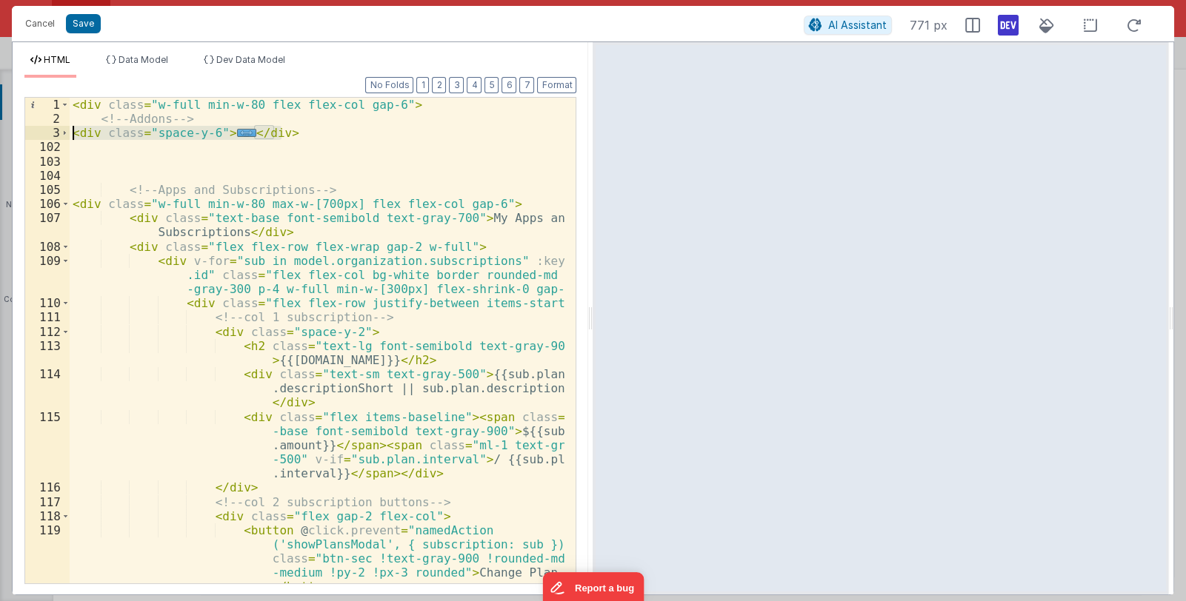
drag, startPoint x: 281, startPoint y: 132, endPoint x: 72, endPoint y: 130, distance: 209.6
click at [72, 130] on div "< div class = "w-full min-w-80 flex flex-col gap-6" > <!-- Addons --> < div cla…" at bounding box center [318, 355] width 496 height 514
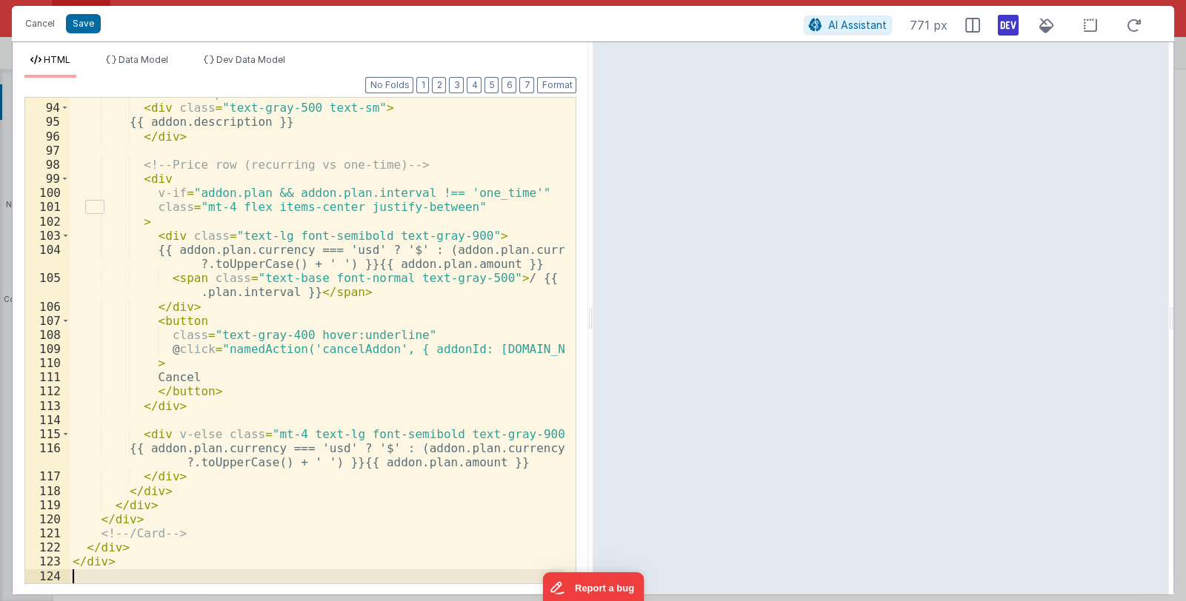
scroll to position [1529, 0]
click at [415, 325] on div "<!-- Description --> < div class = "text-gray-500 text-sm" > {{ addon.descripti…" at bounding box center [318, 344] width 496 height 514
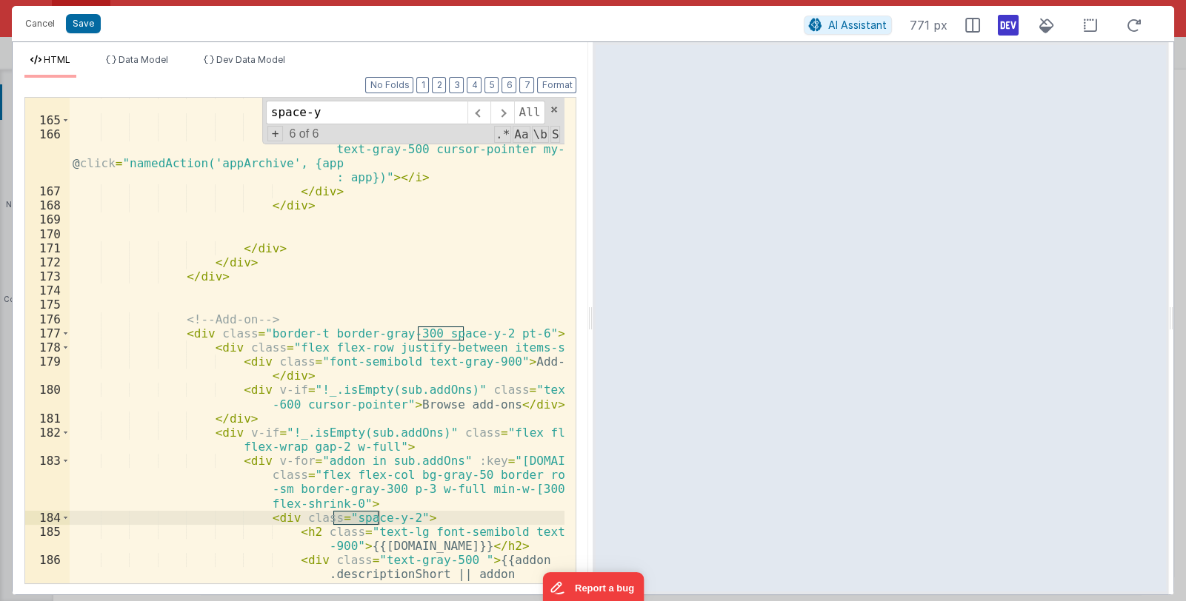
scroll to position [0, 0]
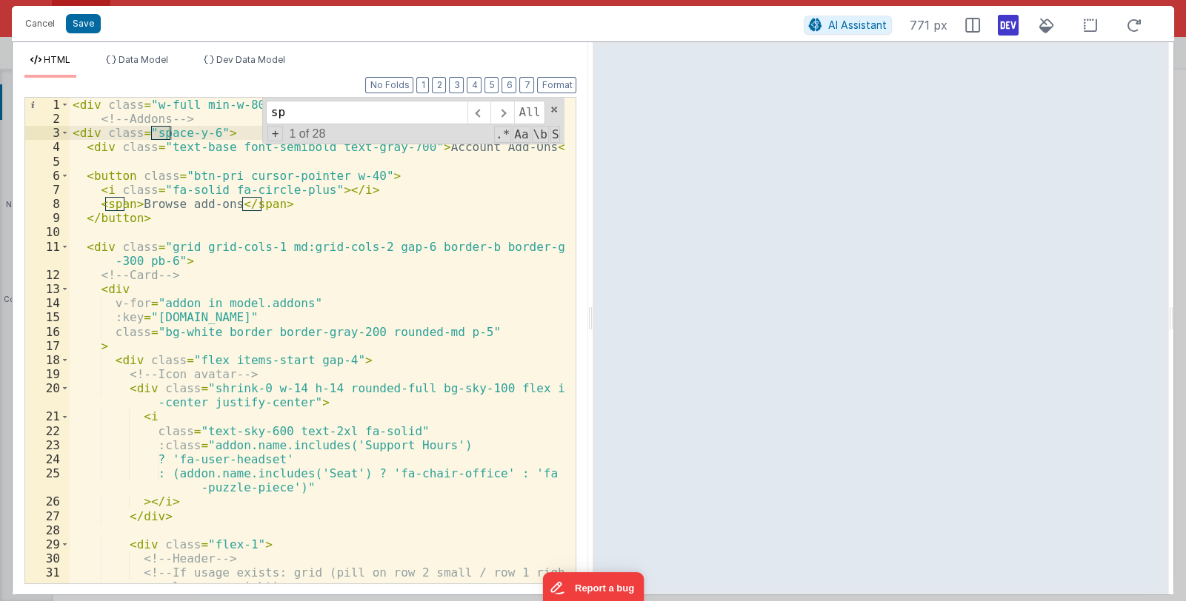
type input "s"
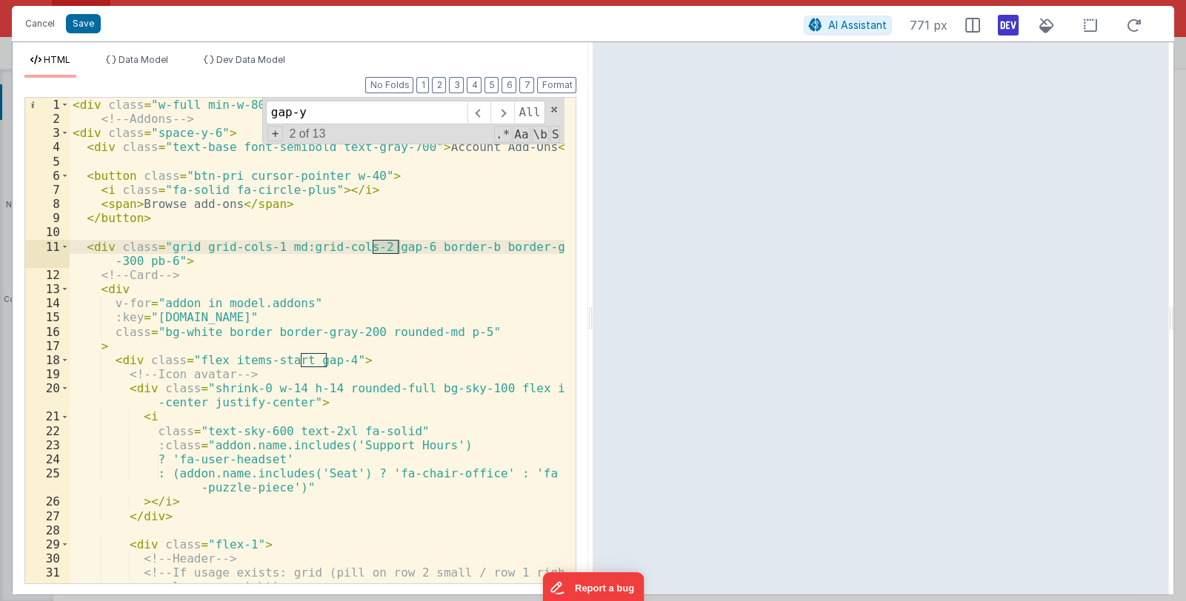
scroll to position [296, 0]
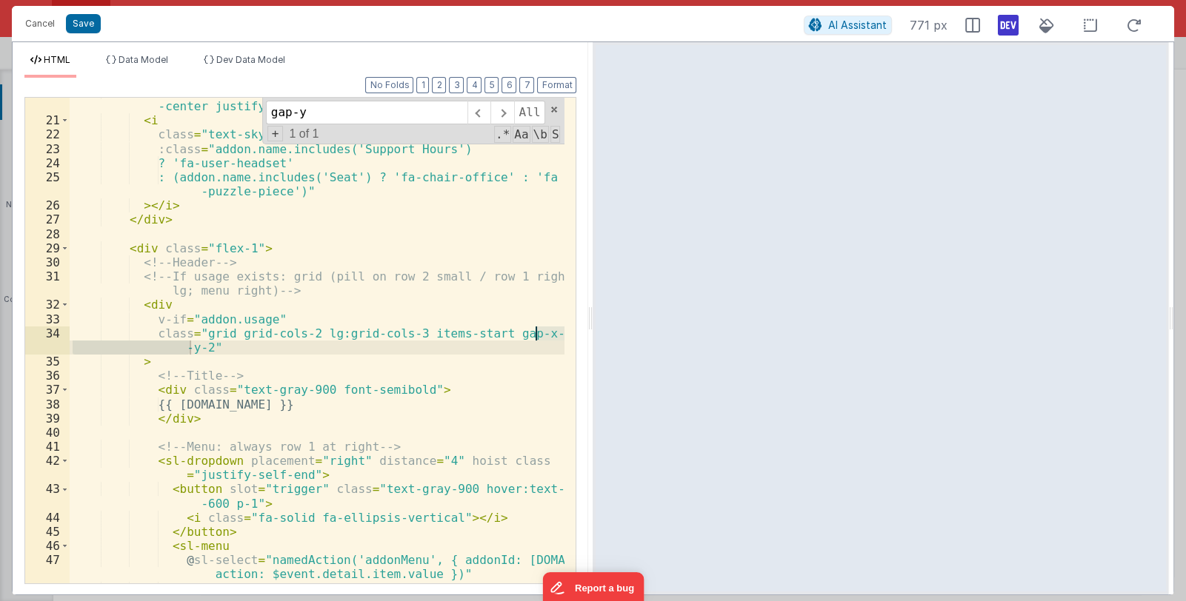
click at [480, 343] on div "< div class = "shrink-0 w-14 h-14 rounded-full bg-sky-100 flex items -center ju…" at bounding box center [318, 349] width 496 height 529
drag, startPoint x: 530, startPoint y: 332, endPoint x: 204, endPoint y: 346, distance: 326.2
click at [204, 346] on div "< div class = "shrink-0 w-14 h-14 rounded-full bg-sky-100 flex items -center ju…" at bounding box center [318, 349] width 496 height 529
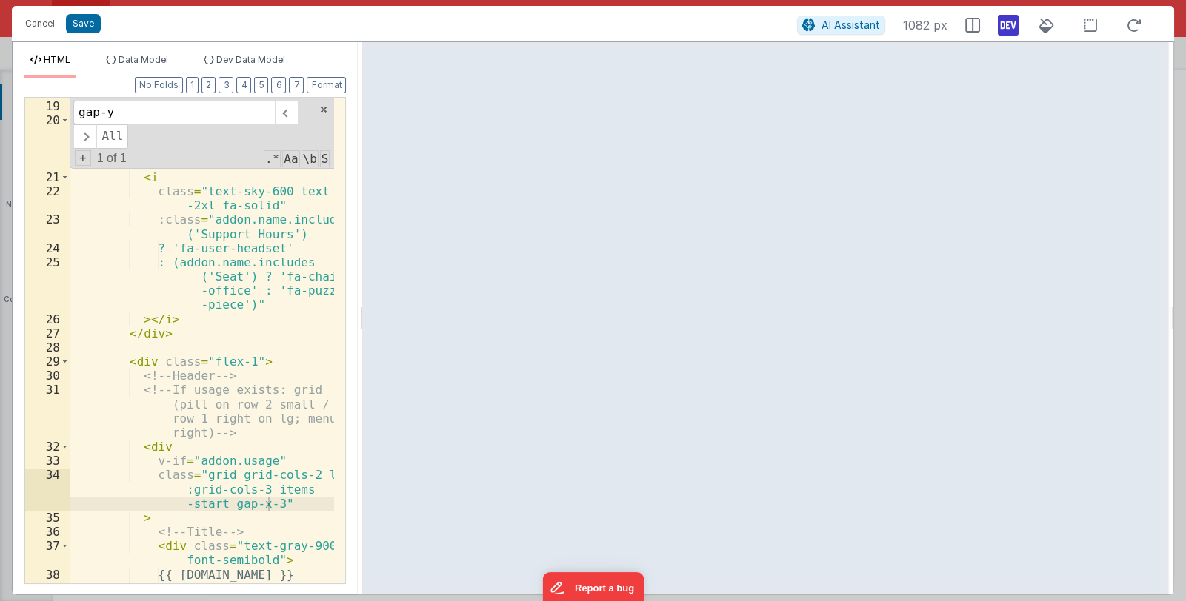
scroll to position [381, 0]
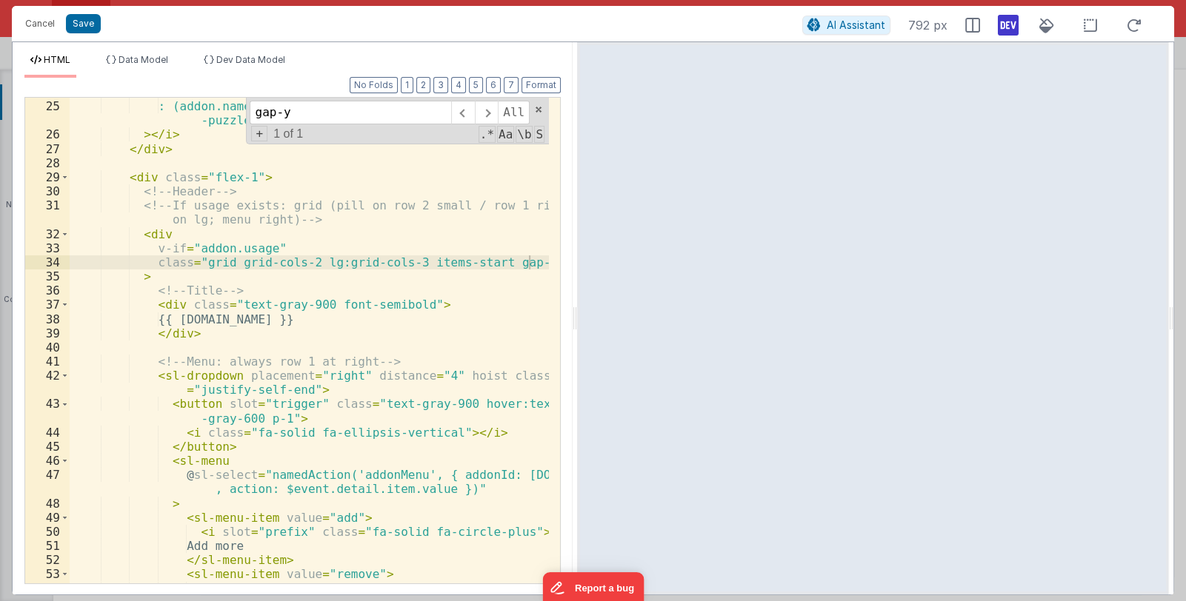
drag, startPoint x: 589, startPoint y: 318, endPoint x: 576, endPoint y: 321, distance: 12.9
click at [576, 321] on html "Cancel Save AI Assistant 792 px HTML Data Model Dev Data Model Format 7 6 5 4 3…" at bounding box center [593, 300] width 1186 height 601
click at [541, 110] on span at bounding box center [538, 109] width 10 height 10
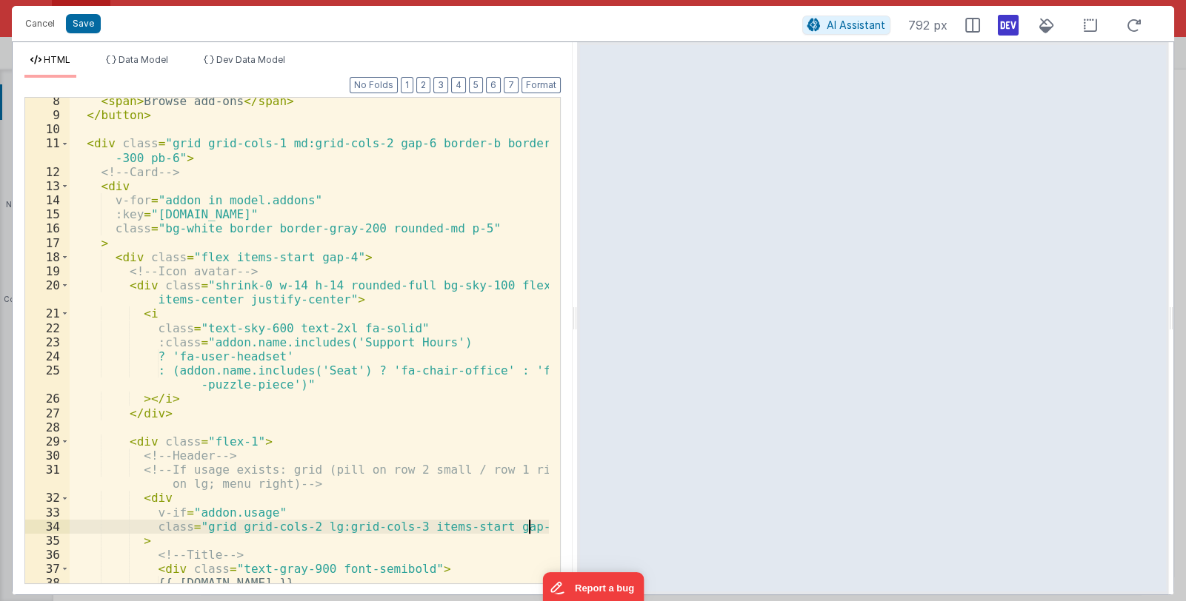
scroll to position [0, 0]
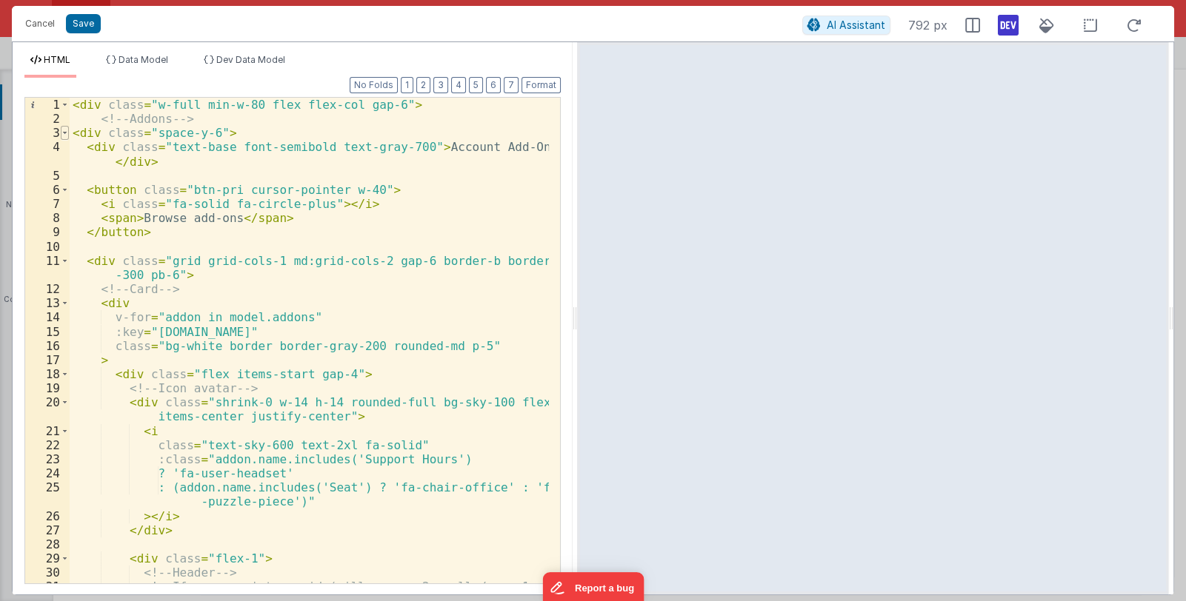
click at [64, 135] on span at bounding box center [65, 133] width 8 height 14
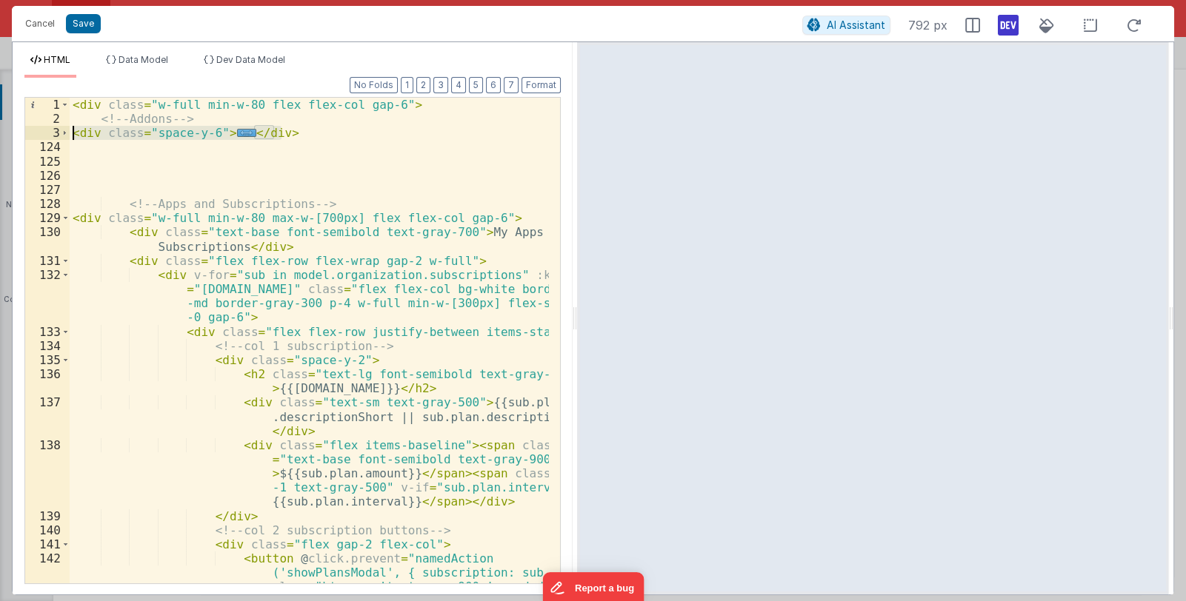
drag, startPoint x: 290, startPoint y: 130, endPoint x: 69, endPoint y: 132, distance: 221.5
click at [69, 132] on div "1 2 3 124 125 126 127 128 129 130 131 132 133 134 135 136 137 138 139 140 141 1…" at bounding box center [292, 340] width 536 height 487
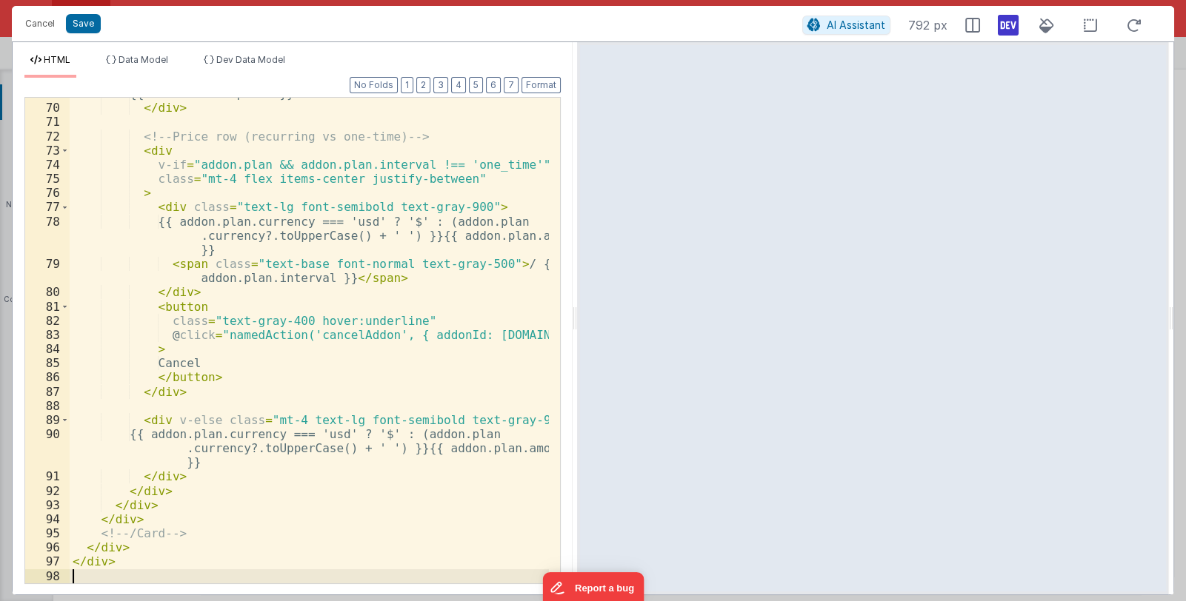
scroll to position [1147, 0]
click at [430, 284] on div "{{ addon.description }} </ div > <!-- Price row (recurring vs one-time) --> < d…" at bounding box center [310, 344] width 480 height 514
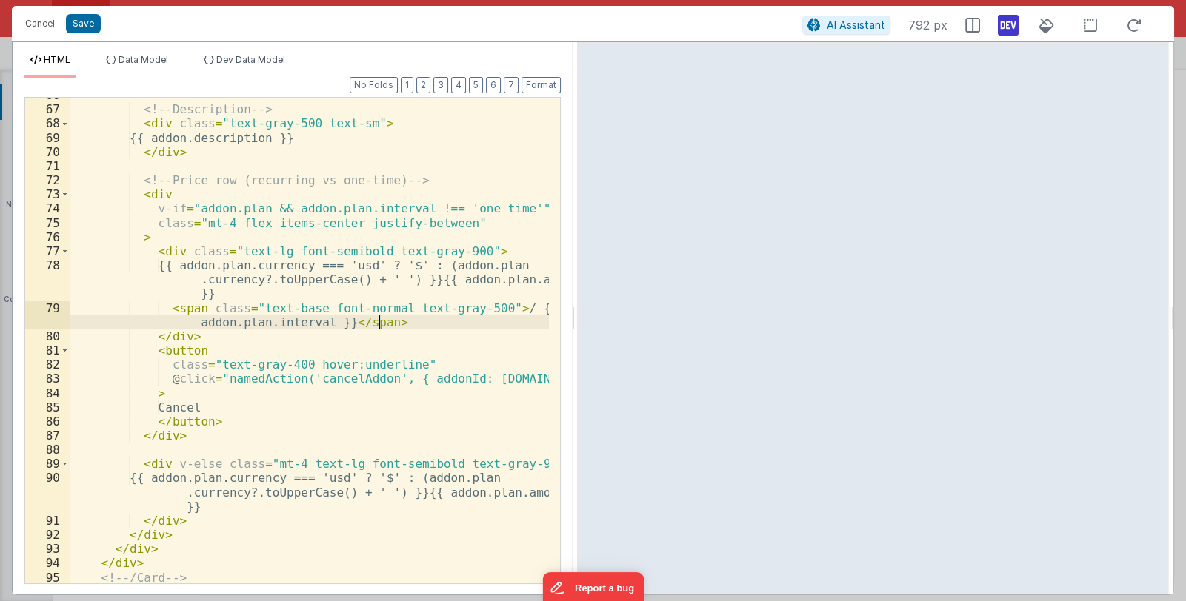
scroll to position [1102, 0]
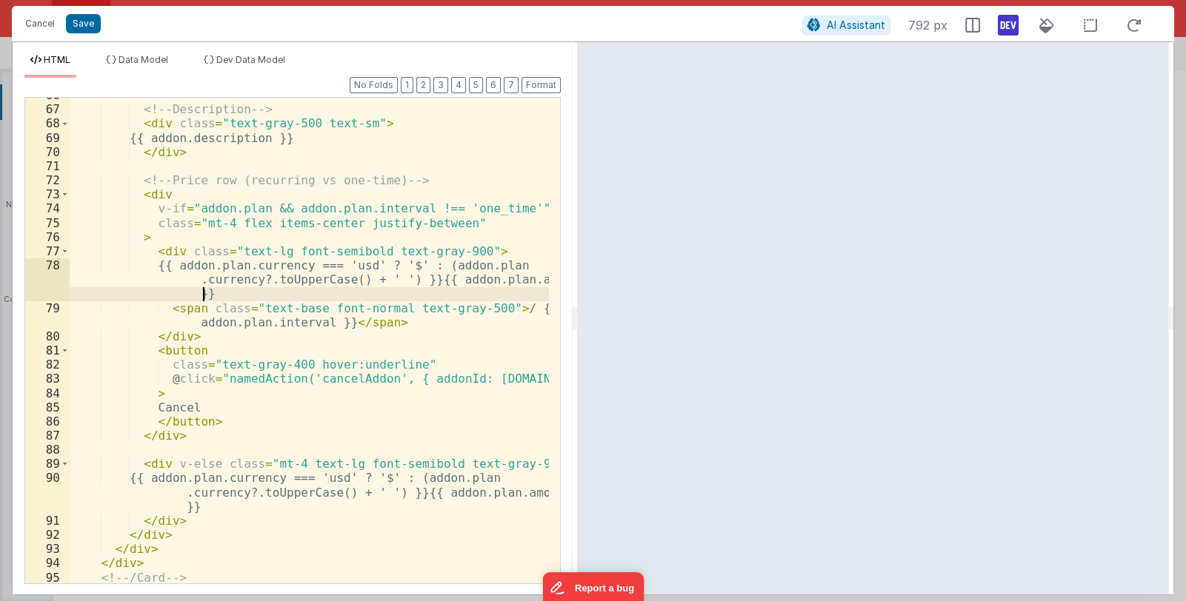
click at [393, 287] on div "<!-- Description --> < div class = "text-gray-500 text-sm" > {{ addon.descripti…" at bounding box center [310, 345] width 480 height 514
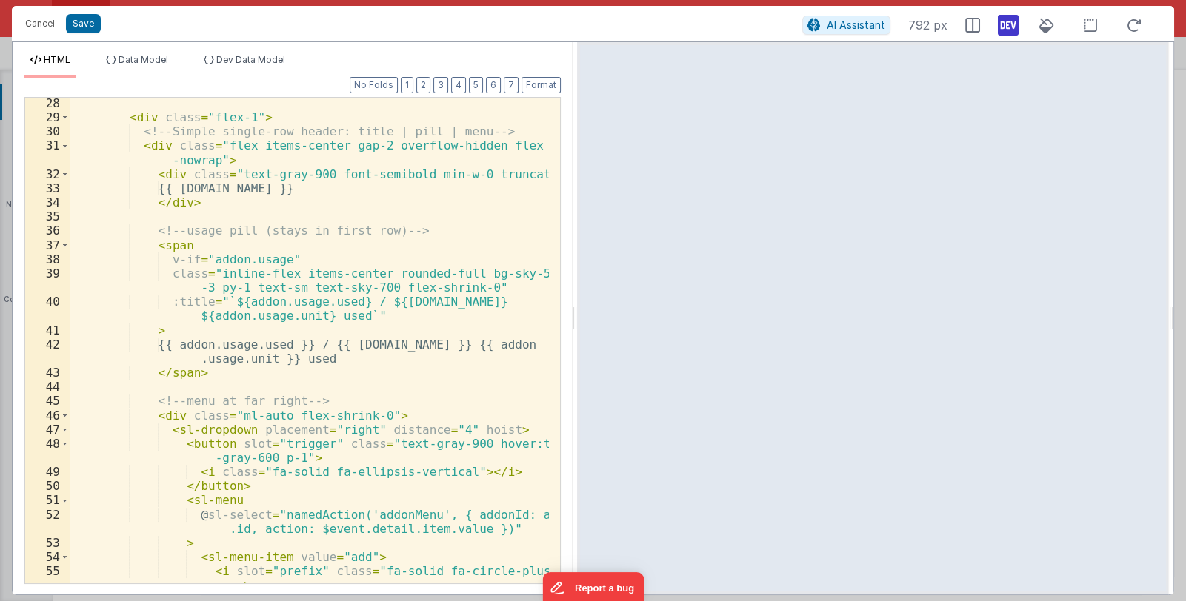
scroll to position [397, 0]
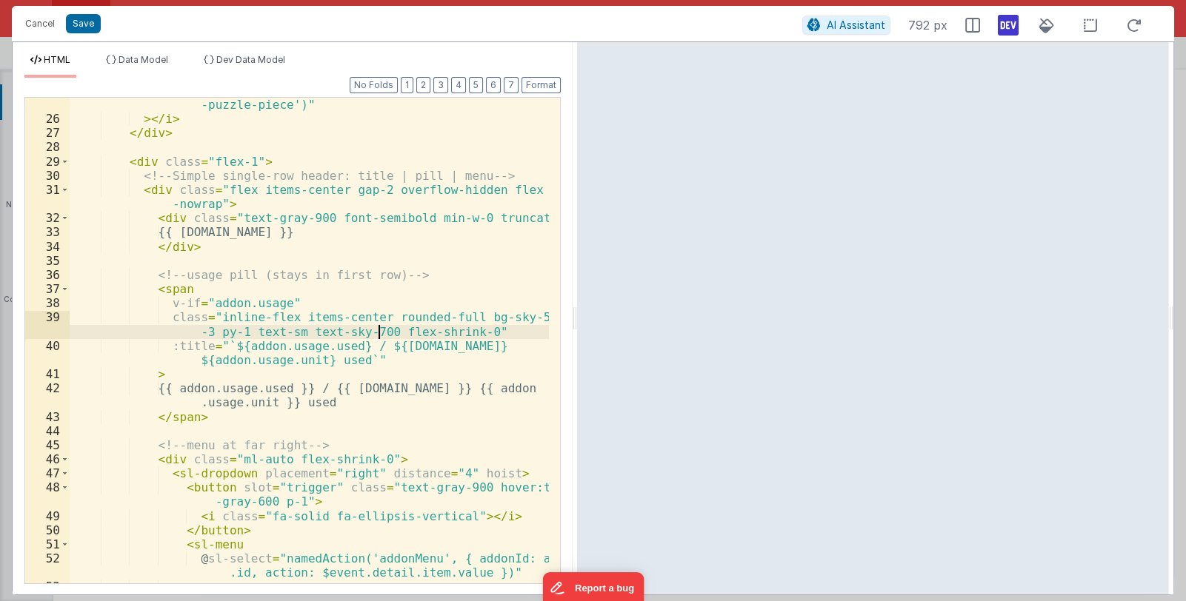
click at [376, 336] on div ": (addon.name.includes('Seat') ? 'fa-chair-office' : 'fa -puzzle-piece')" > </ …" at bounding box center [310, 348] width 480 height 529
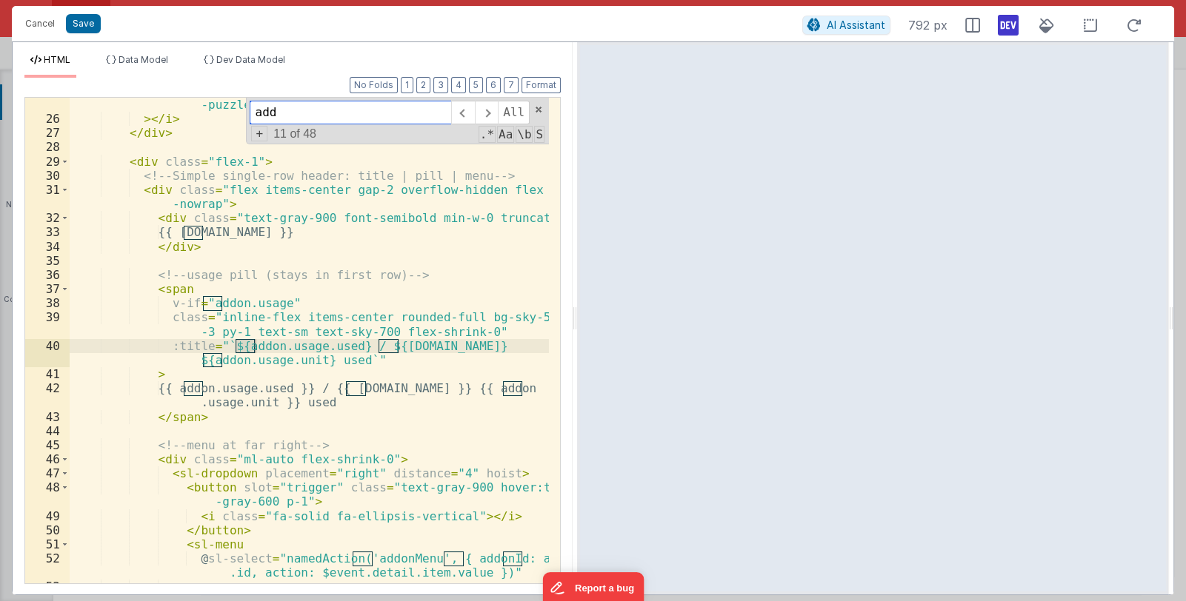
scroll to position [707, 0]
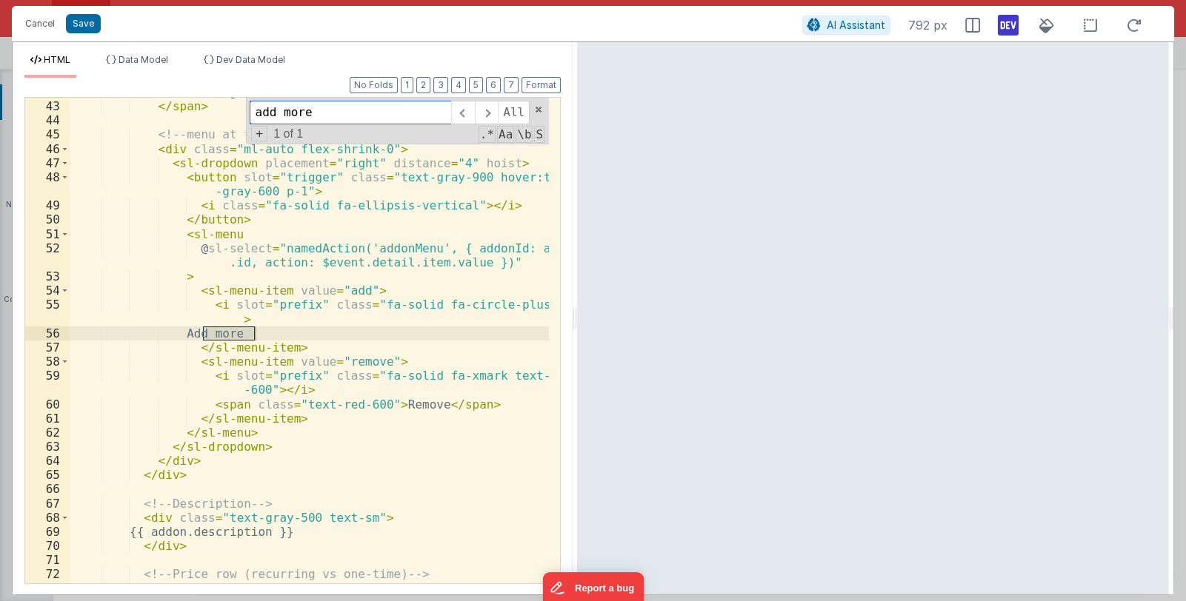
type input "add more"
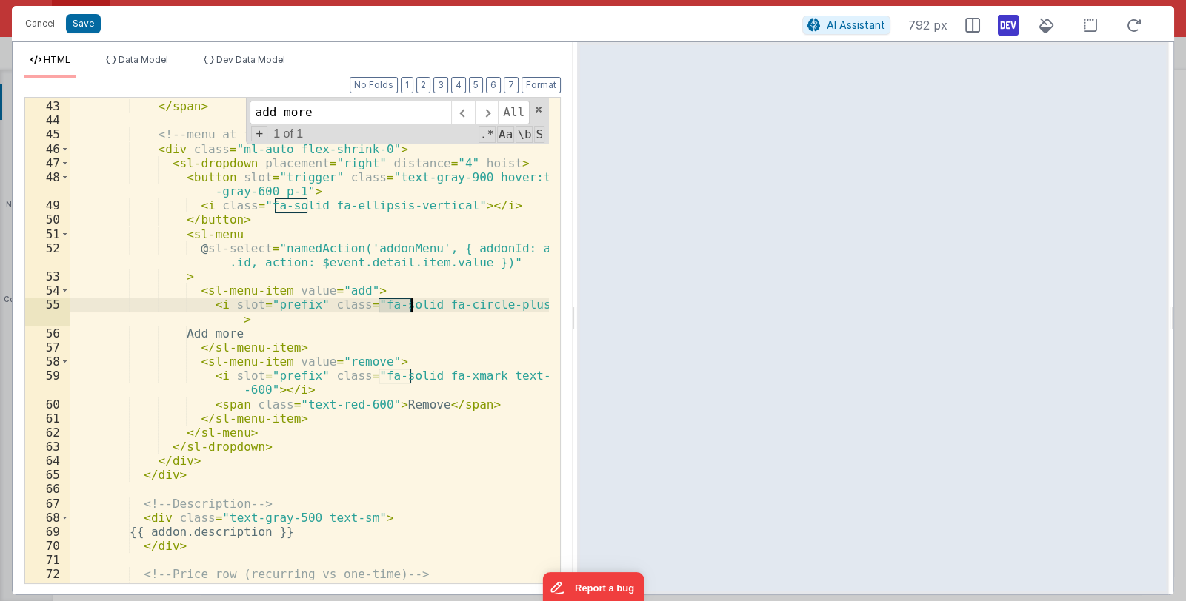
drag, startPoint x: 380, startPoint y: 305, endPoint x: 410, endPoint y: 303, distance: 29.7
click at [410, 303] on div "{{ addon.usage.used }} / {{ addon.usage.total }} {{ addon .usage.unit }} used <…" at bounding box center [310, 335] width 480 height 529
click at [359, 302] on div "{{ addon.usage.used }} / {{ addon.usage.total }} {{ addon .usage.unit }} used <…" at bounding box center [310, 335] width 480 height 529
drag, startPoint x: 404, startPoint y: 304, endPoint x: 358, endPoint y: 307, distance: 45.3
click at [358, 307] on div "{{ addon.usage.used }} / {{ addon.usage.total }} {{ addon .usage.unit }} used <…" at bounding box center [310, 335] width 480 height 529
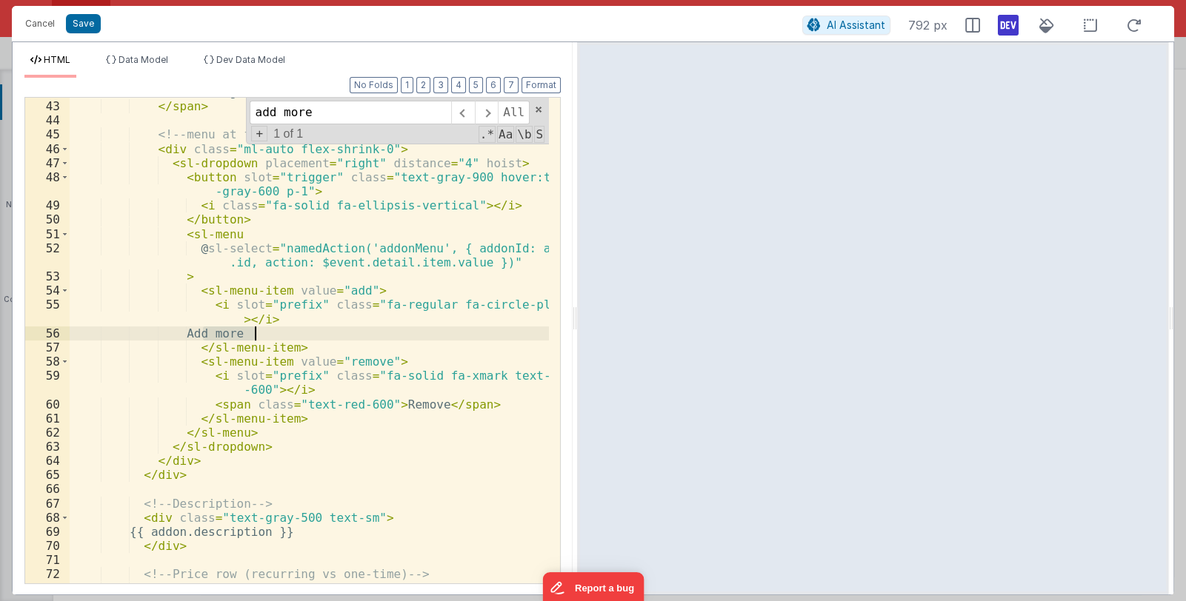
drag, startPoint x: 202, startPoint y: 333, endPoint x: 276, endPoint y: 333, distance: 74.1
click at [276, 333] on div "{{ addon.usage.used }} / {{ addon.usage.total }} {{ addon .usage.unit }} used <…" at bounding box center [310, 335] width 480 height 529
click at [412, 376] on div "{{ addon.usage.used }} / {{ addon.usage.total }} {{ addon .usage.unit }} used <…" at bounding box center [310, 335] width 480 height 529
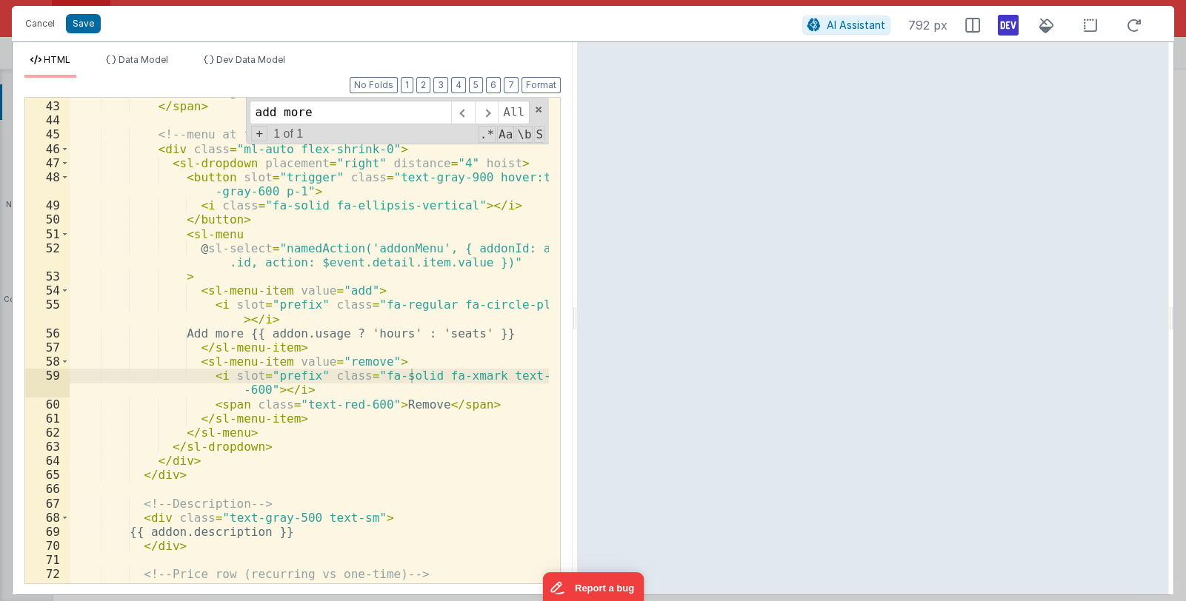
click at [367, 398] on div "{{ addon.usage.used }} / {{ addon.usage.total }} {{ addon .usage.unit }} used <…" at bounding box center [310, 335] width 480 height 529
click at [361, 376] on div "{{ addon.usage.used }} / {{ addon.usage.total }} {{ addon .usage.unit }} used <…" at bounding box center [310, 335] width 480 height 529
click at [255, 387] on div "{{ addon.usage.used }} / {{ addon.usage.total }} {{ addon .usage.unit }} used <…" at bounding box center [310, 335] width 480 height 529
click at [286, 388] on div "{{ addon.usage.used }} / {{ addon.usage.total }} {{ addon .usage.unit }} used <…" at bounding box center [310, 335] width 480 height 529
click at [521, 304] on div "{{ addon.usage.used }} / {{ addon.usage.total }} {{ addon .usage.unit }} used <…" at bounding box center [310, 335] width 480 height 529
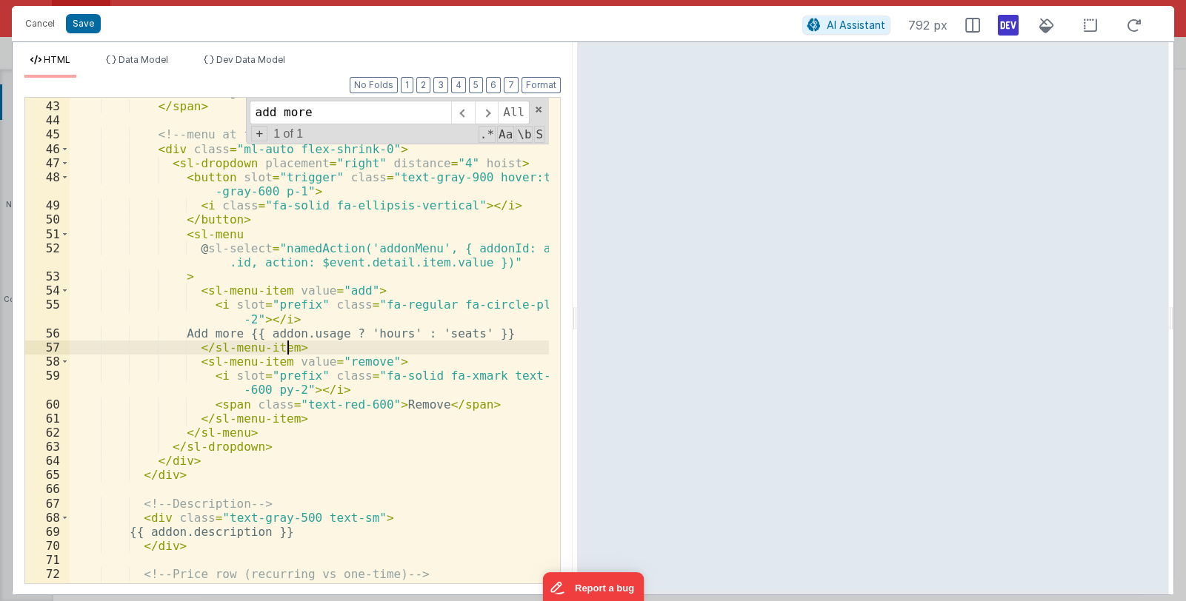
click at [315, 347] on div "{{ addon.usage.used }} / {{ addon.usage.total }} {{ addon .usage.unit }} used <…" at bounding box center [310, 335] width 480 height 529
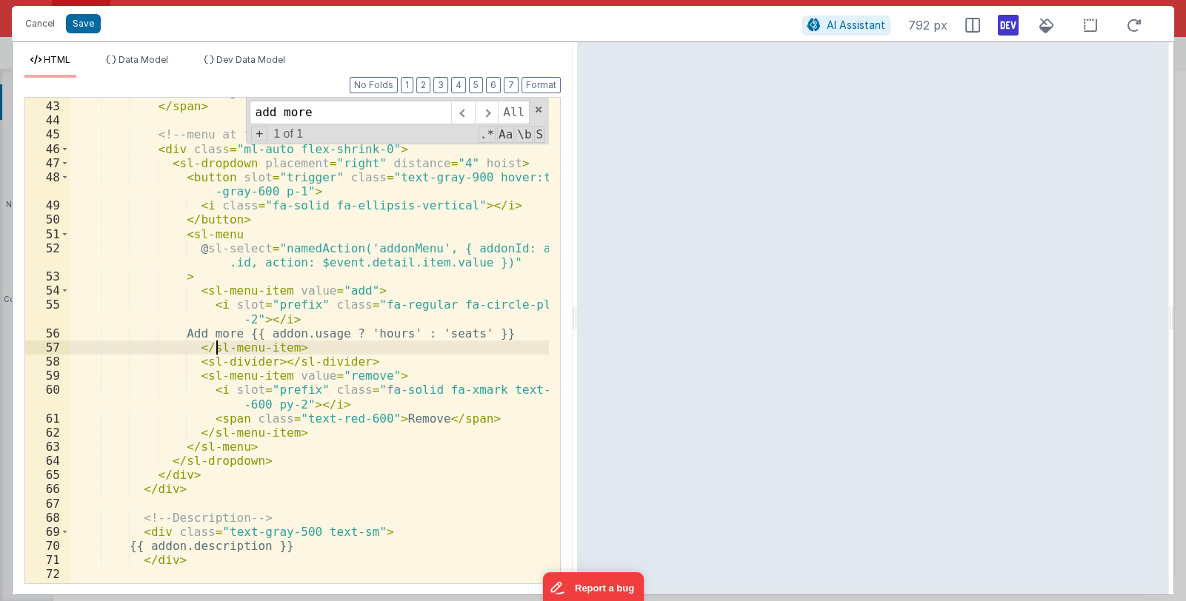
click at [216, 353] on div "{{ addon.usage.used }} / {{ addon.usage.total }} {{ addon .usage.unit }} used <…" at bounding box center [310, 335] width 480 height 529
drag, startPoint x: 192, startPoint y: 362, endPoint x: 358, endPoint y: 364, distance: 166.7
click at [358, 364] on div "{{ addon.usage.used }} / {{ addon.usage.total }} {{ addon .usage.unit }} used <…" at bounding box center [310, 335] width 480 height 529
drag, startPoint x: 311, startPoint y: 361, endPoint x: 336, endPoint y: 361, distance: 25.2
click at [336, 361] on div "{{ addon.usage.used }} / {{ addon.usage.total }} {{ addon .usage.unit }} used <…" at bounding box center [310, 335] width 480 height 529
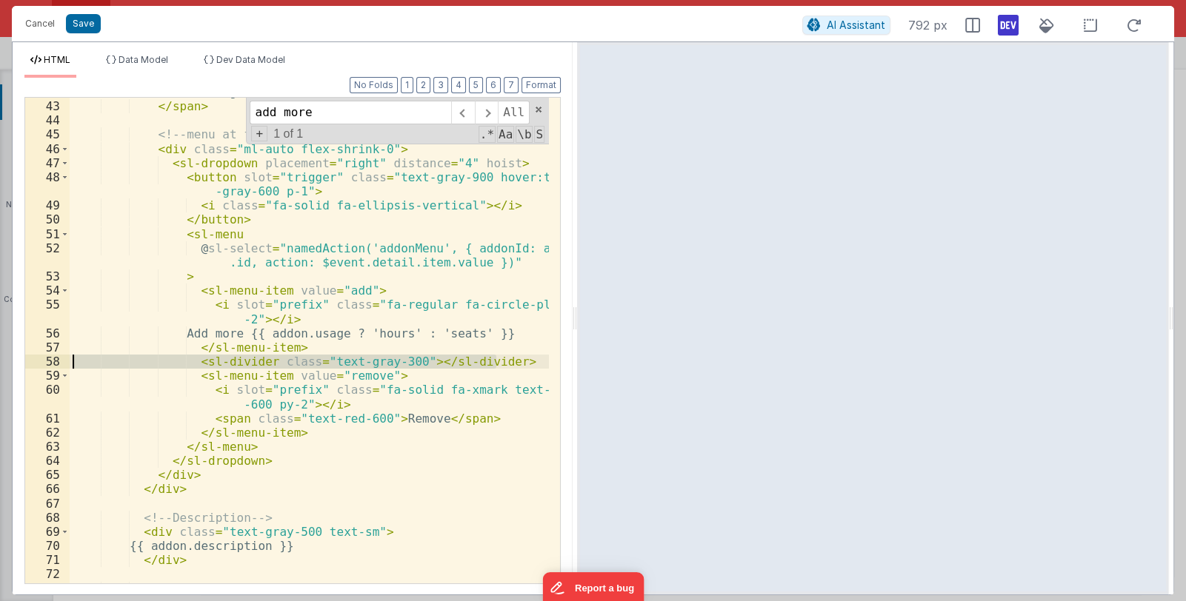
drag, startPoint x: 501, startPoint y: 360, endPoint x: 33, endPoint y: 358, distance: 468.1
click at [33, 358] on div "42 43 44 45 46 47 48 49 50 51 52 53 54 55 56 57 58 59 60 61 62 63 64 65 66 67 6…" at bounding box center [292, 340] width 536 height 487
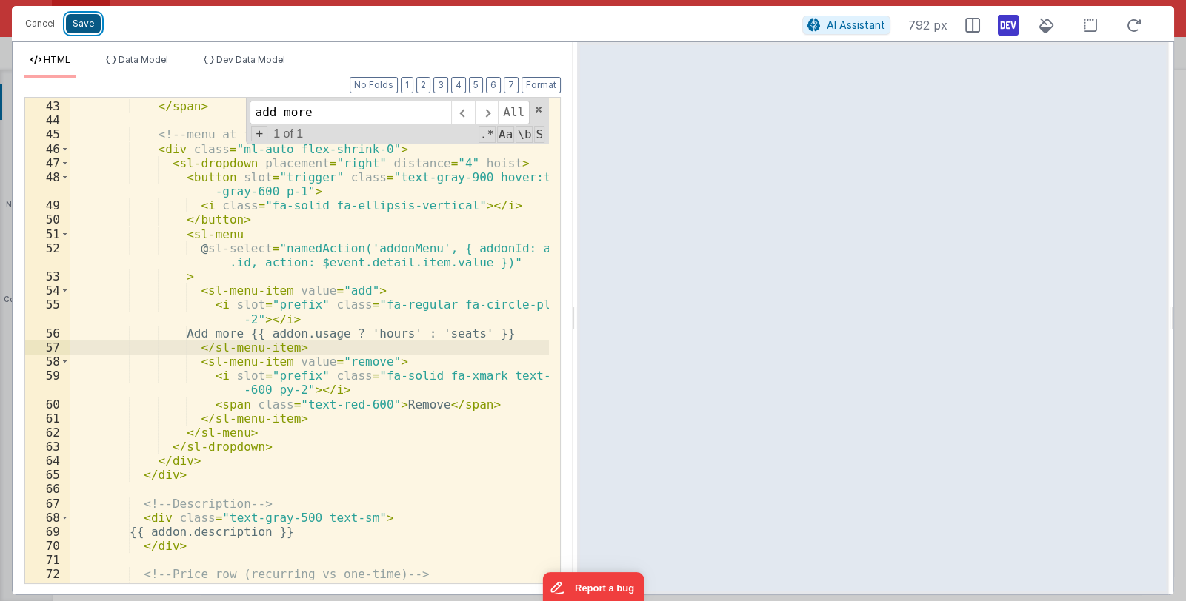
click at [85, 26] on button "Save" at bounding box center [83, 23] width 35 height 19
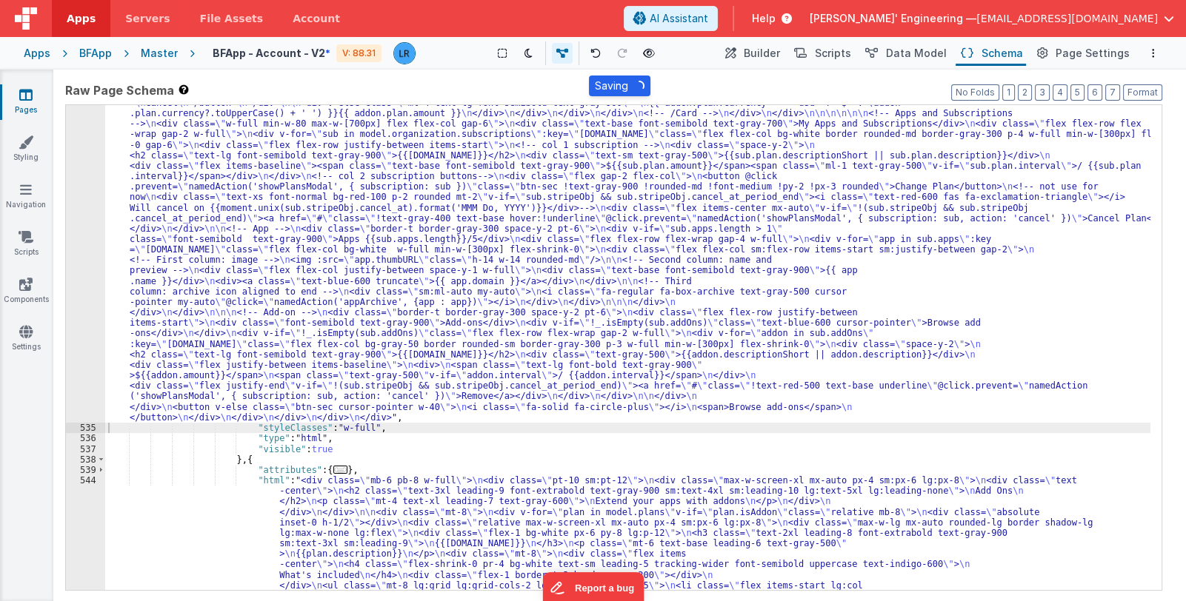
click at [24, 93] on icon at bounding box center [25, 94] width 13 height 15
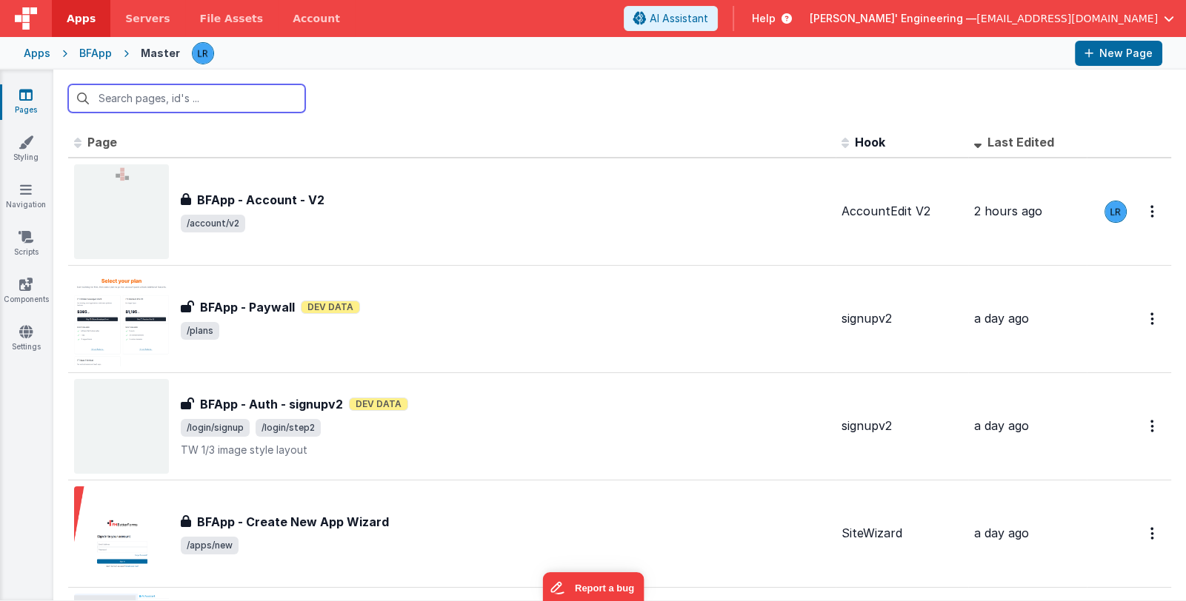
click at [148, 92] on input "text" at bounding box center [186, 98] width 237 height 28
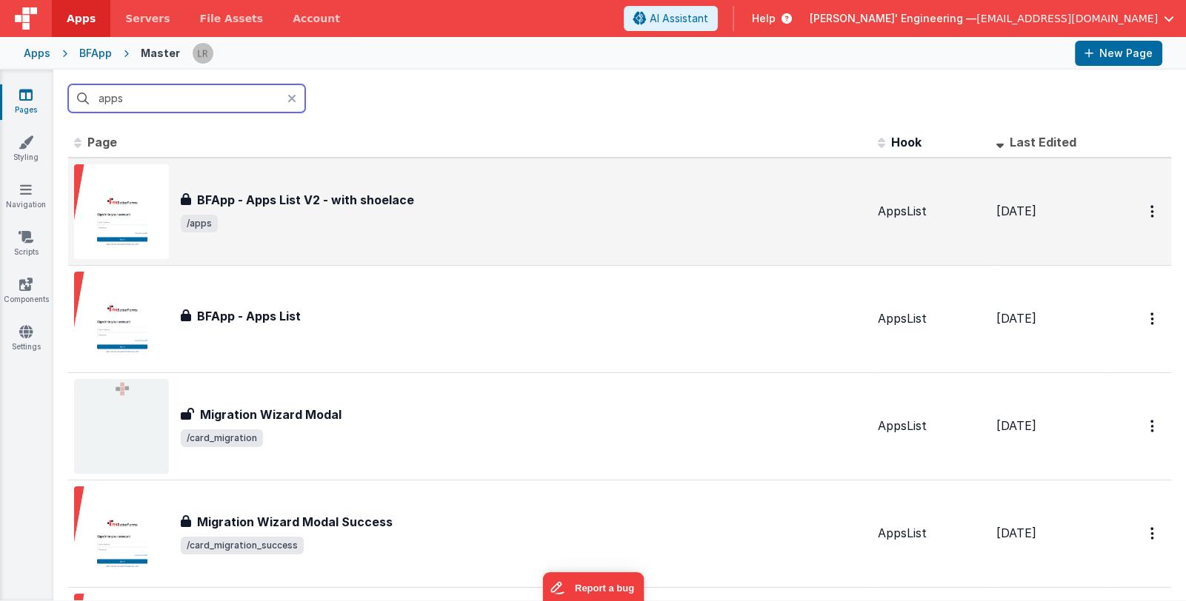
type input "apps"
click at [499, 220] on span "/apps" at bounding box center [523, 224] width 685 height 18
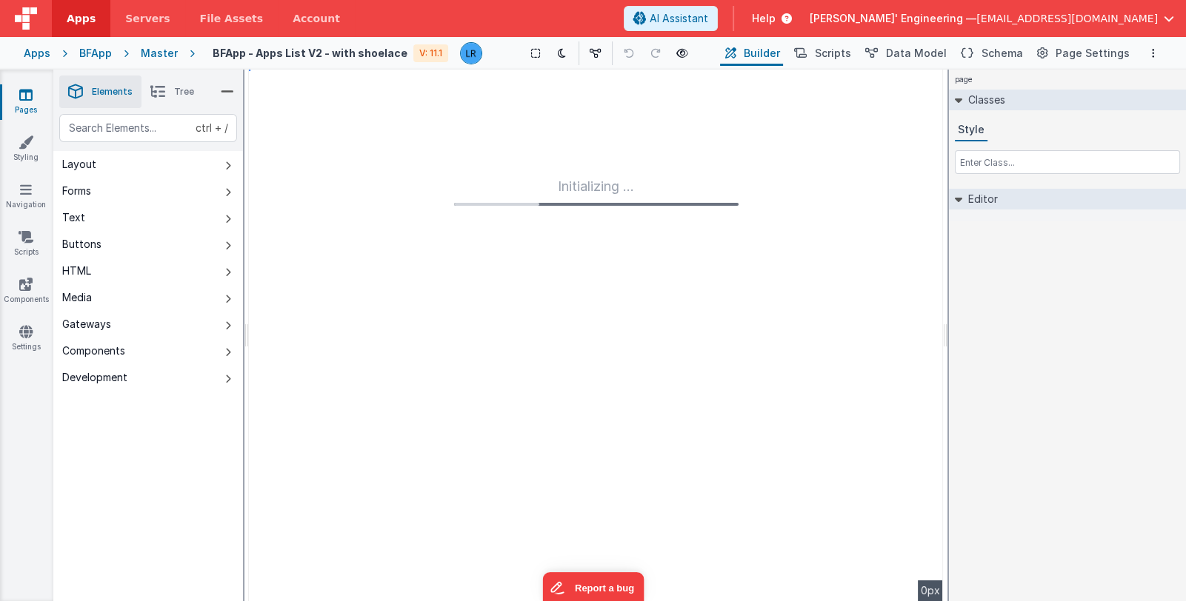
click at [178, 96] on span "Tree" at bounding box center [184, 92] width 20 height 12
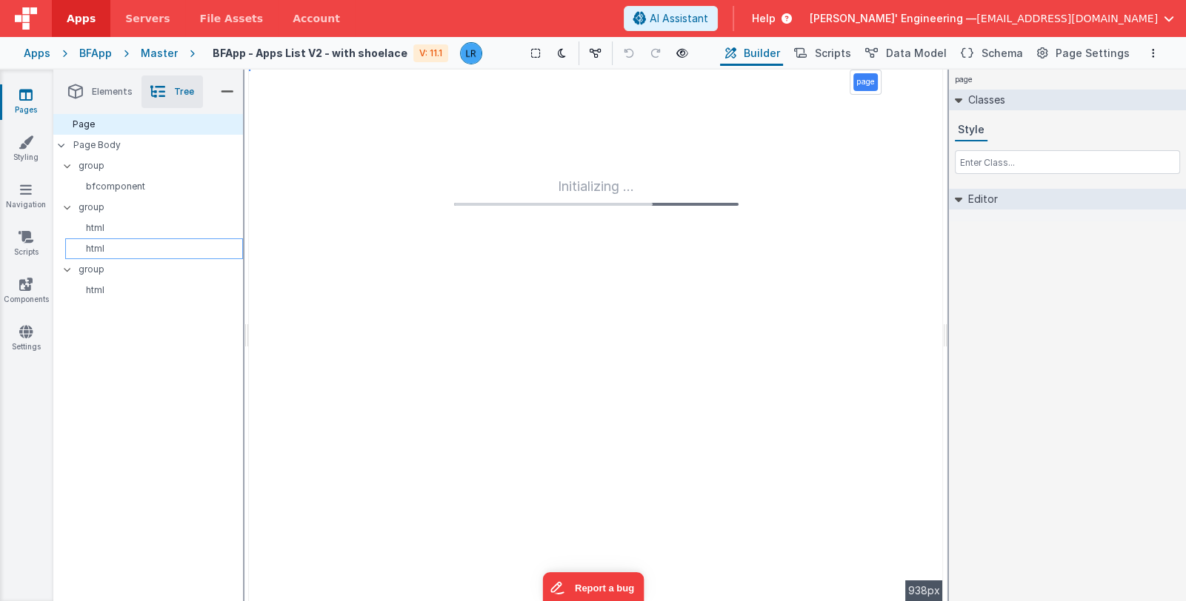
click at [127, 252] on p "html" at bounding box center [156, 249] width 171 height 12
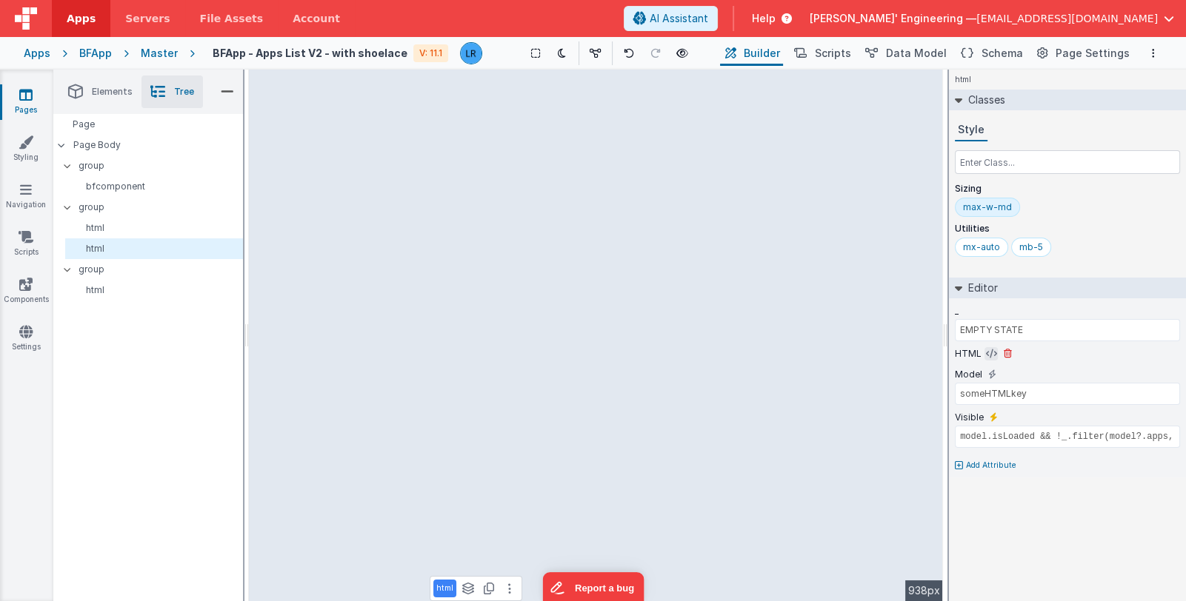
click at [989, 353] on icon at bounding box center [991, 354] width 11 height 12
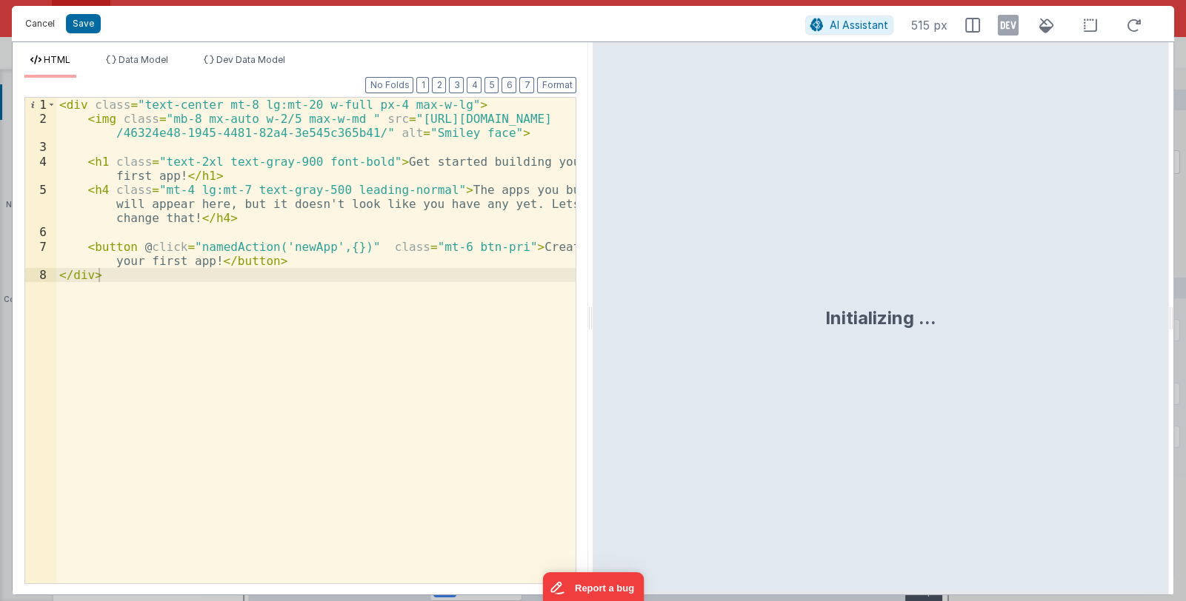
click at [26, 21] on button "Cancel" at bounding box center [40, 23] width 44 height 21
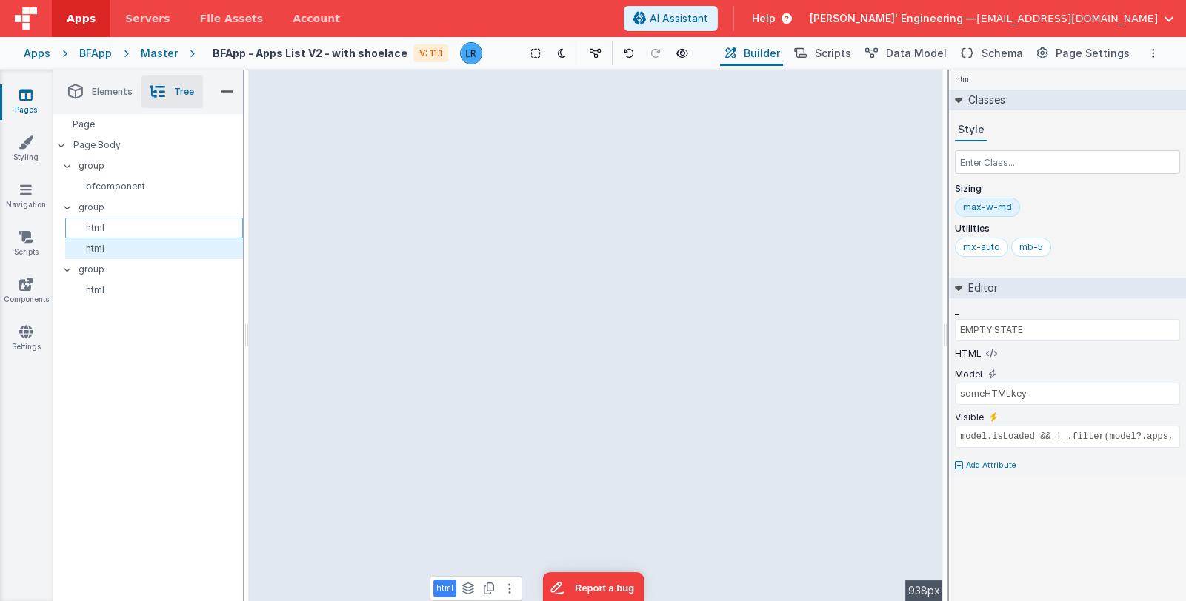
click at [139, 231] on p "html" at bounding box center [156, 228] width 171 height 12
type input "INITIALIZING SKELETON"
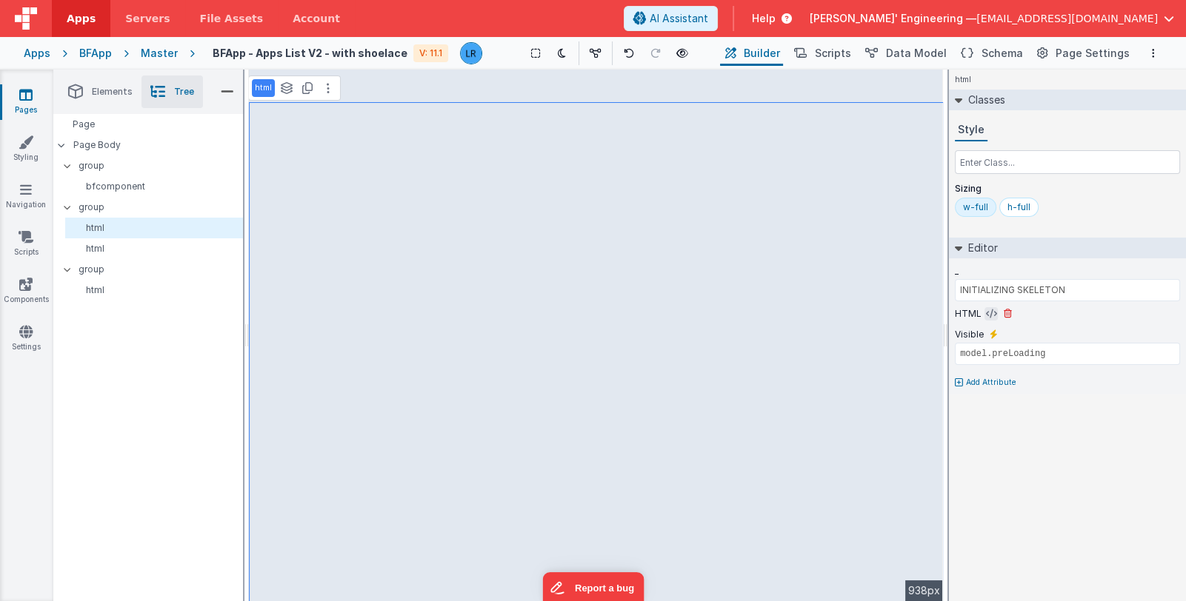
click at [987, 314] on icon at bounding box center [991, 314] width 11 height 12
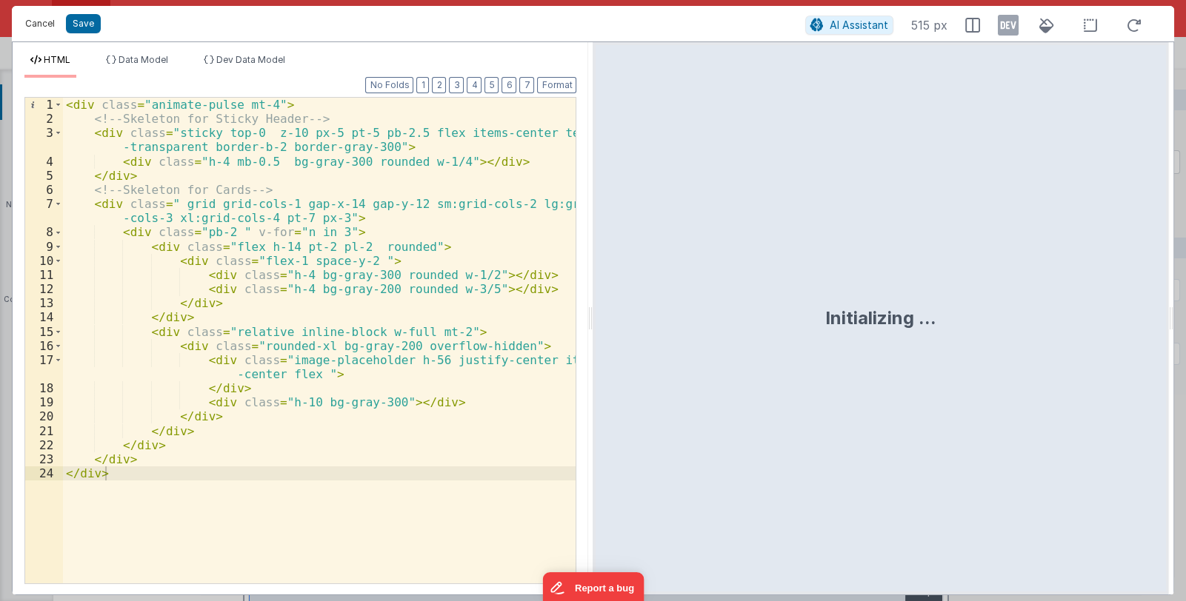
click at [45, 27] on button "Cancel" at bounding box center [40, 23] width 44 height 21
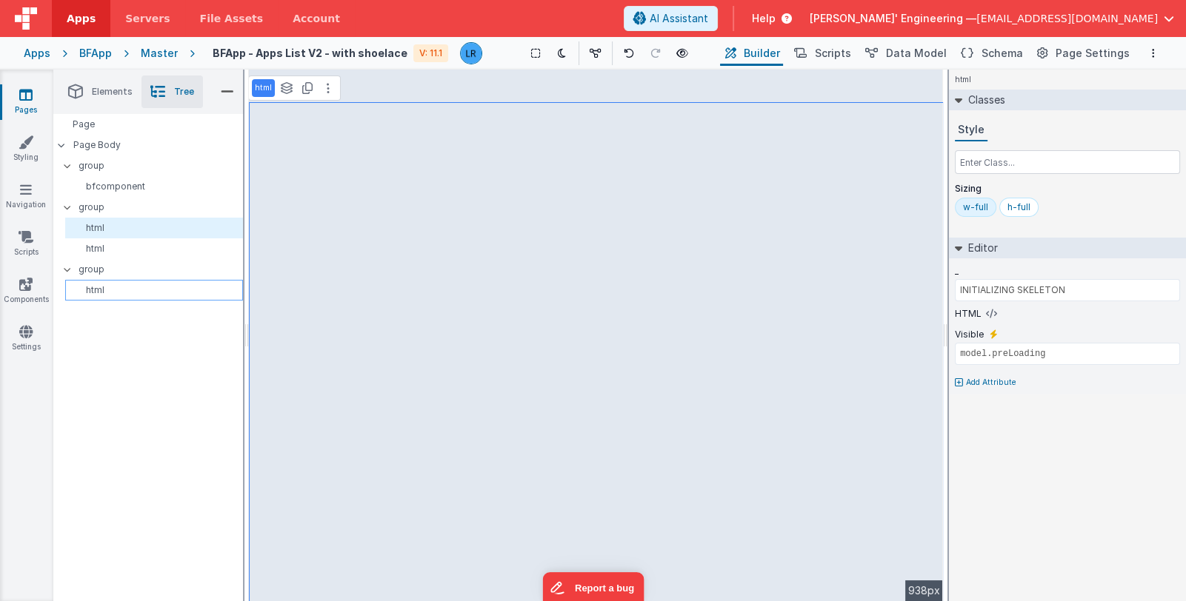
click at [100, 287] on p "html" at bounding box center [156, 290] width 171 height 12
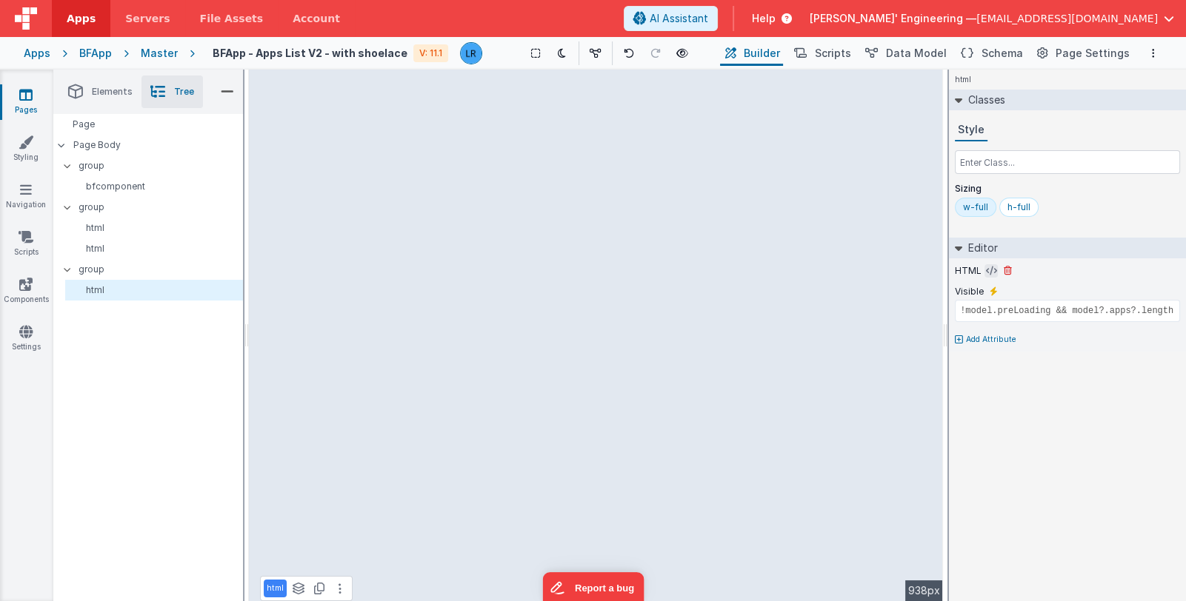
click at [989, 273] on icon at bounding box center [991, 271] width 11 height 12
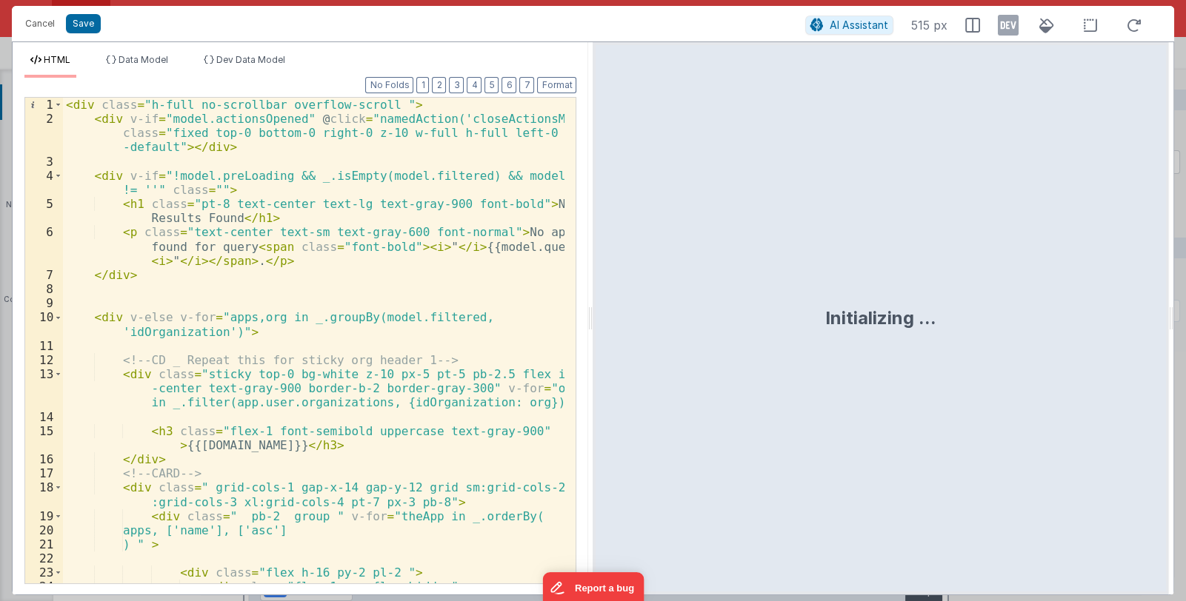
scroll to position [88, 0]
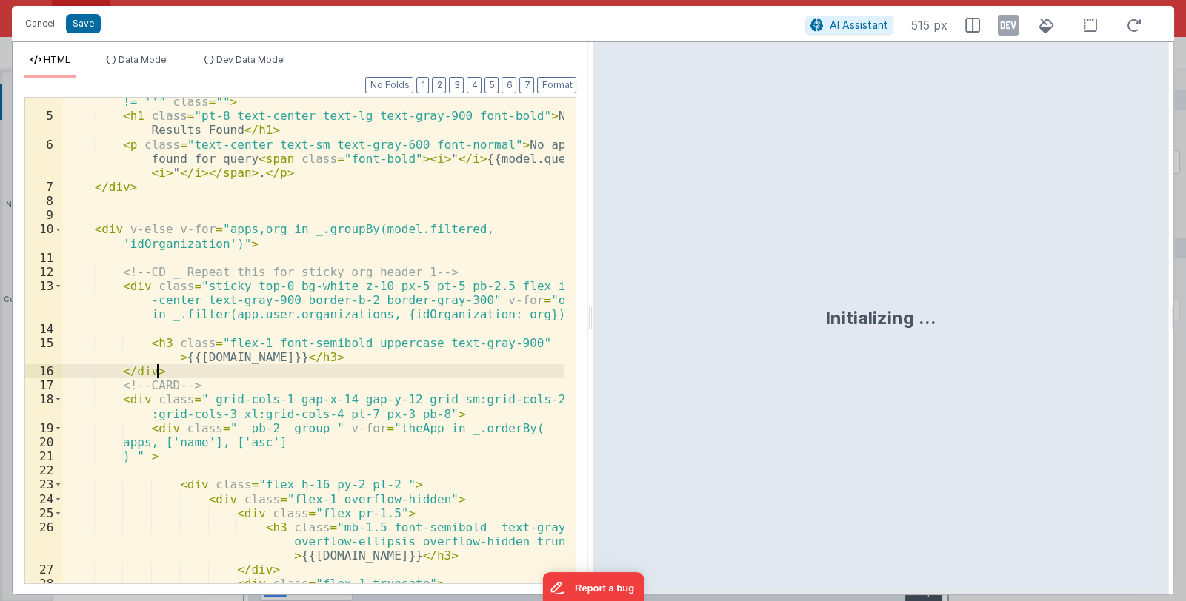
click at [447, 365] on div "< div v-if = "!model.preLoading && _.isEmpty(model.filtered) && model.query != …" at bounding box center [314, 359] width 502 height 557
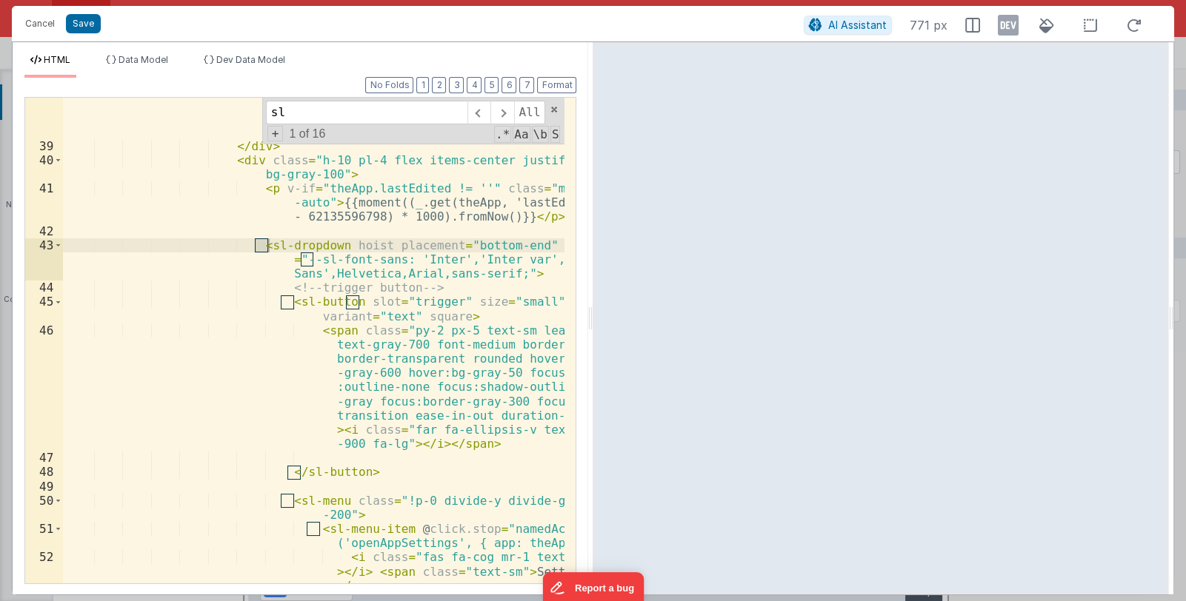
scroll to position [867, 0]
type input "sl"
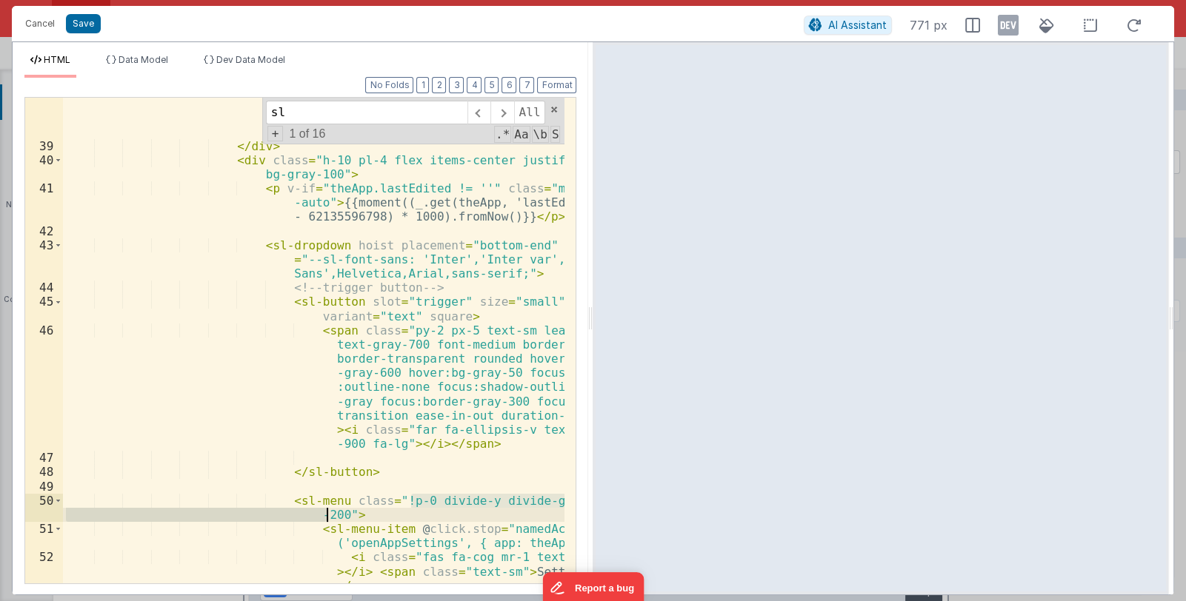
drag, startPoint x: 411, startPoint y: 498, endPoint x: 326, endPoint y: 516, distance: 86.9
click at [326, 516] on div "< img draggable = "false" loading = "lazy" ondragstart = "return false;" class …" at bounding box center [314, 346] width 502 height 585
drag, startPoint x: 335, startPoint y: 501, endPoint x: 333, endPoint y: 513, distance: 11.3
click at [333, 513] on div "< img draggable = "false" loading = "lazy" ondragstart = "return false;" class …" at bounding box center [314, 346] width 502 height 585
click at [41, 20] on button "Cancel" at bounding box center [40, 23] width 44 height 21
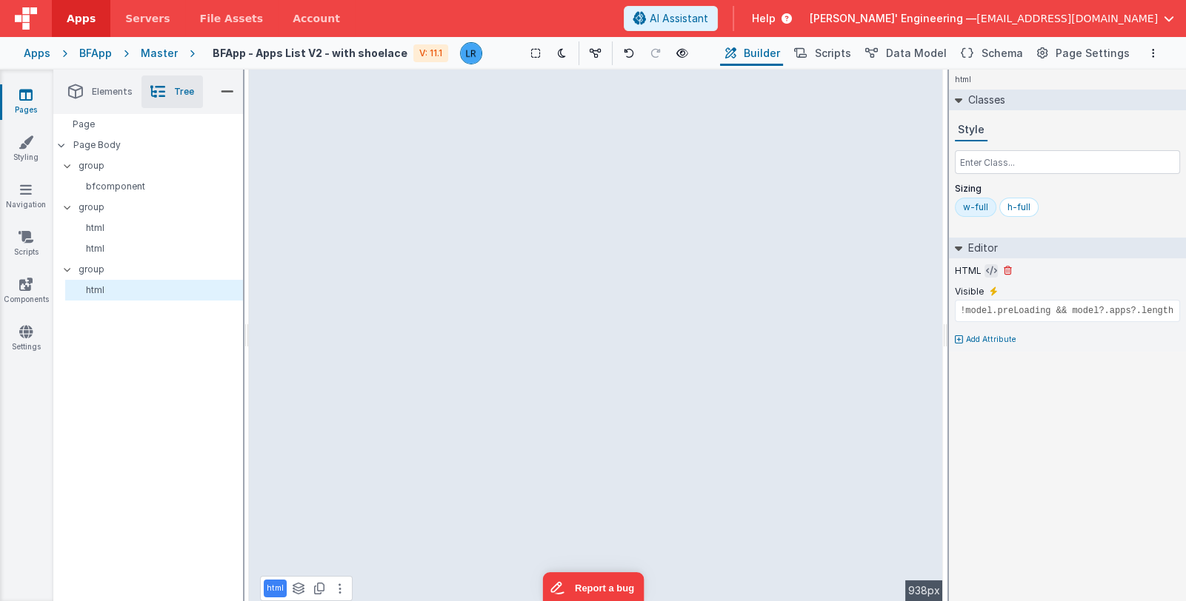
click at [986, 268] on icon at bounding box center [991, 271] width 11 height 12
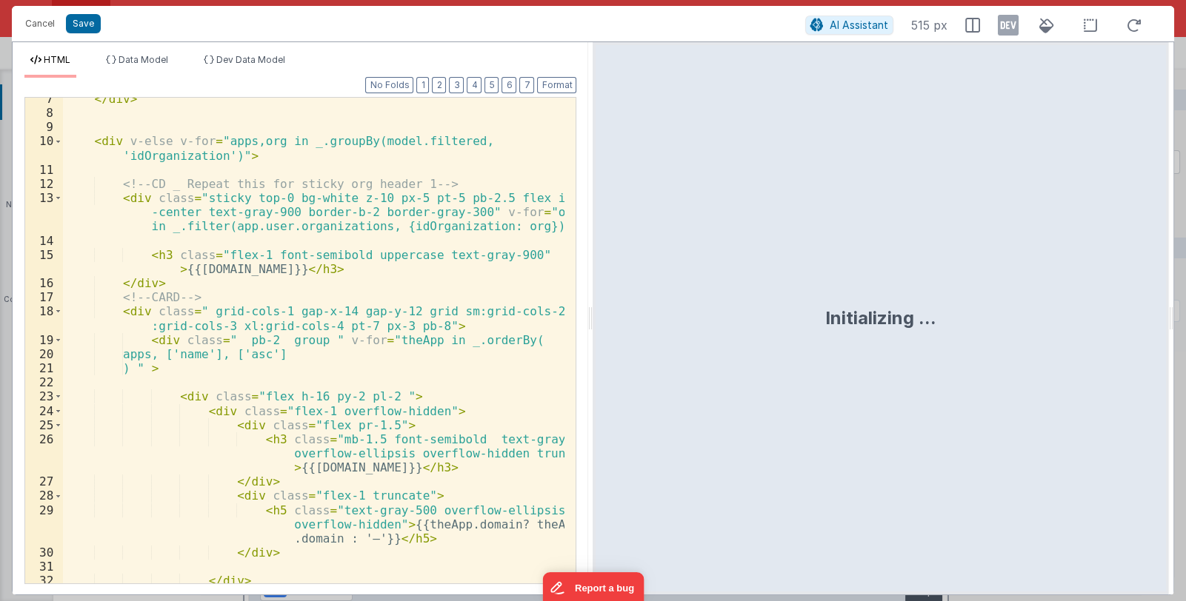
scroll to position [176, 0]
click at [389, 413] on div "</ div > < div v-else v-for = "apps,org in _.groupBy(model.filtered, 'idOrganiz…" at bounding box center [314, 377] width 502 height 571
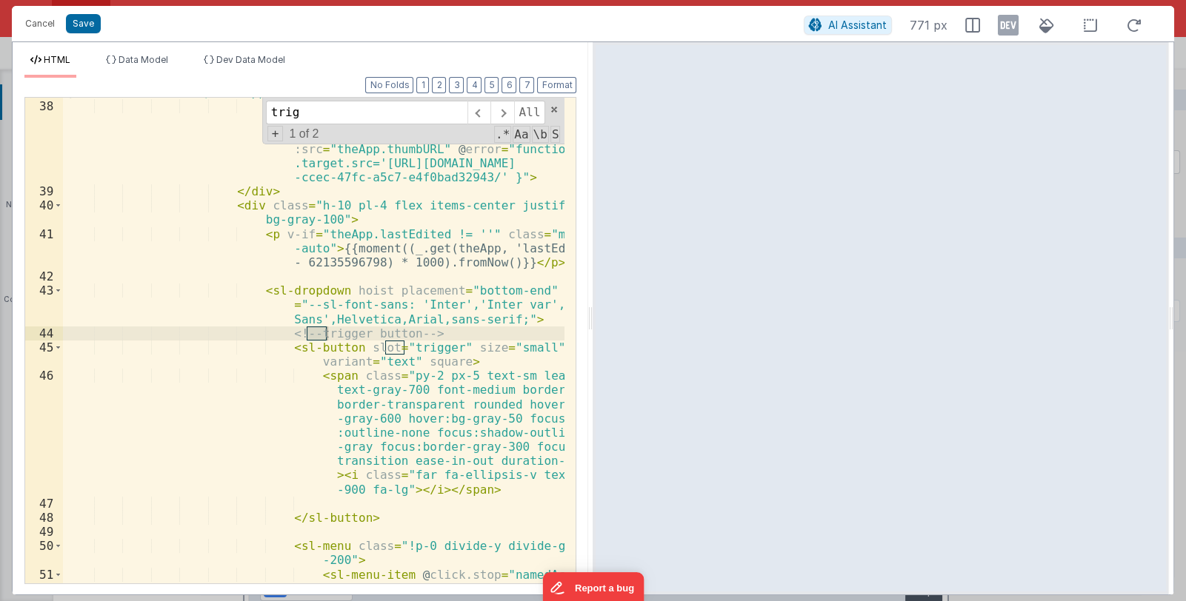
scroll to position [821, 0]
type input "trigg"
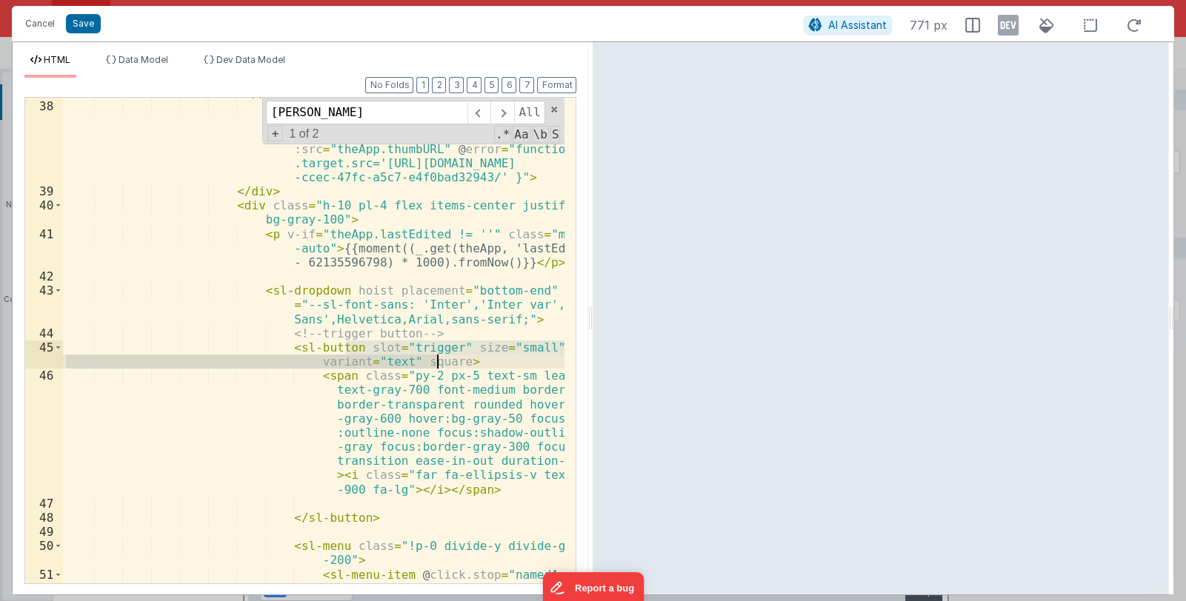
drag, startPoint x: 345, startPoint y: 348, endPoint x: 438, endPoint y: 360, distance: 94.1
click at [438, 360] on div "< div class = "h-56 overflow-hidden cursor-pointer" @ click = "namedAction('edi…" at bounding box center [314, 342] width 502 height 543
click at [470, 361] on div "< div class = "h-56 overflow-hidden cursor-pointer" @ click = "namedAction('edi…" at bounding box center [314, 342] width 502 height 543
drag, startPoint x: 462, startPoint y: 361, endPoint x: 274, endPoint y: 344, distance: 188.9
click at [274, 344] on div "< div class = "h-56 overflow-hidden cursor-pointer" @ click = "namedAction('edi…" at bounding box center [314, 342] width 502 height 543
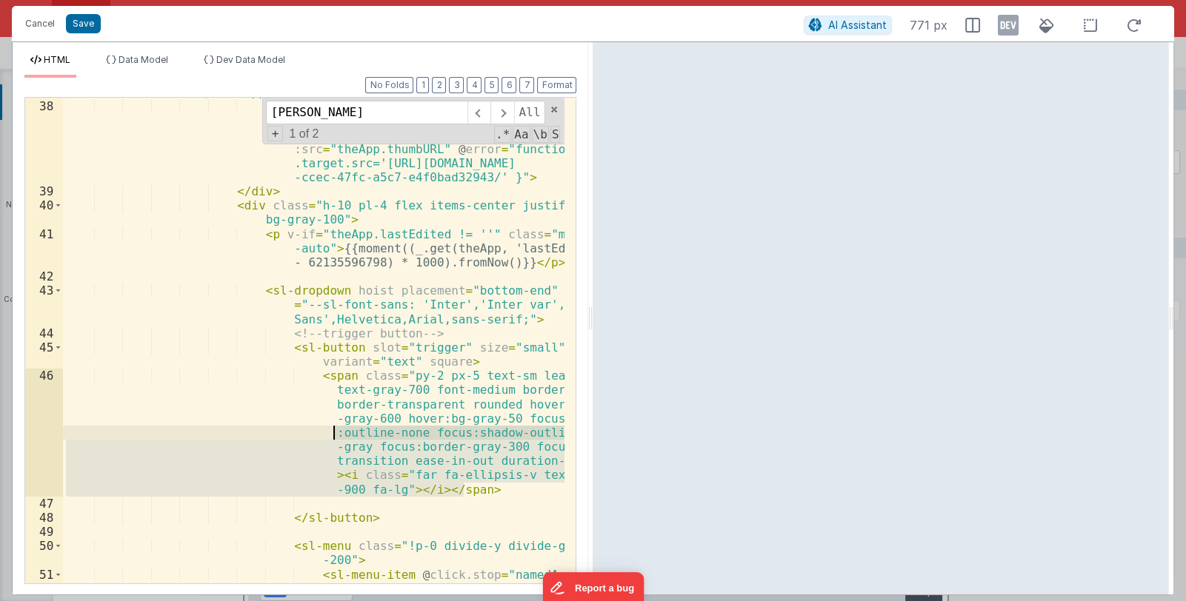
drag, startPoint x: 470, startPoint y: 490, endPoint x: 333, endPoint y: 433, distance: 148.4
click at [333, 433] on div "< div class = "h-56 overflow-hidden cursor-pointer" @ click = "namedAction('edi…" at bounding box center [314, 342] width 502 height 543
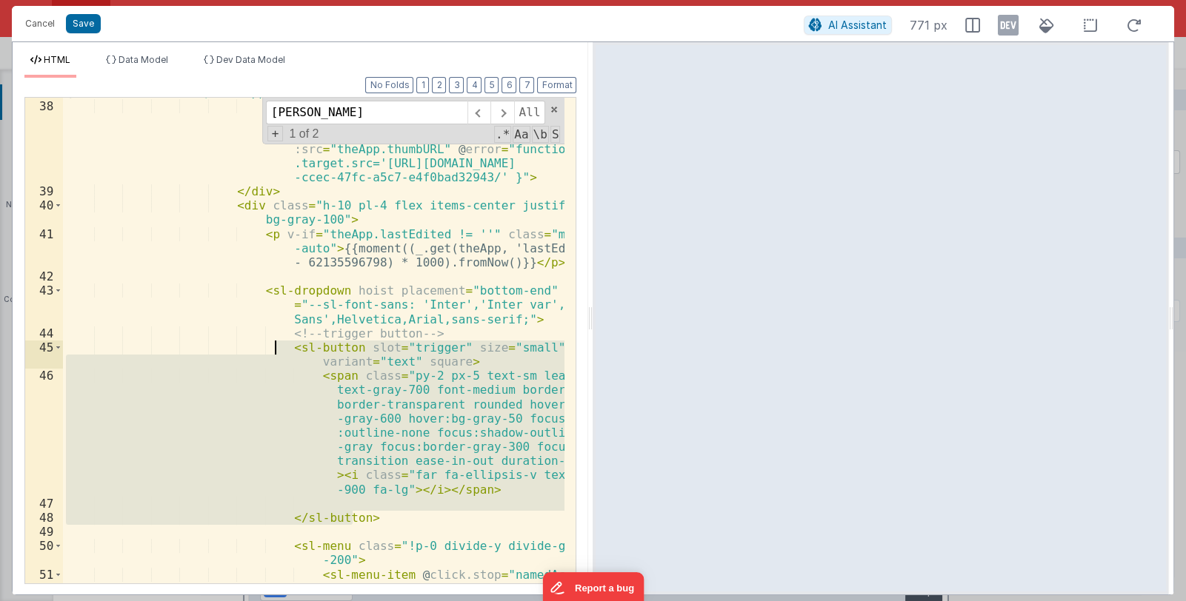
drag, startPoint x: 358, startPoint y: 518, endPoint x: 274, endPoint y: 350, distance: 188.5
click at [274, 350] on div "< div class = "h-56 overflow-hidden cursor-pointer" @ click = "namedAction('edi…" at bounding box center [314, 342] width 502 height 543
drag, startPoint x: 322, startPoint y: 114, endPoint x: 269, endPoint y: 113, distance: 53.3
click at [269, 113] on input "trigg" at bounding box center [366, 113] width 201 height 24
click at [33, 21] on button "Cancel" at bounding box center [40, 23] width 44 height 21
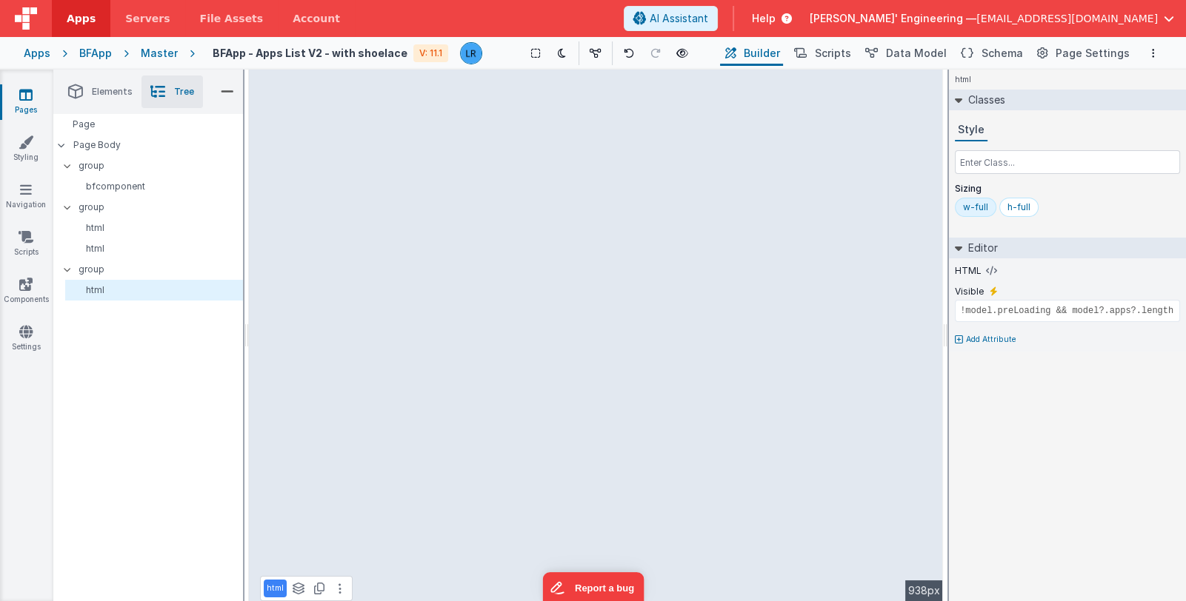
click at [26, 86] on div "Pages Styling Navigation Scripts Components Settings" at bounding box center [26, 336] width 53 height 532
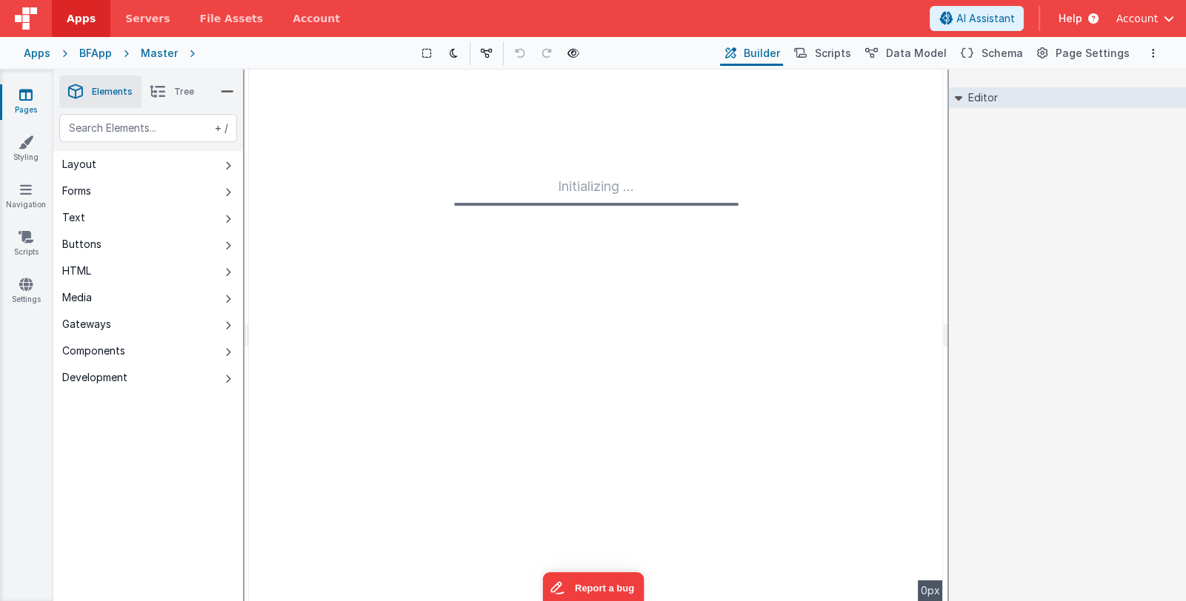
click at [32, 101] on icon at bounding box center [25, 94] width 13 height 15
